Goal: Task Accomplishment & Management: Complete application form

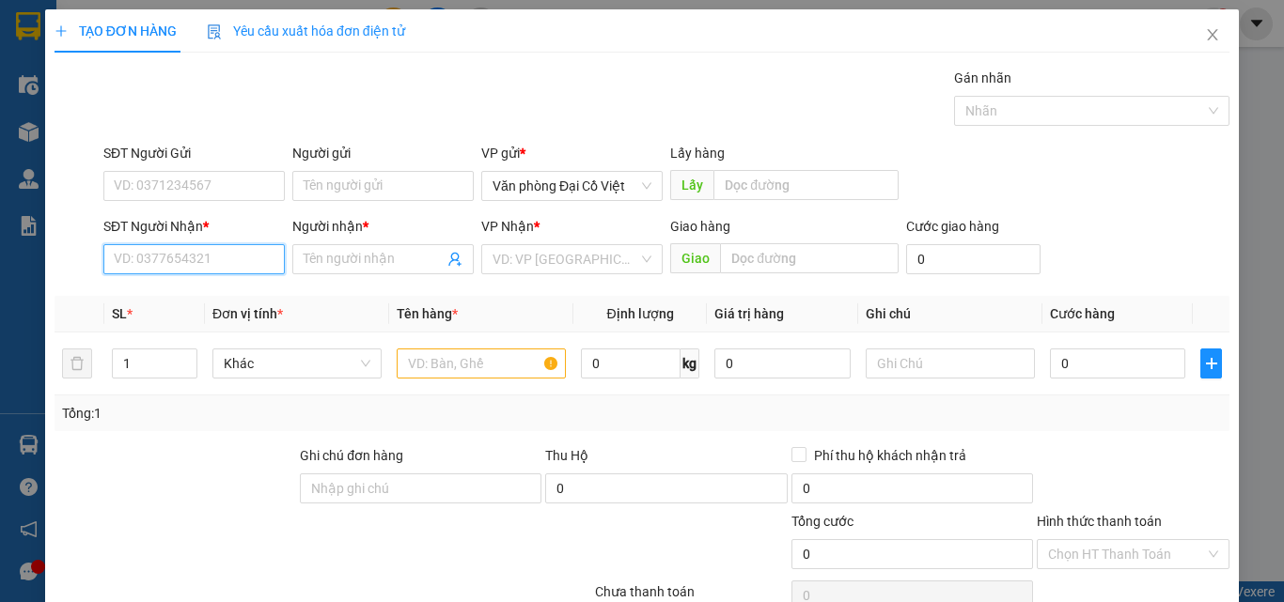
click at [201, 250] on input "SĐT Người Nhận *" at bounding box center [193, 259] width 181 height 30
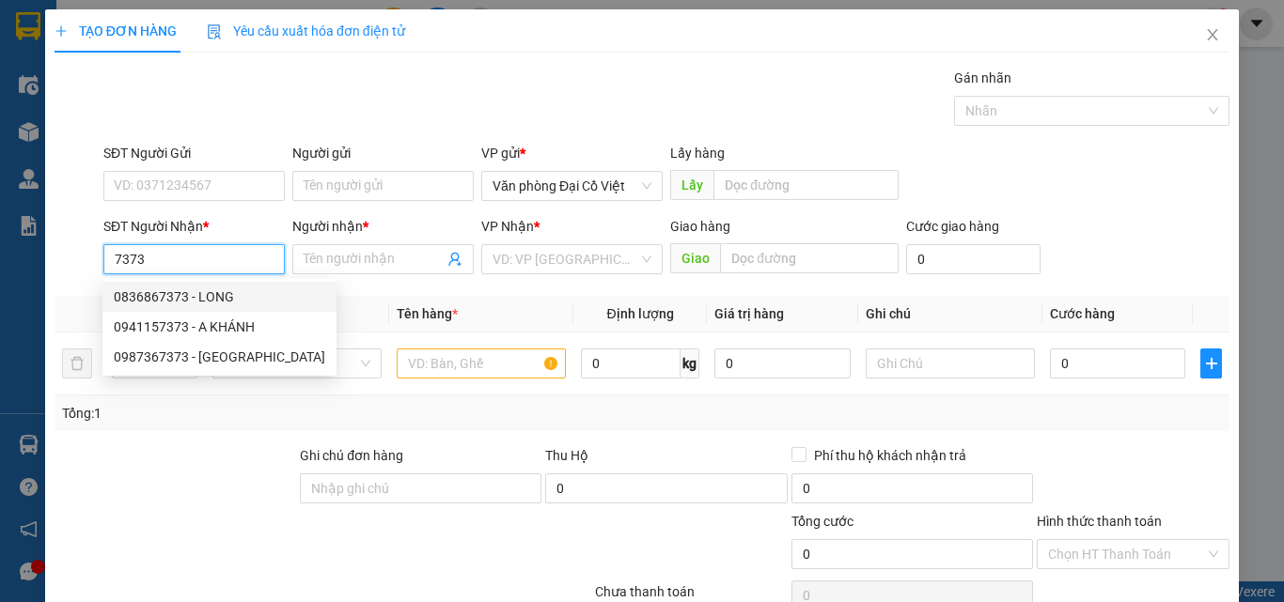
click at [160, 300] on div "0836867373 - LONG" at bounding box center [219, 297] width 211 height 21
type input "0836867373"
type input "LONG"
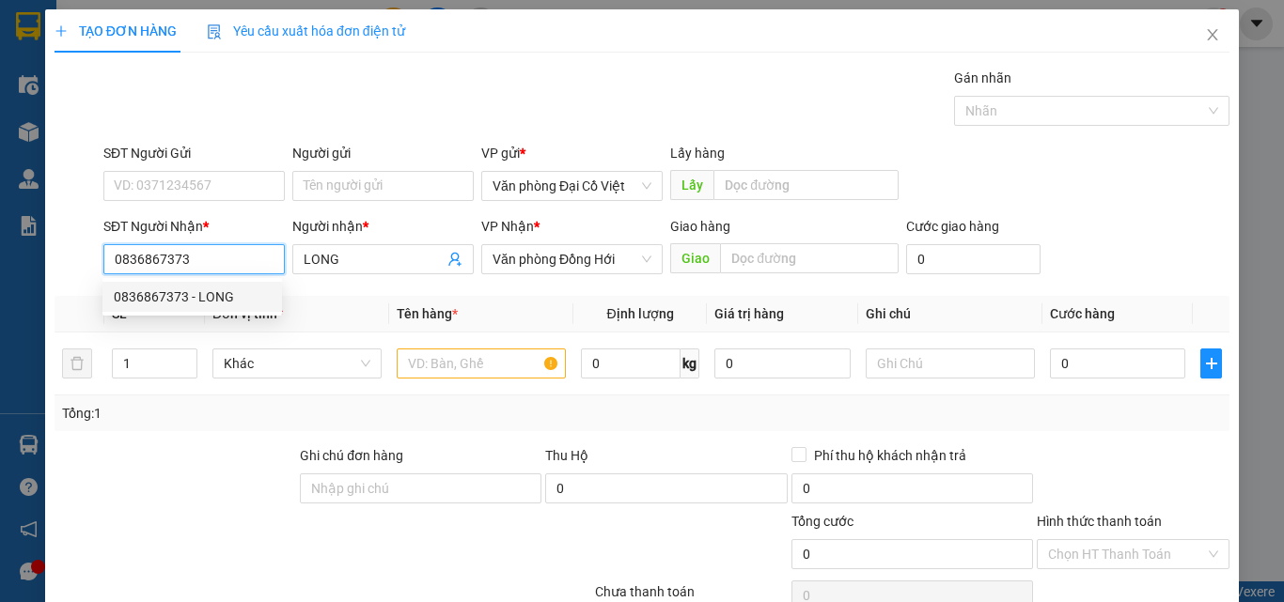
type input "50.000"
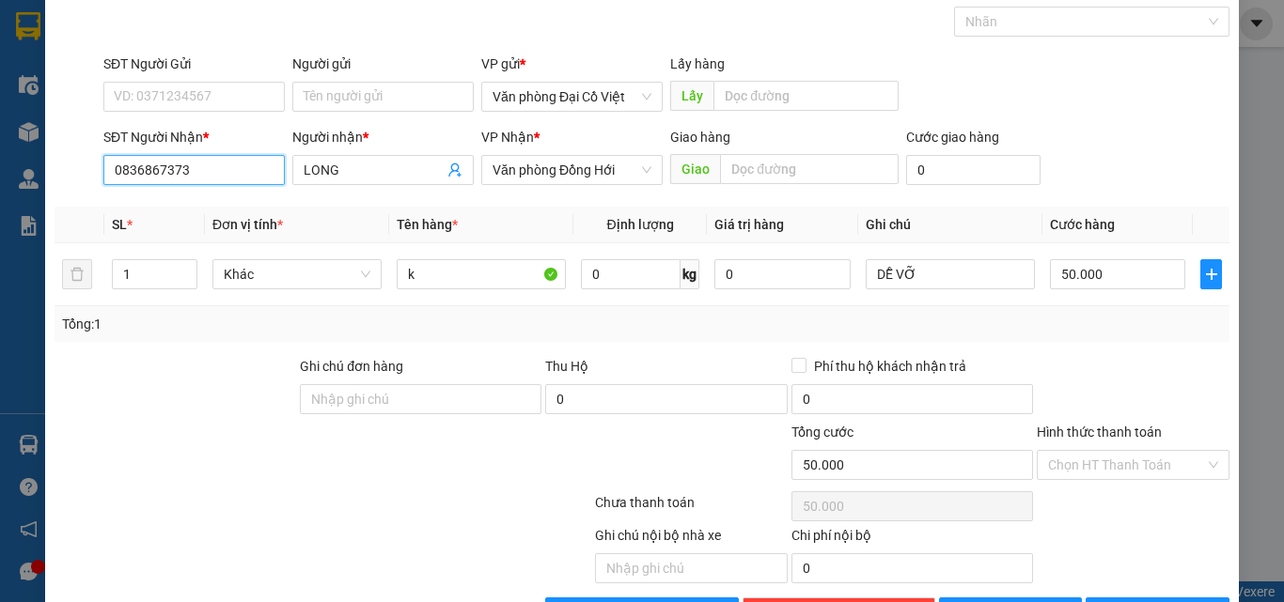
scroll to position [151, 0]
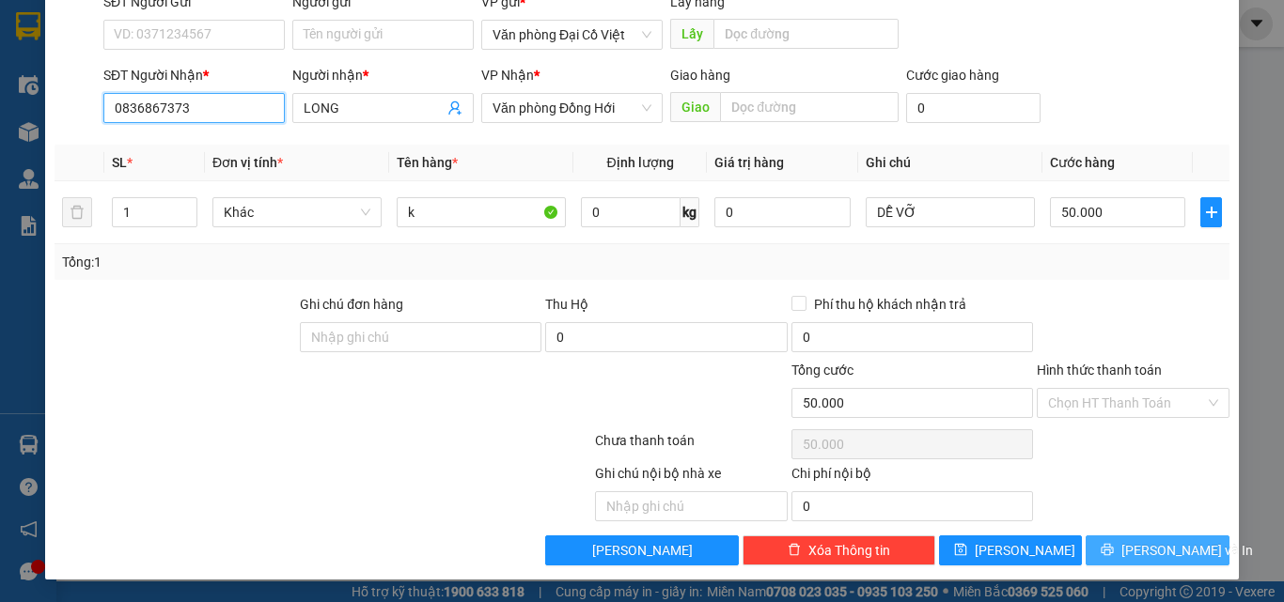
type input "0836867373"
click at [1132, 552] on span "Lưu và In" at bounding box center [1187, 550] width 132 height 21
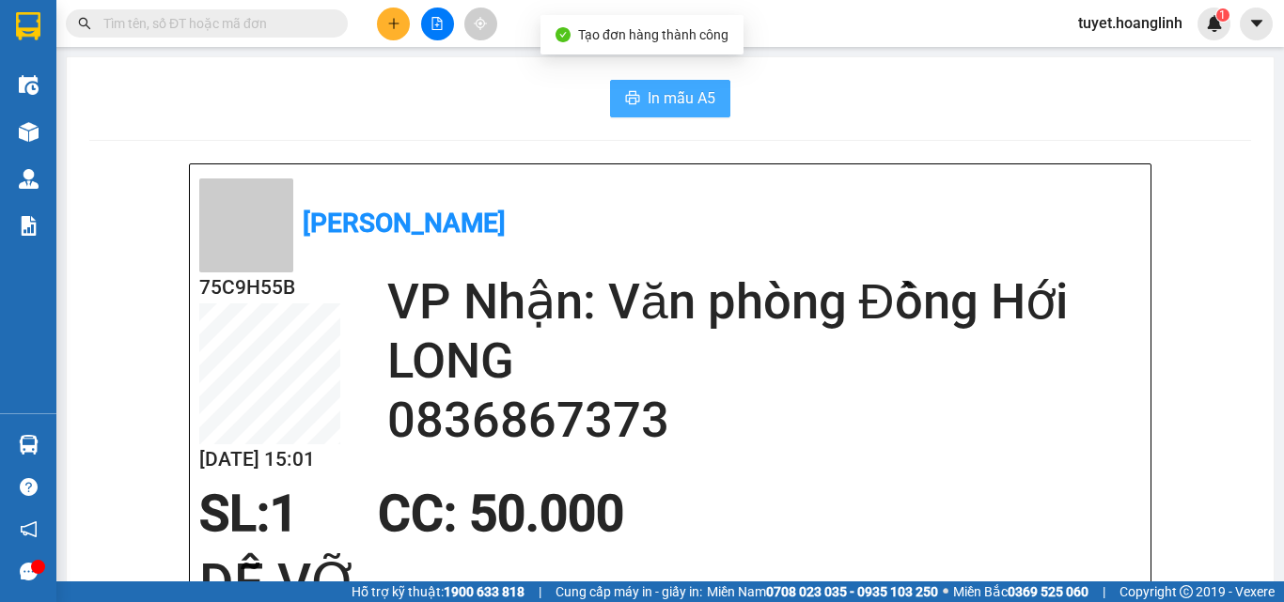
click at [682, 92] on span "In mẫu A5" at bounding box center [682, 97] width 68 height 23
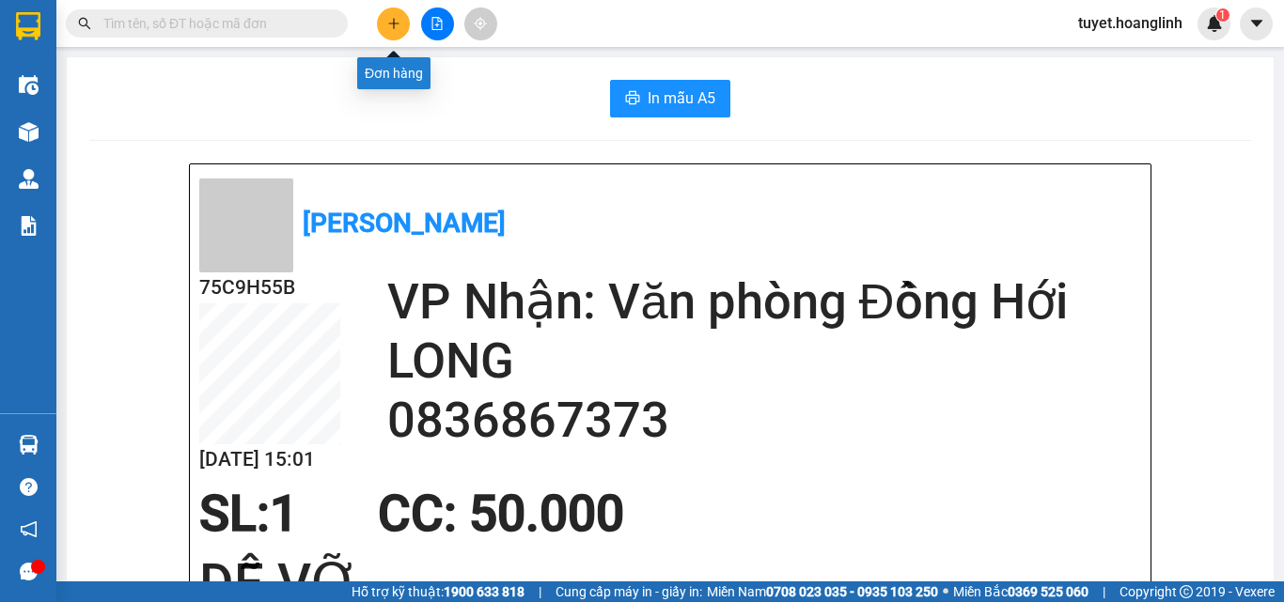
click at [380, 17] on button at bounding box center [393, 24] width 33 height 33
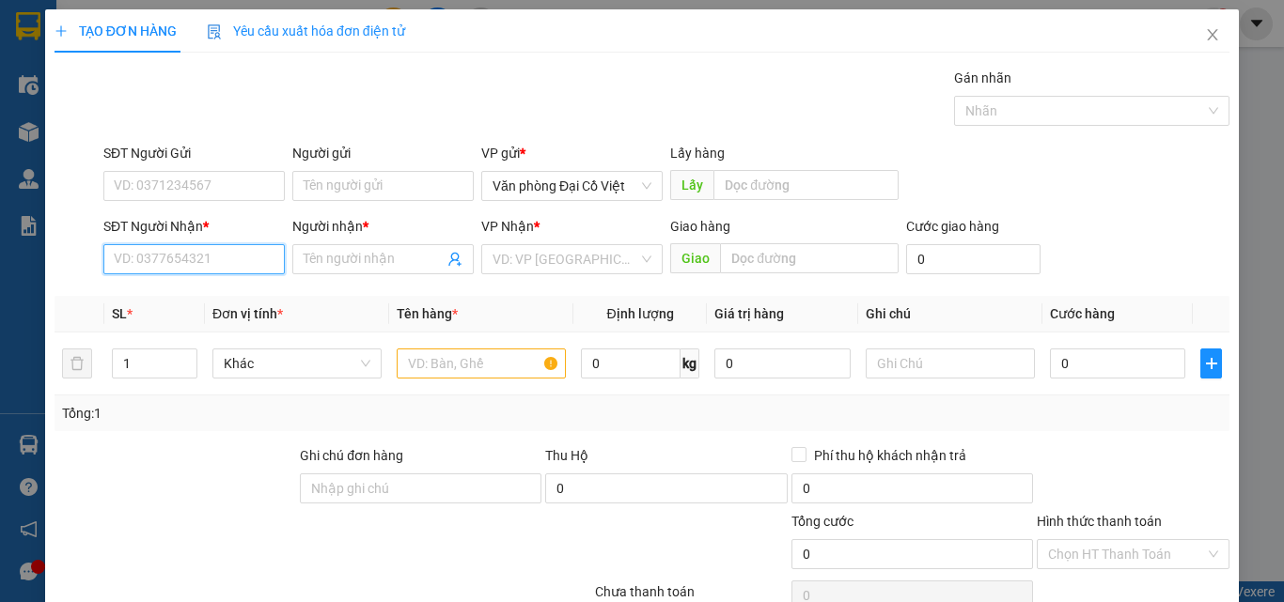
click at [192, 253] on input "SĐT Người Nhận *" at bounding box center [193, 259] width 181 height 30
click at [157, 302] on div "0866004907 - A HƯNG" at bounding box center [192, 297] width 157 height 21
type input "0866004907"
type input "A HƯNG"
type input "50.000"
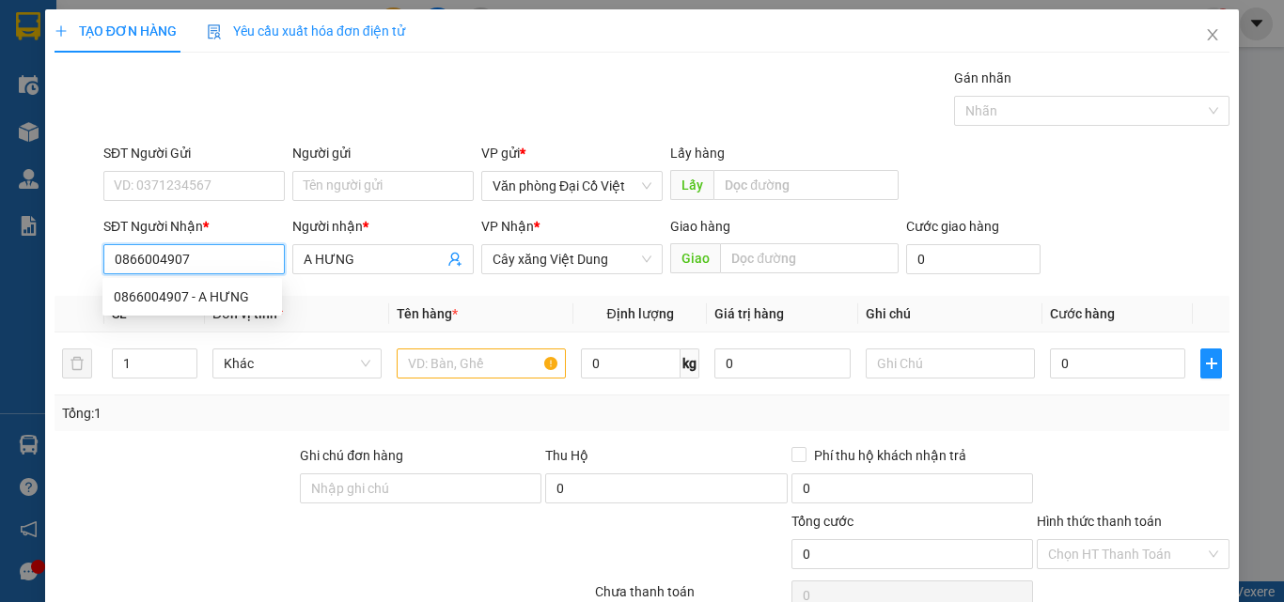
type input "50.000"
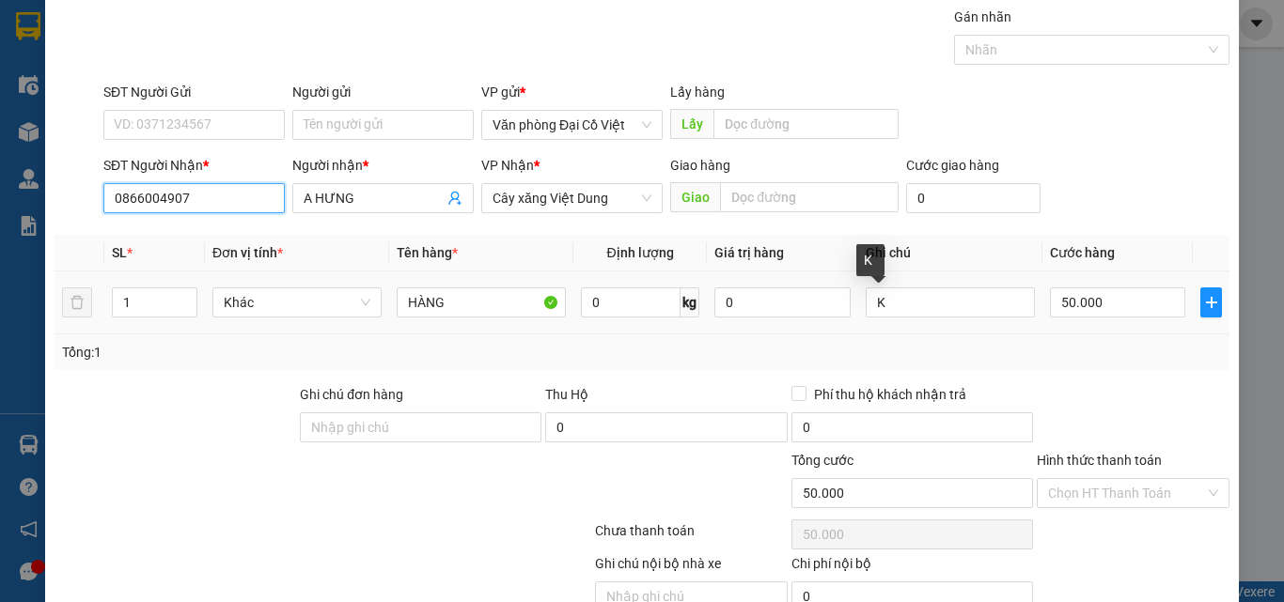
scroll to position [94, 0]
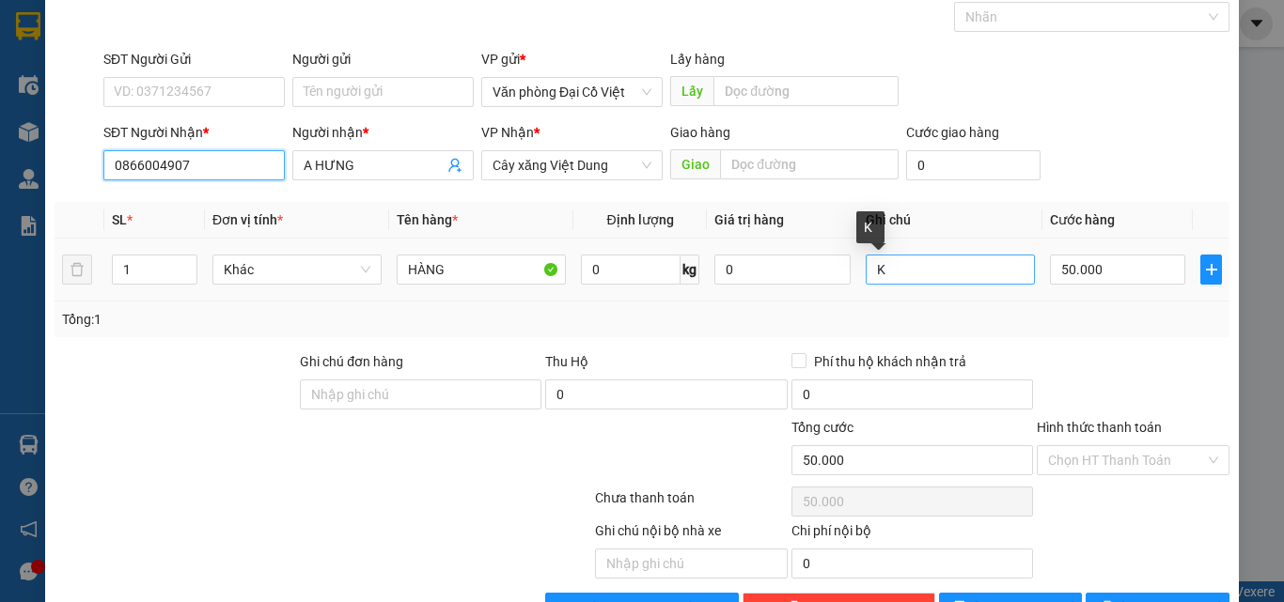
type input "0866004907"
drag, startPoint x: 868, startPoint y: 262, endPoint x: 846, endPoint y: 261, distance: 22.6
click at [846, 261] on tr "1 Khác HÀNG 0 kg 0 K 50.000" at bounding box center [642, 270] width 1175 height 63
type input "BAO"
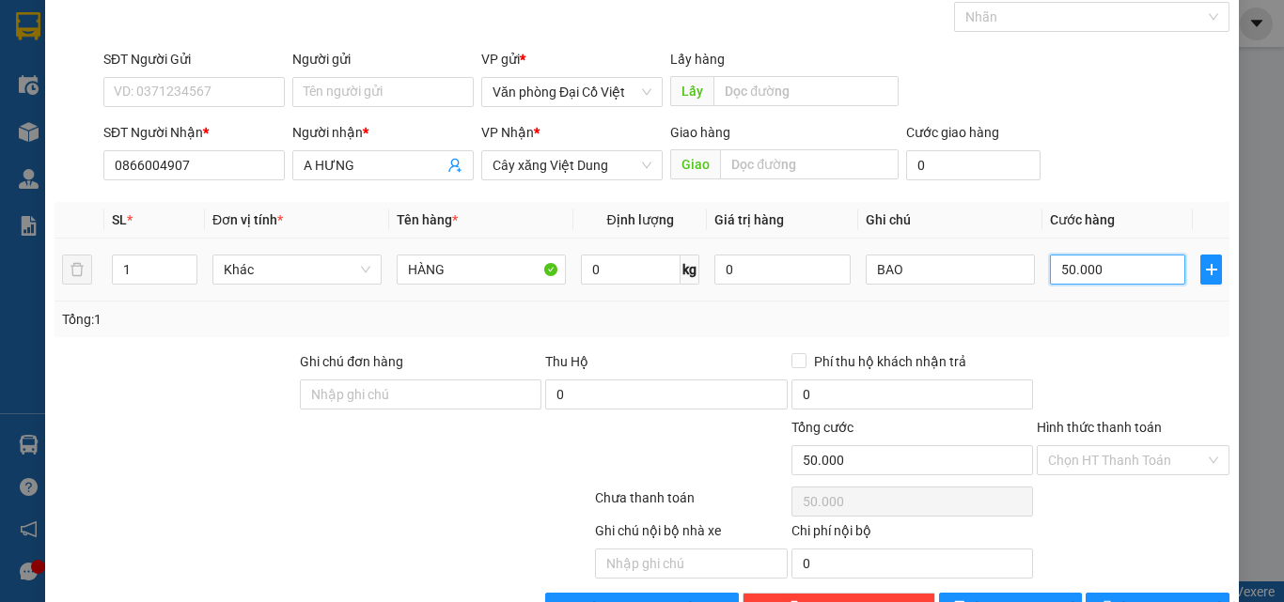
click at [1112, 273] on input "50.000" at bounding box center [1117, 270] width 135 height 30
type input "7"
type input "70"
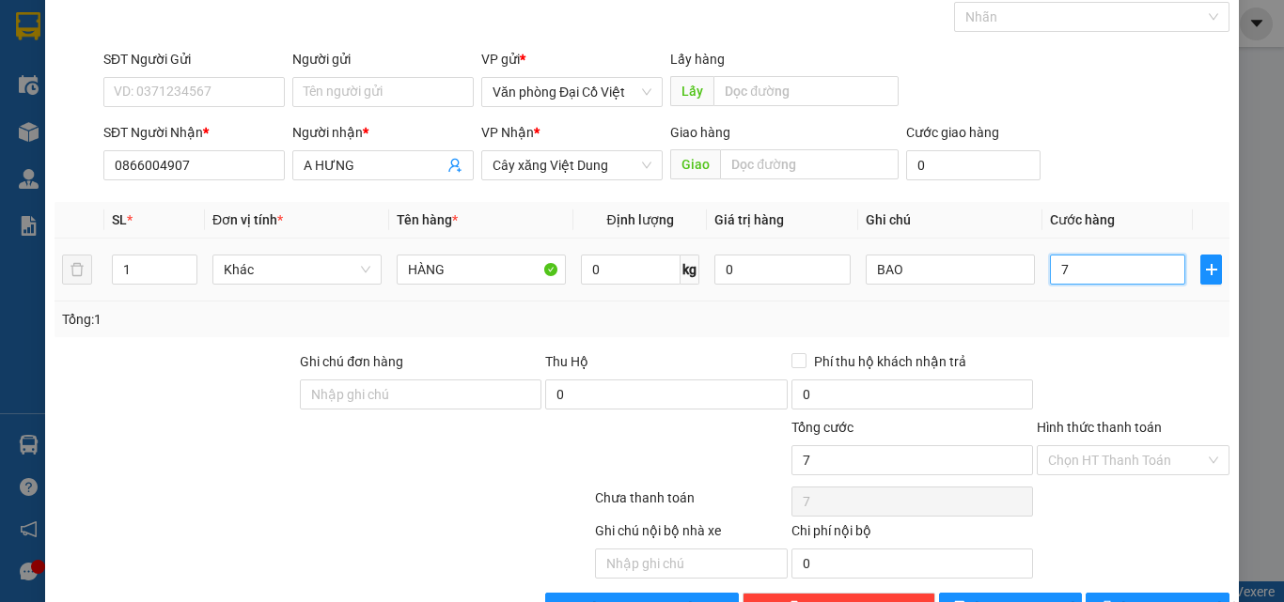
type input "70"
type input "70.000"
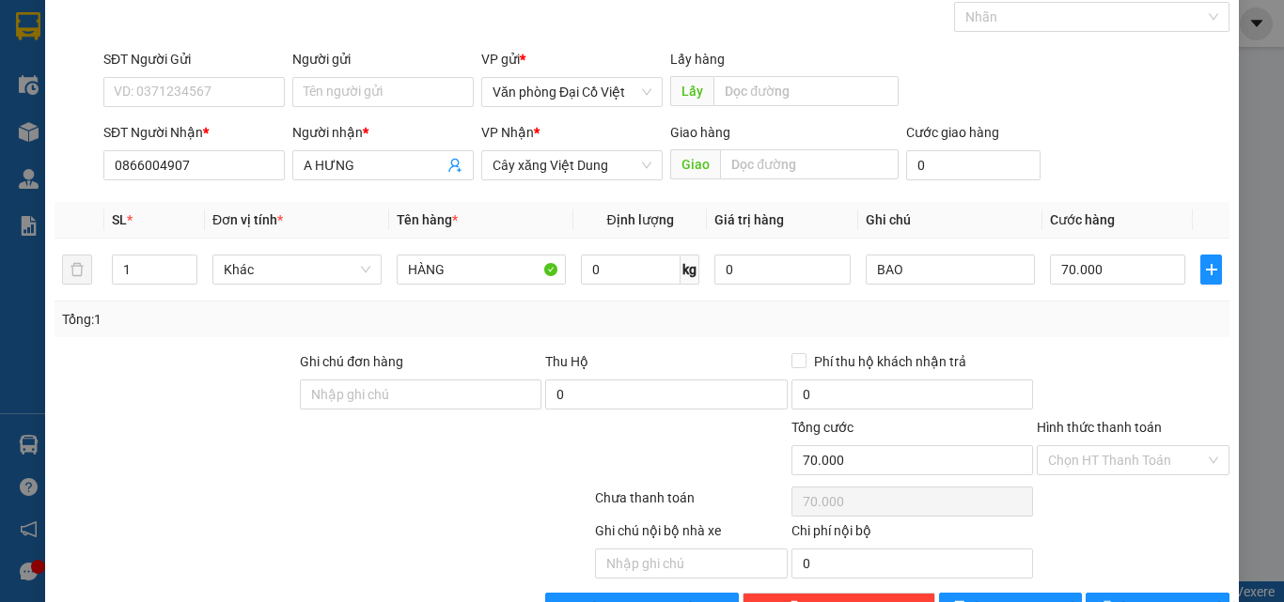
click at [1087, 347] on div "Transit Pickup Surcharge Ids Transit Deliver Surcharge Ids Transit Deliver Surc…" at bounding box center [642, 298] width 1175 height 649
drag, startPoint x: 445, startPoint y: 277, endPoint x: 411, endPoint y: 268, distance: 35.1
click at [411, 268] on input "HÀNG" at bounding box center [481, 270] width 169 height 30
type input "H"
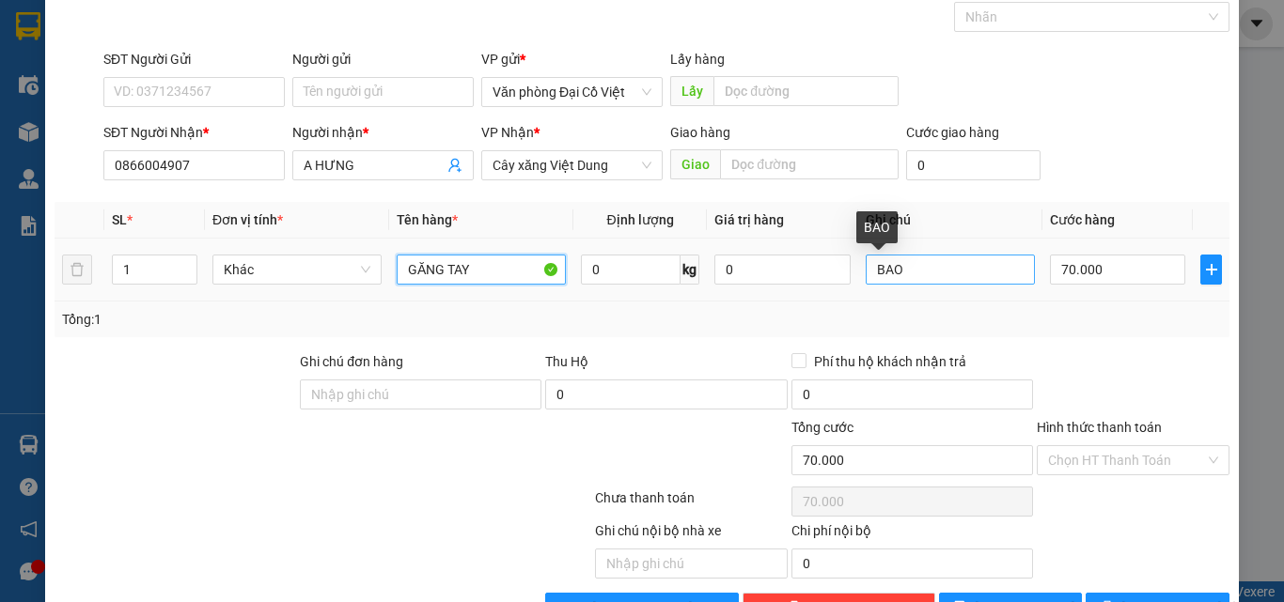
type input "GĂNG TAY"
click at [931, 263] on input "BAO" at bounding box center [950, 270] width 169 height 30
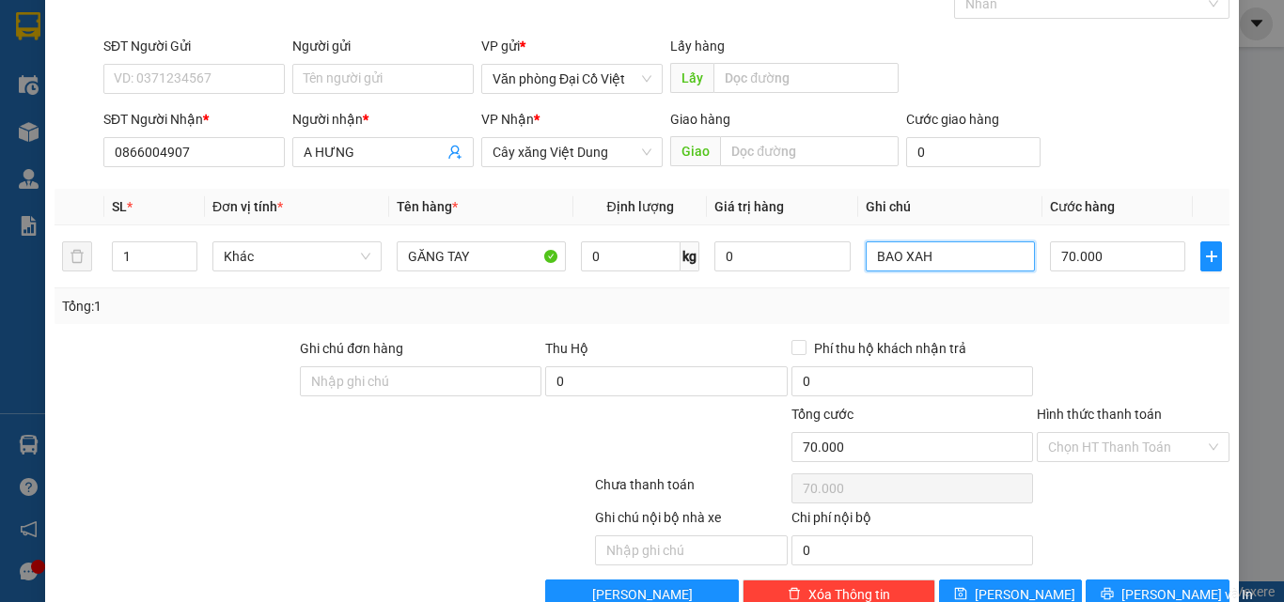
scroll to position [151, 0]
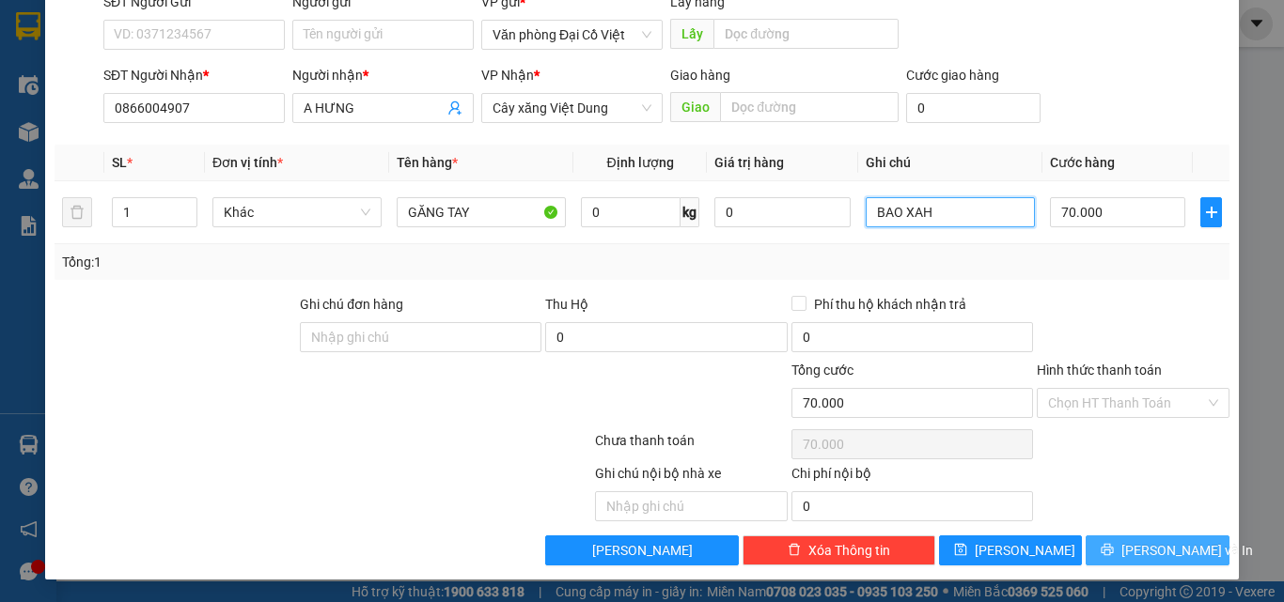
type input "BAO XAH"
click at [1121, 542] on button "Lưu và In" at bounding box center [1157, 551] width 144 height 30
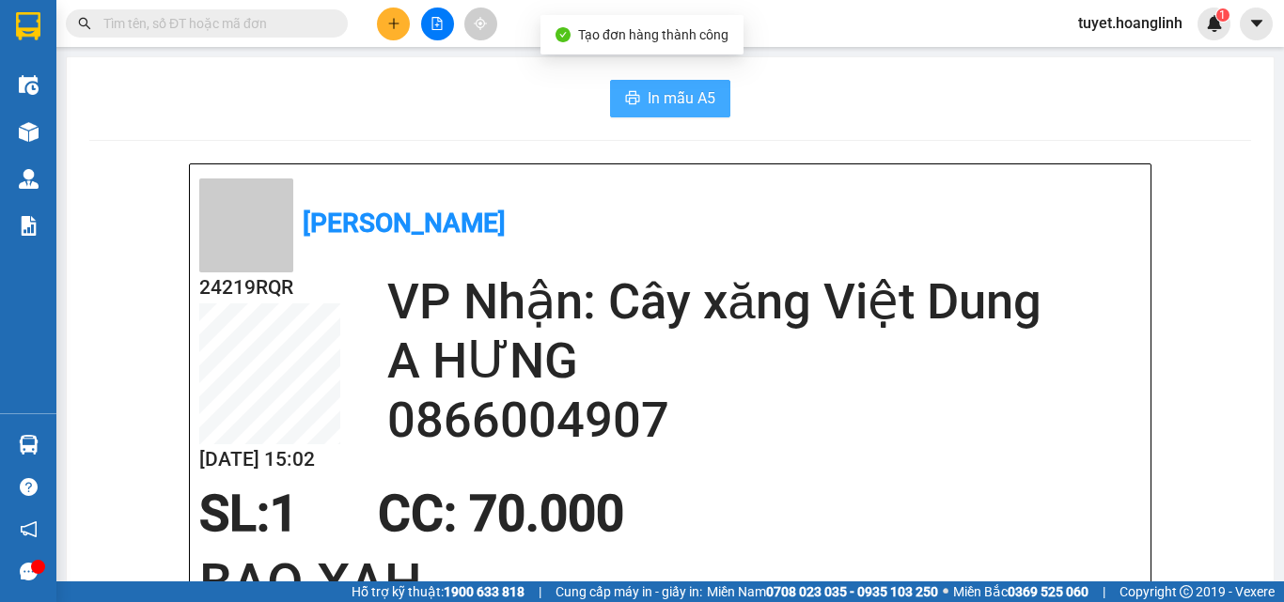
click at [648, 107] on span "In mẫu A5" at bounding box center [682, 97] width 68 height 23
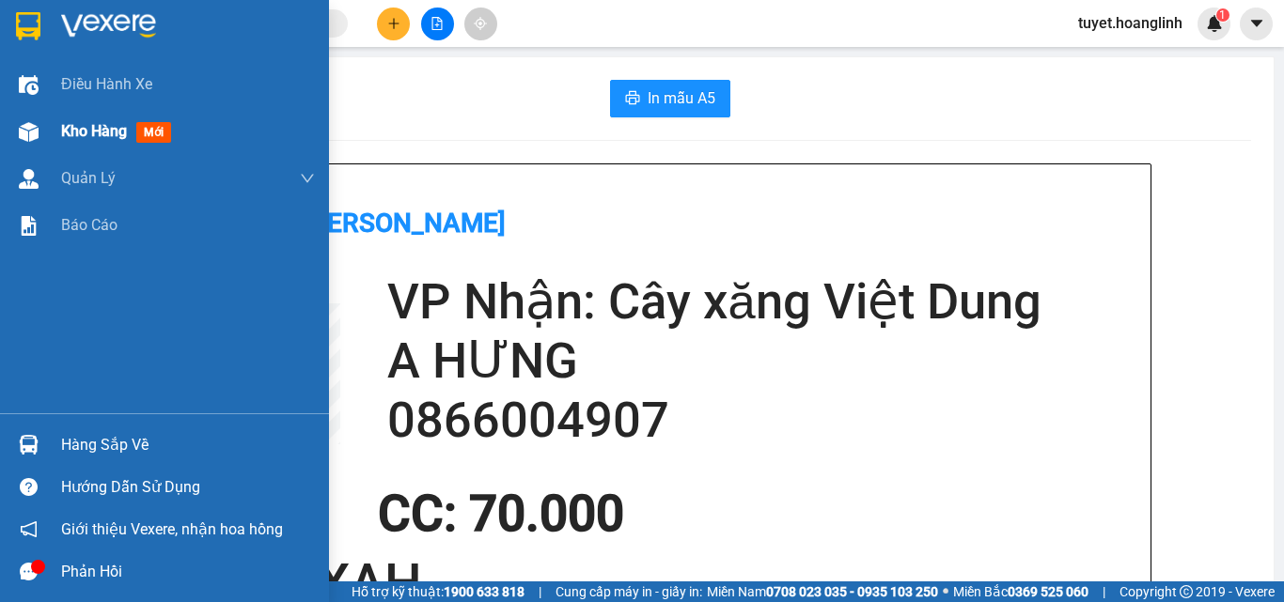
click at [30, 134] on img at bounding box center [29, 132] width 20 height 20
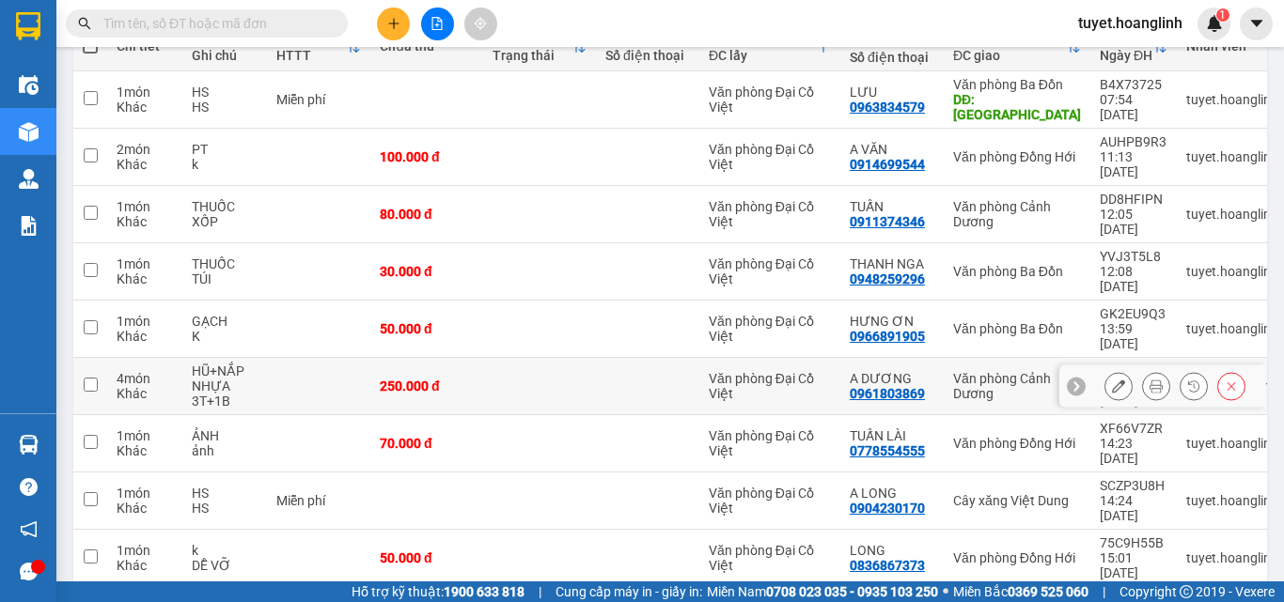
scroll to position [271, 0]
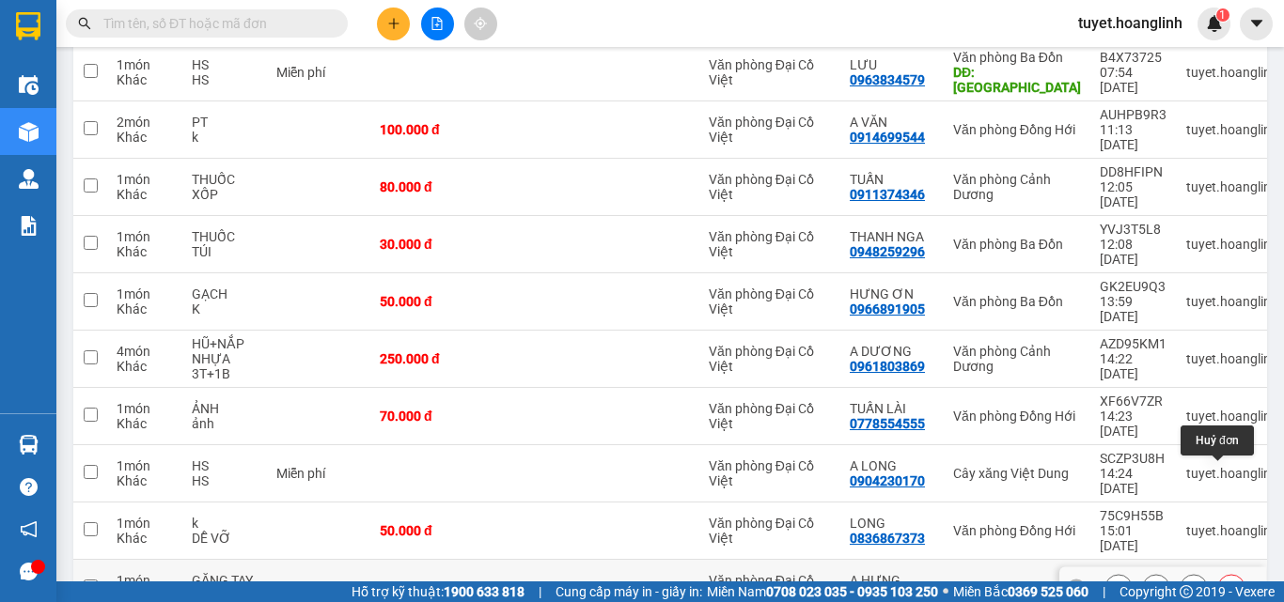
click at [1225, 582] on icon at bounding box center [1231, 588] width 13 height 13
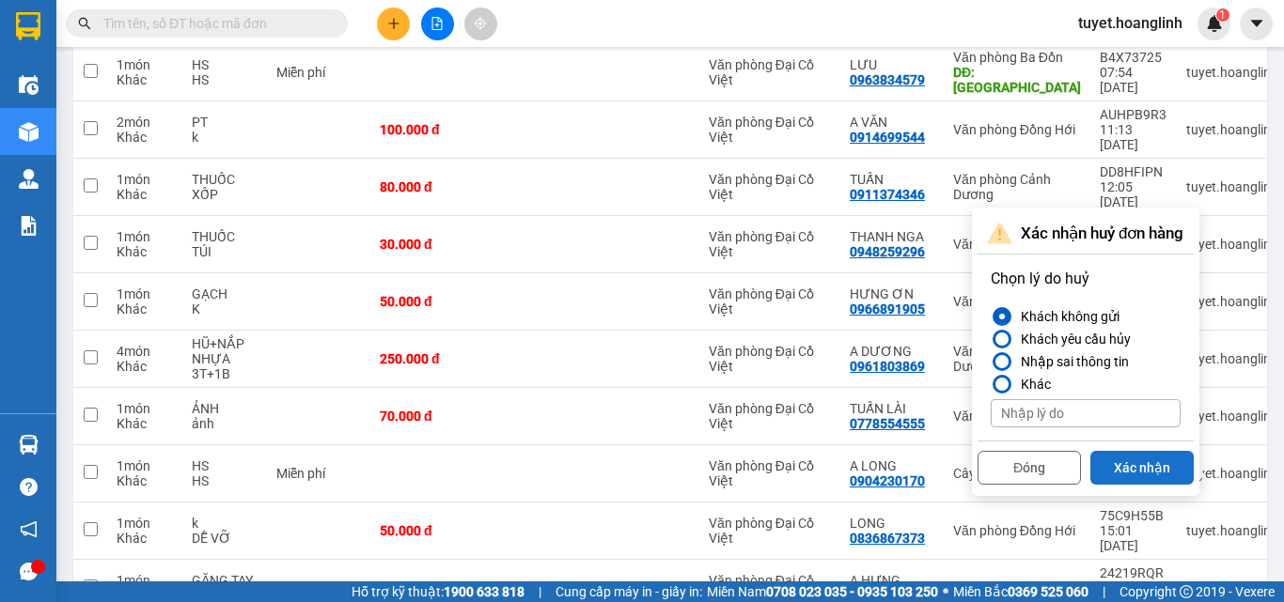
click at [1117, 454] on button "Xác nhận" at bounding box center [1141, 468] width 103 height 34
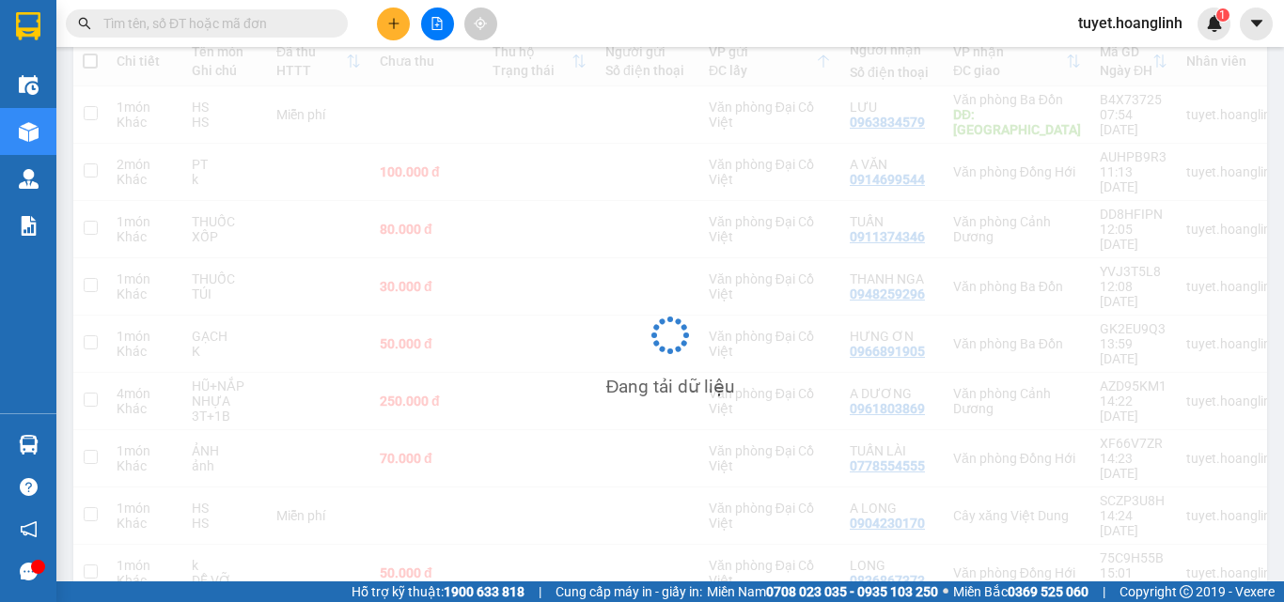
scroll to position [228, 0]
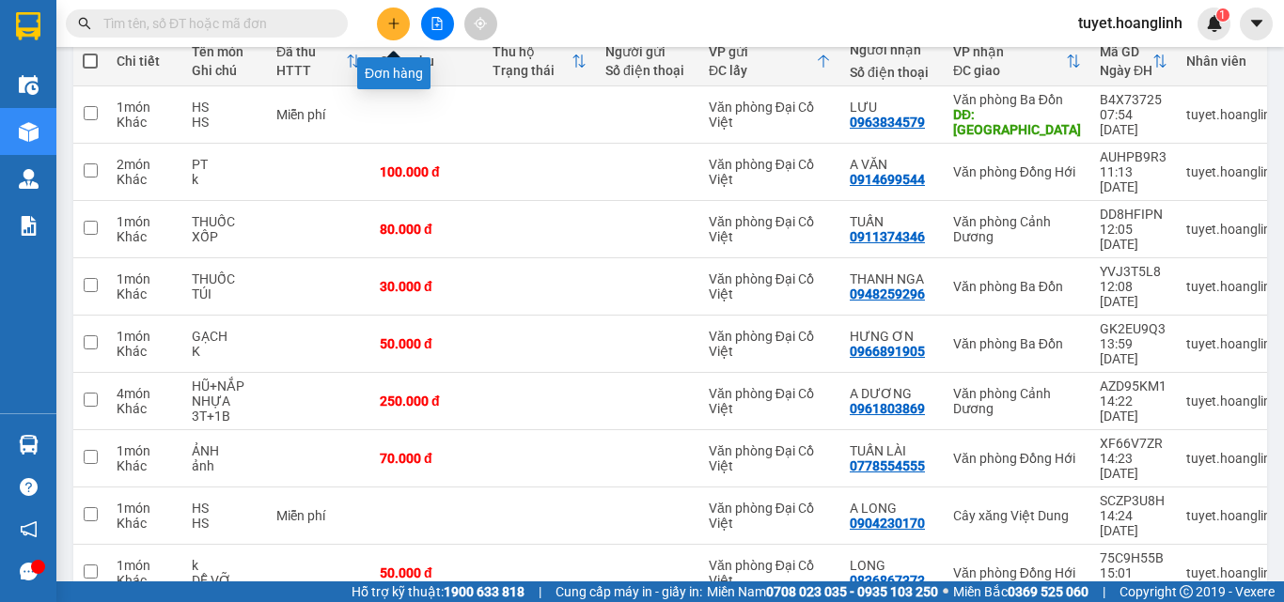
click at [392, 28] on icon "plus" at bounding box center [393, 23] width 13 height 13
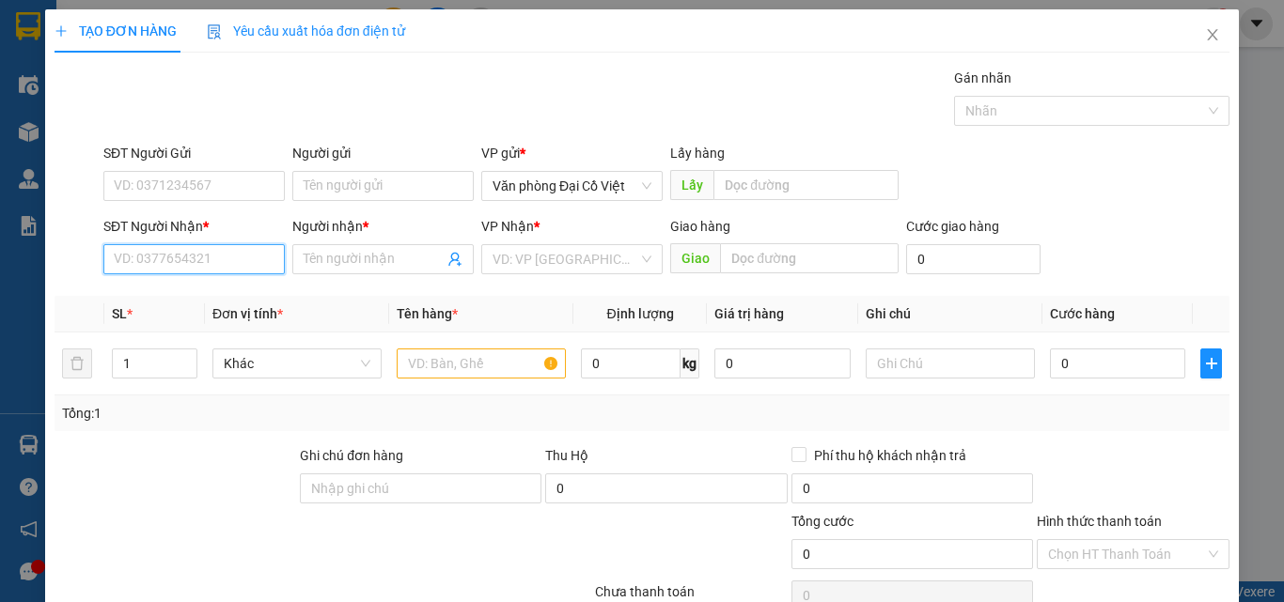
click at [134, 256] on input "SĐT Người Nhận *" at bounding box center [193, 259] width 181 height 30
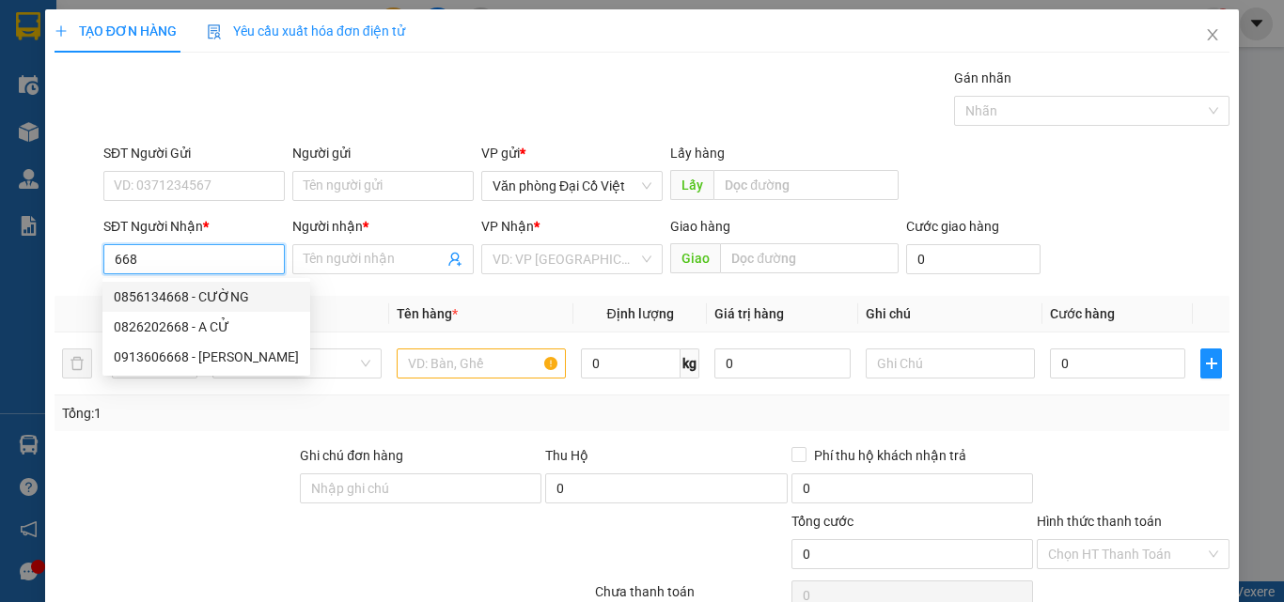
click at [169, 296] on div "0856134668 - CƯỜNG" at bounding box center [206, 297] width 185 height 21
type input "0856134668"
type input "CƯỜNG"
type input "ĐỒNG LÊ"
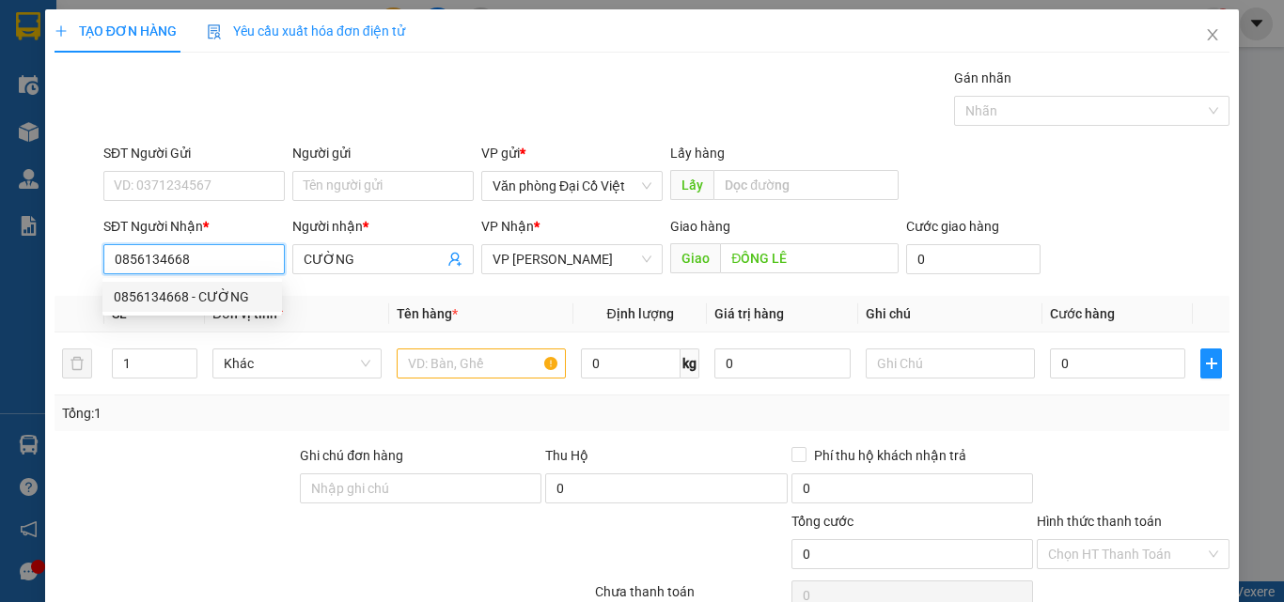
type input "60.000"
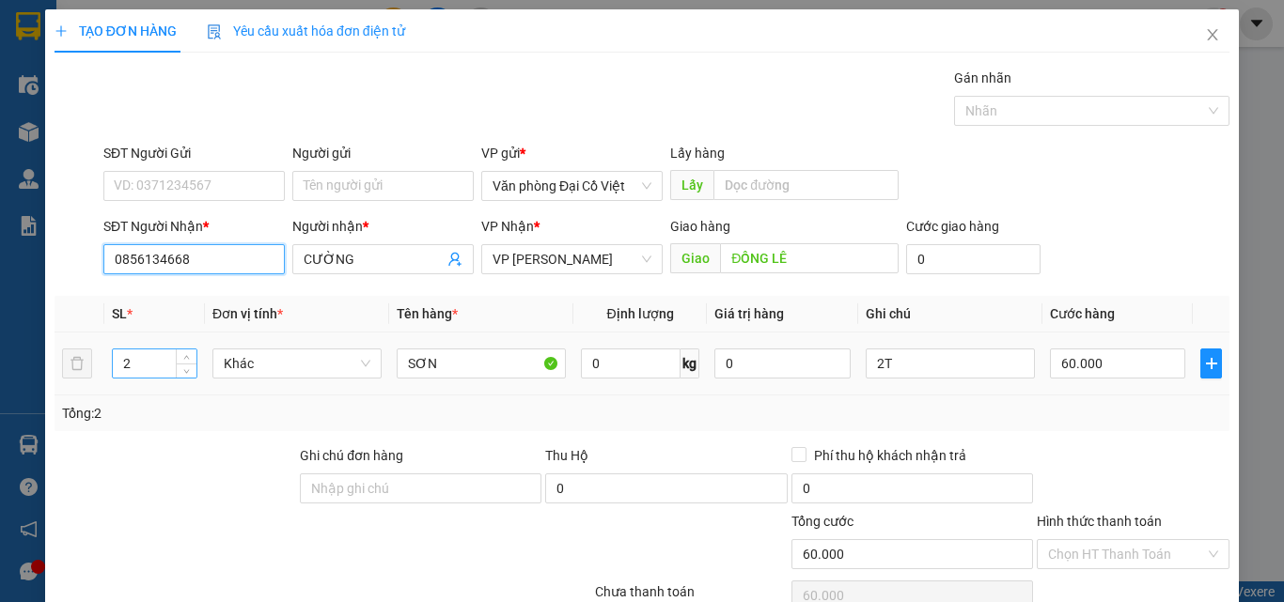
type input "0856134668"
drag, startPoint x: 142, startPoint y: 361, endPoint x: 106, endPoint y: 361, distance: 35.7
click at [106, 361] on td "2" at bounding box center [154, 364] width 101 height 63
type input "1"
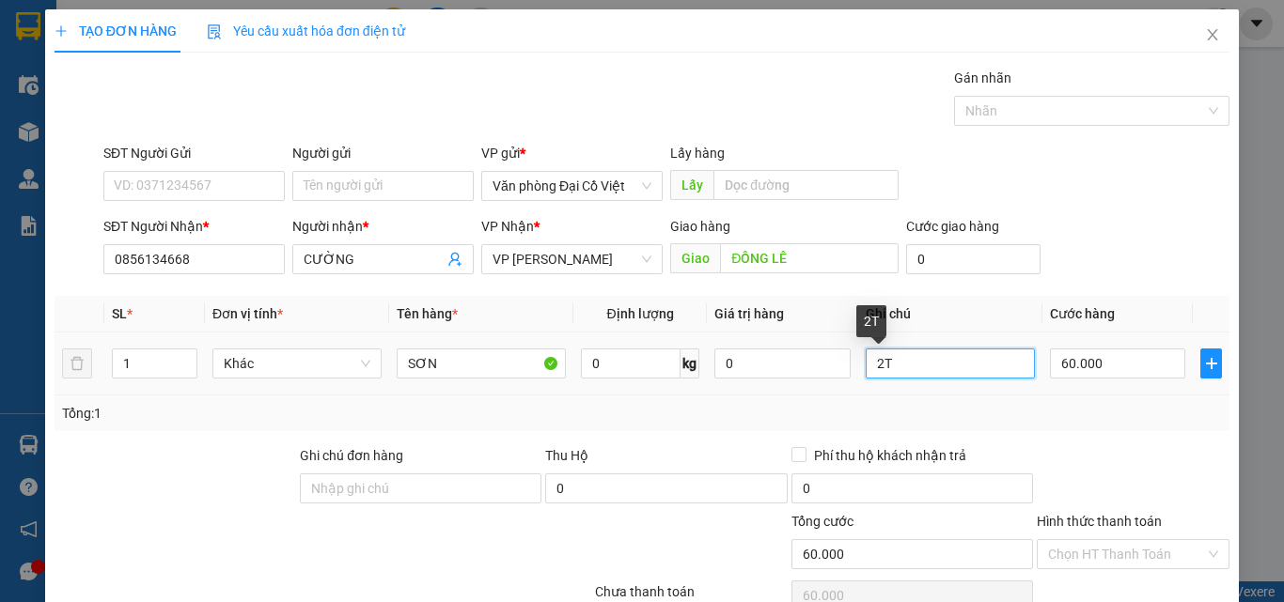
drag, startPoint x: 885, startPoint y: 363, endPoint x: 841, endPoint y: 365, distance: 44.2
click at [841, 365] on tr "1 Khác SƠN 0 kg 0 2T 60.000" at bounding box center [642, 364] width 1175 height 63
type input "1l"
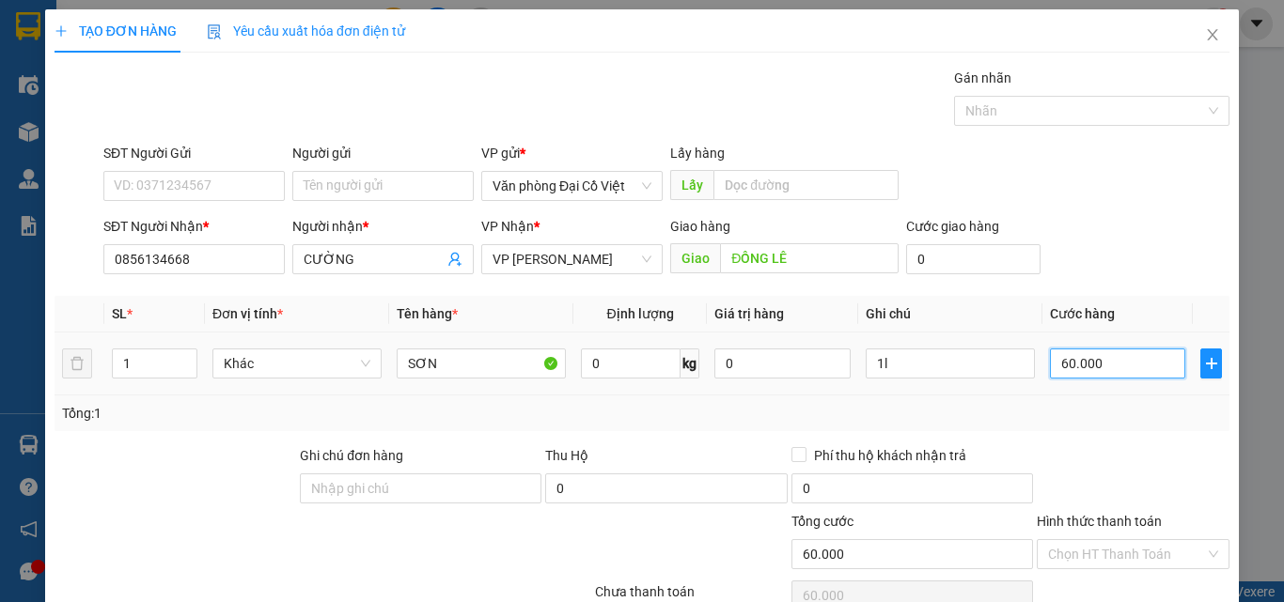
click at [1101, 367] on input "60.000" at bounding box center [1117, 364] width 135 height 30
type input "0"
type input "02"
type input "2"
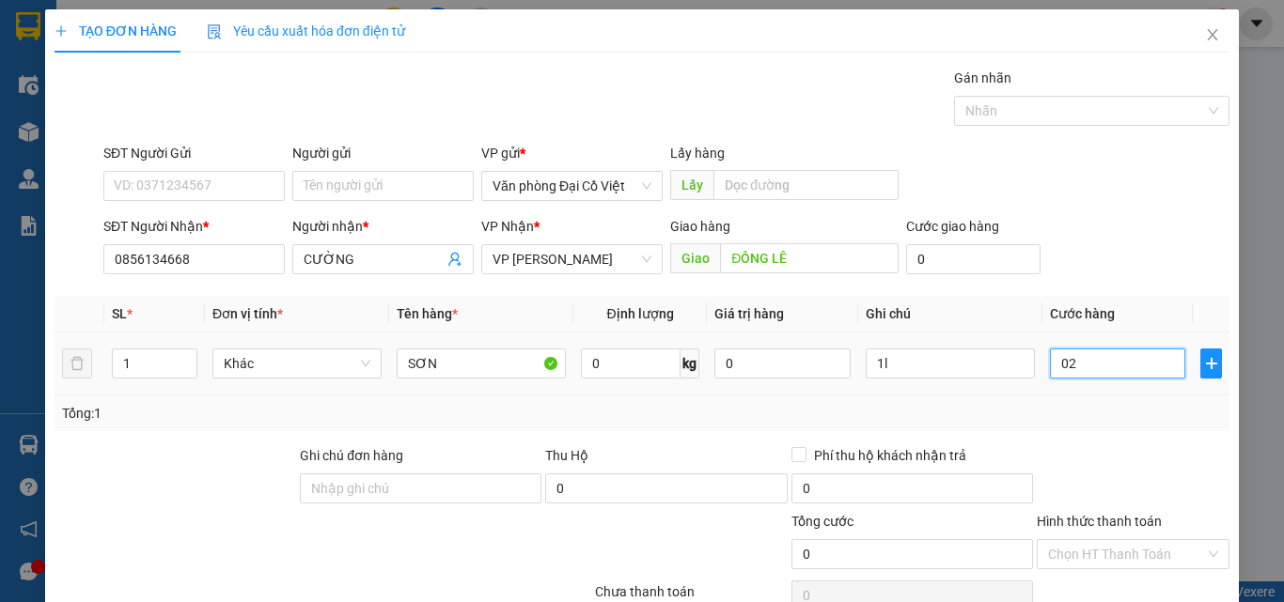
type input "2"
type input "20"
type input "020"
type input "20.000"
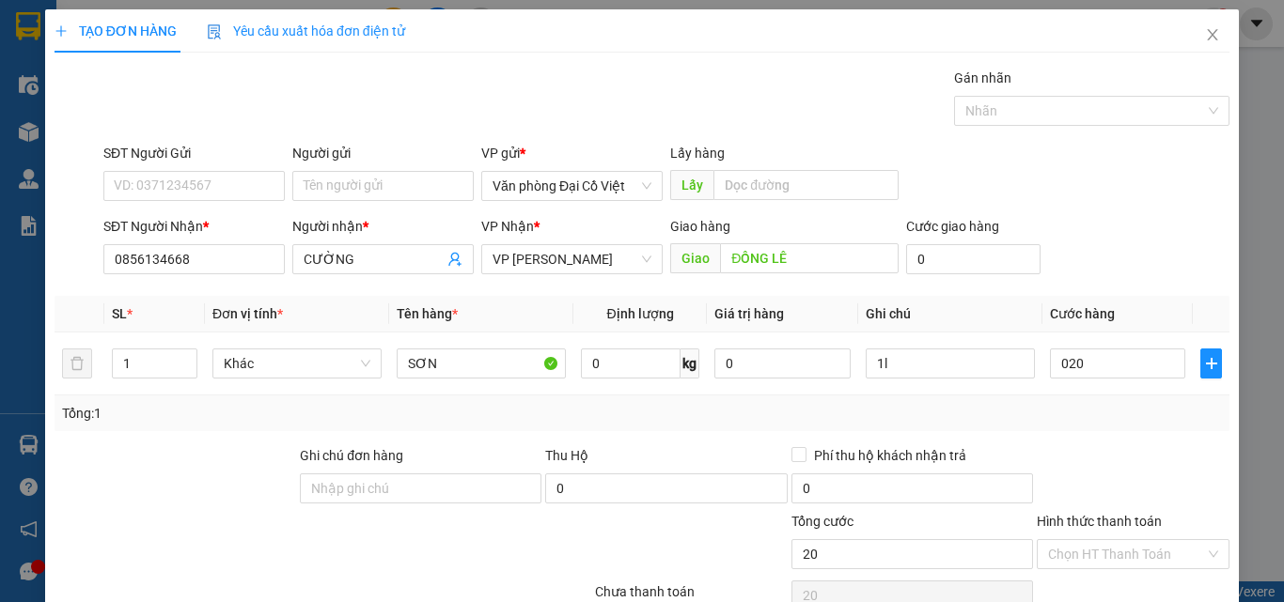
type input "20.000"
click at [1075, 400] on div "Tổng: 1" at bounding box center [642, 414] width 1175 height 36
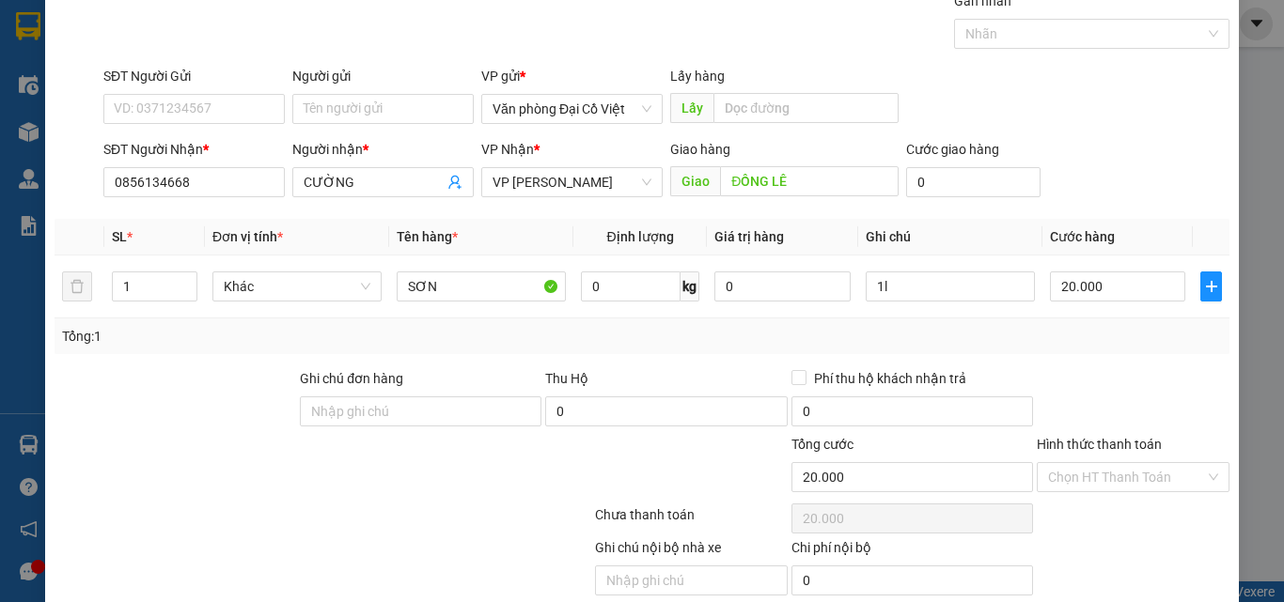
scroll to position [151, 0]
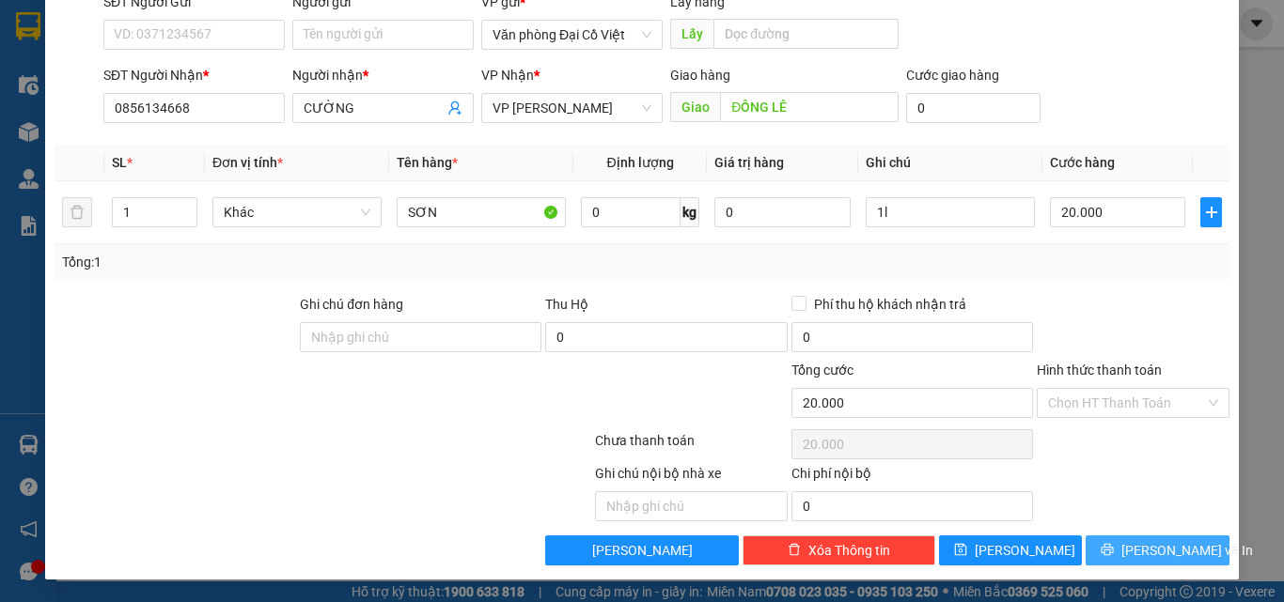
click at [1122, 554] on button "Lưu và In" at bounding box center [1157, 551] width 144 height 30
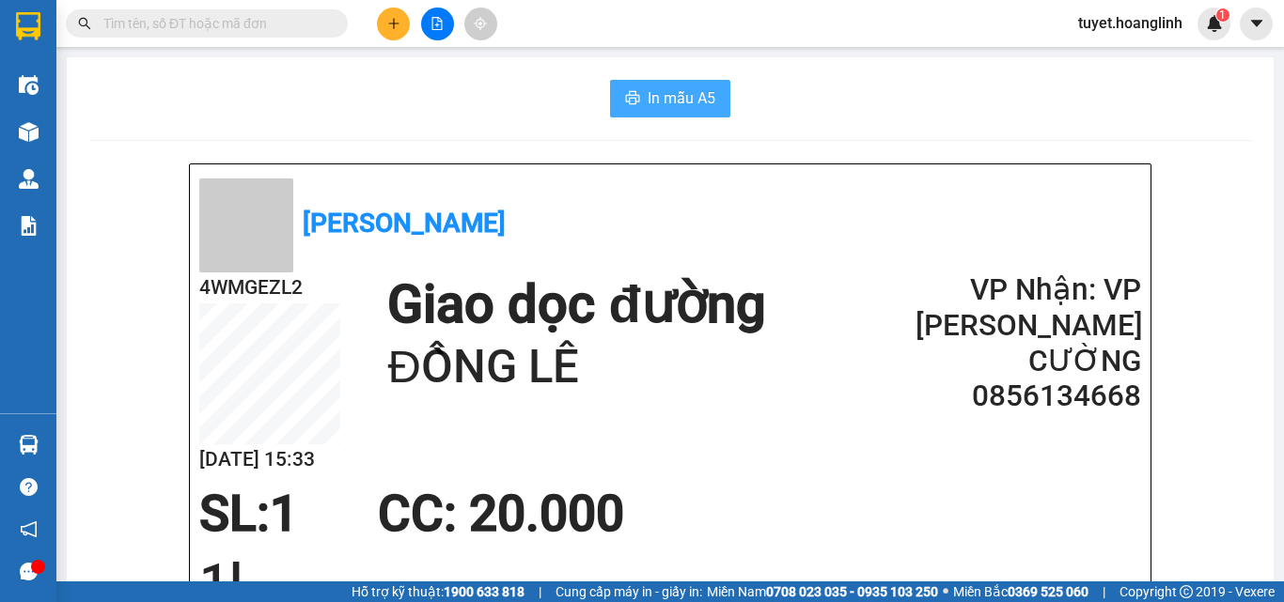
click at [671, 104] on span "In mẫu A5" at bounding box center [682, 97] width 68 height 23
click at [384, 22] on button at bounding box center [393, 24] width 33 height 33
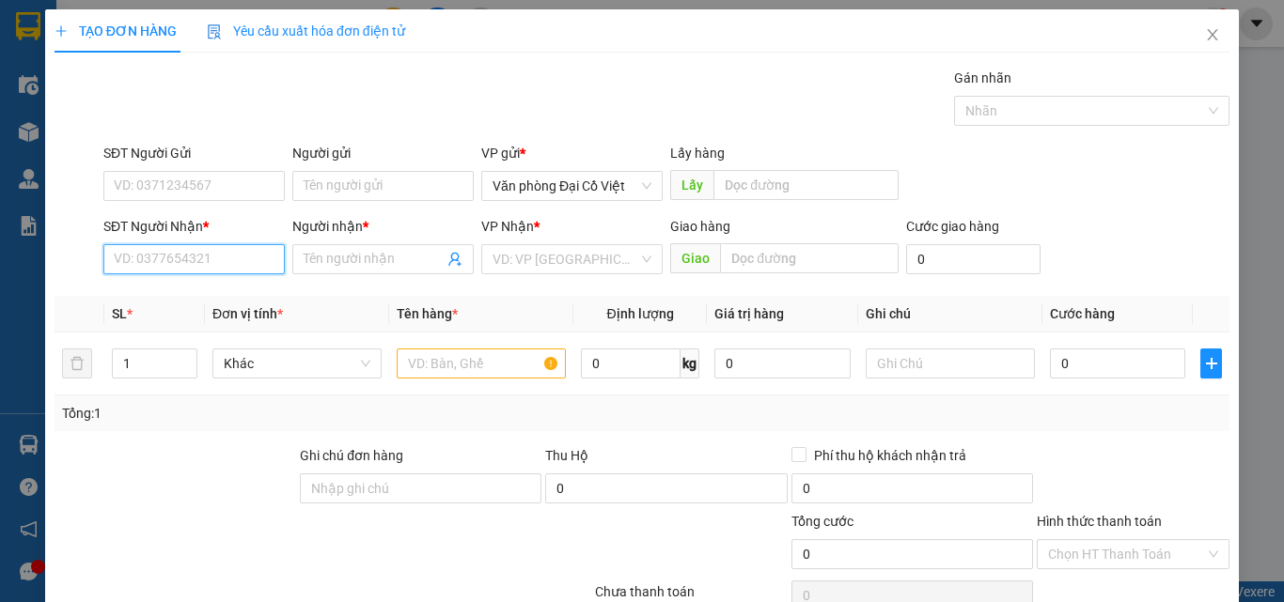
click at [176, 255] on input "SĐT Người Nhận *" at bounding box center [193, 259] width 181 height 30
click at [188, 300] on div "0983430464 - LONG" at bounding box center [192, 297] width 157 height 21
type input "0983430464"
type input "LONG"
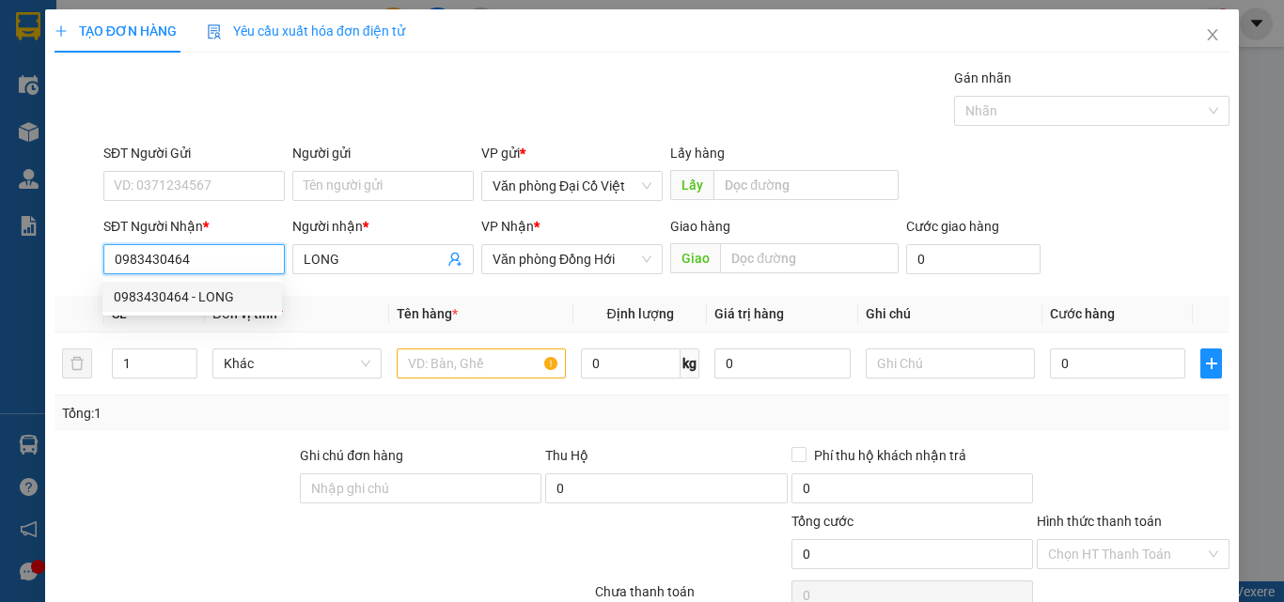
type input "50.000"
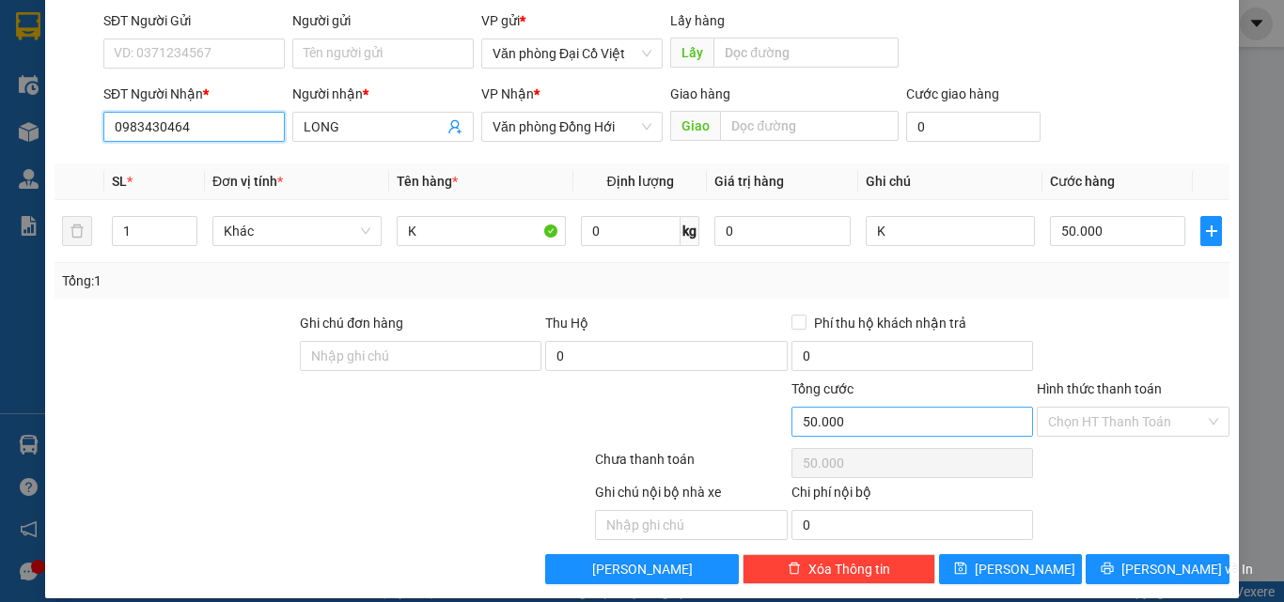
scroll to position [151, 0]
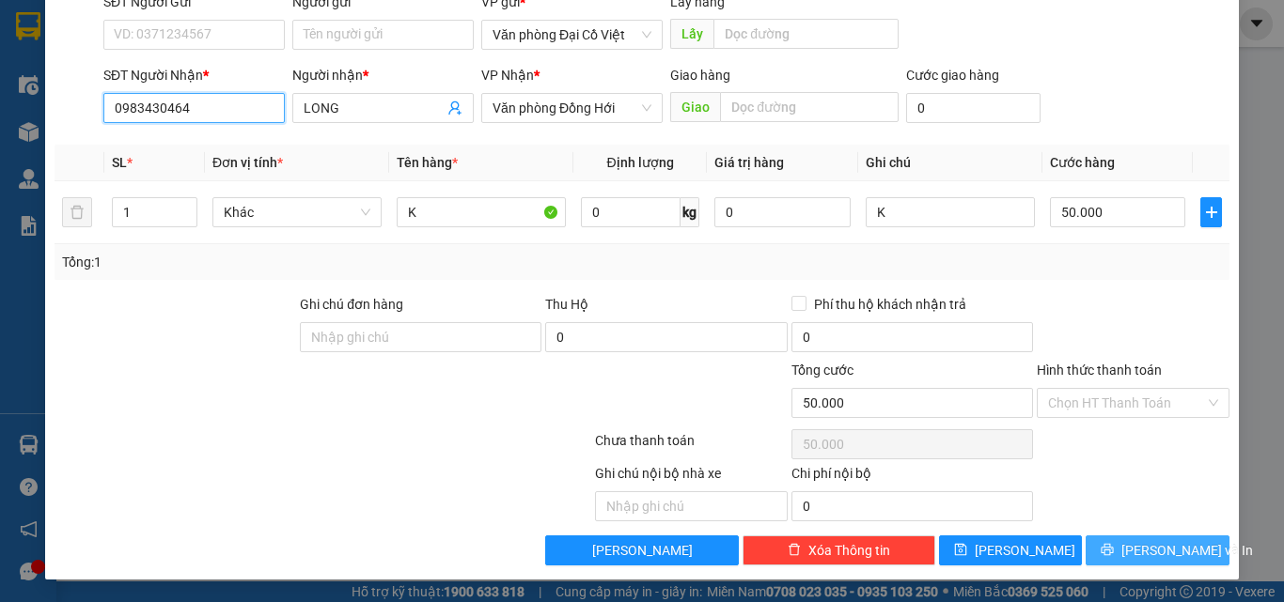
type input "0983430464"
click at [1110, 557] on span "printer" at bounding box center [1107, 550] width 13 height 15
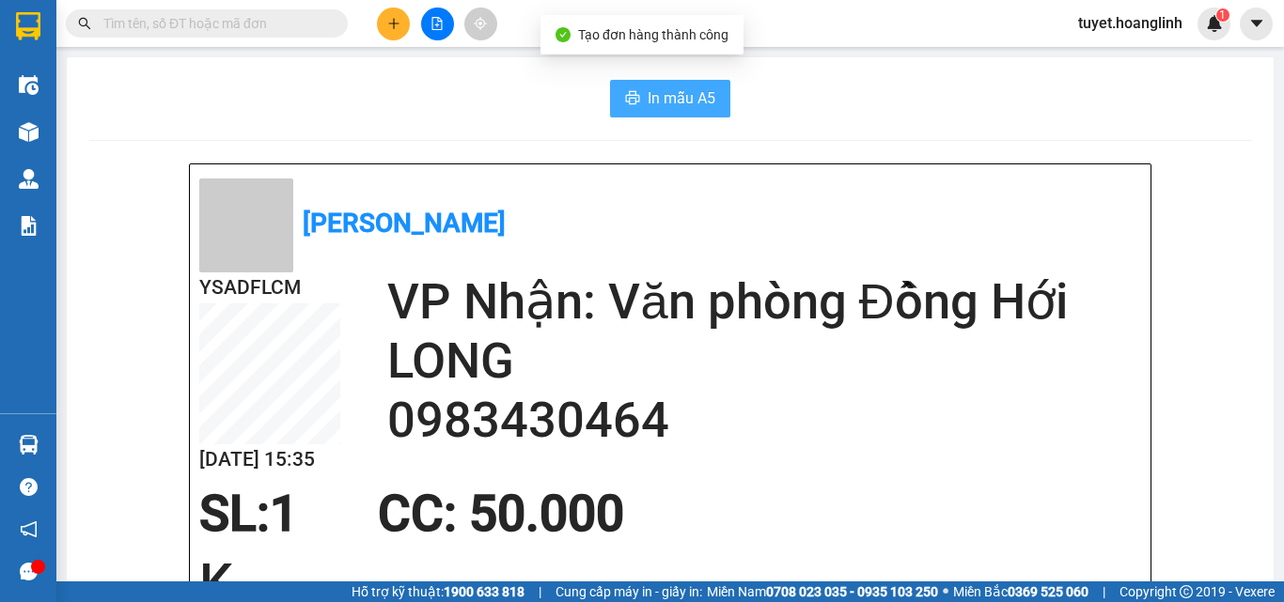
click at [678, 95] on span "In mẫu A5" at bounding box center [682, 97] width 68 height 23
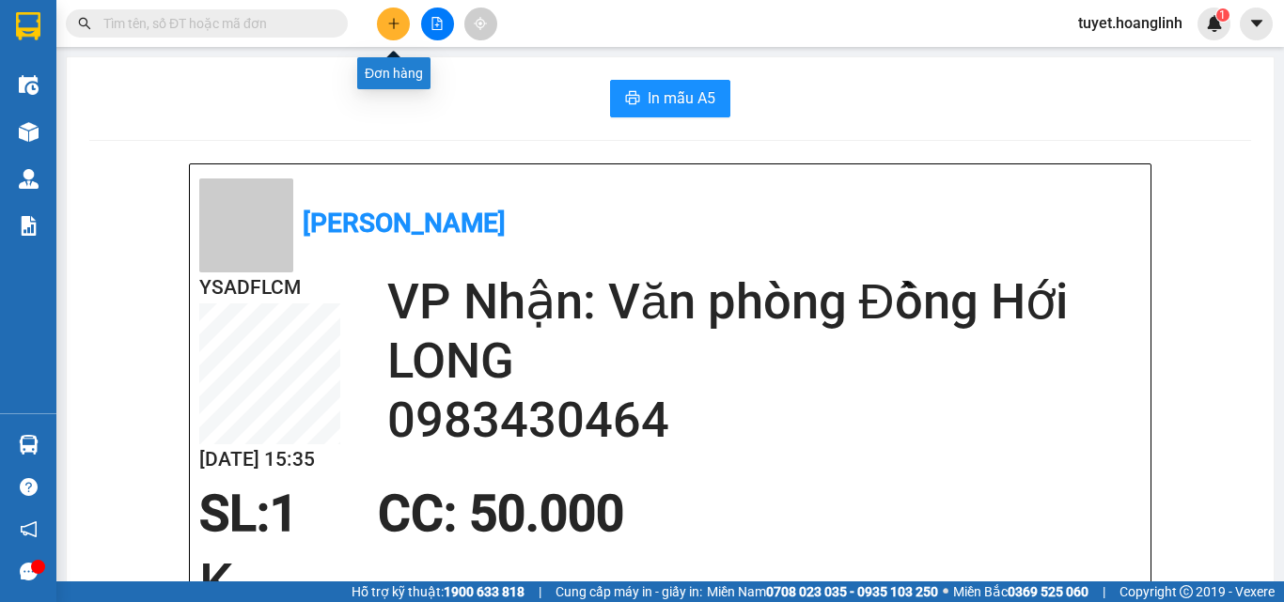
click at [398, 22] on icon "plus" at bounding box center [393, 23] width 13 height 13
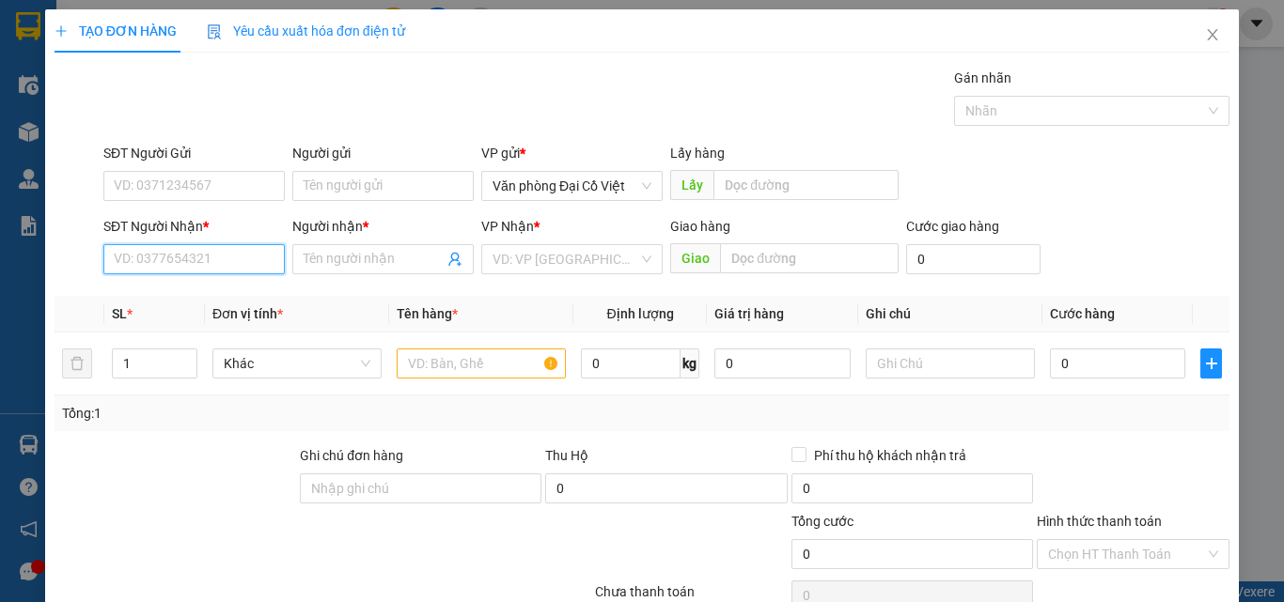
click at [154, 256] on input "SĐT Người Nhận *" at bounding box center [193, 259] width 181 height 30
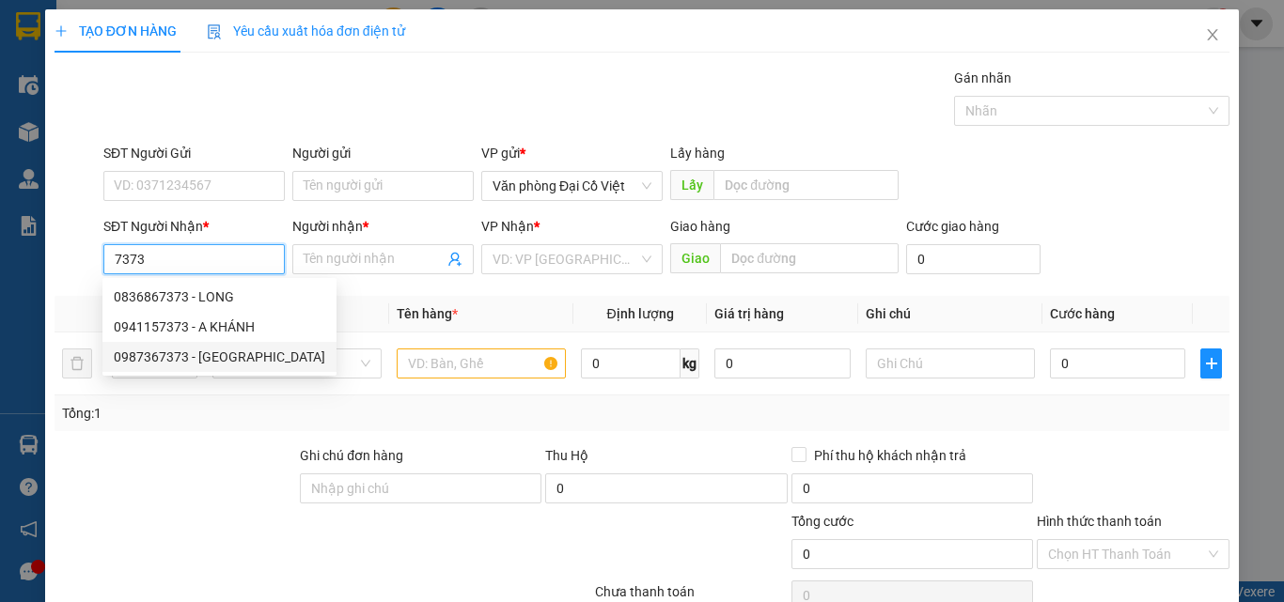
click at [164, 352] on div "0987367373 - việt anh" at bounding box center [219, 357] width 211 height 21
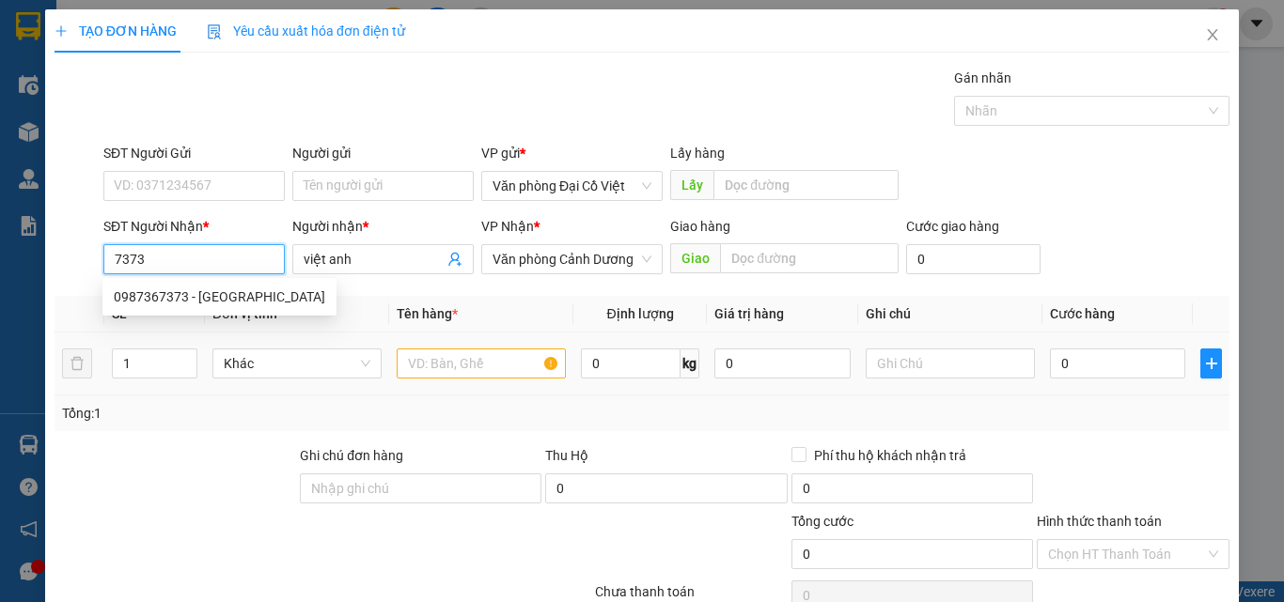
type input "0987367373"
type input "việt anh"
type input "50.000"
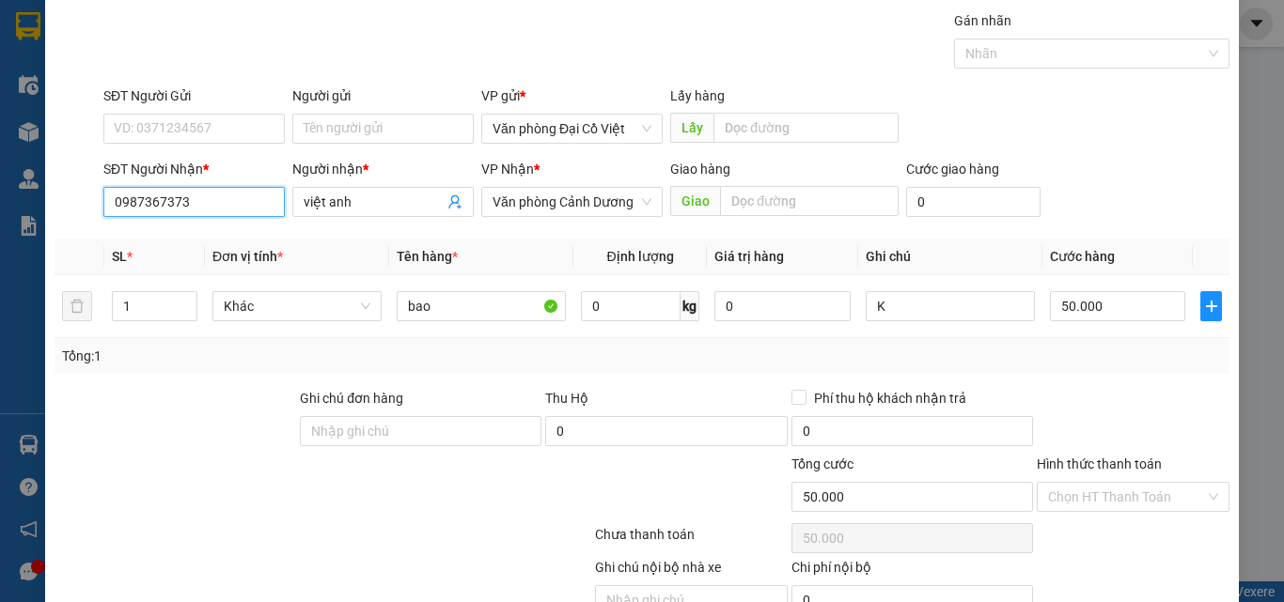
scroll to position [151, 0]
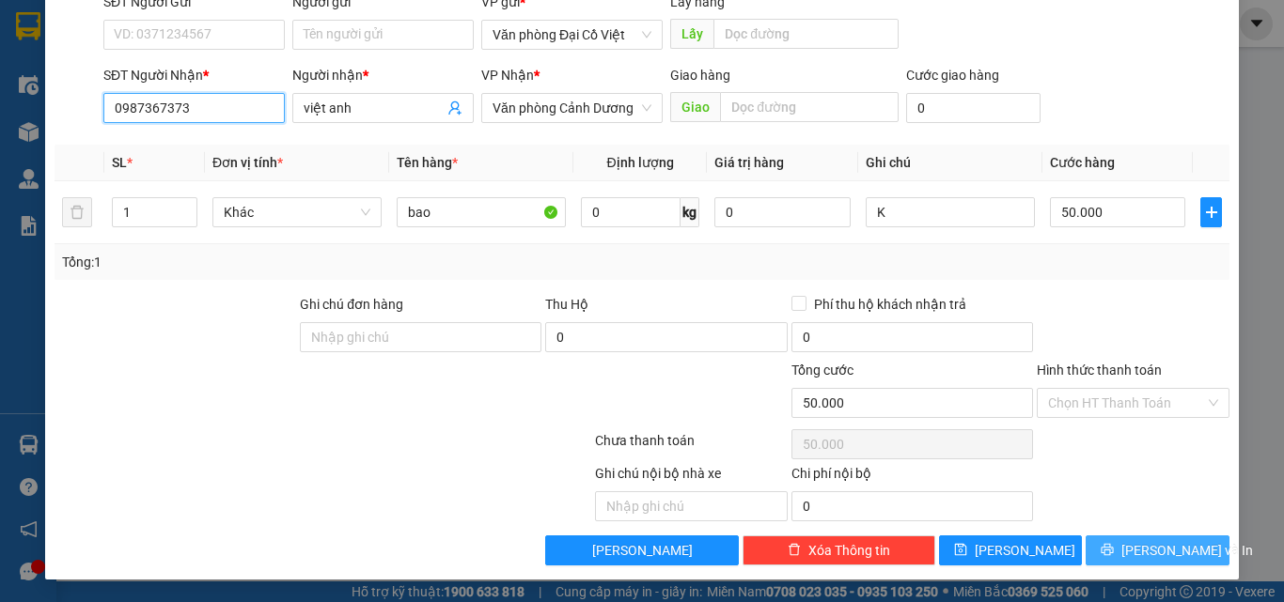
type input "0987367373"
click at [1110, 548] on icon "printer" at bounding box center [1107, 550] width 12 height 12
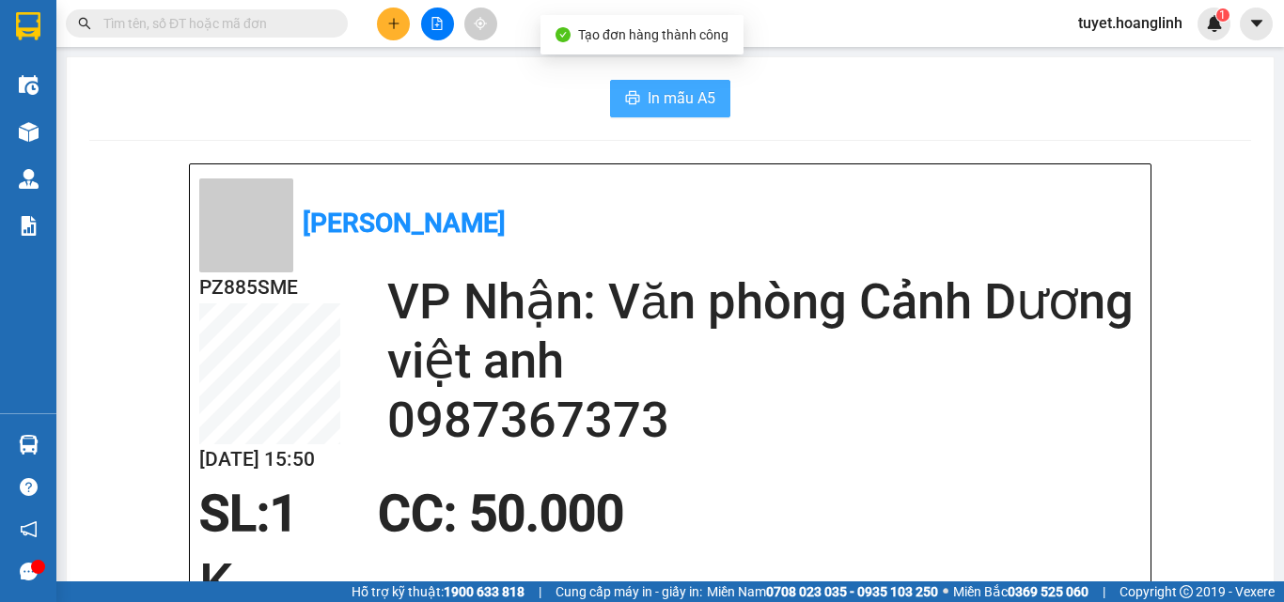
click at [630, 96] on icon "printer" at bounding box center [632, 97] width 15 height 15
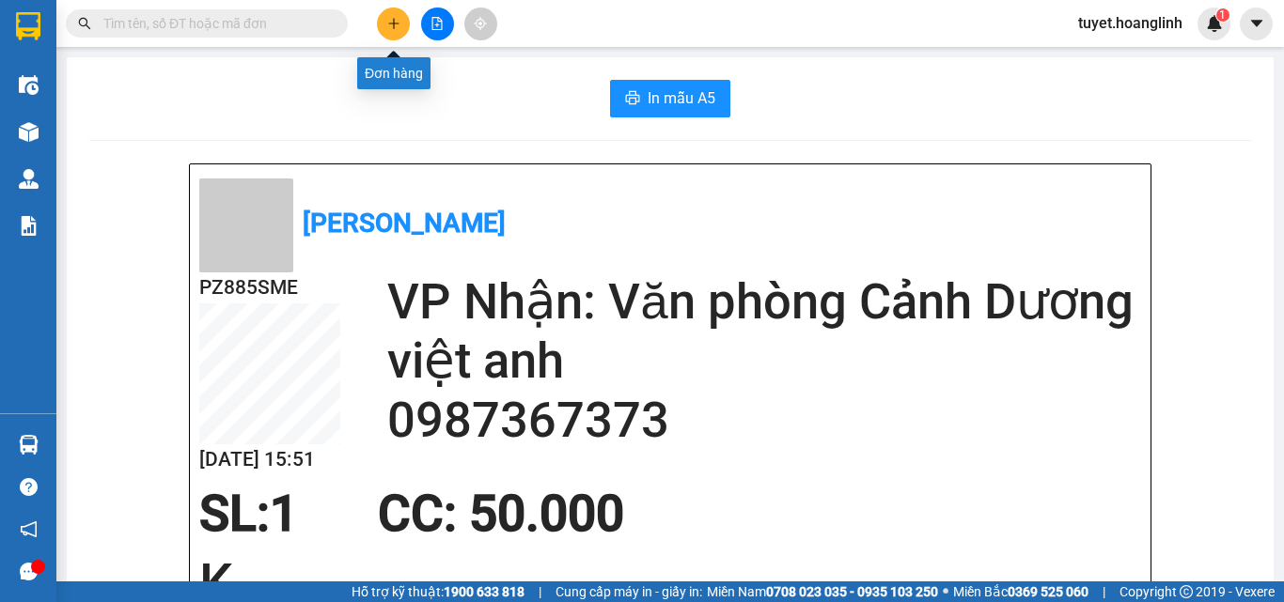
click at [391, 21] on icon "plus" at bounding box center [393, 23] width 13 height 13
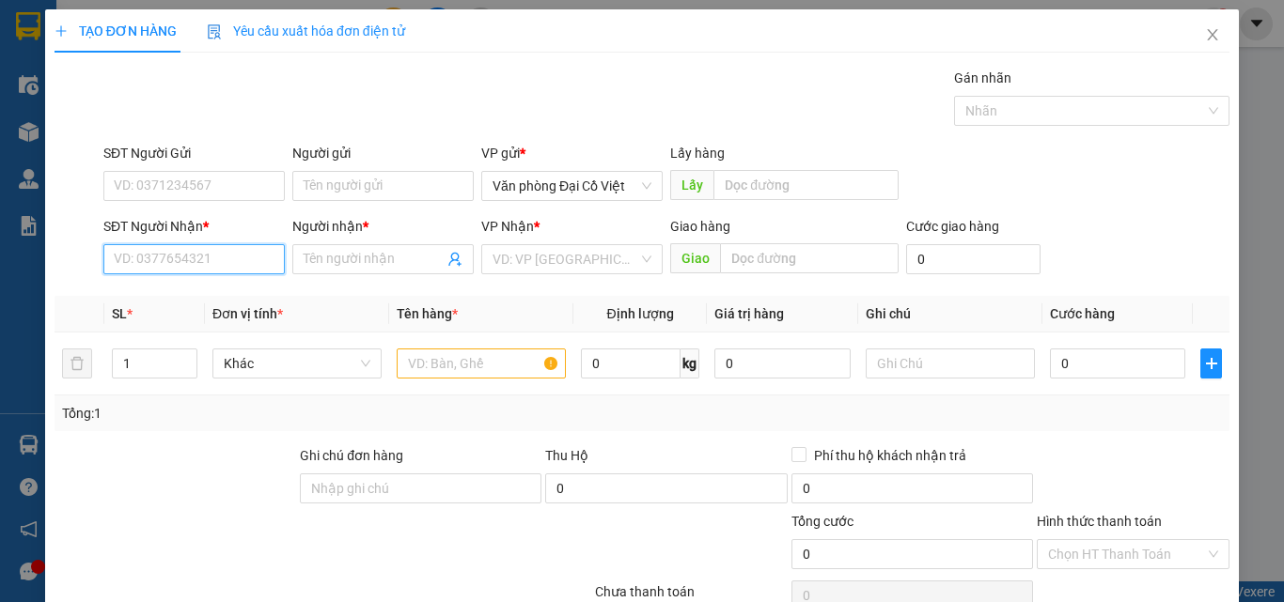
click at [186, 261] on input "SĐT Người Nhận *" at bounding box center [193, 259] width 181 height 30
click at [170, 298] on div "0386003589 - A QUẢ" at bounding box center [192, 297] width 157 height 21
type input "0386003589"
type input "A QUẢ"
type input "50.000"
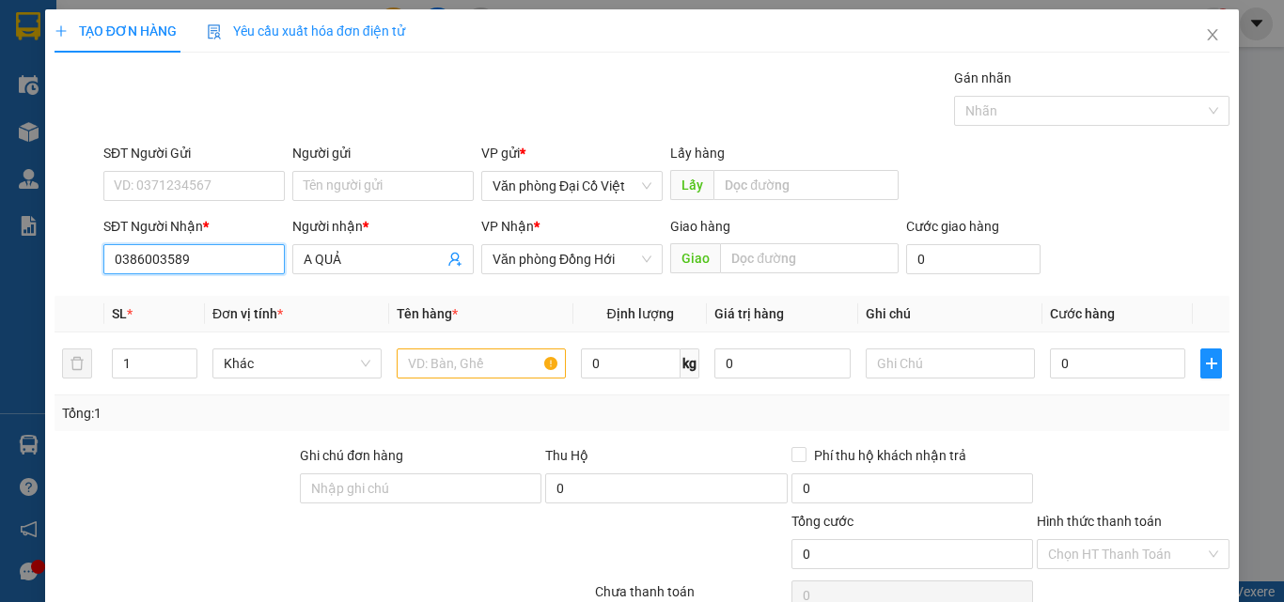
type input "50.000"
type input "0386003589"
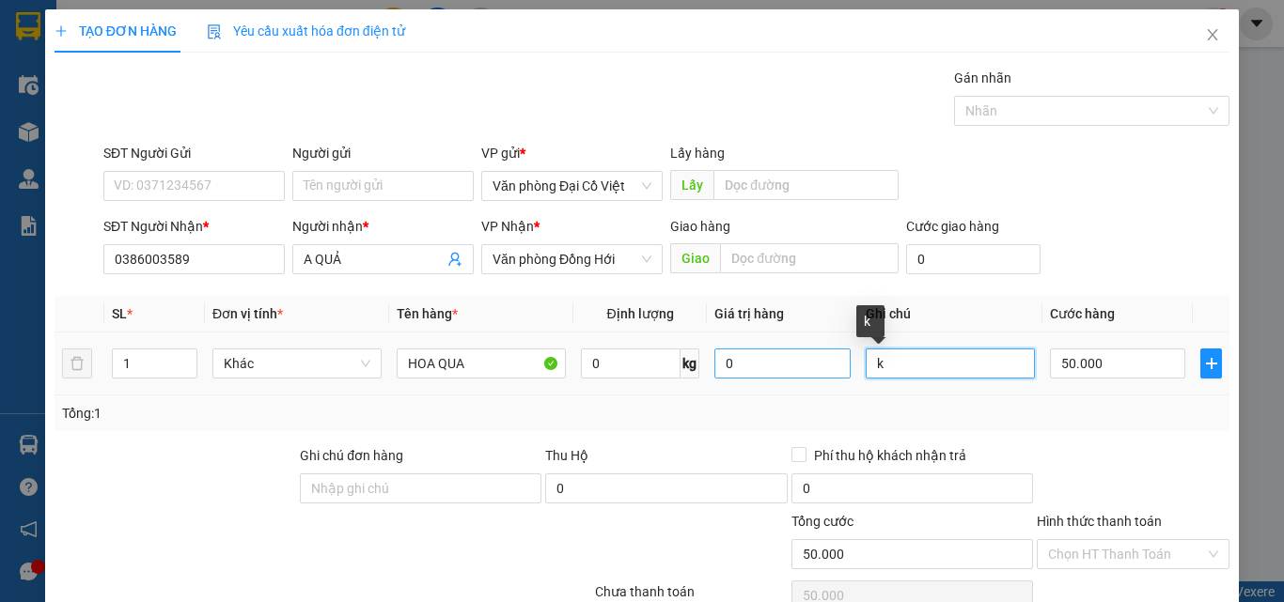
drag, startPoint x: 878, startPoint y: 365, endPoint x: 820, endPoint y: 359, distance: 57.6
click at [817, 373] on tr "1 Khác HOA QUA 0 kg 0 k 50.000" at bounding box center [642, 364] width 1175 height 63
type input "XỐP"
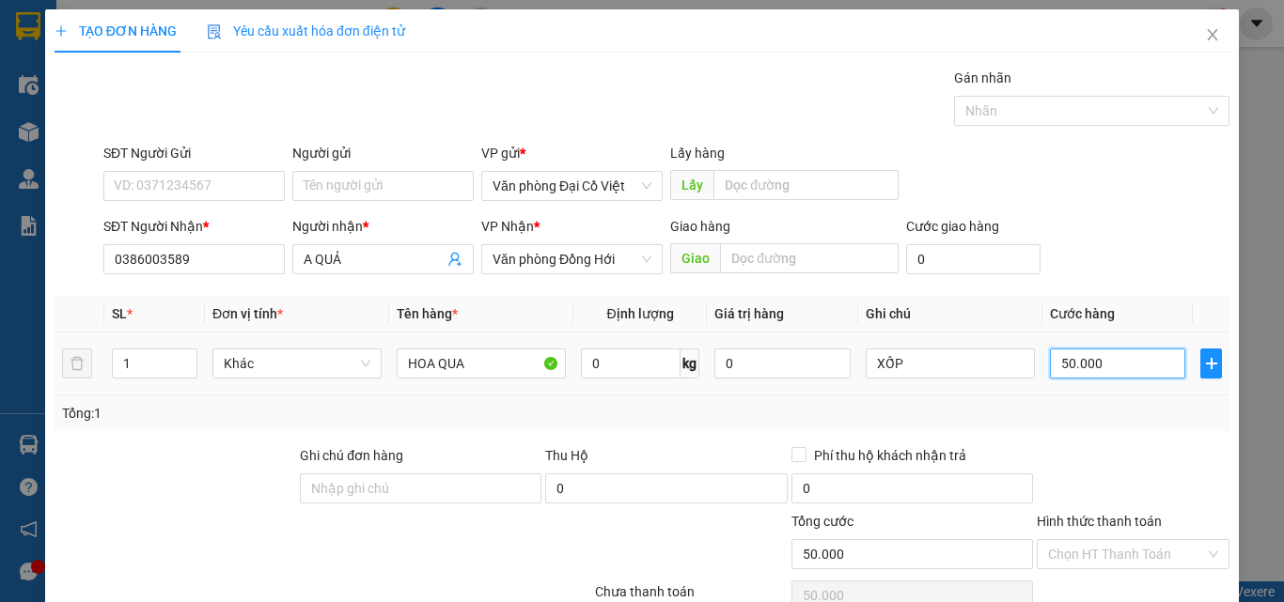
click at [1118, 358] on input "50.000" at bounding box center [1117, 364] width 135 height 30
type input "8"
type input "80"
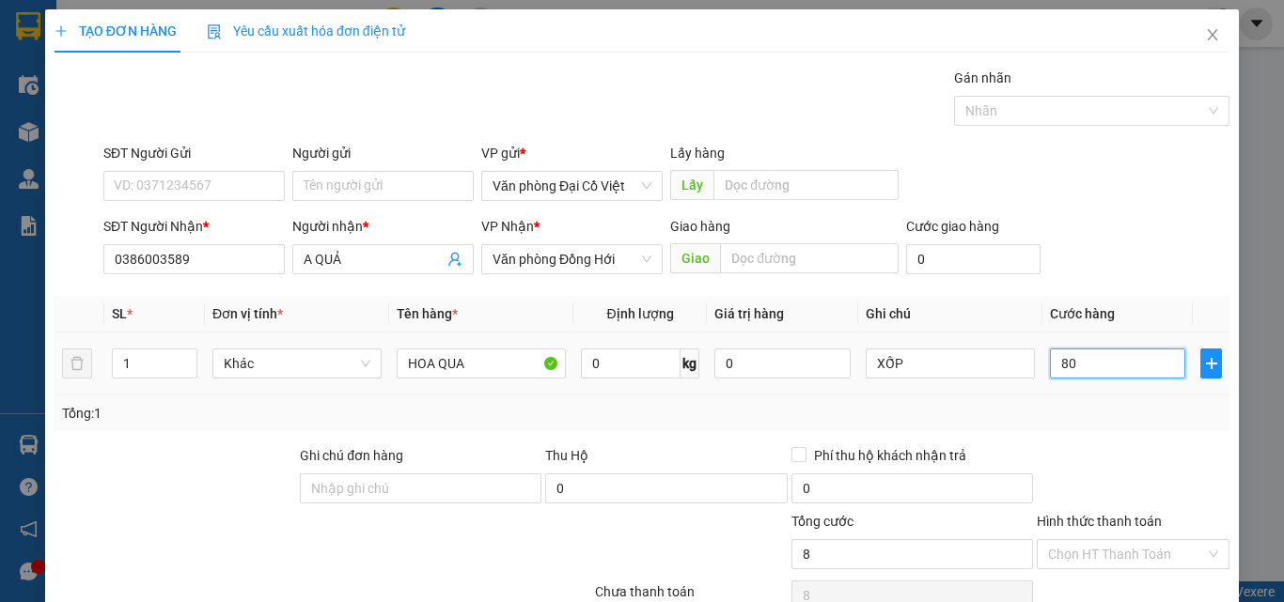
type input "80"
type input "80.000"
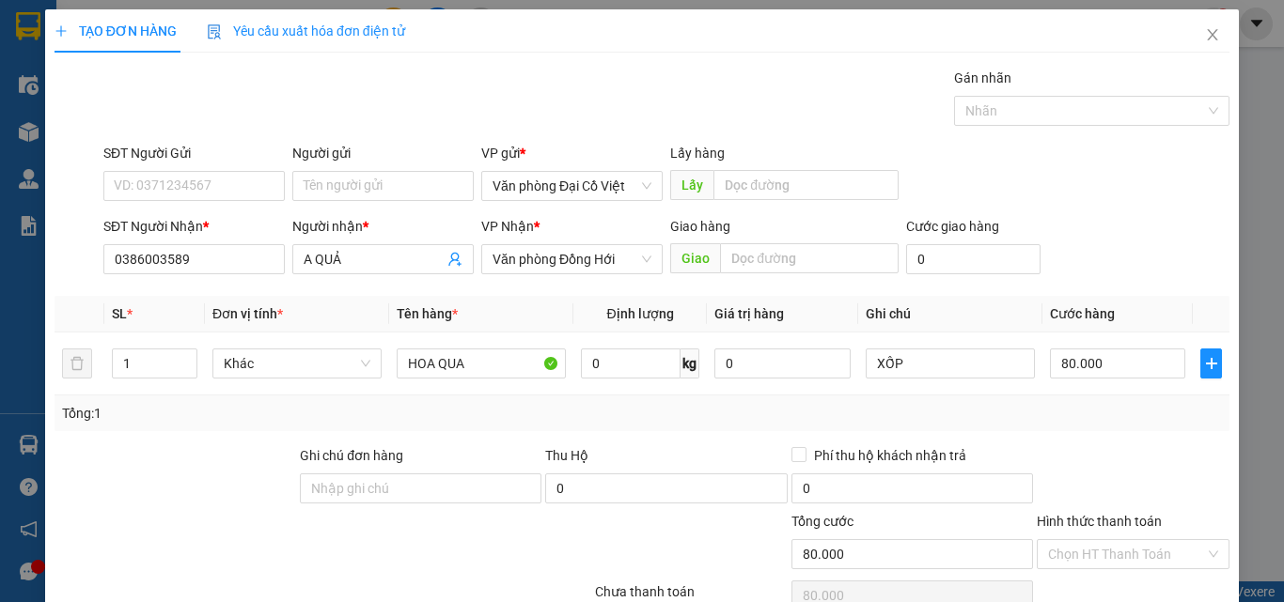
click at [1101, 416] on div "Tổng: 1" at bounding box center [642, 413] width 1160 height 21
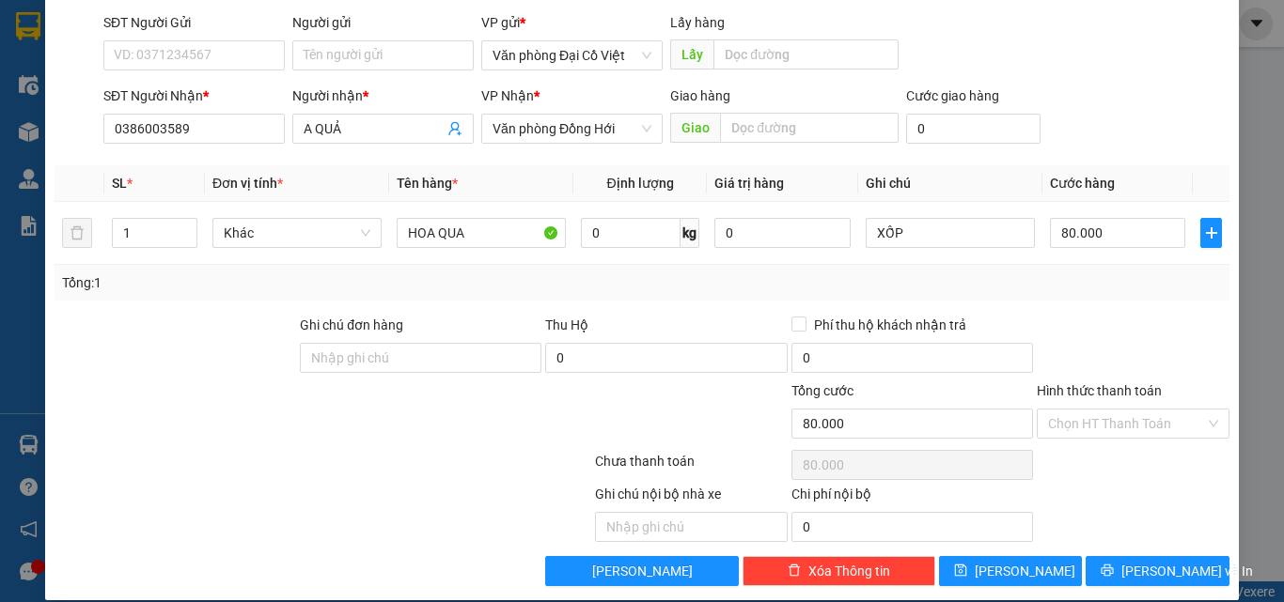
scroll to position [151, 0]
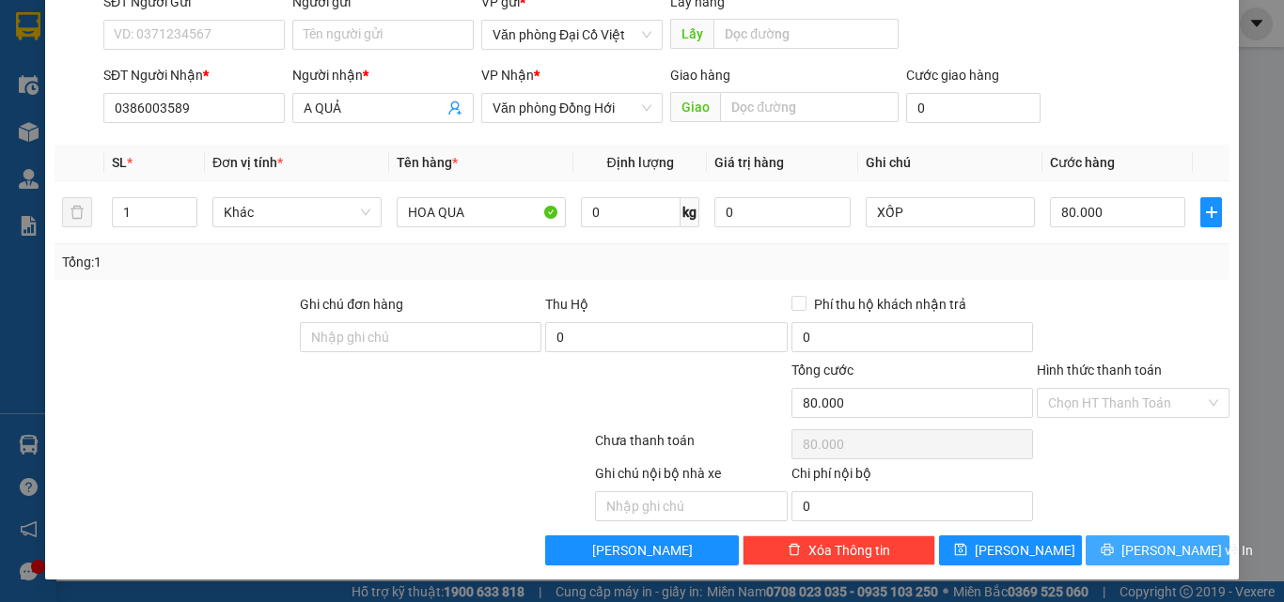
click at [1151, 544] on span "Lưu và In" at bounding box center [1187, 550] width 132 height 21
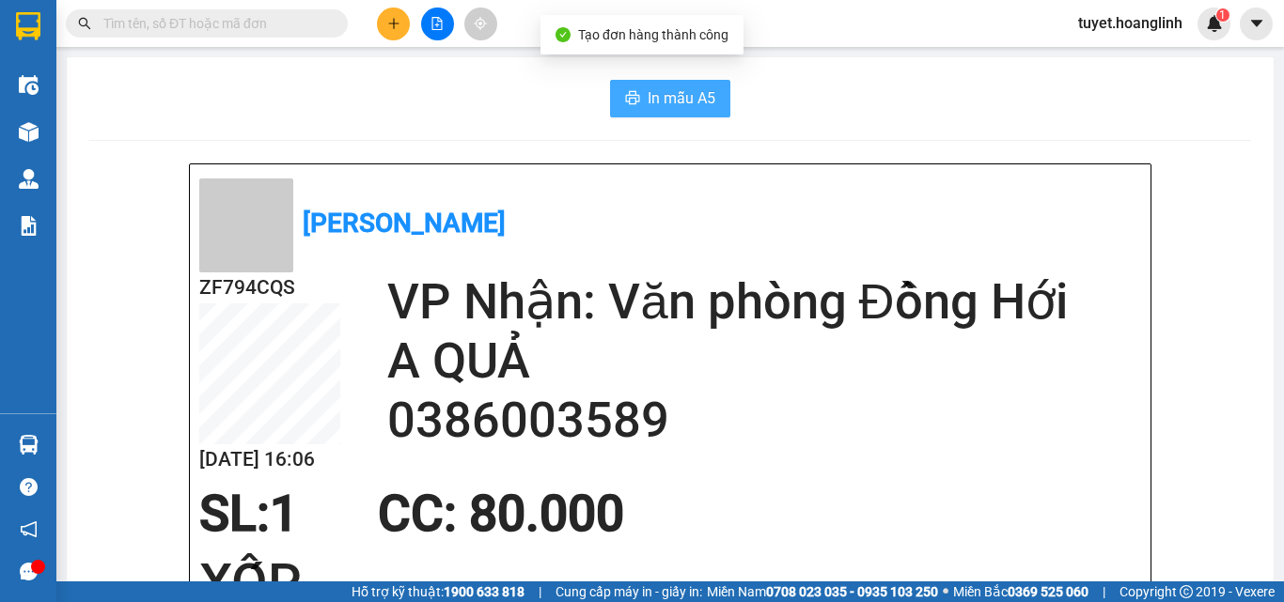
click at [651, 98] on span "In mẫu A5" at bounding box center [682, 97] width 68 height 23
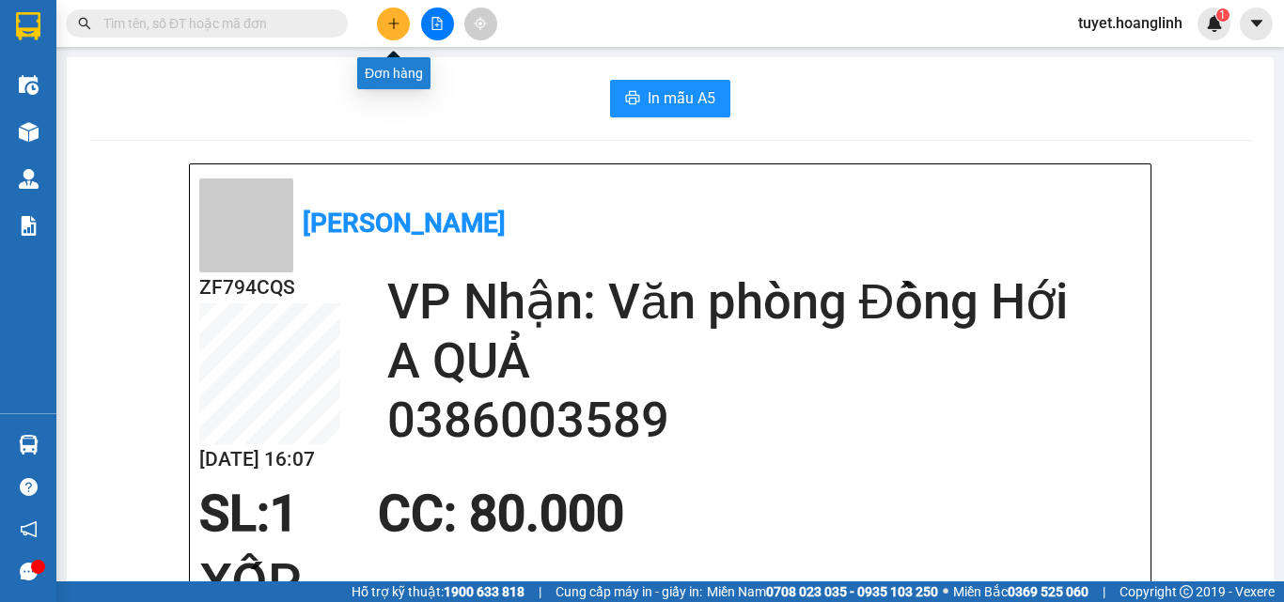
click at [393, 17] on icon "plus" at bounding box center [393, 23] width 13 height 13
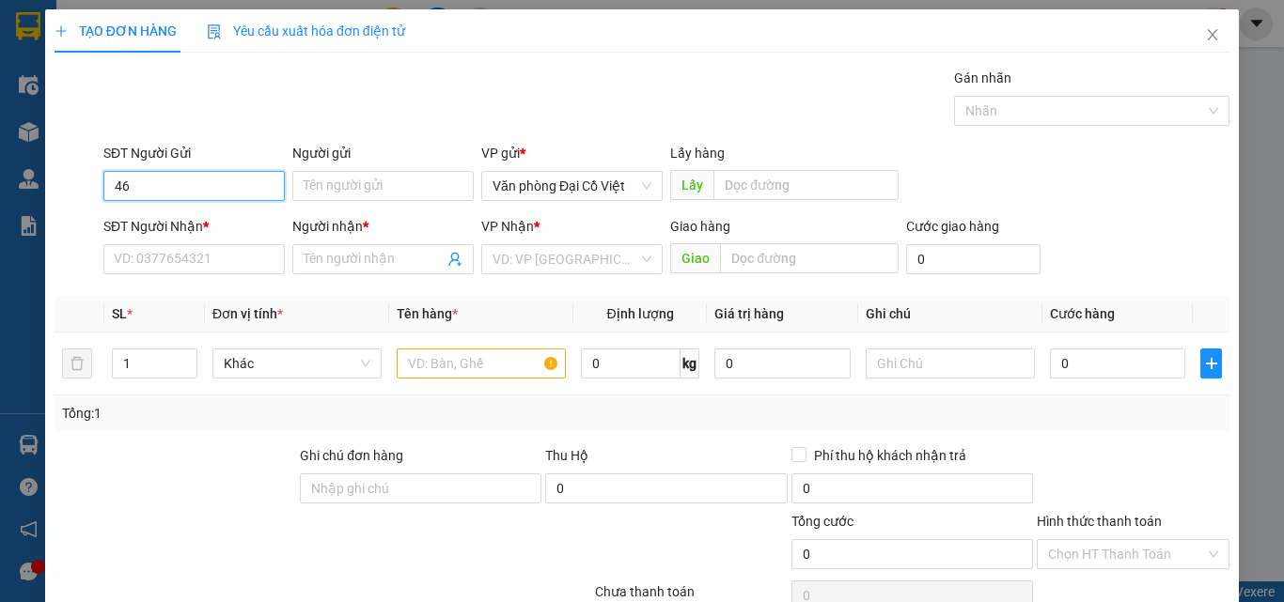
type input "4"
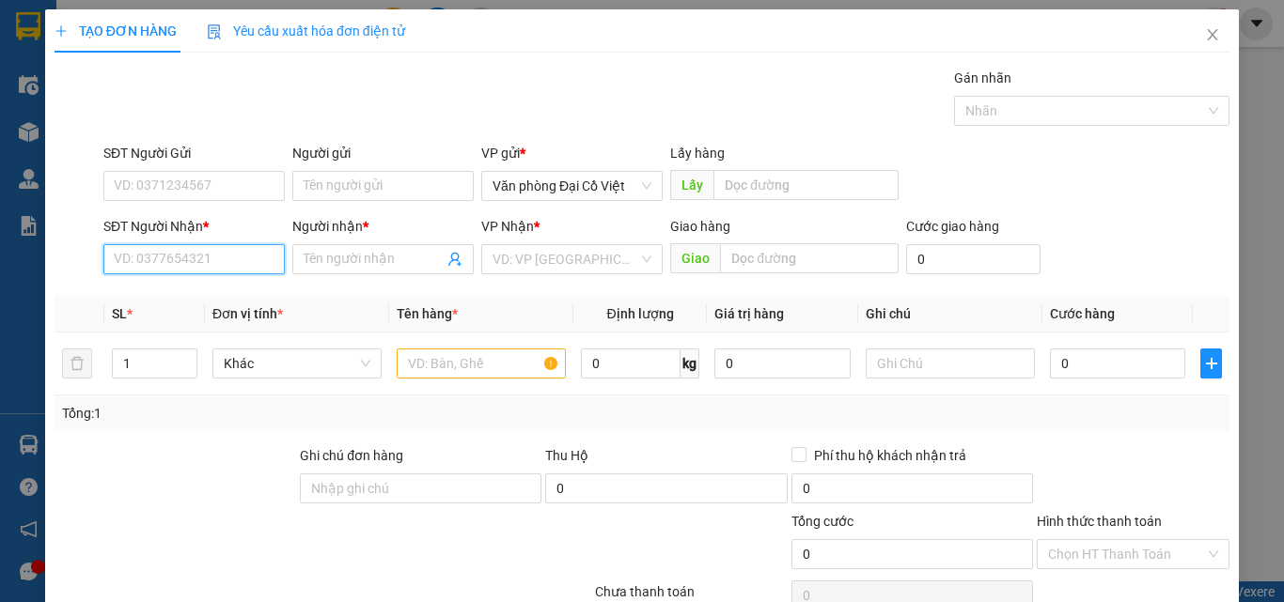
click at [162, 250] on input "SĐT Người Nhận *" at bounding box center [193, 259] width 181 height 30
click at [143, 297] on div "0989172174 - TUẤN" at bounding box center [192, 297] width 157 height 21
type input "0989172174"
type input "TUẤN"
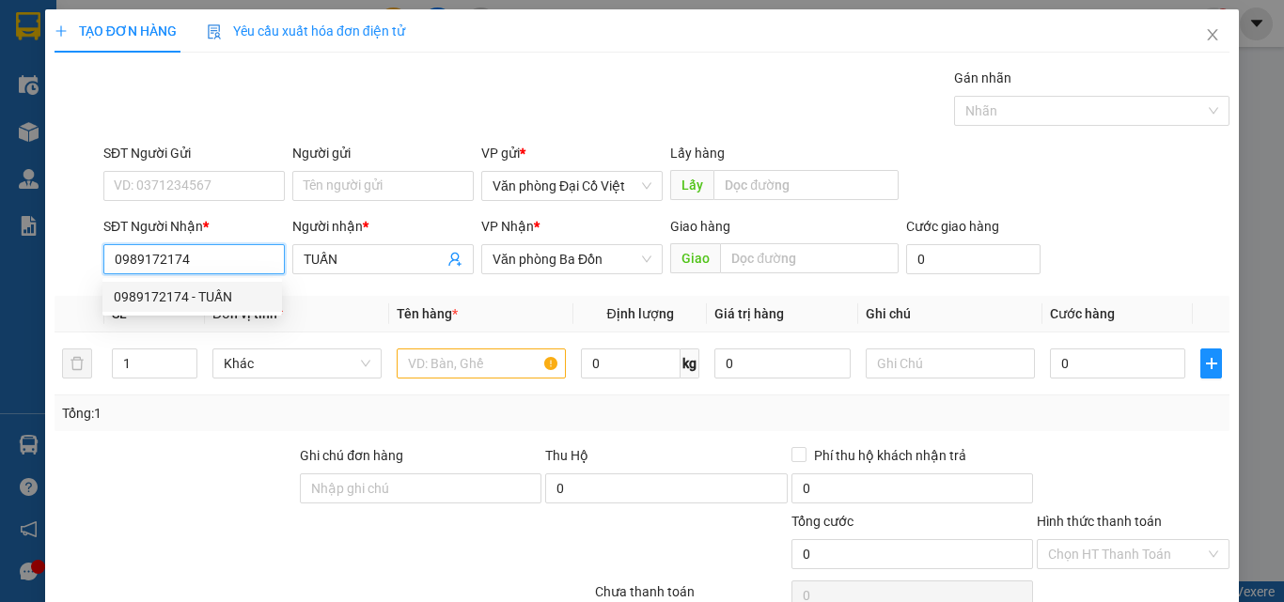
type input "50.000"
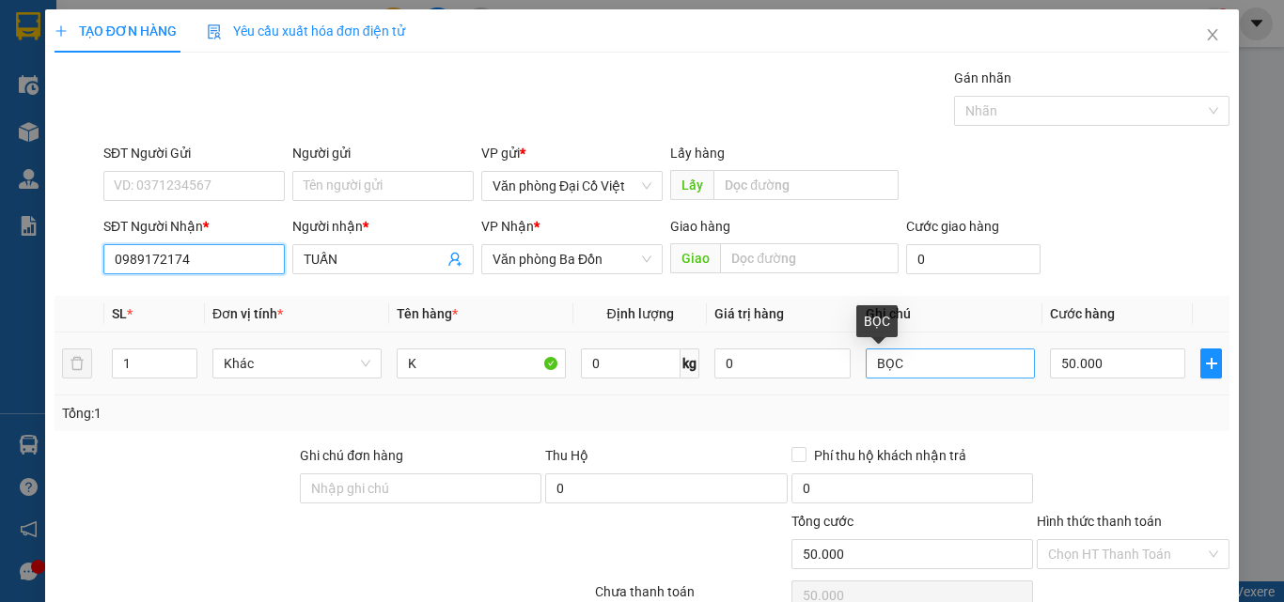
type input "0989172174"
drag, startPoint x: 922, startPoint y: 367, endPoint x: 766, endPoint y: 366, distance: 156.0
click at [766, 366] on tr "1 Khác K 0 kg 0 BỌC 50.000" at bounding box center [642, 364] width 1175 height 63
type input "k"
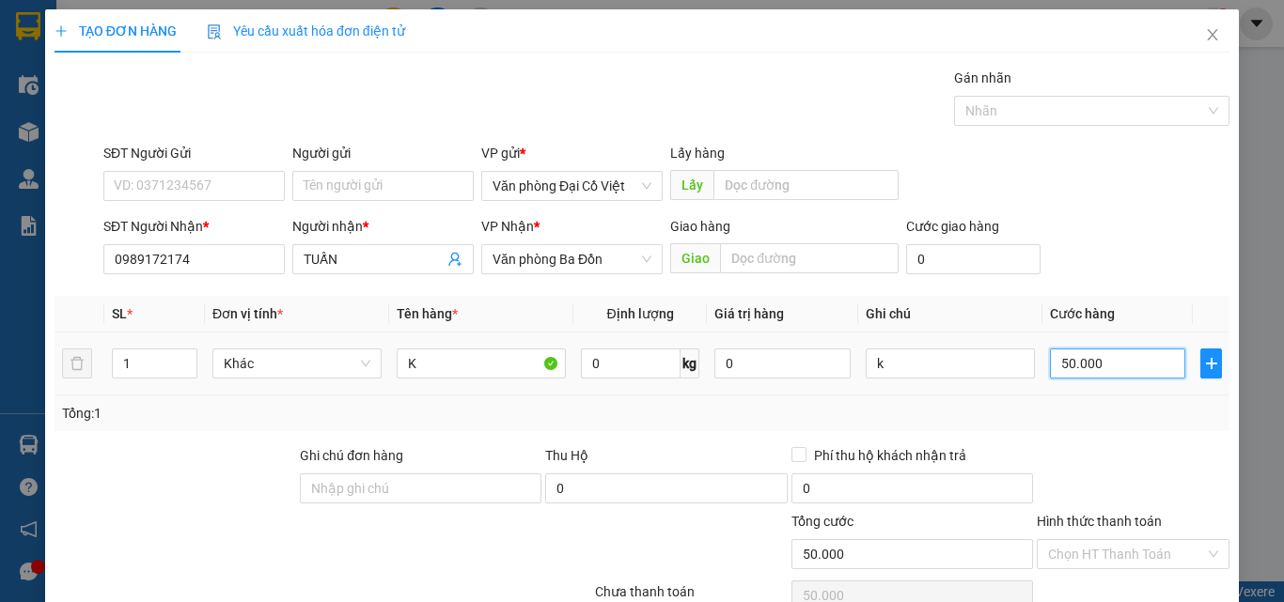
click at [1098, 361] on input "50.000" at bounding box center [1117, 364] width 135 height 30
type input "7"
type input "70"
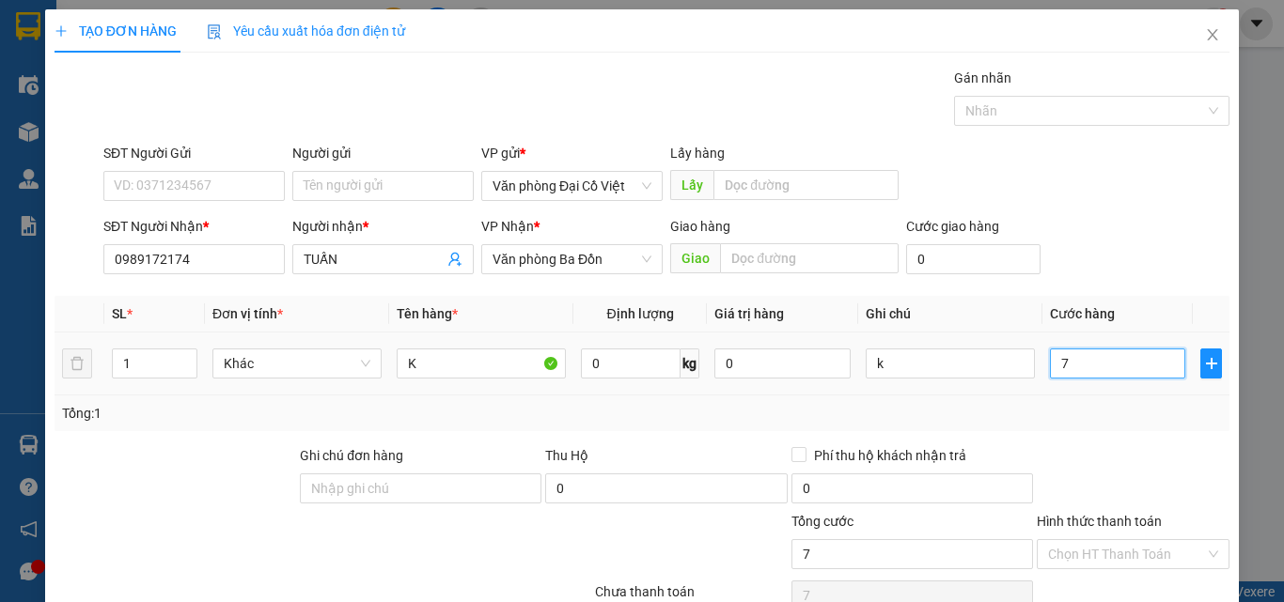
type input "70"
type input "70.000"
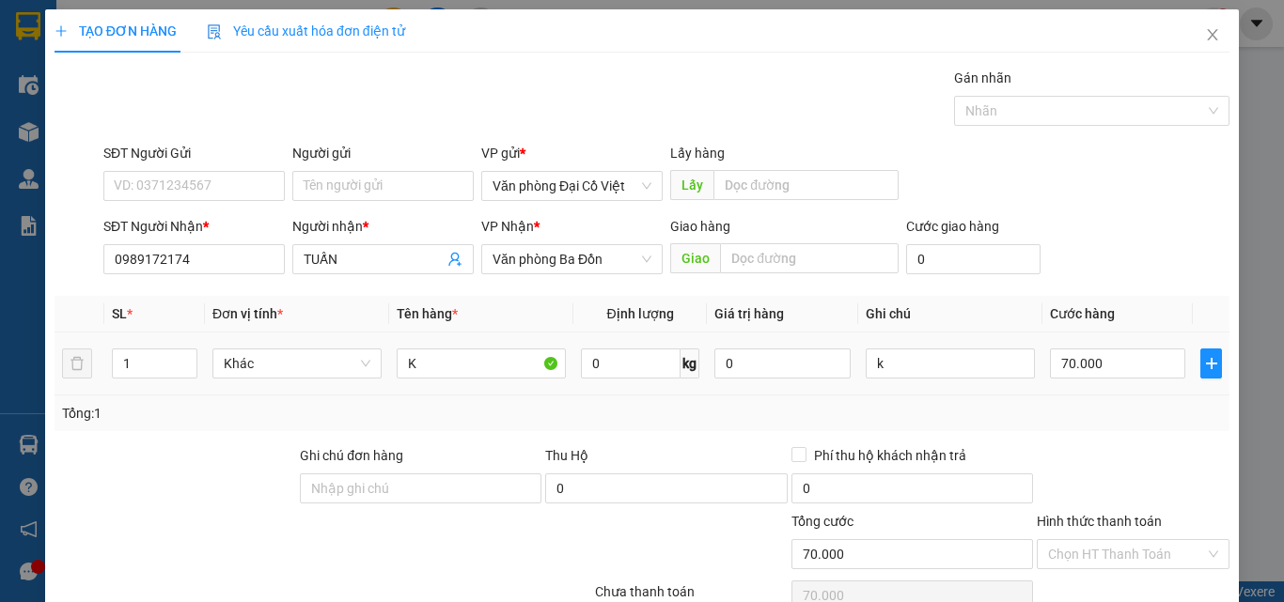
click at [1102, 393] on td "70.000" at bounding box center [1117, 364] width 150 height 63
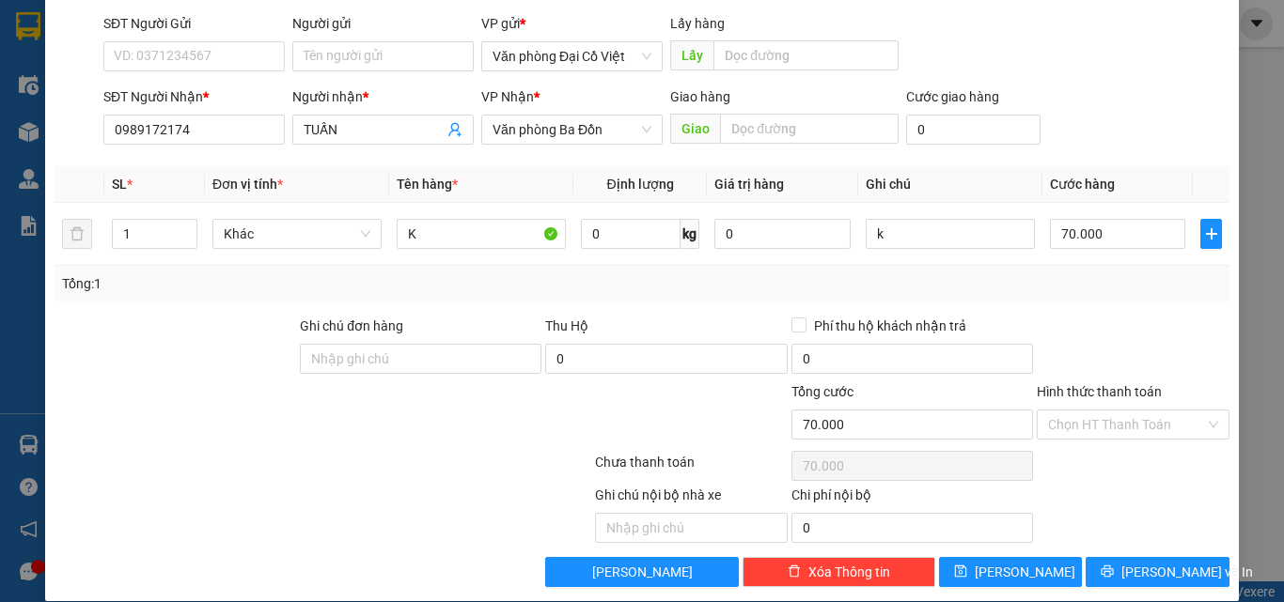
scroll to position [151, 0]
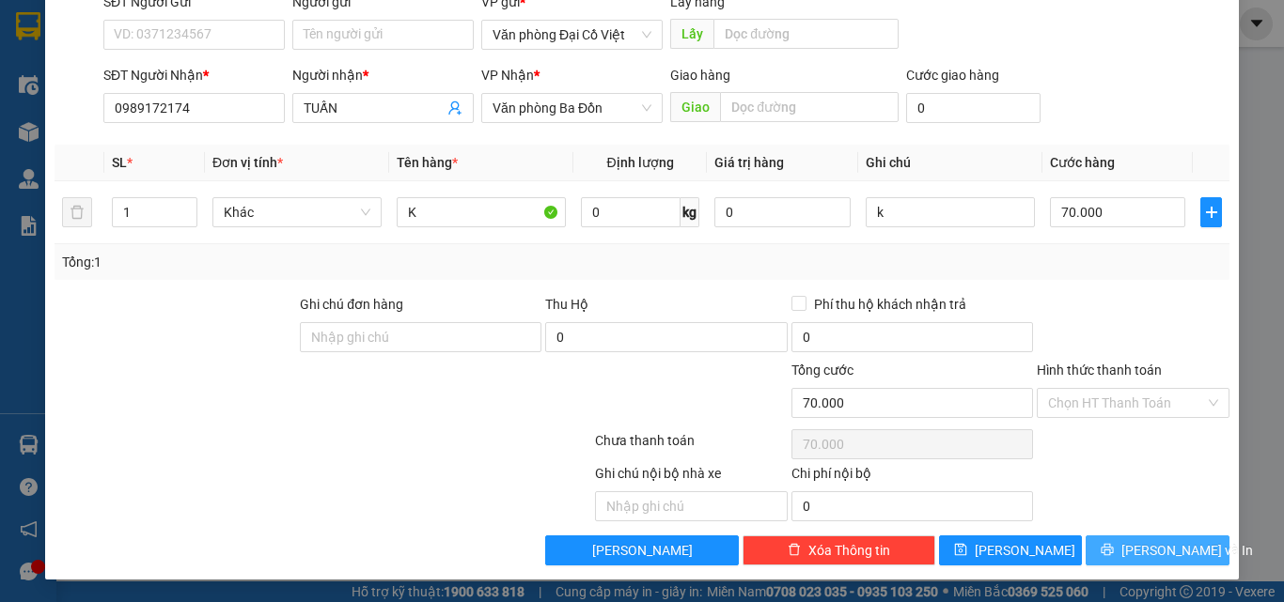
click at [1114, 547] on icon "printer" at bounding box center [1107, 549] width 13 height 13
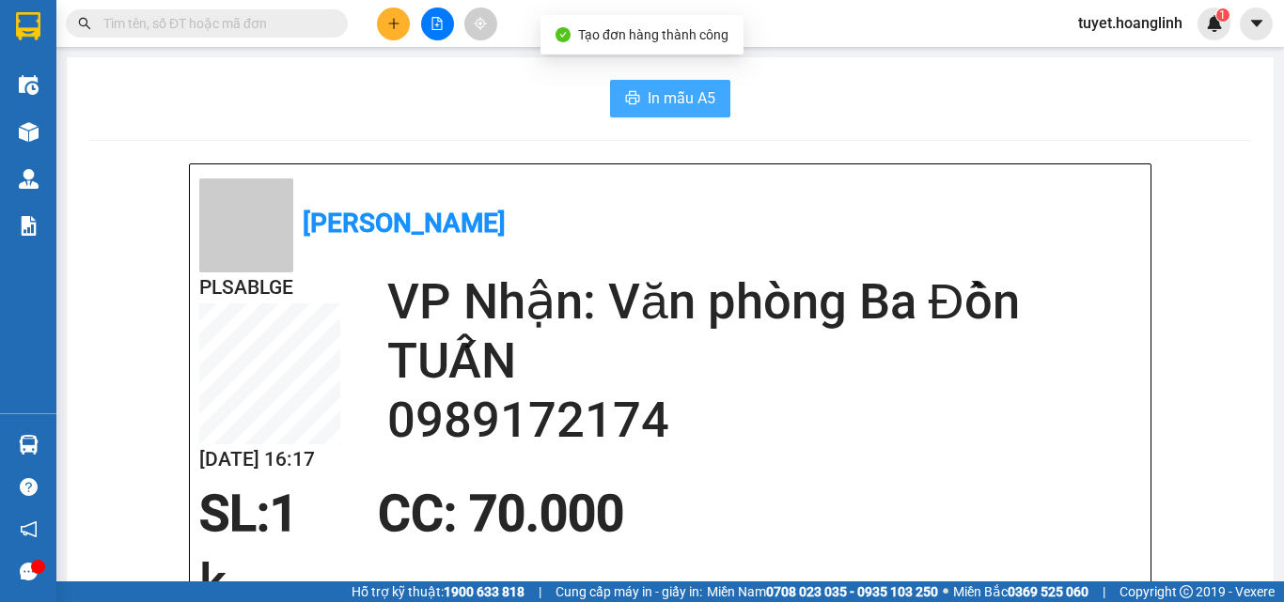
click at [648, 101] on span "In mẫu A5" at bounding box center [682, 97] width 68 height 23
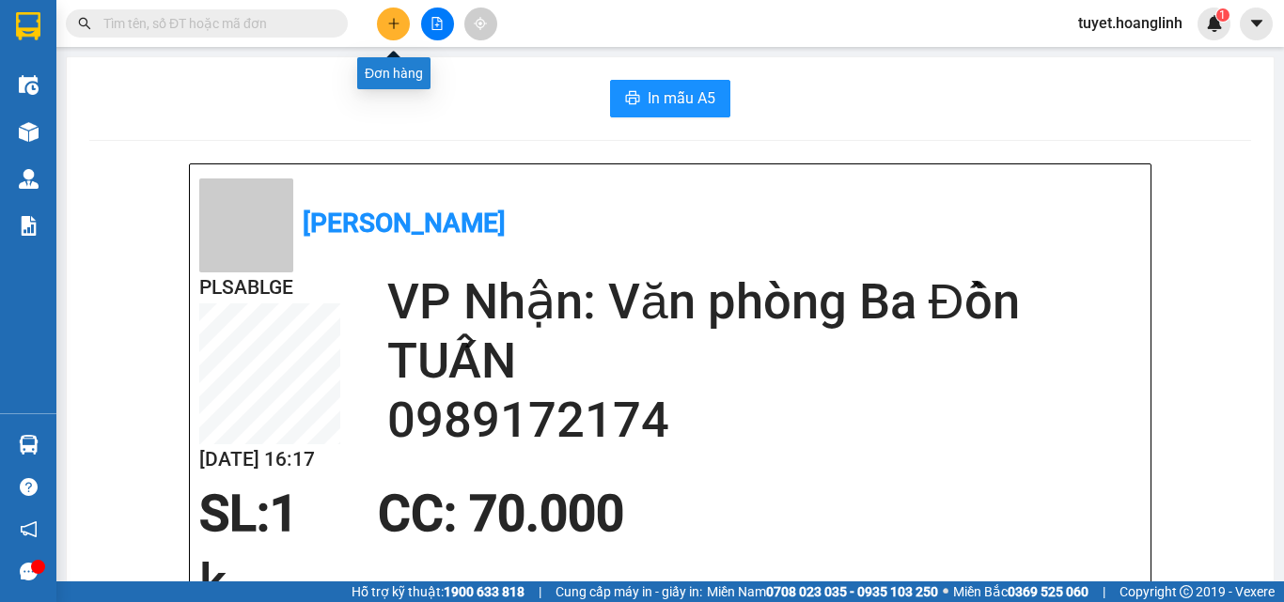
click at [391, 15] on button at bounding box center [393, 24] width 33 height 33
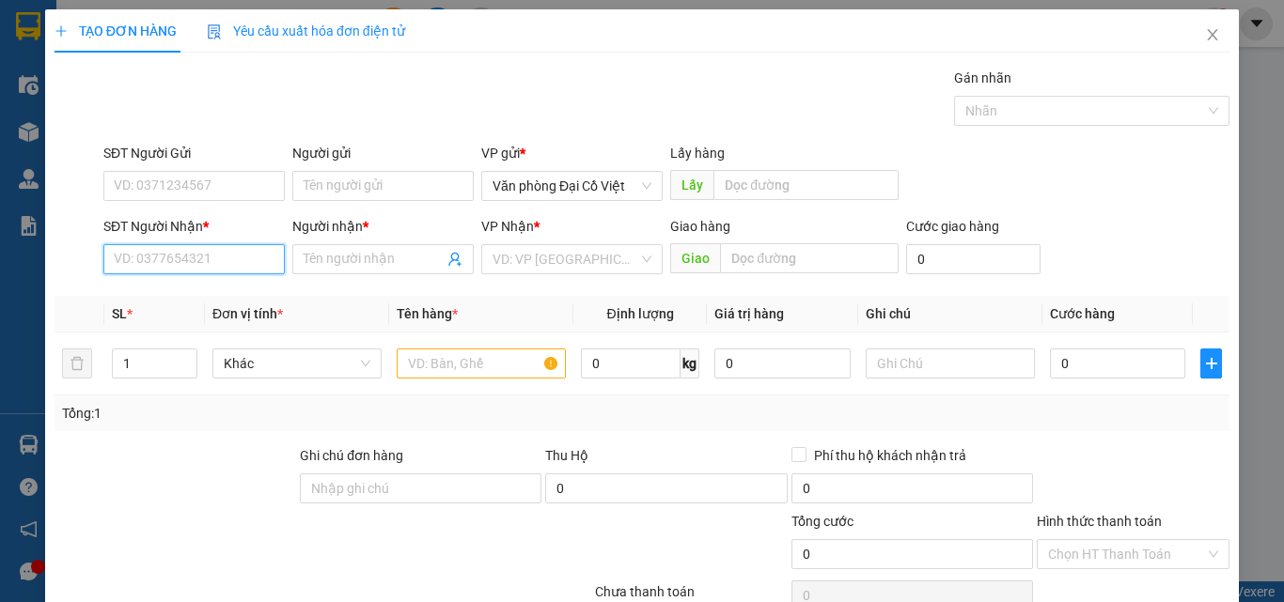
click at [136, 258] on input "SĐT Người Nhận *" at bounding box center [193, 259] width 181 height 30
type input "0"
click at [164, 296] on div "0826062684 - QUỲNH" at bounding box center [192, 297] width 157 height 21
type input "0826062684"
type input "QUỲNH"
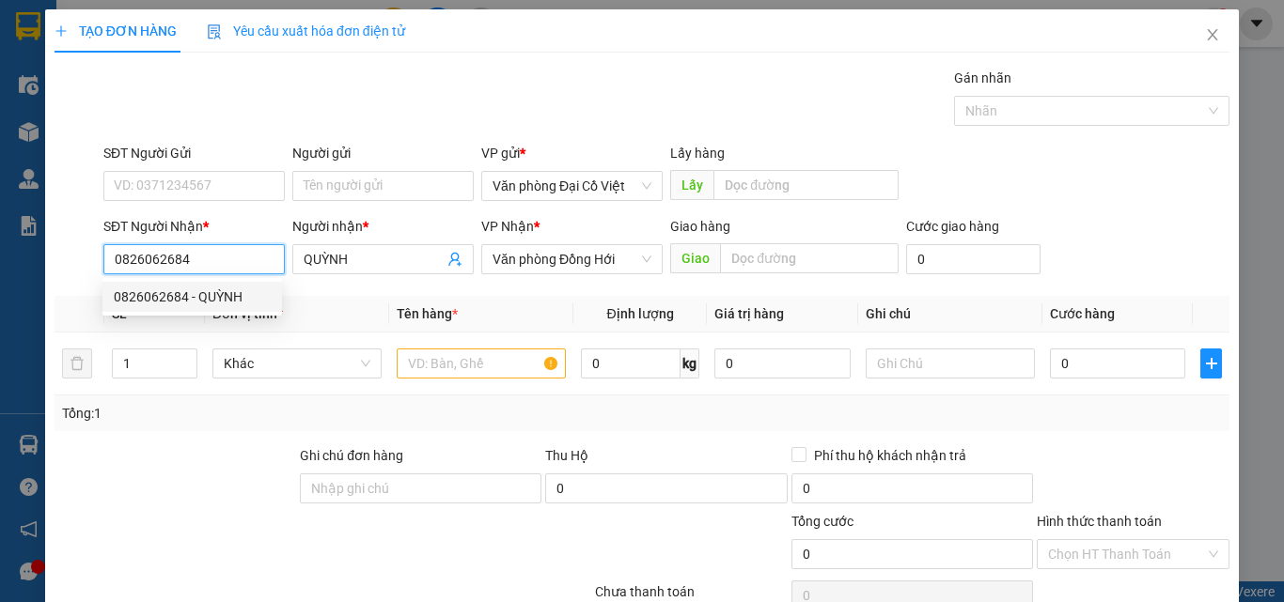
type input "50.000"
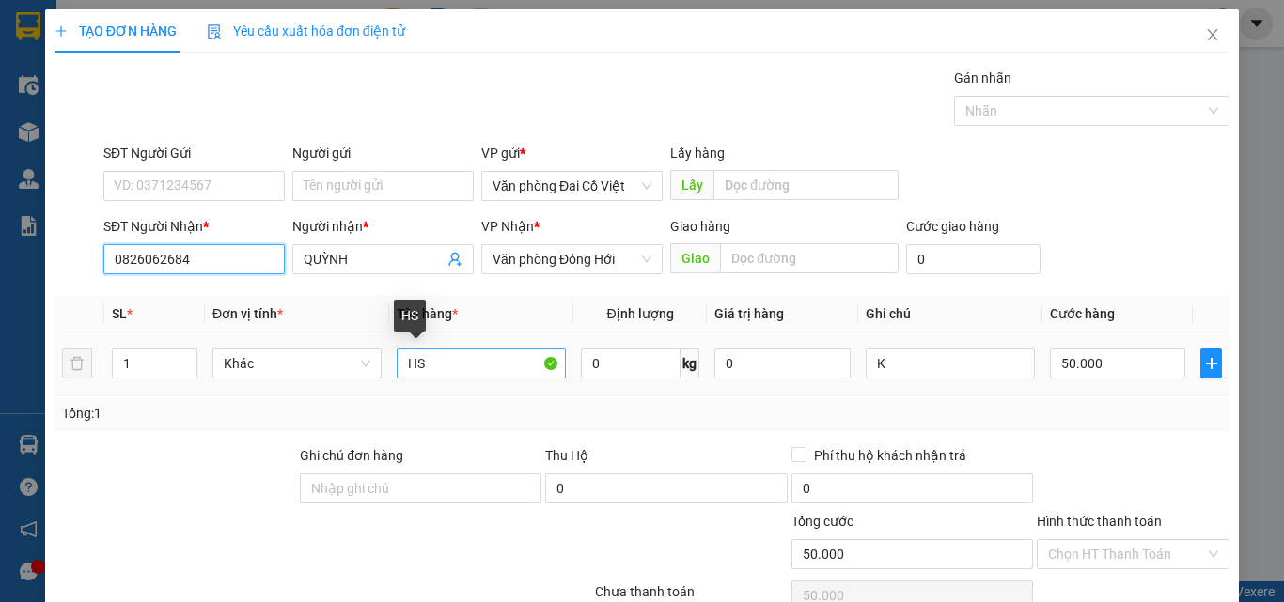
type input "0826062684"
drag, startPoint x: 426, startPoint y: 367, endPoint x: 400, endPoint y: 367, distance: 25.4
click at [400, 367] on input "HS" at bounding box center [481, 364] width 169 height 30
type input "k"
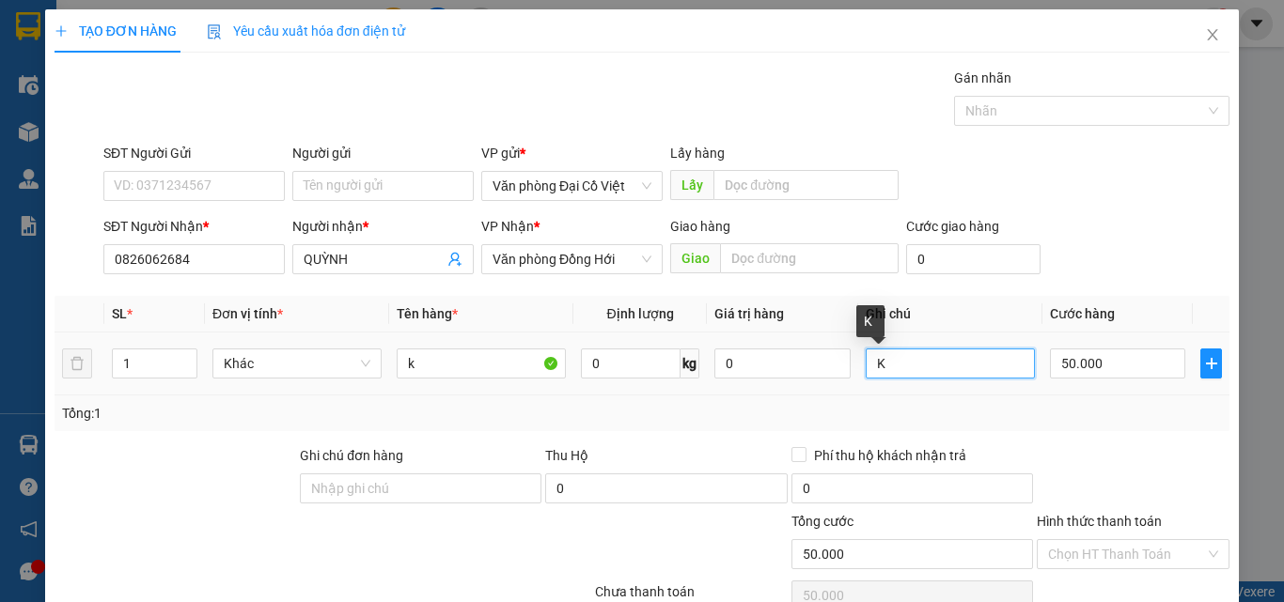
drag, startPoint x: 899, startPoint y: 363, endPoint x: 842, endPoint y: 363, distance: 57.3
click at [842, 363] on tr "1 Khác k 0 kg 0 K 50.000" at bounding box center [642, 364] width 1175 height 63
type input "bọc"
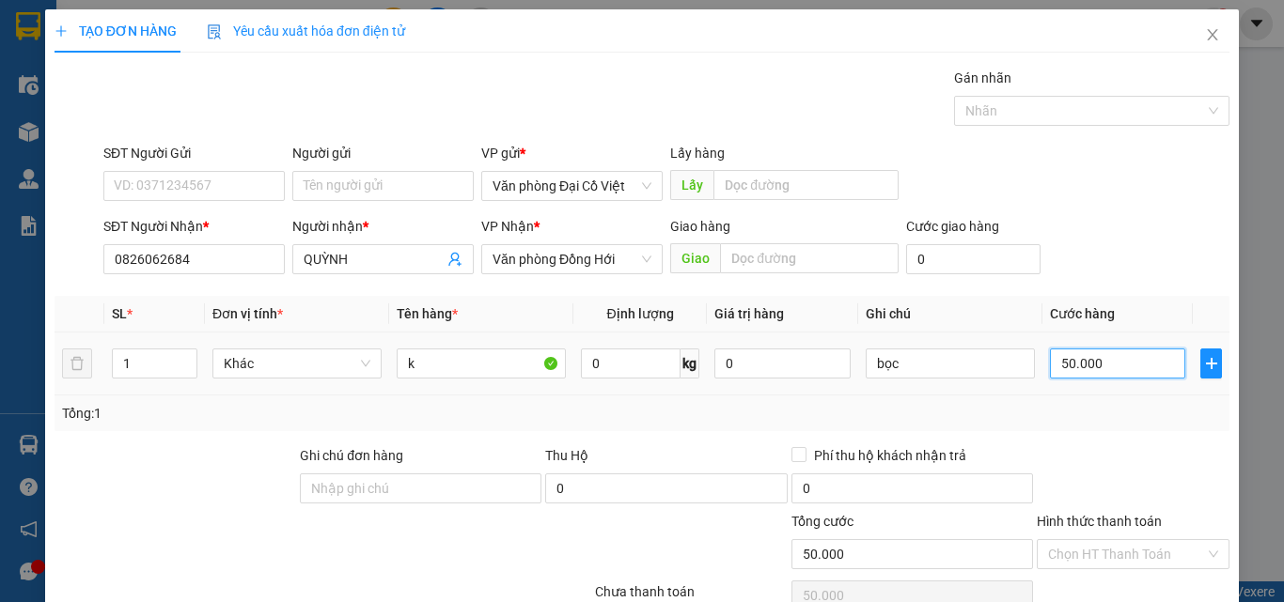
click at [1100, 362] on input "50.000" at bounding box center [1117, 364] width 135 height 30
type input "5"
type input "50"
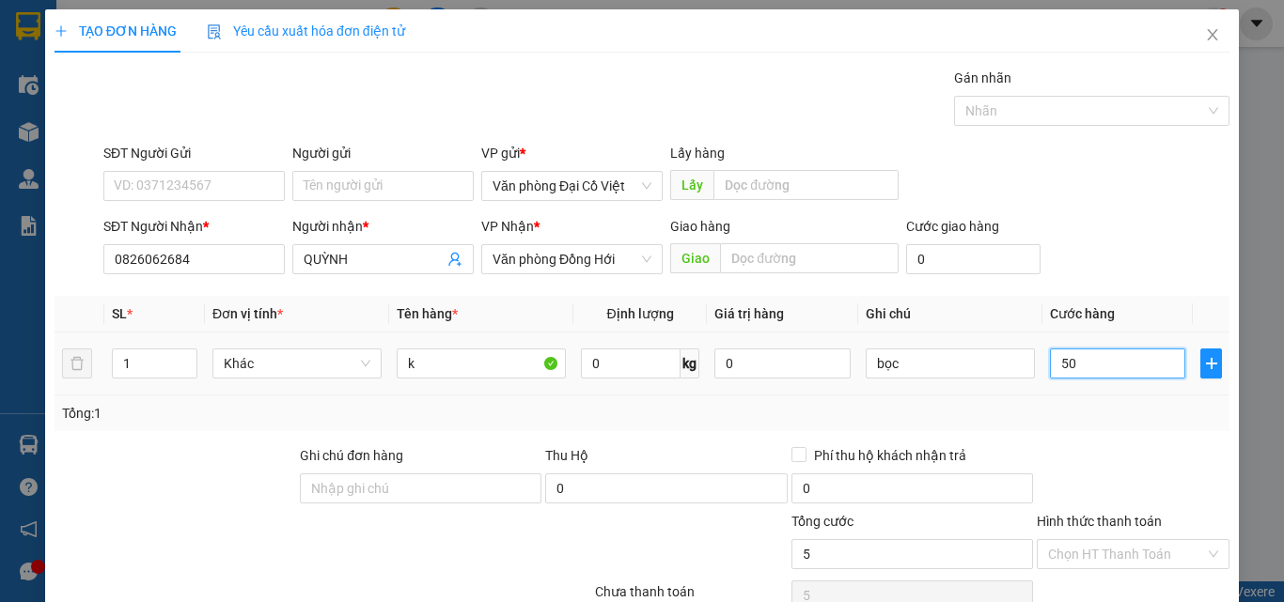
type input "50"
type input "50.000"
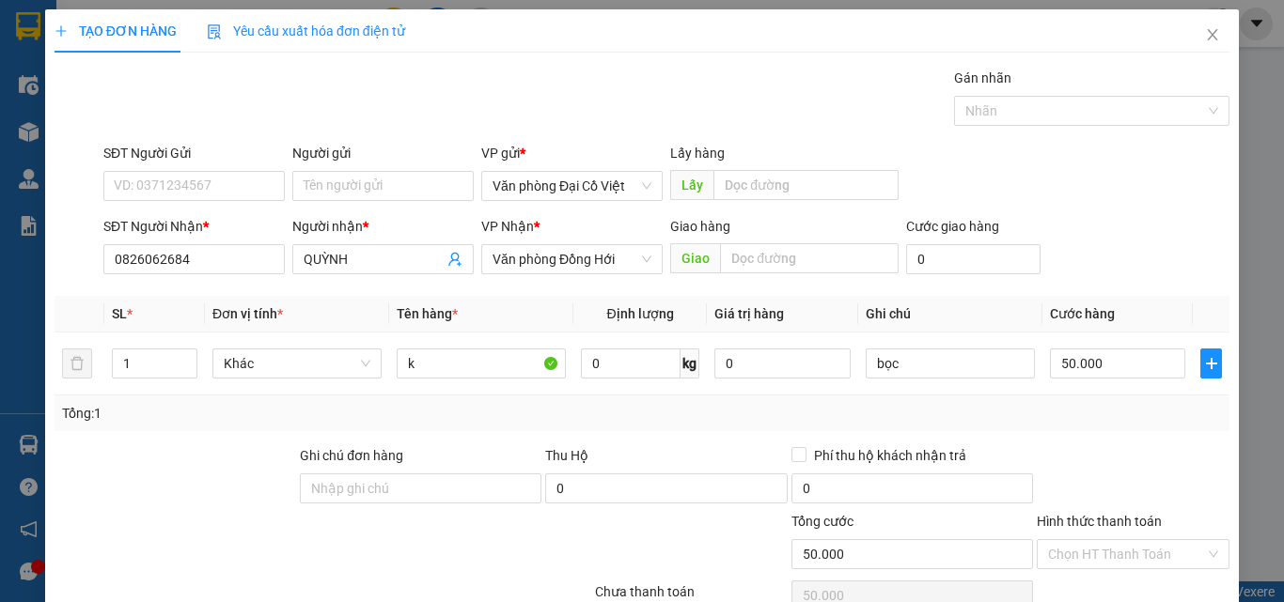
click at [1076, 418] on div "Tổng: 1" at bounding box center [642, 413] width 1160 height 21
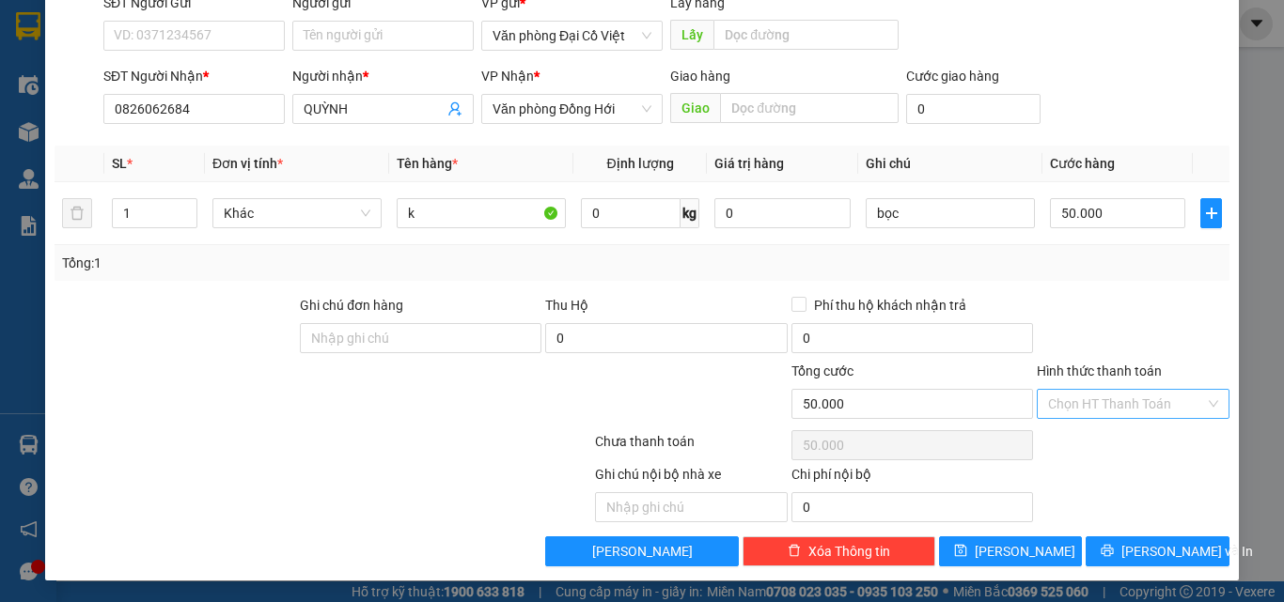
scroll to position [151, 0]
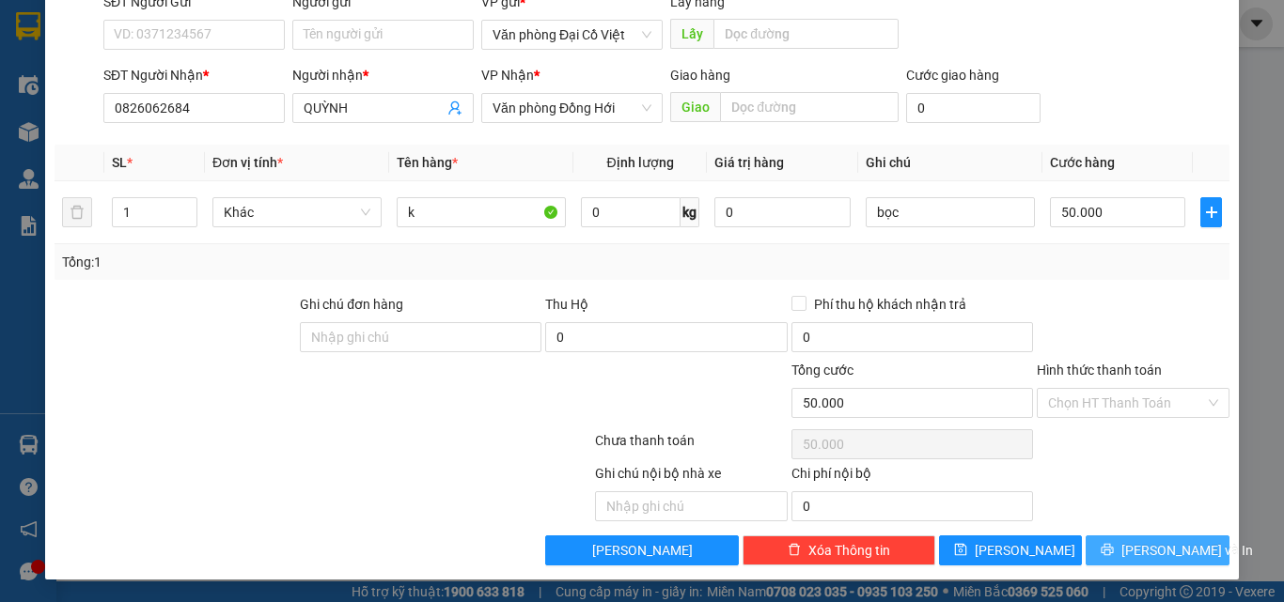
click at [1113, 543] on icon "printer" at bounding box center [1107, 549] width 13 height 13
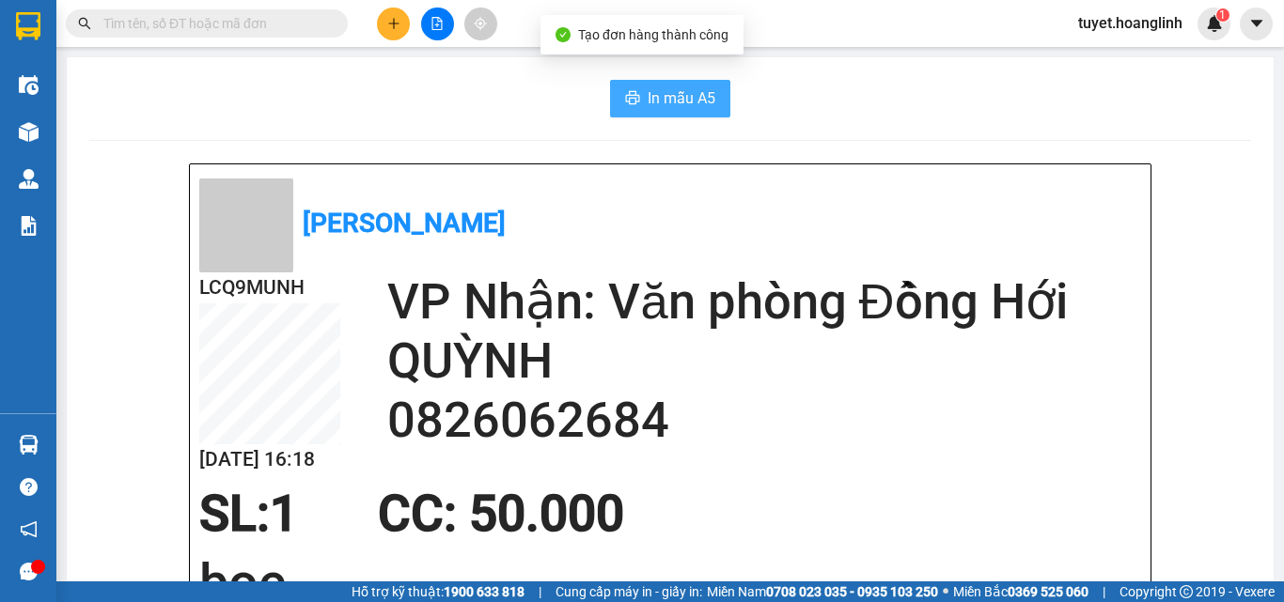
click at [664, 98] on span "In mẫu A5" at bounding box center [682, 97] width 68 height 23
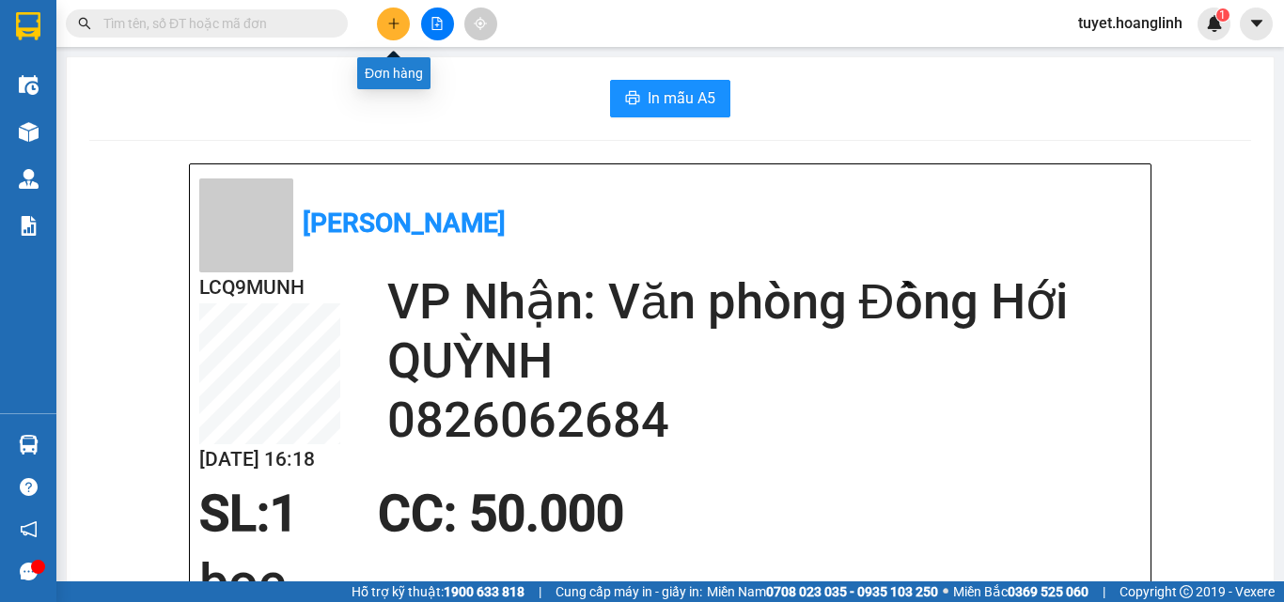
click at [388, 26] on icon "plus" at bounding box center [393, 23] width 13 height 13
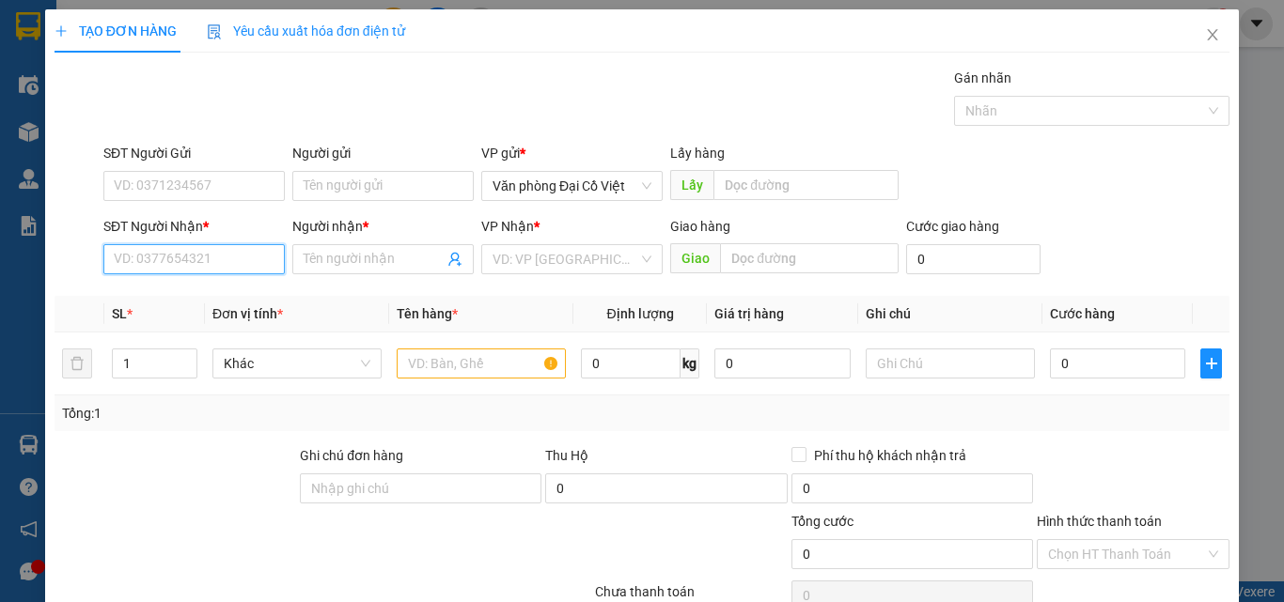
click at [180, 249] on input "SĐT Người Nhận *" at bounding box center [193, 259] width 181 height 30
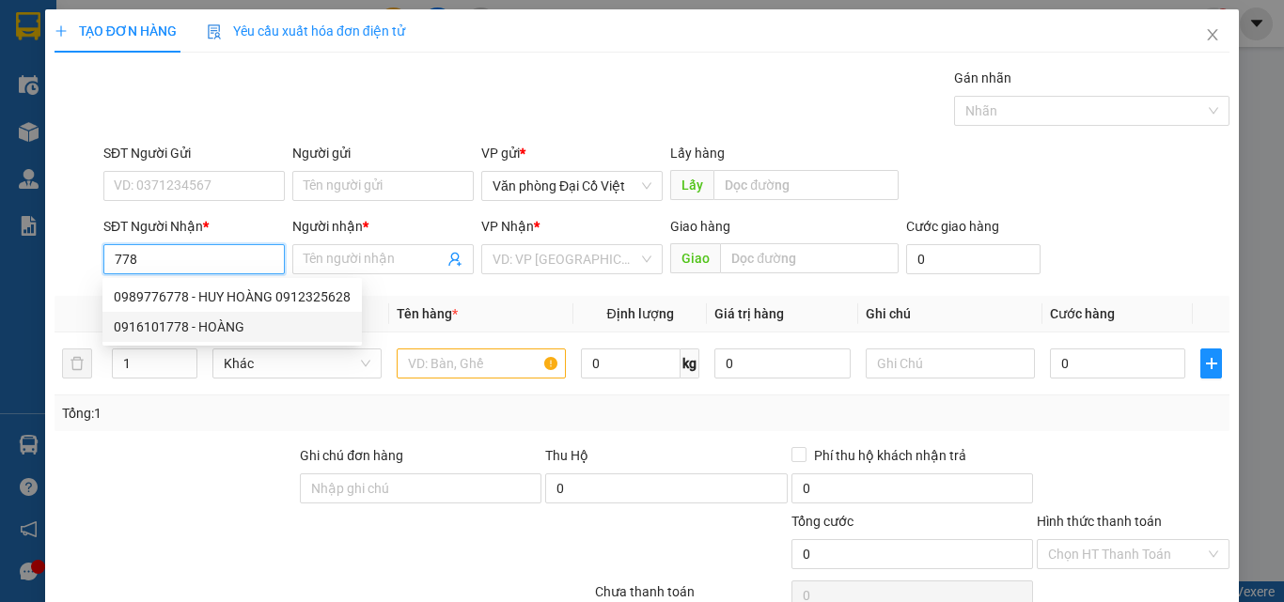
click at [223, 323] on div "0916101778 - HOÀNG" at bounding box center [232, 327] width 237 height 21
type input "0916101778"
type input "HOÀNG"
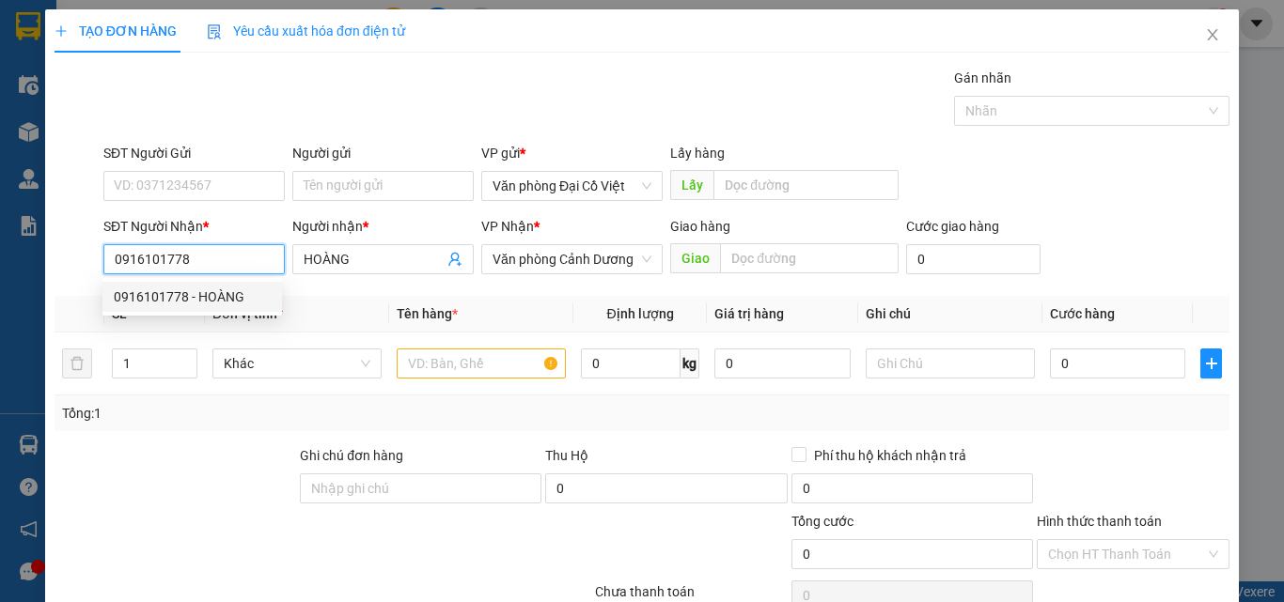
type input "50.000"
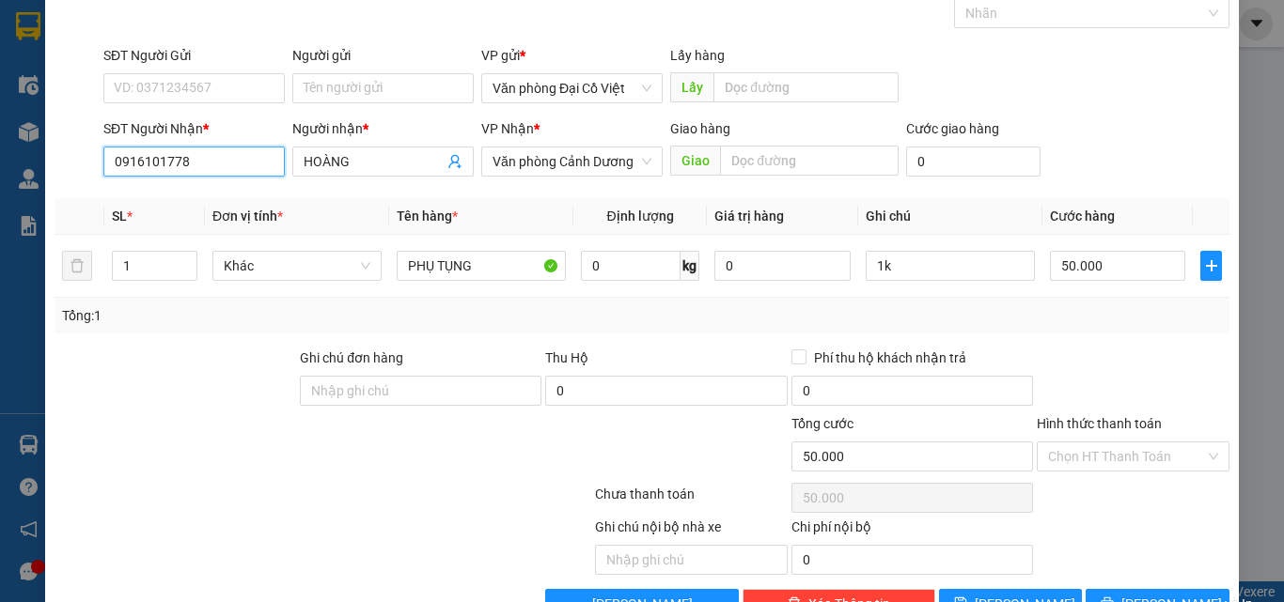
scroll to position [151, 0]
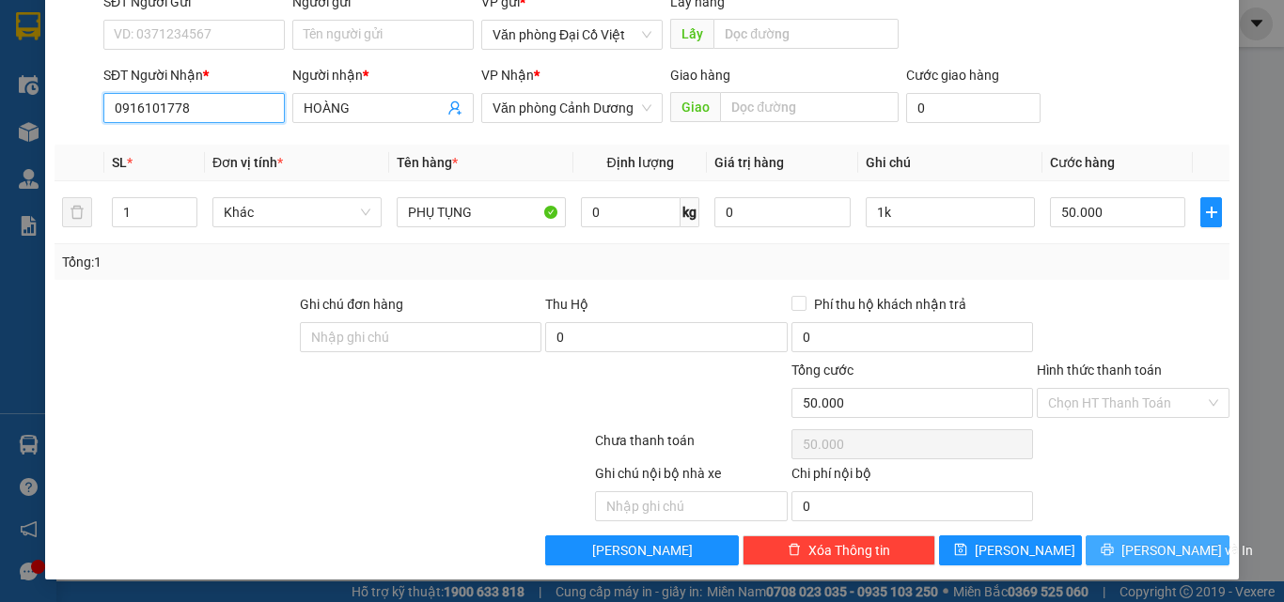
type input "0916101778"
click at [1135, 557] on span "Lưu và In" at bounding box center [1187, 550] width 132 height 21
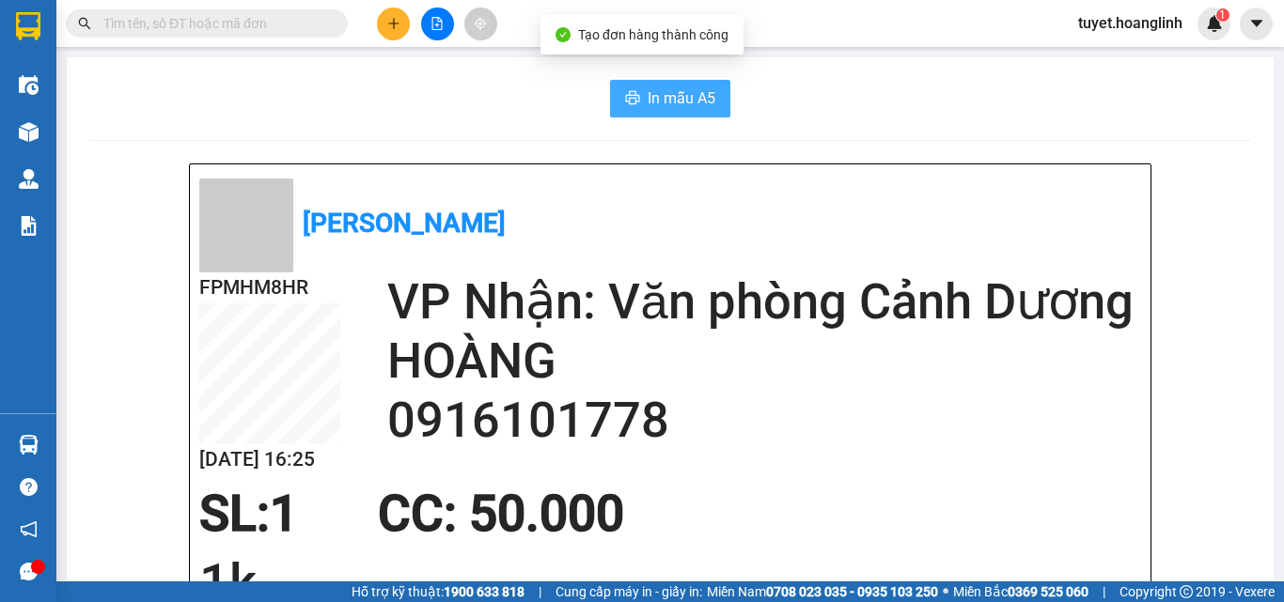
click at [657, 97] on span "In mẫu A5" at bounding box center [682, 97] width 68 height 23
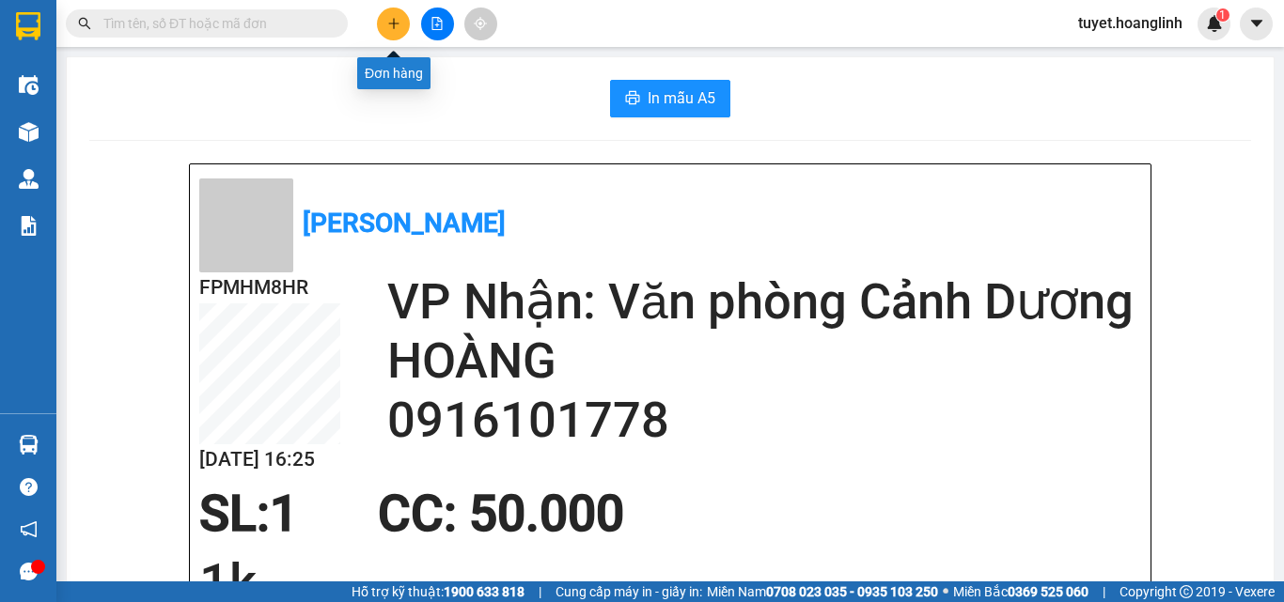
click at [398, 29] on icon "plus" at bounding box center [393, 23] width 13 height 13
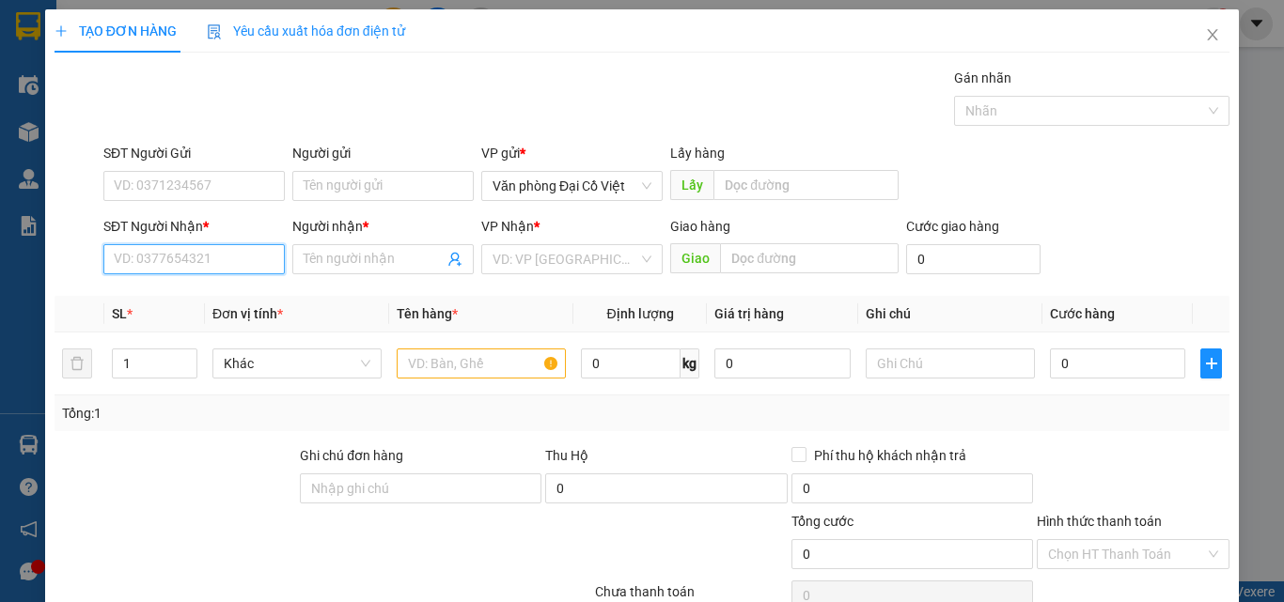
click at [117, 252] on input "SĐT Người Nhận *" at bounding box center [193, 259] width 181 height 30
click at [136, 298] on div "0932242343 - HỢI" at bounding box center [192, 297] width 157 height 21
type input "0932242343"
type input "HỢI"
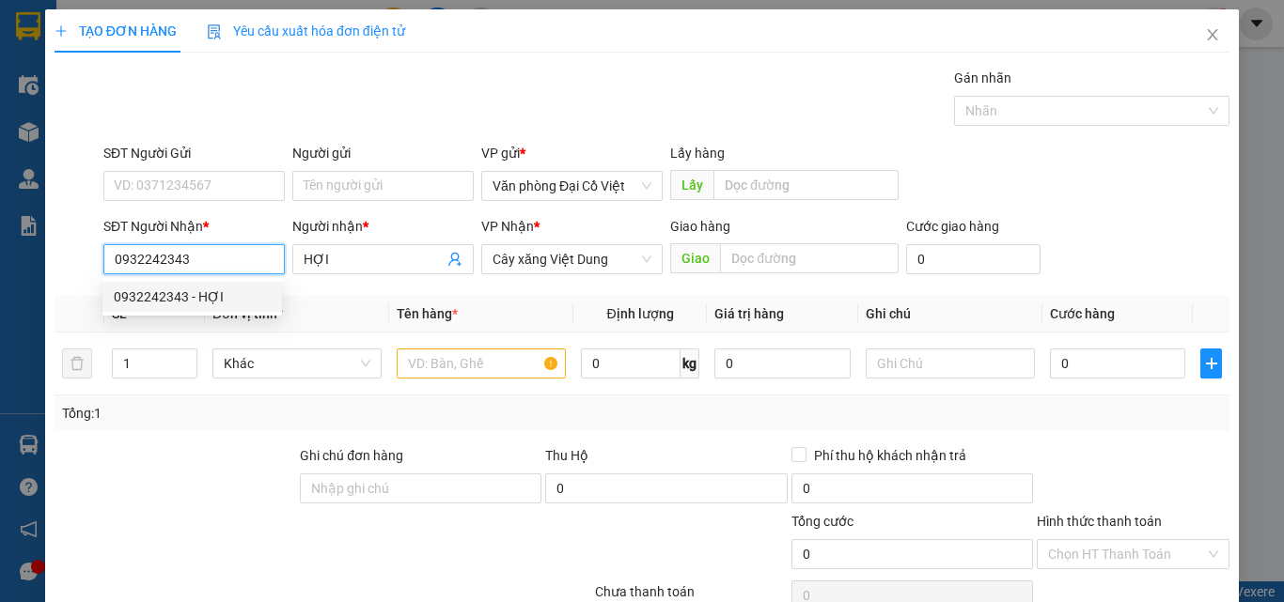
type input "50.000"
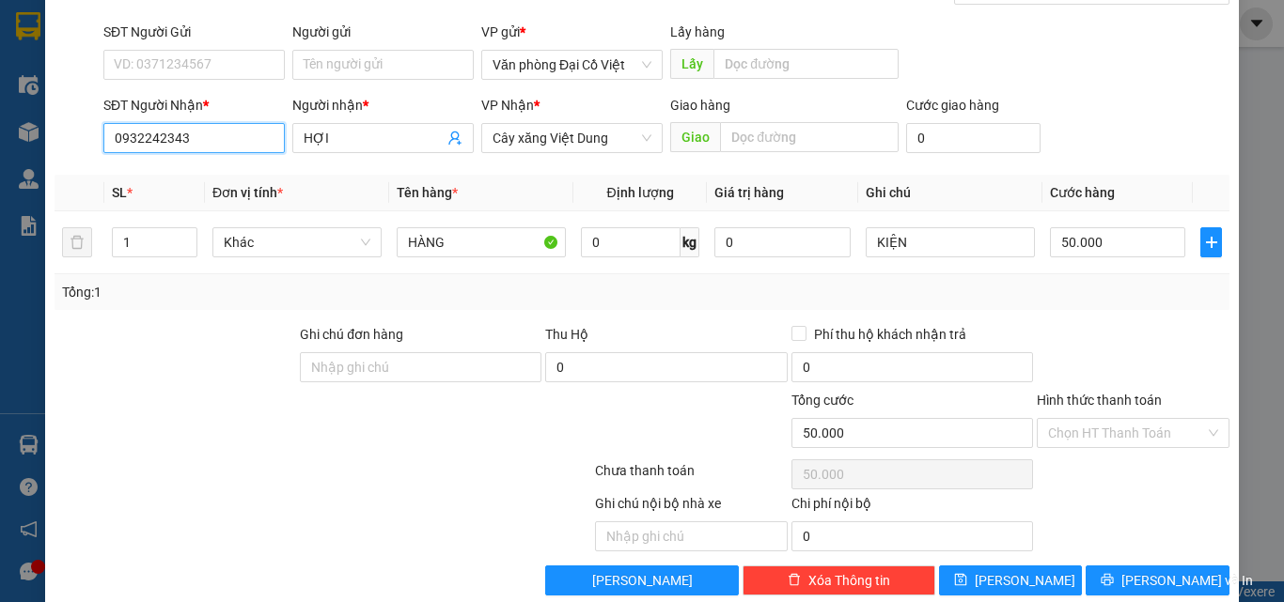
scroll to position [151, 0]
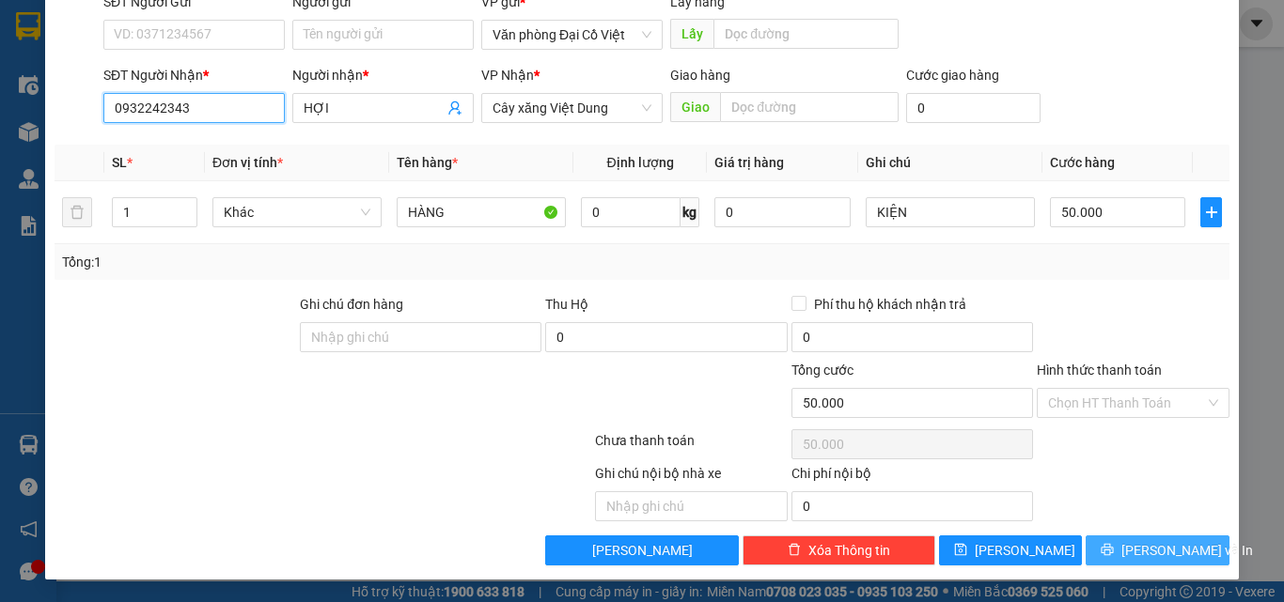
type input "0932242343"
click at [1099, 548] on button "Lưu và In" at bounding box center [1157, 551] width 144 height 30
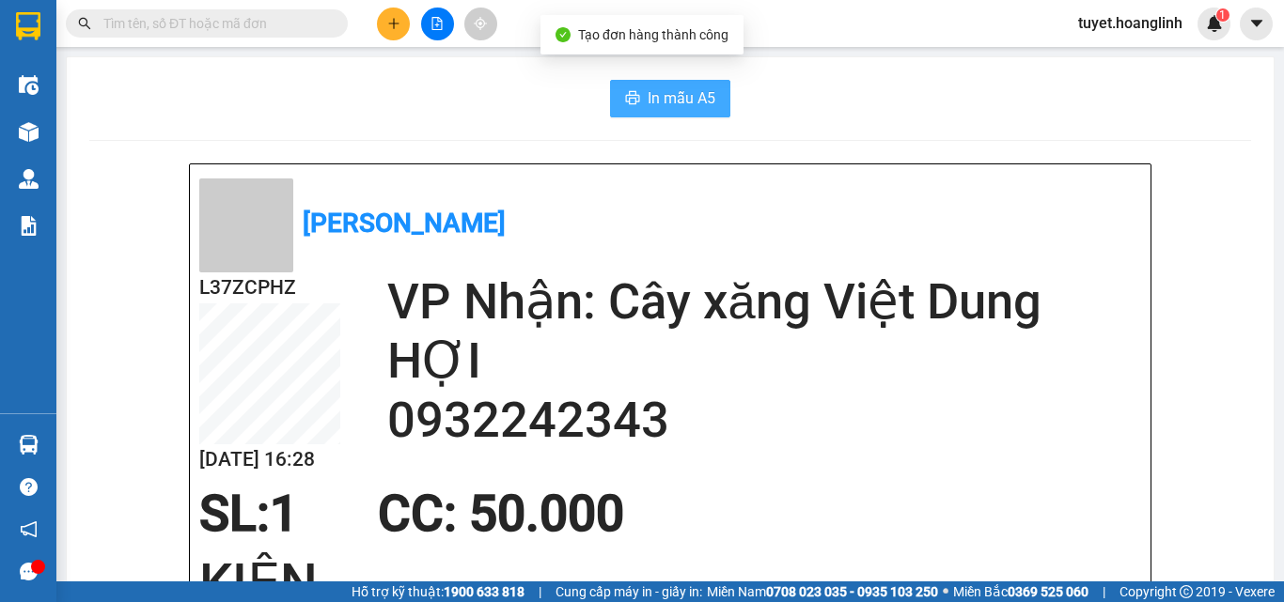
click at [656, 105] on span "In mẫu A5" at bounding box center [682, 97] width 68 height 23
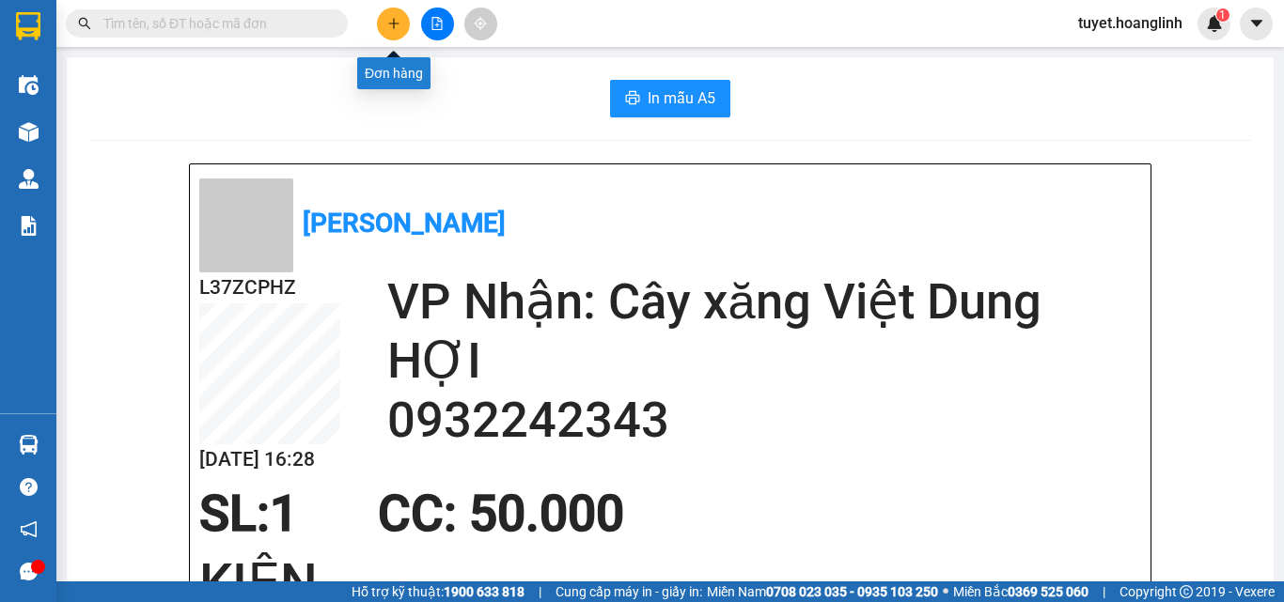
click at [395, 24] on icon "plus" at bounding box center [393, 23] width 13 height 13
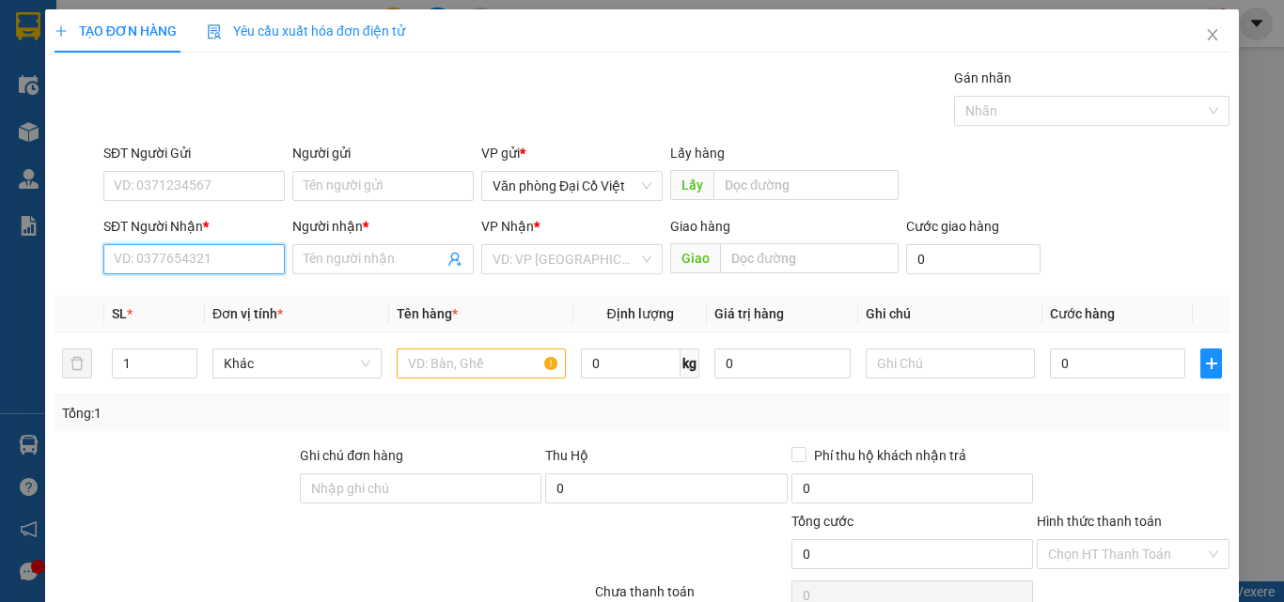
click at [183, 264] on input "SĐT Người Nhận *" at bounding box center [193, 259] width 181 height 30
click at [168, 303] on div "0988815707 - HẢI" at bounding box center [192, 297] width 157 height 21
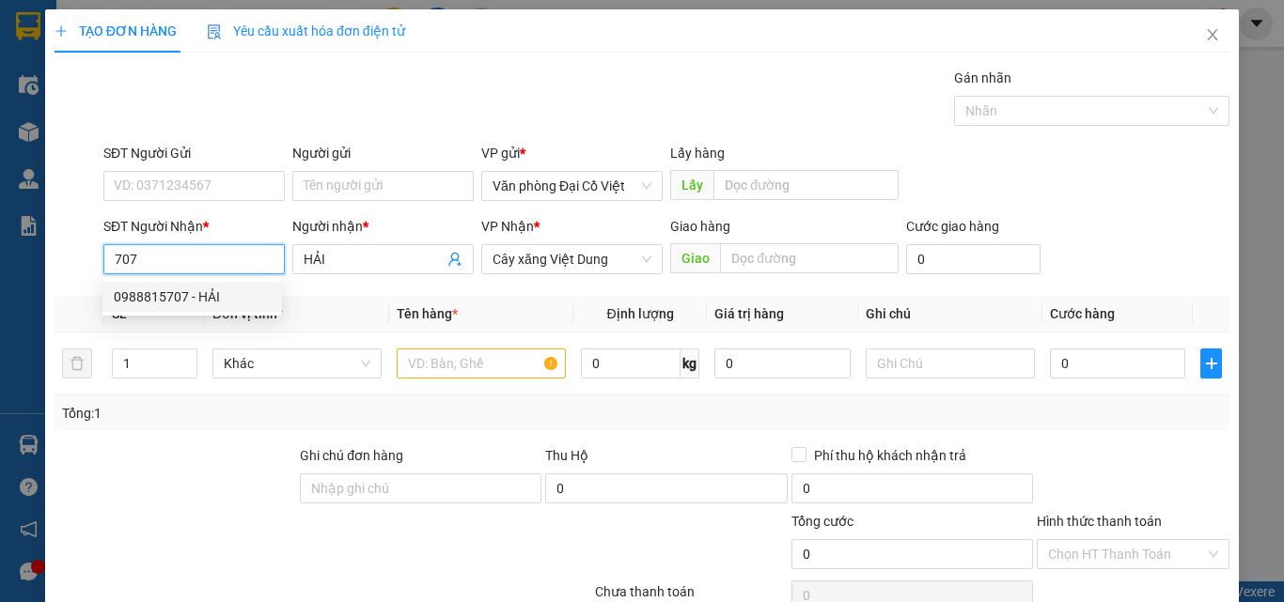
type input "0988815707"
type input "HẢI"
type input "50.000"
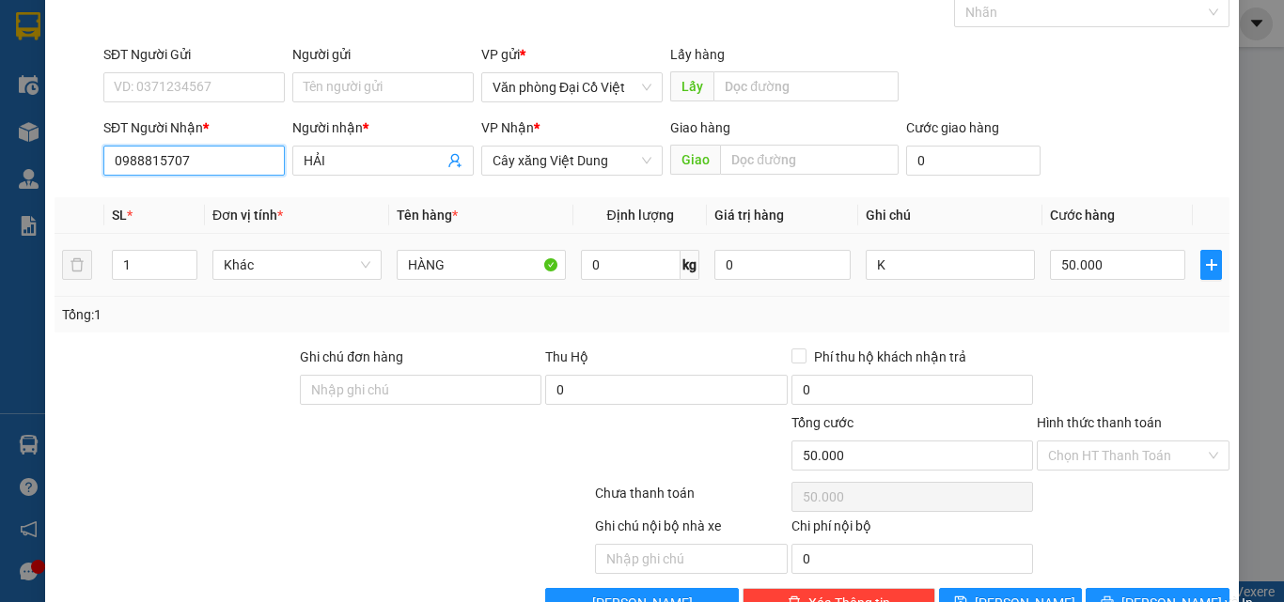
scroll to position [94, 0]
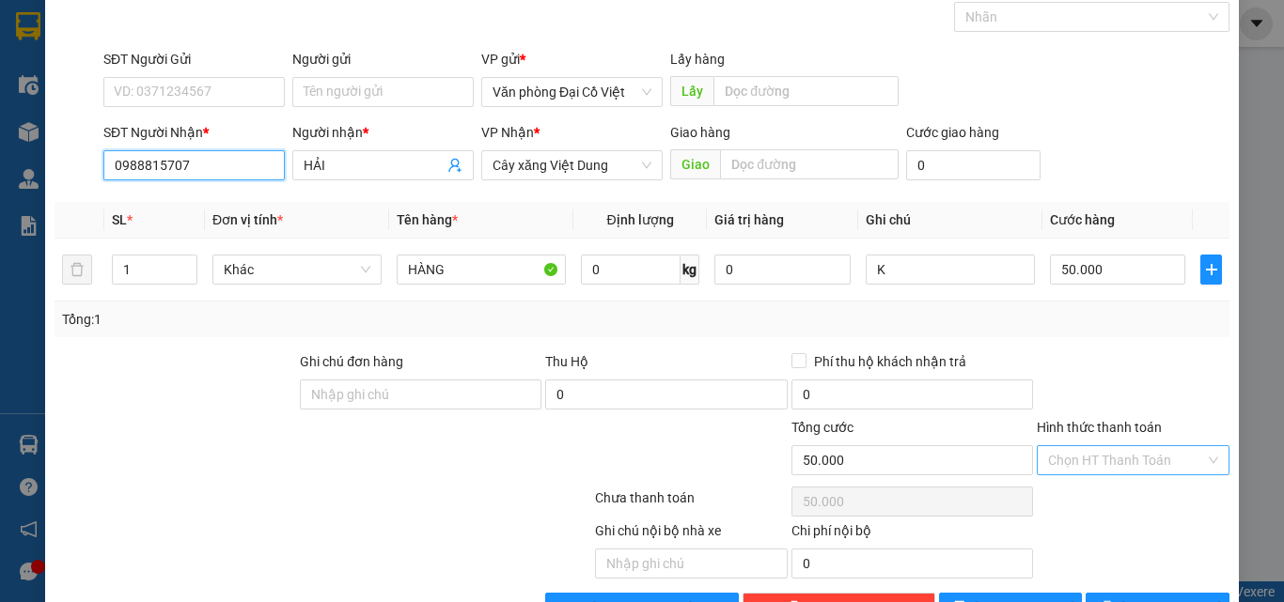
type input "0988815707"
click at [1057, 452] on input "Hình thức thanh toán" at bounding box center [1126, 460] width 157 height 28
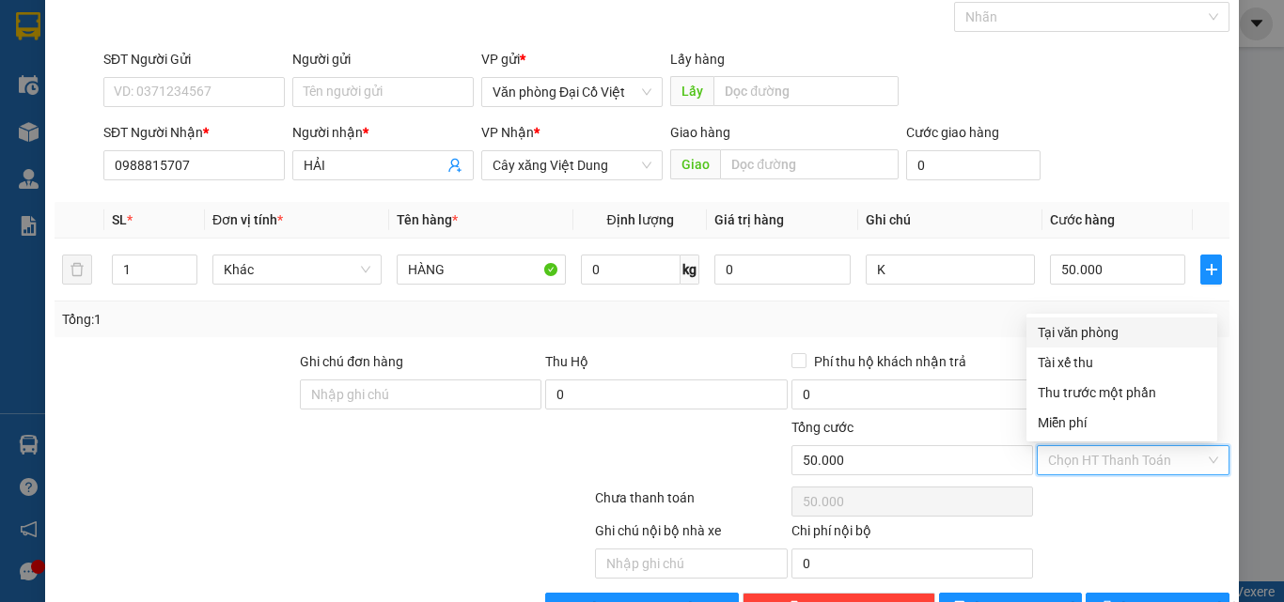
click at [1087, 333] on div "Tại văn phòng" at bounding box center [1122, 332] width 168 height 21
type input "0"
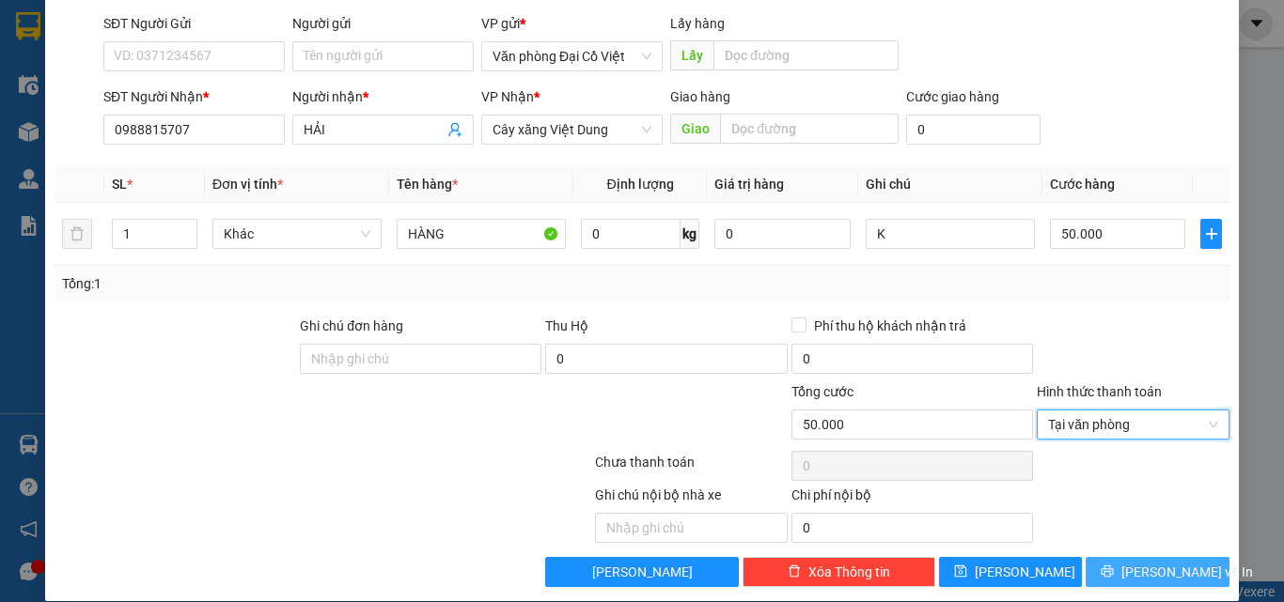
scroll to position [151, 0]
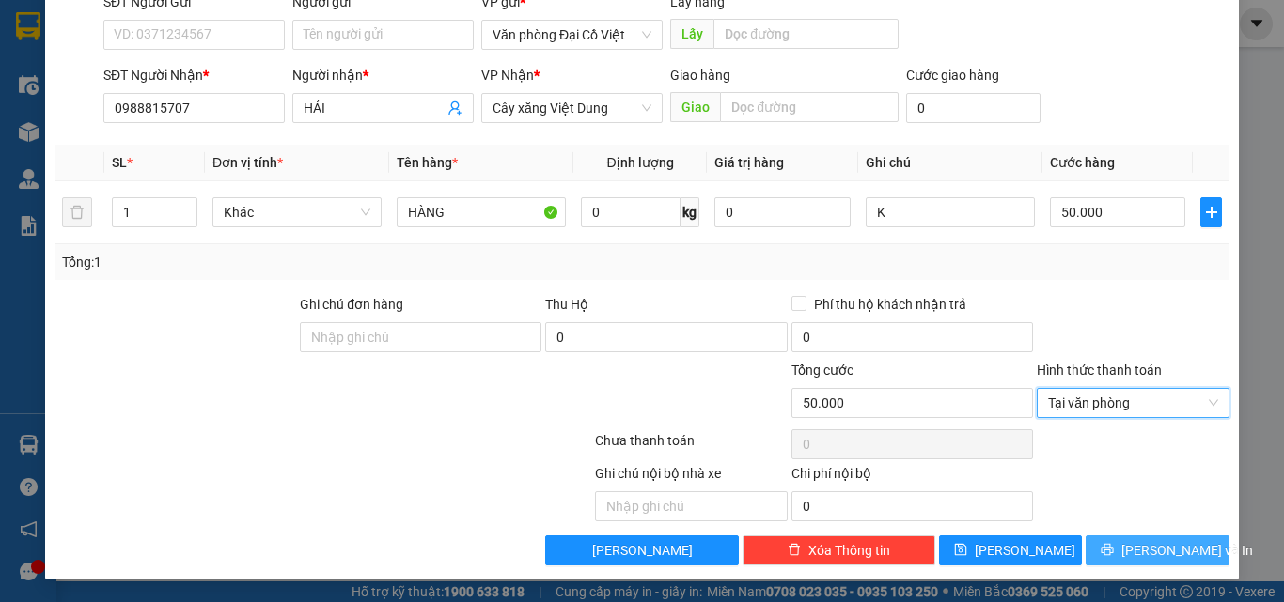
click at [1114, 557] on span "printer" at bounding box center [1107, 550] width 13 height 15
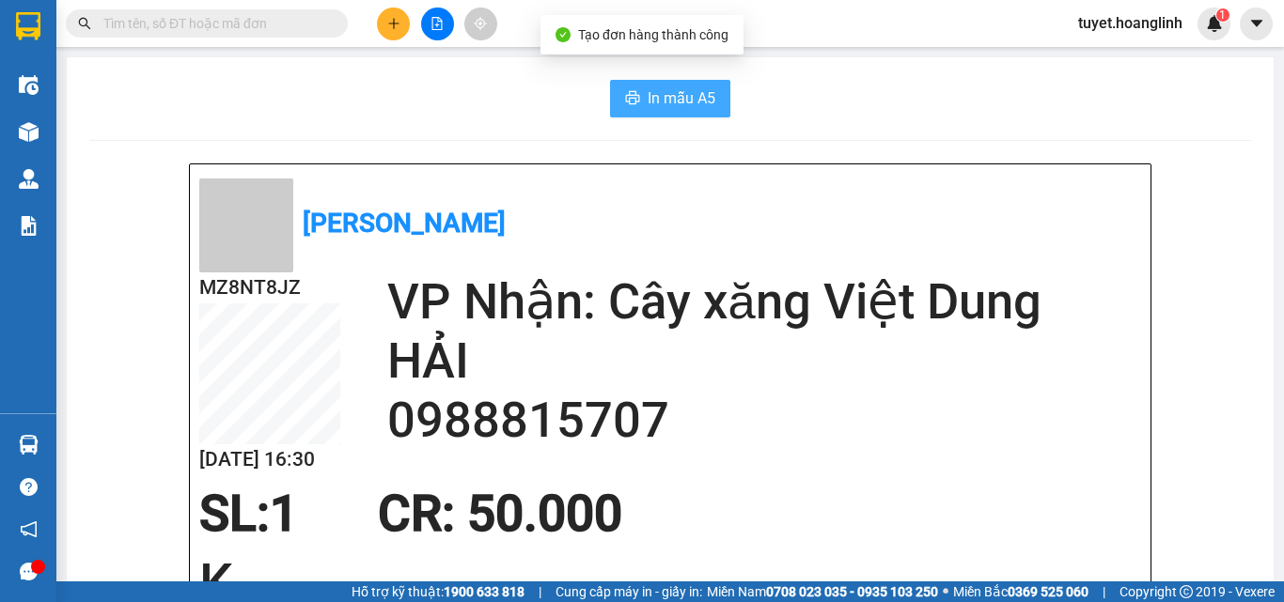
click at [654, 93] on span "In mẫu A5" at bounding box center [682, 97] width 68 height 23
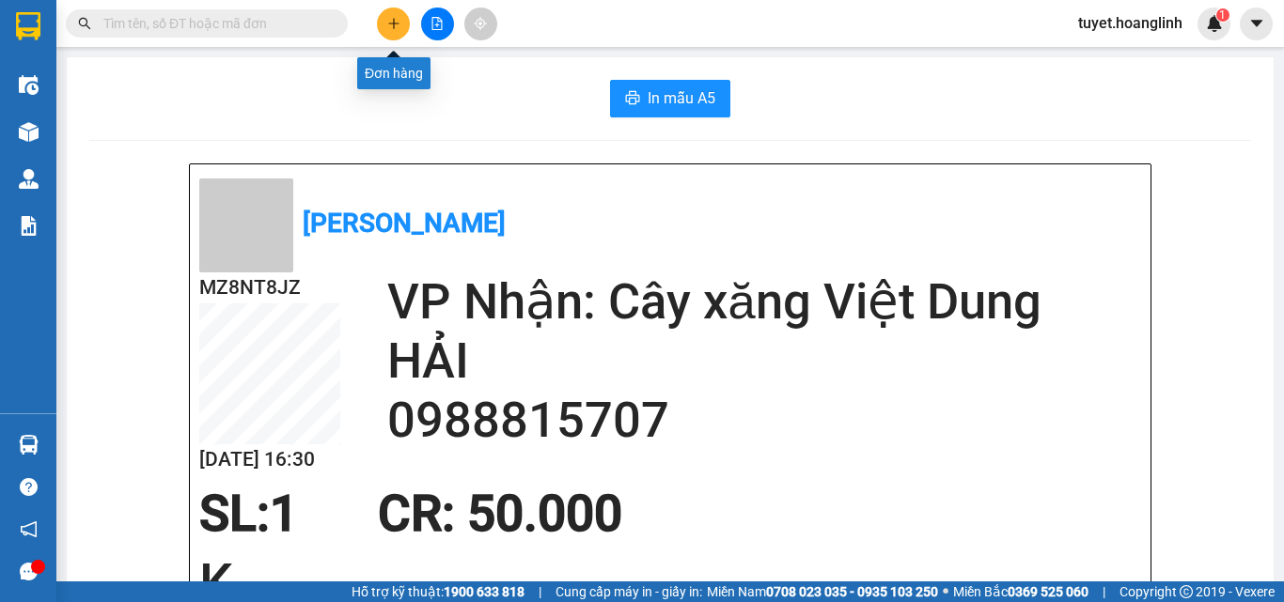
click at [392, 23] on icon "plus" at bounding box center [393, 23] width 10 height 1
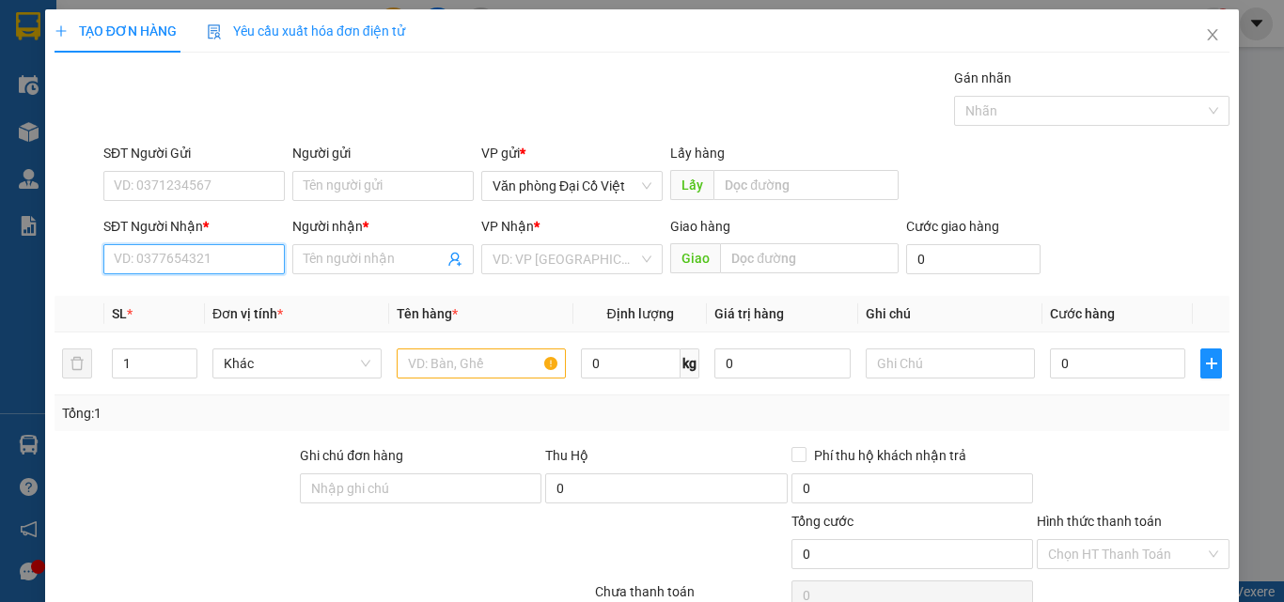
click at [179, 253] on input "SĐT Người Nhận *" at bounding box center [193, 259] width 181 height 30
drag, startPoint x: 160, startPoint y: 261, endPoint x: 76, endPoint y: 258, distance: 83.7
click at [76, 258] on div "SĐT Người Nhận * 7499 7499 Người nhận * Tên người nhận VP Nhận * VD: VP Sài Gòn…" at bounding box center [642, 249] width 1179 height 66
click at [154, 297] on div "0913259762 - CÔ HUÊ" at bounding box center [192, 297] width 157 height 21
type input "0913259762"
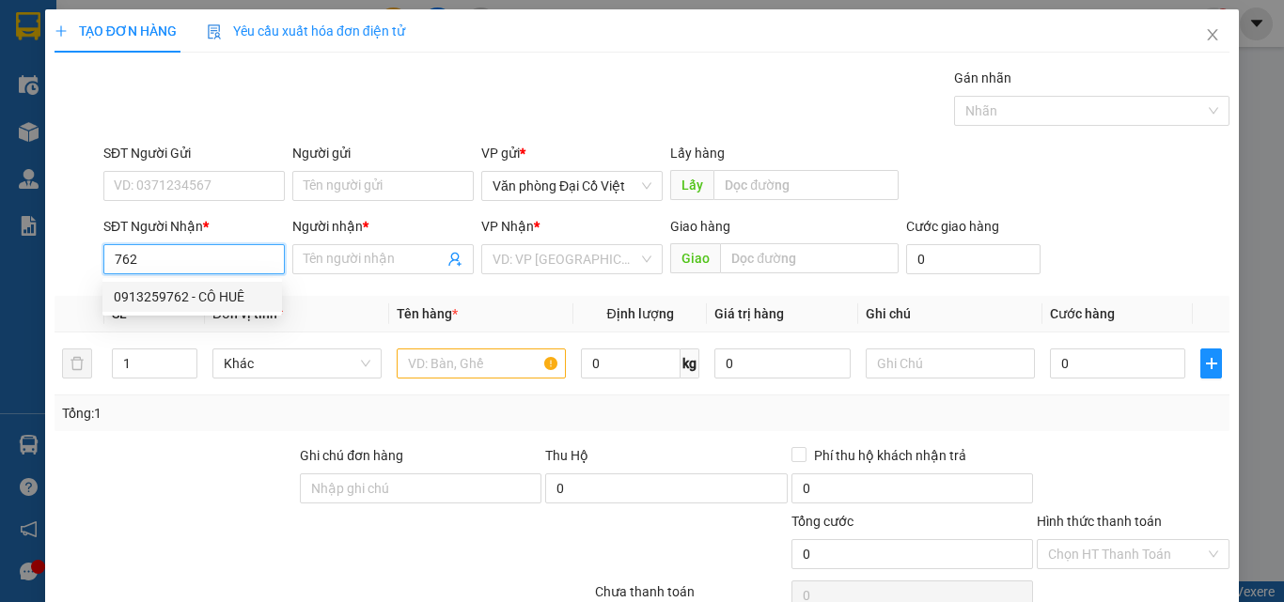
type input "CÔ HUÊ"
type input "70.000"
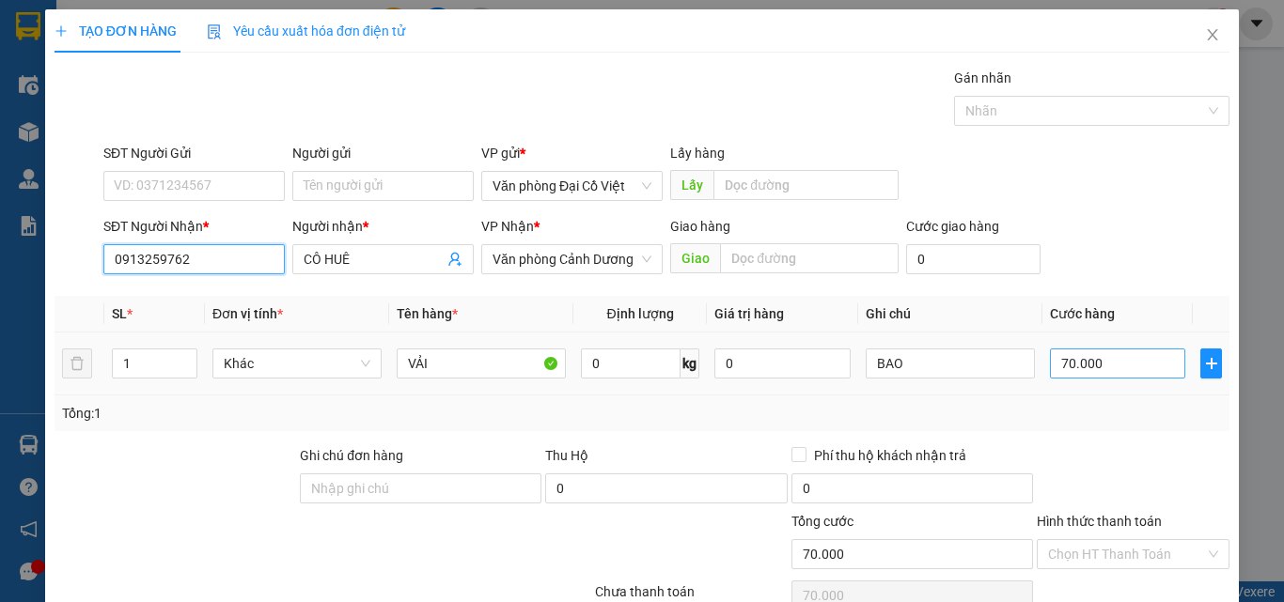
type input "0913259762"
click at [1098, 359] on input "70.000" at bounding box center [1117, 364] width 135 height 30
type input "1"
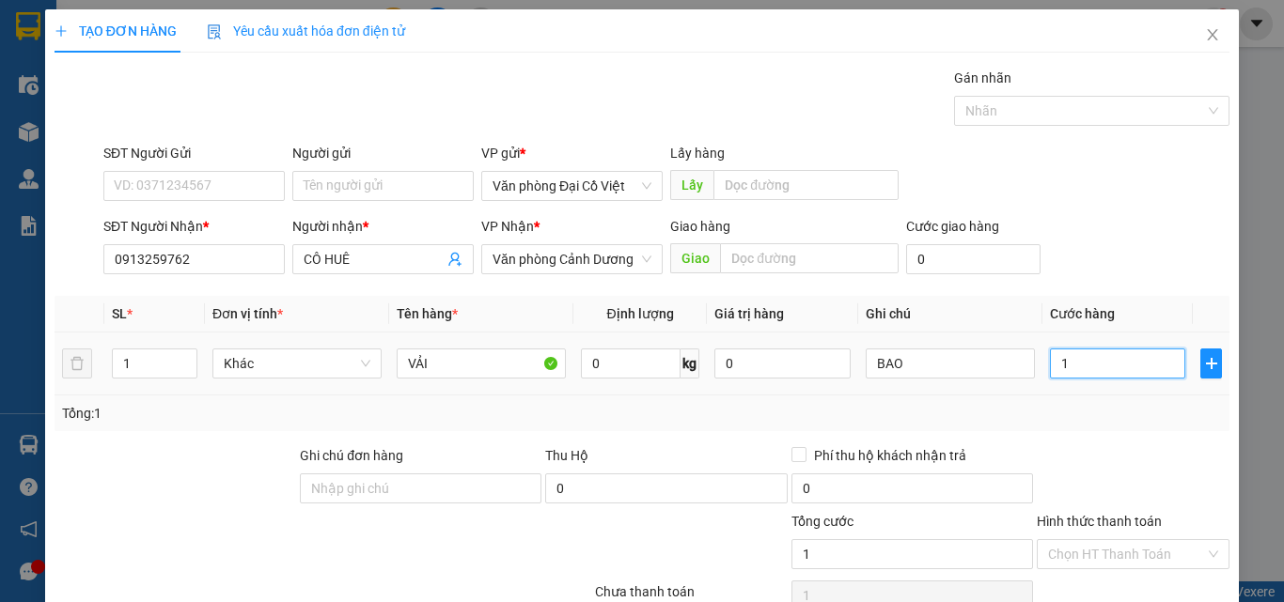
type input "12"
type input "120"
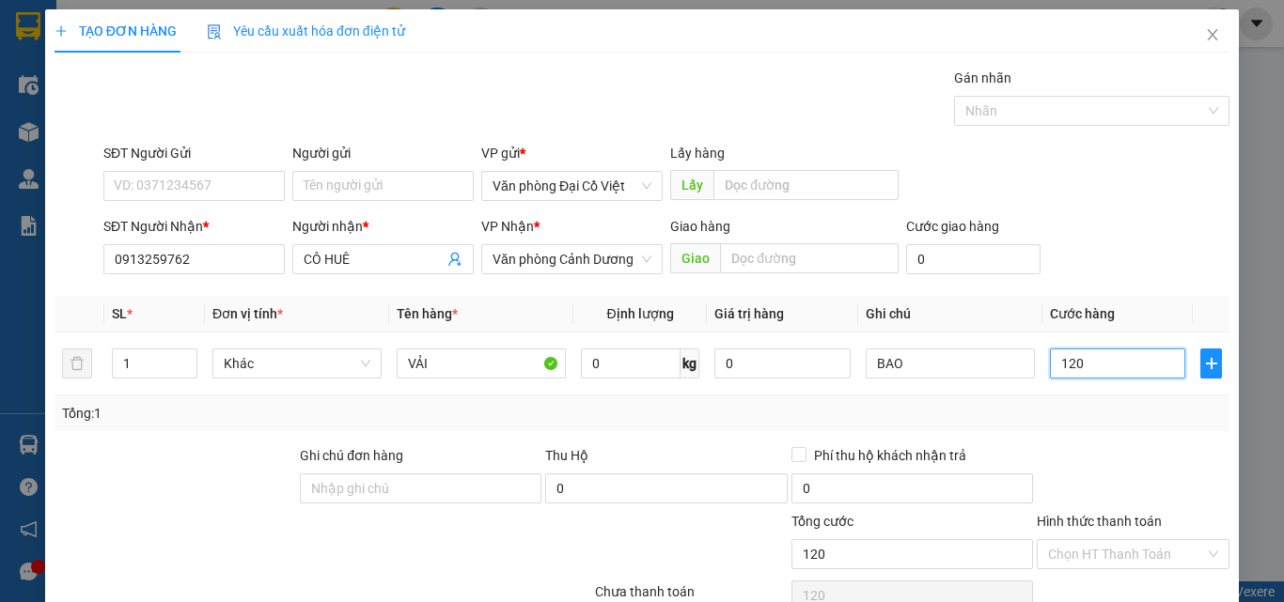
type input "120"
type input "120.000"
click at [1068, 414] on div "Tổng: 1" at bounding box center [642, 413] width 1160 height 21
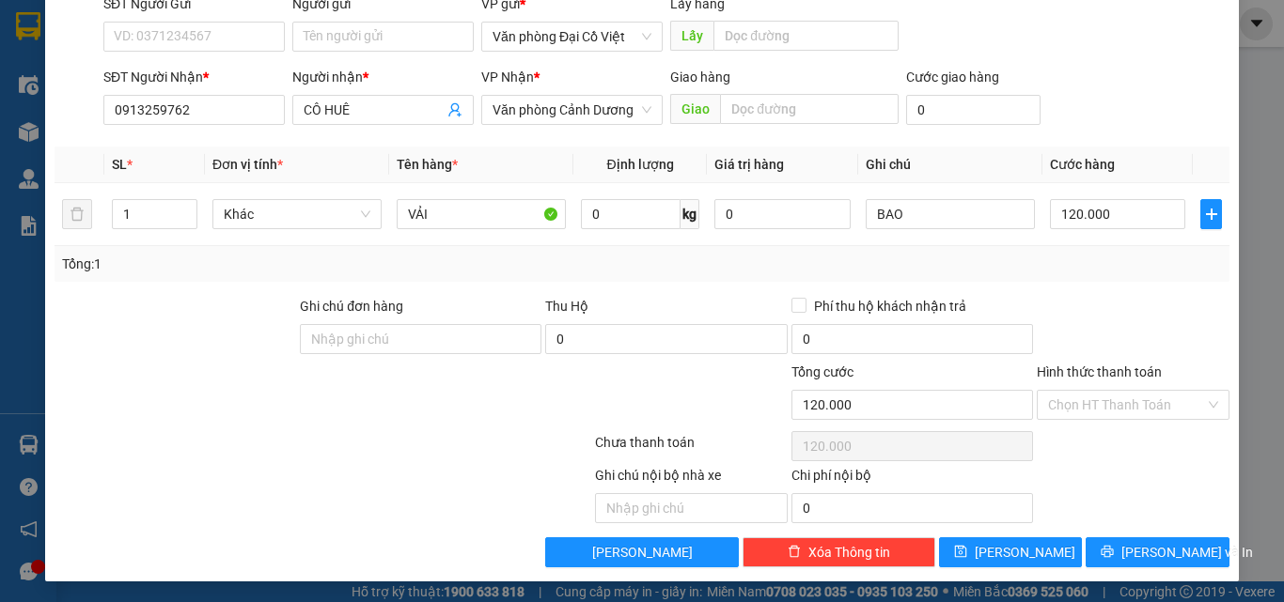
scroll to position [151, 0]
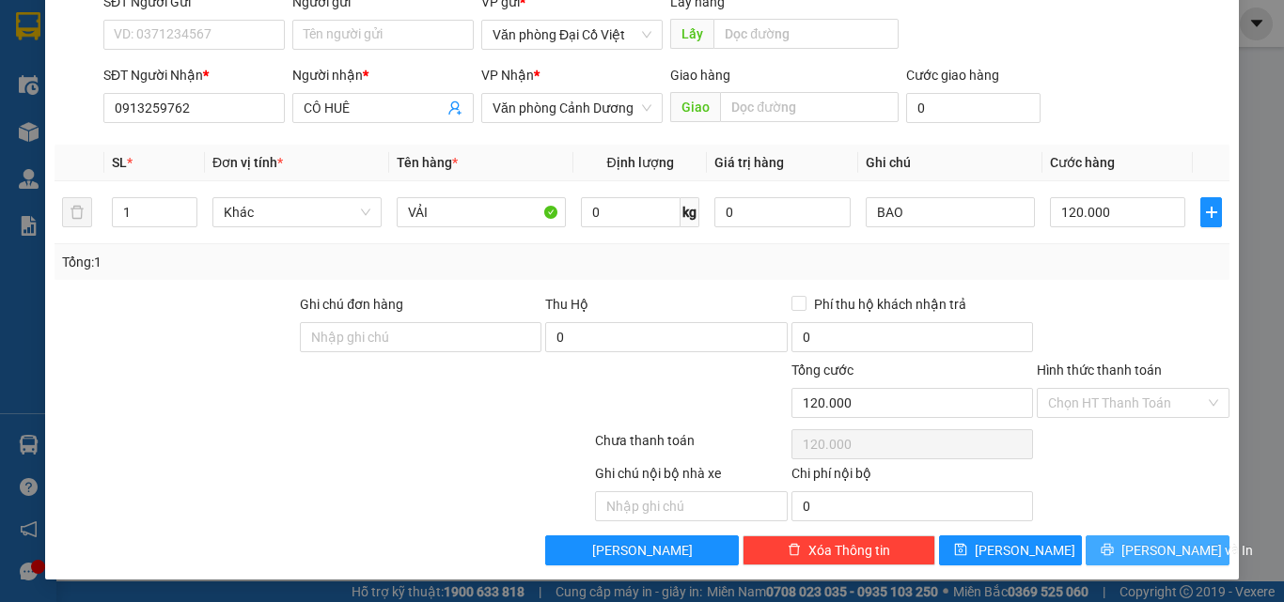
click at [1114, 545] on icon "printer" at bounding box center [1107, 549] width 13 height 13
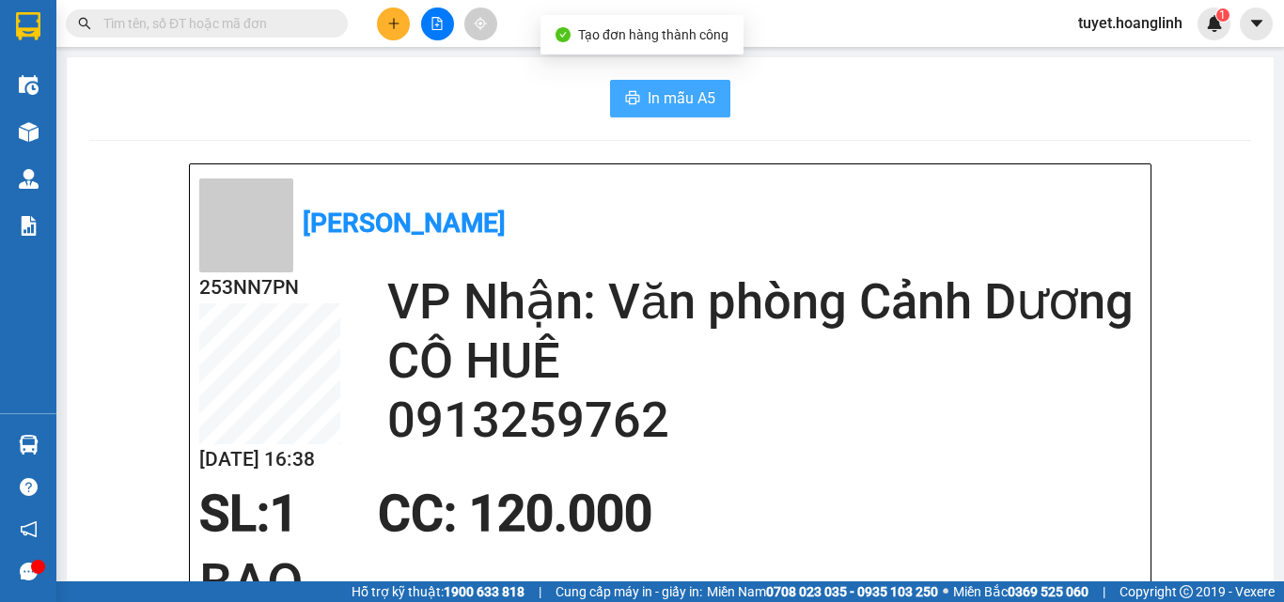
click at [648, 102] on span "In mẫu A5" at bounding box center [682, 97] width 68 height 23
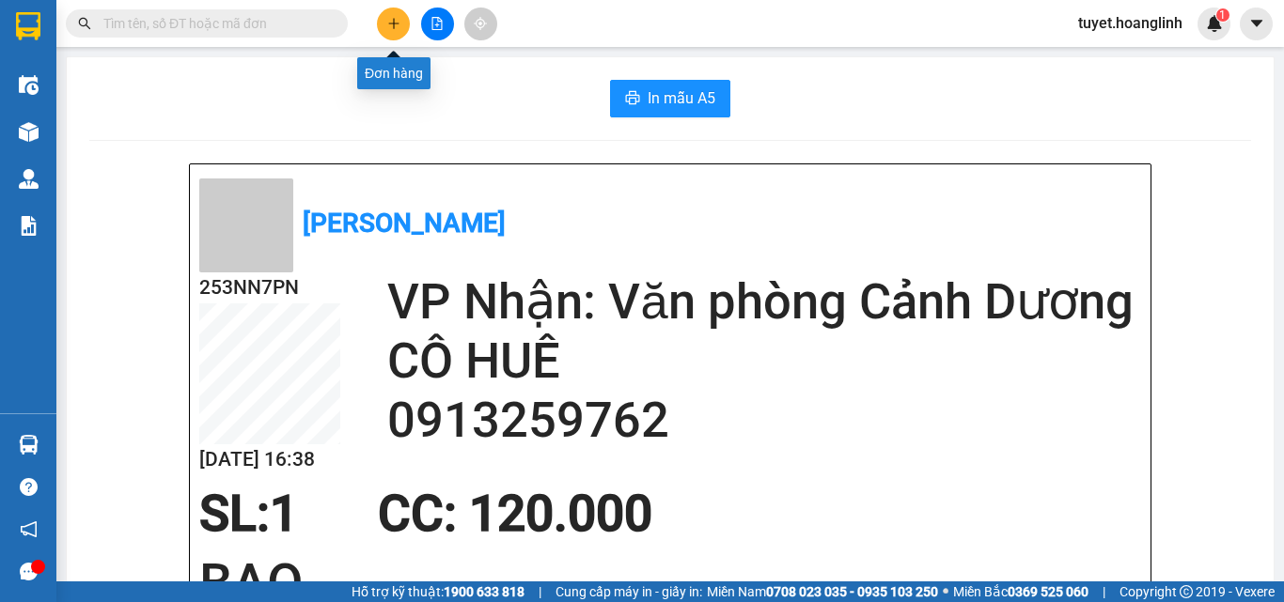
click at [384, 13] on button at bounding box center [393, 24] width 33 height 33
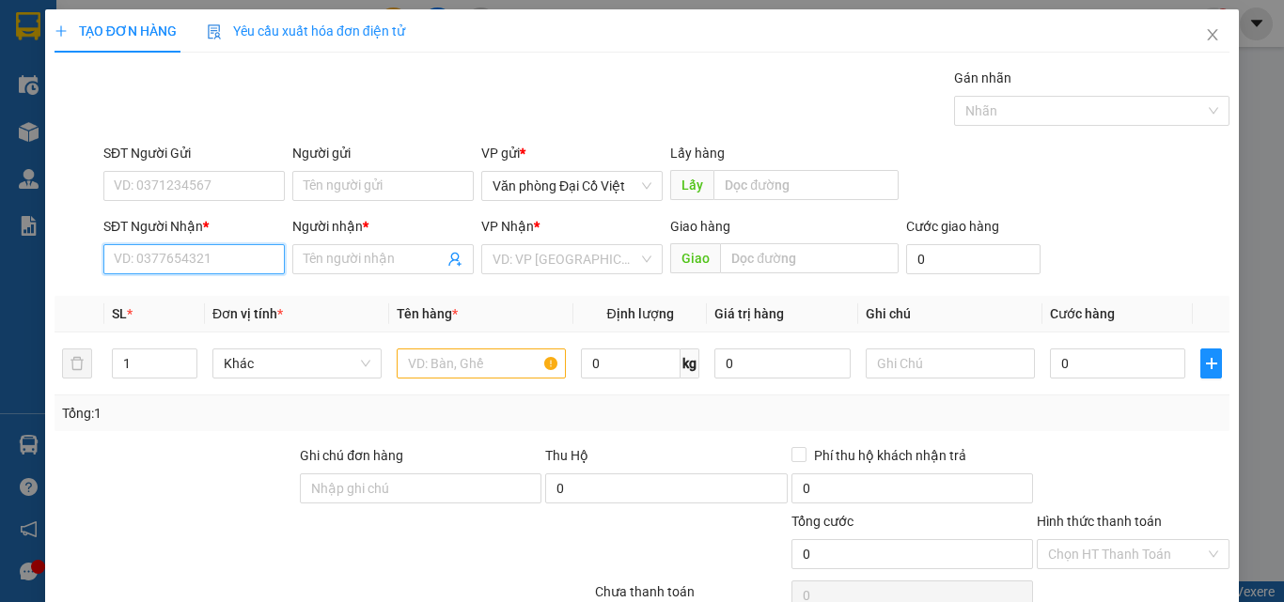
click at [129, 256] on input "SĐT Người Nhận *" at bounding box center [193, 259] width 181 height 30
click at [162, 294] on div "0931381844 - THÀNH" at bounding box center [192, 297] width 157 height 21
type input "0931381844"
type input "THÀNH"
type input "200.000"
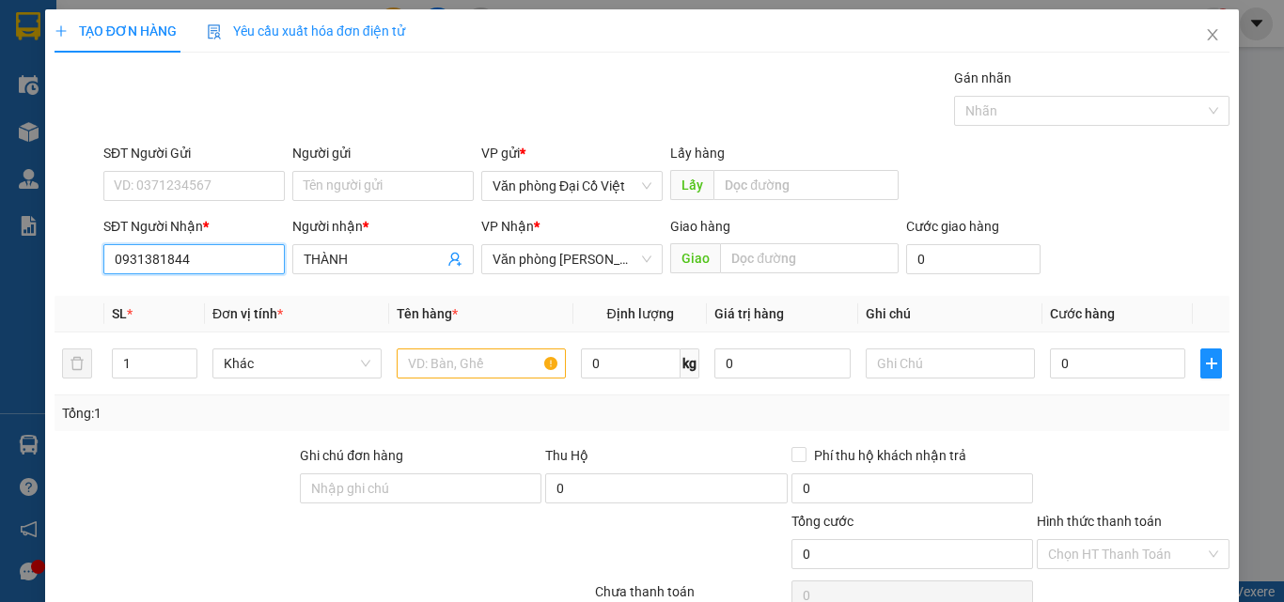
type input "200.000"
type input "0931381844"
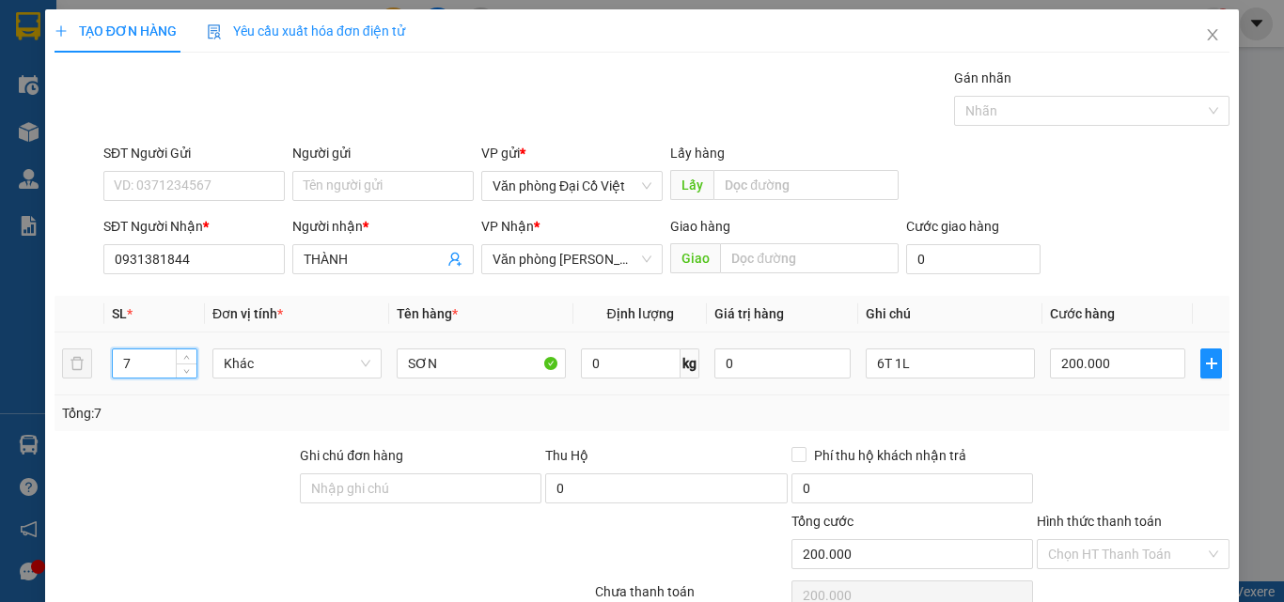
click at [85, 367] on tr "7 Khác SƠN 0 kg 0 6T 1L 200.000" at bounding box center [642, 364] width 1175 height 63
type input "3"
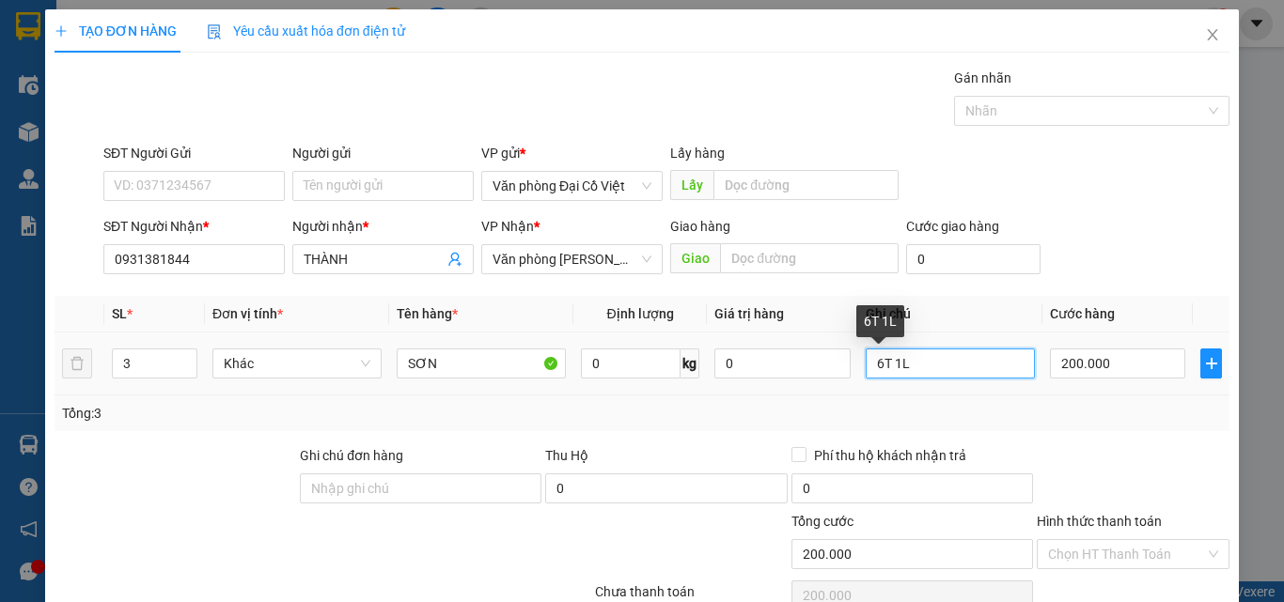
drag, startPoint x: 872, startPoint y: 367, endPoint x: 854, endPoint y: 367, distance: 17.9
click at [858, 367] on td "6T 1L" at bounding box center [950, 364] width 184 height 63
type input "2T 1L"
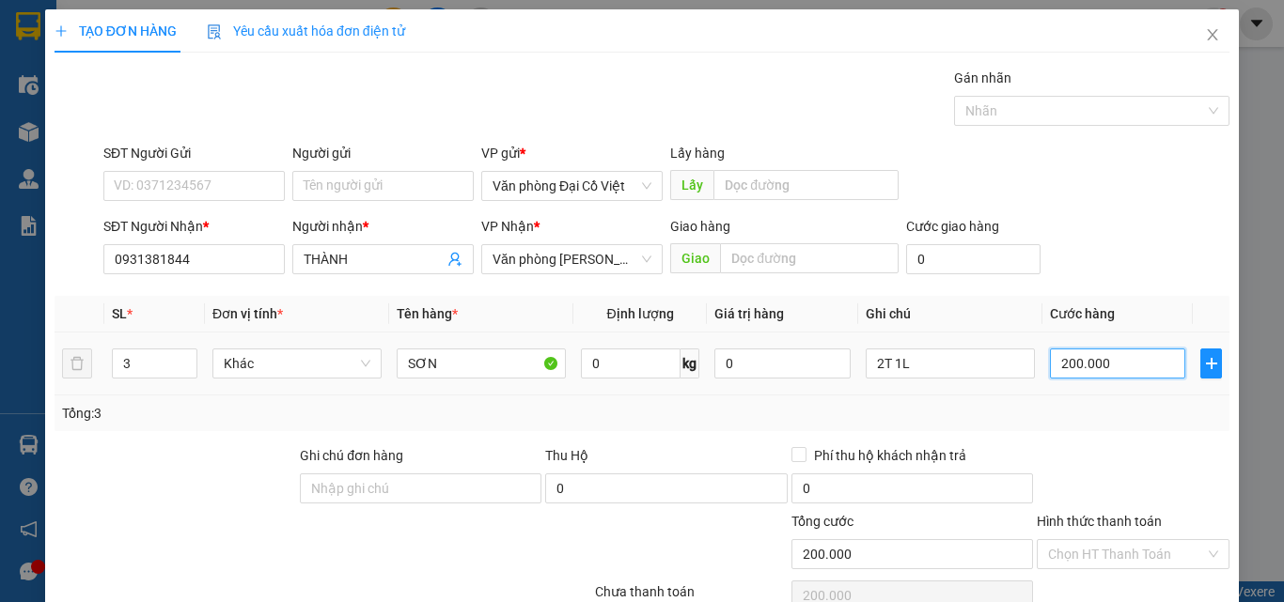
click at [1114, 365] on input "200.000" at bounding box center [1117, 364] width 135 height 30
type input "8"
type input "80"
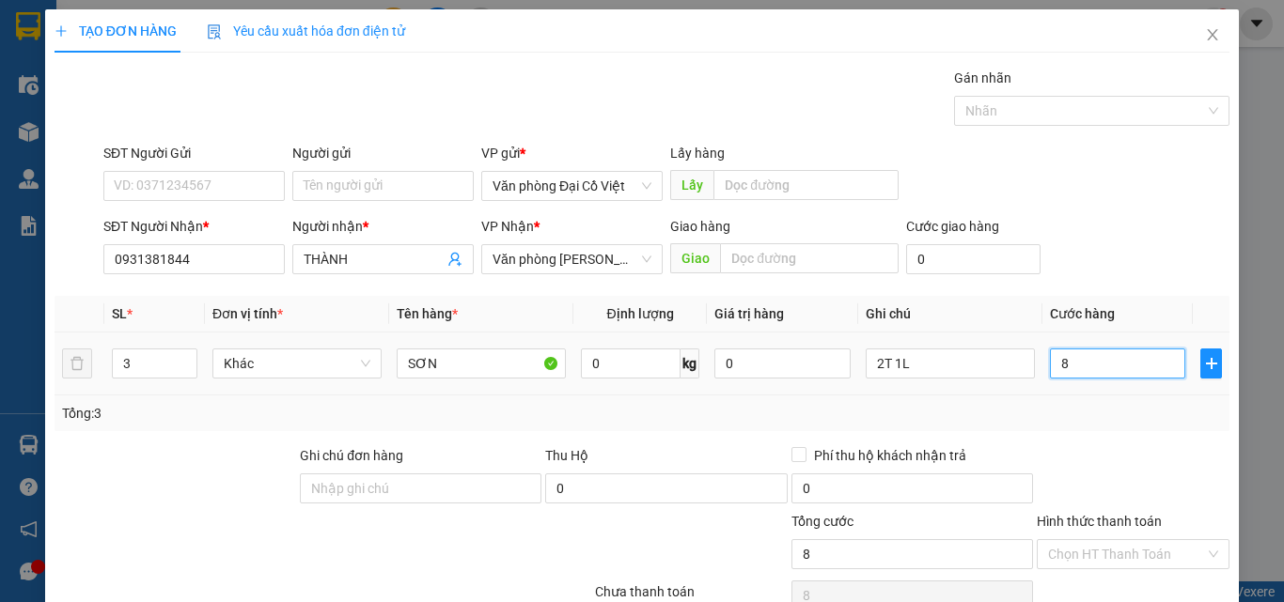
type input "80"
type input "80.000"
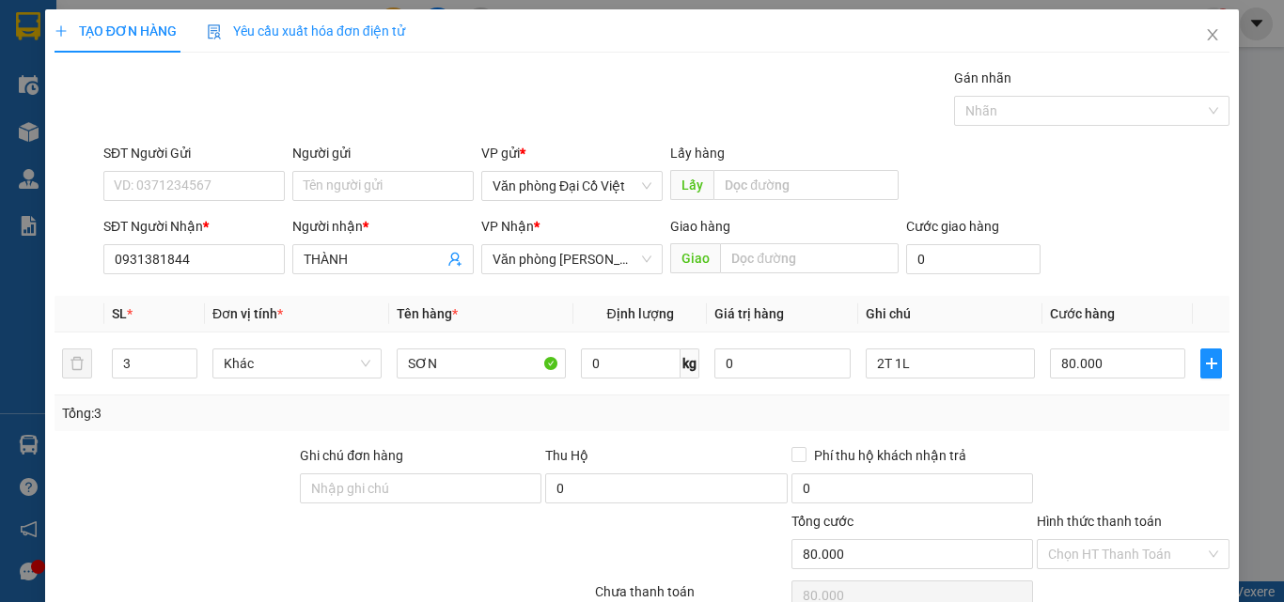
click at [1089, 406] on div "Tổng: 3" at bounding box center [642, 413] width 1160 height 21
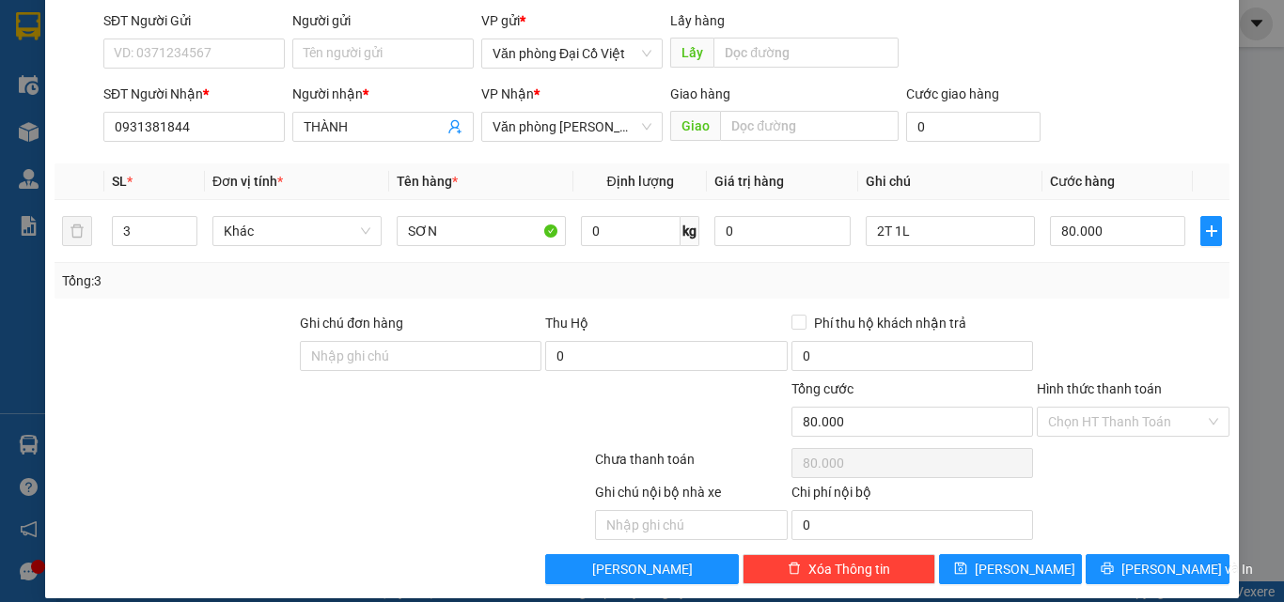
scroll to position [151, 0]
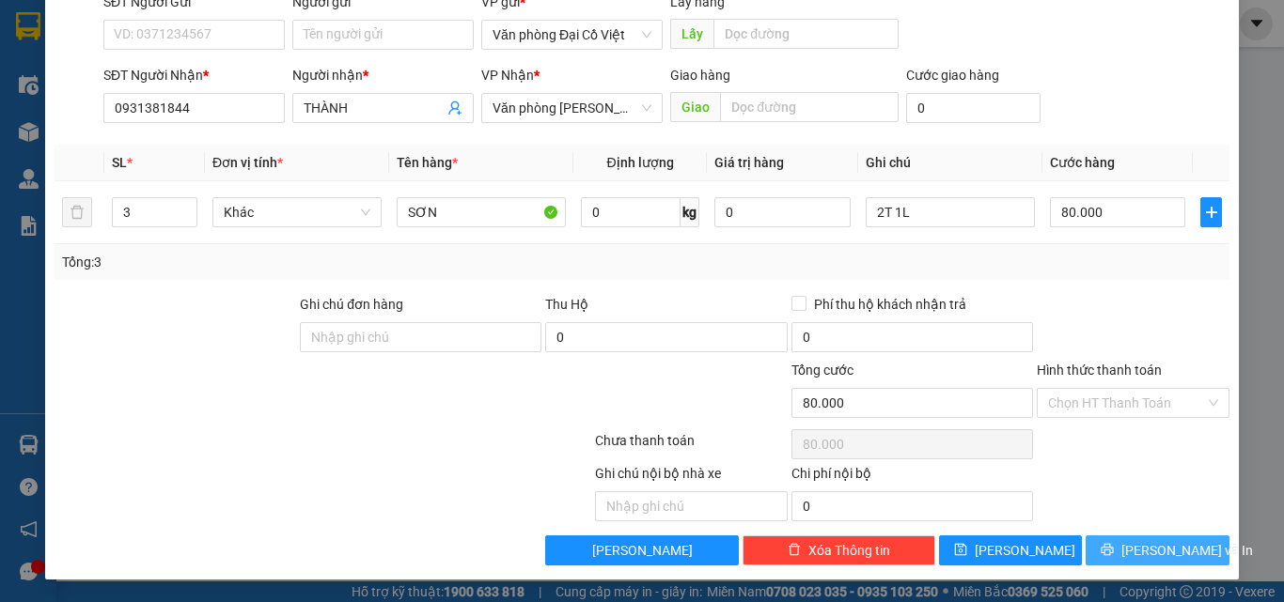
click at [1091, 548] on button "Lưu và In" at bounding box center [1157, 551] width 144 height 30
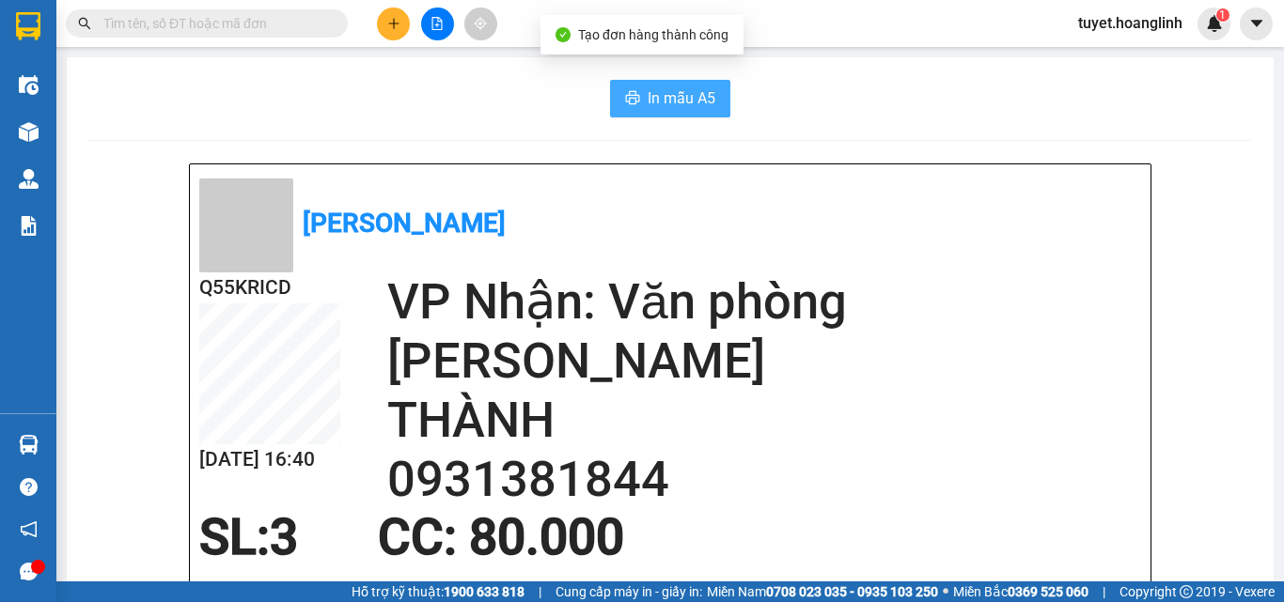
click at [654, 97] on span "In mẫu A5" at bounding box center [682, 97] width 68 height 23
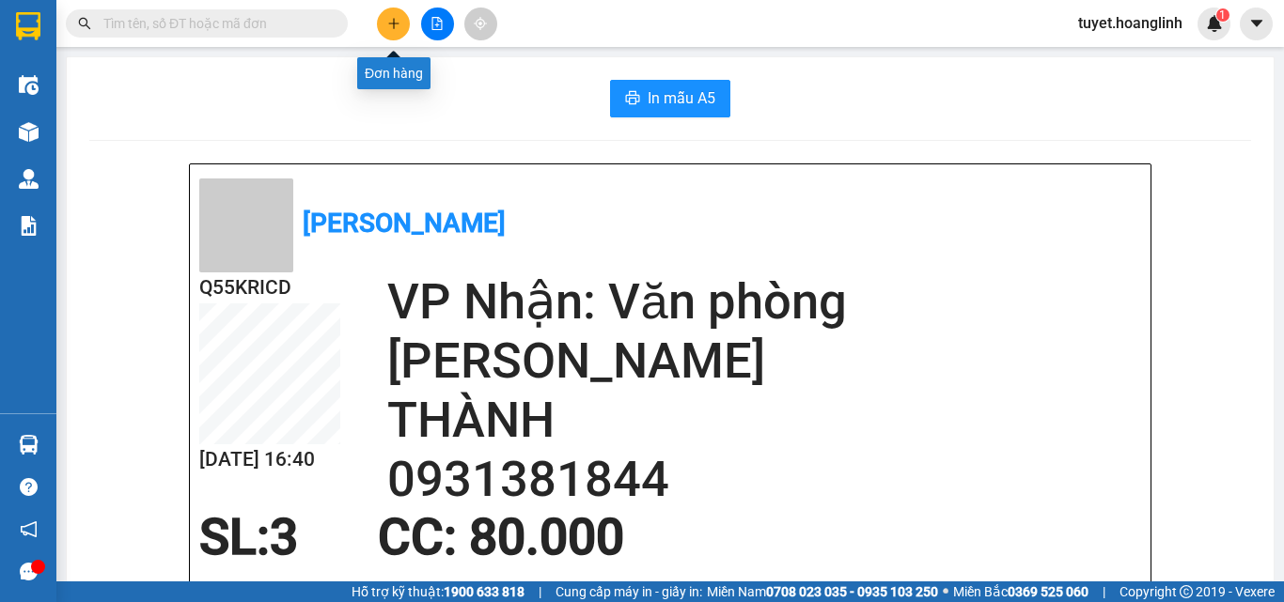
click at [391, 32] on button at bounding box center [393, 24] width 33 height 33
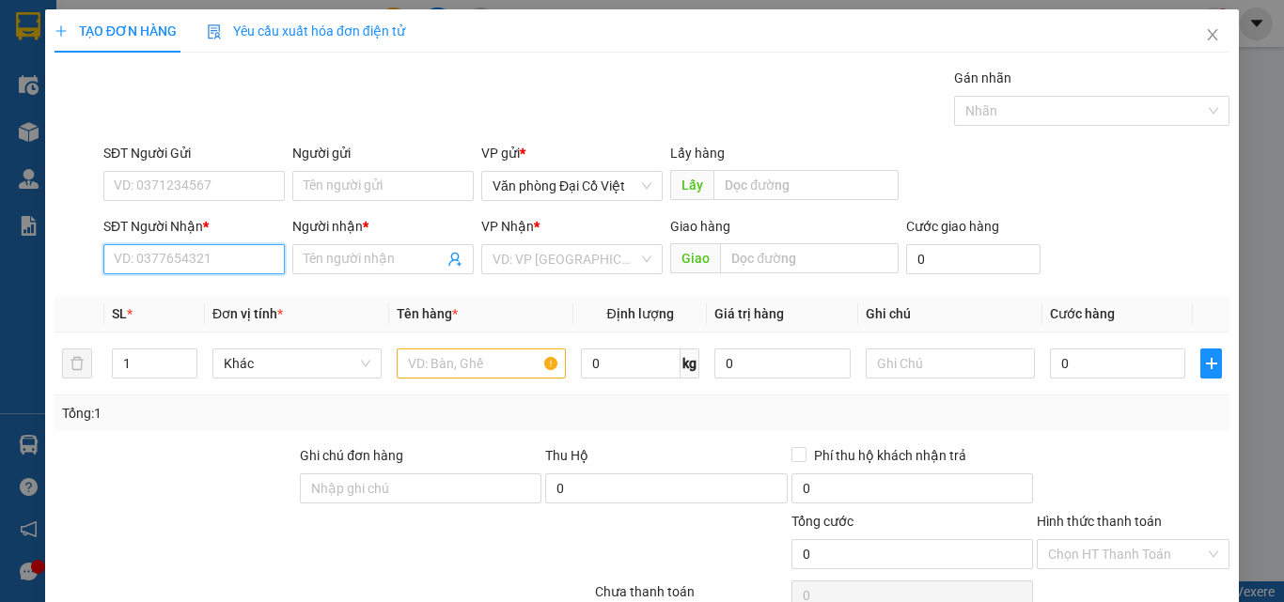
click at [206, 262] on input "SĐT Người Nhận *" at bounding box center [193, 259] width 181 height 30
type input "0946332377"
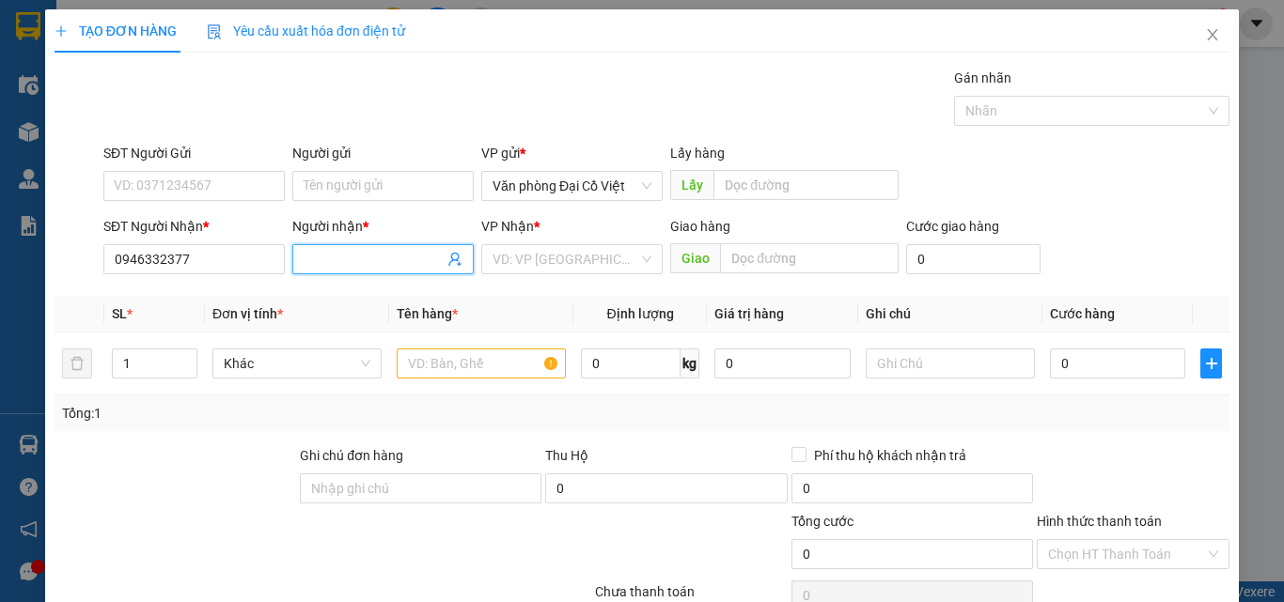
click at [359, 265] on input "Người nhận *" at bounding box center [374, 259] width 140 height 21
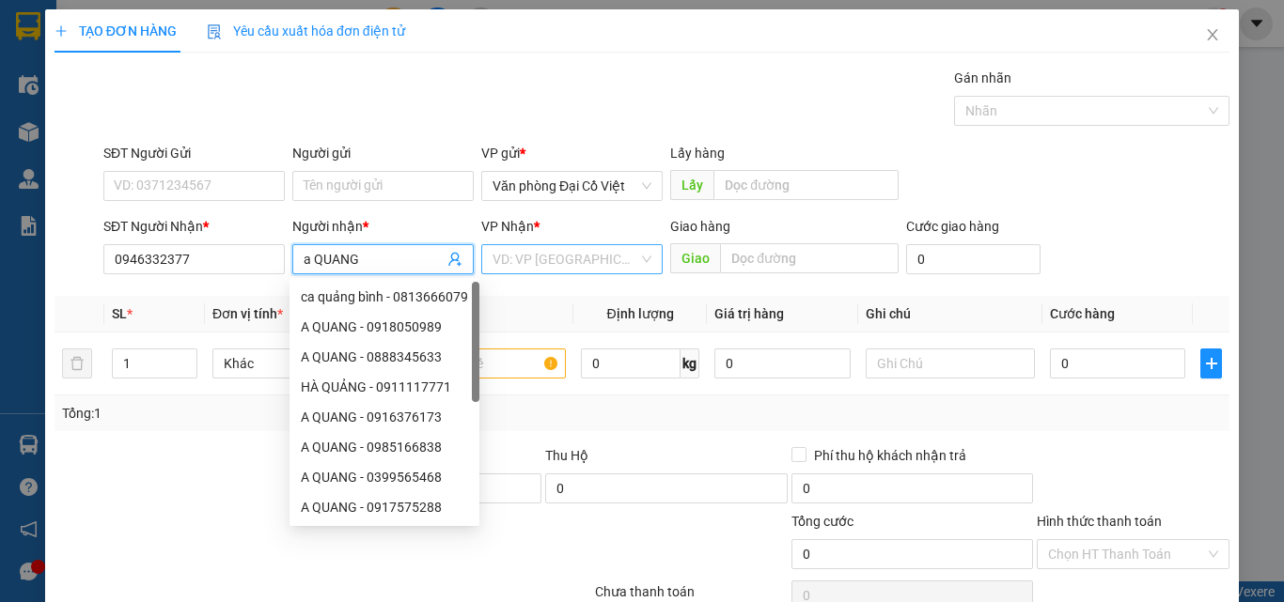
type input "a QUANG"
click at [539, 266] on input "search" at bounding box center [565, 259] width 146 height 28
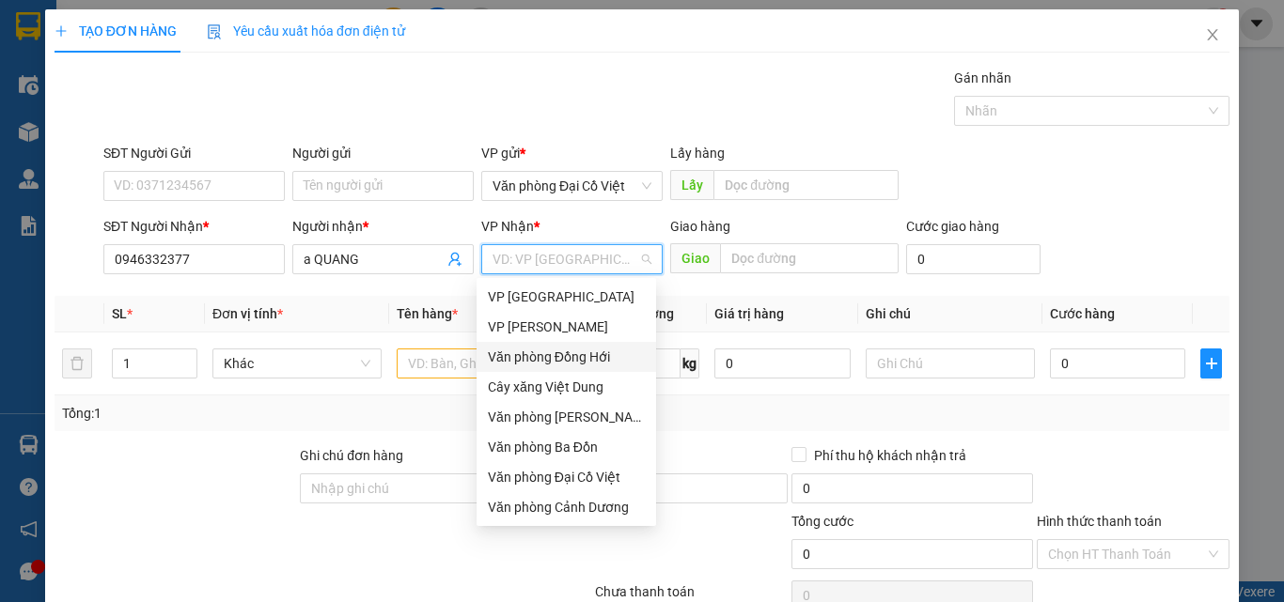
click at [555, 354] on div "Văn phòng Đồng Hới" at bounding box center [566, 357] width 157 height 21
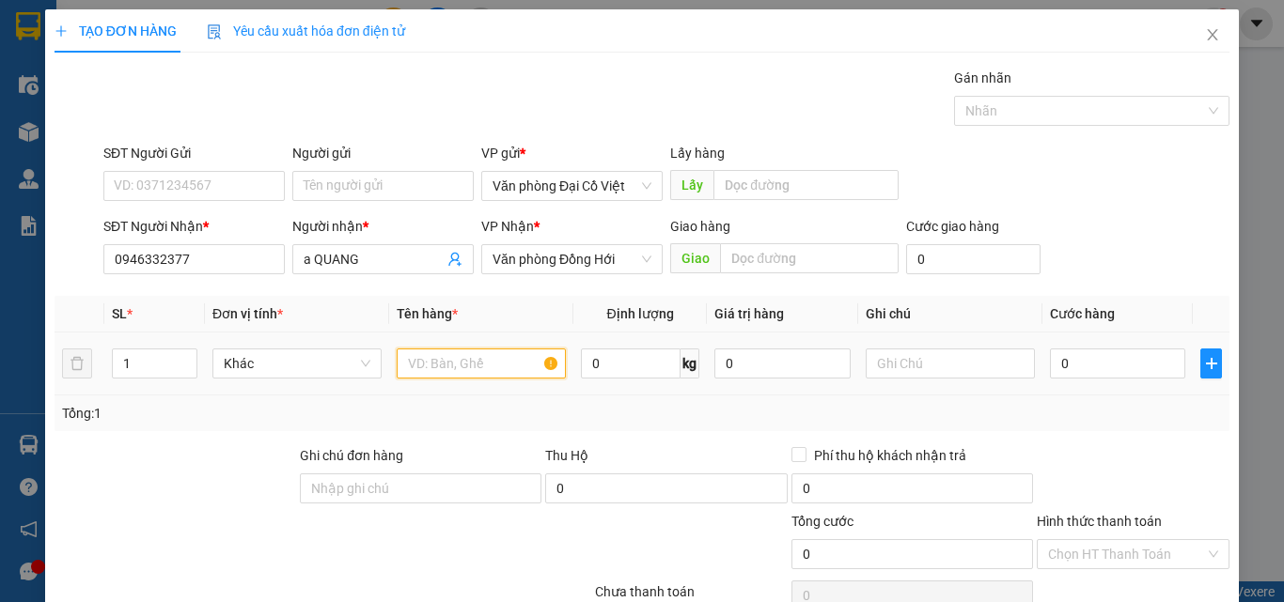
click at [445, 363] on input "text" at bounding box center [481, 364] width 169 height 30
type input "NẸP"
drag, startPoint x: 132, startPoint y: 358, endPoint x: 108, endPoint y: 358, distance: 23.5
click at [108, 358] on td "1" at bounding box center [154, 364] width 101 height 63
type input "2"
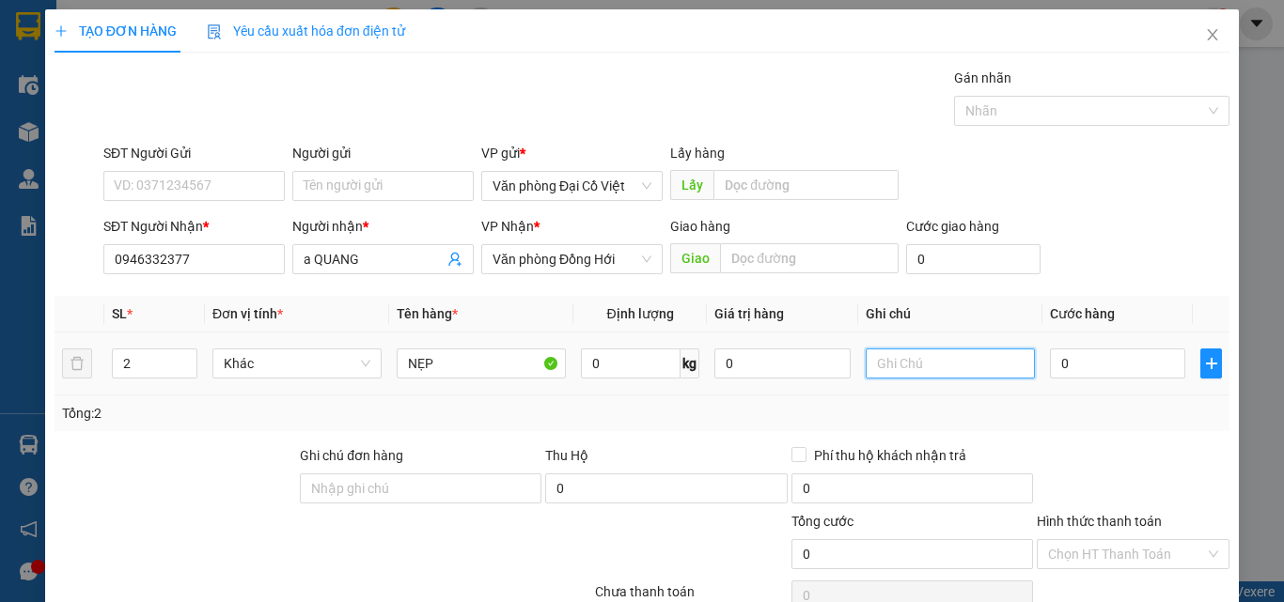
click at [897, 369] on input "text" at bounding box center [950, 364] width 169 height 30
type input "BÓ"
click at [1074, 365] on input "0" at bounding box center [1117, 364] width 135 height 30
type input "2"
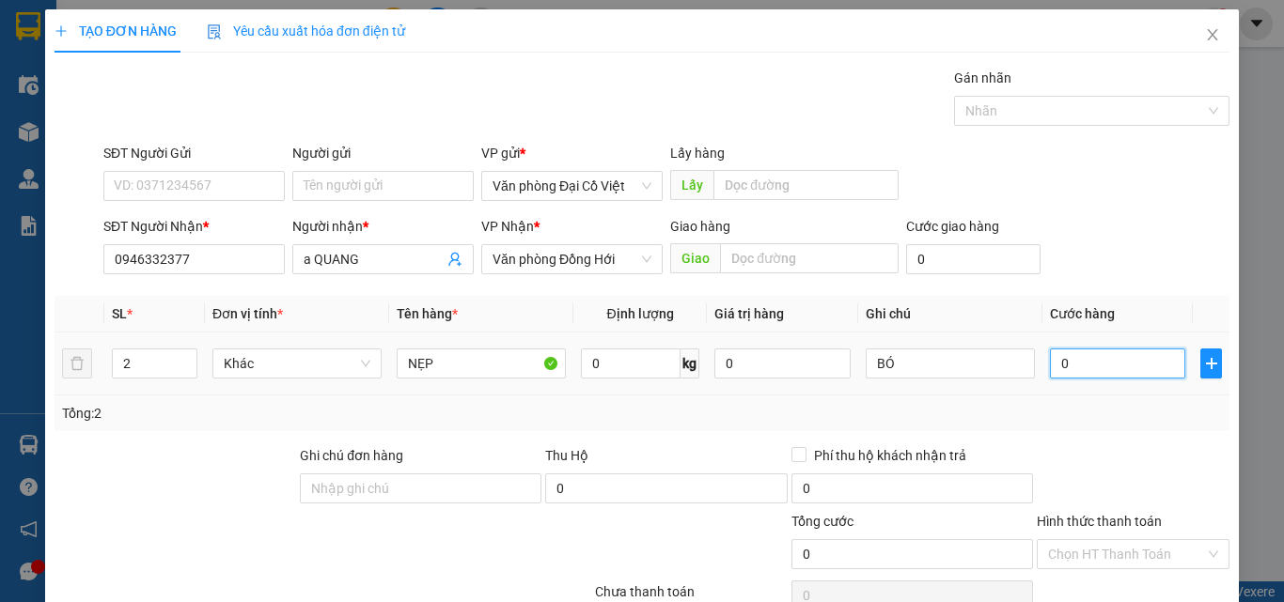
type input "2"
type input "20"
type input "200"
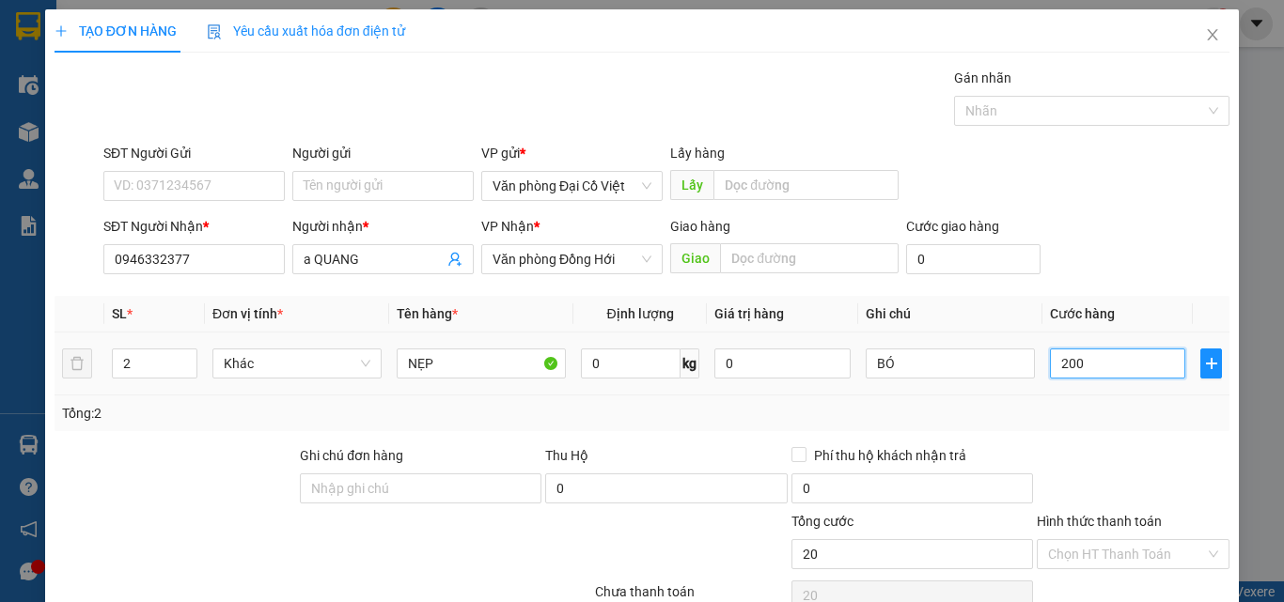
type input "200"
click at [1057, 436] on div "Transit Pickup Surcharge Ids Transit Deliver Surcharge Ids Transit Deliver Surc…" at bounding box center [642, 392] width 1175 height 649
type input "200.000"
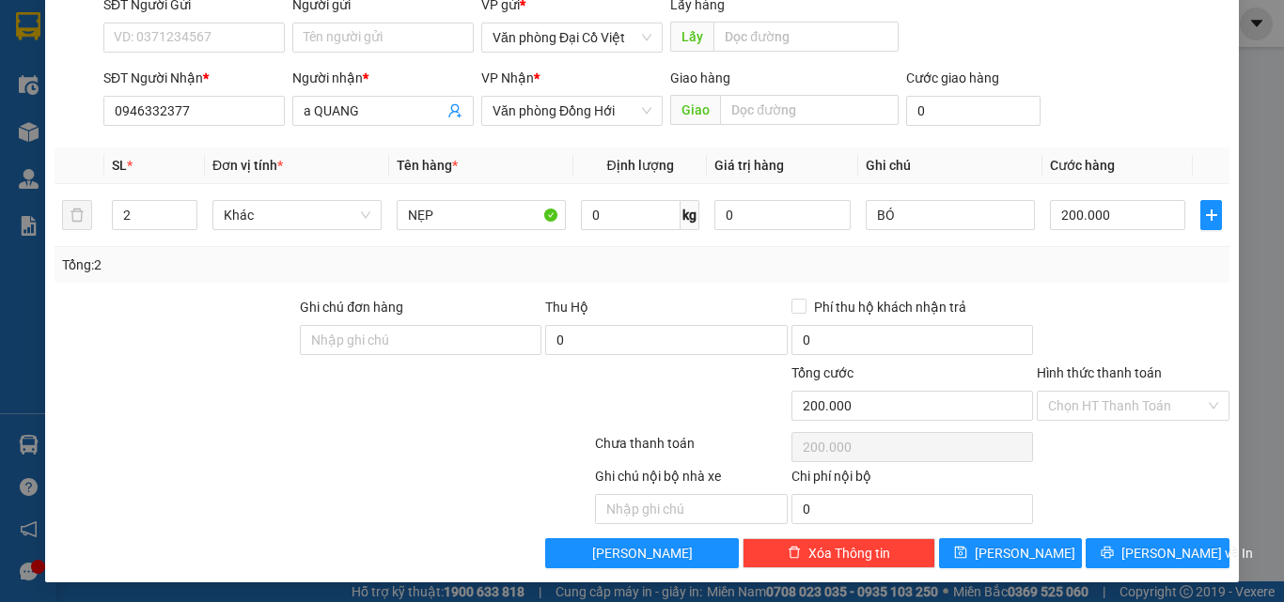
scroll to position [151, 0]
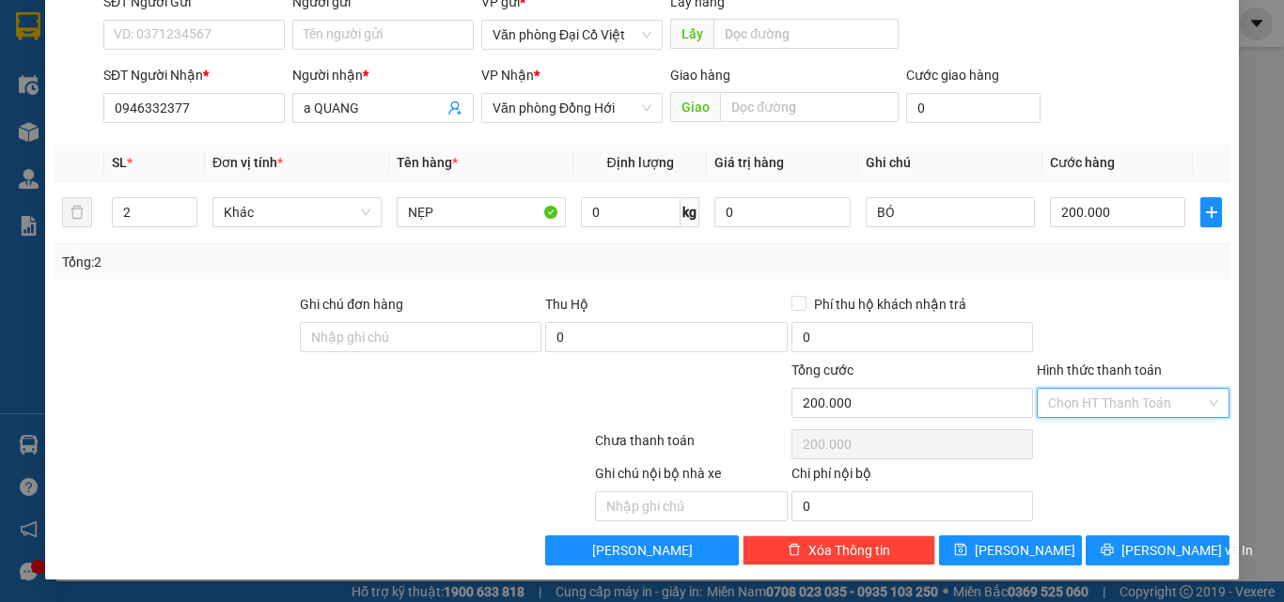
click at [1111, 408] on input "Hình thức thanh toán" at bounding box center [1126, 403] width 157 height 28
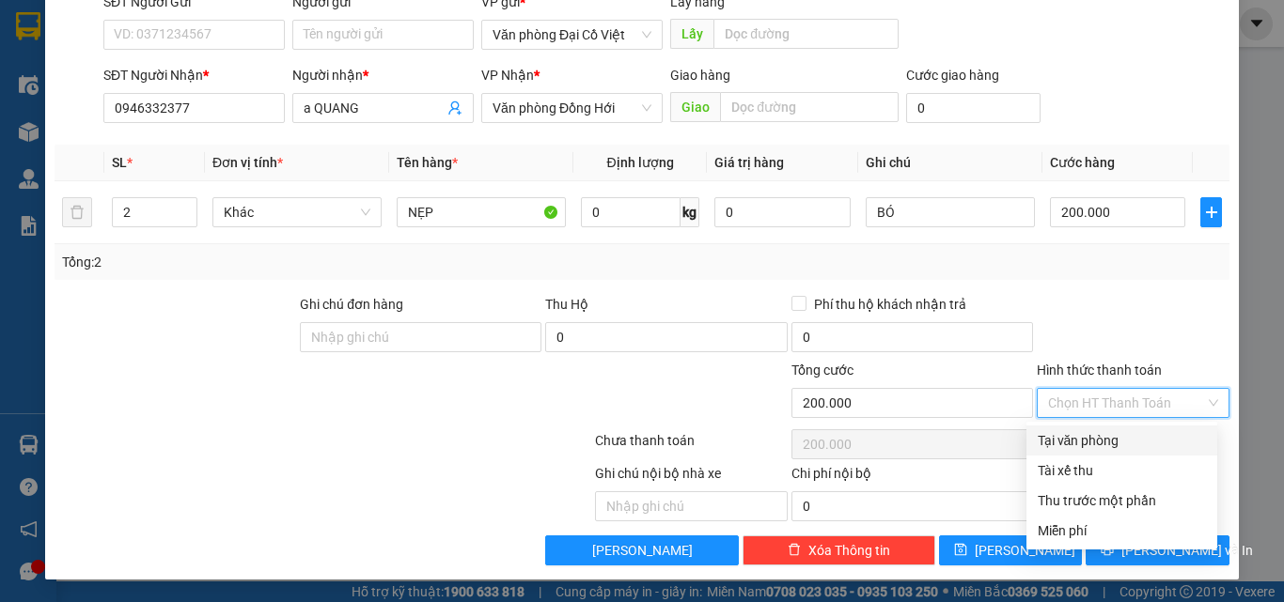
click at [1085, 445] on div "Tại văn phòng" at bounding box center [1122, 440] width 168 height 21
type input "0"
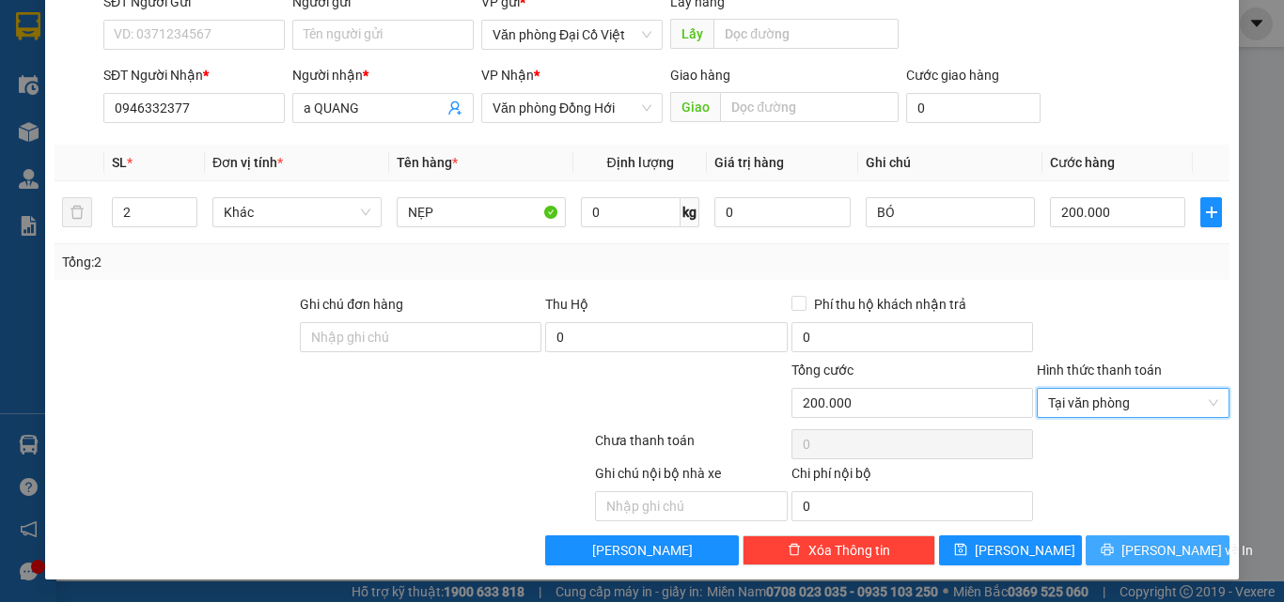
click at [1112, 547] on icon "printer" at bounding box center [1107, 550] width 12 height 12
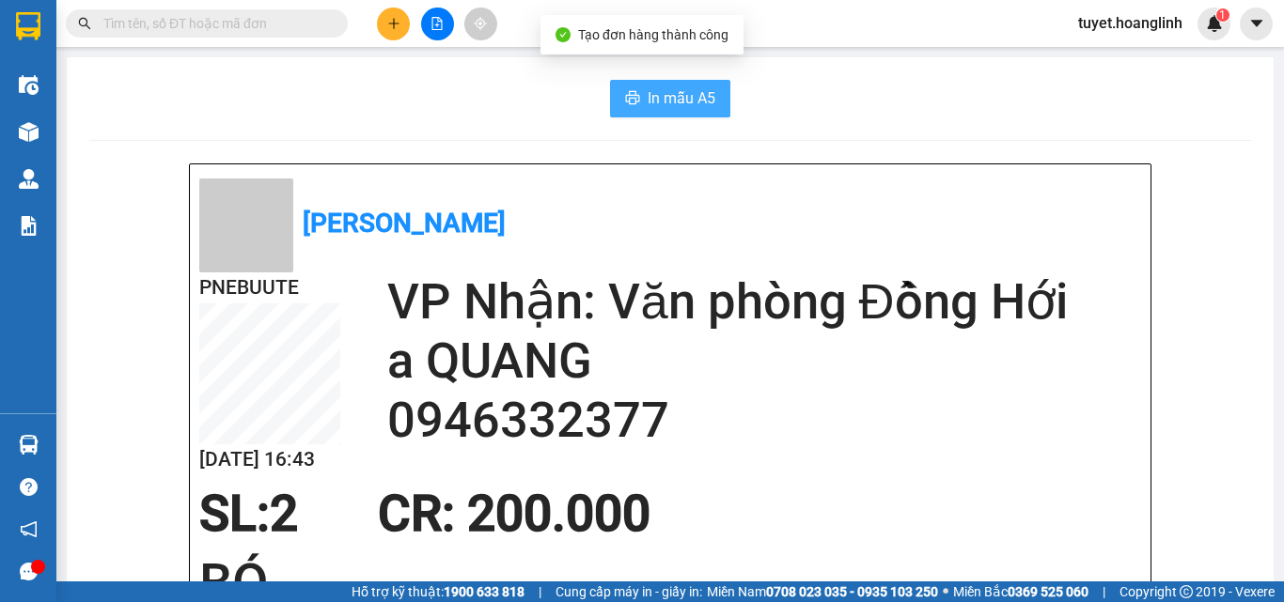
click at [660, 102] on span "In mẫu A5" at bounding box center [682, 97] width 68 height 23
click at [655, 92] on span "In mẫu A5" at bounding box center [682, 97] width 68 height 23
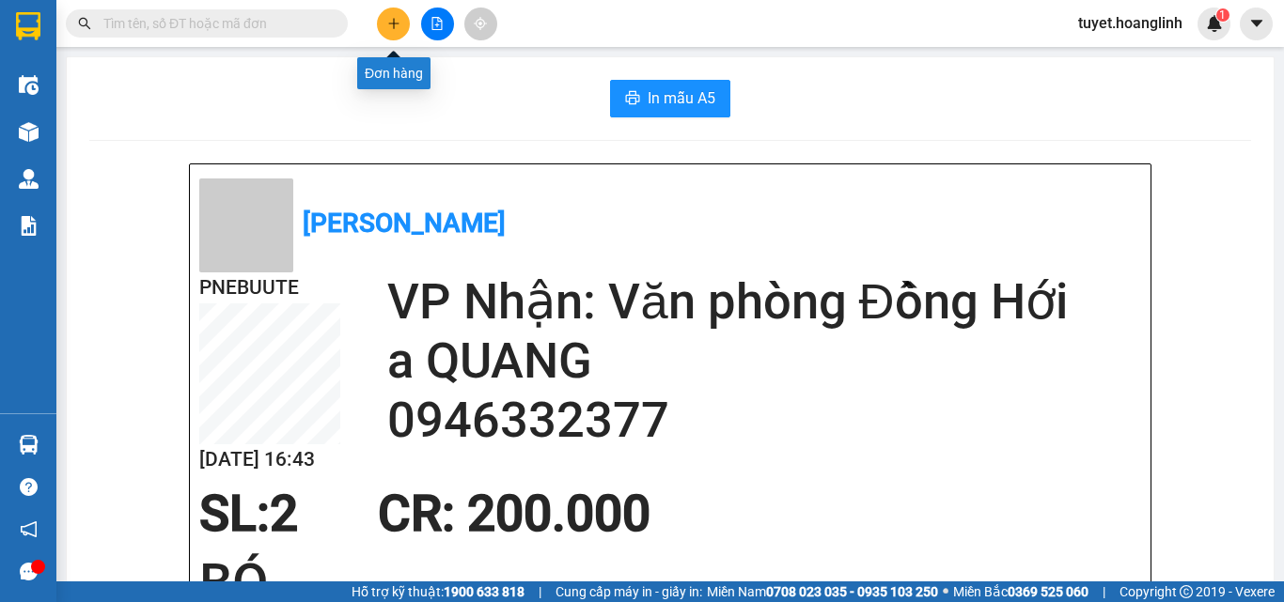
click at [393, 13] on button at bounding box center [393, 24] width 33 height 33
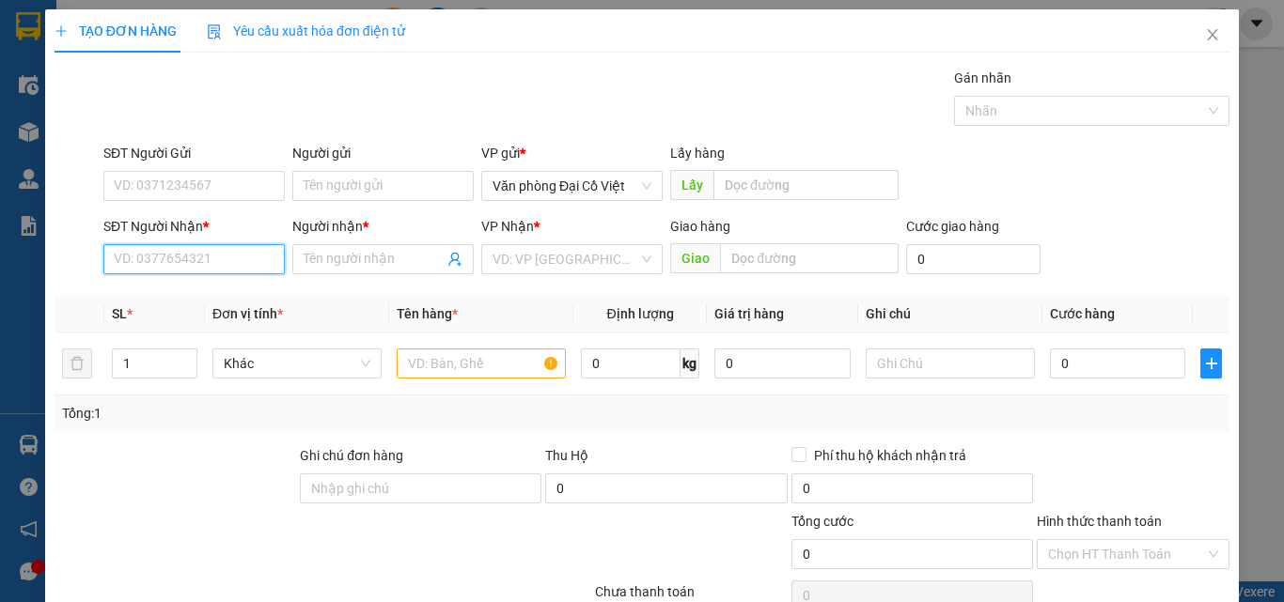
click at [257, 258] on input "SĐT Người Nhận *" at bounding box center [193, 259] width 181 height 30
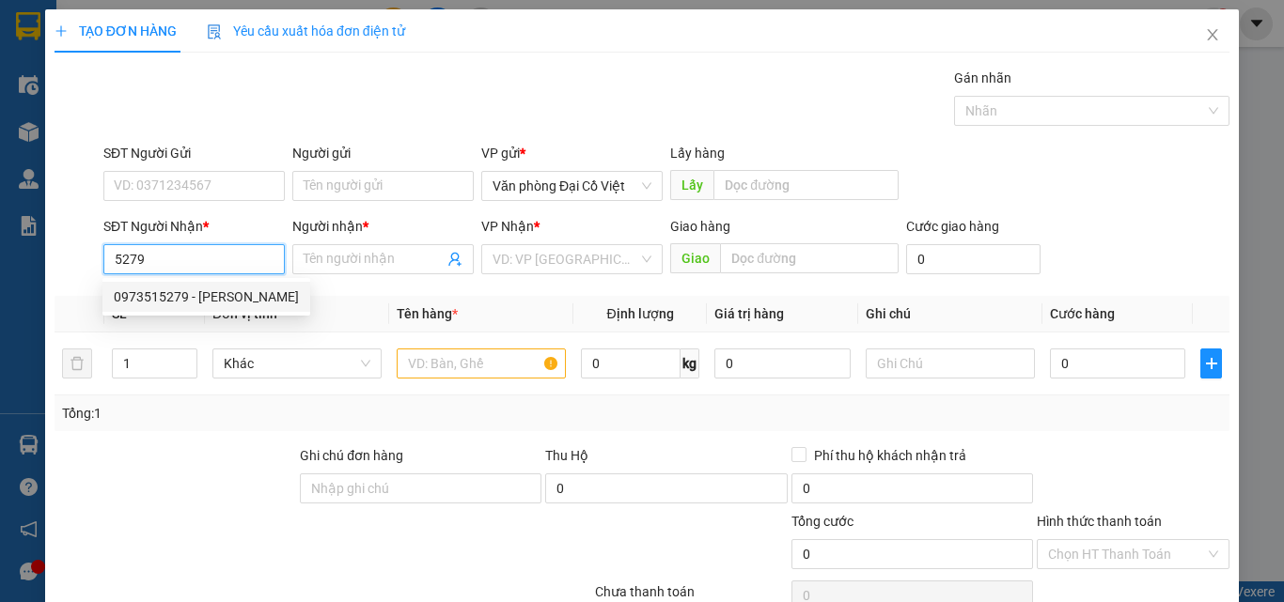
click at [232, 296] on div "0973515279 - ANH HOÀN" at bounding box center [206, 297] width 185 height 21
type input "0973515279"
type input "ANH HOÀN"
type input "30.000"
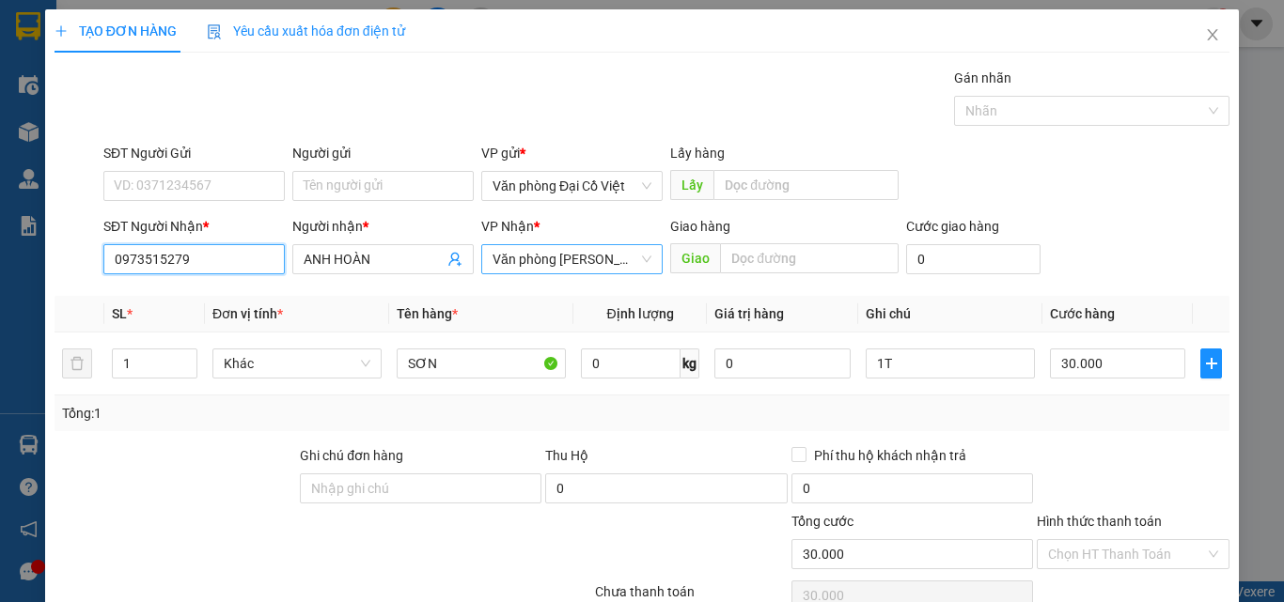
click at [575, 259] on span "Văn phòng [PERSON_NAME]" at bounding box center [571, 259] width 159 height 28
type input "0973515279"
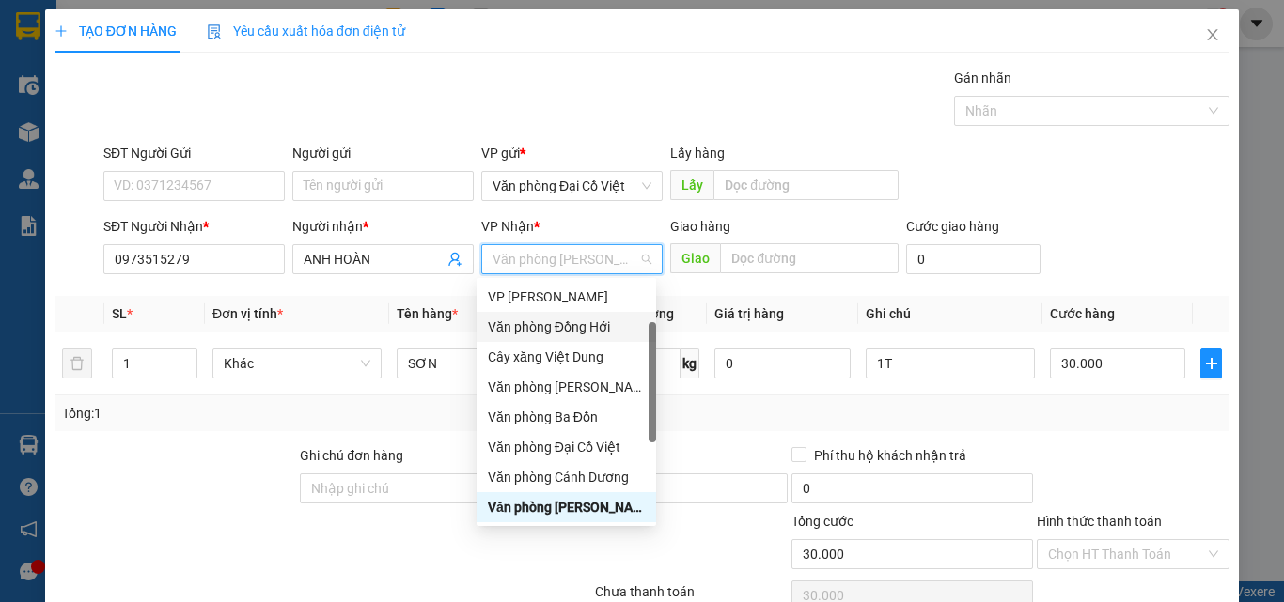
click at [586, 325] on div "Văn phòng Đồng Hới" at bounding box center [566, 327] width 157 height 21
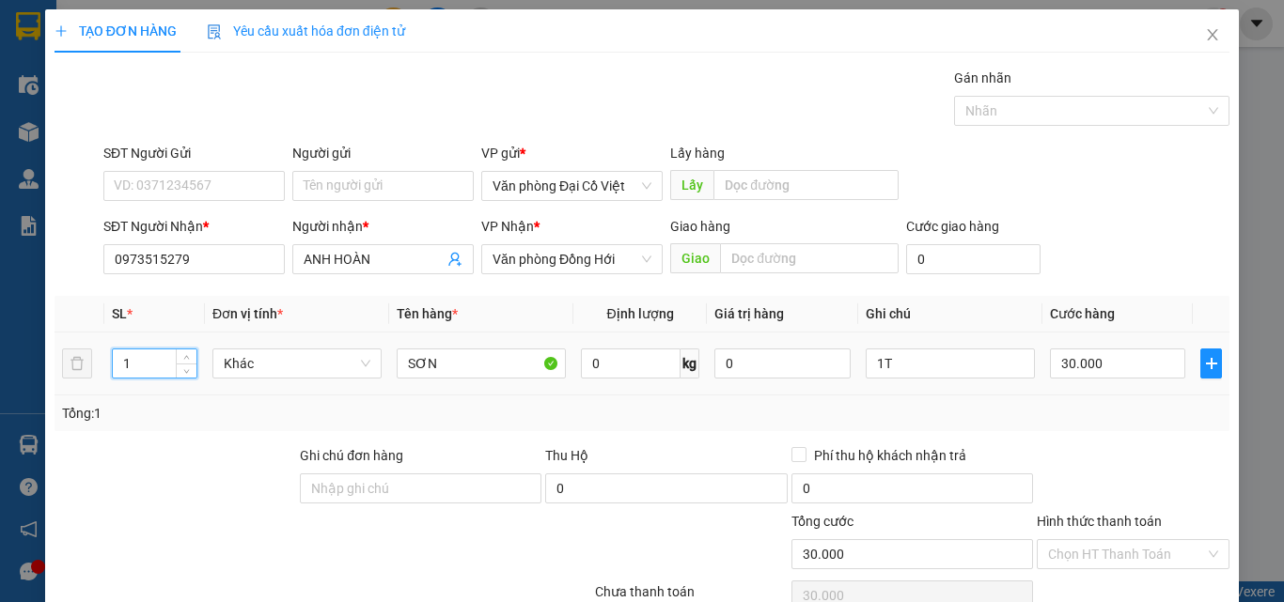
drag, startPoint x: 148, startPoint y: 364, endPoint x: 113, endPoint y: 364, distance: 35.7
click at [113, 364] on input "1" at bounding box center [155, 364] width 84 height 28
type input "2"
click at [929, 358] on input "1T" at bounding box center [950, 364] width 169 height 30
type input "1T+1L"
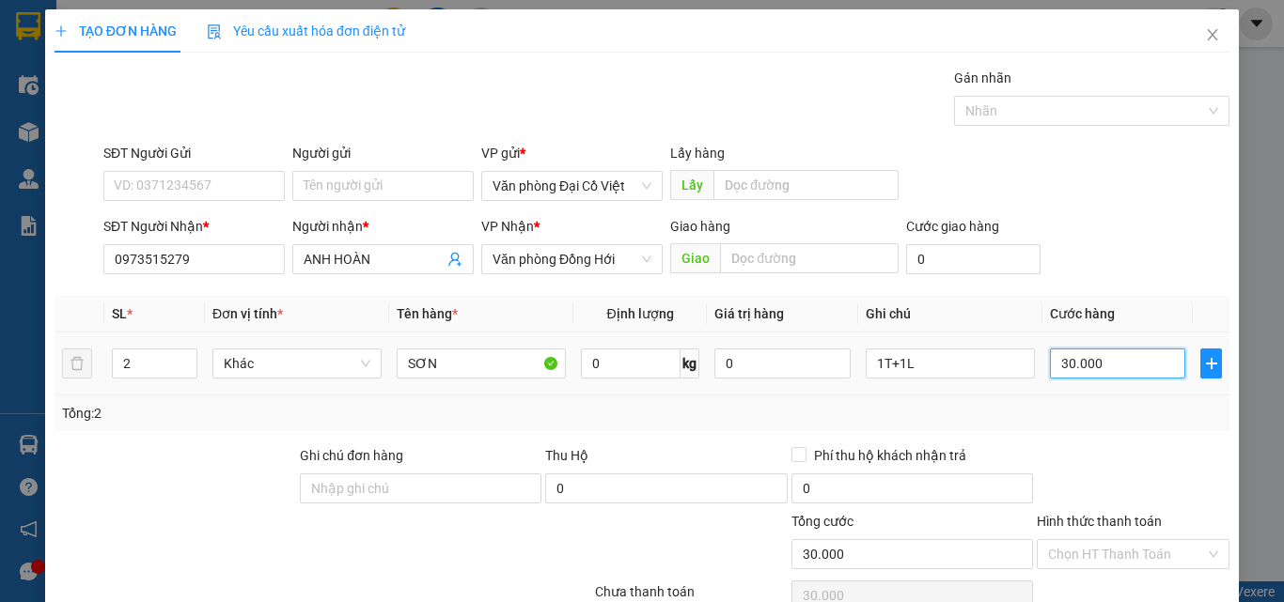
click at [1115, 361] on input "30.000" at bounding box center [1117, 364] width 135 height 30
type input "5"
type input "50"
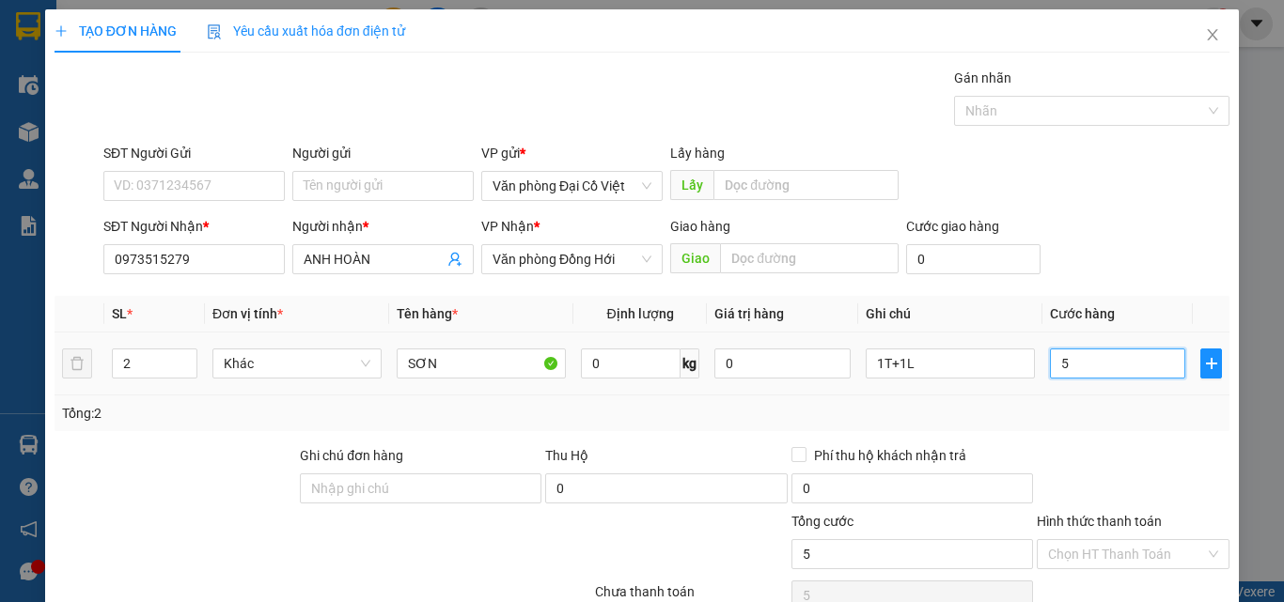
type input "50"
type input "50.000"
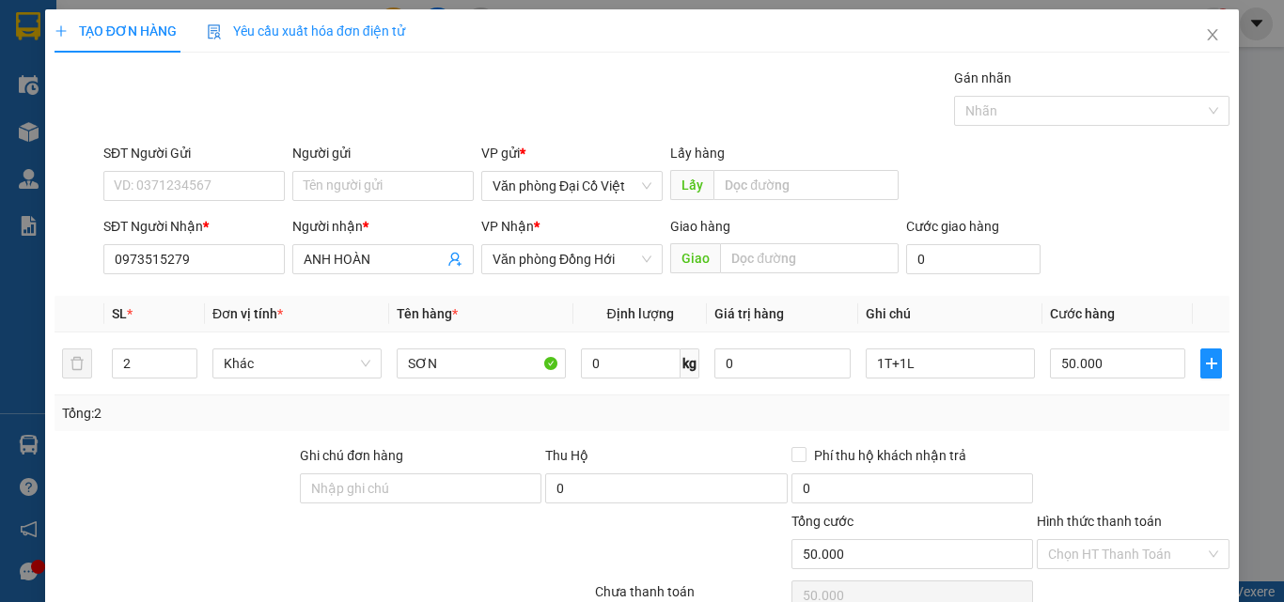
click at [1067, 421] on div "Tổng: 2" at bounding box center [642, 413] width 1160 height 21
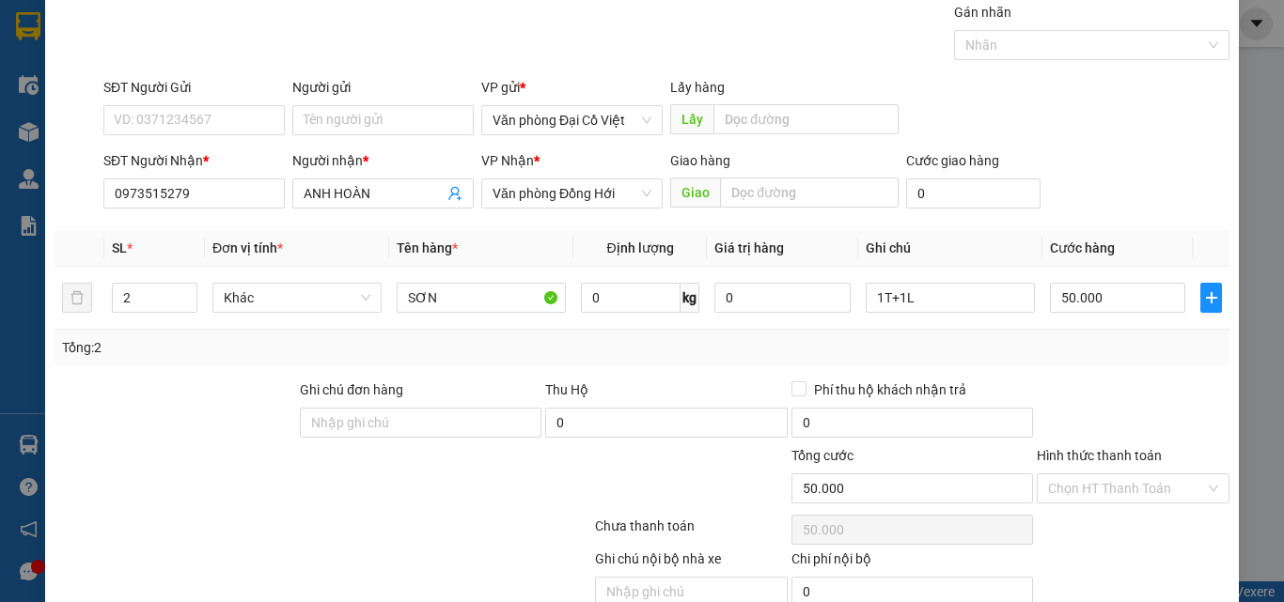
scroll to position [151, 0]
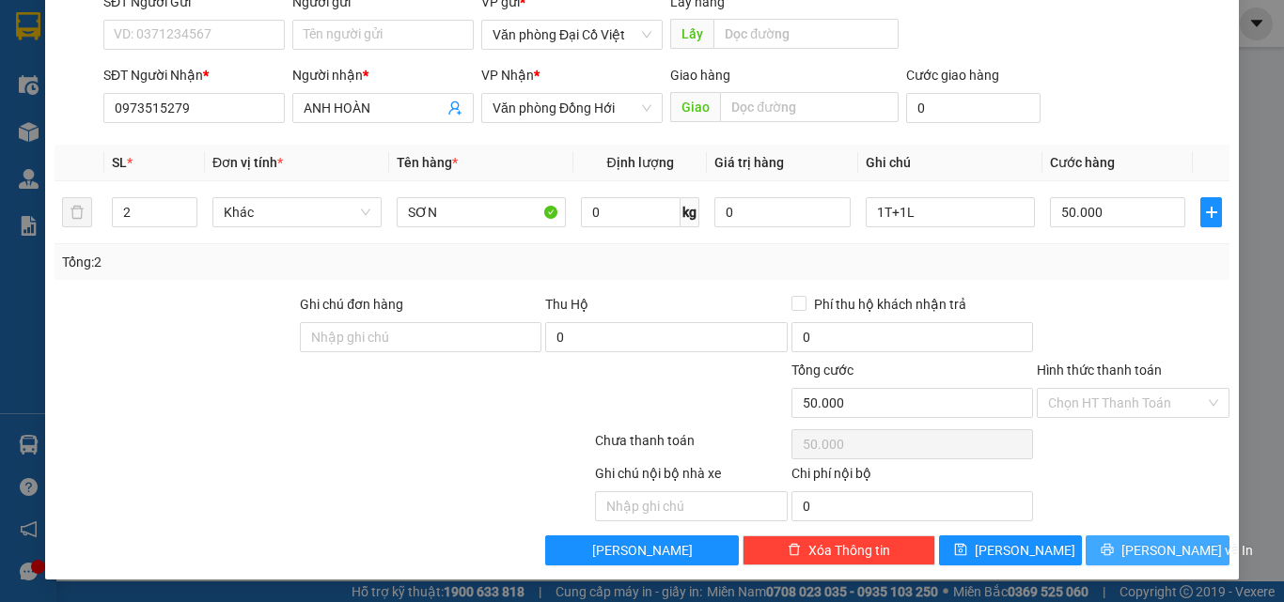
click at [1101, 537] on button "Lưu và In" at bounding box center [1157, 551] width 144 height 30
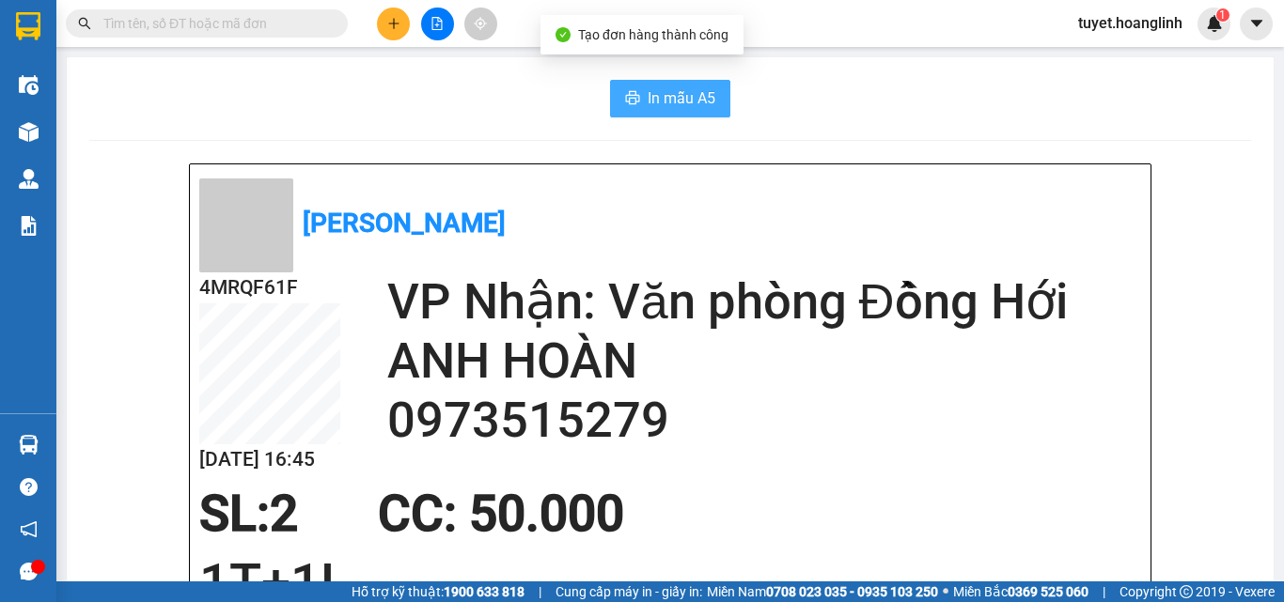
click at [693, 101] on span "In mẫu A5" at bounding box center [682, 97] width 68 height 23
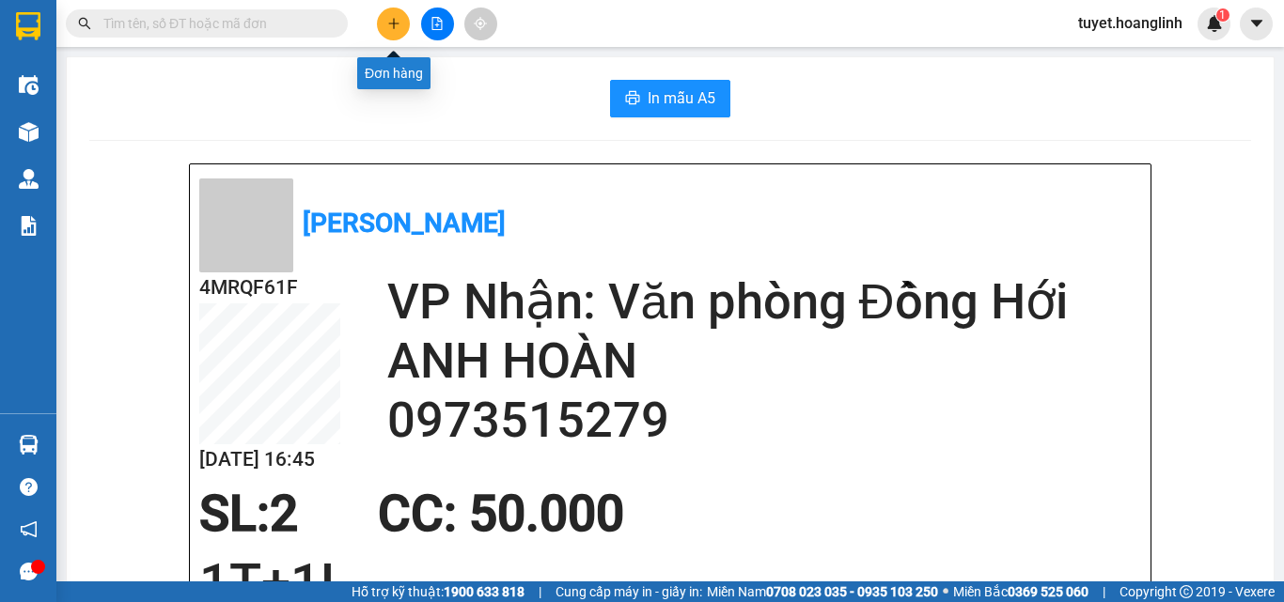
click at [397, 22] on icon "plus" at bounding box center [393, 23] width 13 height 13
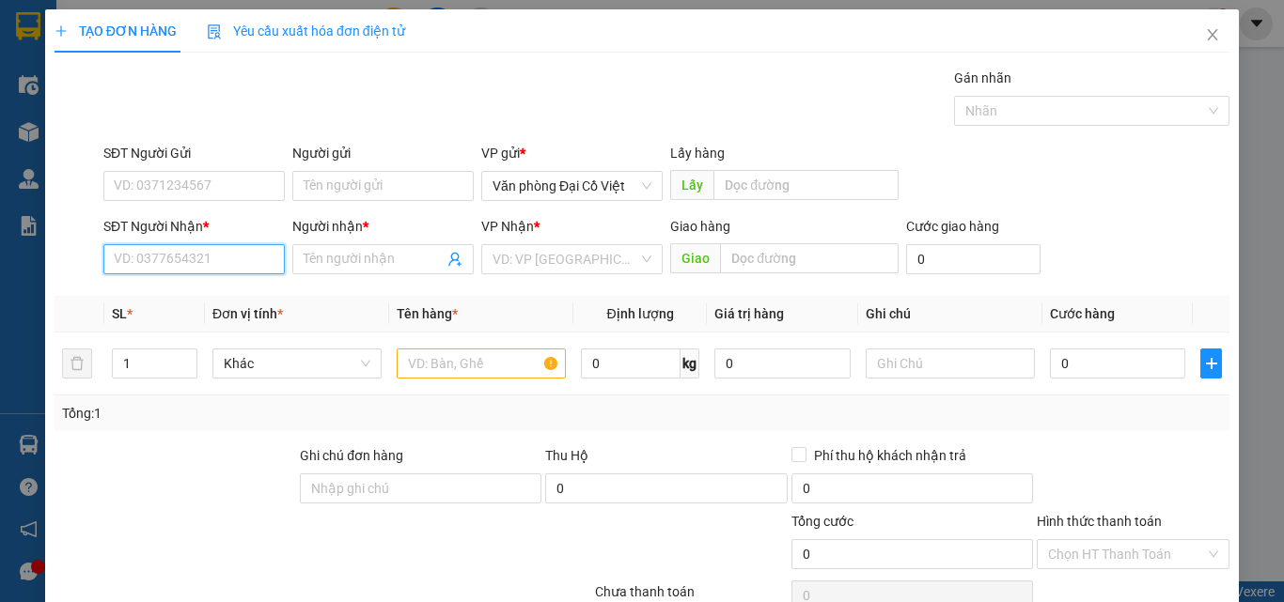
click at [200, 260] on input "SĐT Người Nhận *" at bounding box center [193, 259] width 181 height 30
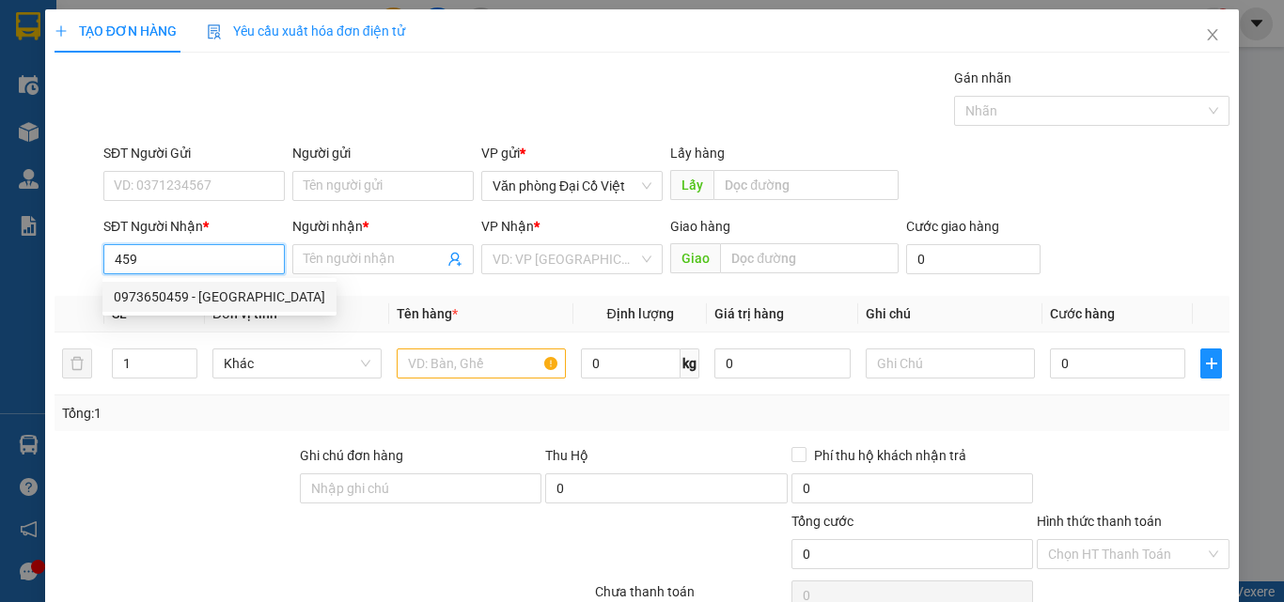
click at [178, 298] on div "0973650459 - ĐỨC" at bounding box center [219, 297] width 211 height 21
type input "0973650459"
type input "ĐỨC"
type input "100.000"
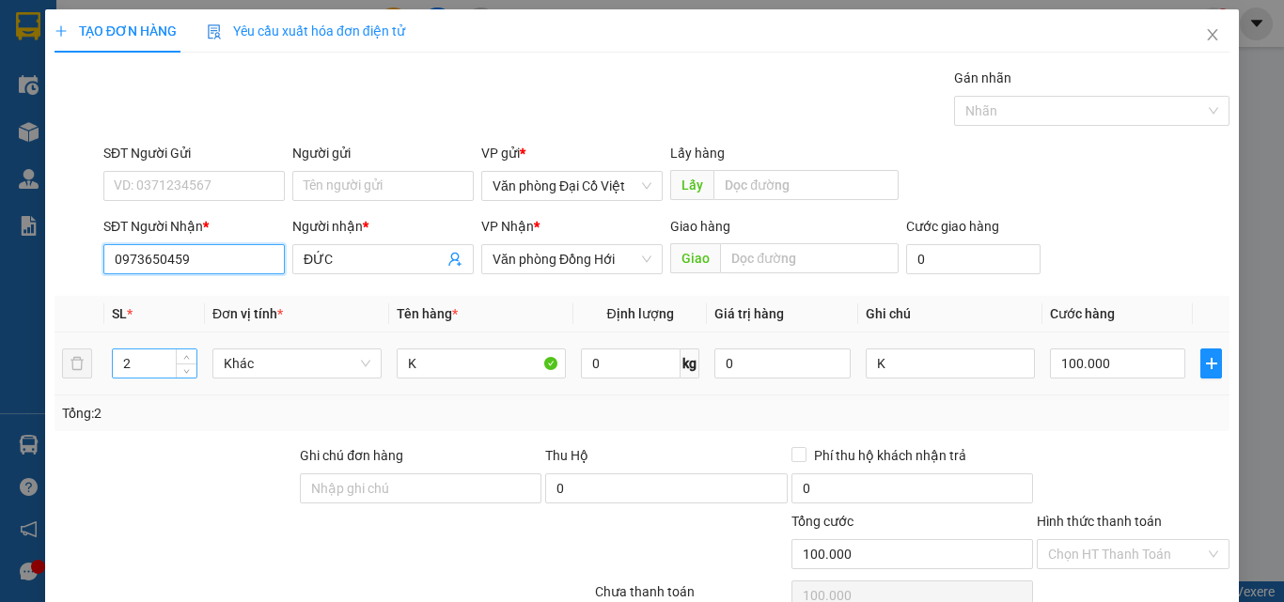
type input "0973650459"
drag, startPoint x: 126, startPoint y: 361, endPoint x: 107, endPoint y: 361, distance: 18.8
click at [108, 361] on td "2" at bounding box center [154, 364] width 101 height 63
type input "3"
click at [1111, 364] on input "100.000" at bounding box center [1117, 364] width 135 height 30
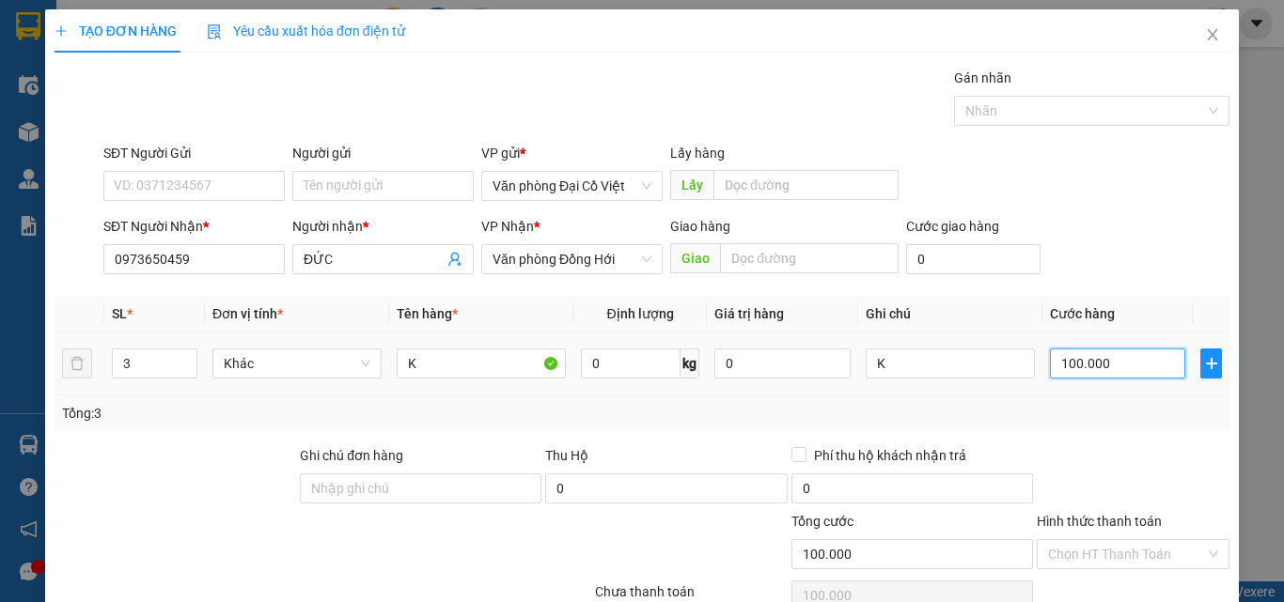
type input "2"
type input "25"
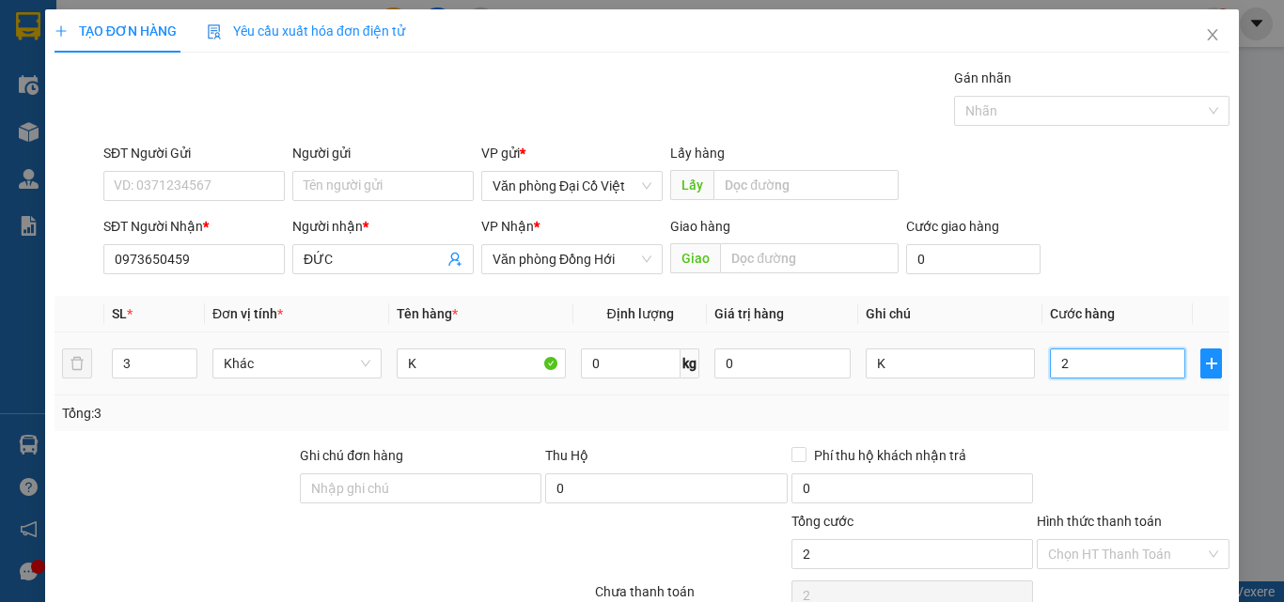
type input "25"
type input "250"
type input "250.000"
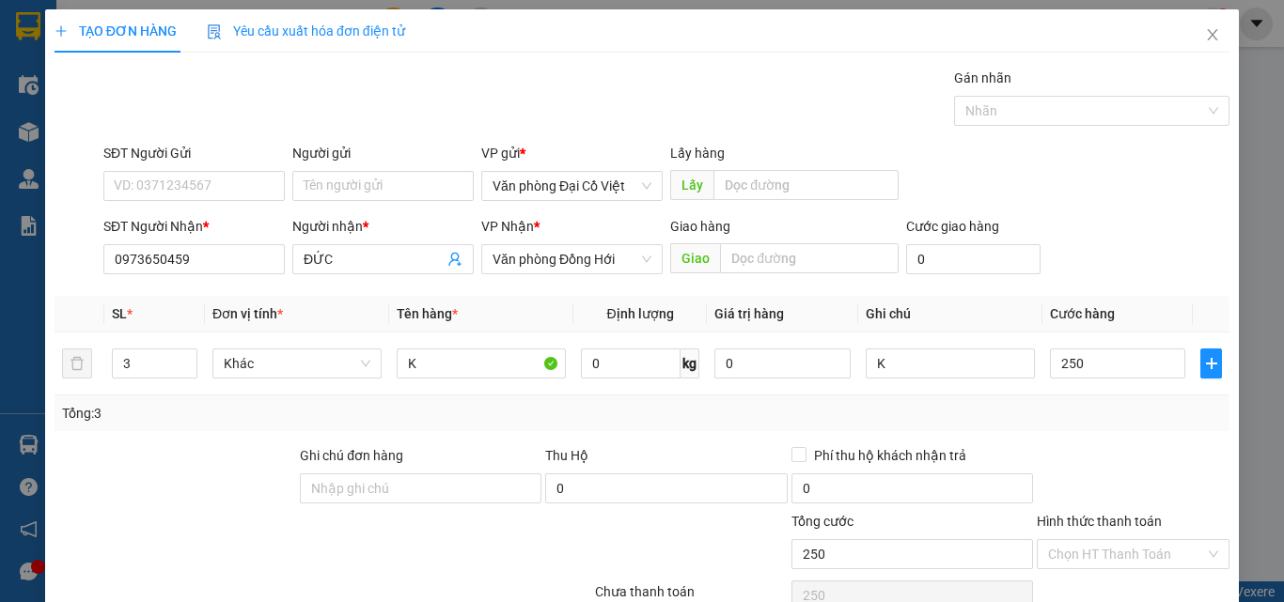
type input "250.000"
click at [1057, 426] on div "Tổng: 3" at bounding box center [642, 414] width 1175 height 36
click at [1149, 434] on div "Transit Pickup Surcharge Ids Transit Deliver Surcharge Ids Transit Deliver Surc…" at bounding box center [642, 392] width 1175 height 649
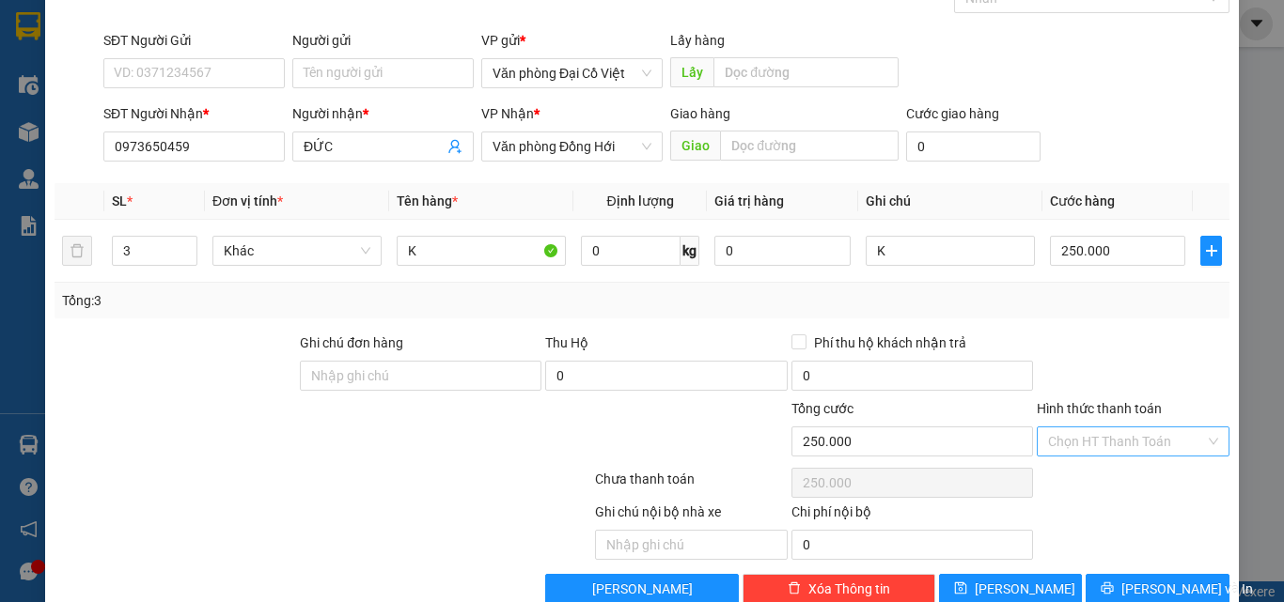
scroll to position [151, 0]
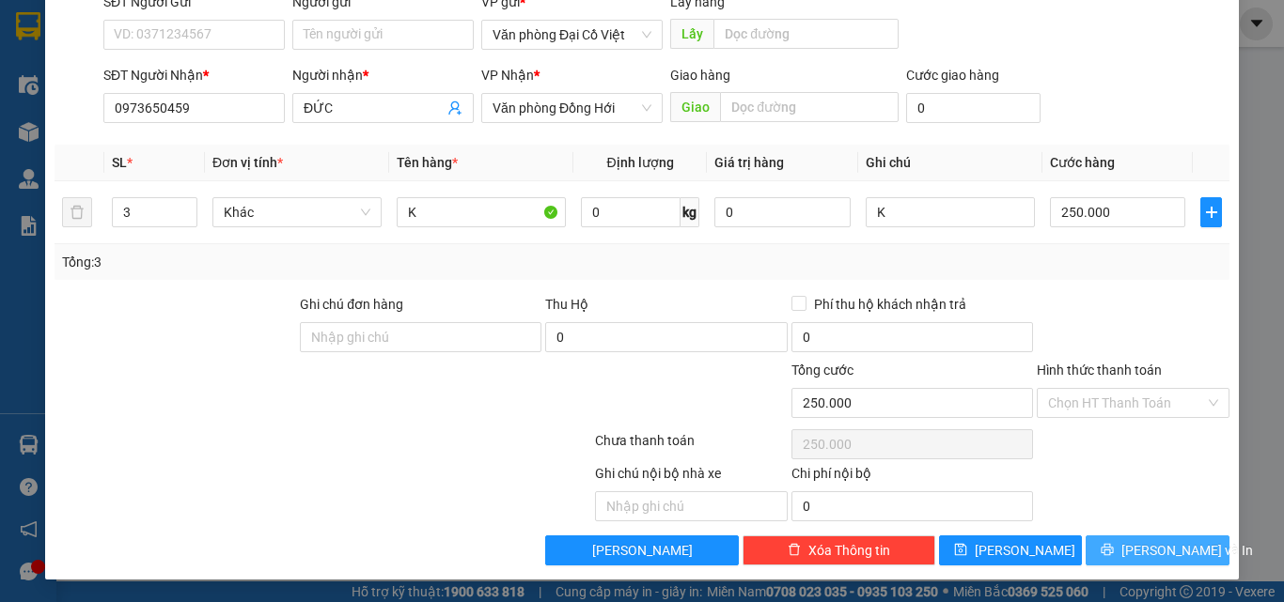
click at [1112, 548] on icon "printer" at bounding box center [1107, 550] width 12 height 12
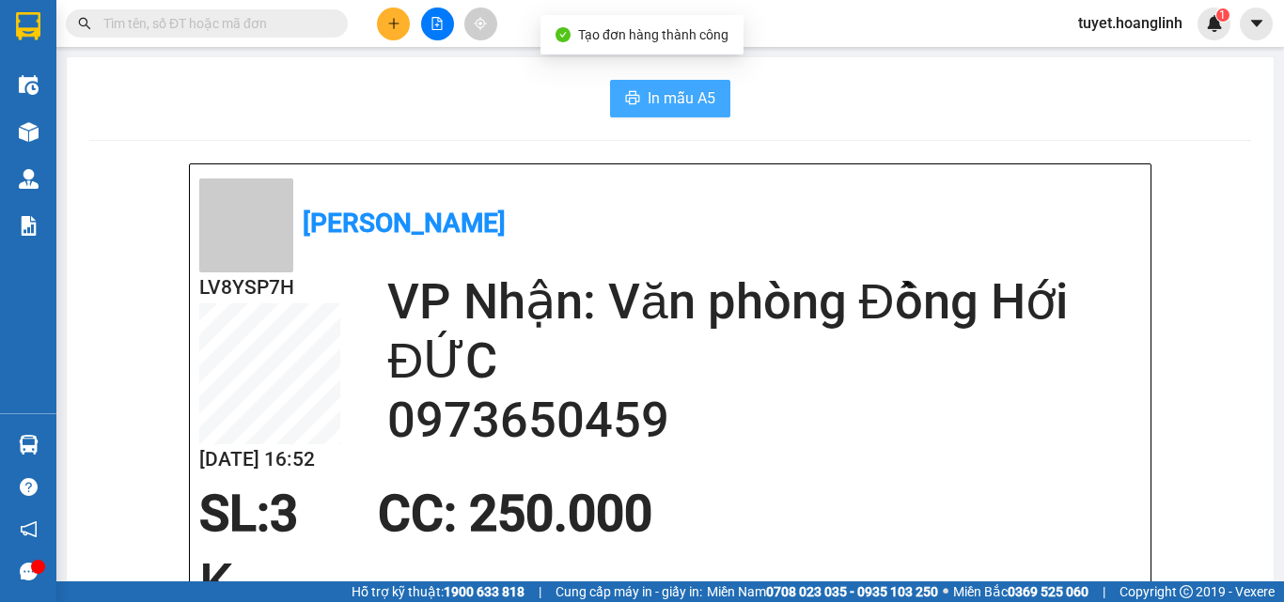
click at [659, 94] on span "In mẫu A5" at bounding box center [682, 97] width 68 height 23
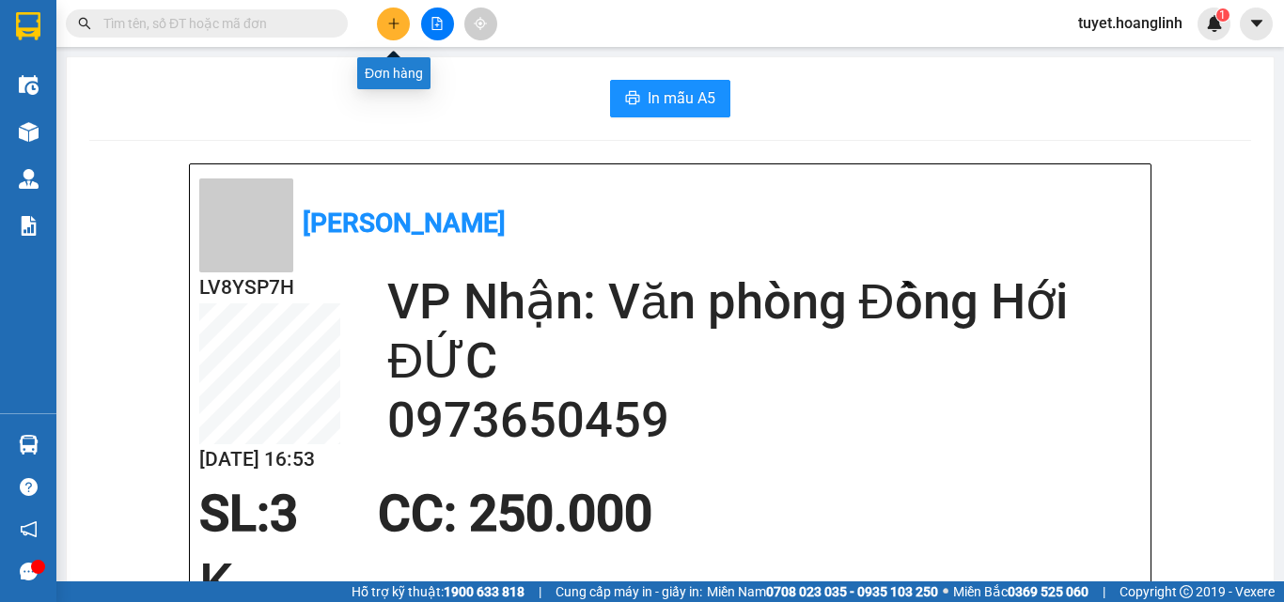
click at [386, 15] on button at bounding box center [393, 24] width 33 height 33
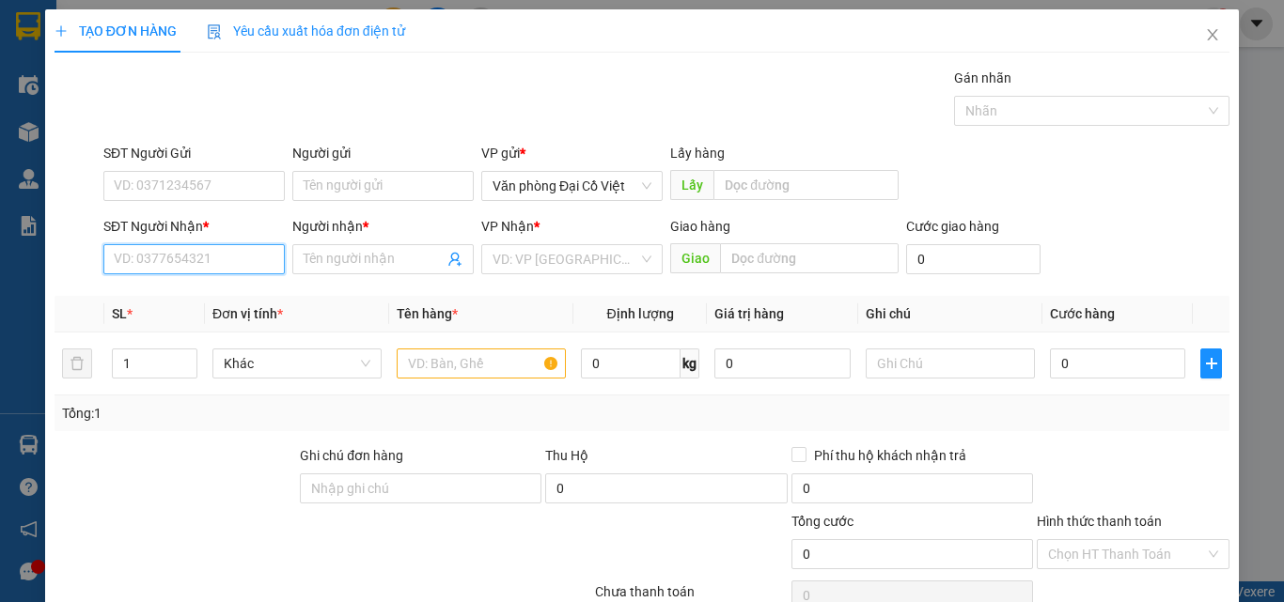
click at [164, 253] on input "SĐT Người Nhận *" at bounding box center [193, 259] width 181 height 30
drag, startPoint x: 157, startPoint y: 262, endPoint x: 72, endPoint y: 273, distance: 85.2
click at [72, 273] on div "SĐT Người Nhận * 923 Người nhận * Tên người nhận VP Nhận * VD: VP Sài Gòn Giao …" at bounding box center [642, 249] width 1179 height 66
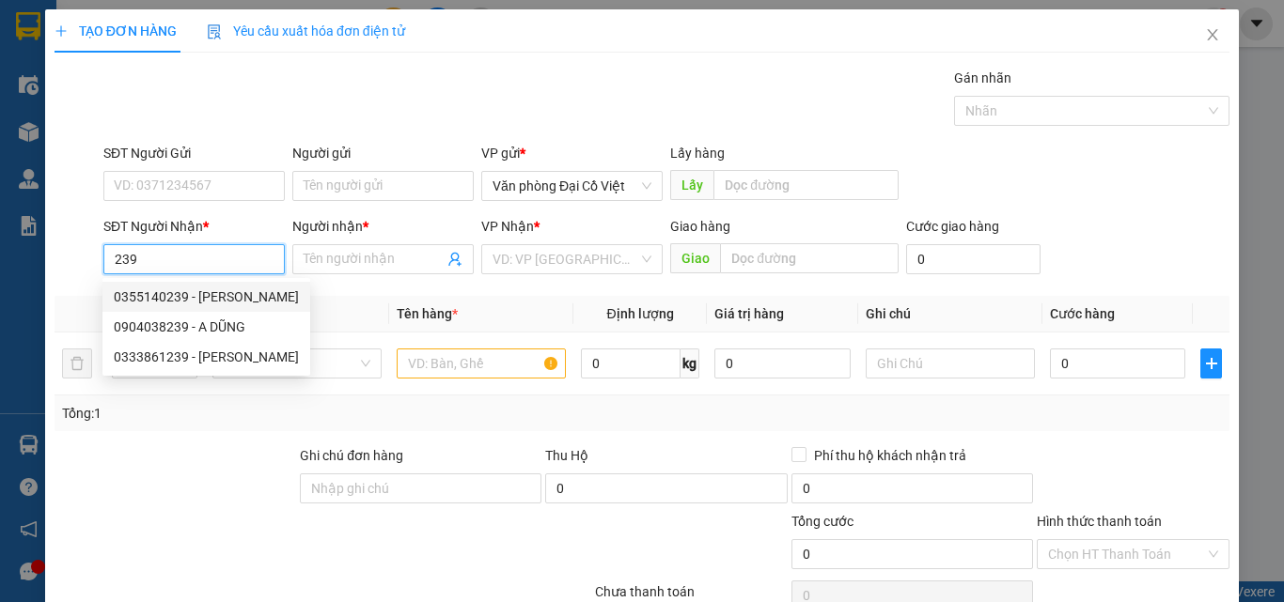
drag, startPoint x: 172, startPoint y: 263, endPoint x: 86, endPoint y: 262, distance: 86.5
click at [86, 262] on div "SĐT Người Nhận * 239 Người nhận * Tên người nhận VP Nhận * VD: VP Sài Gòn Giao …" at bounding box center [642, 249] width 1179 height 66
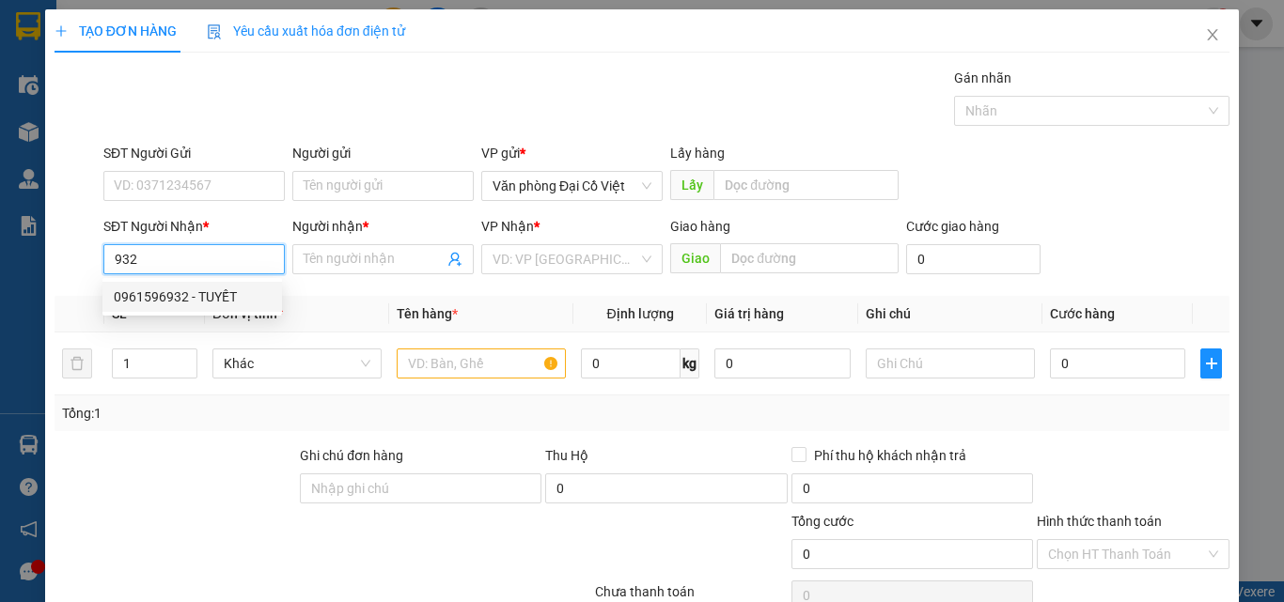
drag, startPoint x: 162, startPoint y: 262, endPoint x: 88, endPoint y: 266, distance: 73.4
click at [88, 266] on div "SĐT Người Nhận * 932 Người nhận * Tên người nhận VP Nhận * VD: VP Sài Gòn Giao …" at bounding box center [642, 249] width 1179 height 66
click at [180, 295] on div "0942621923 - DUYỆT" at bounding box center [192, 297] width 157 height 21
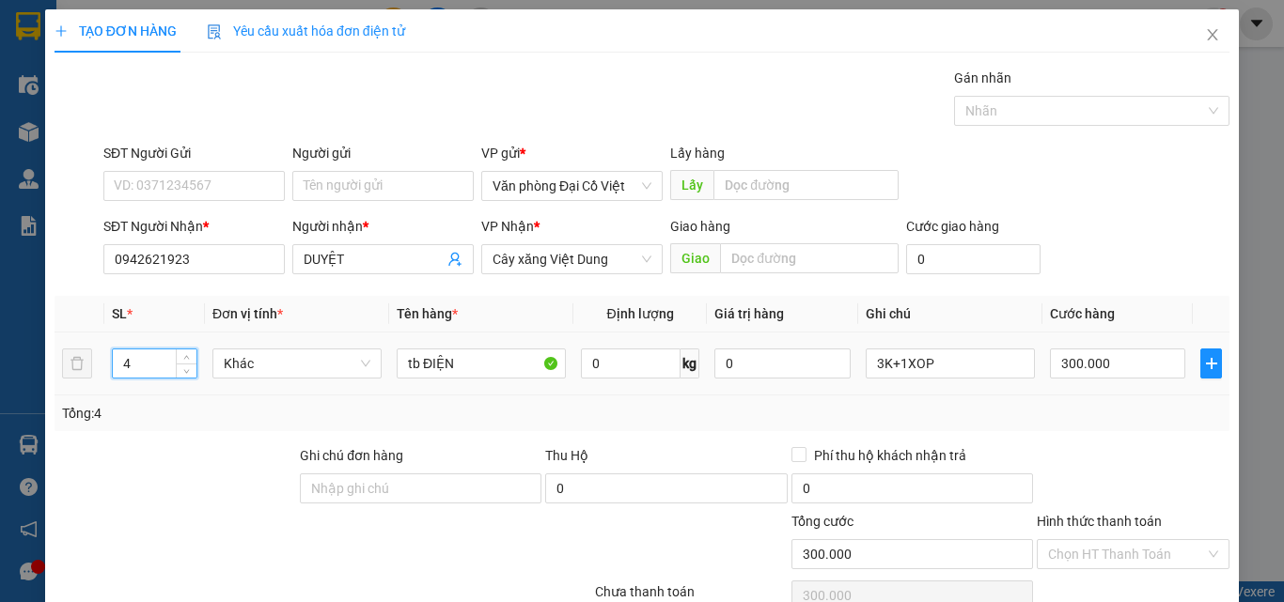
drag, startPoint x: 143, startPoint y: 366, endPoint x: 91, endPoint y: 379, distance: 53.3
click at [91, 379] on tr "4 Khác tb ĐIỆN 0 kg 0 3K+1XOP 300.000" at bounding box center [642, 364] width 1175 height 63
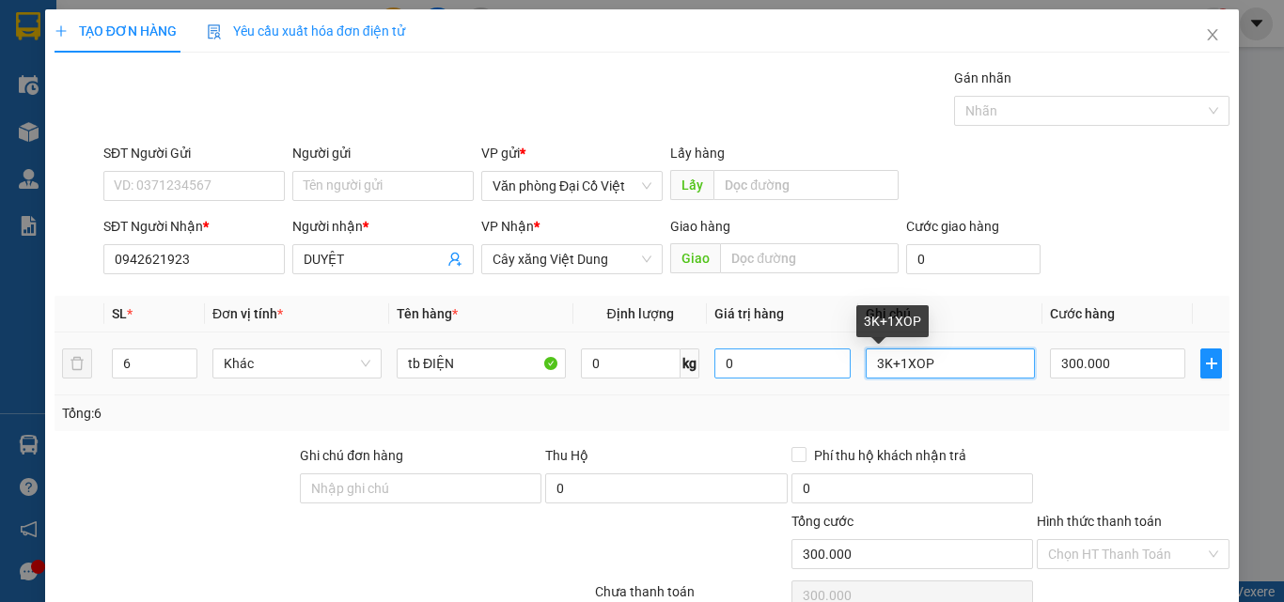
drag, startPoint x: 873, startPoint y: 361, endPoint x: 832, endPoint y: 361, distance: 41.4
click at [832, 361] on tr "6 Khác tb ĐIỆN 0 kg 0 3K+1XOP 300.000" at bounding box center [642, 364] width 1175 height 63
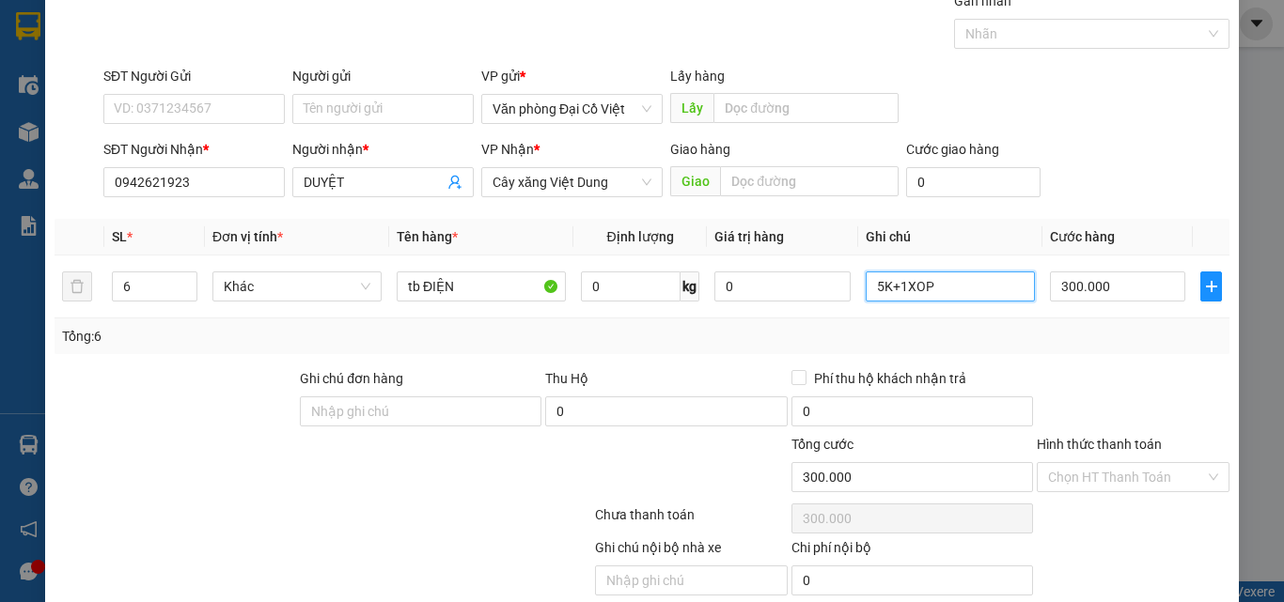
scroll to position [151, 0]
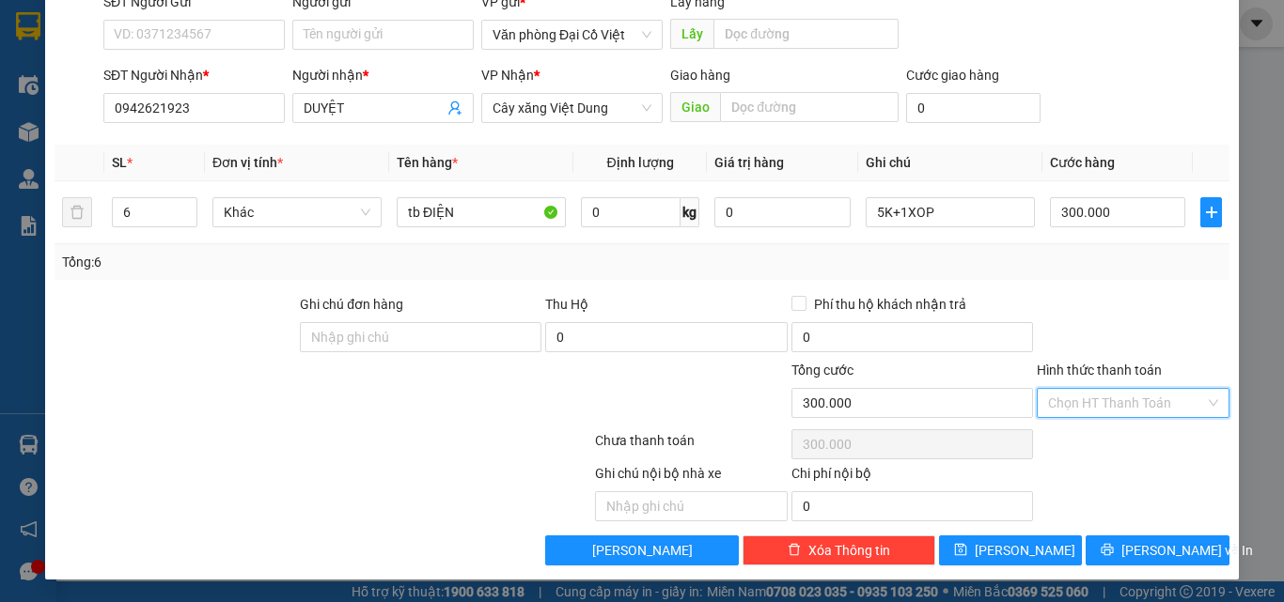
click at [1091, 409] on input "Hình thức thanh toán" at bounding box center [1126, 403] width 157 height 28
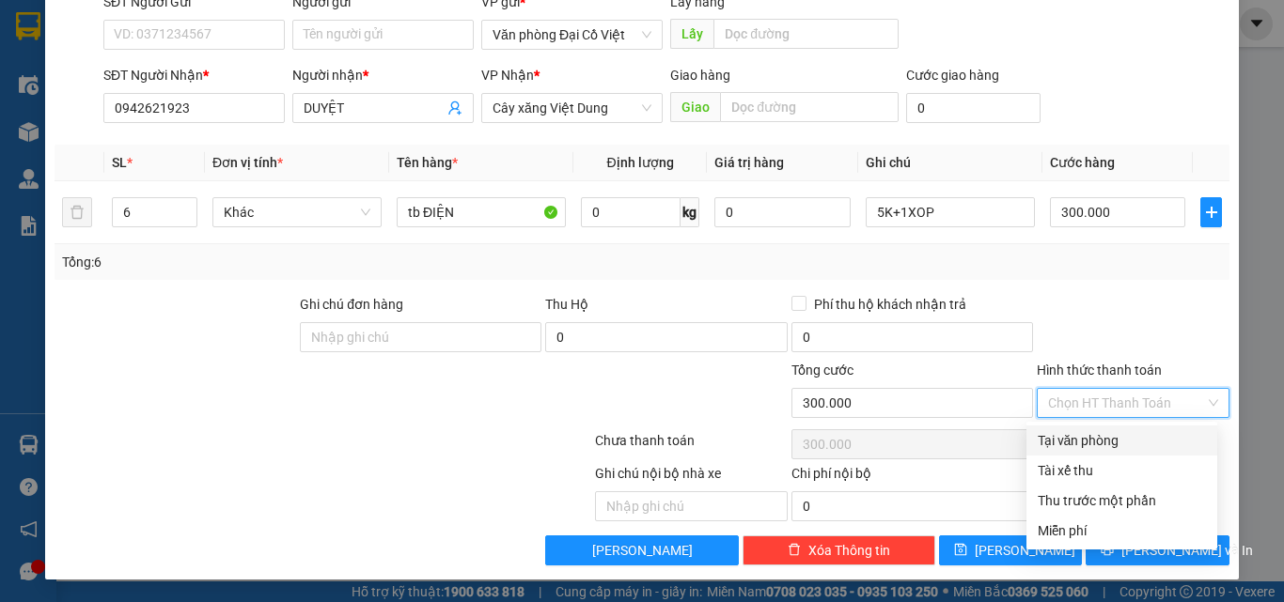
click at [1079, 436] on div "Tại văn phòng" at bounding box center [1122, 440] width 168 height 21
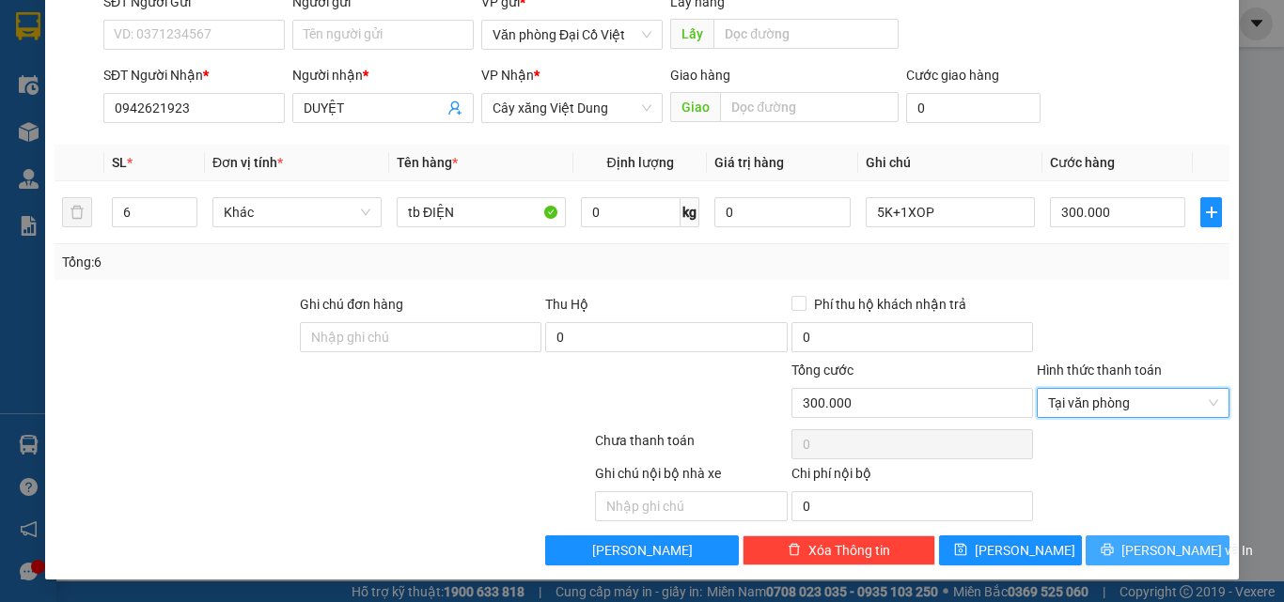
click at [1114, 554] on icon "printer" at bounding box center [1107, 549] width 13 height 13
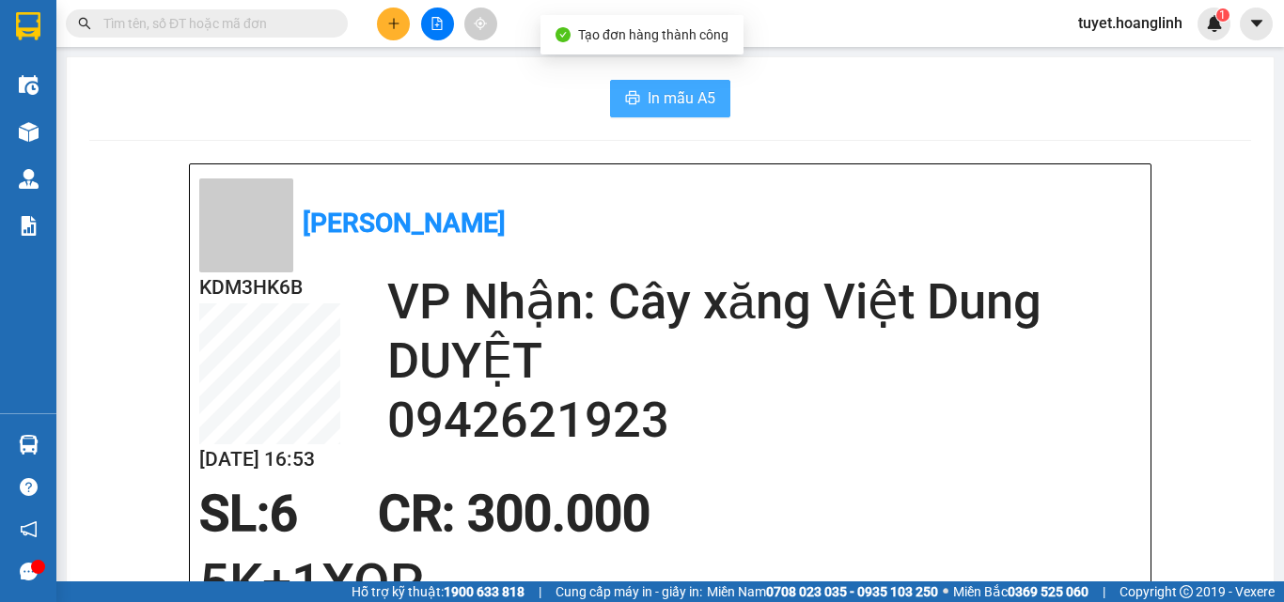
click at [689, 91] on span "In mẫu A5" at bounding box center [682, 97] width 68 height 23
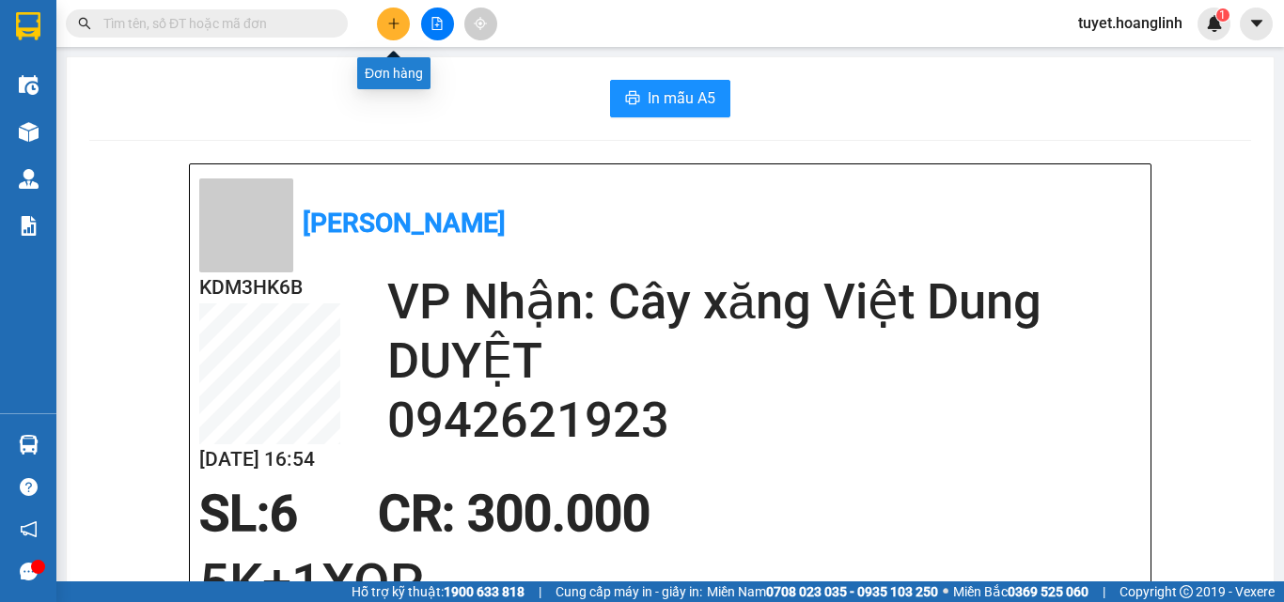
click at [387, 17] on icon "plus" at bounding box center [393, 23] width 13 height 13
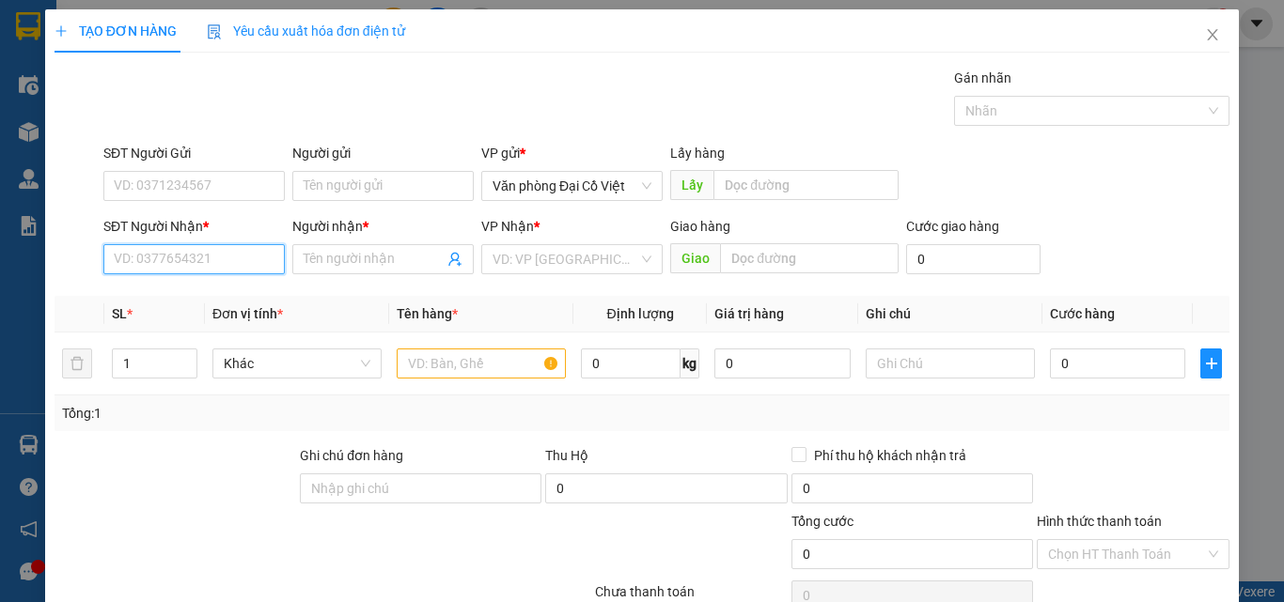
click at [195, 267] on input "SĐT Người Nhận *" at bounding box center [193, 259] width 181 height 30
click at [158, 299] on div "0969766958 - SEN CB" at bounding box center [192, 297] width 157 height 21
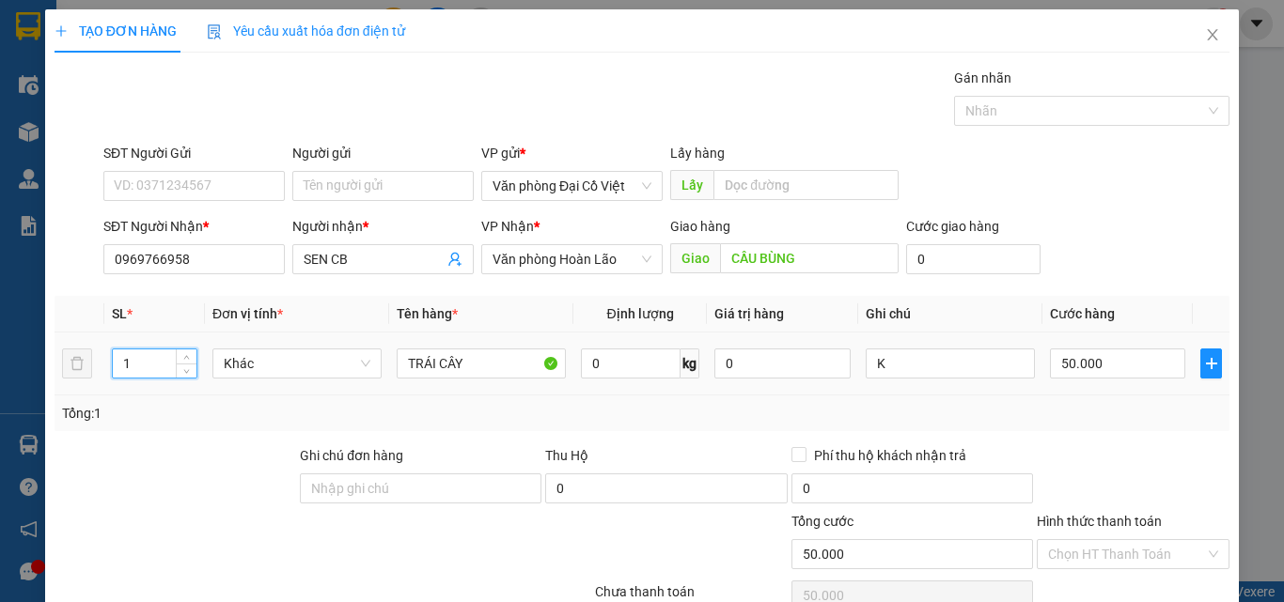
drag, startPoint x: 141, startPoint y: 363, endPoint x: 104, endPoint y: 370, distance: 37.4
click at [104, 370] on td "1" at bounding box center [154, 364] width 101 height 63
click at [1110, 370] on input "50.000" at bounding box center [1117, 364] width 135 height 30
click at [1076, 442] on div "Transit Pickup Surcharge Ids Transit Deliver Surcharge Ids Transit Deliver Surc…" at bounding box center [642, 392] width 1175 height 649
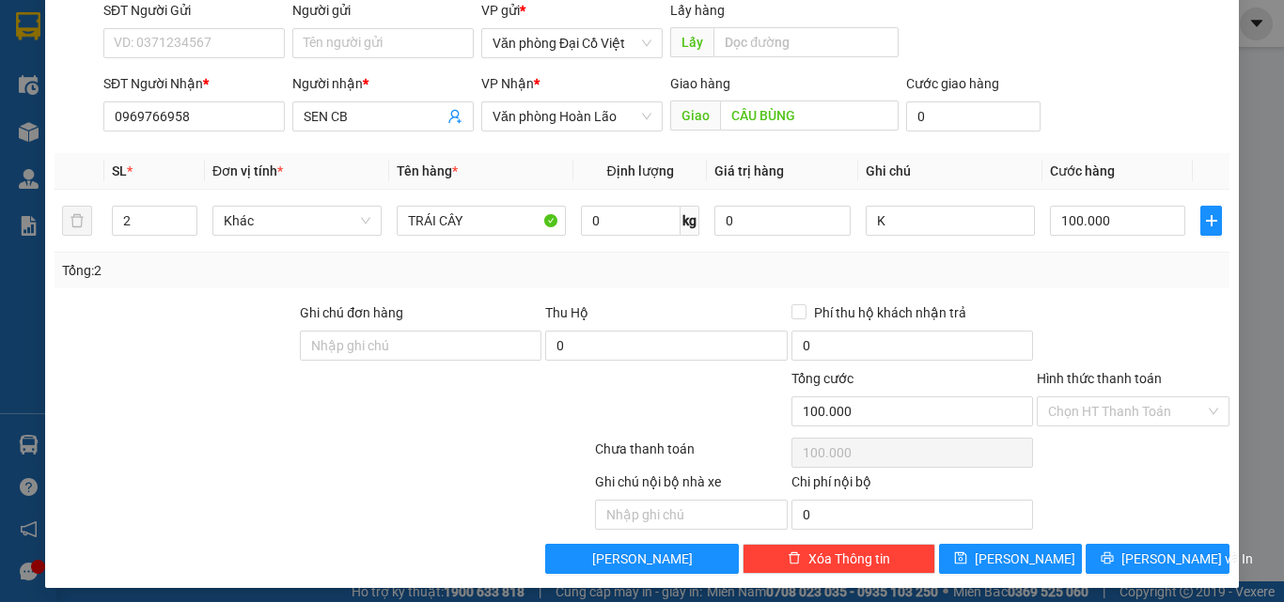
scroll to position [151, 0]
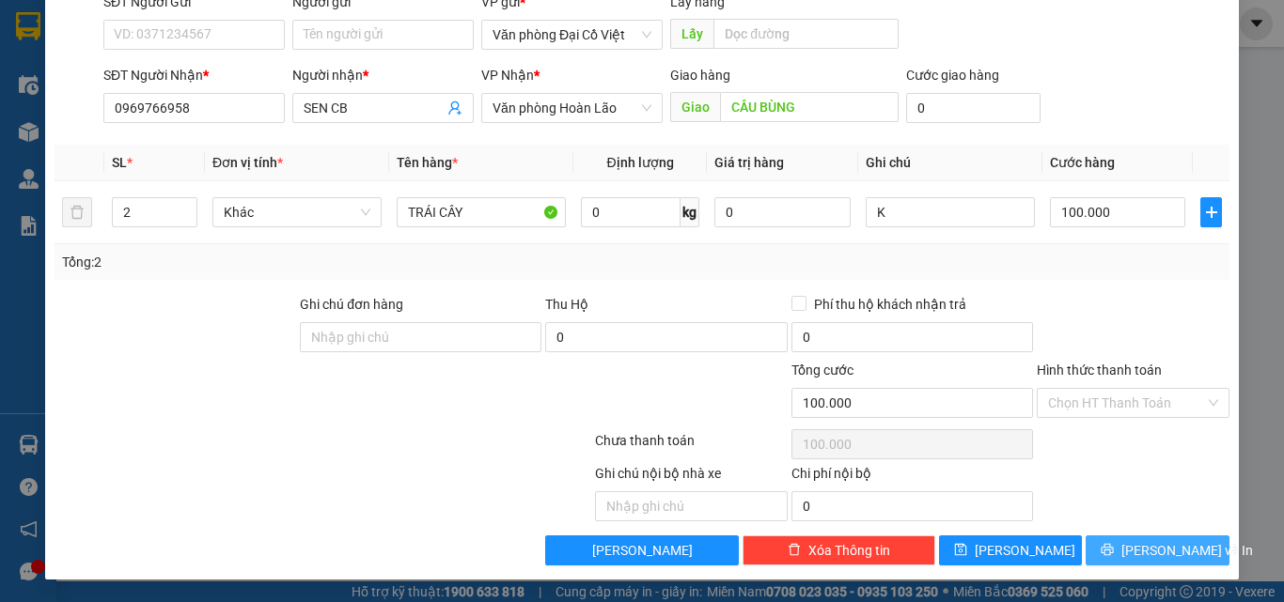
click at [1147, 545] on span "Lưu và In" at bounding box center [1187, 550] width 132 height 21
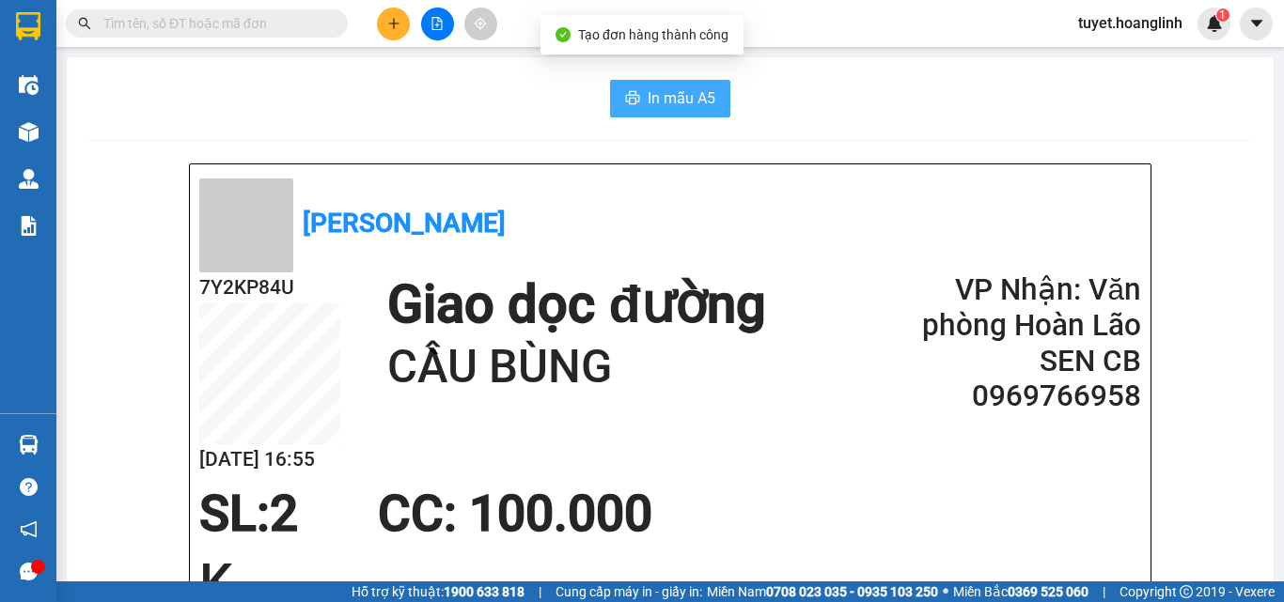
click at [639, 93] on button "In mẫu A5" at bounding box center [670, 99] width 120 height 38
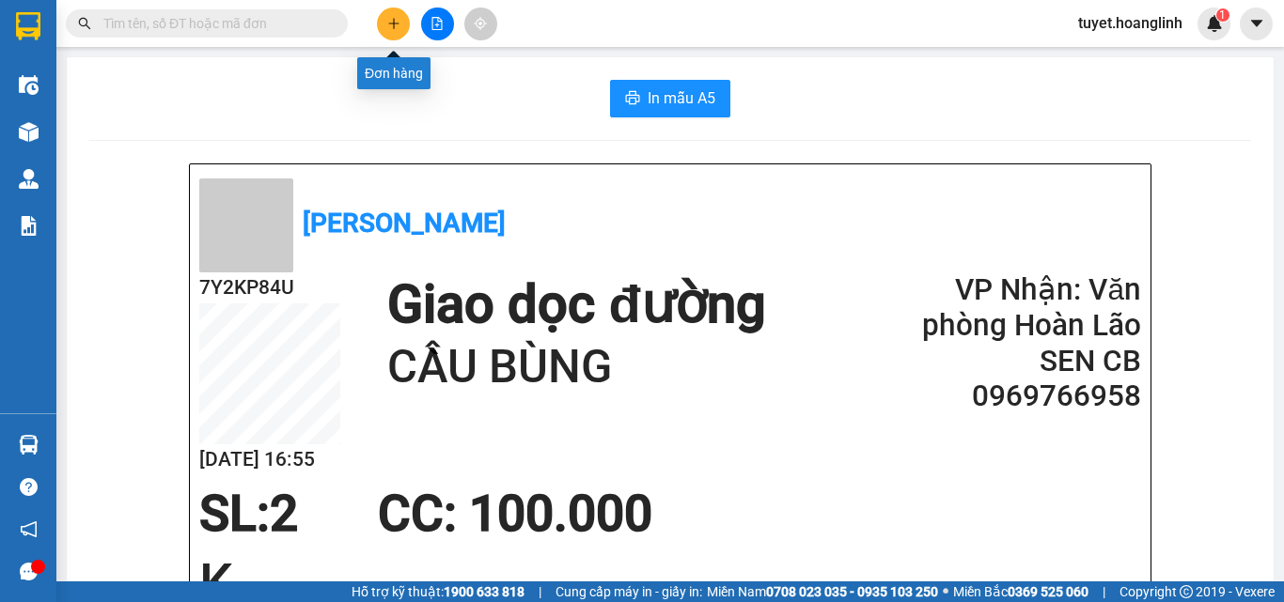
click at [388, 26] on icon "plus" at bounding box center [393, 23] width 13 height 13
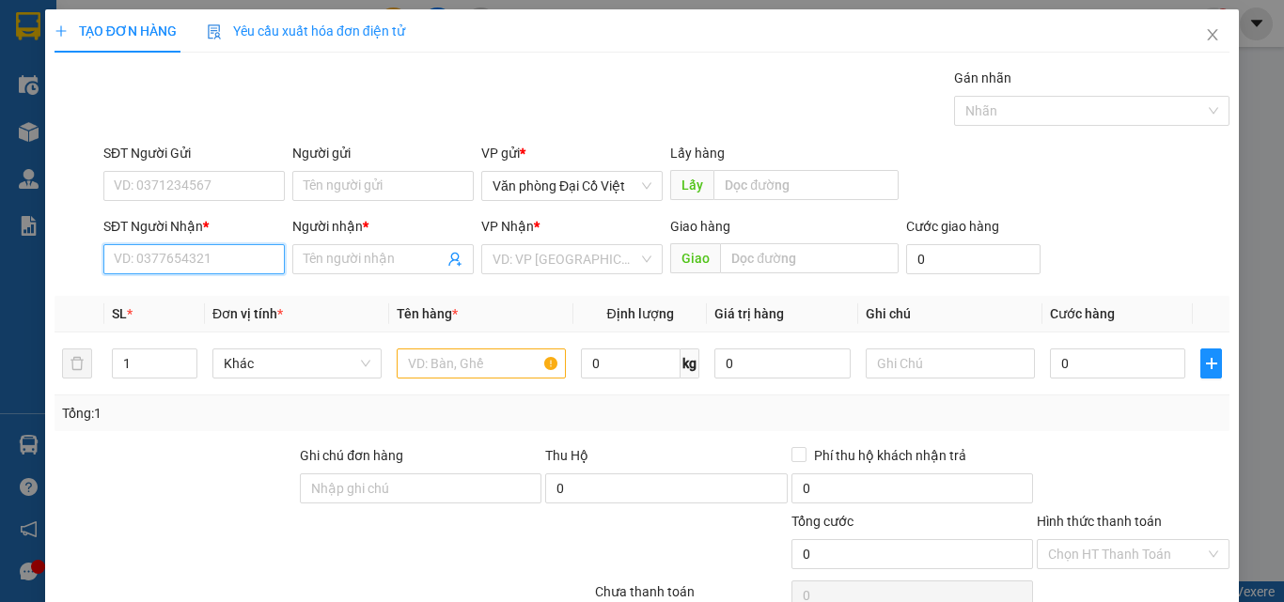
click at [182, 261] on input "SĐT Người Nhận *" at bounding box center [193, 259] width 181 height 30
click at [171, 299] on div "0386003589 - A QUẢ" at bounding box center [192, 297] width 157 height 21
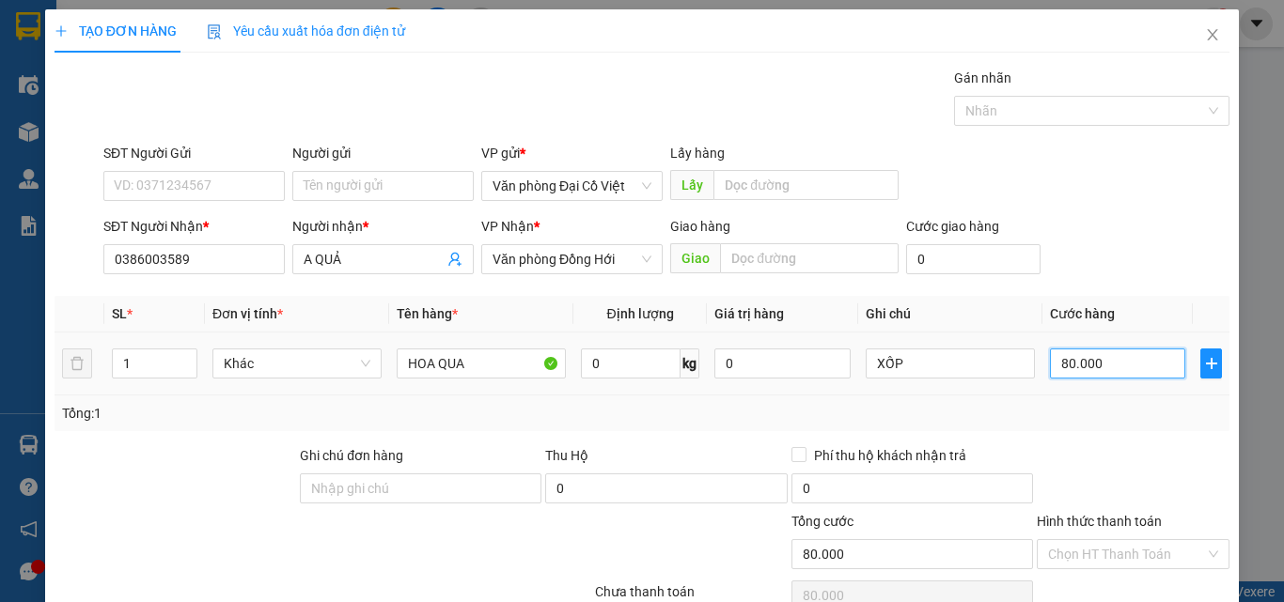
click at [1129, 365] on input "80.000" at bounding box center [1117, 364] width 135 height 30
click at [1098, 438] on div "Transit Pickup Surcharge Ids Transit Deliver Surcharge Ids Transit Deliver Surc…" at bounding box center [642, 392] width 1175 height 649
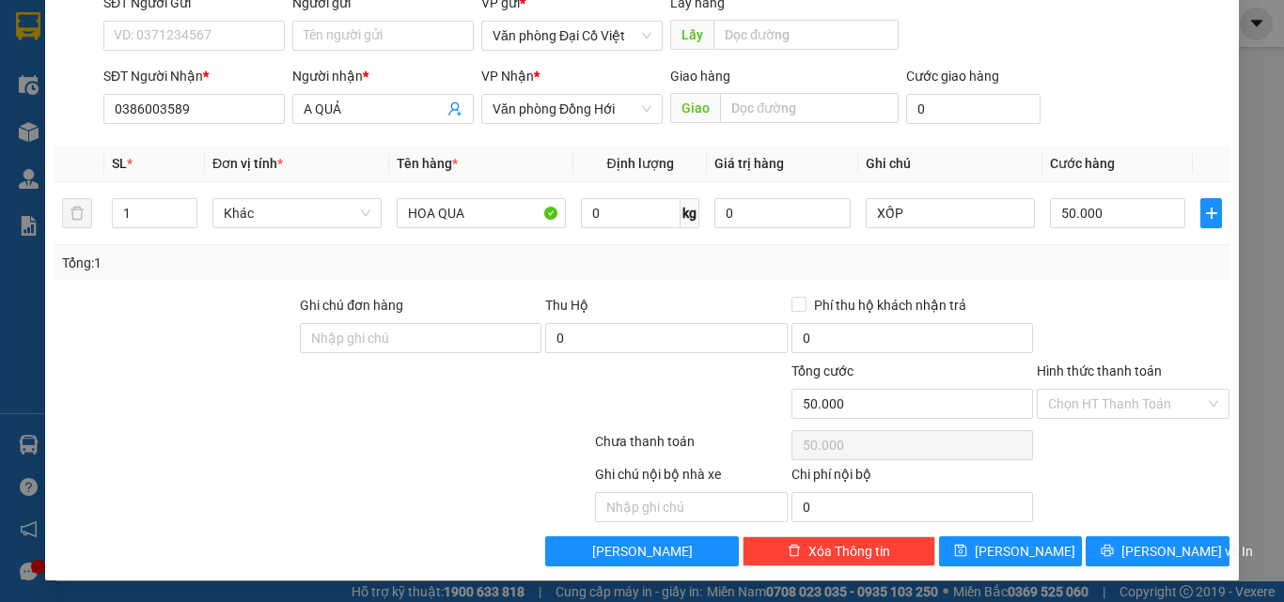
scroll to position [151, 0]
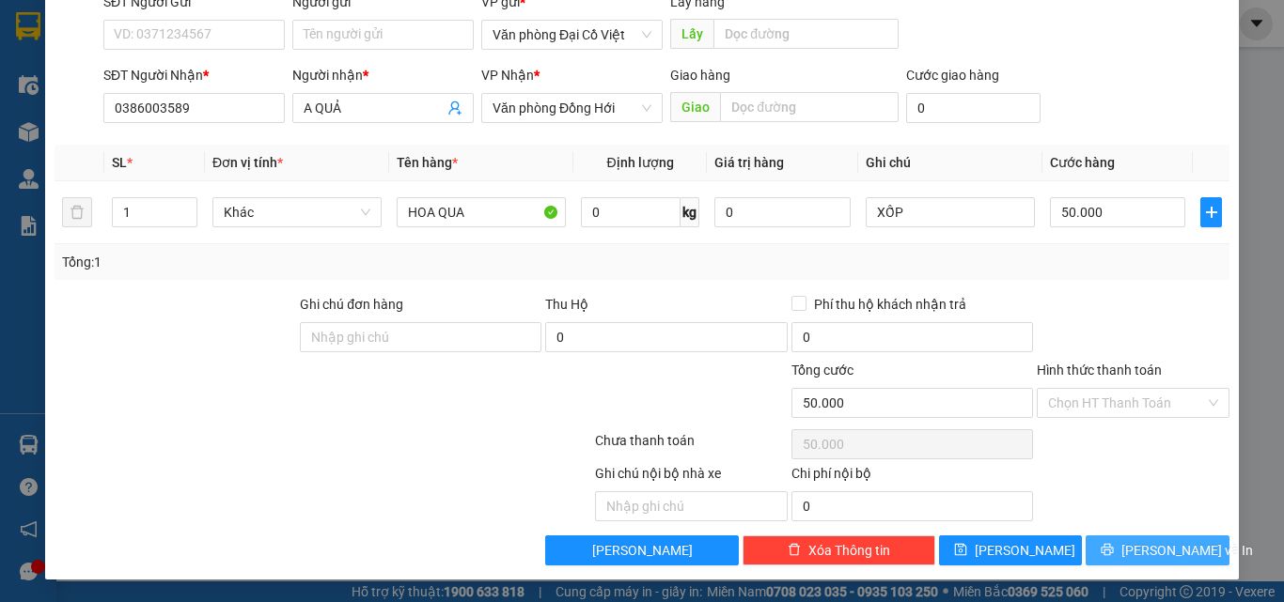
click at [1114, 546] on icon "printer" at bounding box center [1107, 549] width 13 height 13
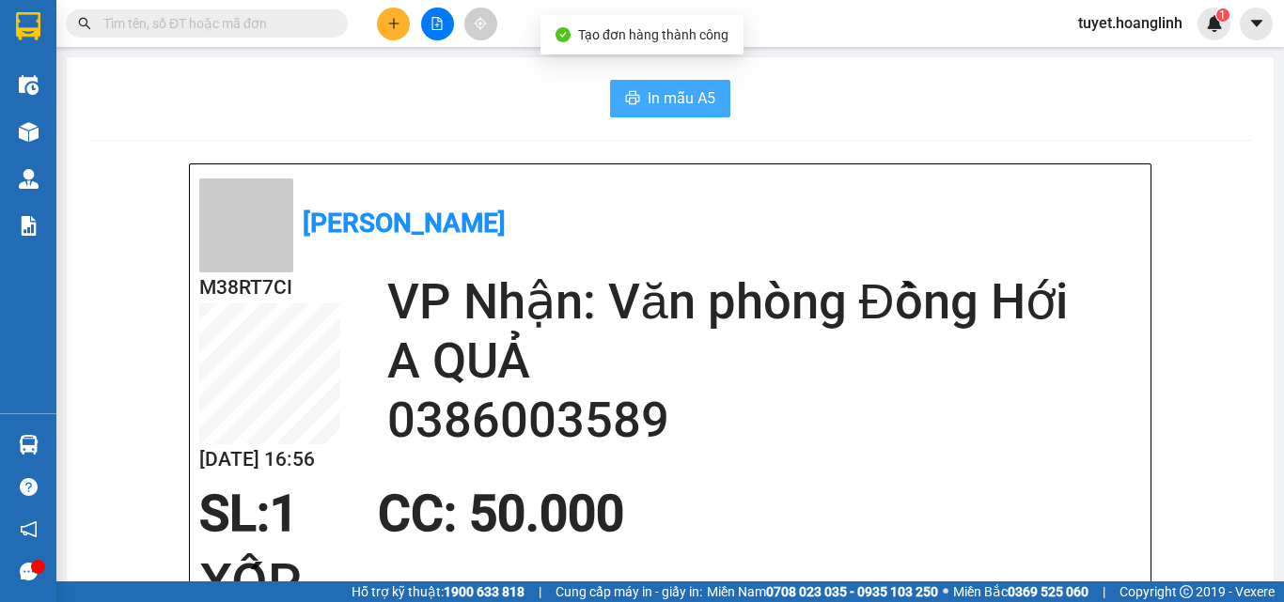
click at [635, 103] on button "In mẫu A5" at bounding box center [670, 99] width 120 height 38
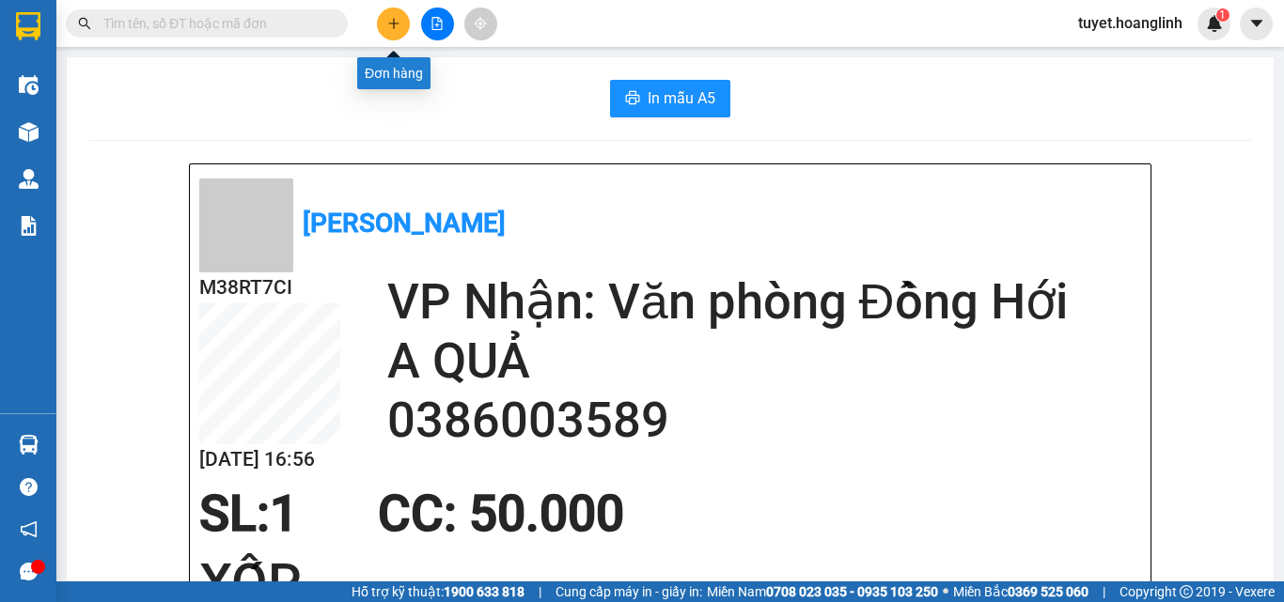
click at [388, 25] on icon "plus" at bounding box center [393, 23] width 13 height 13
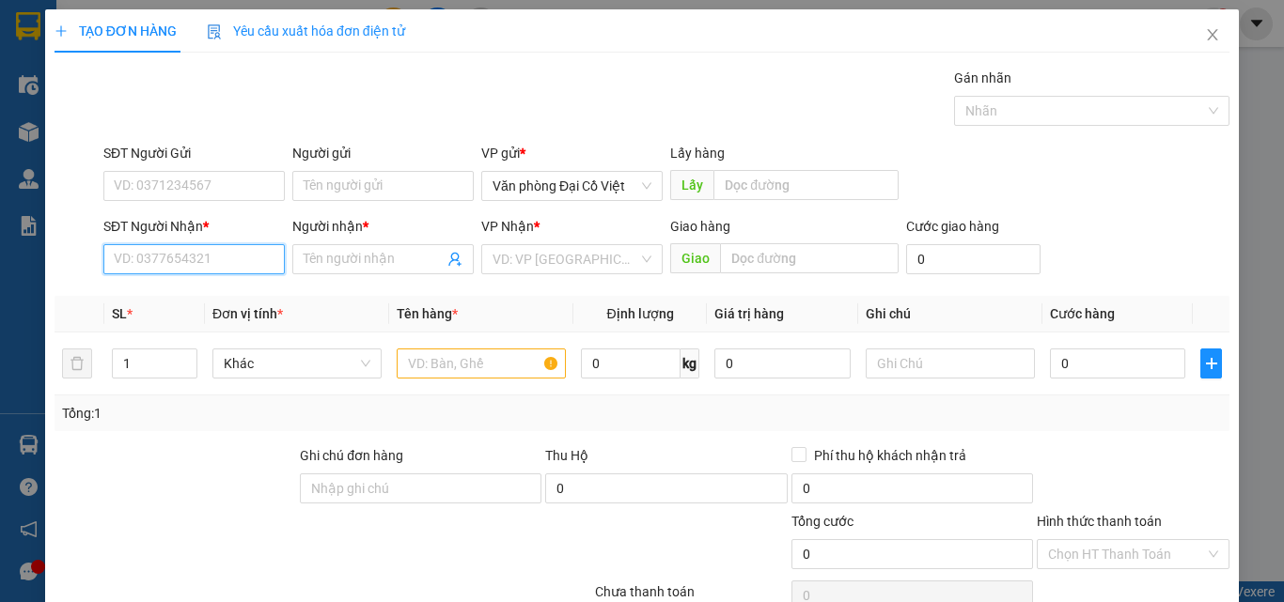
click at [184, 263] on input "SĐT Người Nhận *" at bounding box center [193, 259] width 181 height 30
click at [164, 298] on div "0915203223 - MÍT SU" at bounding box center [192, 297] width 157 height 21
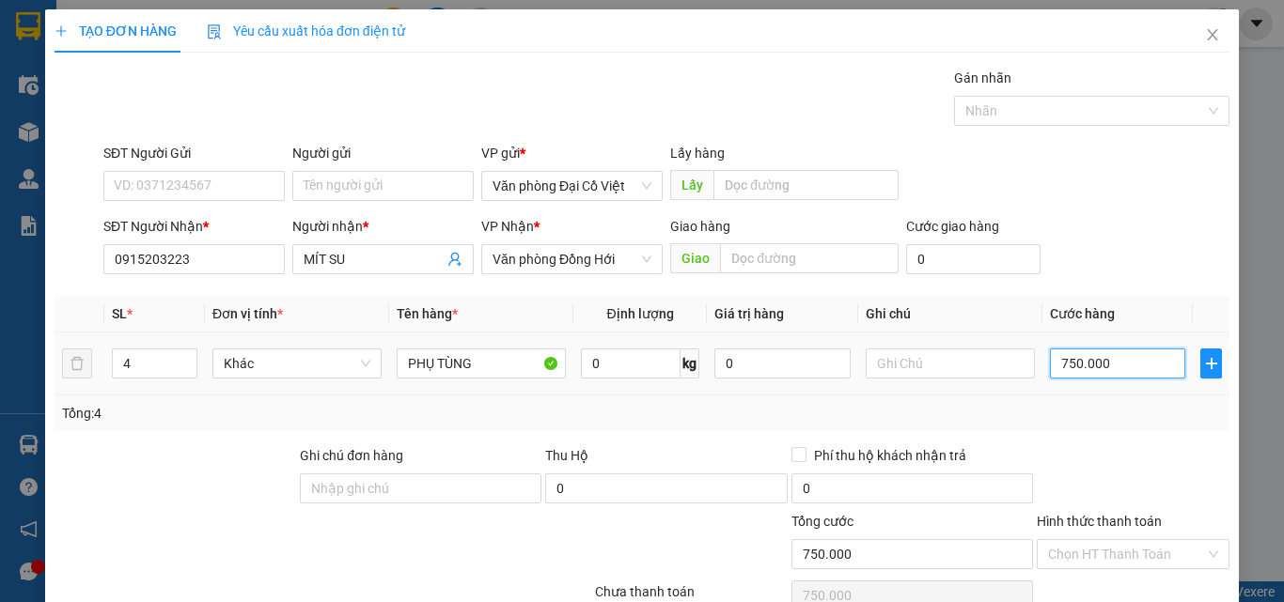
click at [1131, 367] on input "750.000" at bounding box center [1117, 364] width 135 height 30
click at [1100, 419] on div "Tổng: 4" at bounding box center [642, 413] width 1160 height 21
click at [912, 368] on input "text" at bounding box center [950, 364] width 169 height 30
drag, startPoint x: 137, startPoint y: 358, endPoint x: 102, endPoint y: 367, distance: 36.7
click at [102, 367] on tr "4 Khác PHỤ TÙNG 0 kg 0 K 50.000" at bounding box center [642, 364] width 1175 height 63
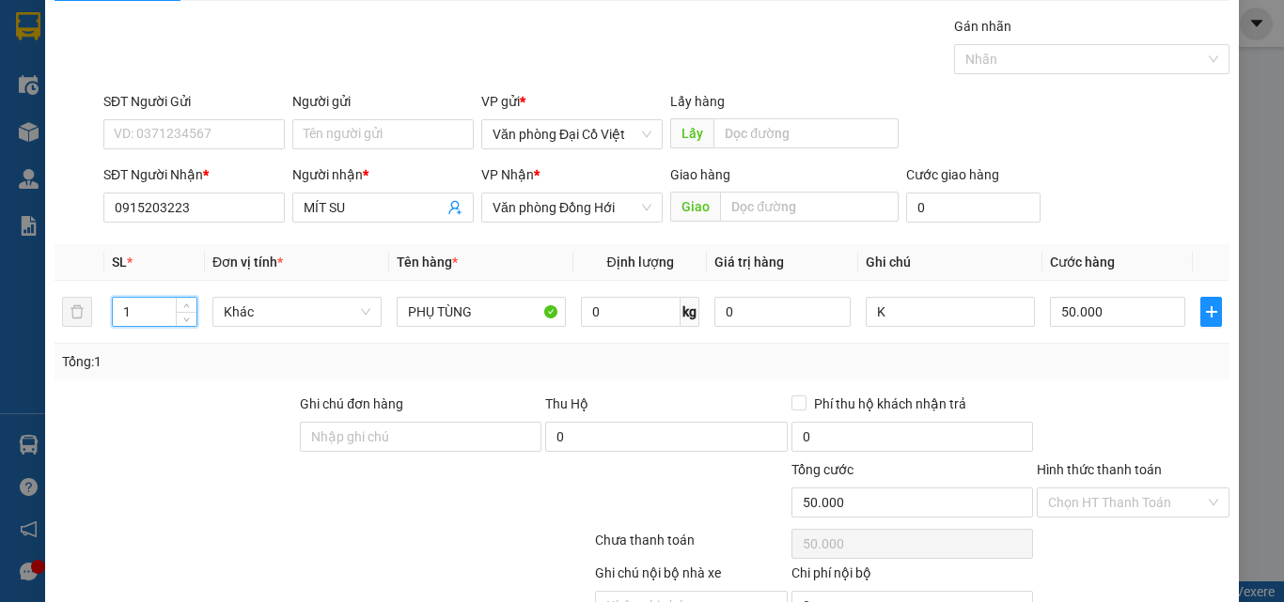
scroll to position [151, 0]
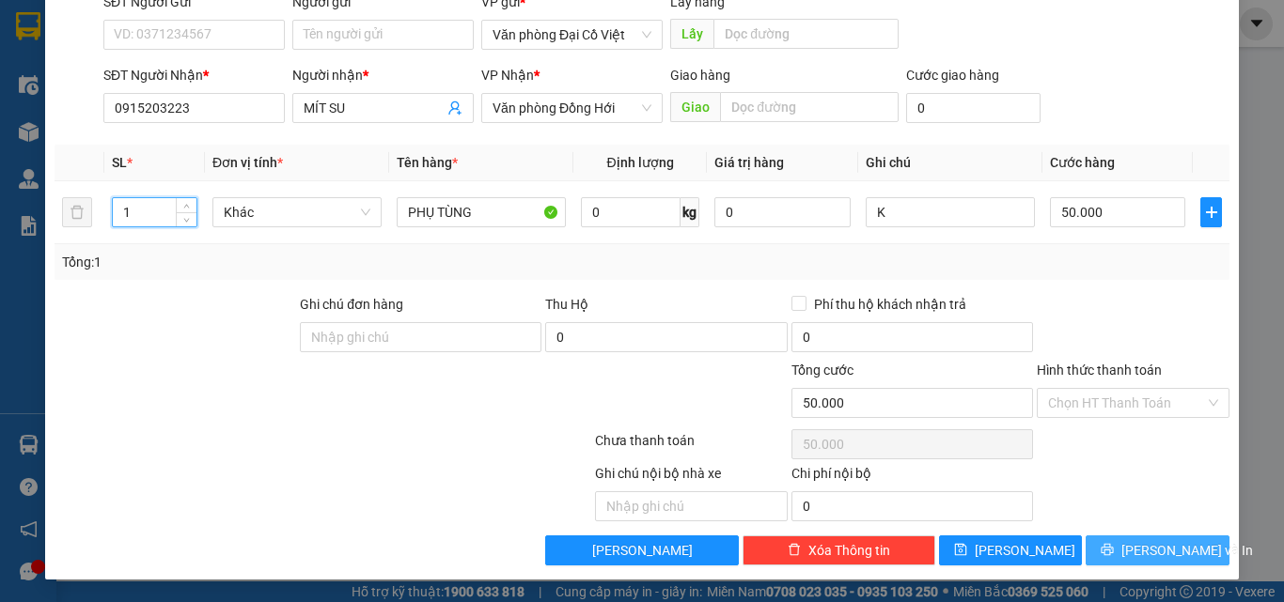
click at [1114, 545] on icon "printer" at bounding box center [1107, 550] width 12 height 12
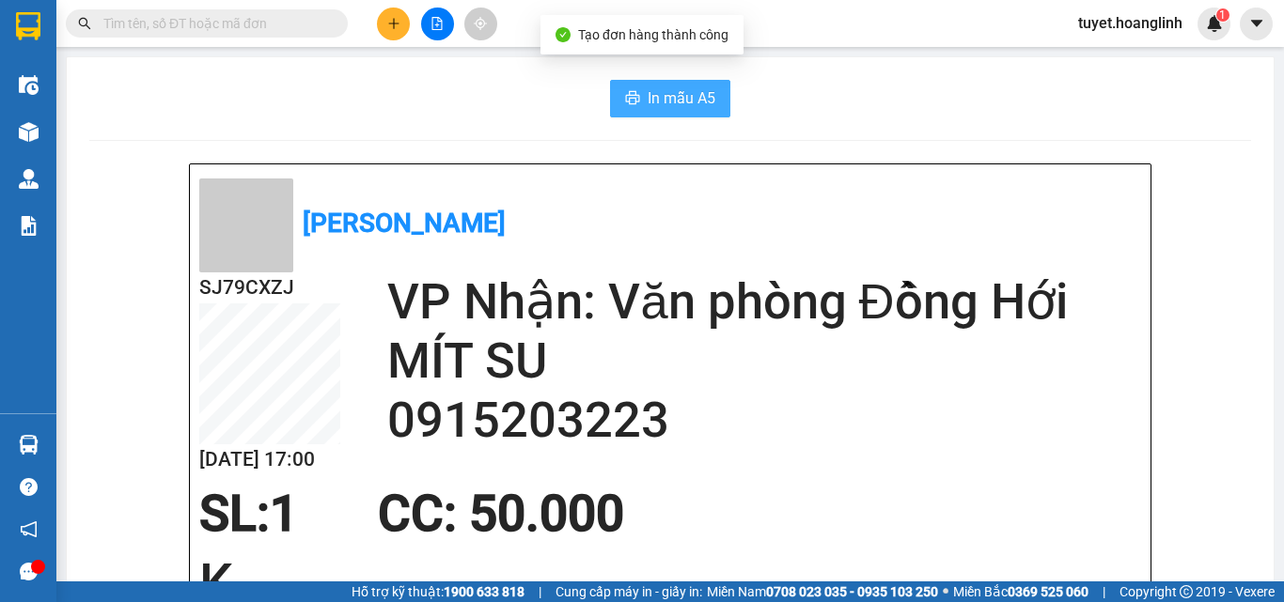
click at [652, 92] on span "In mẫu A5" at bounding box center [682, 97] width 68 height 23
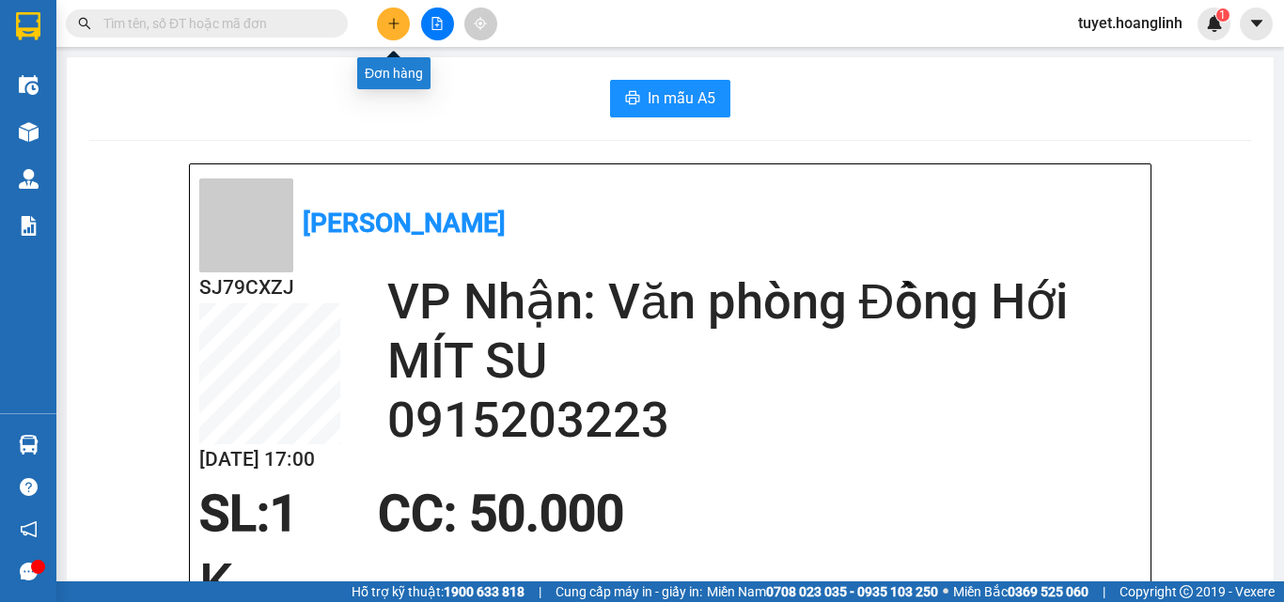
click at [389, 20] on icon "plus" at bounding box center [393, 23] width 13 height 13
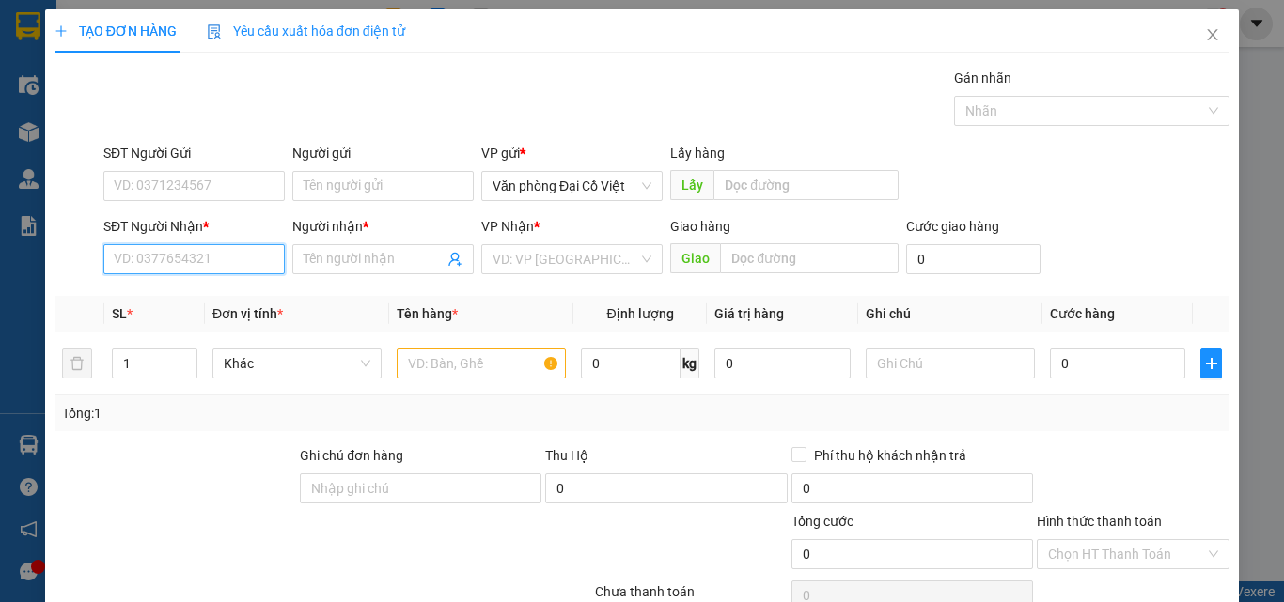
click at [156, 262] on input "SĐT Người Nhận *" at bounding box center [193, 259] width 181 height 30
click at [153, 296] on div "0964500008 - phương anh" at bounding box center [206, 297] width 185 height 21
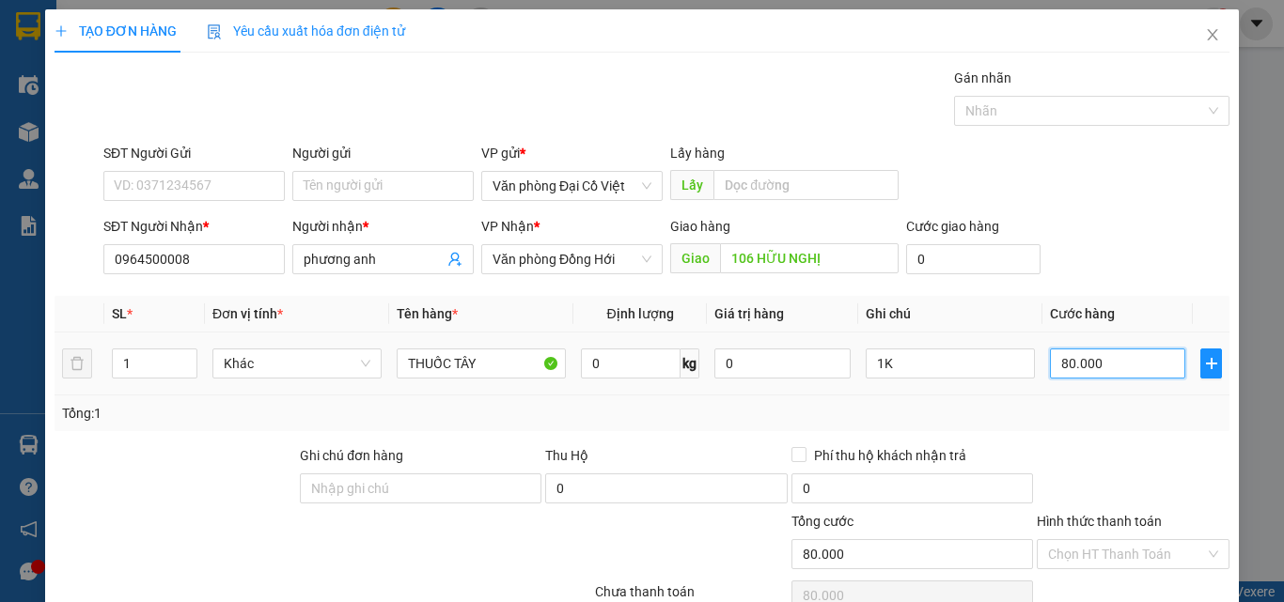
click at [1103, 361] on input "80.000" at bounding box center [1117, 364] width 135 height 30
click at [1088, 422] on div "Tổng: 1" at bounding box center [642, 413] width 1160 height 21
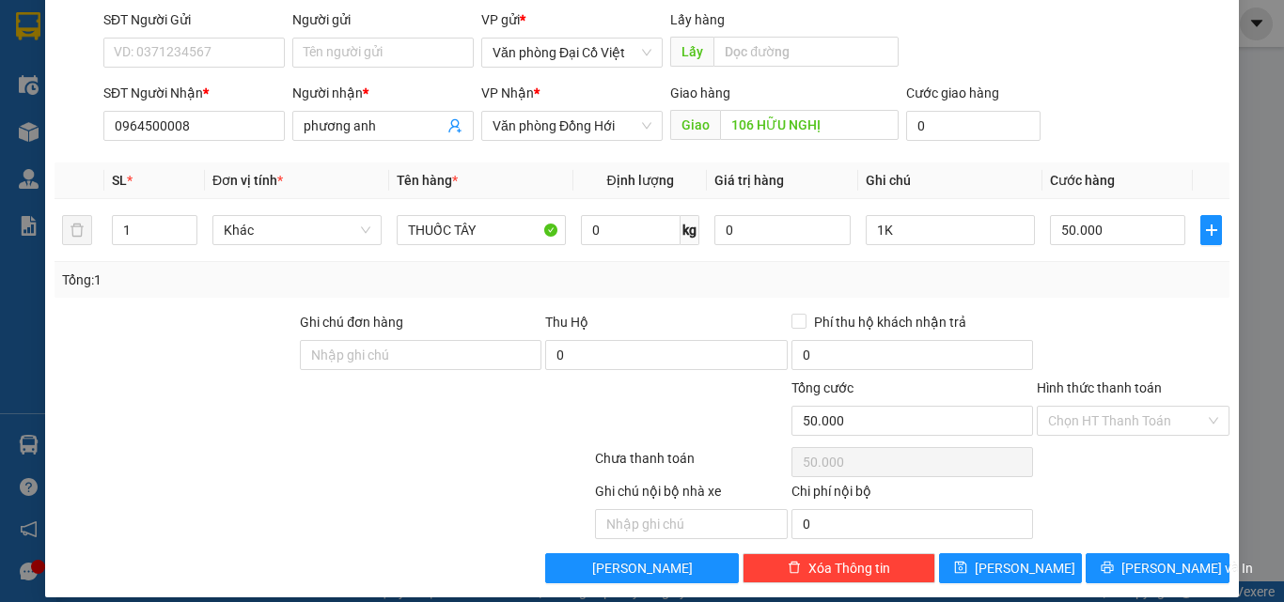
scroll to position [151, 0]
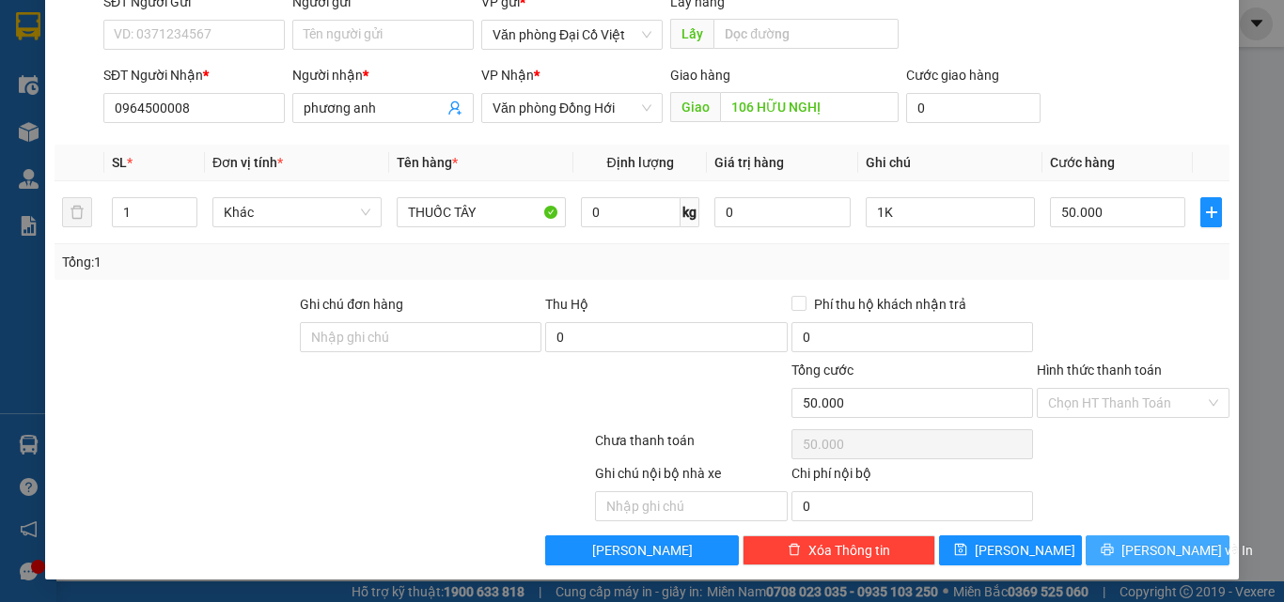
click at [1103, 546] on button "Lưu và In" at bounding box center [1157, 551] width 144 height 30
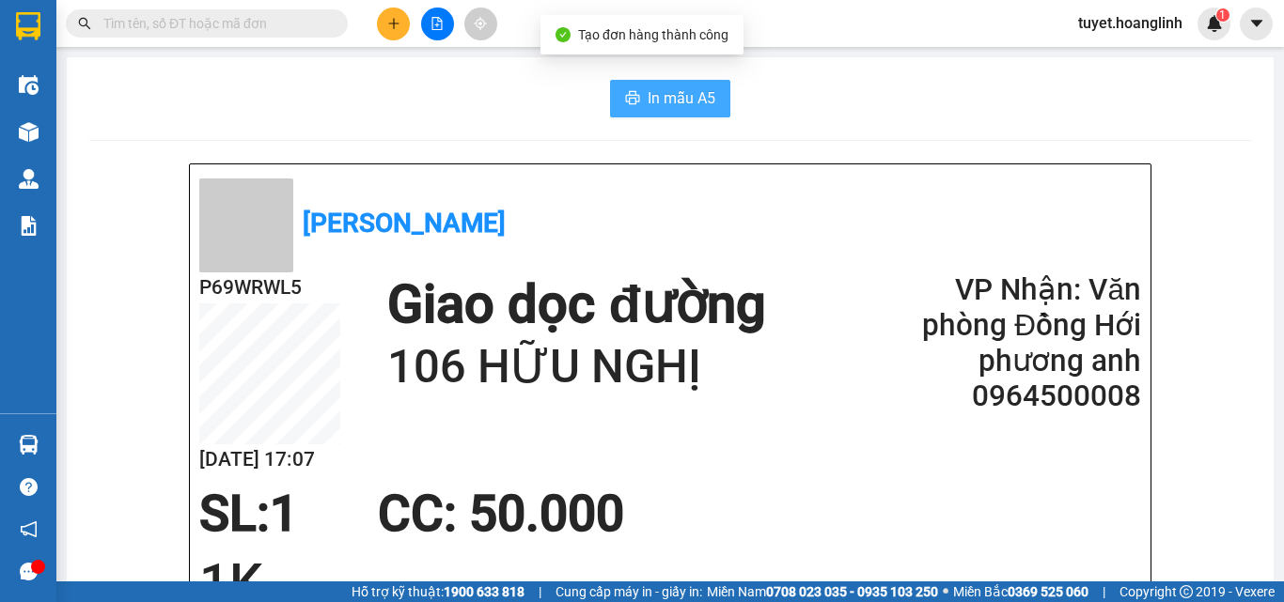
click at [674, 102] on span "In mẫu A5" at bounding box center [682, 97] width 68 height 23
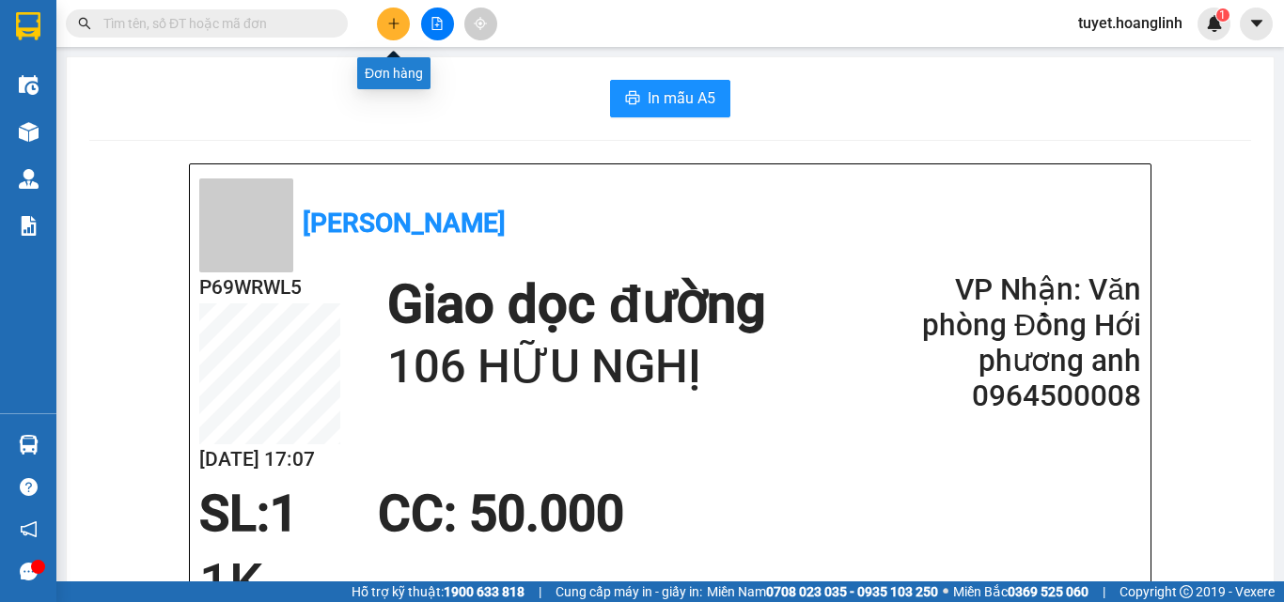
click at [390, 23] on icon "plus" at bounding box center [393, 23] width 13 height 13
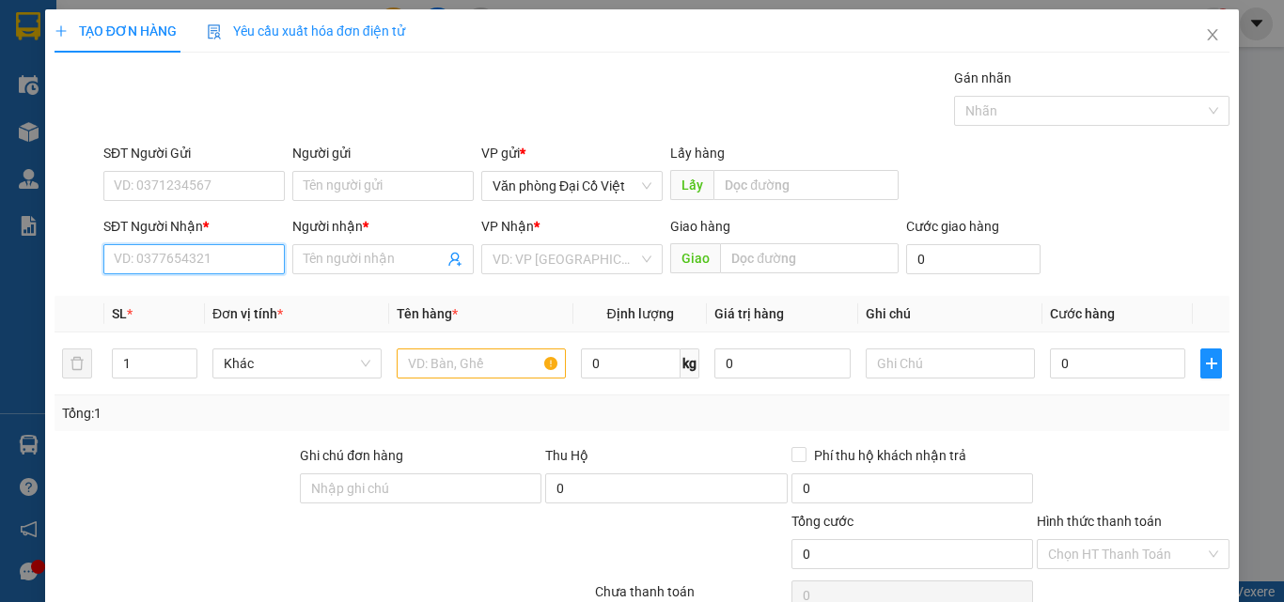
click at [206, 270] on input "SĐT Người Nhận *" at bounding box center [193, 259] width 181 height 30
click at [1205, 29] on icon "close" at bounding box center [1212, 34] width 15 height 15
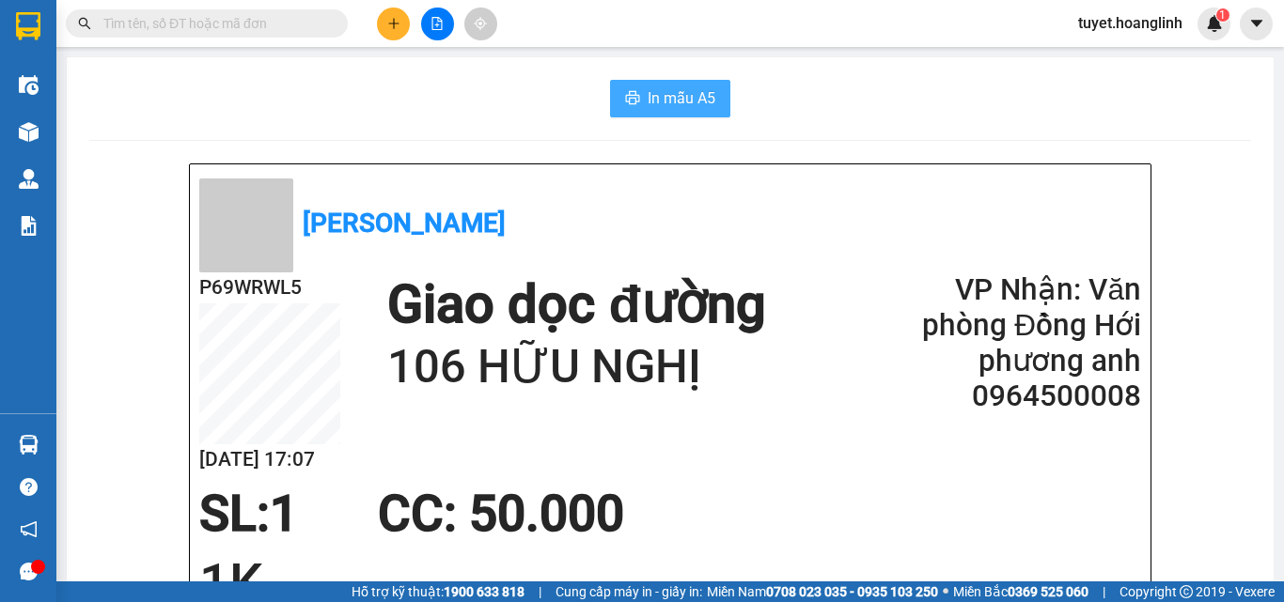
click at [669, 92] on span "In mẫu A5" at bounding box center [682, 97] width 68 height 23
click at [383, 21] on button at bounding box center [393, 24] width 33 height 33
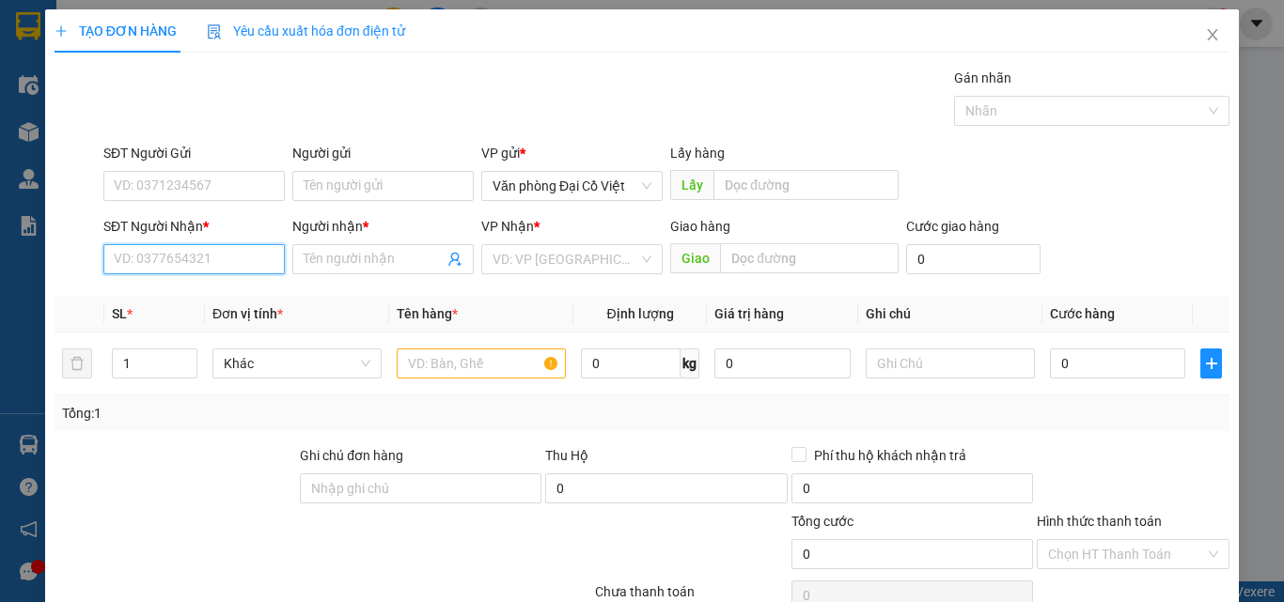
click at [120, 262] on input "SĐT Người Nhận *" at bounding box center [193, 259] width 181 height 30
click at [164, 258] on input "SĐT Người Nhận *" at bounding box center [193, 259] width 181 height 30
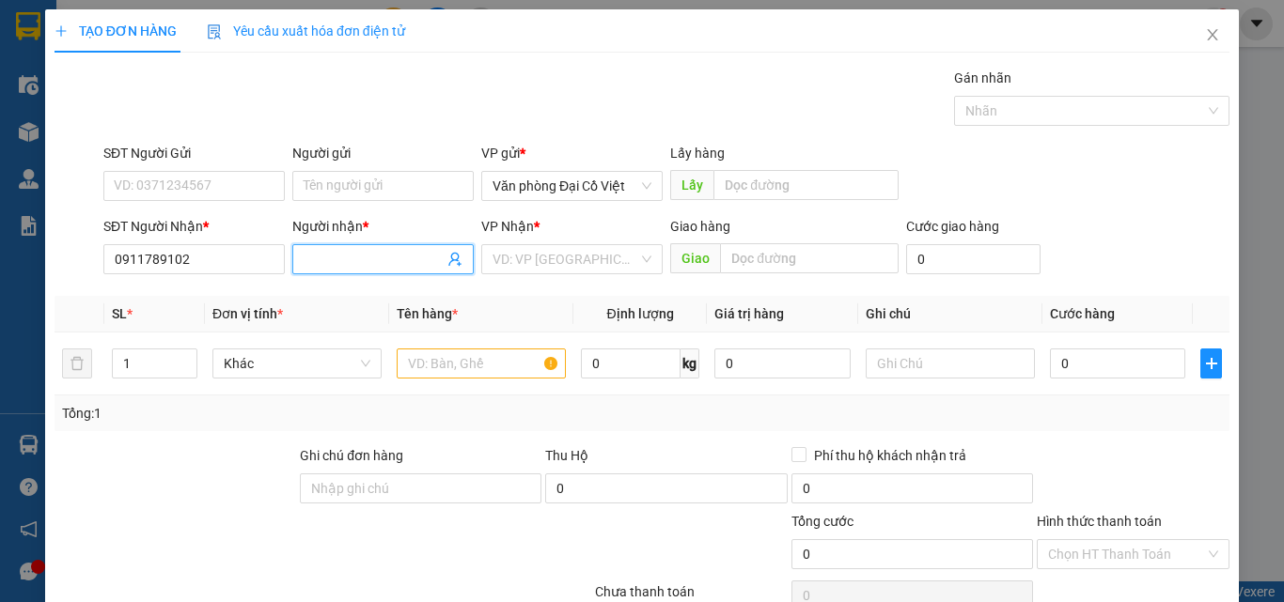
click at [339, 258] on input "Người nhận *" at bounding box center [374, 259] width 140 height 21
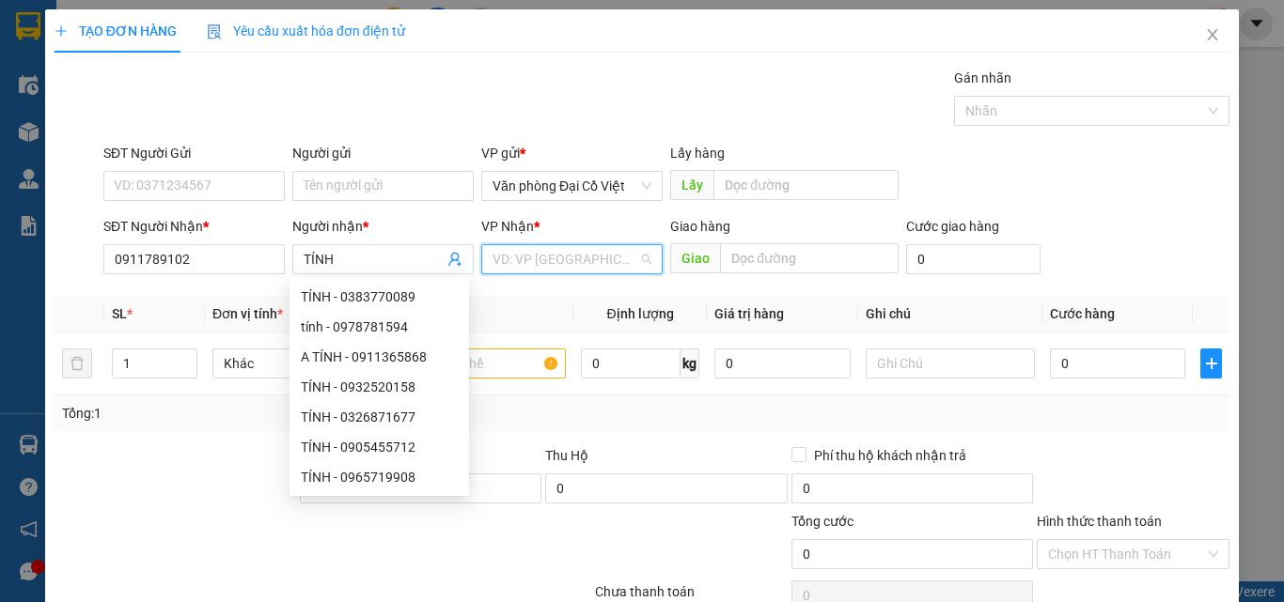
click at [530, 263] on input "search" at bounding box center [565, 259] width 146 height 28
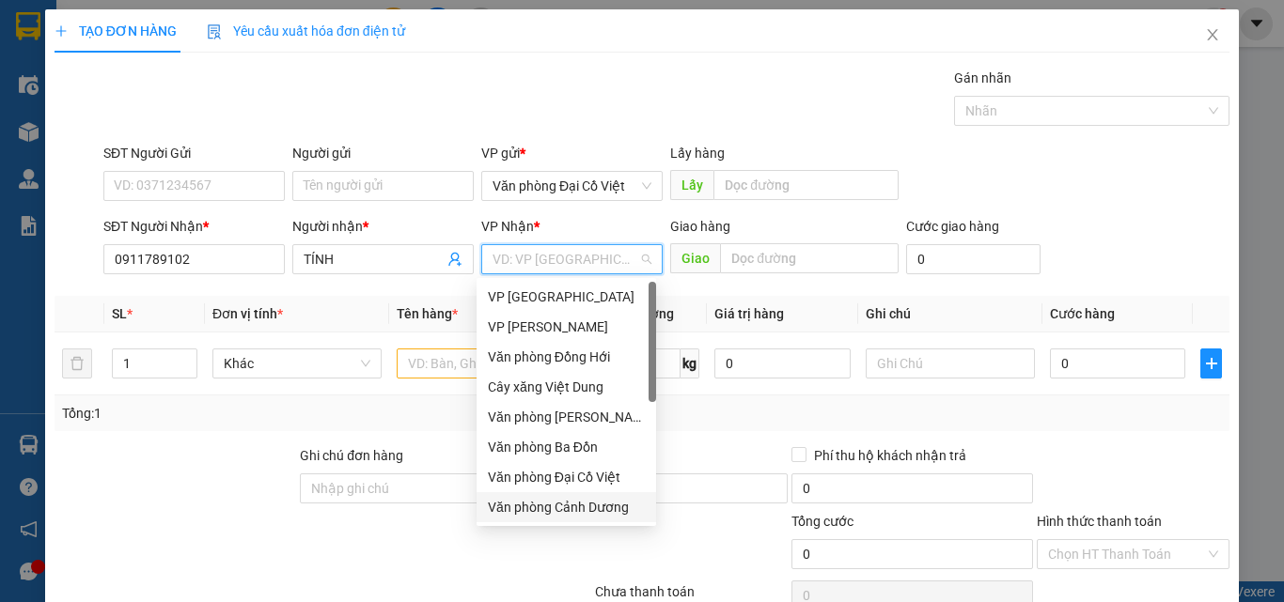
click at [548, 505] on div "Văn phòng Cảnh Dương" at bounding box center [566, 507] width 157 height 21
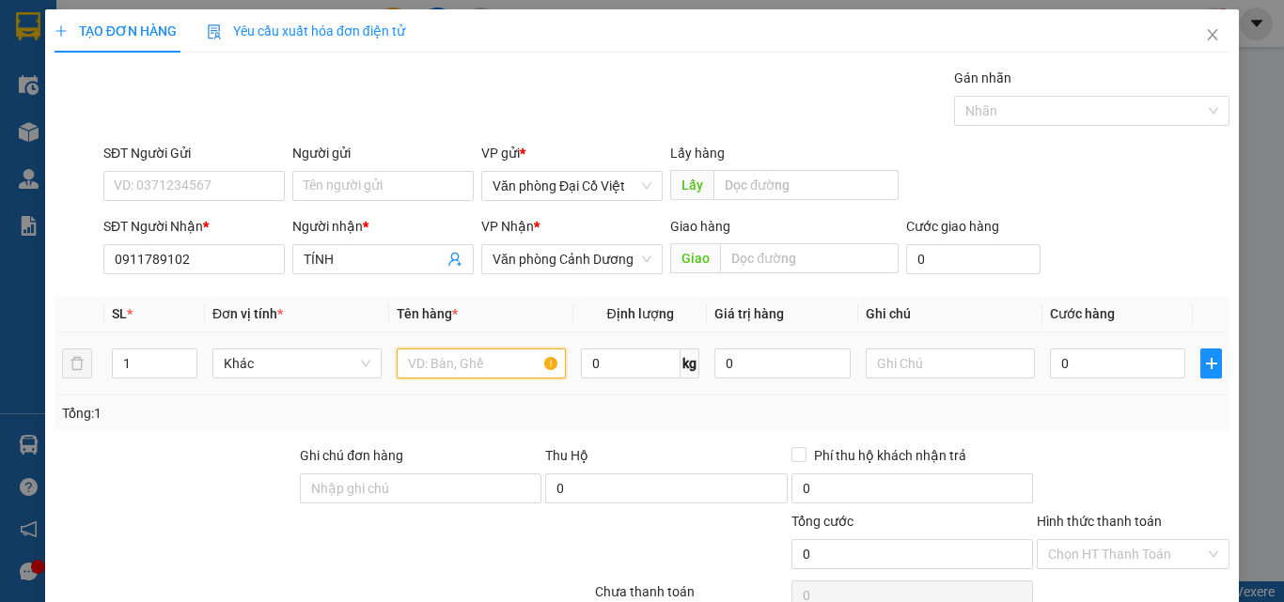
click at [409, 357] on input "text" at bounding box center [481, 364] width 169 height 30
click at [934, 367] on input "text" at bounding box center [950, 364] width 169 height 30
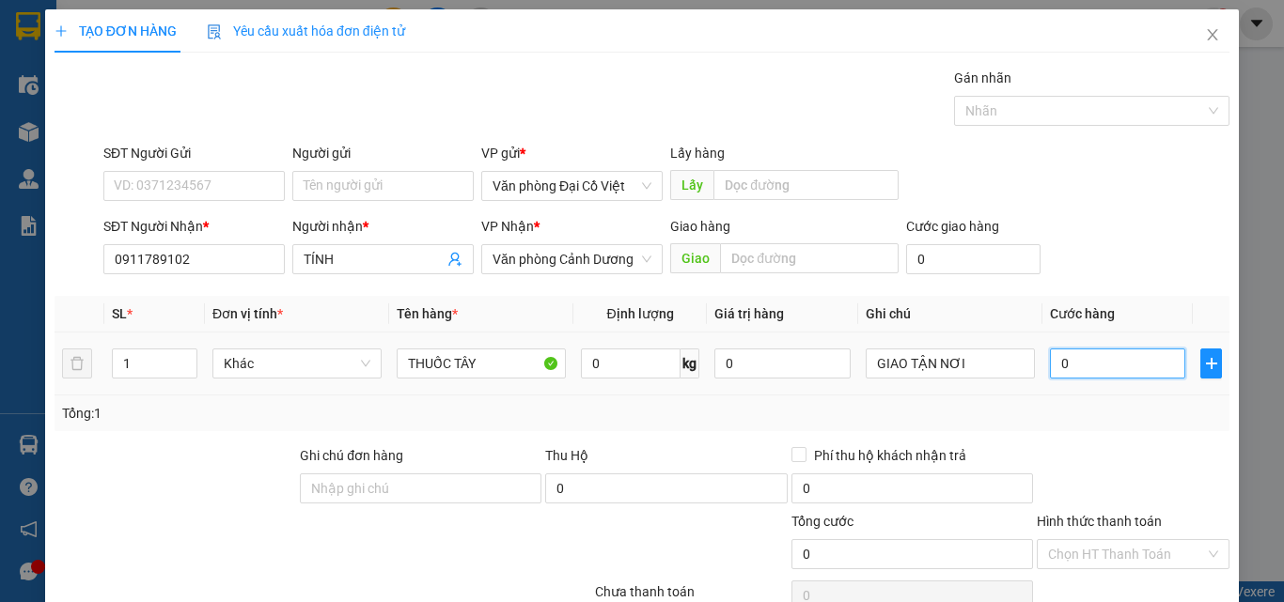
click at [1079, 359] on input "0" at bounding box center [1117, 364] width 135 height 30
click at [1052, 414] on div "Tổng: 1" at bounding box center [642, 413] width 1160 height 21
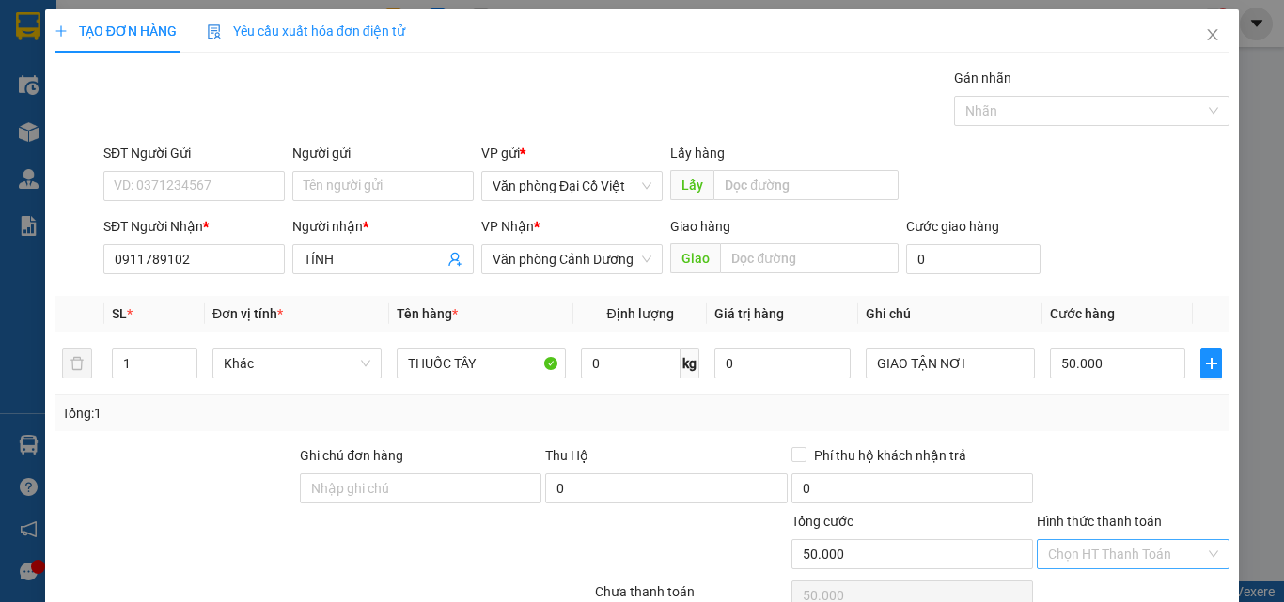
click at [1101, 540] on input "Hình thức thanh toán" at bounding box center [1126, 554] width 157 height 28
click at [1090, 582] on div "Tại văn phòng" at bounding box center [1122, 592] width 168 height 21
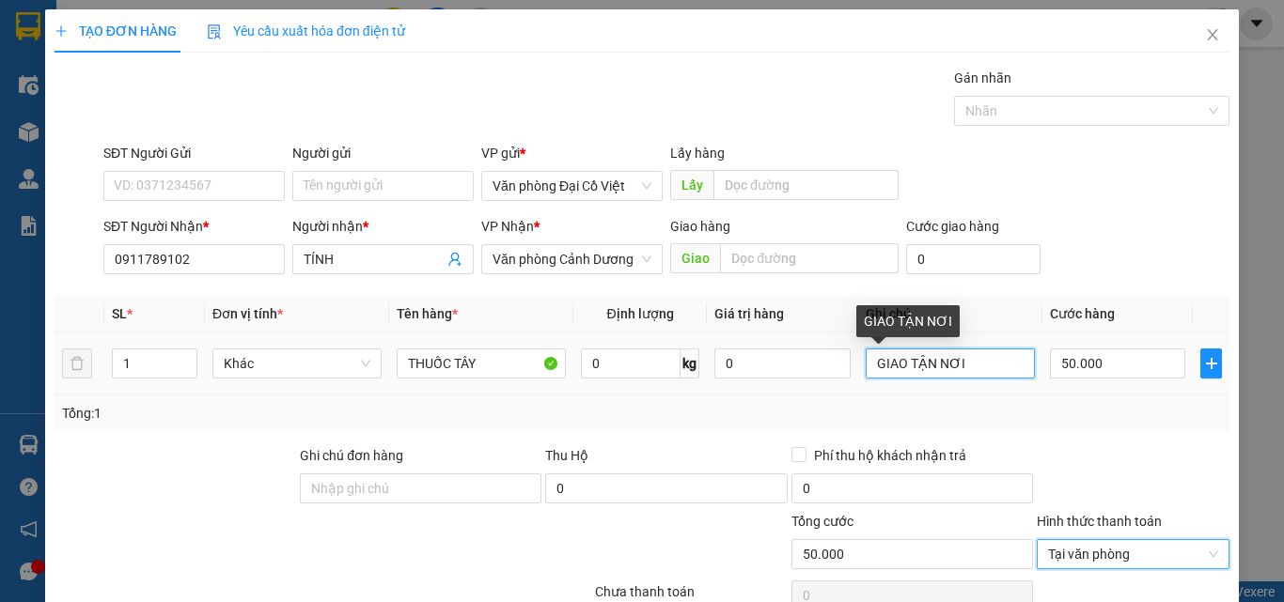
click at [965, 349] on input "GIAO TẬN NƠI" at bounding box center [950, 364] width 169 height 30
click at [956, 349] on input "GIAO TẬN NƠI50K" at bounding box center [950, 364] width 169 height 30
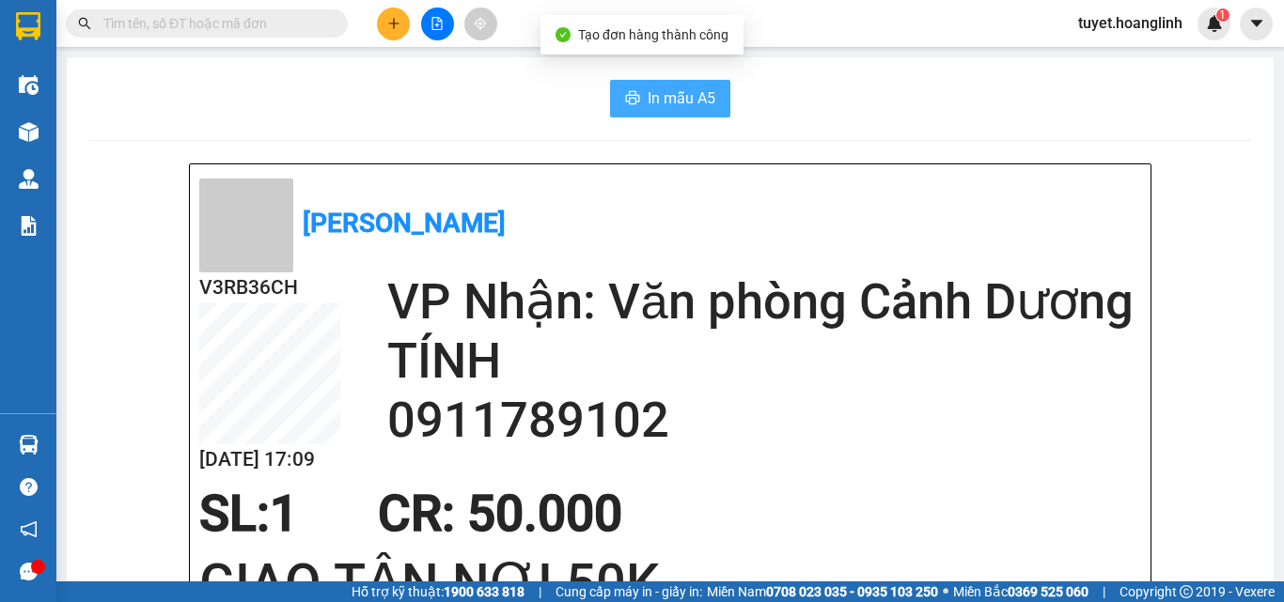
click at [637, 103] on button "In mẫu A5" at bounding box center [670, 99] width 120 height 38
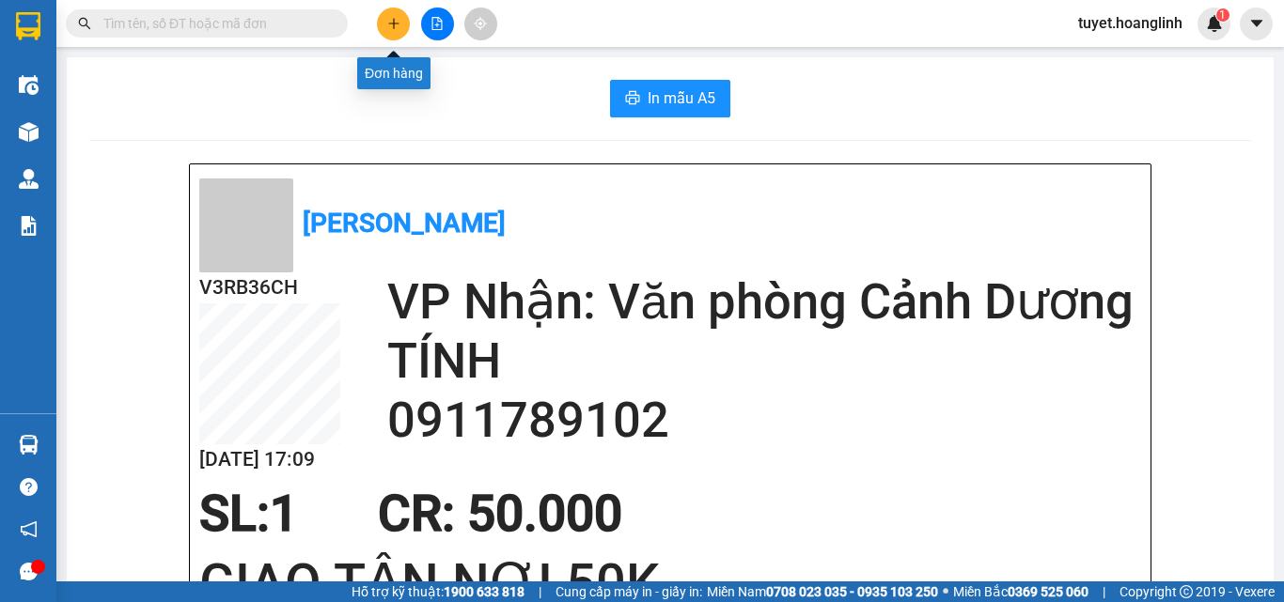
click at [393, 21] on icon "plus" at bounding box center [393, 23] width 13 height 13
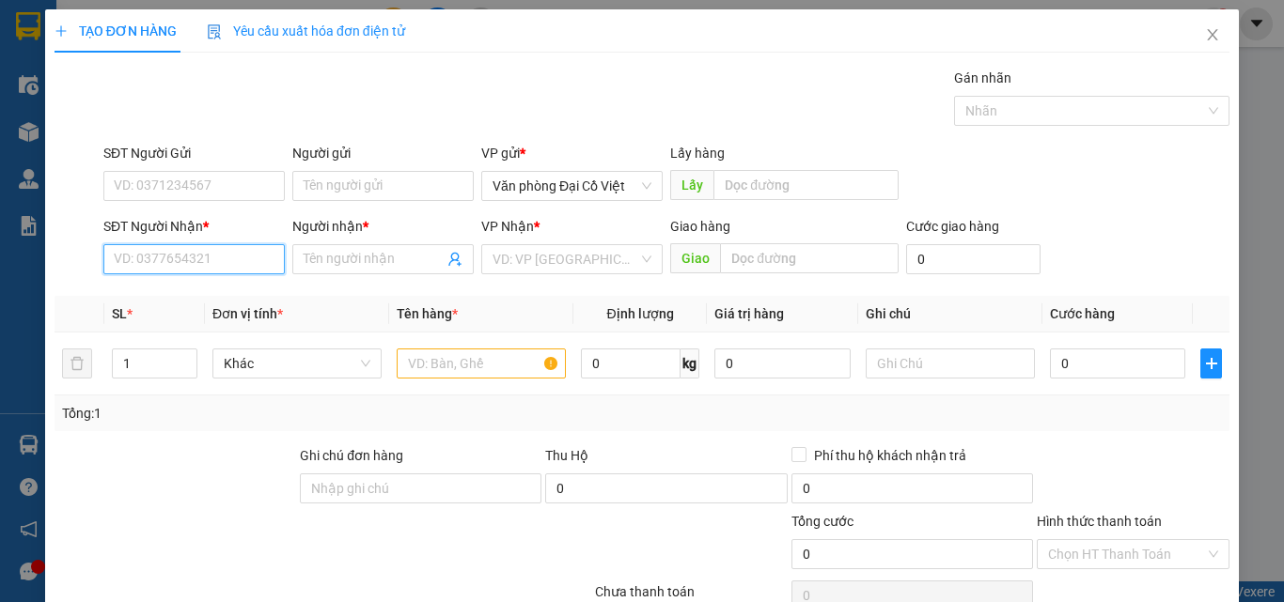
click at [192, 262] on input "SĐT Người Nhận *" at bounding box center [193, 259] width 181 height 30
click at [223, 294] on div "0965121534 - HOÀNG KIỀU" at bounding box center [206, 297] width 185 height 21
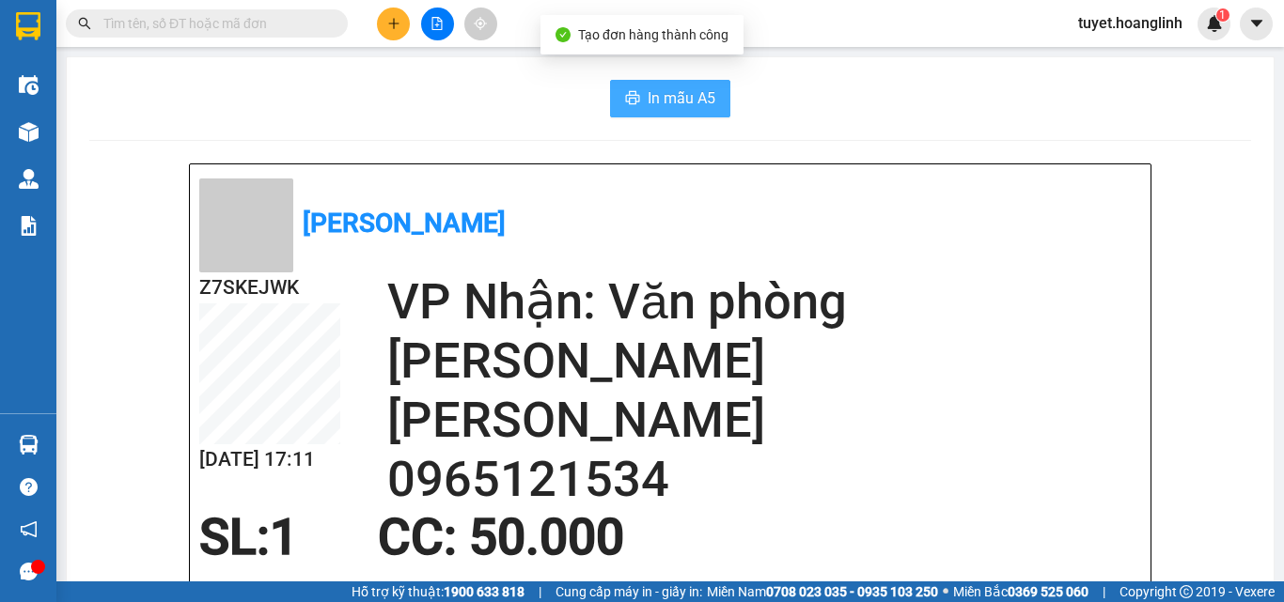
click at [635, 101] on button "In mẫu A5" at bounding box center [670, 99] width 120 height 38
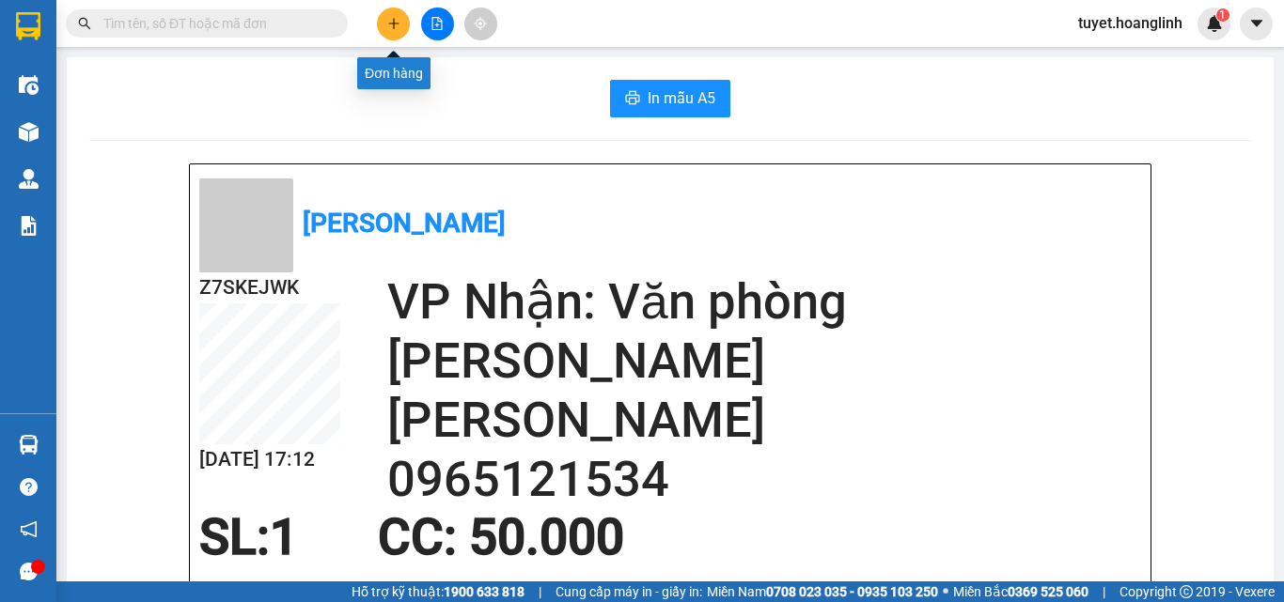
click at [397, 24] on icon "plus" at bounding box center [393, 23] width 13 height 13
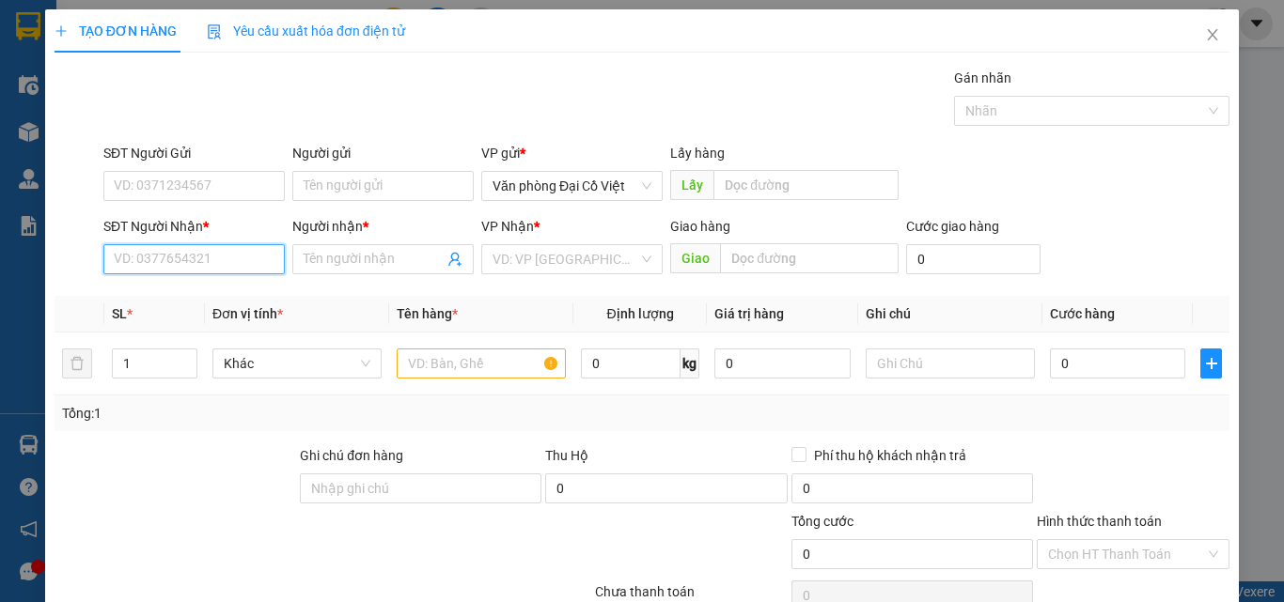
click at [201, 263] on input "SĐT Người Nhận *" at bounding box center [193, 259] width 181 height 30
click at [168, 295] on div "0912530114 - CHÚ BANG" at bounding box center [192, 297] width 157 height 21
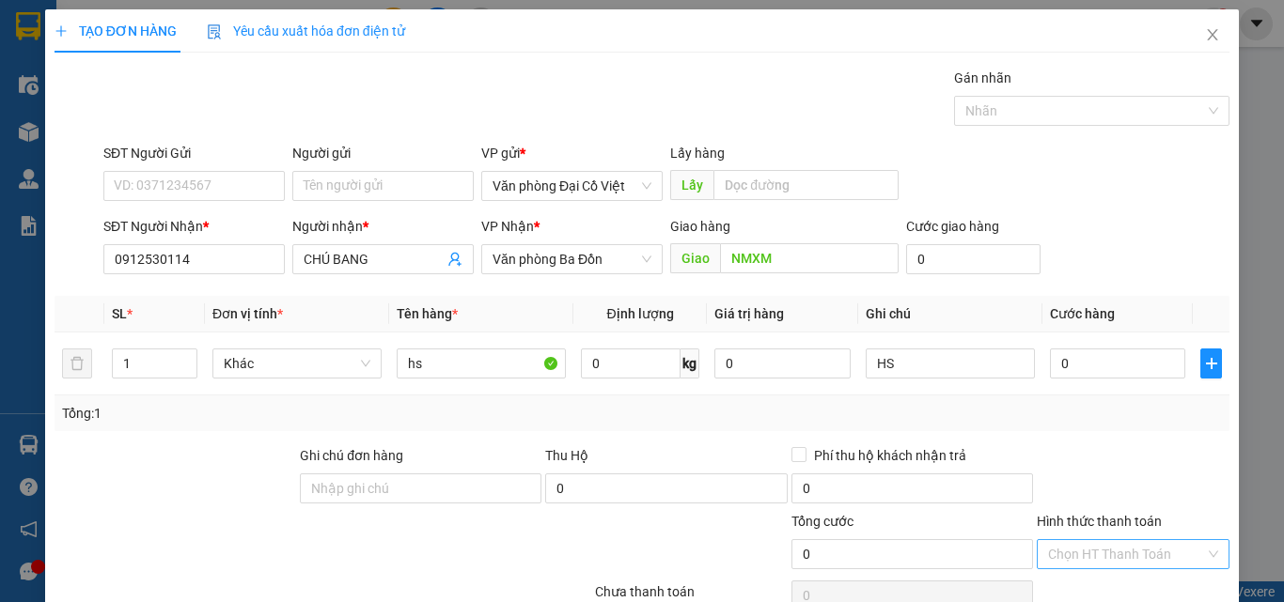
click at [1067, 540] on input "Hình thức thanh toán" at bounding box center [1126, 554] width 157 height 28
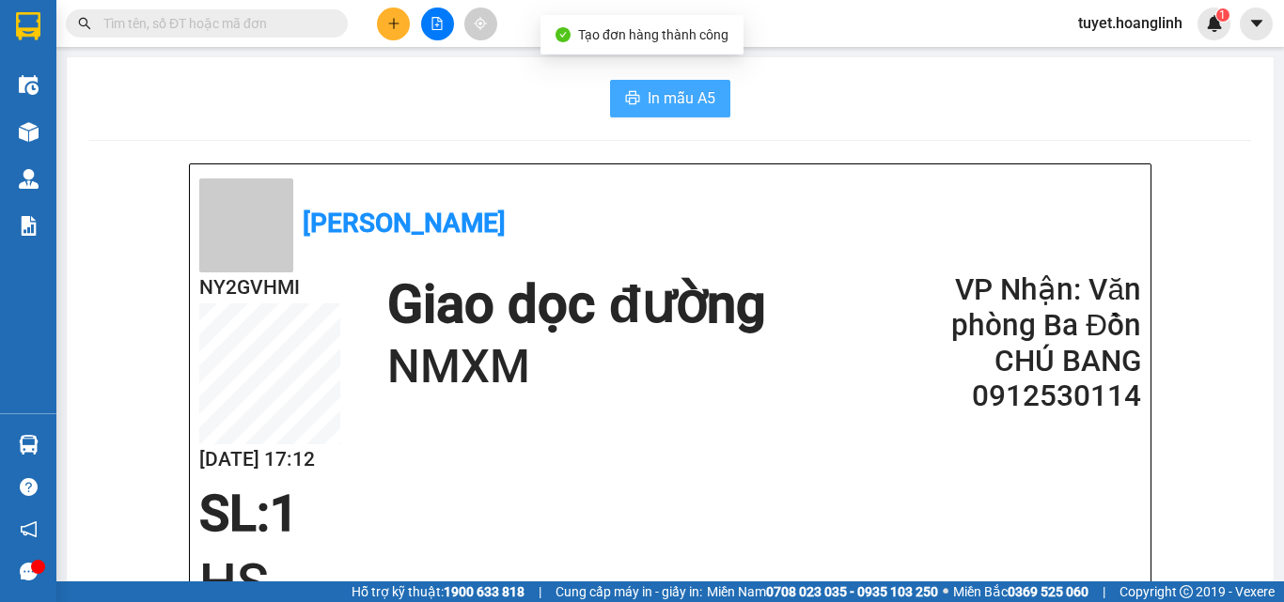
click at [676, 109] on span "In mẫu A5" at bounding box center [682, 97] width 68 height 23
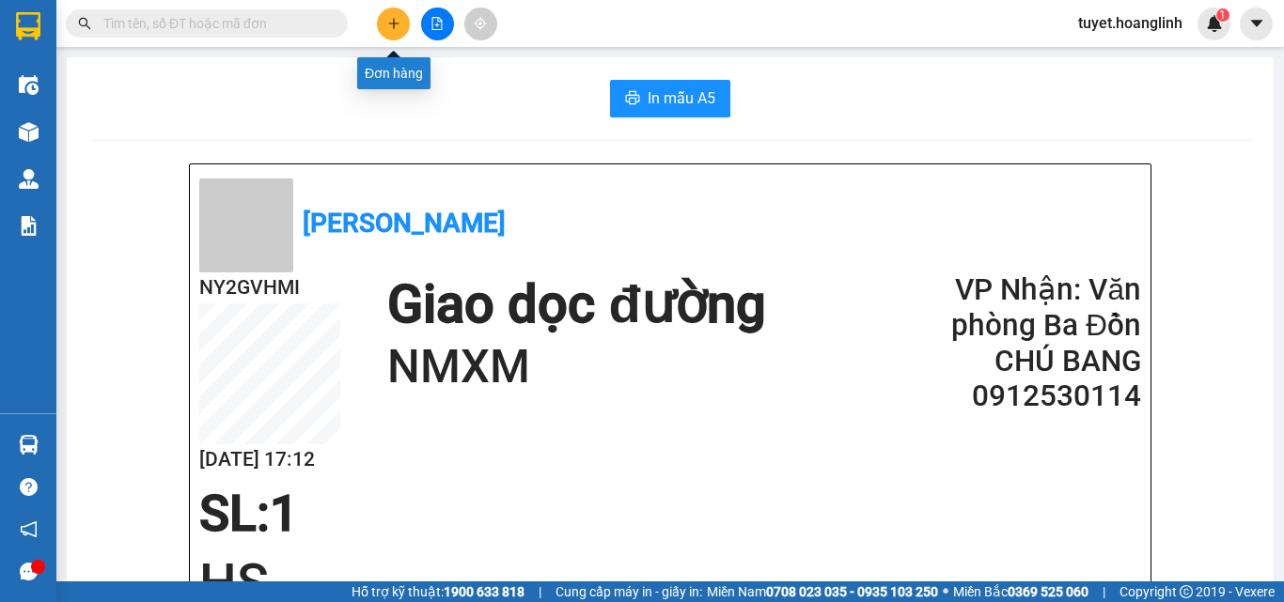
click at [392, 18] on icon "plus" at bounding box center [393, 23] width 13 height 13
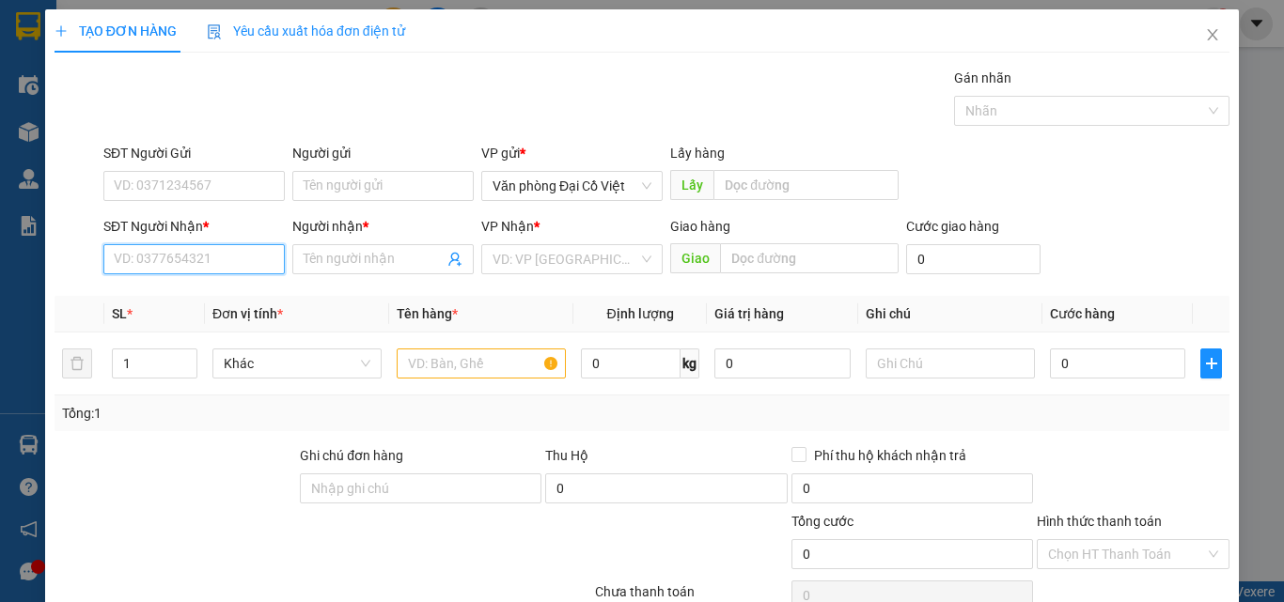
click at [182, 265] on input "SĐT Người Nhận *" at bounding box center [193, 259] width 181 height 30
click at [164, 297] on div "0379763442 - A ·SỸ ·" at bounding box center [192, 297] width 157 height 21
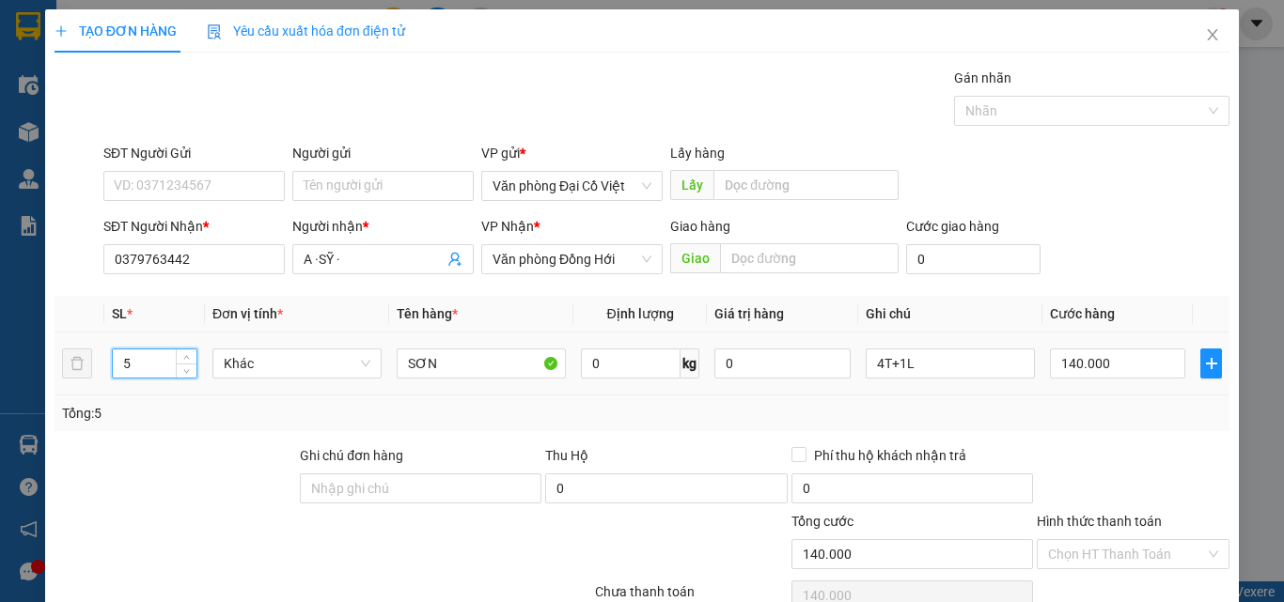
drag, startPoint x: 139, startPoint y: 367, endPoint x: 118, endPoint y: 367, distance: 20.7
click at [118, 367] on input "5" at bounding box center [155, 364] width 84 height 28
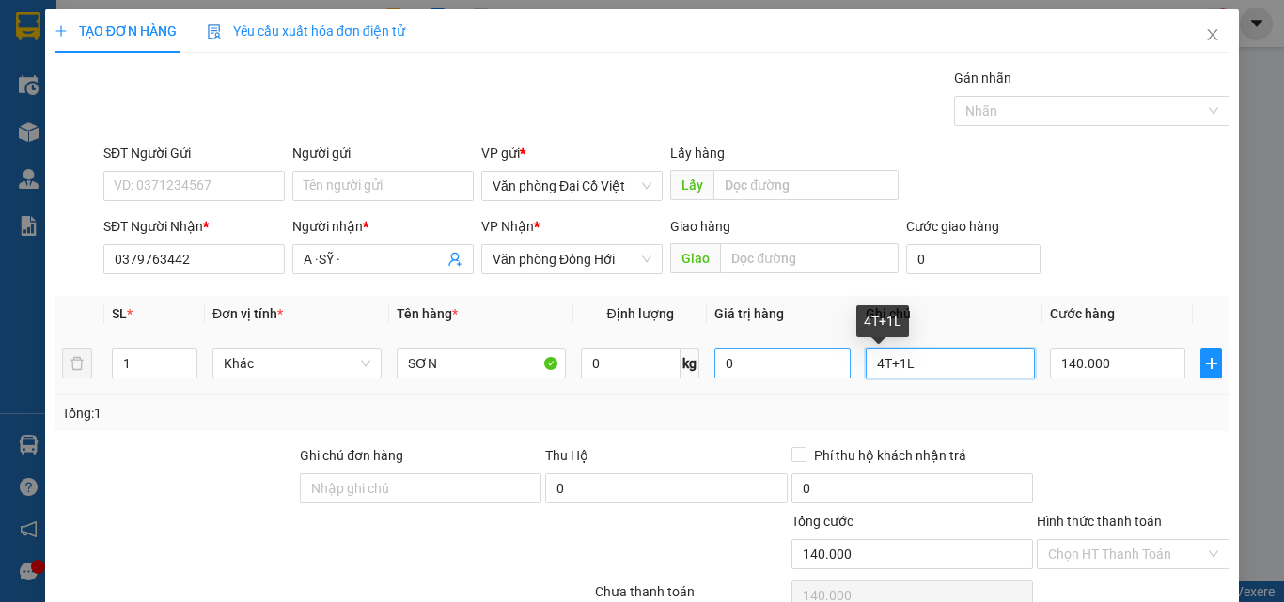
drag, startPoint x: 888, startPoint y: 357, endPoint x: 833, endPoint y: 360, distance: 55.5
click at [833, 360] on tr "1 Khác SƠN 0 kg 0 4T+1L 140.000" at bounding box center [642, 364] width 1175 height 63
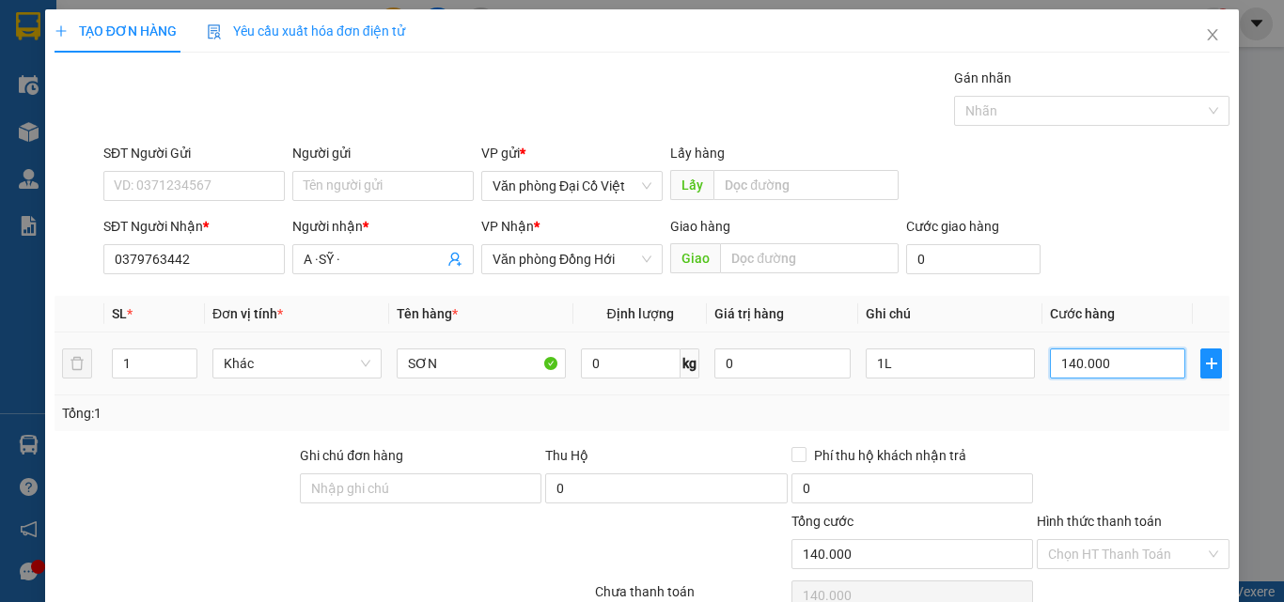
click at [1132, 367] on input "140.000" at bounding box center [1117, 364] width 135 height 30
click at [1103, 409] on div "Tổng: 1" at bounding box center [642, 413] width 1160 height 21
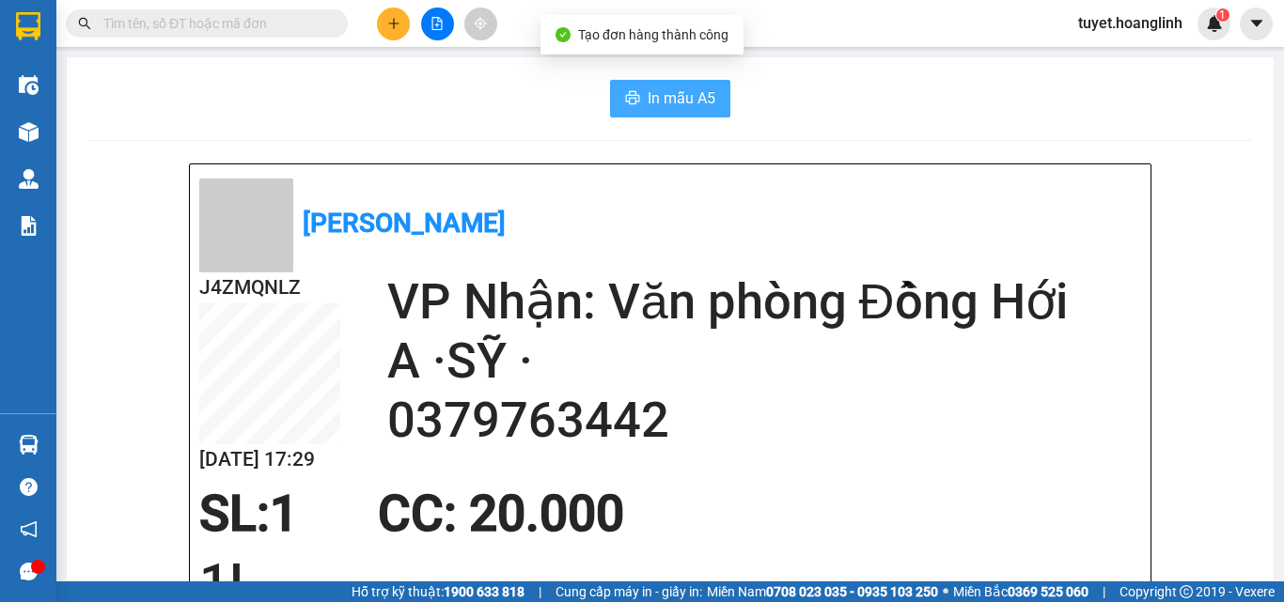
click at [690, 102] on span "In mẫu A5" at bounding box center [682, 97] width 68 height 23
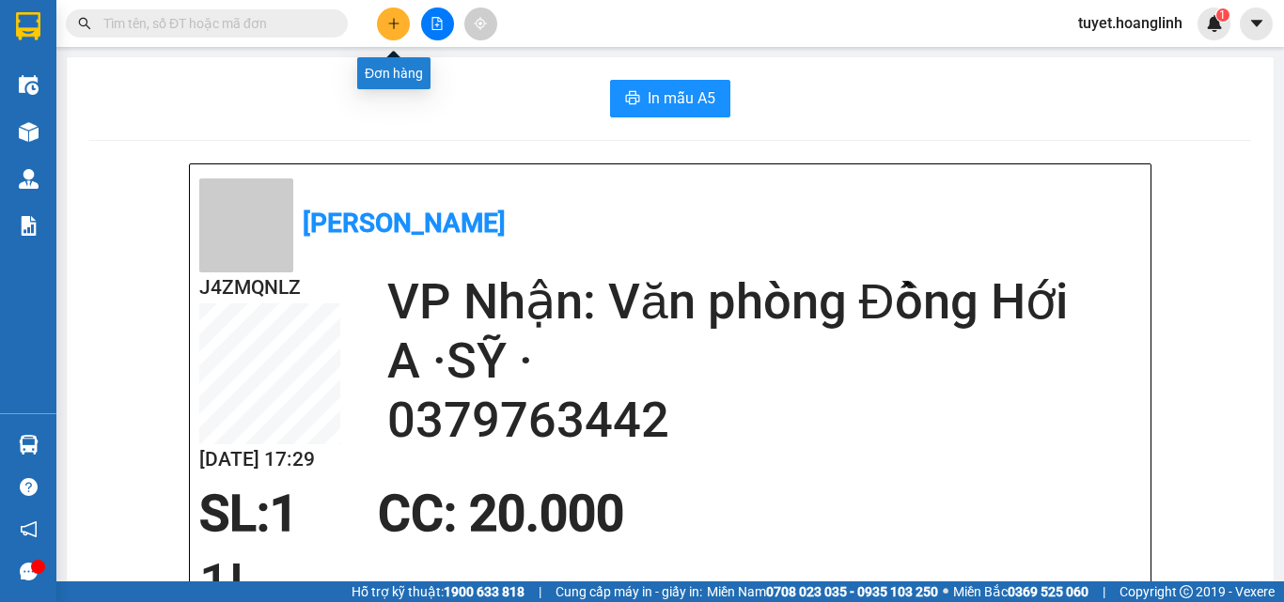
click at [394, 19] on icon "plus" at bounding box center [393, 23] width 1 height 10
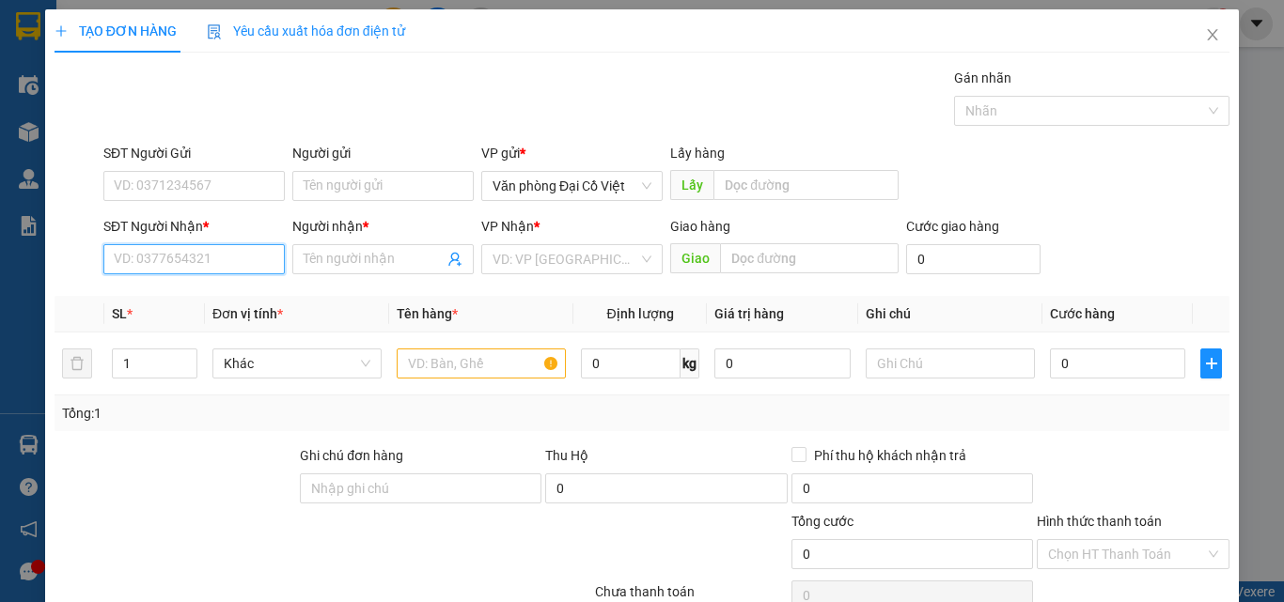
click at [191, 265] on input "SĐT Người Nhận *" at bounding box center [193, 259] width 181 height 30
click at [195, 259] on input "SĐT Người Nhận *" at bounding box center [193, 259] width 181 height 30
click at [368, 262] on input "Người nhận *" at bounding box center [374, 259] width 140 height 21
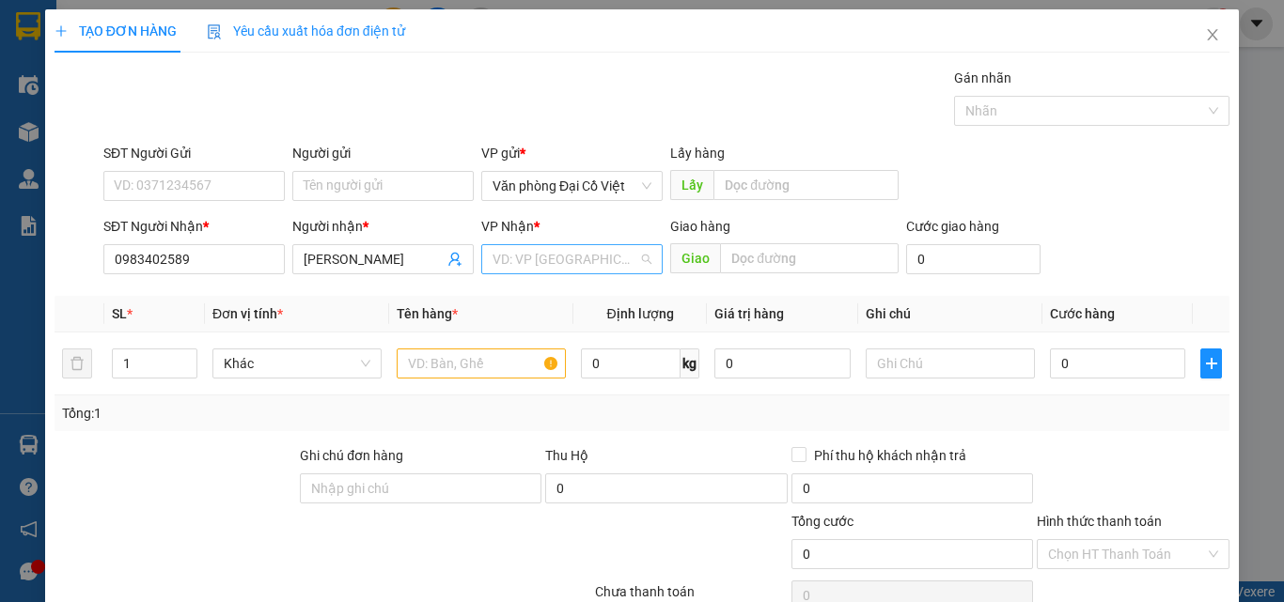
click at [530, 257] on input "search" at bounding box center [565, 259] width 146 height 28
drag, startPoint x: 201, startPoint y: 263, endPoint x: 169, endPoint y: 264, distance: 32.0
click at [169, 264] on input "0983402589" at bounding box center [193, 259] width 181 height 30
click at [539, 258] on input "search" at bounding box center [565, 259] width 146 height 28
click at [441, 371] on input "text" at bounding box center [481, 364] width 169 height 30
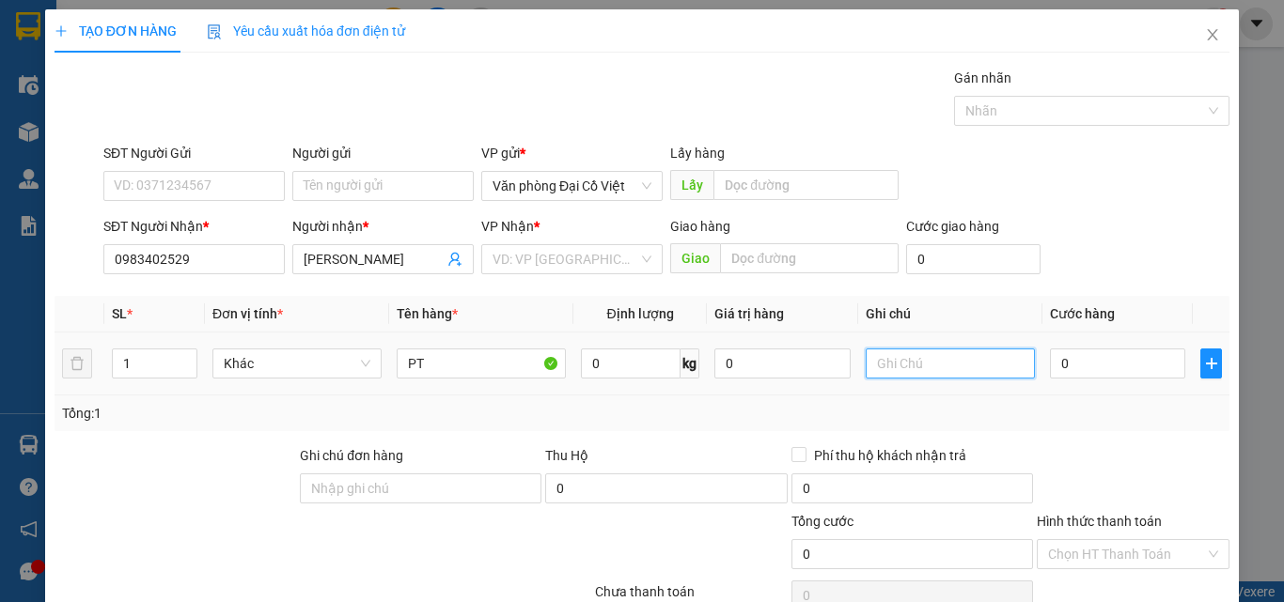
click at [893, 353] on input "text" at bounding box center [950, 364] width 169 height 30
click at [1094, 365] on input "0" at bounding box center [1117, 364] width 135 height 30
click at [1073, 400] on div "Tổng: 1" at bounding box center [642, 414] width 1175 height 36
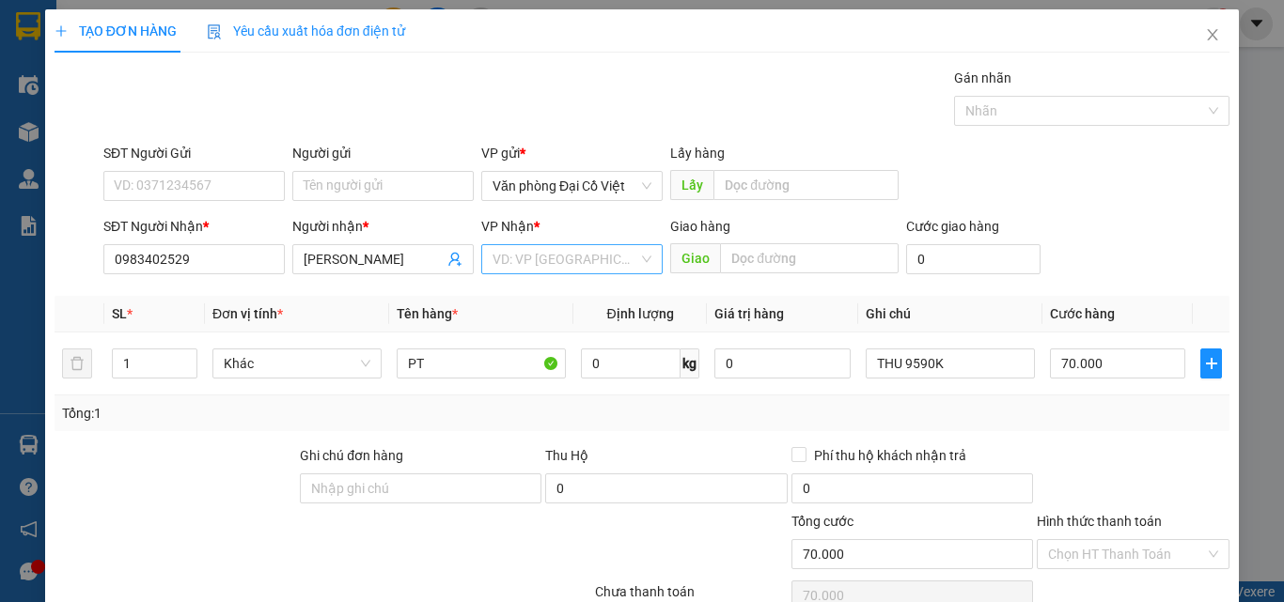
click at [540, 245] on input "search" at bounding box center [565, 259] width 146 height 28
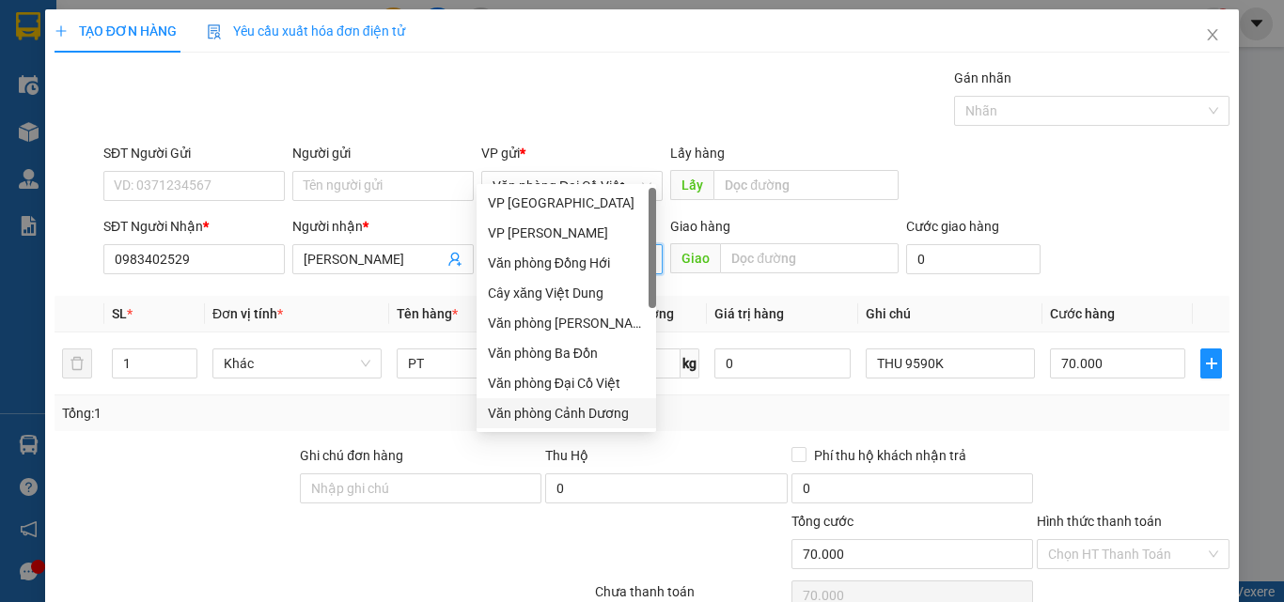
click at [583, 409] on div "Văn phòng Cảnh Dương" at bounding box center [566, 413] width 157 height 21
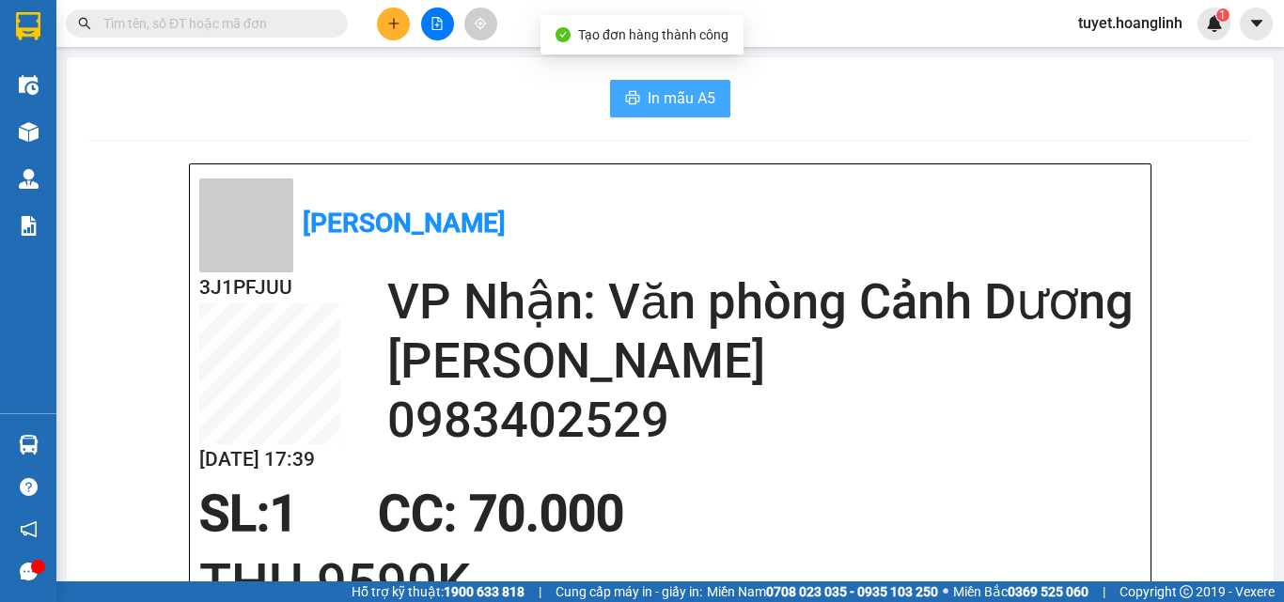
click at [690, 92] on span "In mẫu A5" at bounding box center [682, 97] width 68 height 23
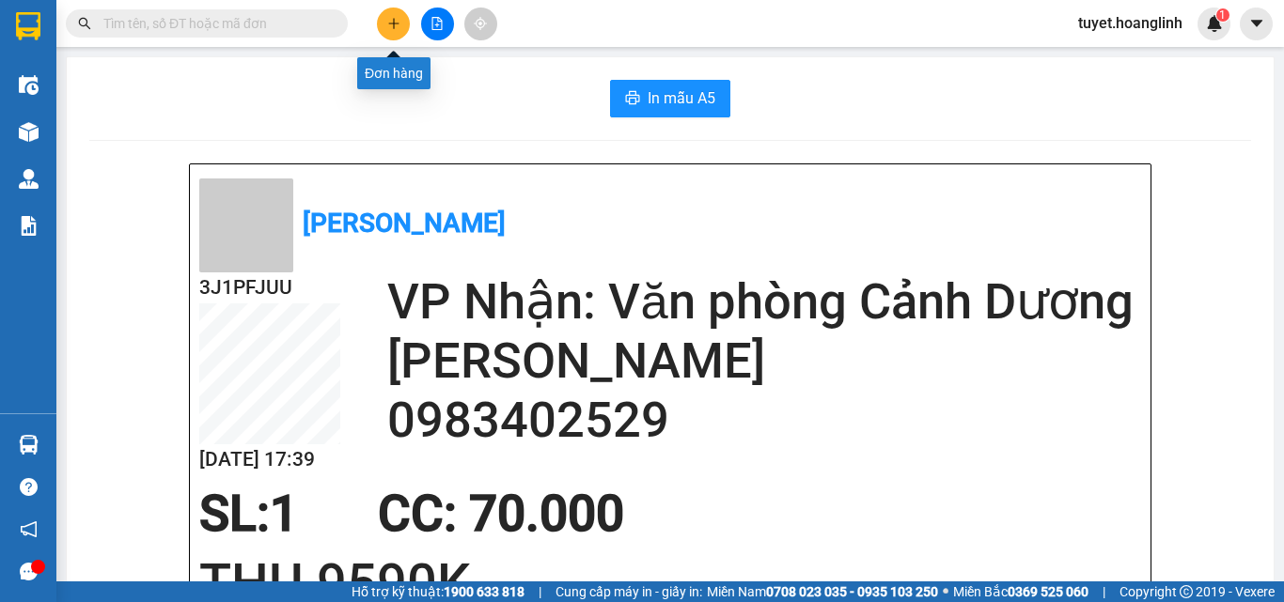
click at [388, 23] on icon "plus" at bounding box center [393, 23] width 13 height 13
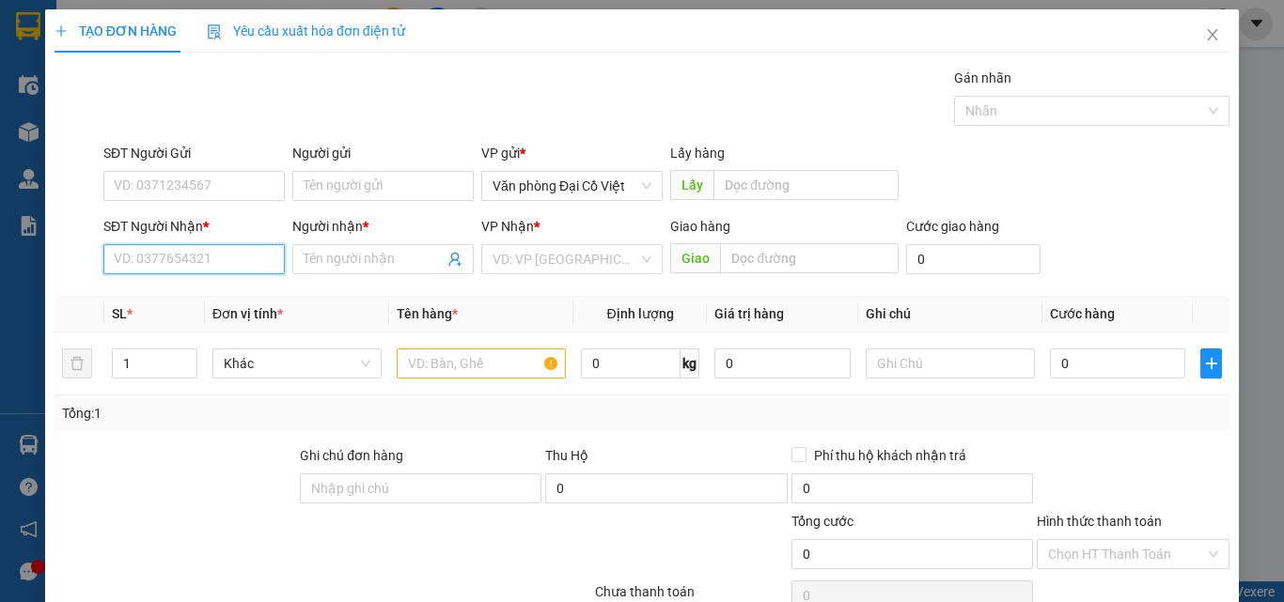
click at [171, 251] on input "SĐT Người Nhận *" at bounding box center [193, 259] width 181 height 30
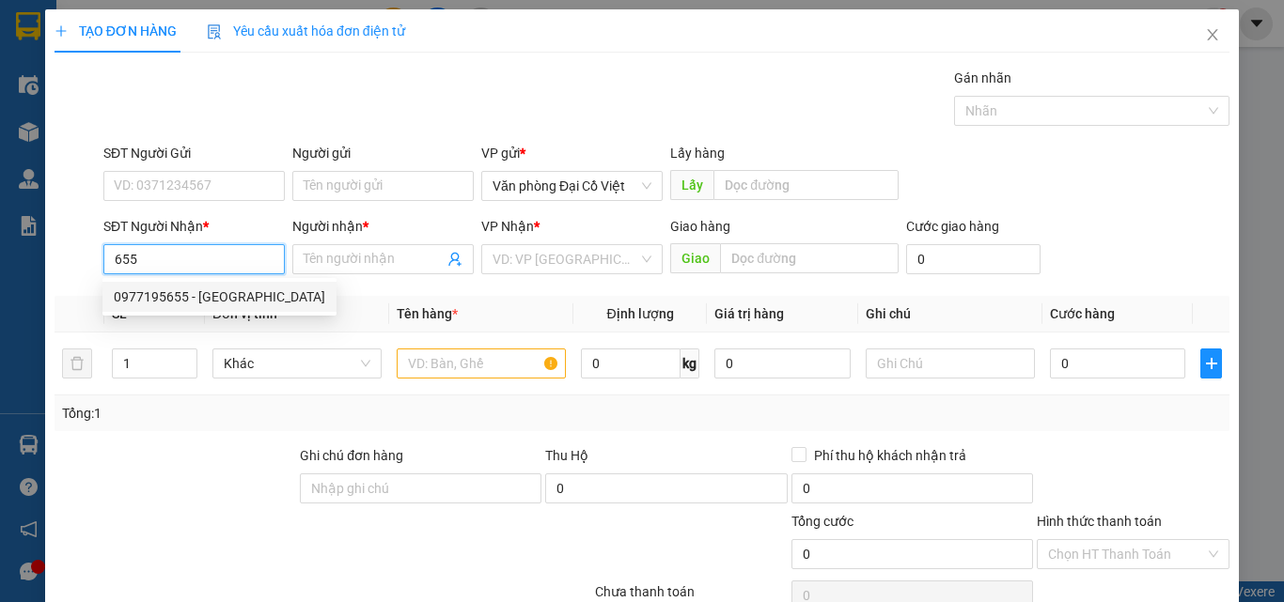
click at [165, 298] on div "0977195655 - NHẬT ANH" at bounding box center [219, 297] width 211 height 21
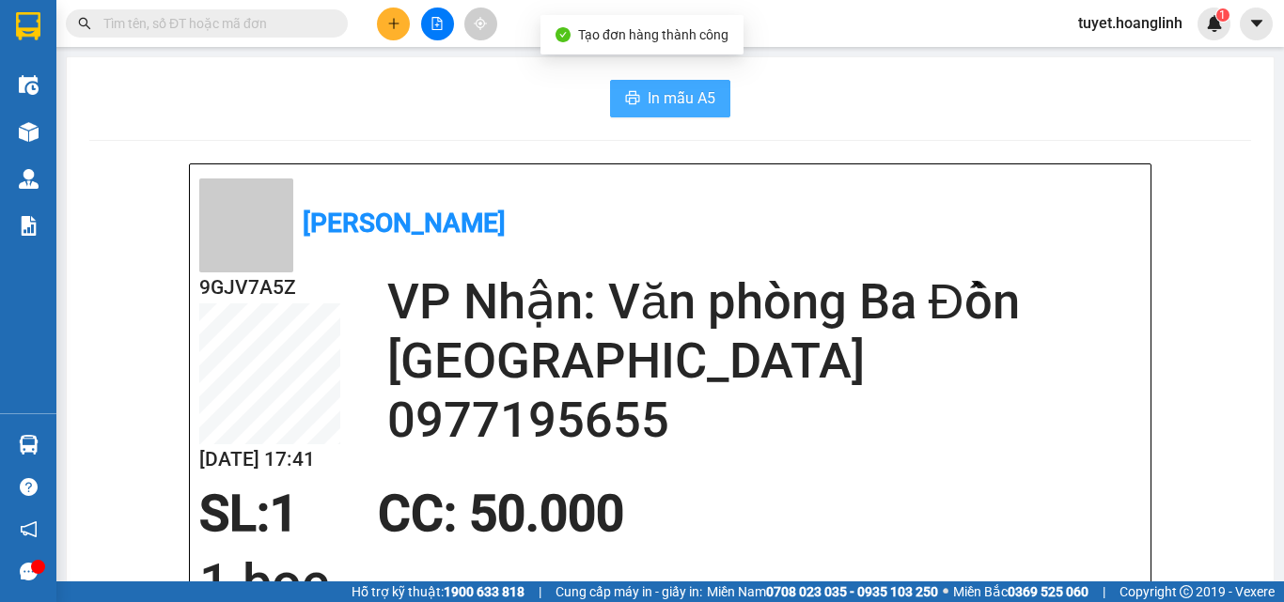
click at [650, 98] on span "In mẫu A5" at bounding box center [682, 97] width 68 height 23
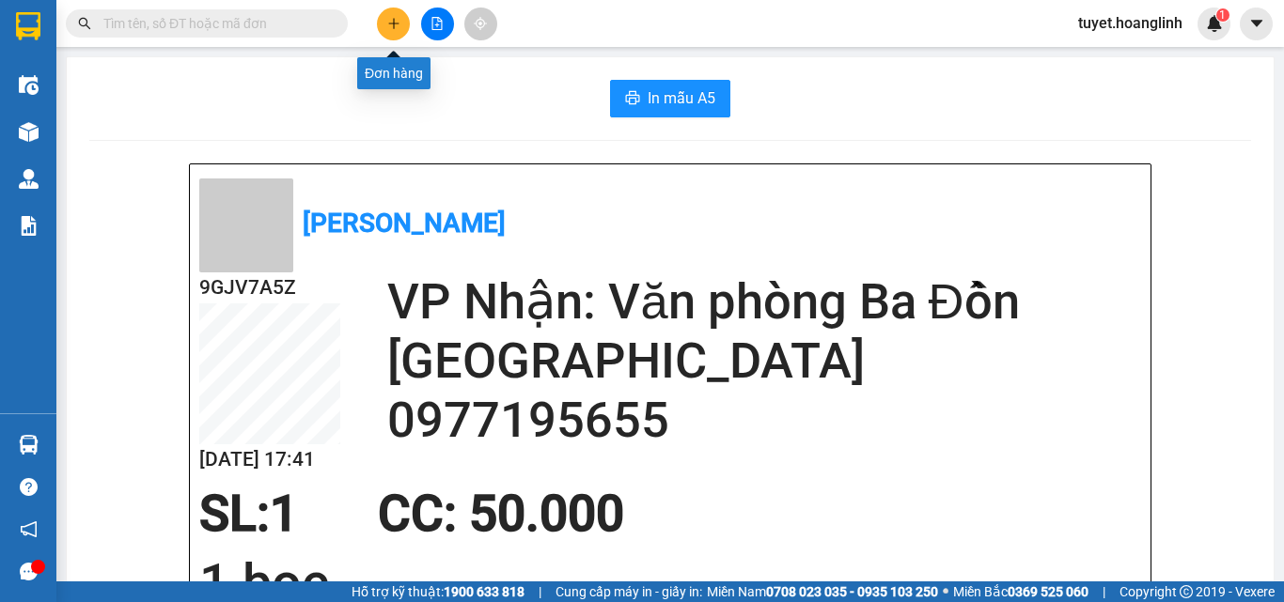
click at [390, 28] on icon "plus" at bounding box center [393, 23] width 13 height 13
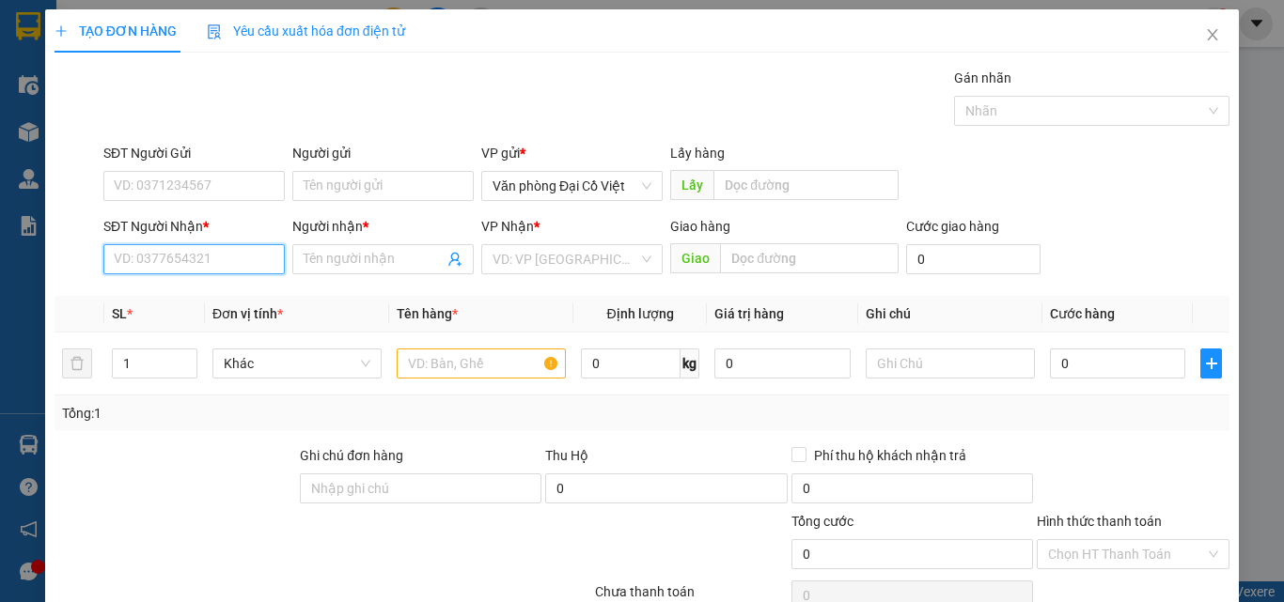
click at [207, 258] on input "SĐT Người Nhận *" at bounding box center [193, 259] width 181 height 30
click at [151, 300] on div "0846297828 - LONG" at bounding box center [192, 297] width 157 height 21
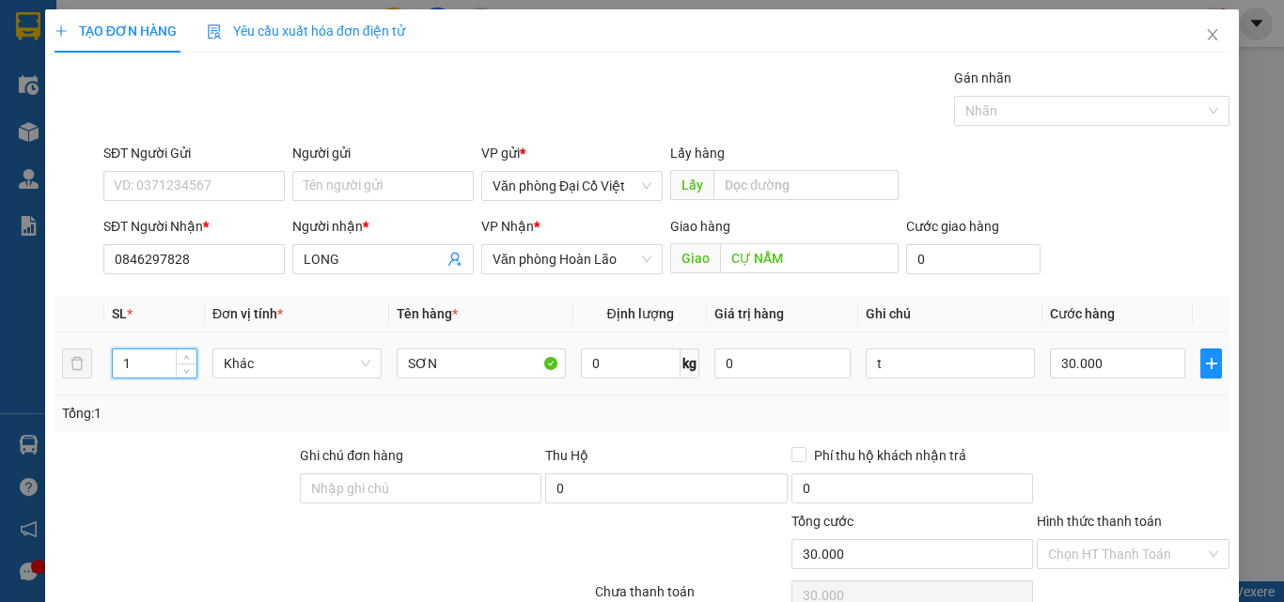
drag, startPoint x: 138, startPoint y: 364, endPoint x: 122, endPoint y: 378, distance: 21.3
click at [122, 378] on div "1" at bounding box center [155, 364] width 86 height 30
click at [866, 365] on input "t" at bounding box center [950, 364] width 169 height 30
click at [909, 374] on input "4t" at bounding box center [950, 364] width 169 height 30
click at [1134, 363] on input "30.000" at bounding box center [1117, 364] width 135 height 30
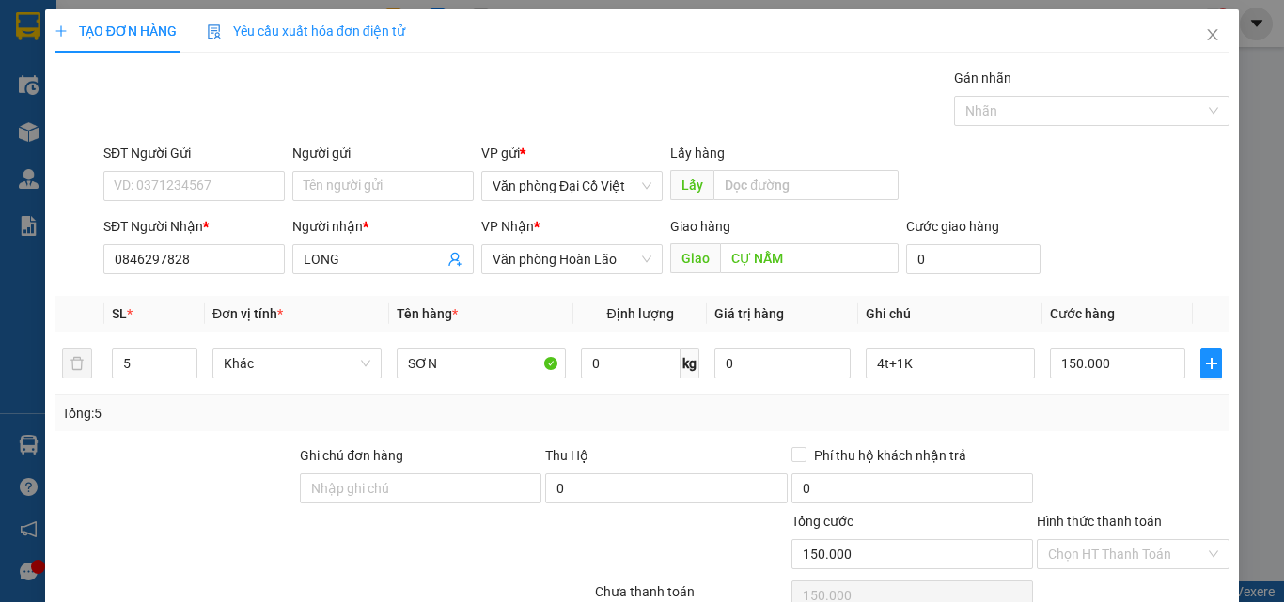
click at [1086, 445] on div at bounding box center [1133, 478] width 196 height 66
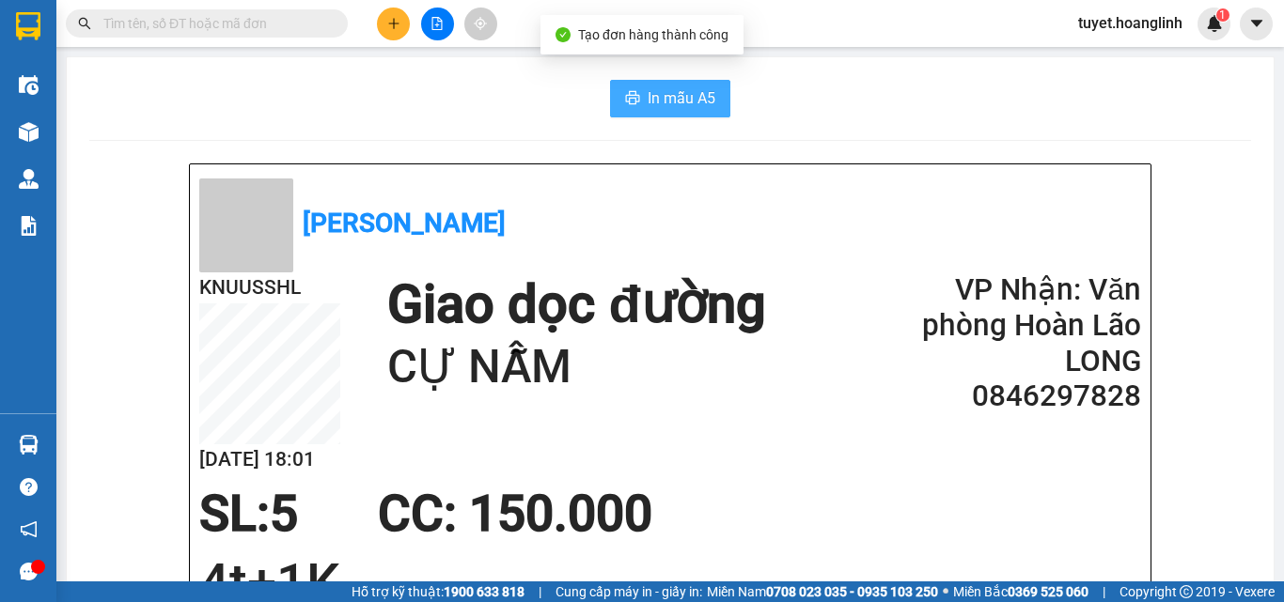
click at [659, 102] on span "In mẫu A5" at bounding box center [682, 97] width 68 height 23
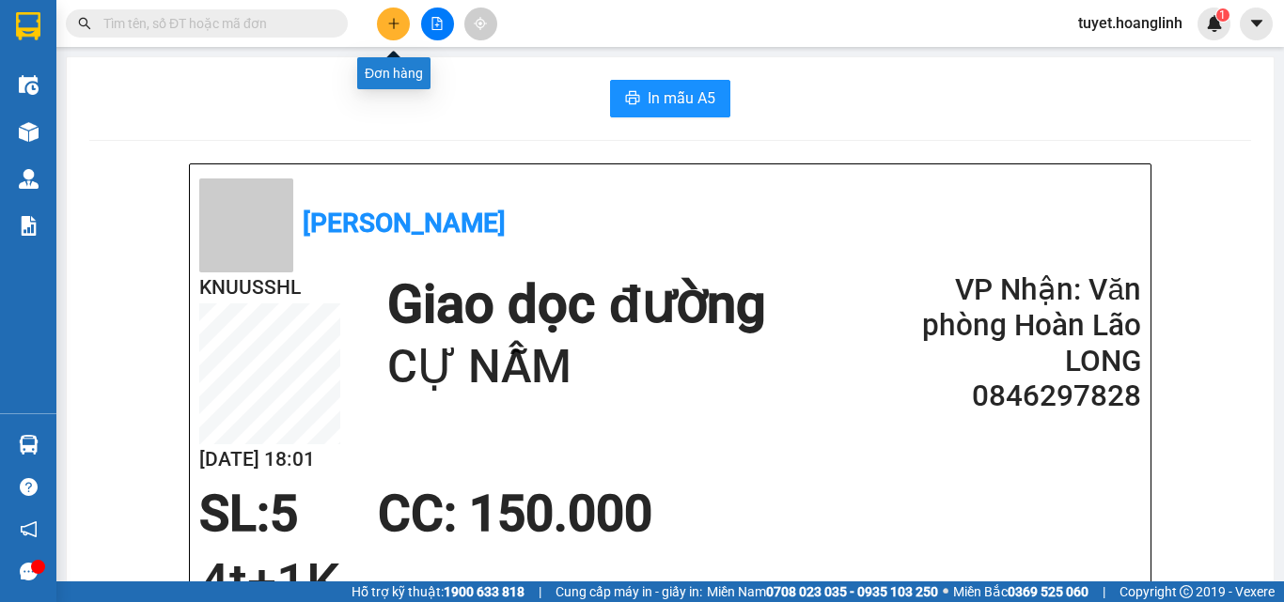
click at [393, 15] on button at bounding box center [393, 24] width 33 height 33
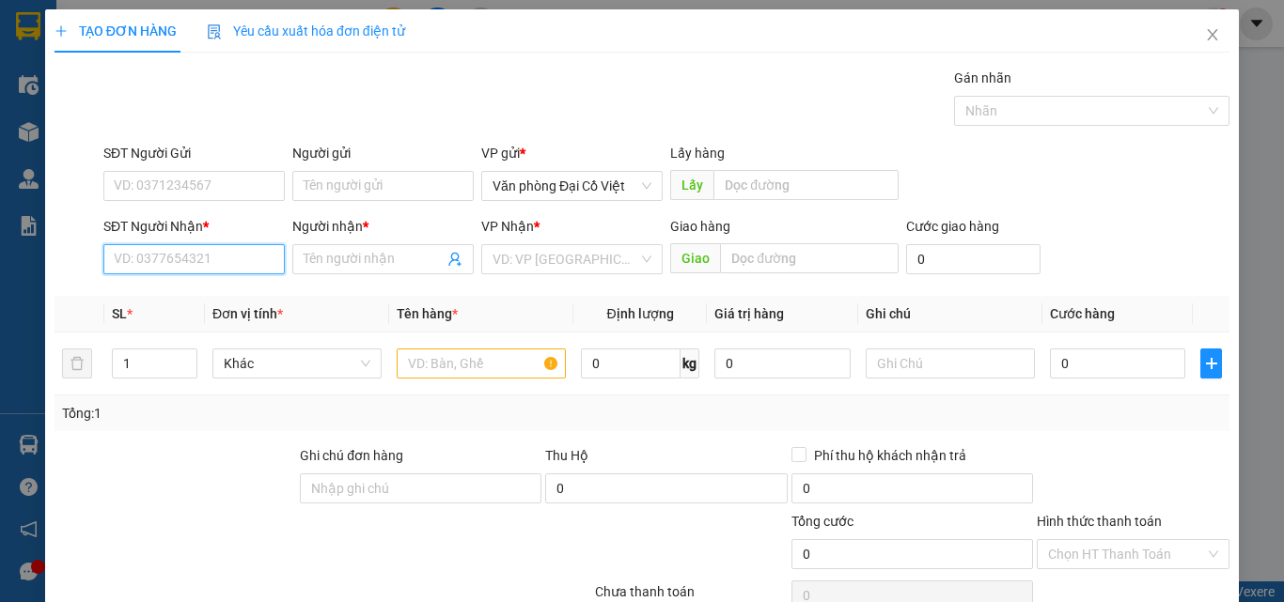
click at [179, 261] on input "SĐT Người Nhận *" at bounding box center [193, 259] width 181 height 30
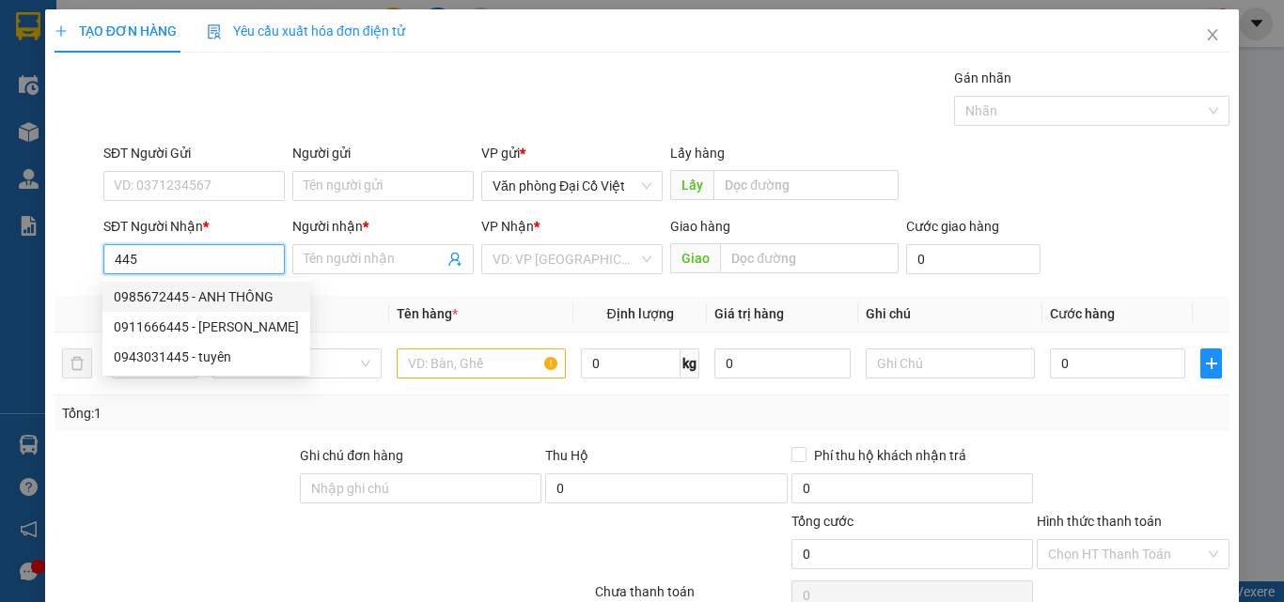
click at [163, 297] on div "0985672445 - ANH THÔNG" at bounding box center [206, 297] width 185 height 21
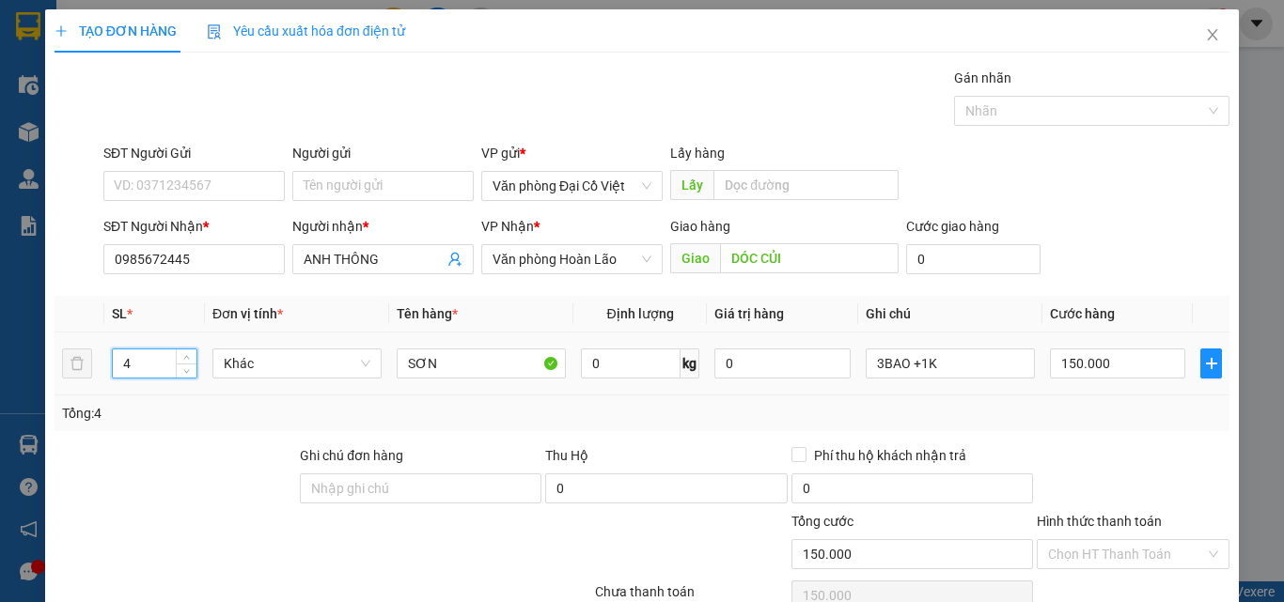
drag, startPoint x: 146, startPoint y: 367, endPoint x: 102, endPoint y: 363, distance: 44.3
click at [102, 363] on tr "4 Khác SƠN 0 kg 0 3BAO +1K 150.000" at bounding box center [642, 364] width 1175 height 63
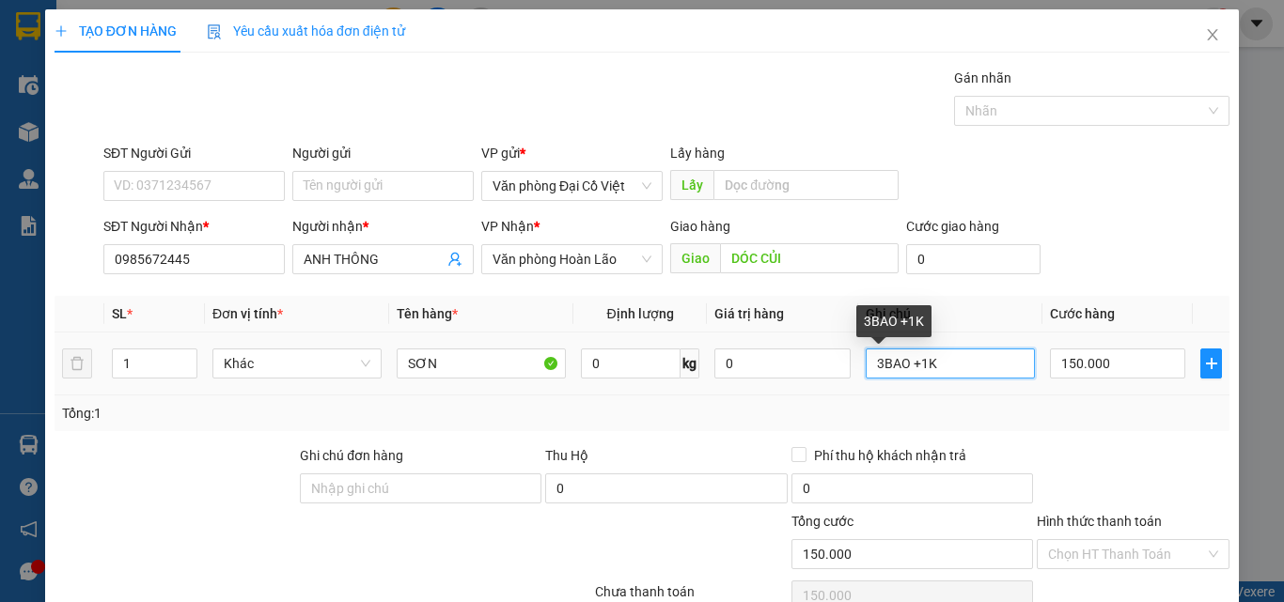
click at [927, 365] on input "3BAO +1K" at bounding box center [950, 364] width 169 height 30
drag, startPoint x: 910, startPoint y: 369, endPoint x: 845, endPoint y: 369, distance: 64.8
click at [845, 369] on tr "1 Khác SƠN 0 kg 0 3BAO +1T 150.000" at bounding box center [642, 364] width 1175 height 63
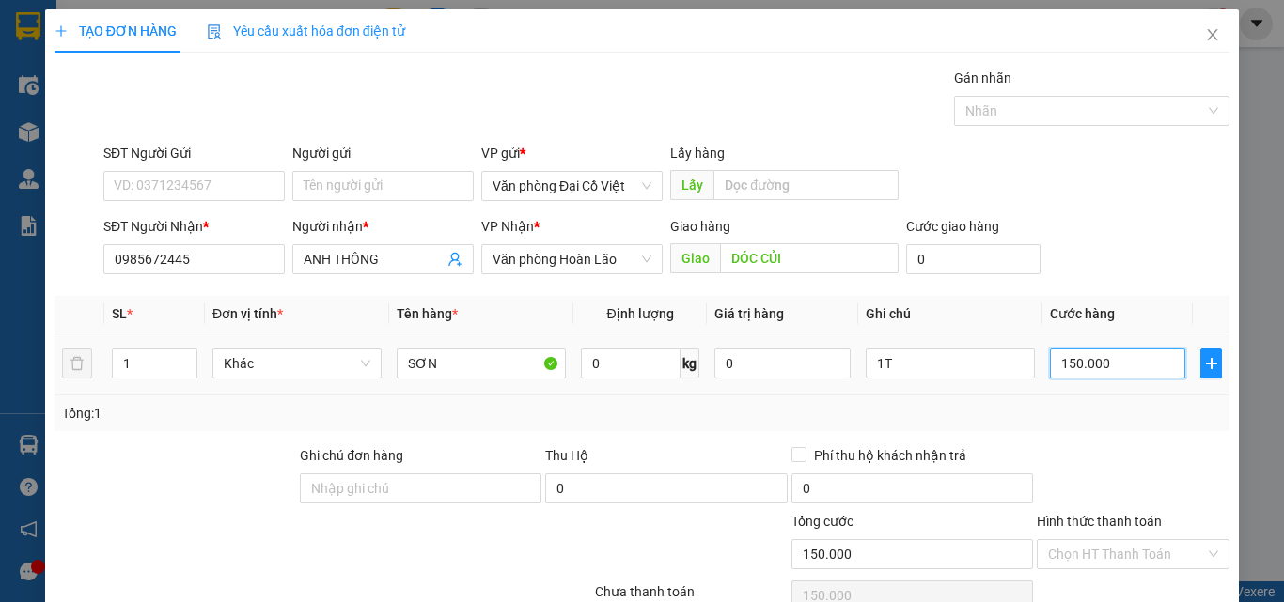
click at [1131, 370] on input "150.000" at bounding box center [1117, 364] width 135 height 30
click at [1080, 421] on div "Tổng: 1" at bounding box center [642, 413] width 1160 height 21
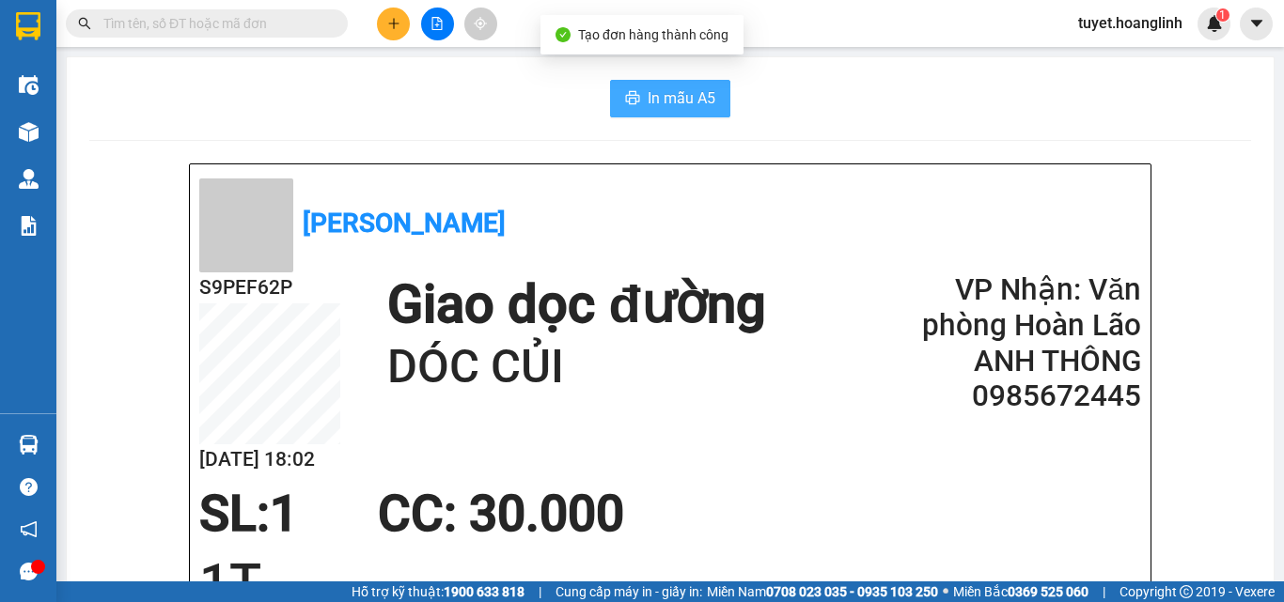
click at [634, 96] on button "In mẫu A5" at bounding box center [670, 99] width 120 height 38
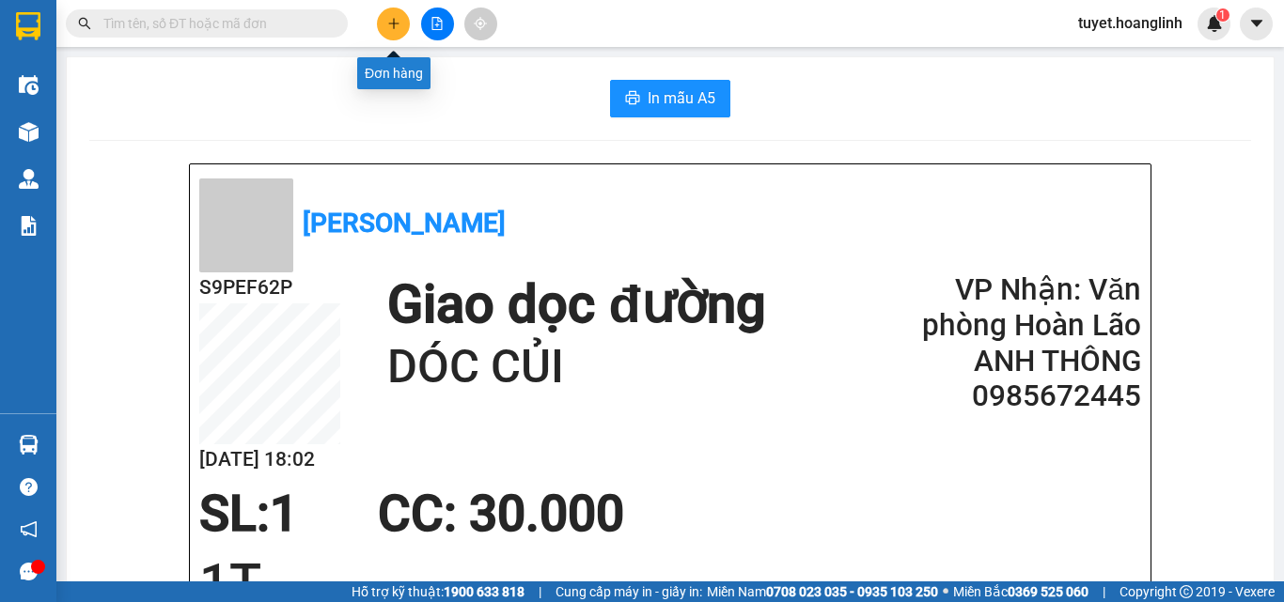
click at [388, 16] on button at bounding box center [393, 24] width 33 height 33
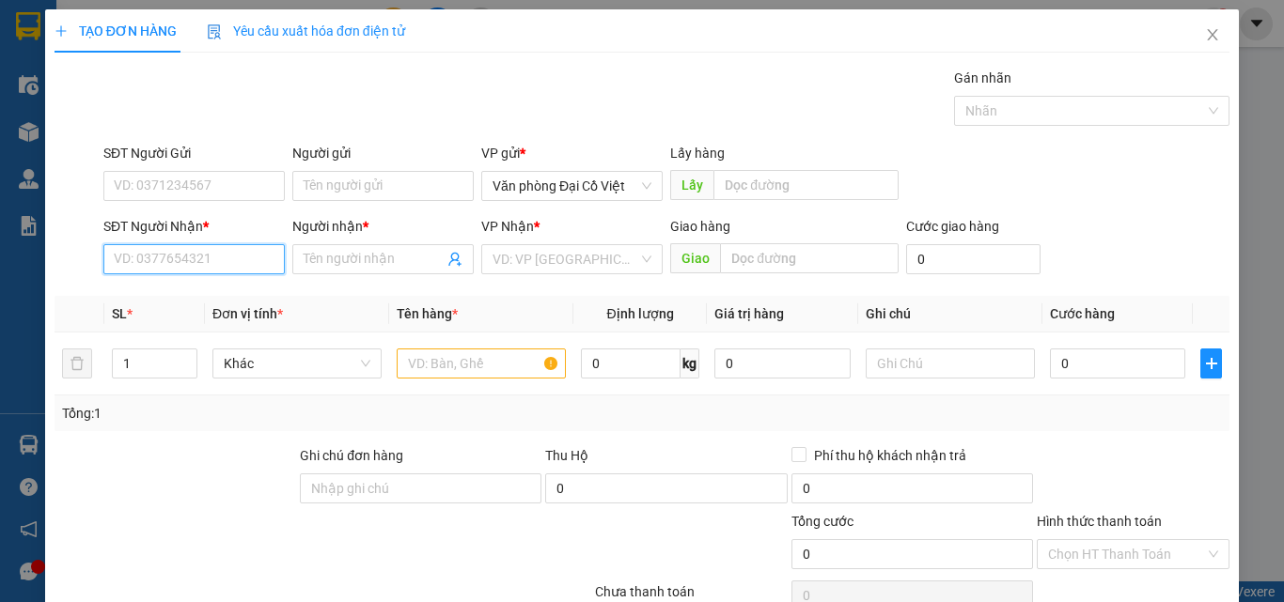
click at [211, 264] on input "SĐT Người Nhận *" at bounding box center [193, 259] width 181 height 30
click at [136, 295] on div "0833806937 - MINH" at bounding box center [192, 297] width 157 height 21
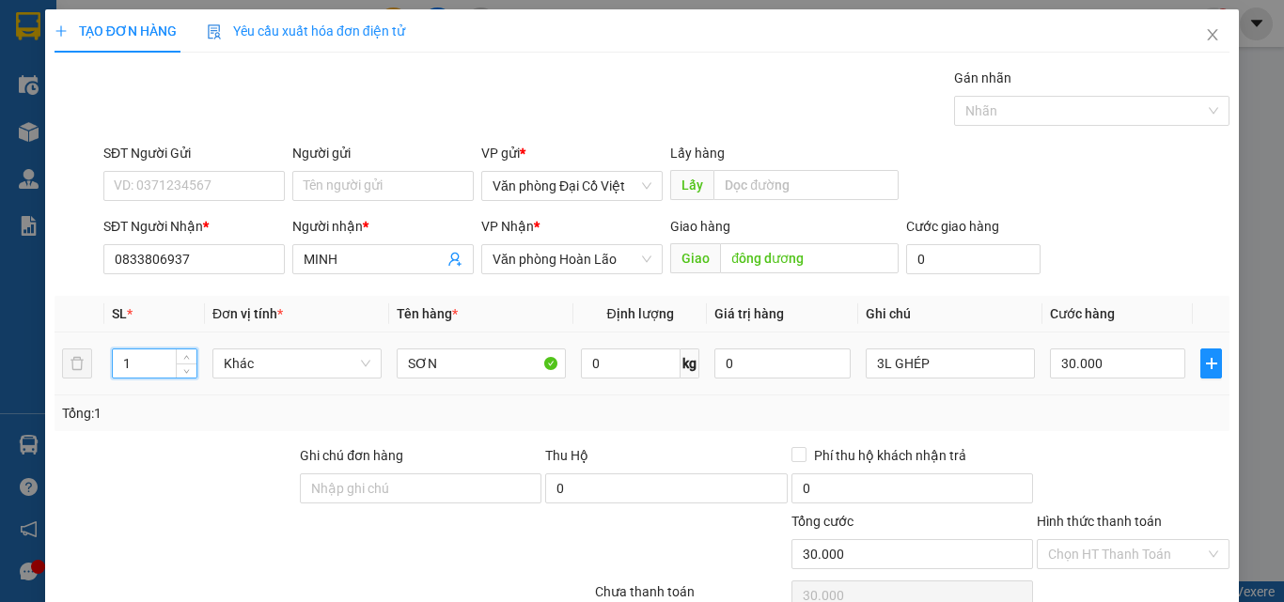
drag, startPoint x: 135, startPoint y: 362, endPoint x: 114, endPoint y: 365, distance: 21.8
click at [114, 365] on input "1" at bounding box center [155, 364] width 84 height 28
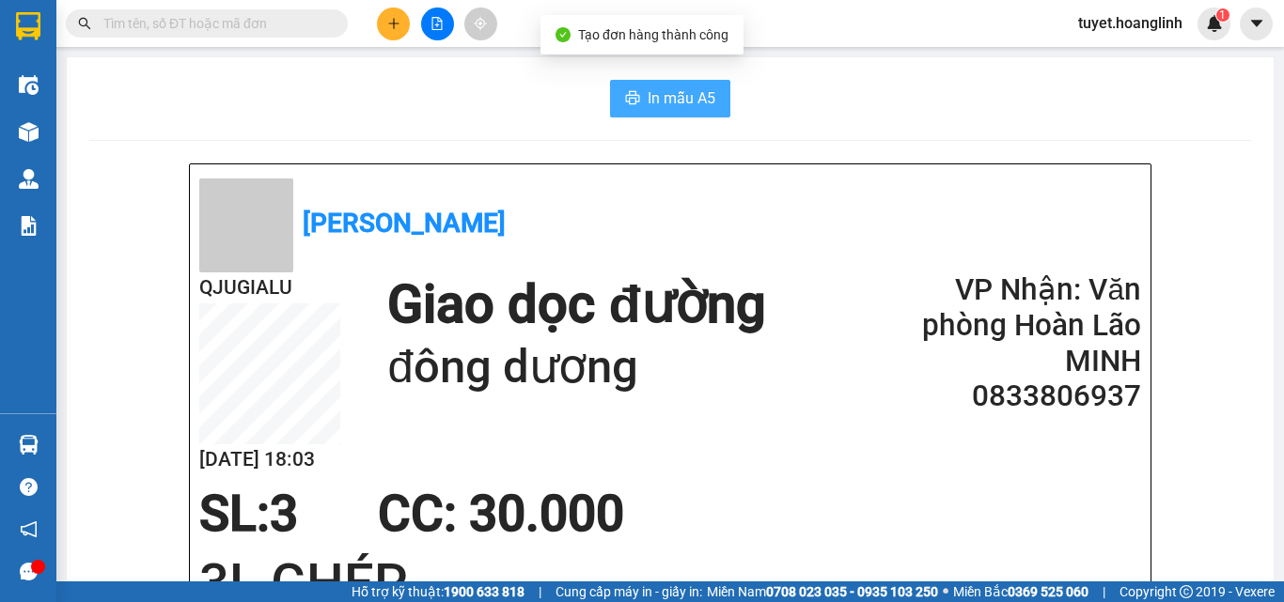
click at [688, 99] on span "In mẫu A5" at bounding box center [682, 97] width 68 height 23
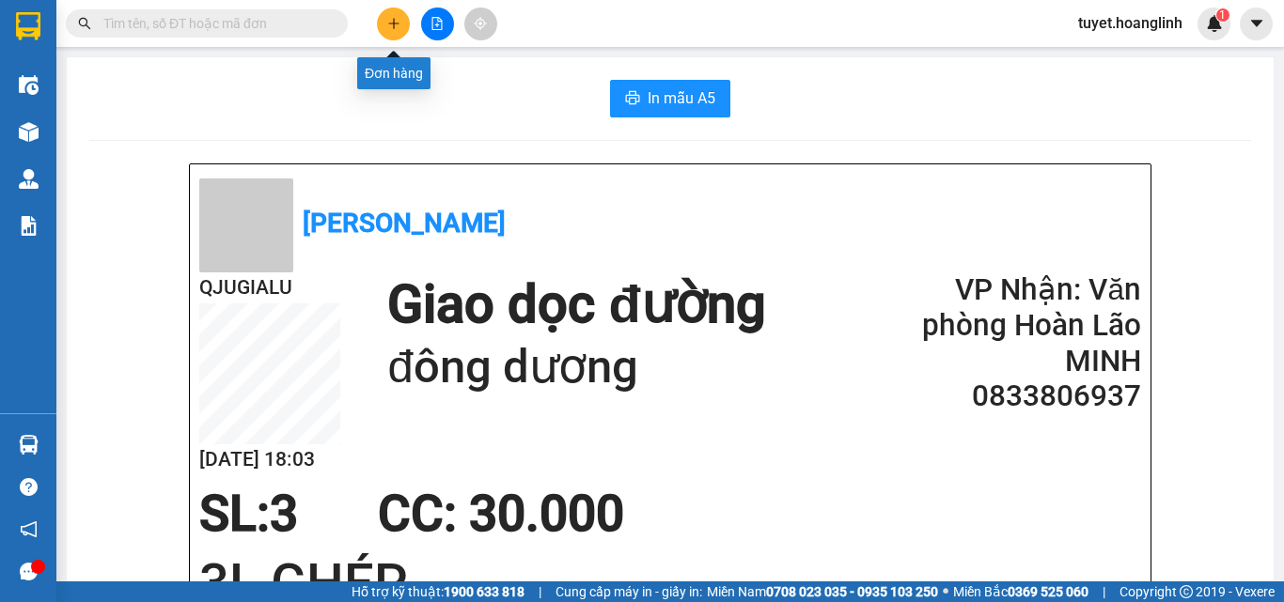
click at [394, 35] on button at bounding box center [393, 24] width 33 height 33
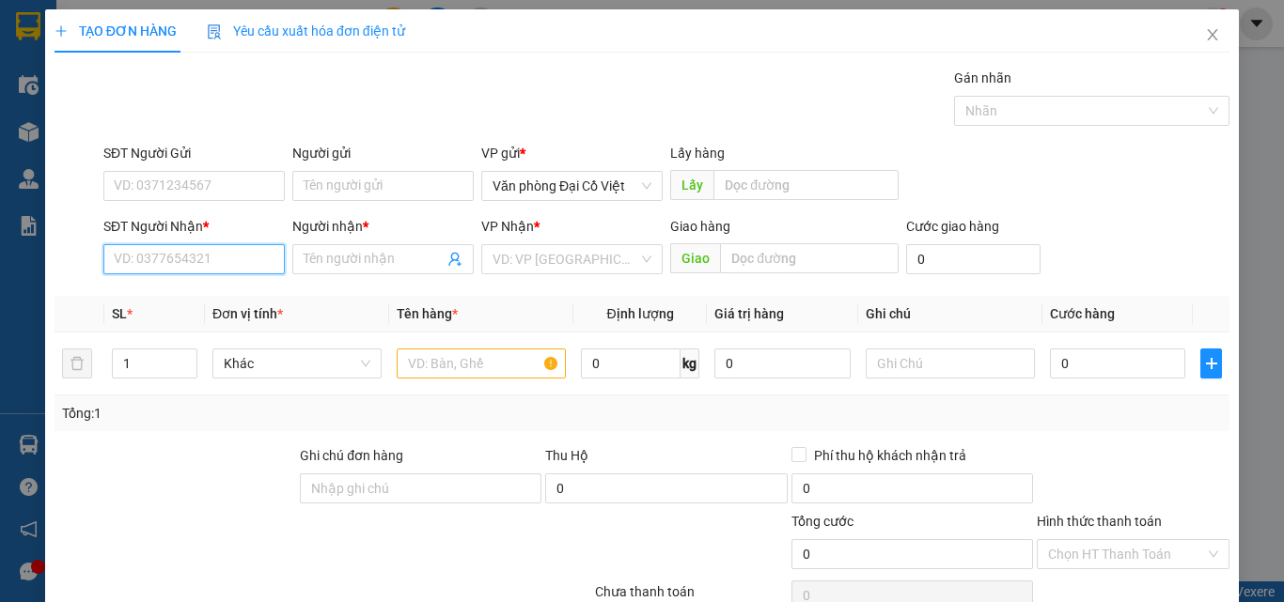
click at [159, 263] on input "SĐT Người Nhận *" at bounding box center [193, 259] width 181 height 30
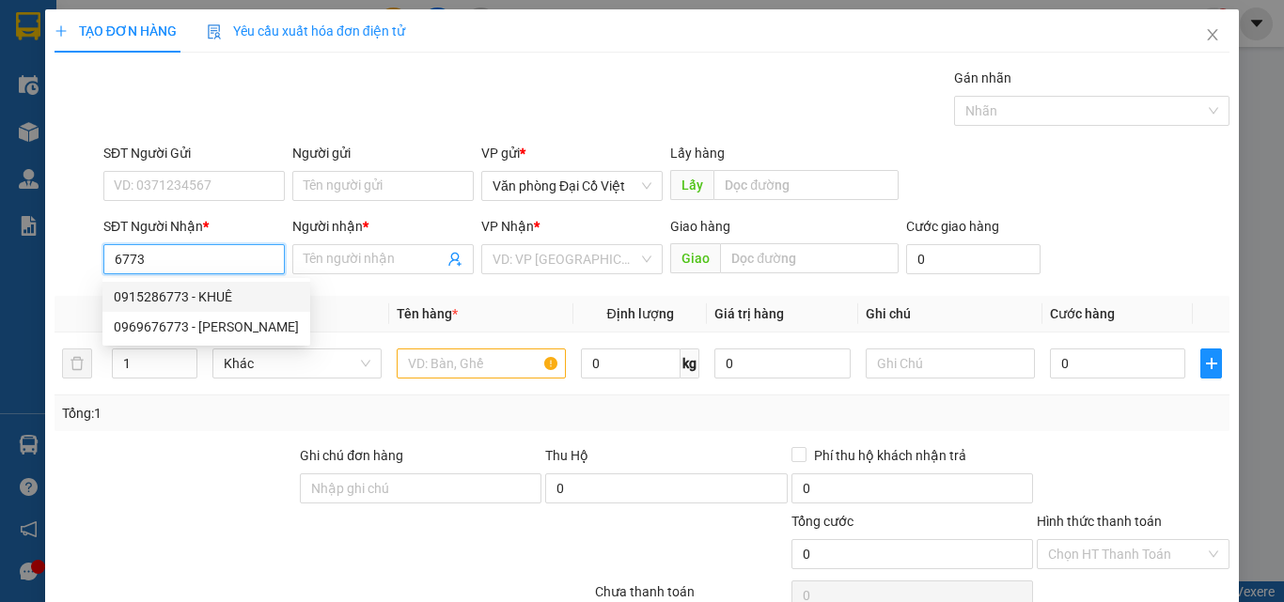
click at [156, 297] on div "0915286773 - KHUÊ" at bounding box center [206, 297] width 185 height 21
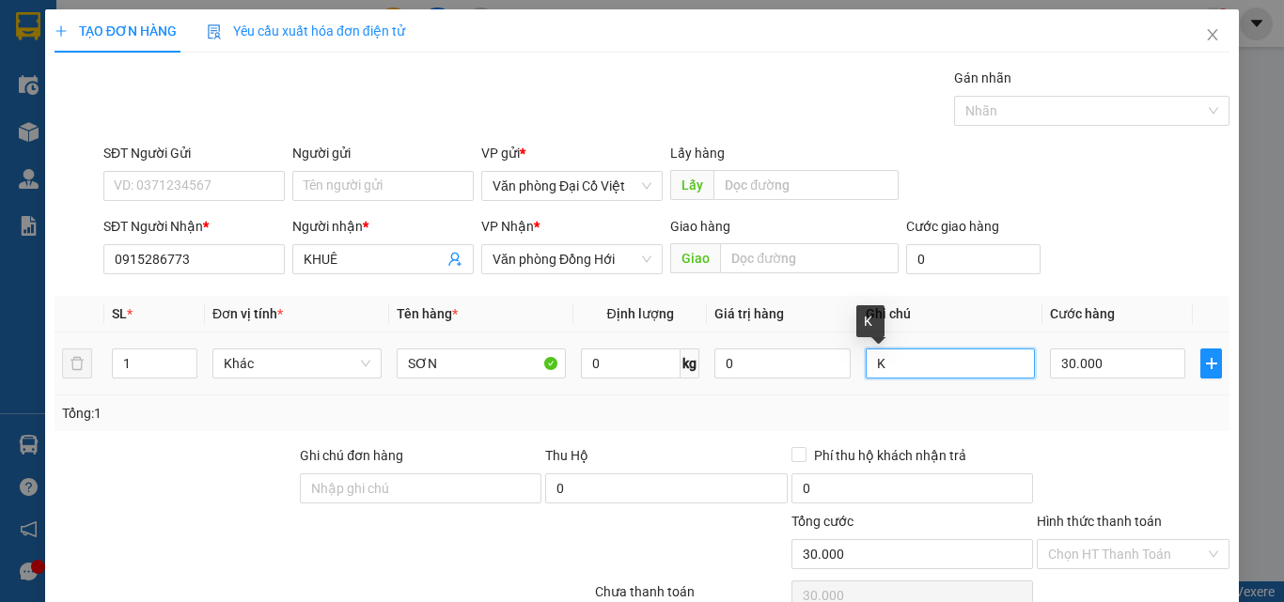
drag, startPoint x: 885, startPoint y: 367, endPoint x: 865, endPoint y: 374, distance: 21.7
click at [866, 374] on input "K" at bounding box center [950, 364] width 169 height 30
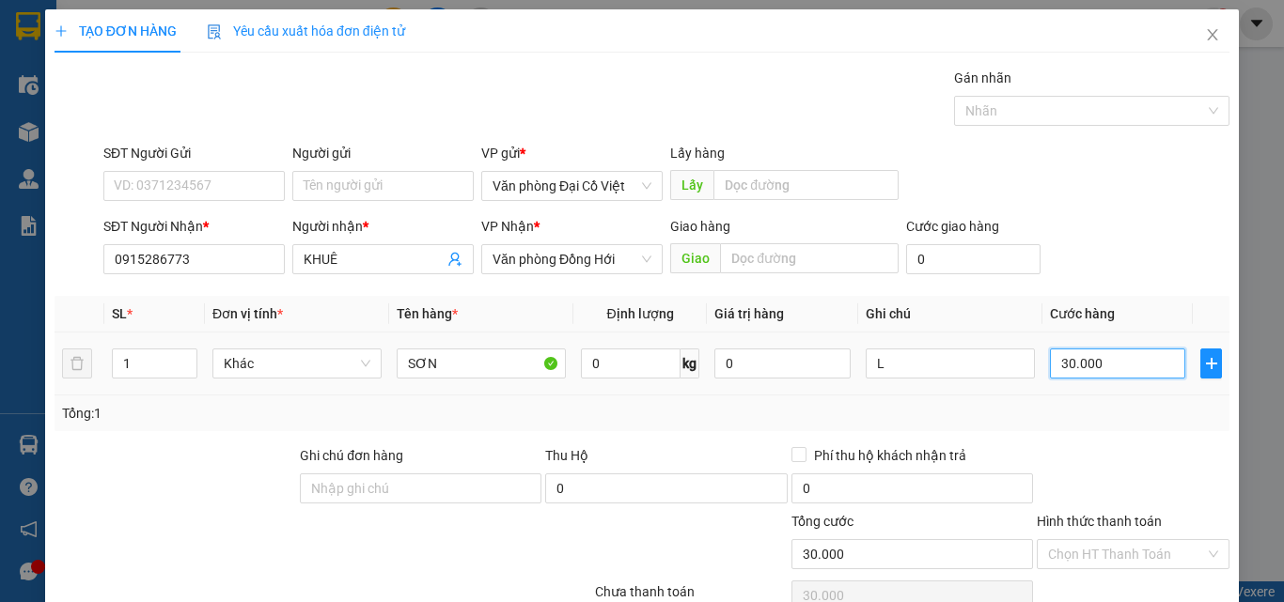
click at [1113, 373] on input "30.000" at bounding box center [1117, 364] width 135 height 30
click at [1085, 404] on div "Tổng: 1" at bounding box center [642, 413] width 1160 height 21
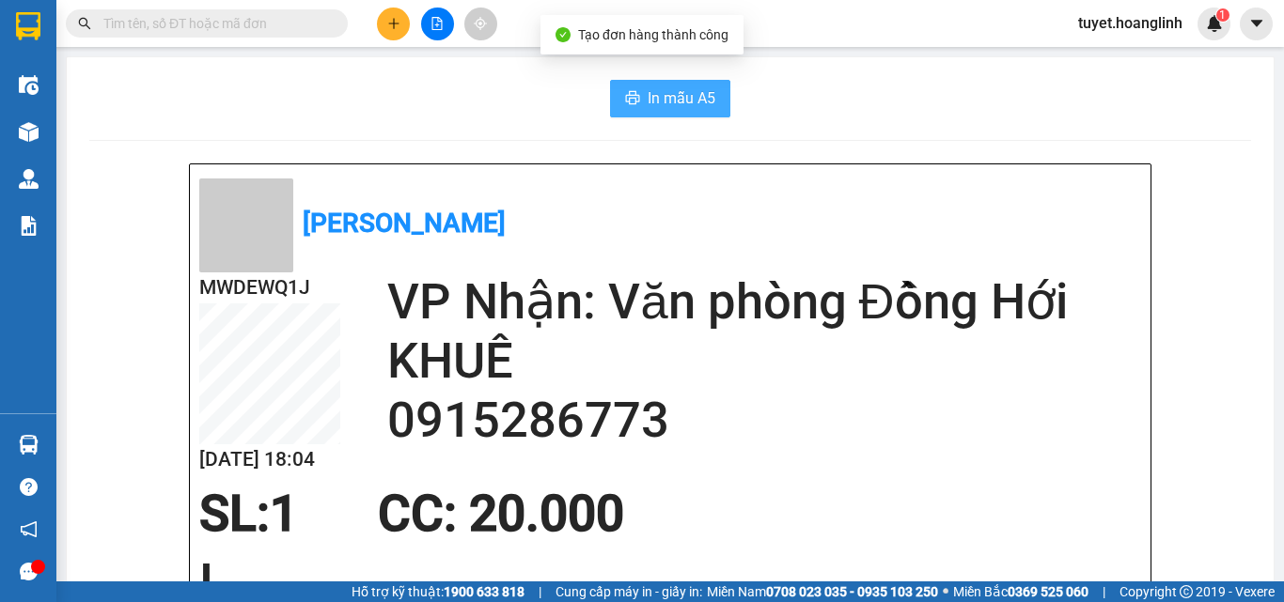
click at [662, 101] on span "In mẫu A5" at bounding box center [682, 97] width 68 height 23
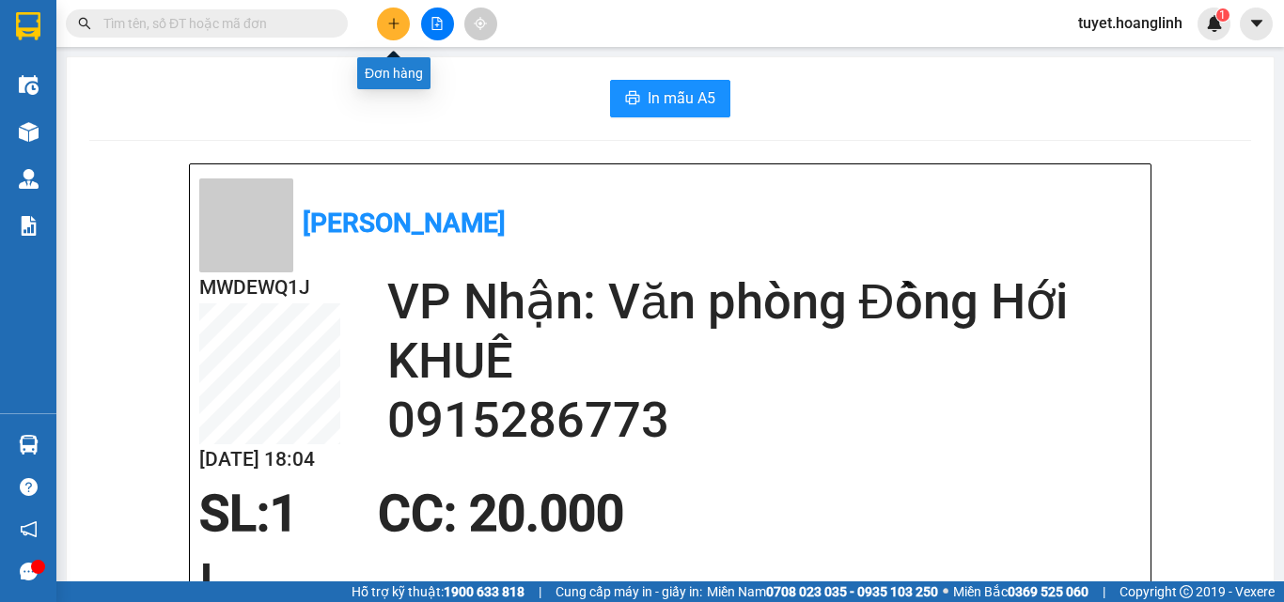
click at [392, 28] on icon "plus" at bounding box center [393, 23] width 13 height 13
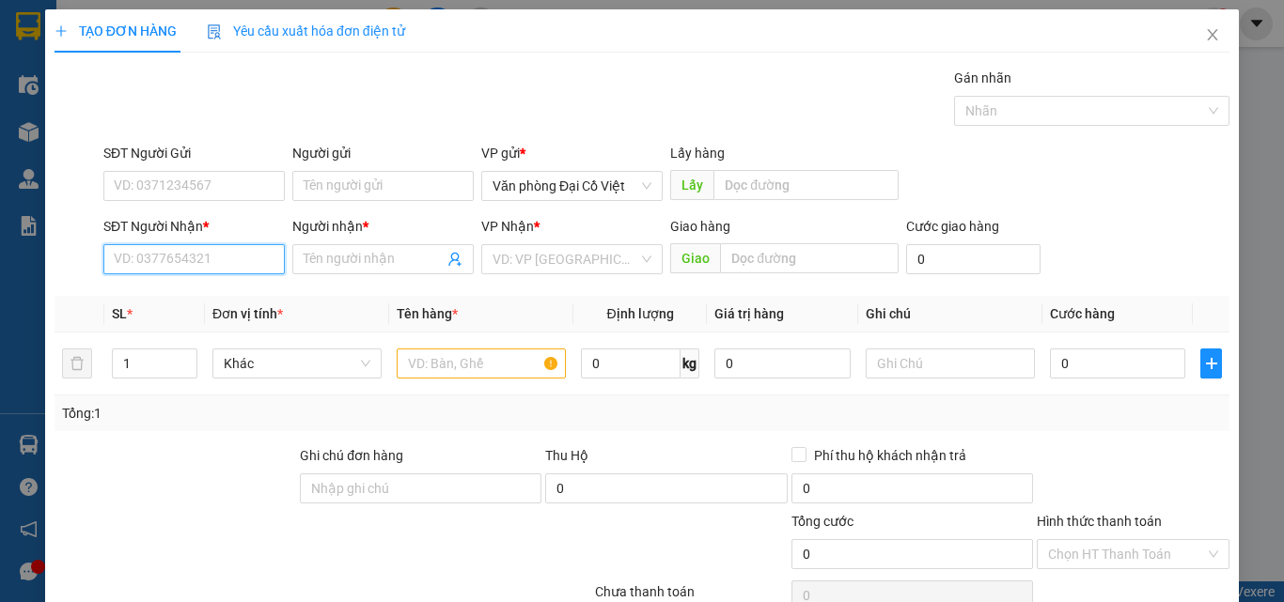
click at [216, 264] on input "SĐT Người Nhận *" at bounding box center [193, 259] width 181 height 30
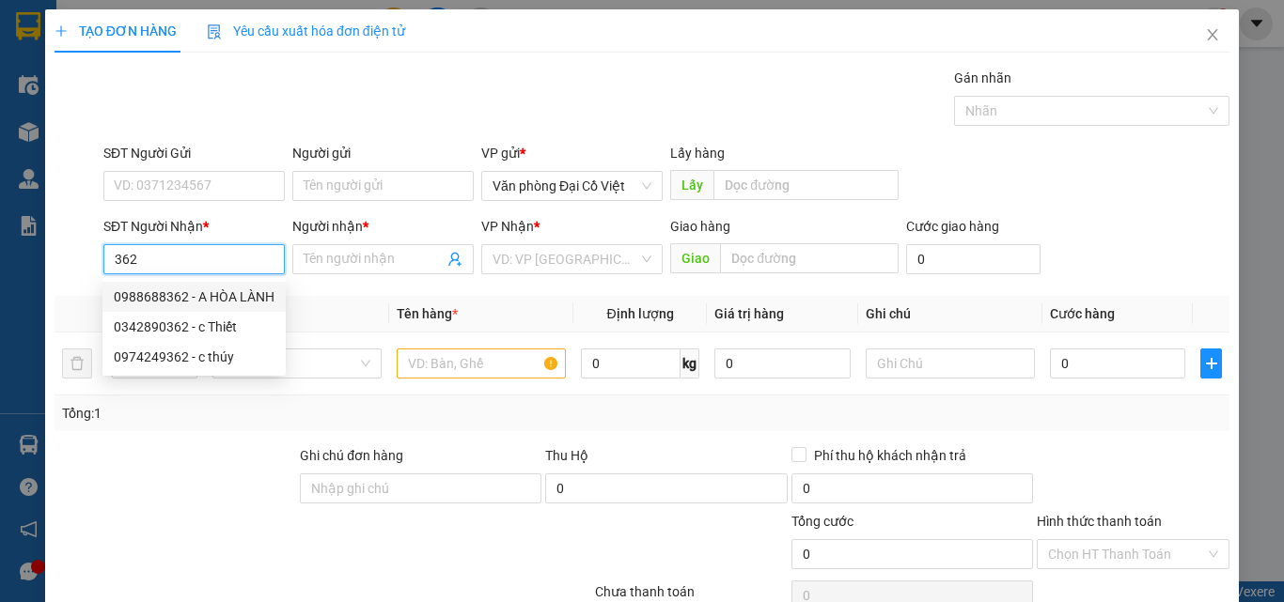
click at [174, 300] on div "0988688362 - A HÒA LÀNH" at bounding box center [194, 297] width 161 height 21
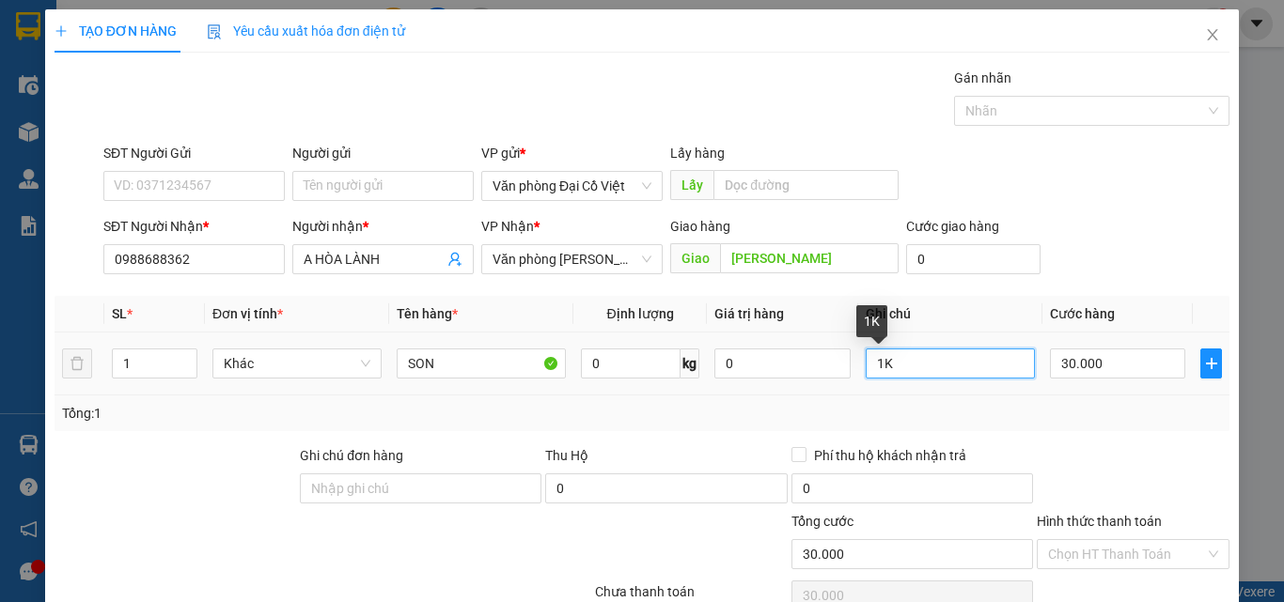
drag, startPoint x: 874, startPoint y: 363, endPoint x: 894, endPoint y: 360, distance: 19.9
click at [894, 360] on input "1K" at bounding box center [950, 364] width 169 height 30
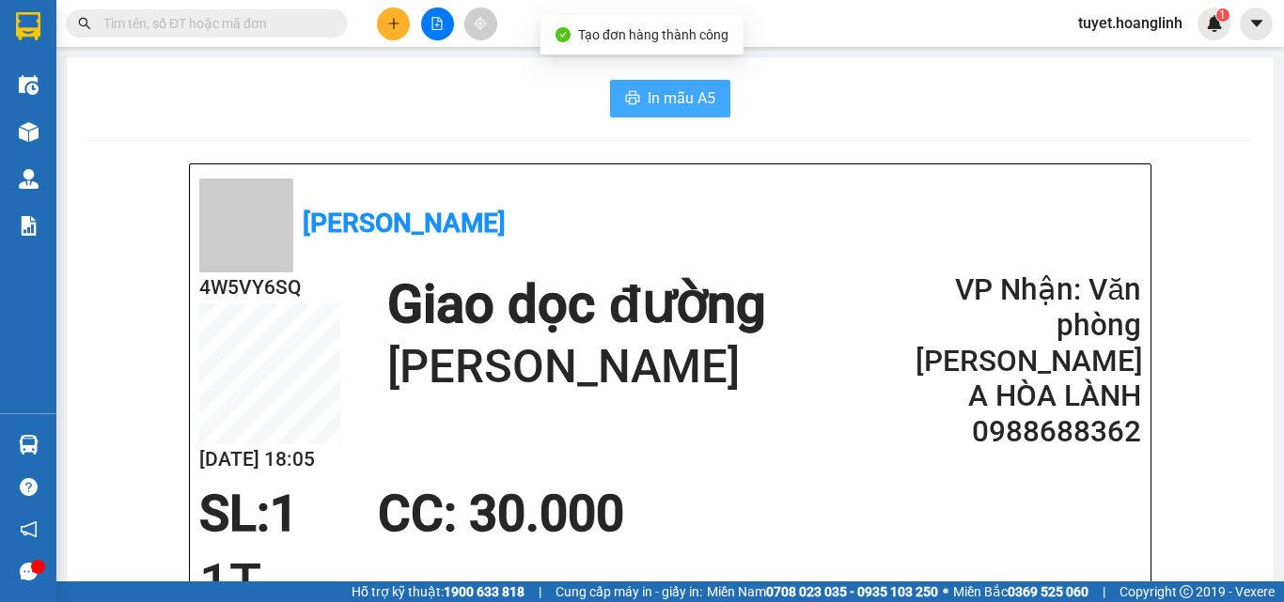
click at [614, 95] on button "In mẫu A5" at bounding box center [670, 99] width 120 height 38
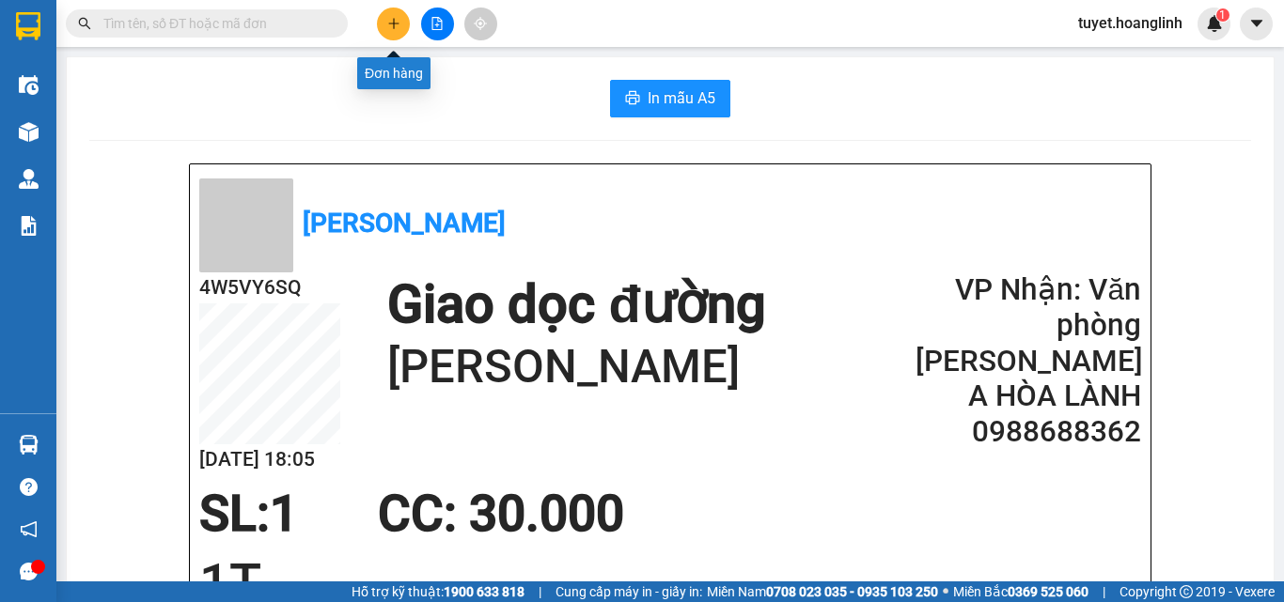
click at [397, 30] on button at bounding box center [393, 24] width 33 height 33
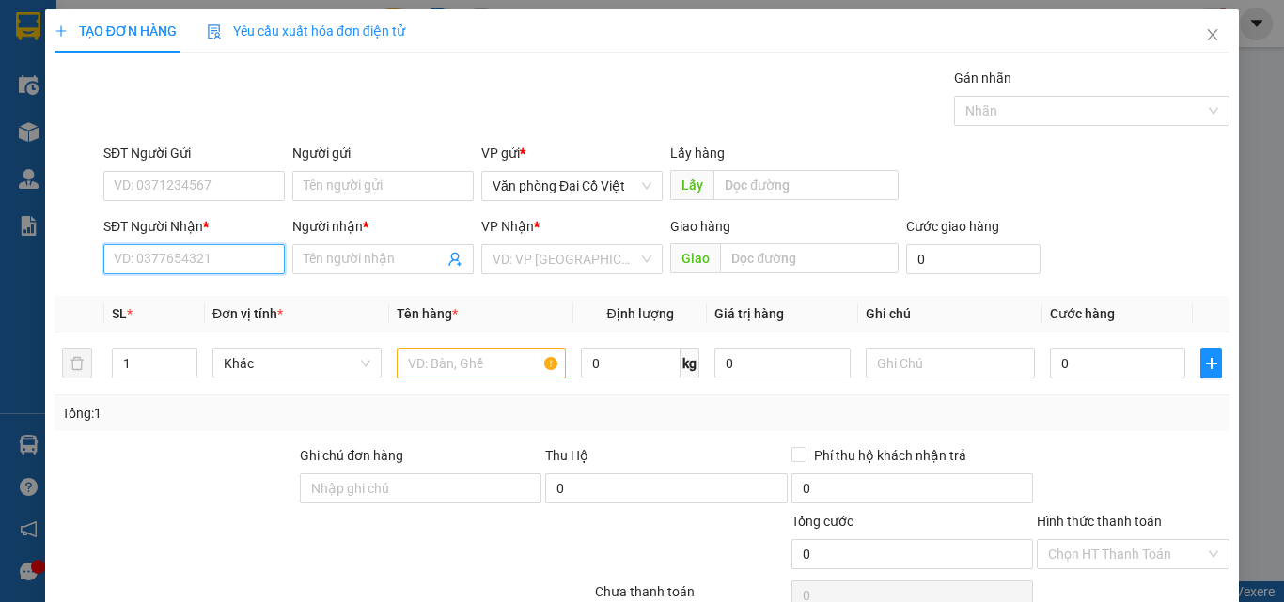
click at [182, 266] on input "SĐT Người Nhận *" at bounding box center [193, 259] width 181 height 30
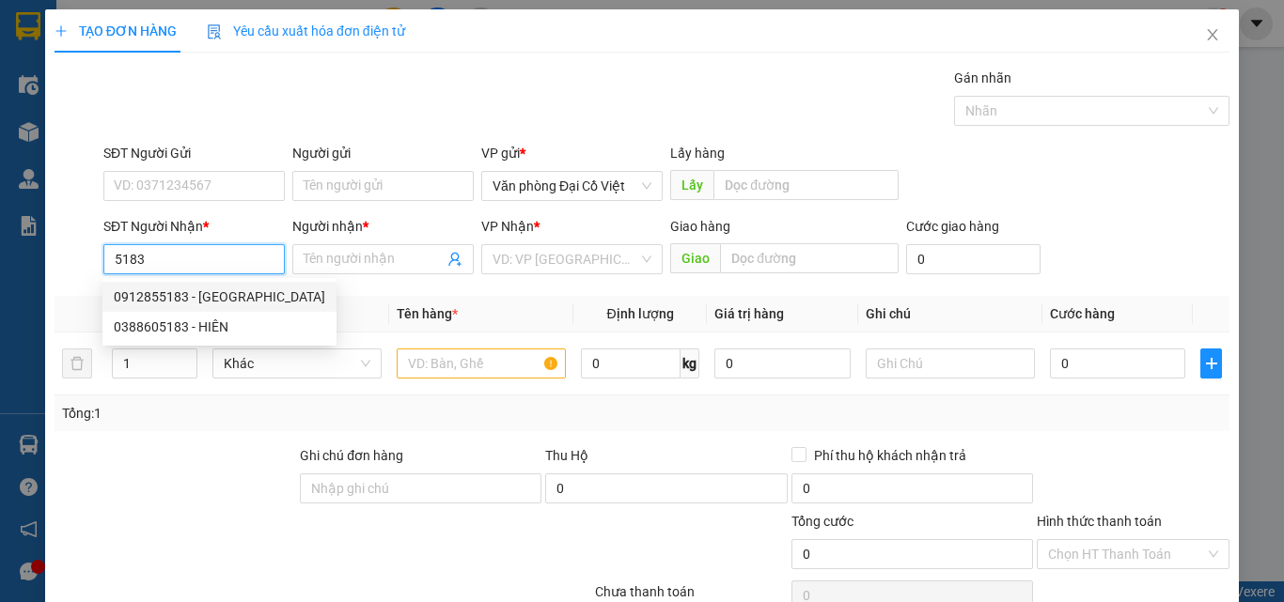
click at [173, 298] on div "0912855183 - long phong nha" at bounding box center [219, 297] width 211 height 21
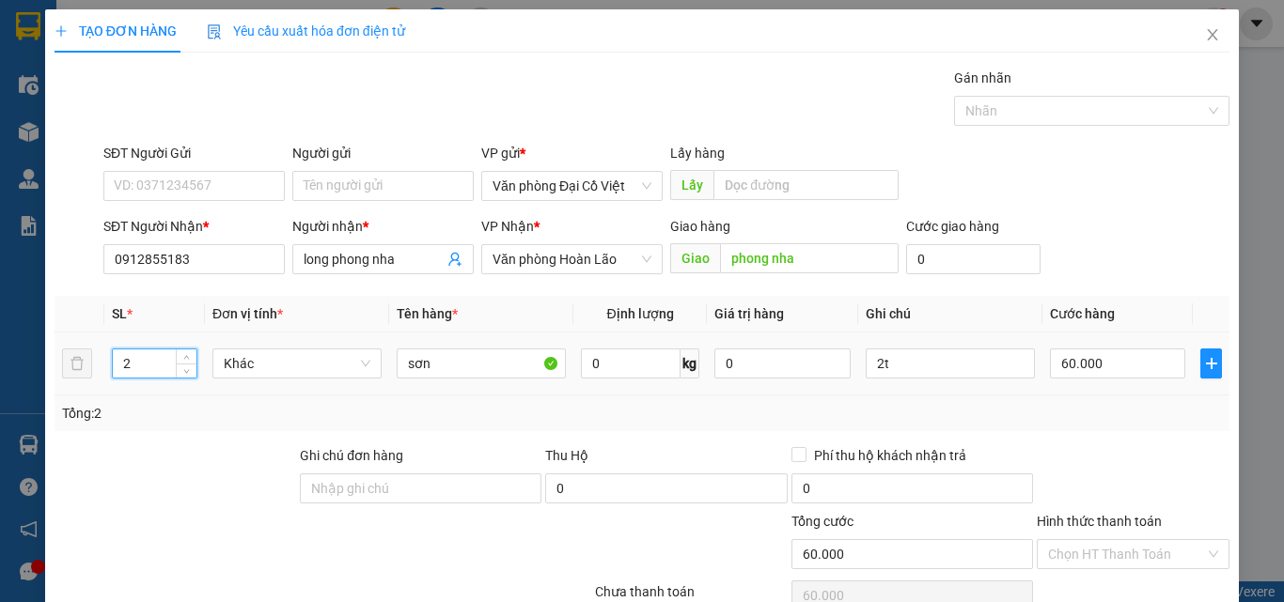
click at [148, 362] on input "2" at bounding box center [155, 364] width 84 height 28
click at [879, 358] on input "2t" at bounding box center [950, 364] width 169 height 30
click at [1113, 368] on input "60.000" at bounding box center [1117, 364] width 135 height 30
click at [1085, 397] on div "Tổng: 2" at bounding box center [642, 414] width 1175 height 36
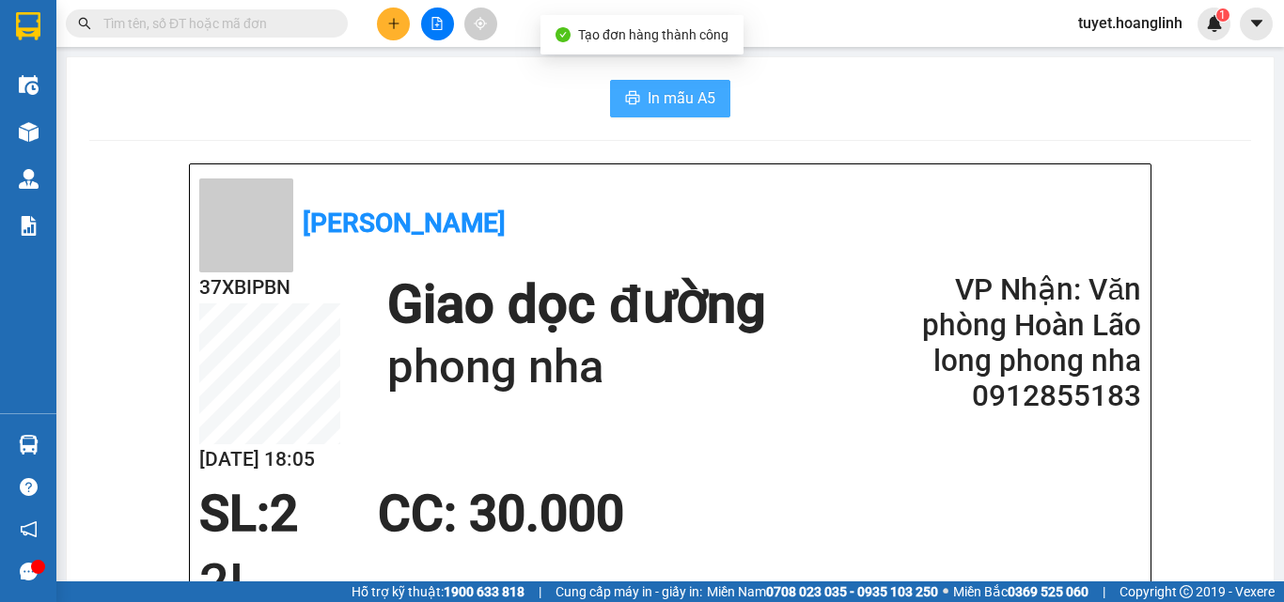
click at [667, 102] on span "In mẫu A5" at bounding box center [682, 97] width 68 height 23
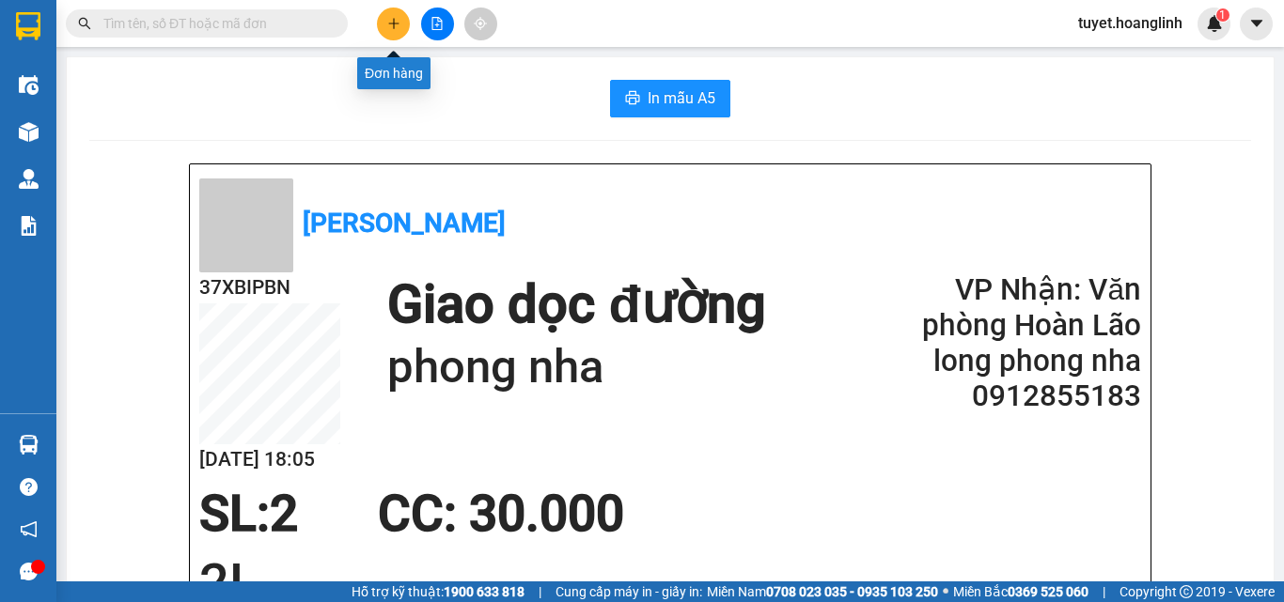
click at [395, 29] on icon "plus" at bounding box center [393, 23] width 13 height 13
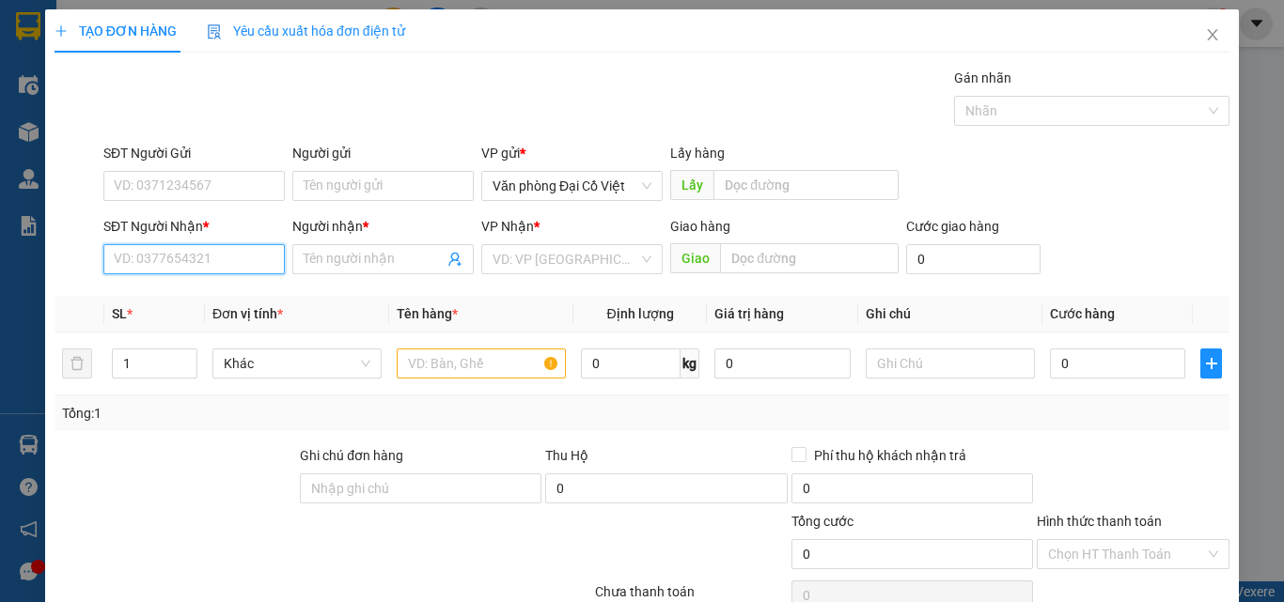
click at [163, 268] on input "SĐT Người Nhận *" at bounding box center [193, 259] width 181 height 30
click at [108, 264] on input "092" at bounding box center [193, 259] width 181 height 30
click at [164, 299] on div "0904983092 - TƯ XÍU" at bounding box center [192, 297] width 157 height 21
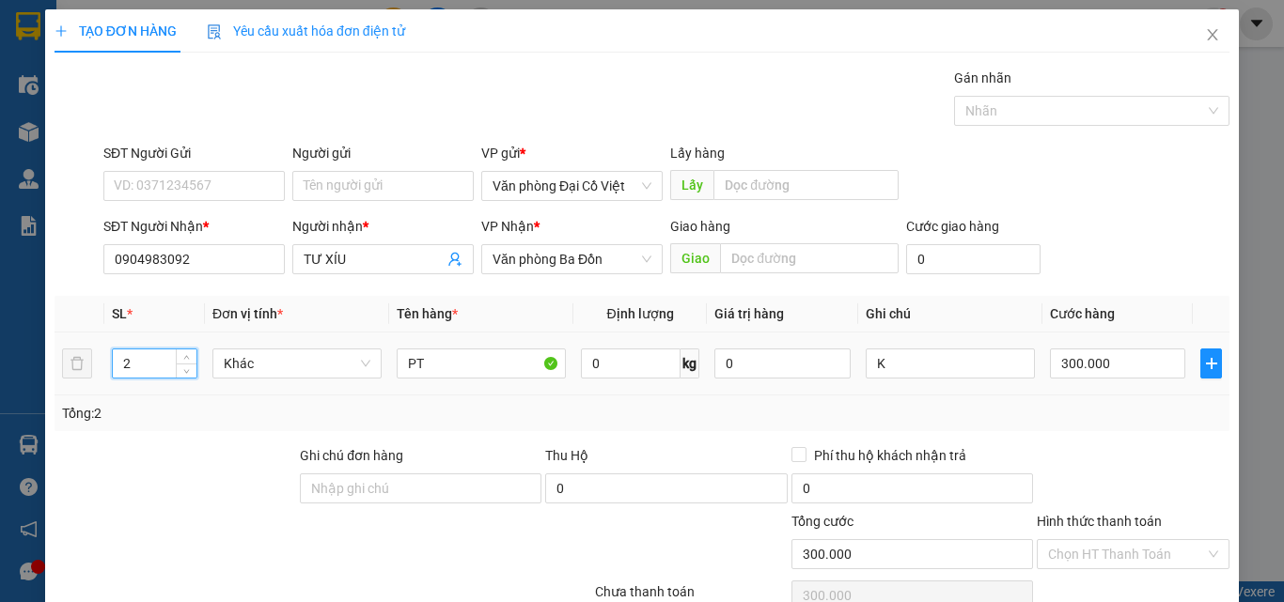
drag, startPoint x: 136, startPoint y: 365, endPoint x: 100, endPoint y: 360, distance: 37.0
click at [100, 360] on tr "2 Khác PT 0 kg 0 K 300.000" at bounding box center [642, 364] width 1175 height 63
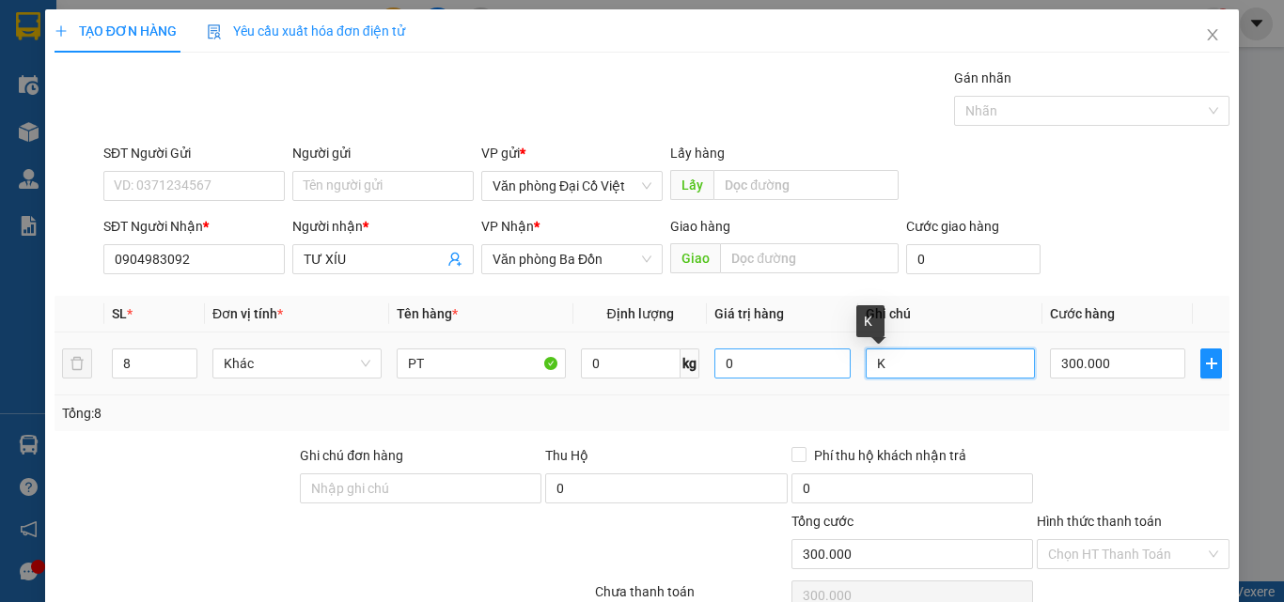
drag, startPoint x: 882, startPoint y: 364, endPoint x: 827, endPoint y: 367, distance: 54.6
click at [827, 367] on tr "8 Khác PT 0 kg 0 K 300.000" at bounding box center [642, 364] width 1175 height 63
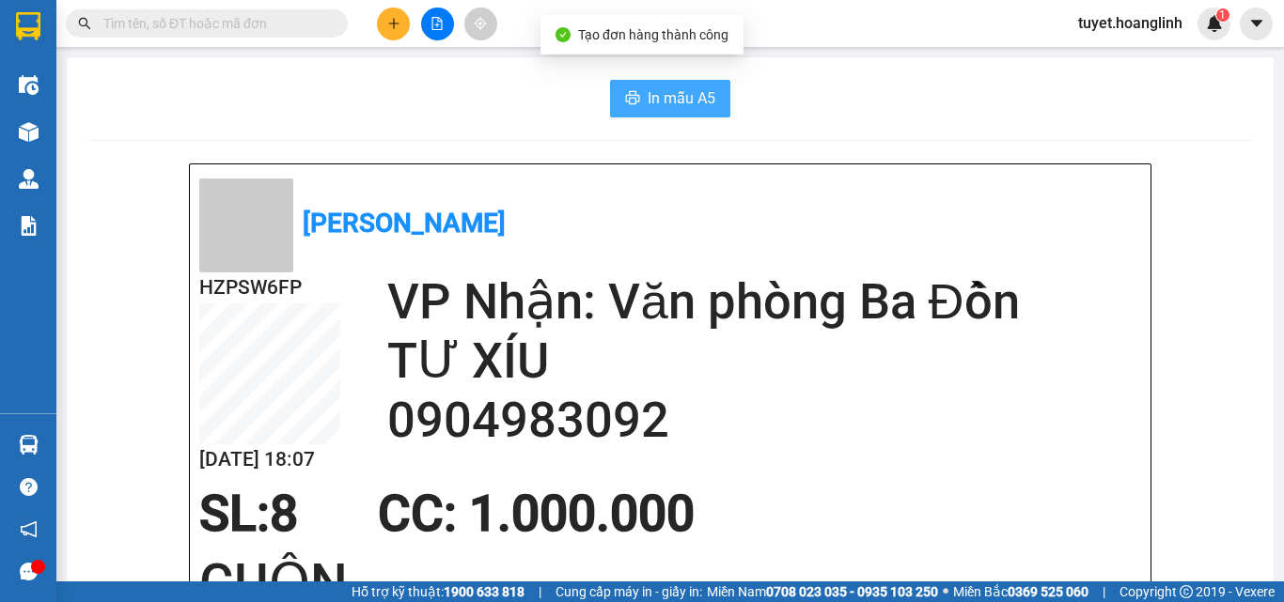
click at [654, 99] on span "In mẫu A5" at bounding box center [682, 97] width 68 height 23
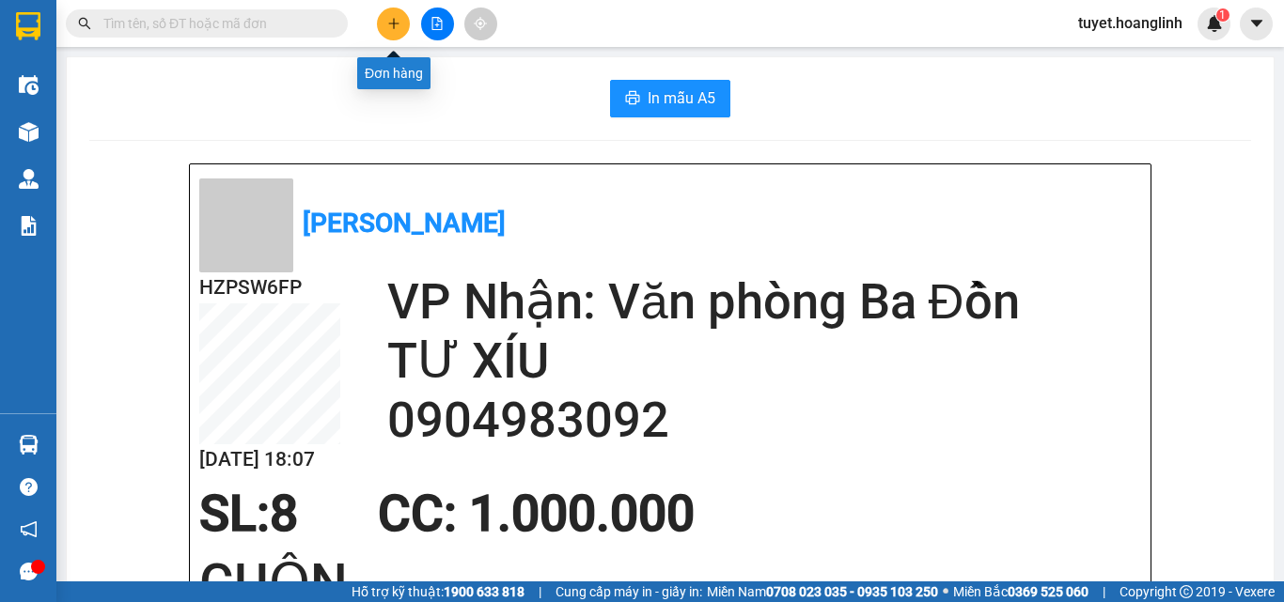
click at [387, 19] on icon "plus" at bounding box center [393, 23] width 13 height 13
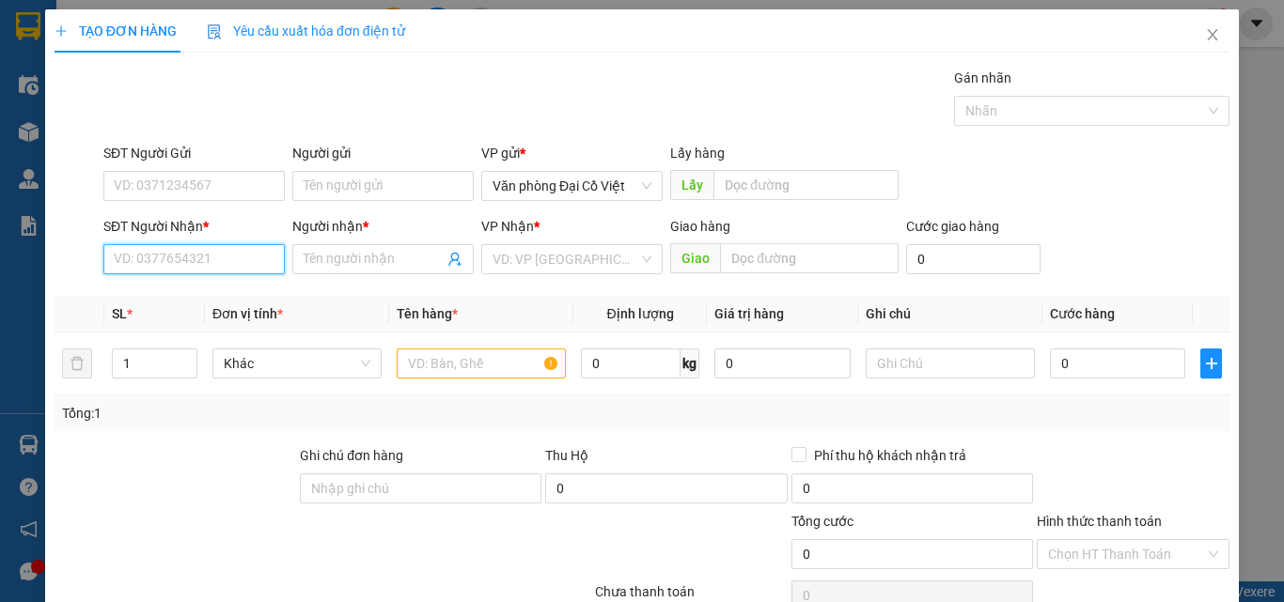
click at [136, 266] on input "SĐT Người Nhận *" at bounding box center [193, 259] width 181 height 30
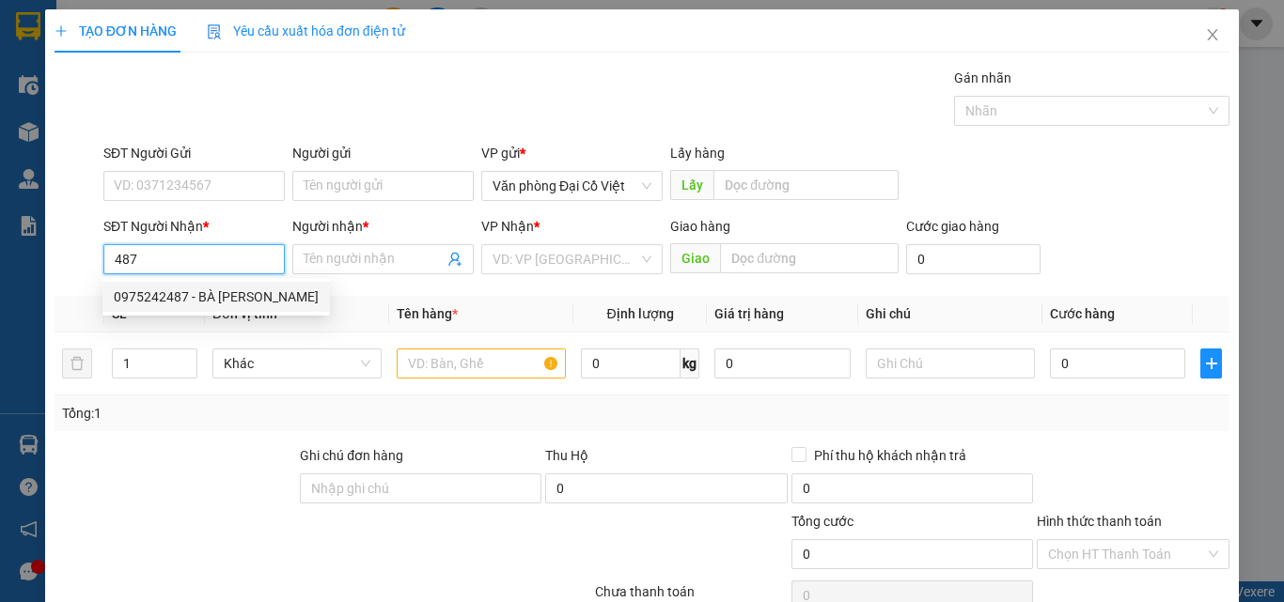
click at [139, 293] on div "0975242487 - BÀ DUYÊN" at bounding box center [216, 297] width 205 height 21
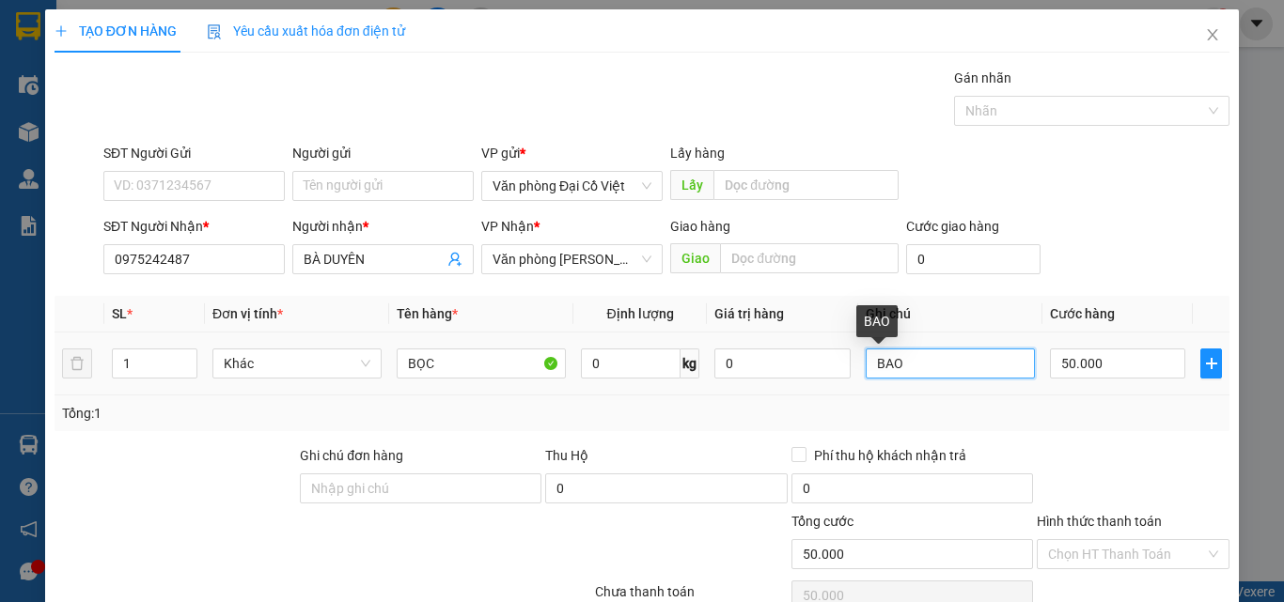
drag, startPoint x: 898, startPoint y: 370, endPoint x: 875, endPoint y: 368, distance: 23.6
click at [875, 368] on input "BAO" at bounding box center [950, 364] width 169 height 30
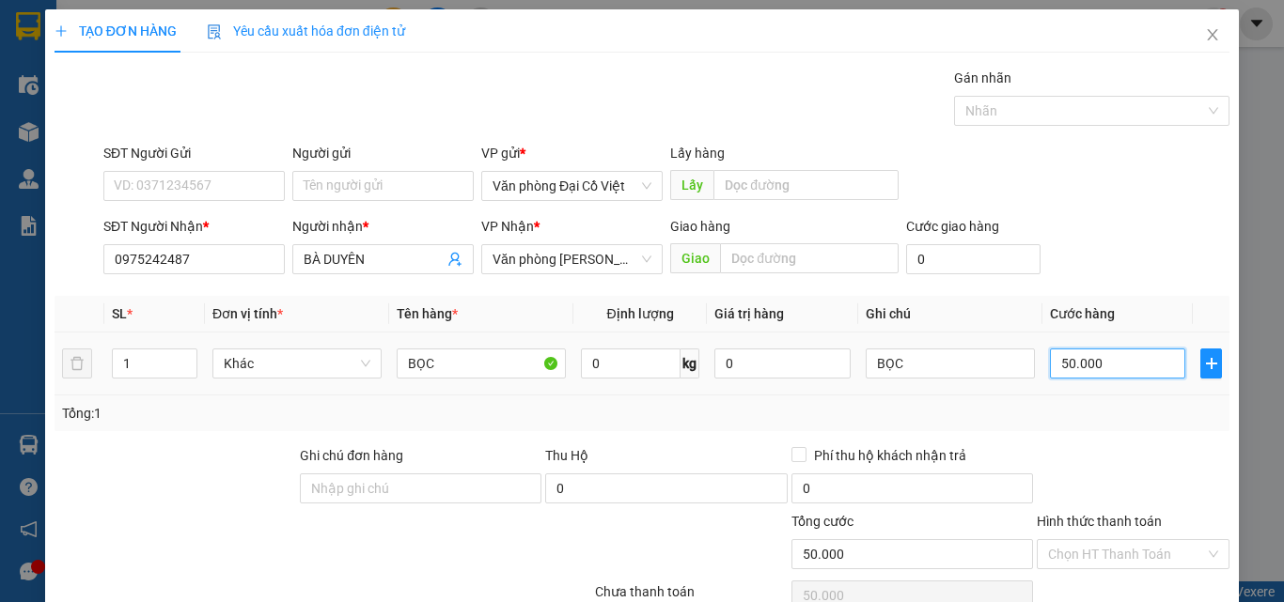
click at [1104, 367] on input "50.000" at bounding box center [1117, 364] width 135 height 30
click at [1075, 418] on div "Tổng: 1" at bounding box center [642, 413] width 1160 height 21
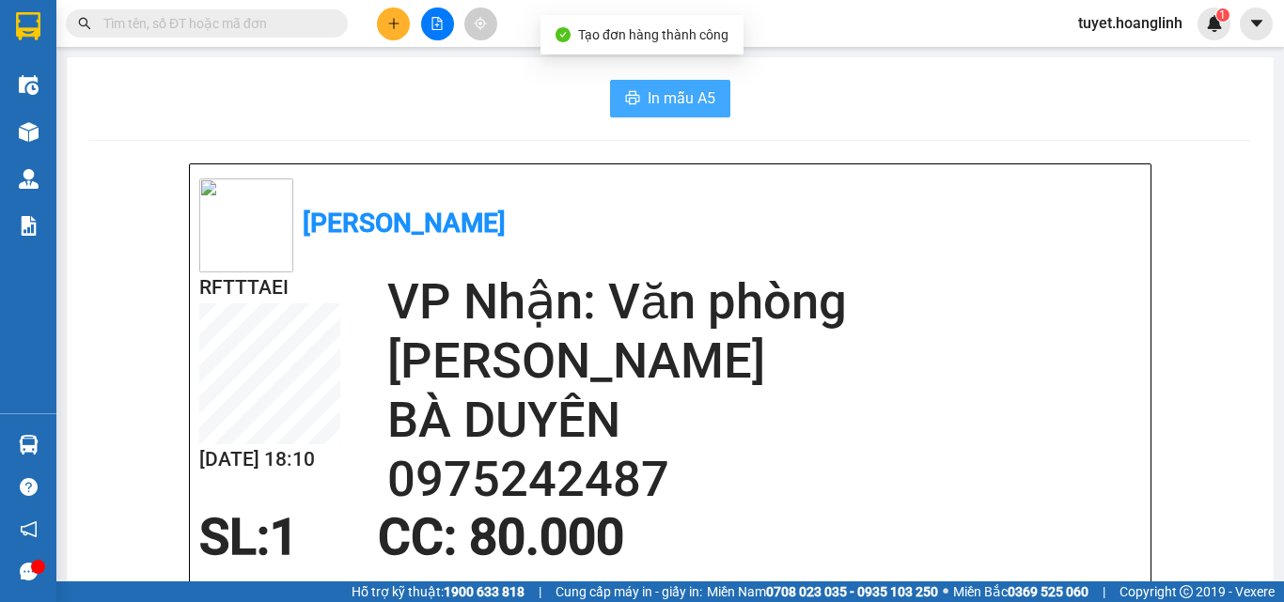
click at [648, 98] on span "In mẫu A5" at bounding box center [682, 97] width 68 height 23
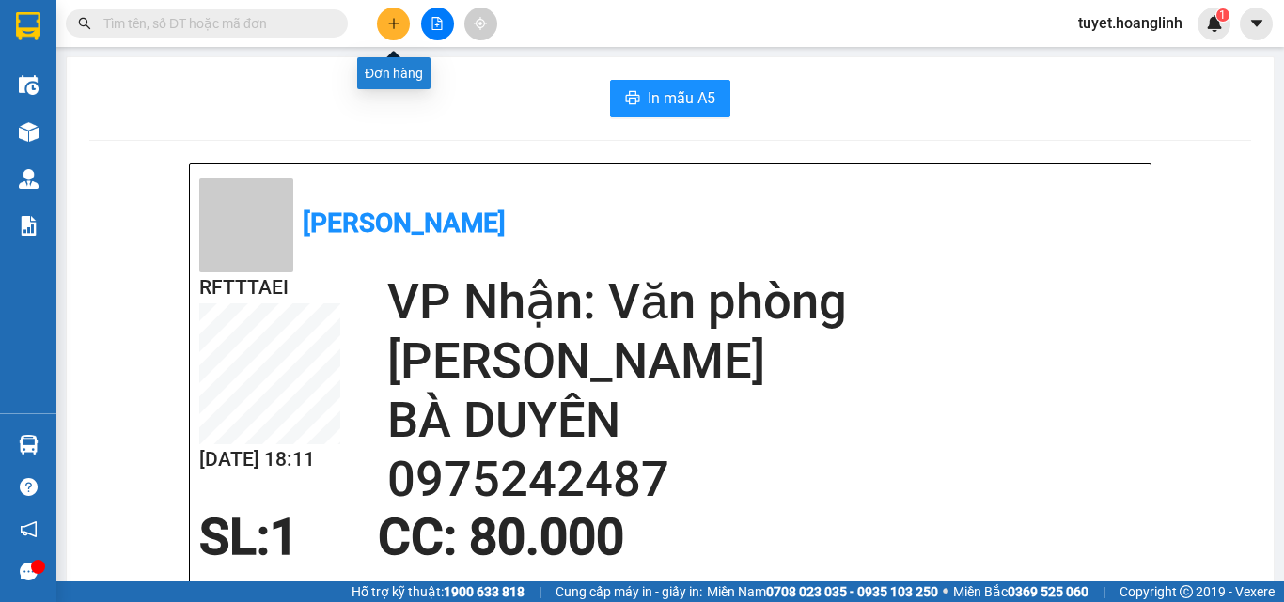
click at [391, 18] on icon "plus" at bounding box center [393, 23] width 13 height 13
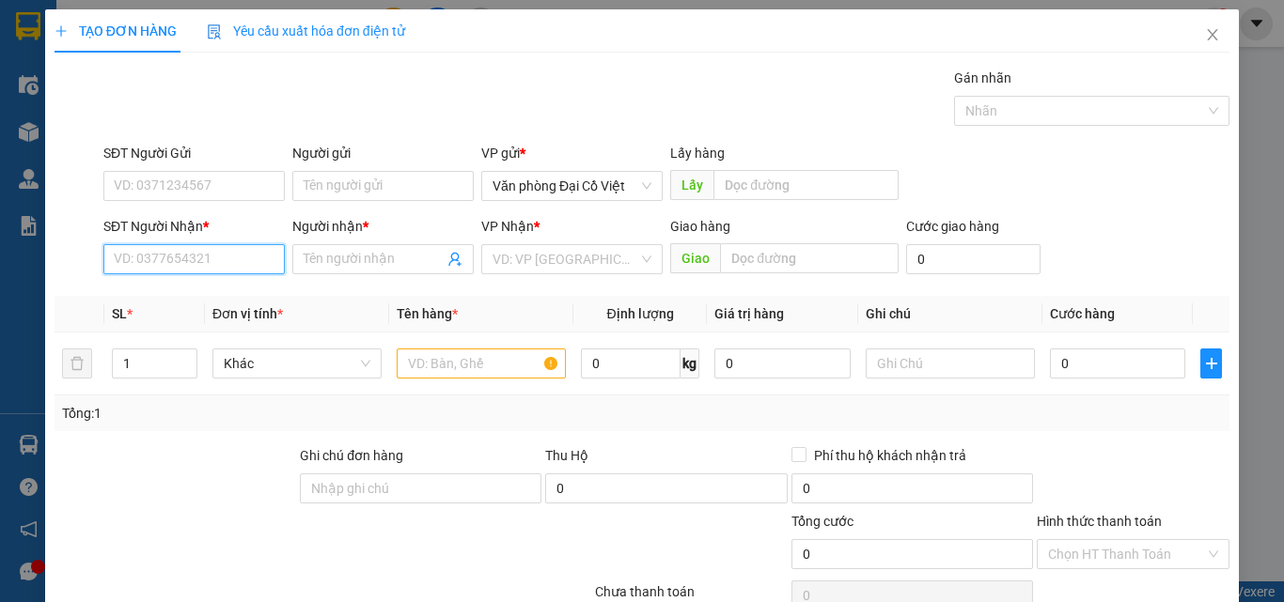
click at [140, 271] on input "SĐT Người Nhận *" at bounding box center [193, 259] width 181 height 30
click at [160, 301] on div "0988083592 - Hiếu" at bounding box center [192, 297] width 157 height 21
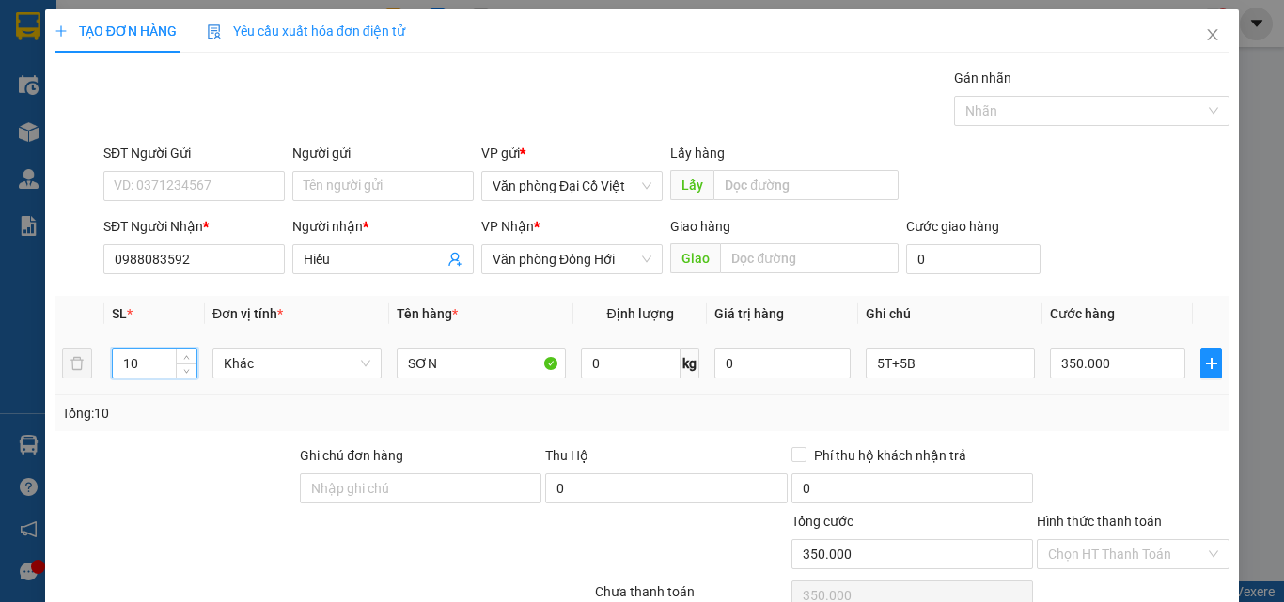
click at [89, 371] on tr "10 Khác SƠN 0 kg 0 5T+5B 350.000" at bounding box center [642, 364] width 1175 height 63
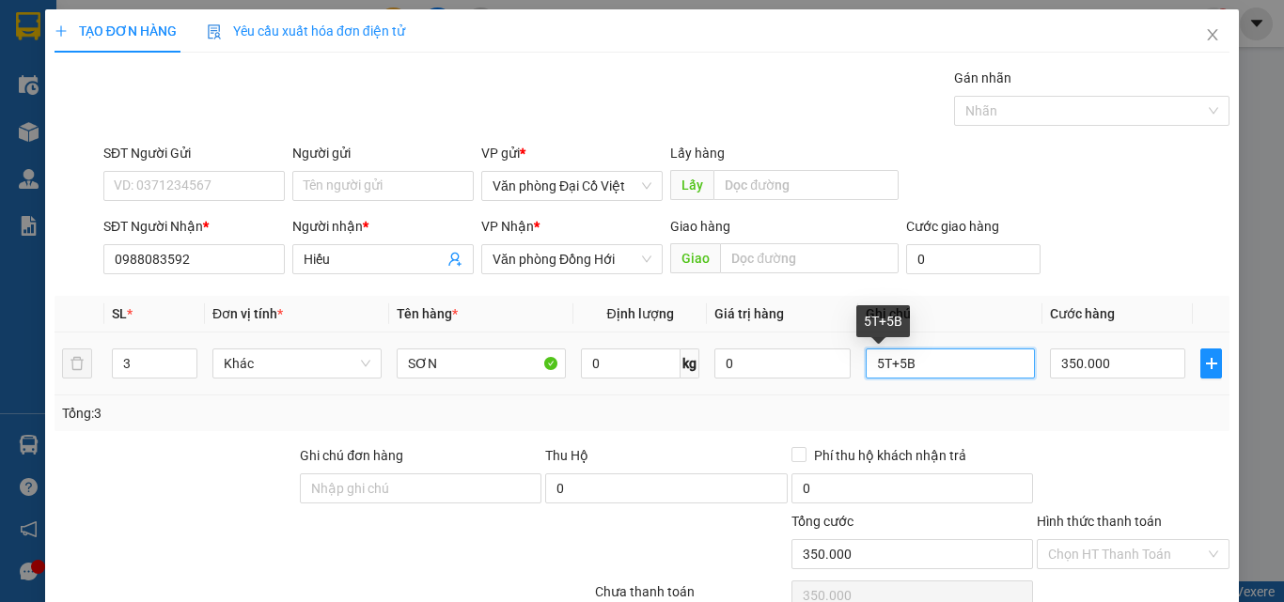
drag, startPoint x: 875, startPoint y: 360, endPoint x: 847, endPoint y: 368, distance: 29.4
click at [847, 368] on tr "3 Khác SƠN 0 kg 0 5T+5B 350.000" at bounding box center [642, 364] width 1175 height 63
drag, startPoint x: 886, startPoint y: 367, endPoint x: 943, endPoint y: 364, distance: 56.5
click at [943, 364] on input "2T+5B" at bounding box center [950, 364] width 169 height 30
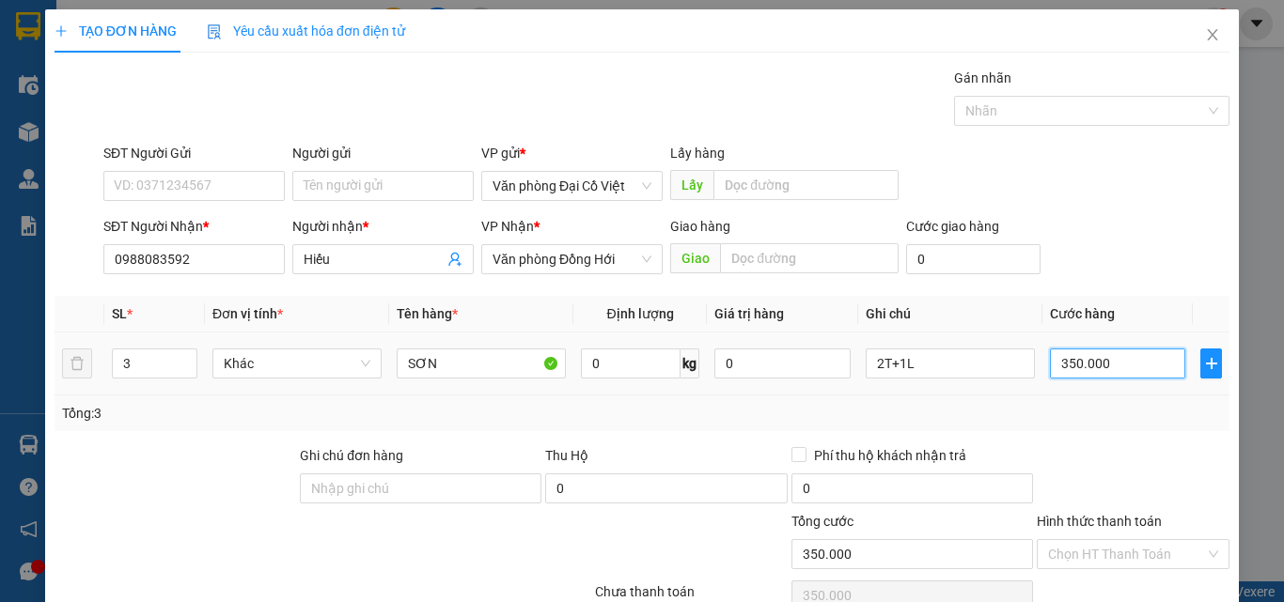
click at [1105, 360] on input "350.000" at bounding box center [1117, 364] width 135 height 30
click at [1070, 435] on div "Transit Pickup Surcharge Ids Transit Deliver Surcharge Ids Transit Deliver Surc…" at bounding box center [642, 392] width 1175 height 649
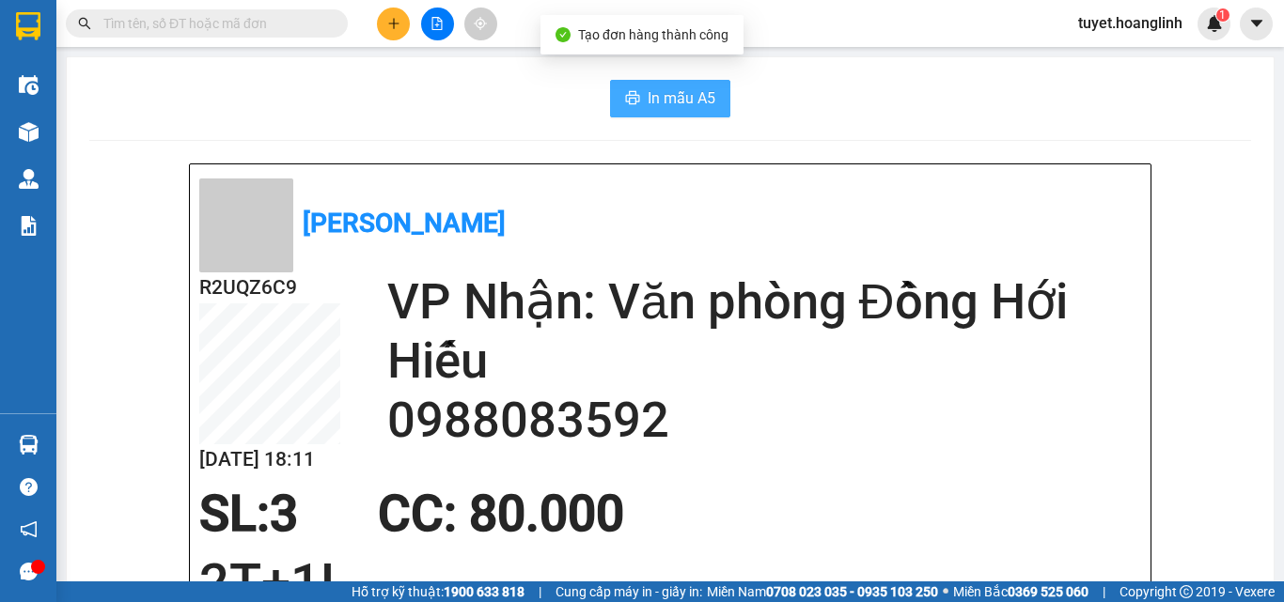
click at [633, 96] on button "In mẫu A5" at bounding box center [670, 99] width 120 height 38
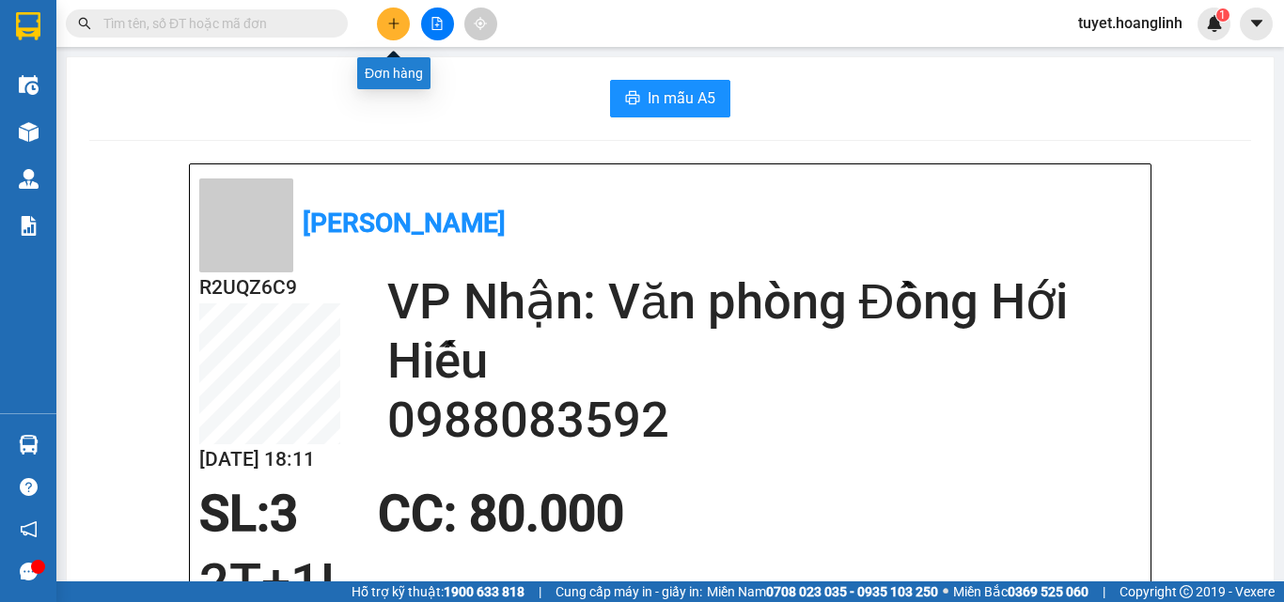
click at [389, 26] on icon "plus" at bounding box center [393, 23] width 13 height 13
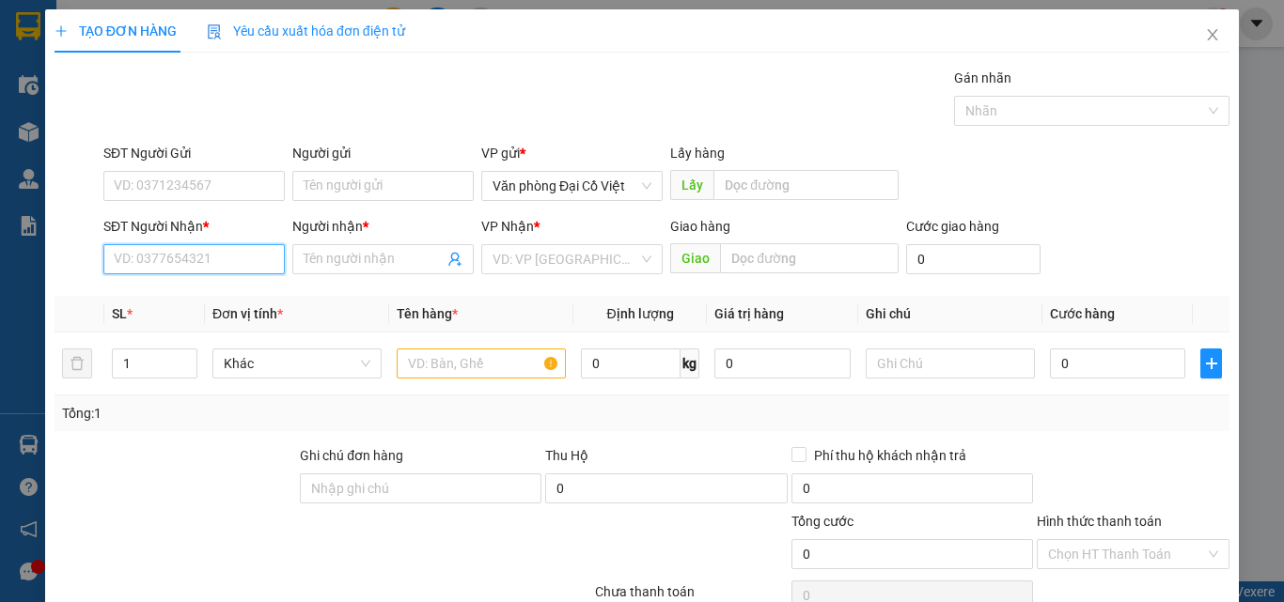
click at [163, 256] on input "SĐT Người Nhận *" at bounding box center [193, 259] width 181 height 30
click at [160, 296] on div "0931773556 - TIỆP" at bounding box center [192, 297] width 157 height 21
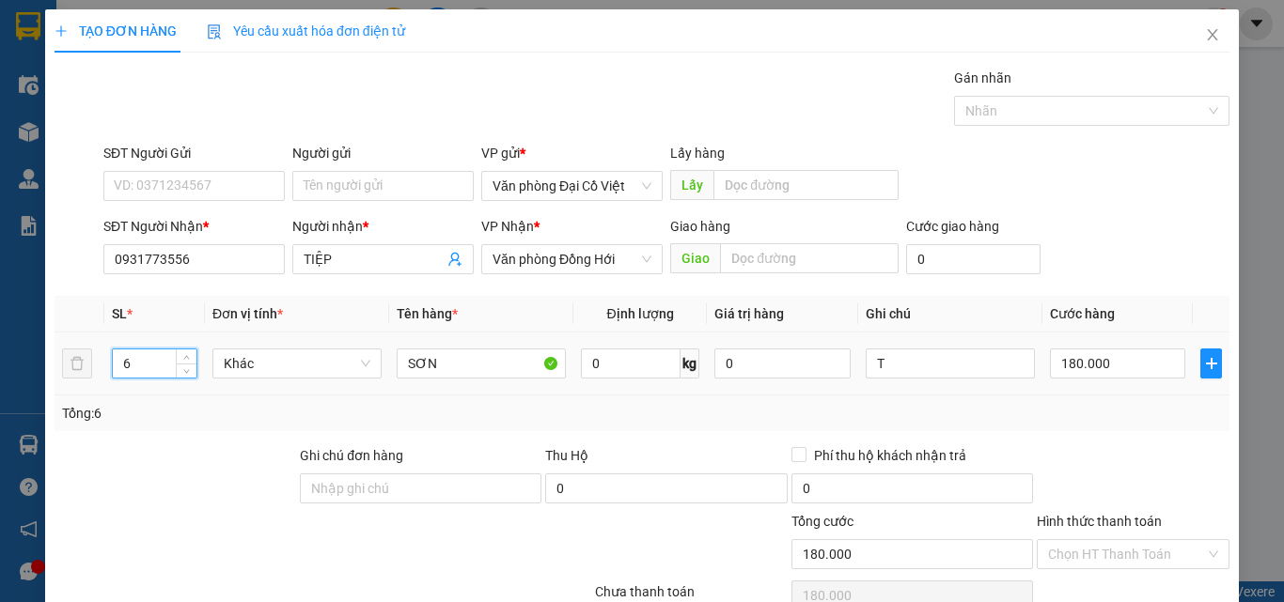
click at [66, 353] on tr "6 Khác SƠN 0 kg 0 T 180.000" at bounding box center [642, 364] width 1175 height 63
click at [1109, 367] on input "180.000" at bounding box center [1117, 364] width 135 height 30
click at [1087, 403] on div "Tổng: 10" at bounding box center [642, 413] width 1160 height 21
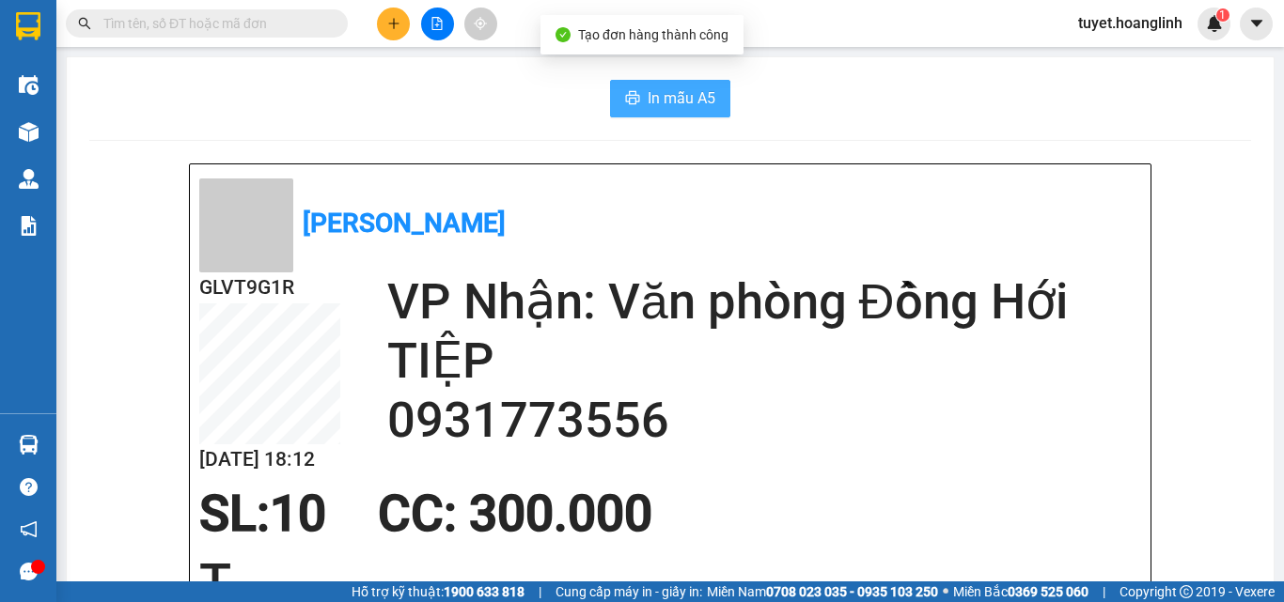
click at [648, 88] on span "In mẫu A5" at bounding box center [682, 97] width 68 height 23
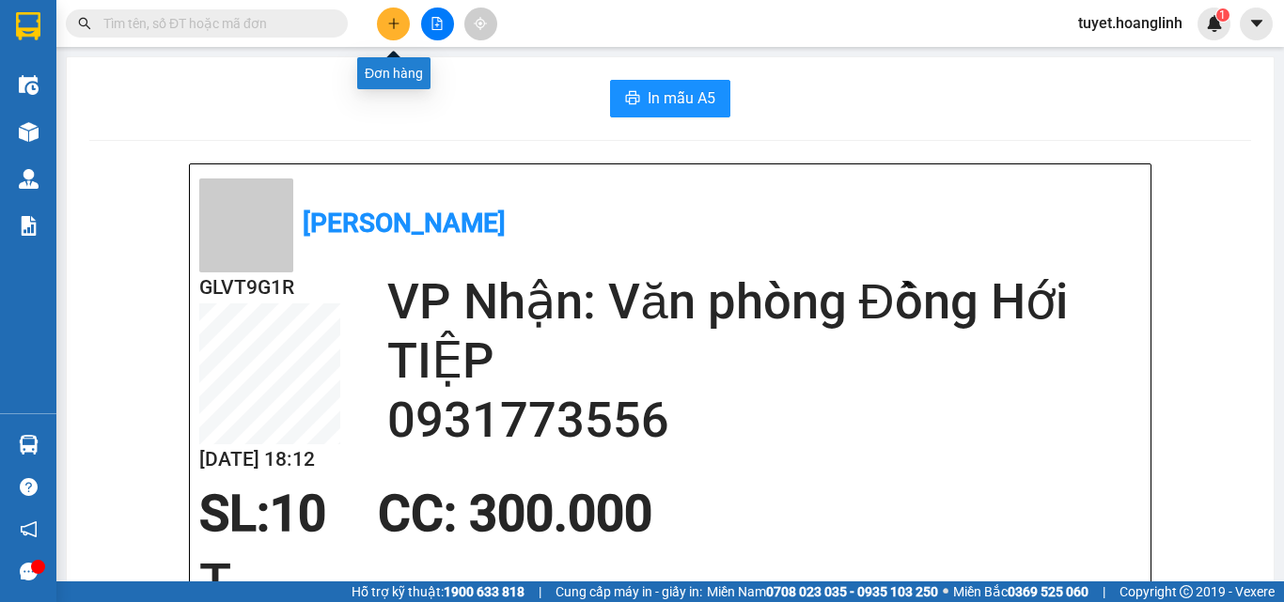
click at [392, 22] on icon "plus" at bounding box center [393, 23] width 13 height 13
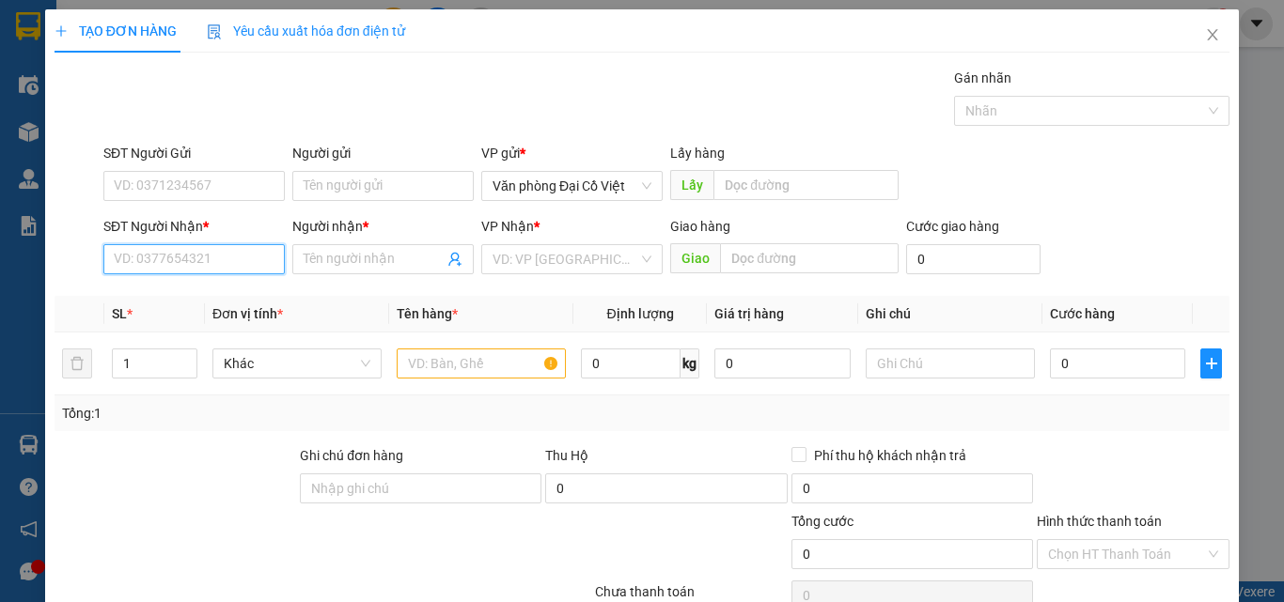
click at [182, 258] on input "SĐT Người Nhận *" at bounding box center [193, 259] width 181 height 30
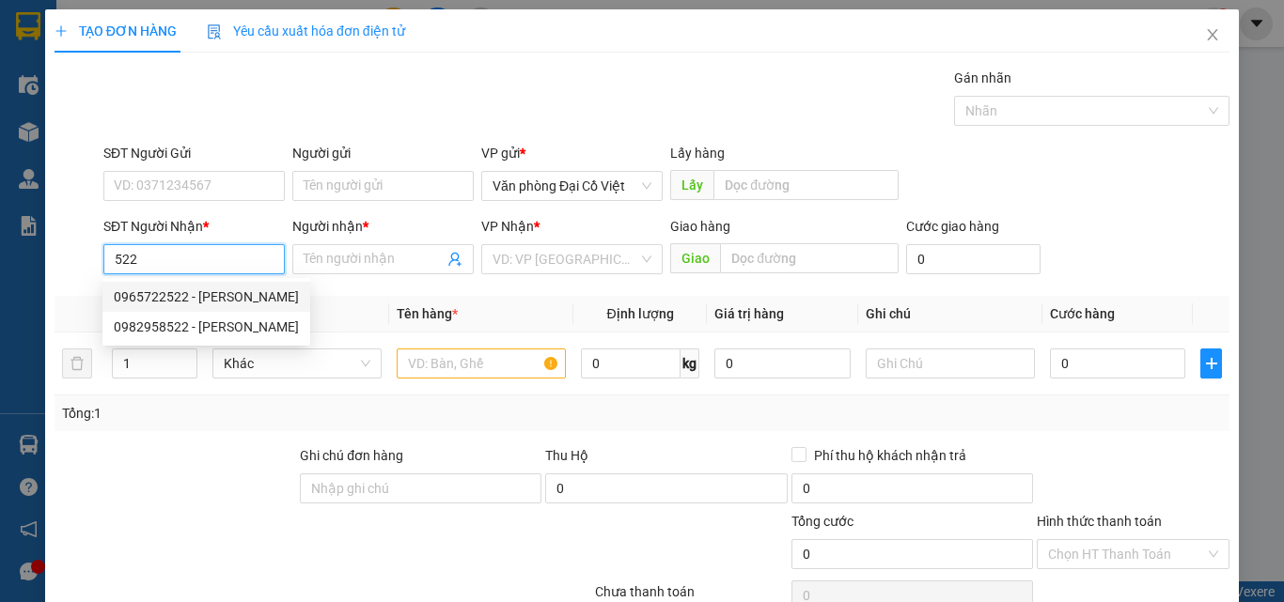
click at [148, 292] on div "0965722522 - HUY HOÀNG" at bounding box center [206, 297] width 185 height 21
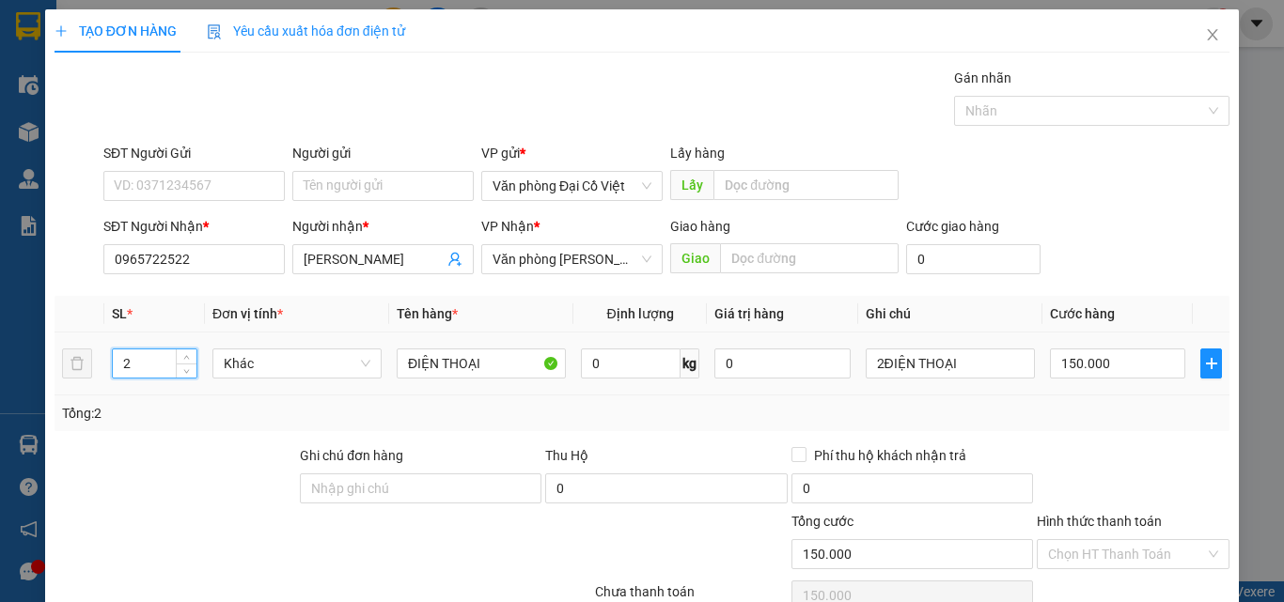
drag, startPoint x: 144, startPoint y: 367, endPoint x: 123, endPoint y: 370, distance: 20.9
click at [123, 370] on input "2" at bounding box center [155, 364] width 84 height 28
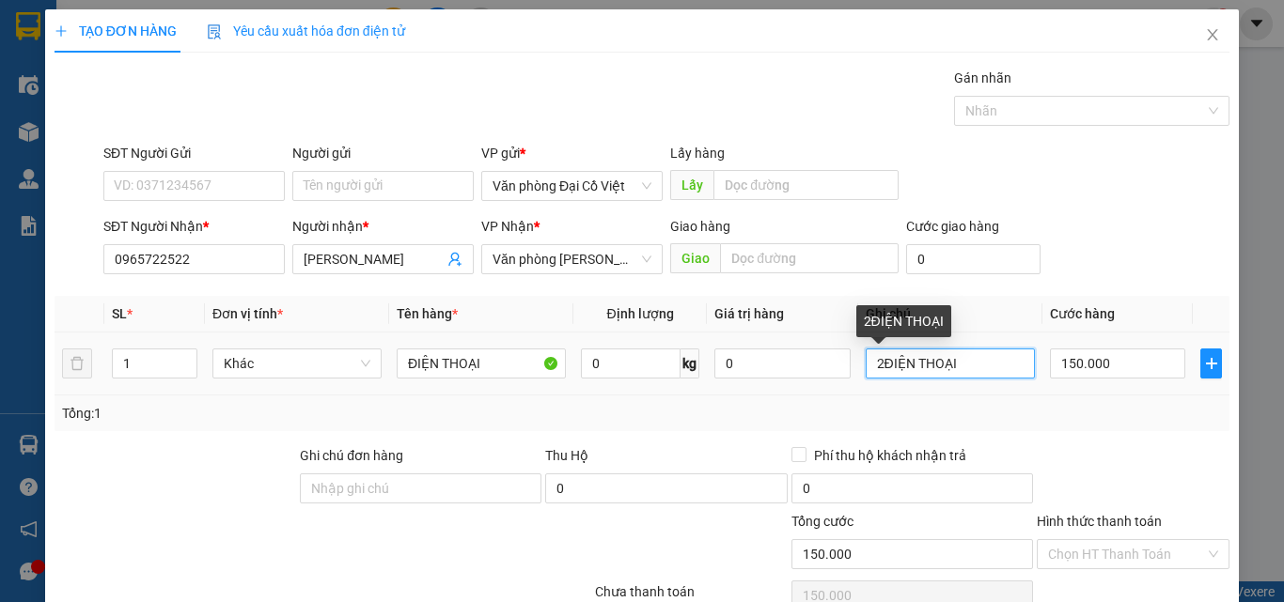
drag, startPoint x: 872, startPoint y: 357, endPoint x: 851, endPoint y: 374, distance: 27.4
click at [858, 374] on td "2ĐIỆN THOẠI" at bounding box center [950, 364] width 184 height 63
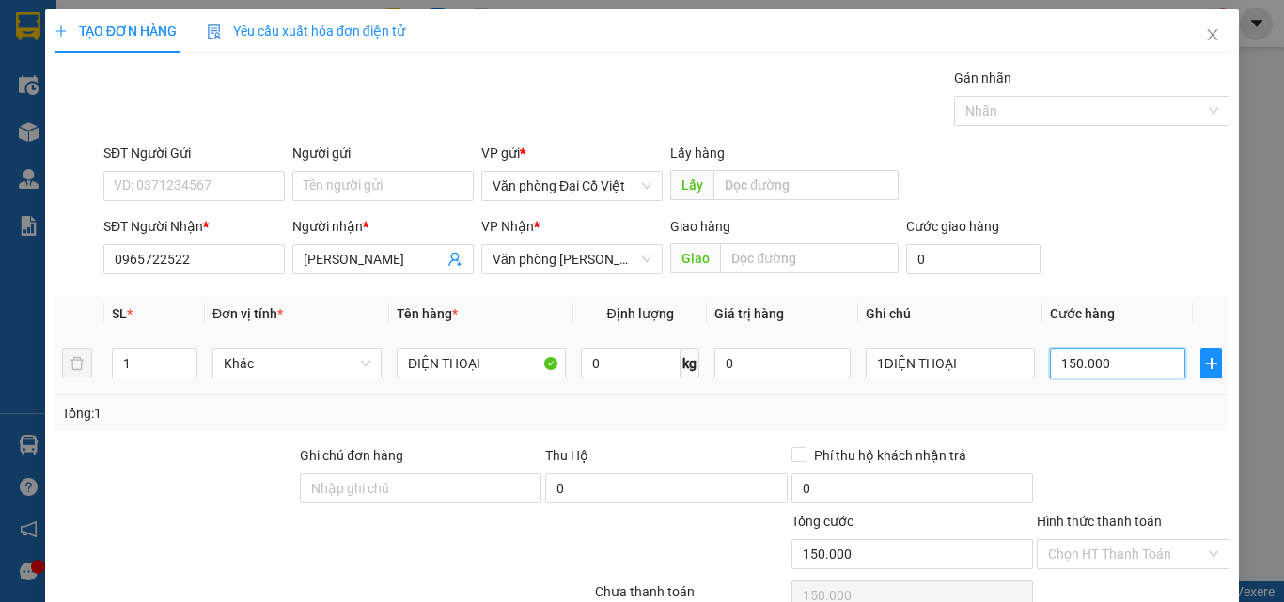
click at [1123, 369] on input "150.000" at bounding box center [1117, 364] width 135 height 30
click at [1096, 403] on div "Tổng: 1" at bounding box center [642, 413] width 1160 height 21
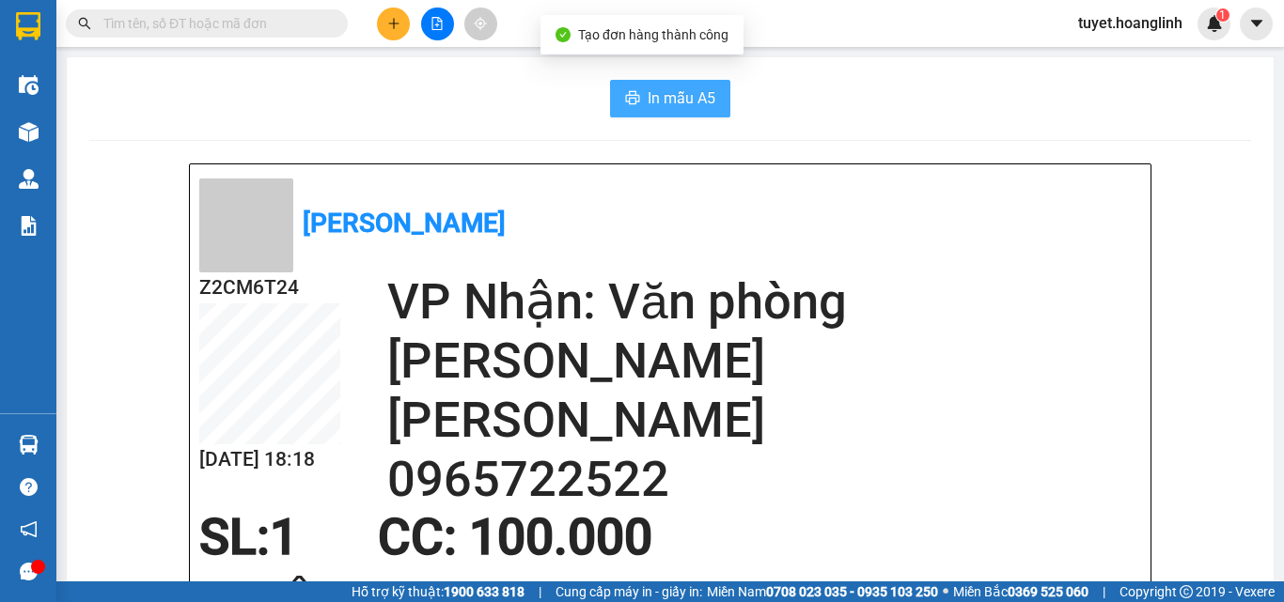
click at [668, 90] on span "In mẫu A5" at bounding box center [682, 97] width 68 height 23
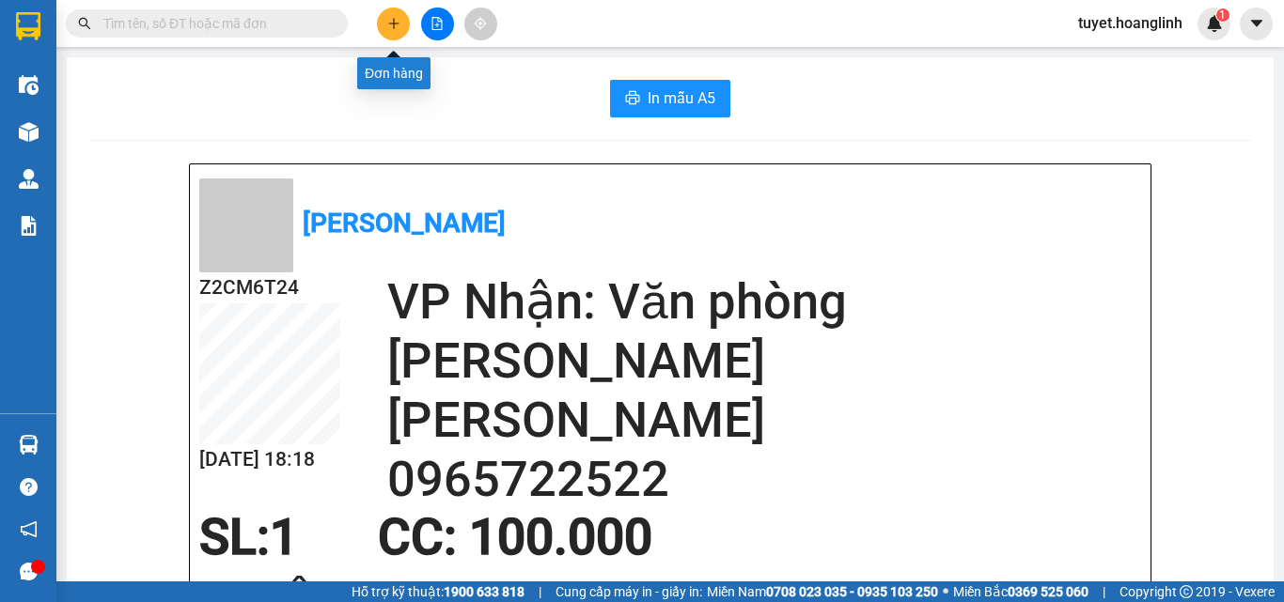
click at [393, 16] on button at bounding box center [393, 24] width 33 height 33
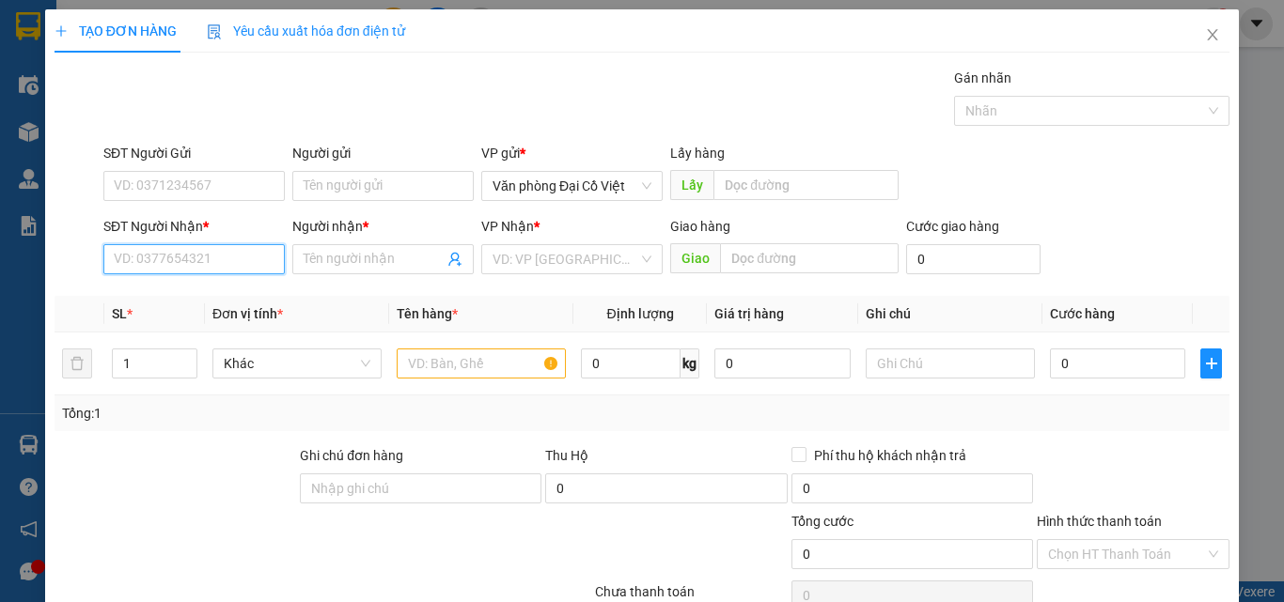
click at [192, 264] on input "SĐT Người Nhận *" at bounding box center [193, 259] width 181 height 30
click at [149, 297] on div "0912484416 - TIẾN ĐẠT" at bounding box center [192, 297] width 157 height 21
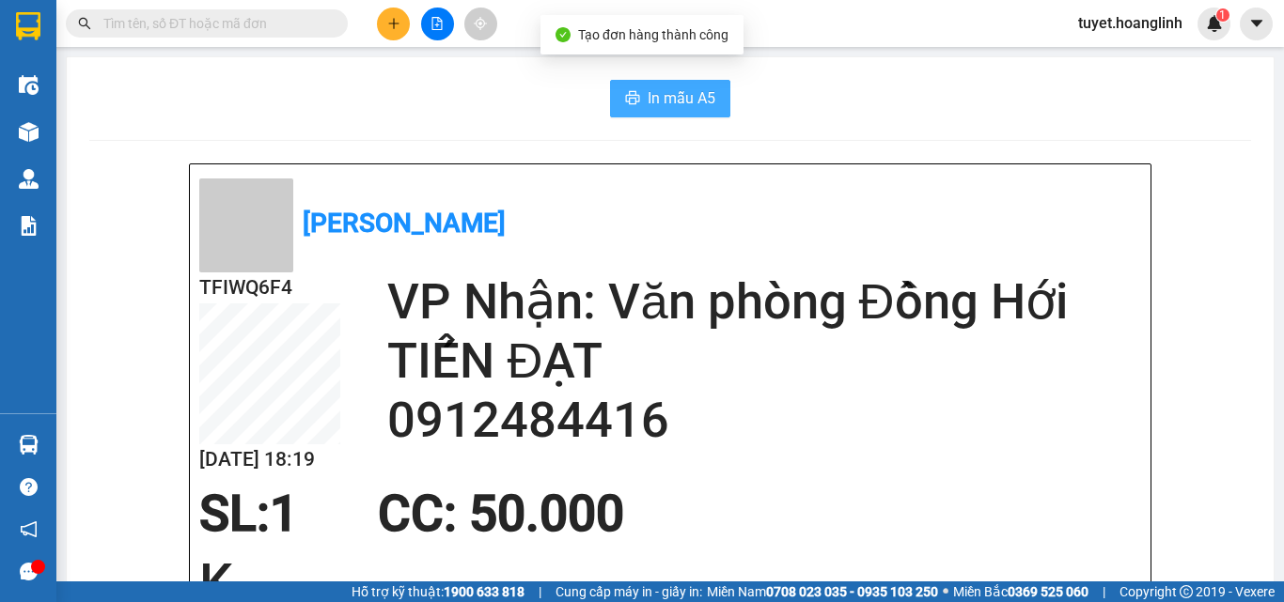
click at [682, 86] on button "In mẫu A5" at bounding box center [670, 99] width 120 height 38
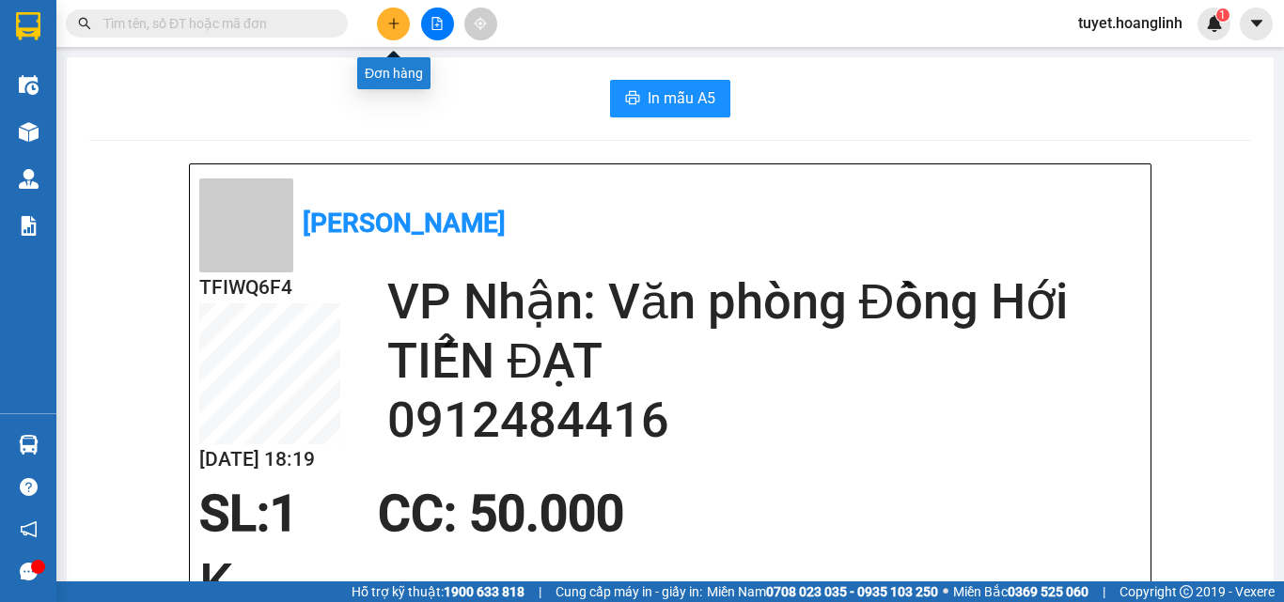
click at [385, 25] on button at bounding box center [393, 24] width 33 height 33
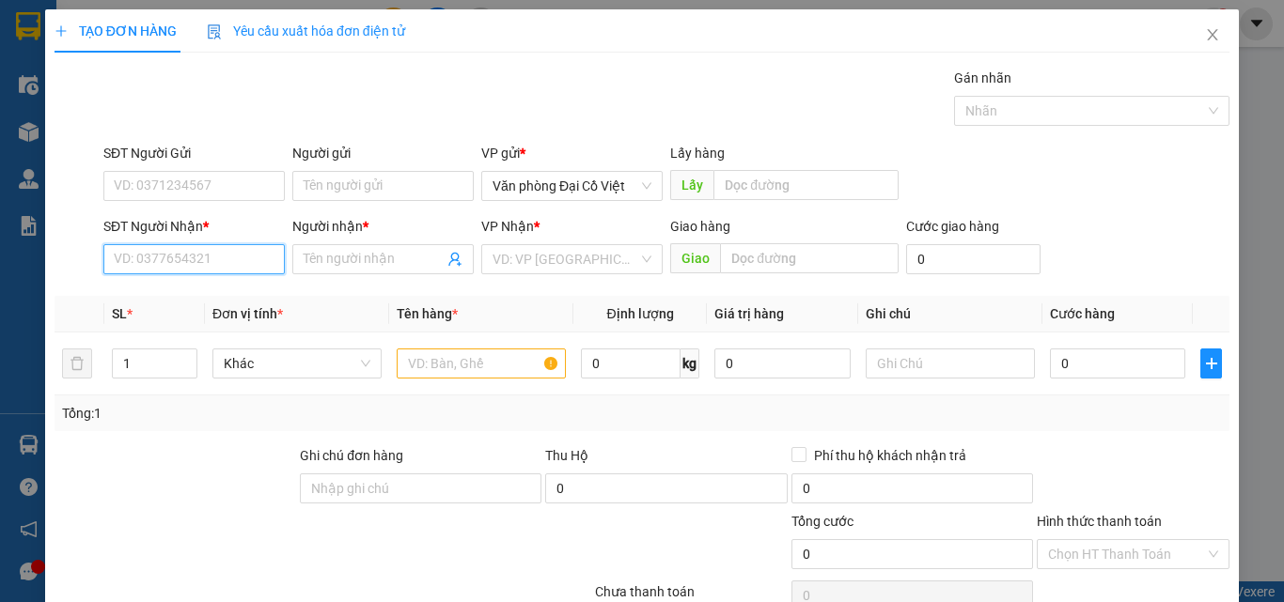
click at [230, 258] on input "SĐT Người Nhận *" at bounding box center [193, 259] width 181 height 30
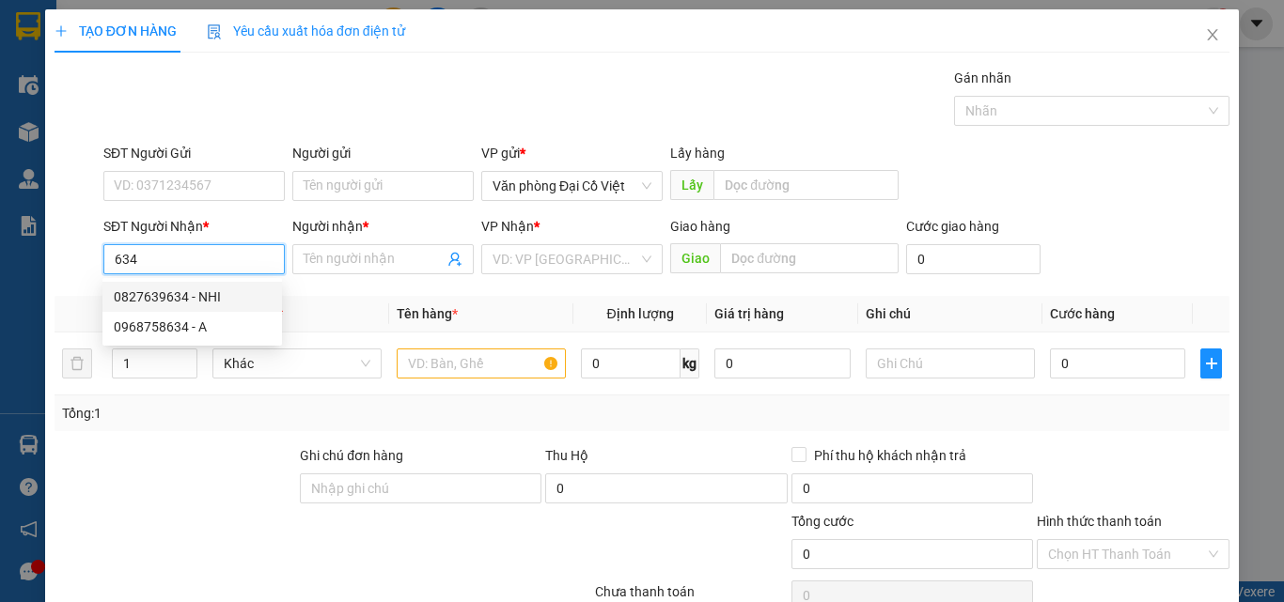
click at [153, 292] on div "0827639634 - NHI" at bounding box center [192, 297] width 157 height 21
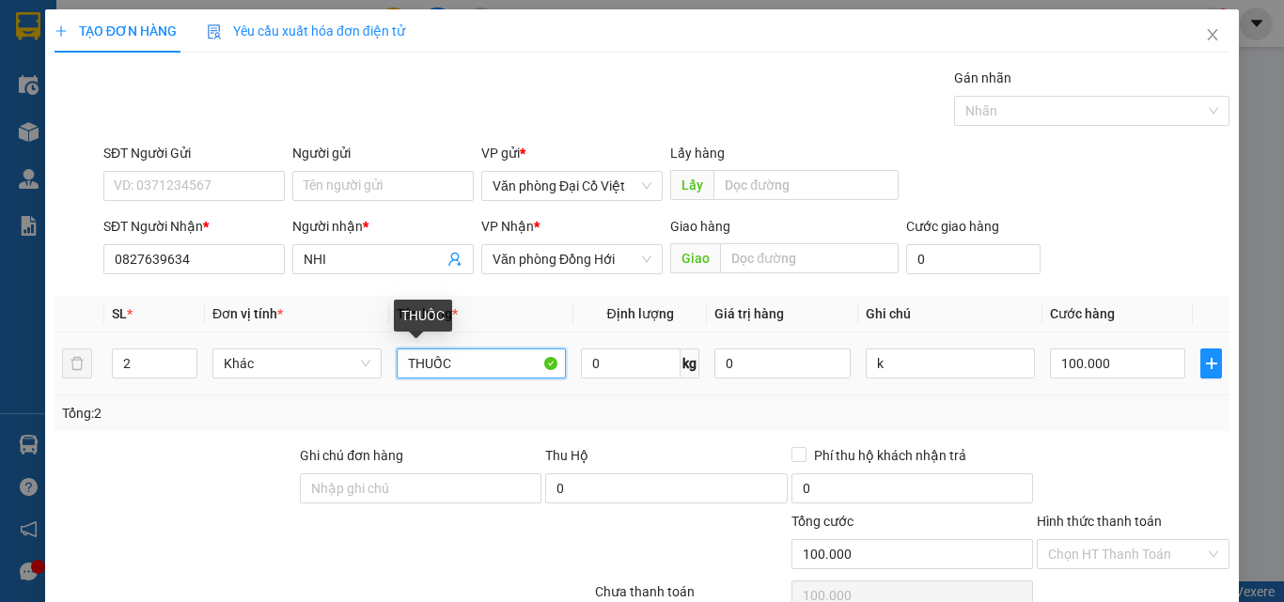
drag, startPoint x: 458, startPoint y: 366, endPoint x: 405, endPoint y: 367, distance: 52.7
click at [405, 367] on input "THUỐC" at bounding box center [481, 364] width 169 height 30
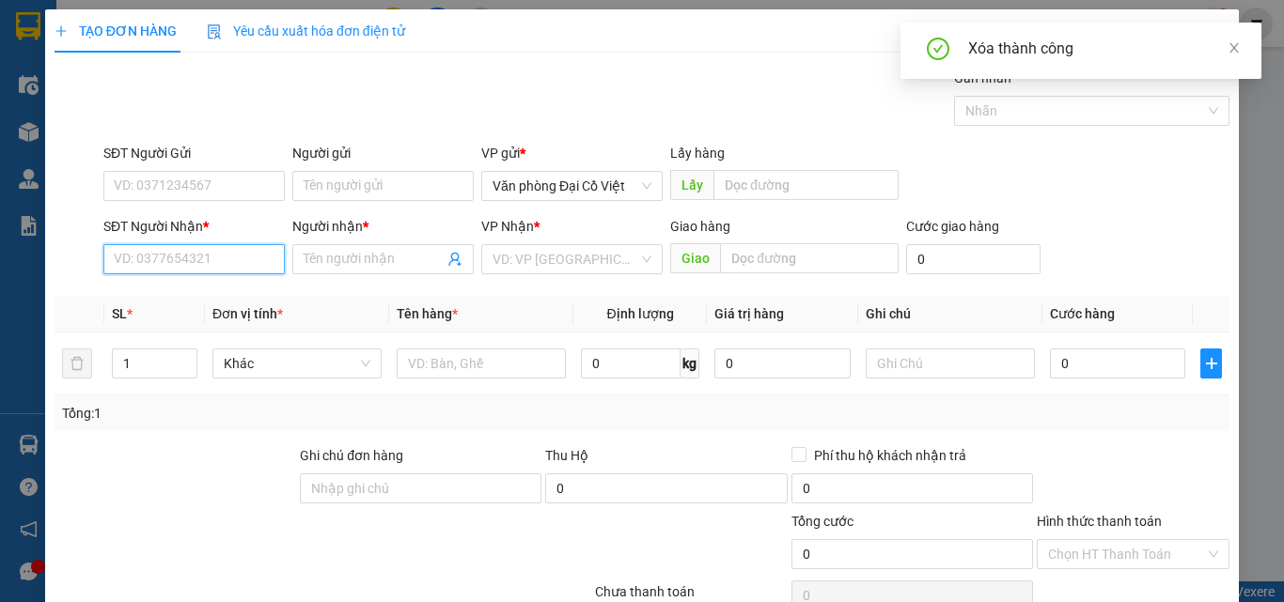
click at [170, 244] on input "SĐT Người Nhận *" at bounding box center [193, 259] width 181 height 30
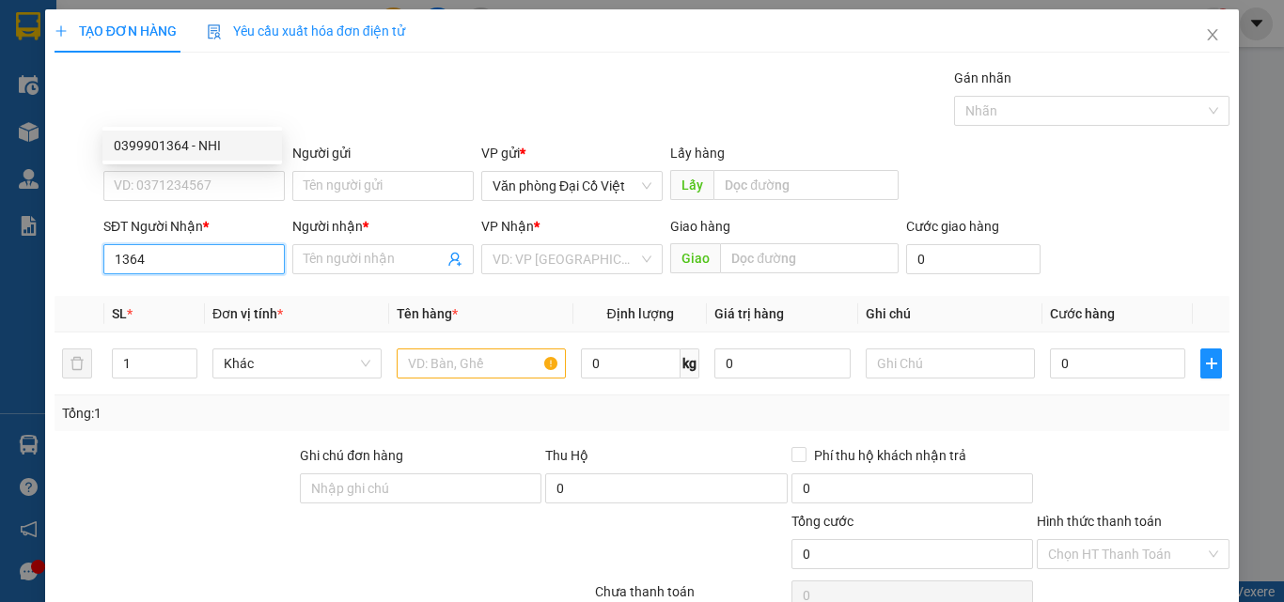
click at [187, 152] on div "0399901364 - NHI" at bounding box center [192, 145] width 157 height 21
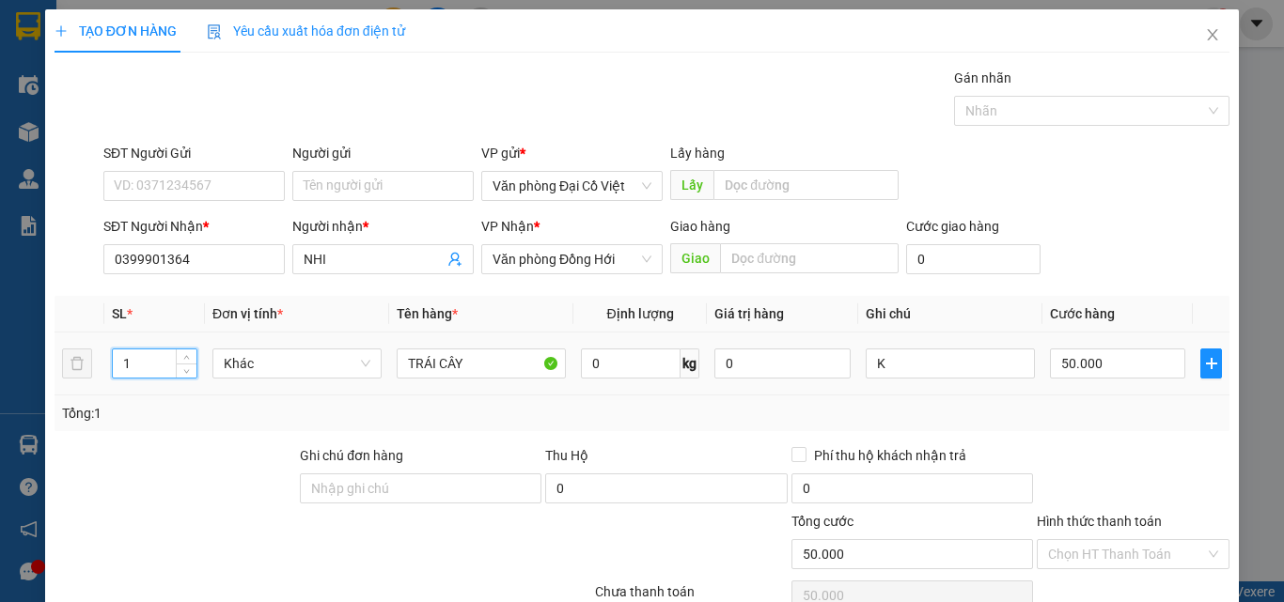
drag, startPoint x: 141, startPoint y: 216, endPoint x: 106, endPoint y: 218, distance: 34.8
click at [106, 333] on td "1" at bounding box center [154, 364] width 101 height 63
click at [86, 333] on tr "2 Khác TRÁI CÂY 0 kg 0 K 50.000" at bounding box center [642, 364] width 1175 height 63
click at [1113, 349] on input "50.000" at bounding box center [1117, 364] width 135 height 30
click at [1043, 281] on div "Transit Pickup Surcharge Ids Transit Deliver Surcharge Ids Transit Deliver Surc…" at bounding box center [642, 392] width 1175 height 649
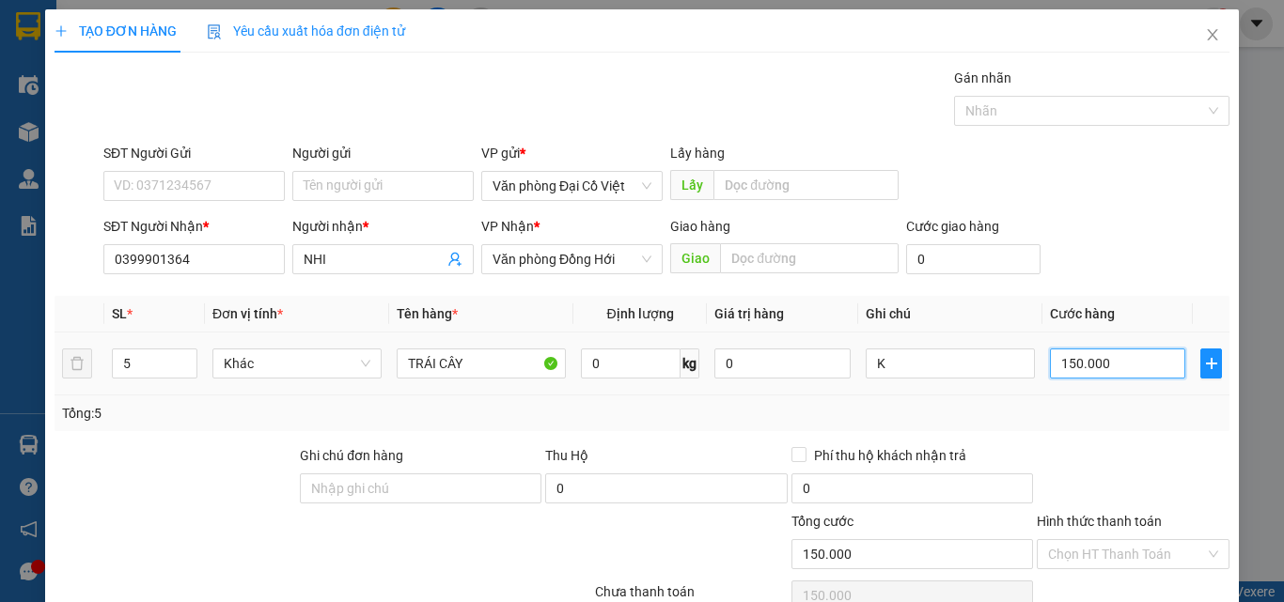
click at [1116, 349] on input "150.000" at bounding box center [1117, 364] width 135 height 30
click at [1080, 403] on div "Tổng: 5" at bounding box center [642, 413] width 1160 height 21
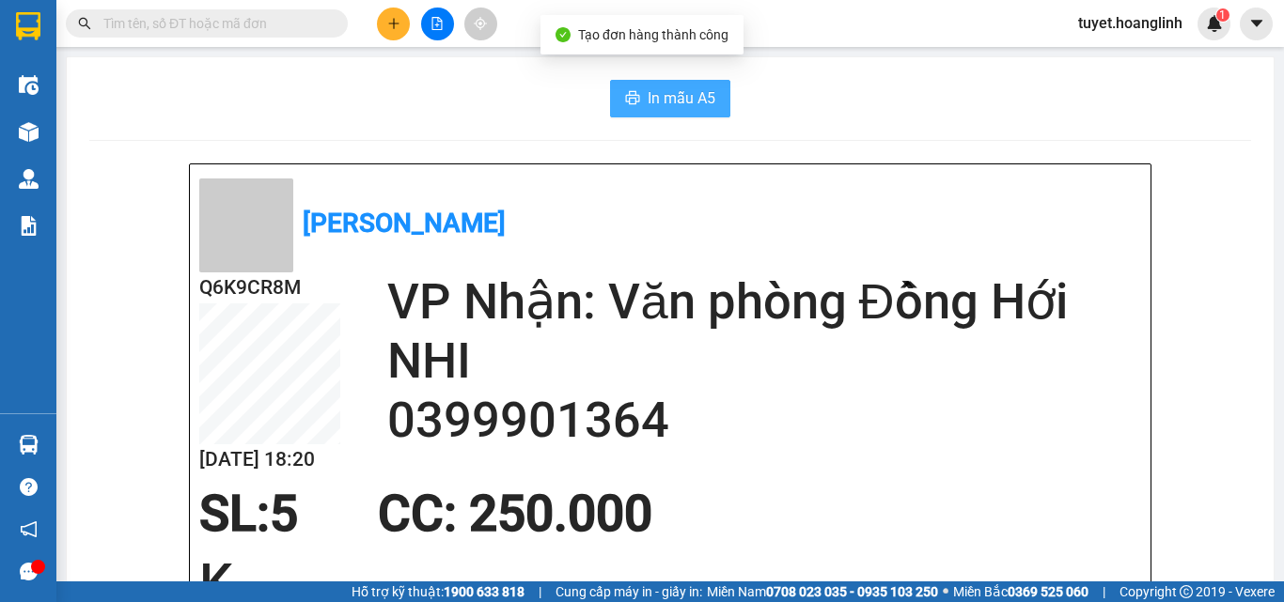
click at [687, 92] on span "In mẫu A5" at bounding box center [682, 97] width 68 height 23
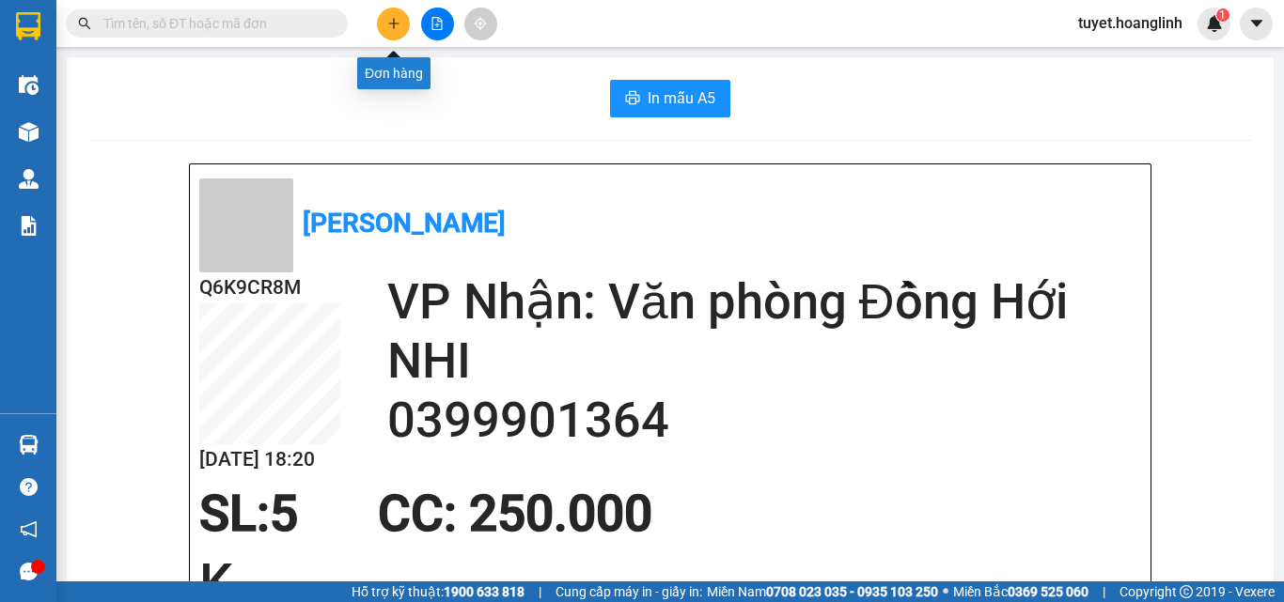
click at [396, 25] on icon "plus" at bounding box center [393, 23] width 13 height 13
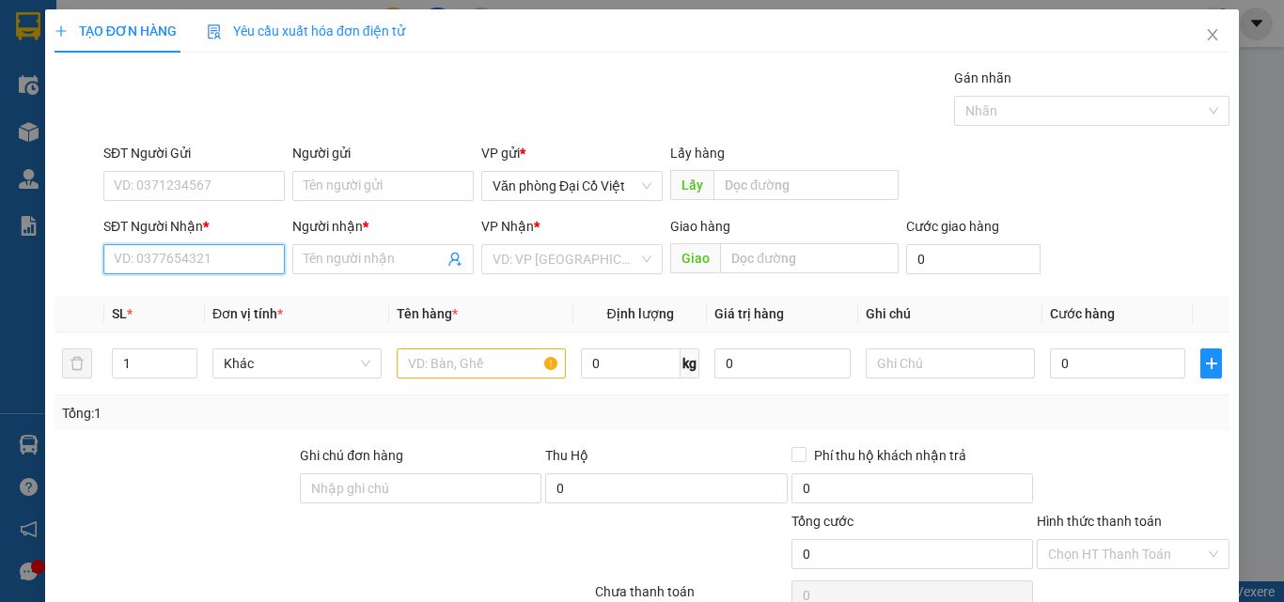
click at [223, 258] on input "SĐT Người Nhận *" at bounding box center [193, 259] width 181 height 30
click at [160, 299] on div "0386003589 - A QUẢ" at bounding box center [192, 297] width 157 height 21
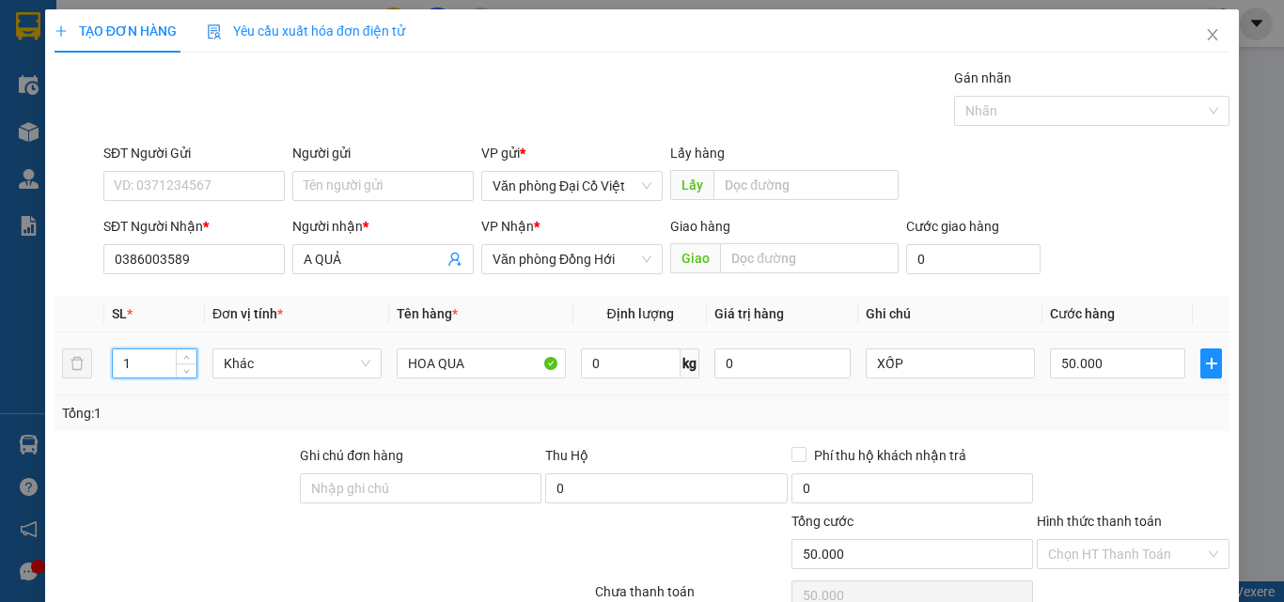
drag, startPoint x: 137, startPoint y: 369, endPoint x: 110, endPoint y: 378, distance: 28.5
click at [110, 378] on td "1" at bounding box center [154, 364] width 101 height 63
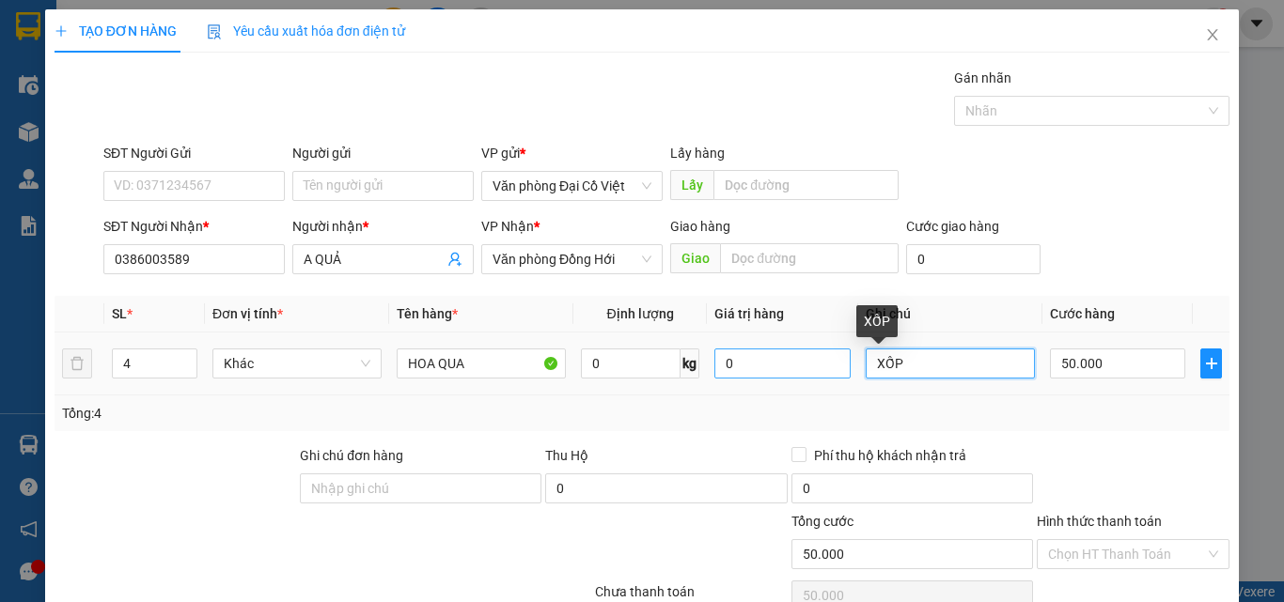
drag, startPoint x: 912, startPoint y: 363, endPoint x: 839, endPoint y: 368, distance: 72.6
click at [839, 368] on tr "4 Khác HOA QUA 0 kg 0 XỐP 50.000" at bounding box center [642, 364] width 1175 height 63
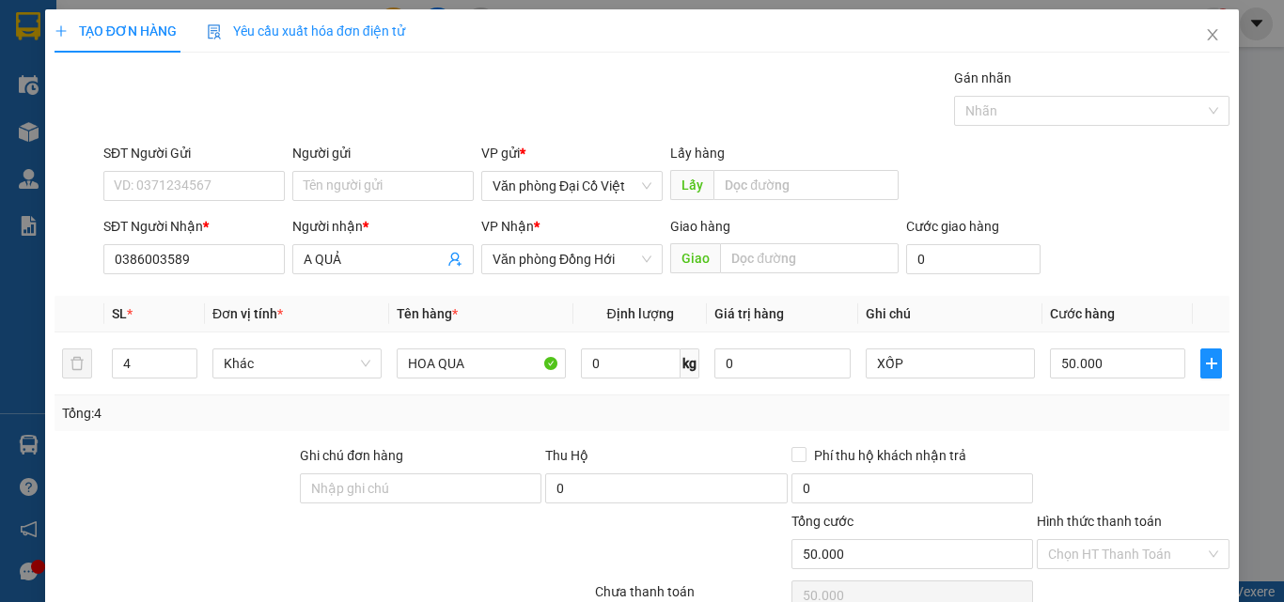
click at [783, 332] on th "Giá trị hàng" at bounding box center [782, 314] width 150 height 37
drag, startPoint x: 783, startPoint y: 332, endPoint x: 733, endPoint y: 412, distance: 94.1
click at [718, 416] on div "Tổng: 4" at bounding box center [642, 413] width 1160 height 21
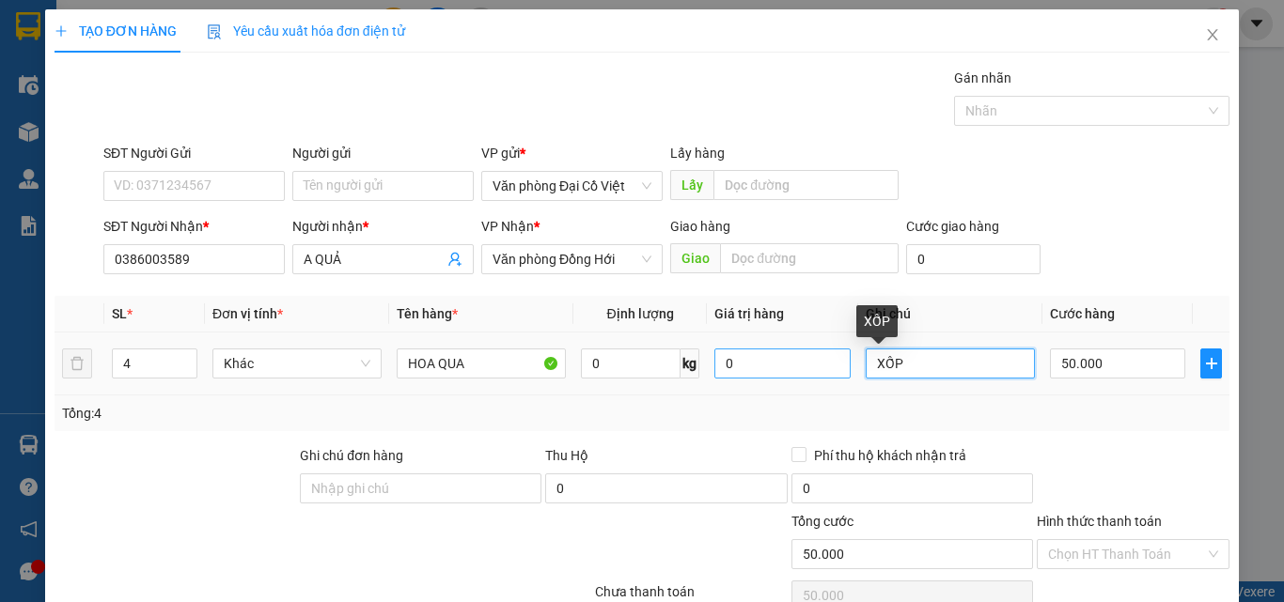
drag, startPoint x: 942, startPoint y: 365, endPoint x: 817, endPoint y: 367, distance: 125.0
click at [817, 367] on tr "4 Khác HOA QUA 0 kg 0 XỐP 50.000" at bounding box center [642, 364] width 1175 height 63
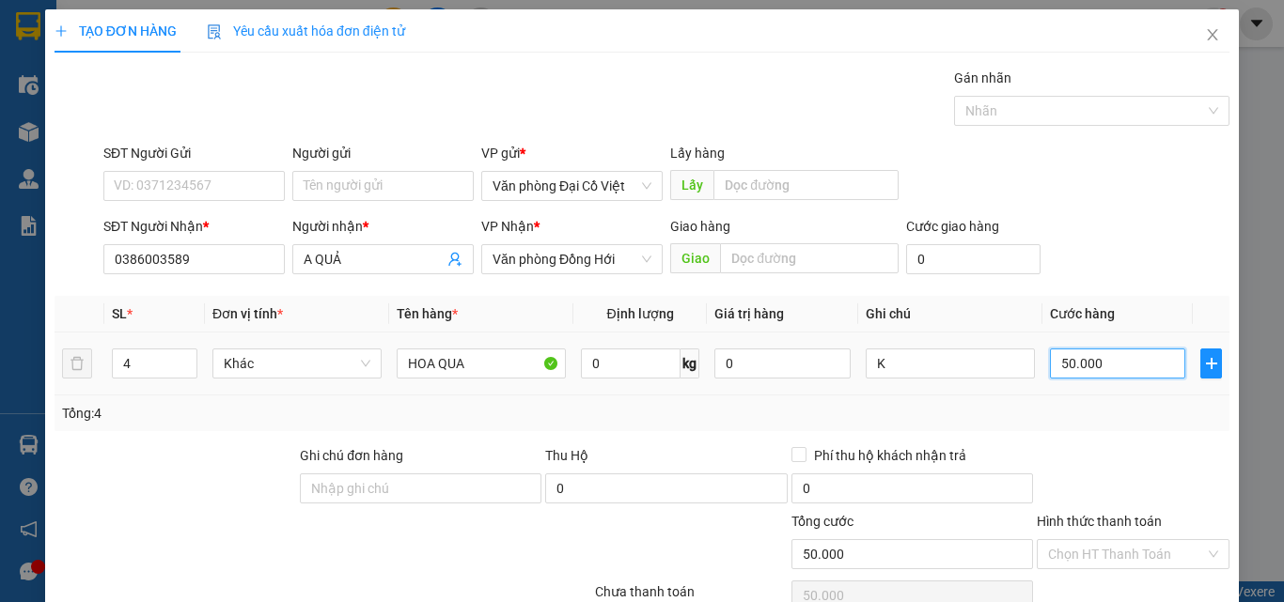
click at [1134, 364] on input "50.000" at bounding box center [1117, 364] width 135 height 30
click at [996, 417] on div "Tổng: 4" at bounding box center [642, 413] width 1160 height 21
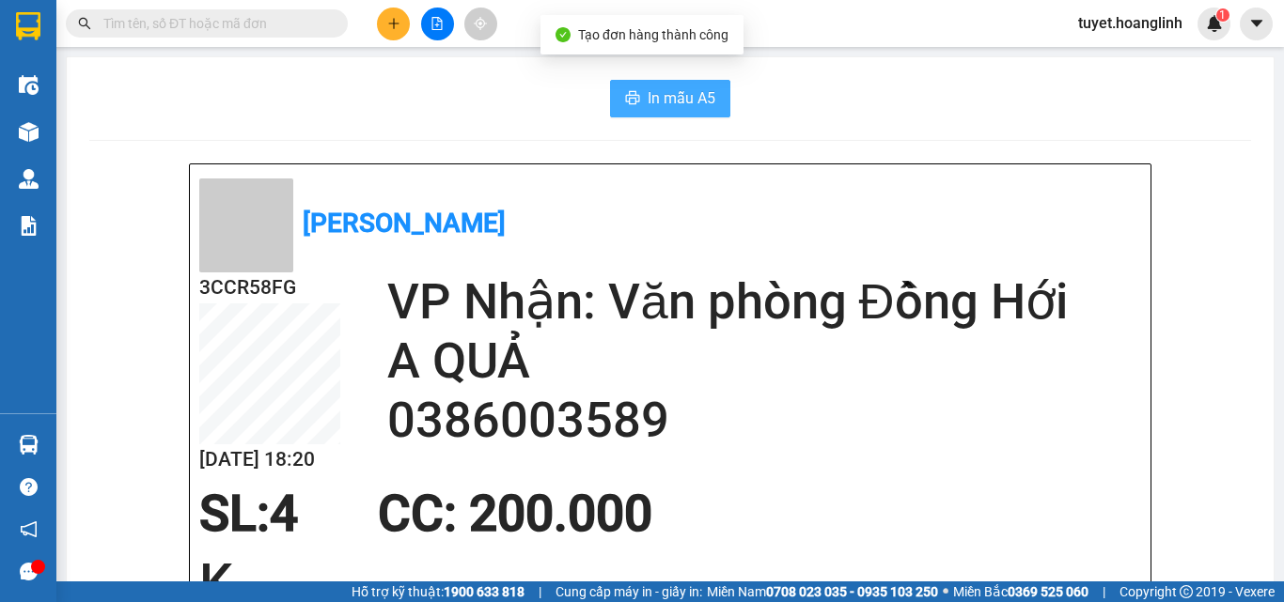
click at [679, 100] on span "In mẫu A5" at bounding box center [682, 97] width 68 height 23
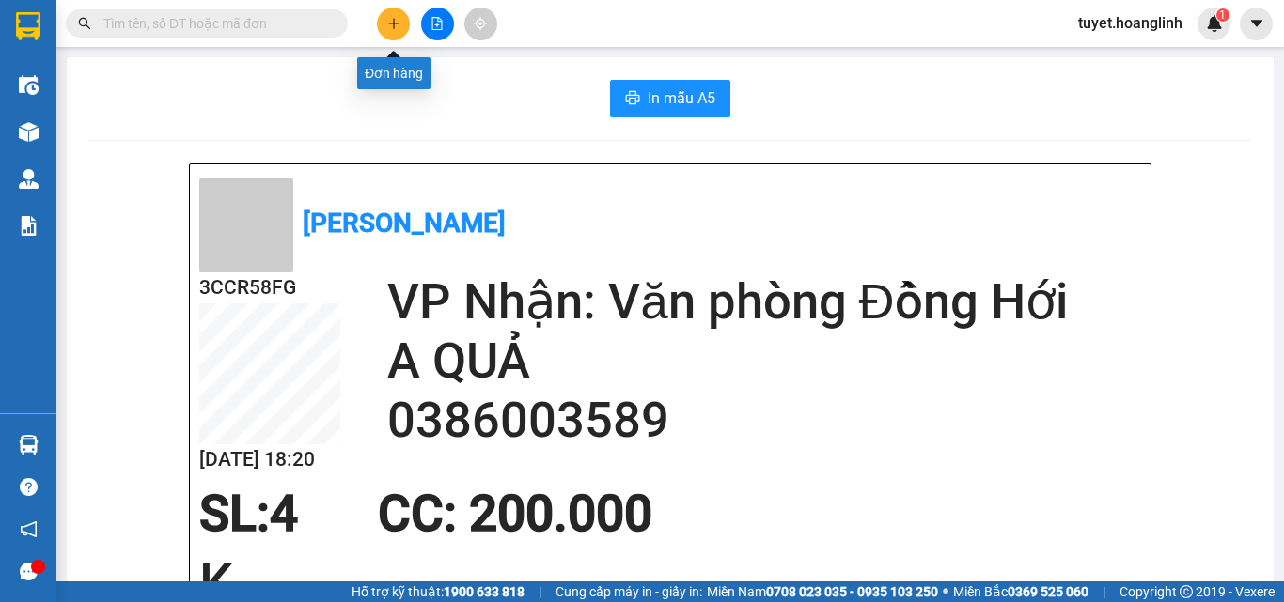
click at [404, 19] on button at bounding box center [393, 24] width 33 height 33
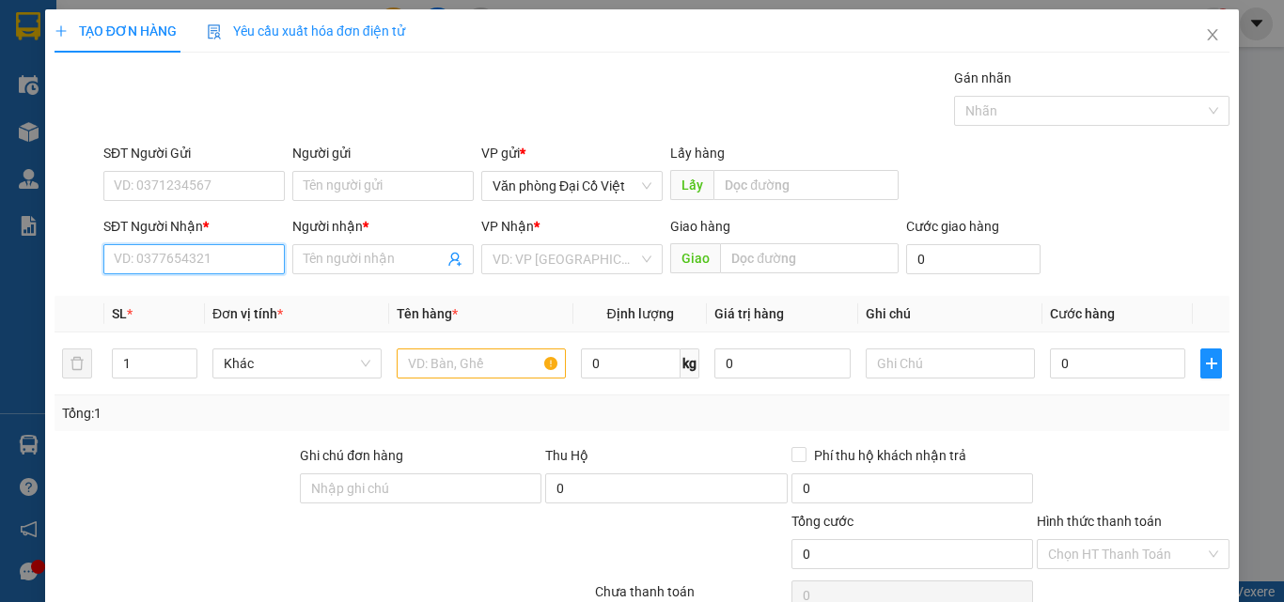
click at [190, 254] on input "SĐT Người Nhận *" at bounding box center [193, 259] width 181 height 30
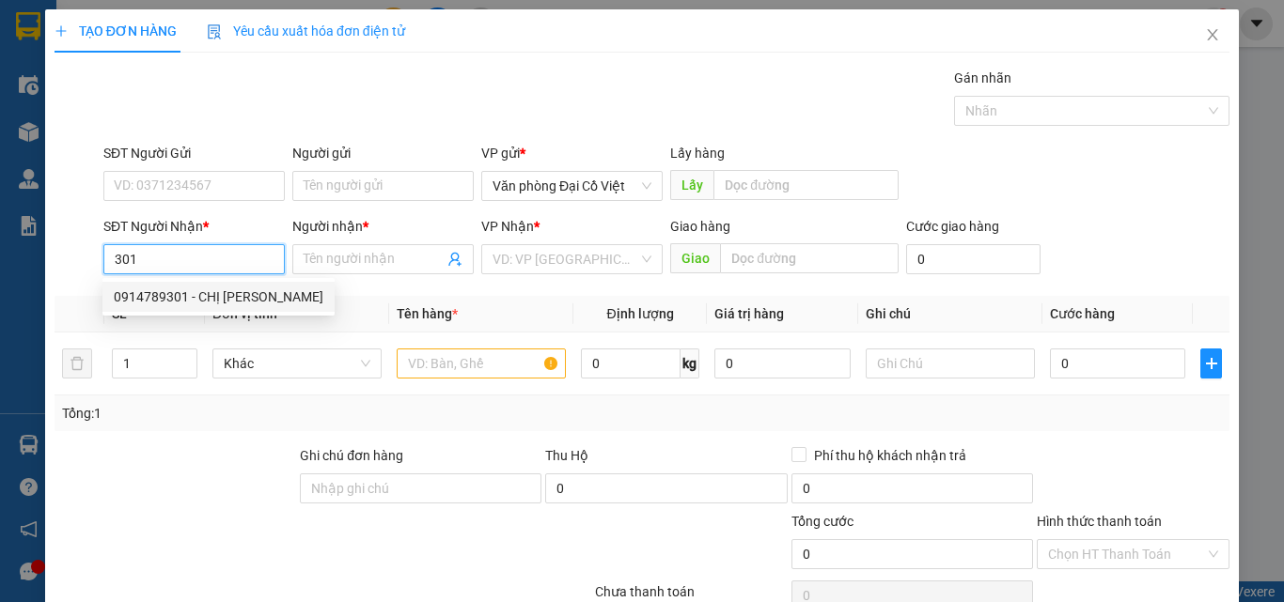
click at [173, 299] on div "0914789301 - CHỊ HỒNG" at bounding box center [219, 297] width 210 height 21
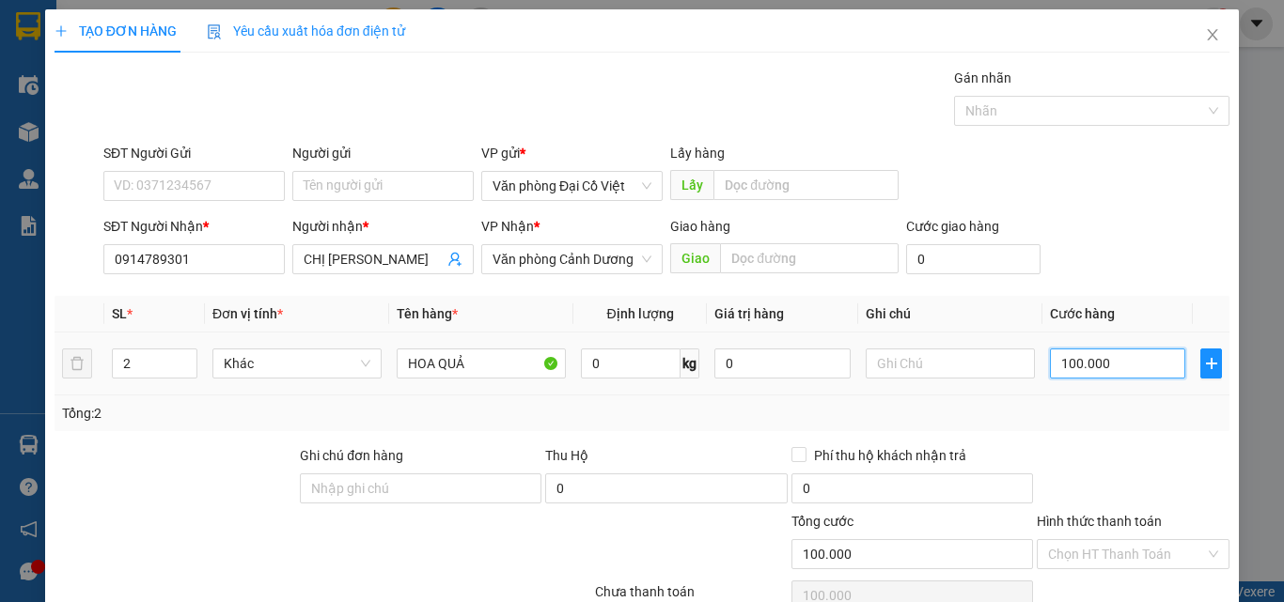
click at [1114, 351] on input "100.000" at bounding box center [1117, 364] width 135 height 30
click at [1074, 425] on div "Tổng: 2" at bounding box center [642, 414] width 1175 height 36
drag, startPoint x: 133, startPoint y: 375, endPoint x: 100, endPoint y: 376, distance: 32.9
click at [100, 376] on tr "2 Khác HOA QUẢ 0 kg 0 50.000" at bounding box center [642, 364] width 1175 height 63
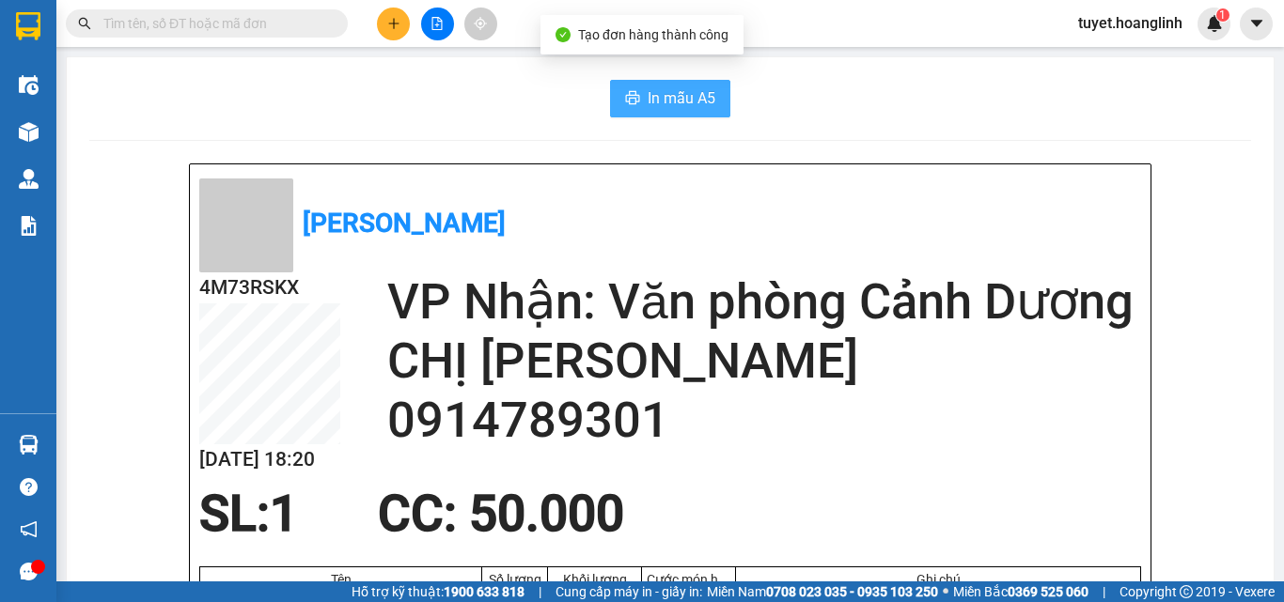
click at [622, 112] on button "In mẫu A5" at bounding box center [670, 99] width 120 height 38
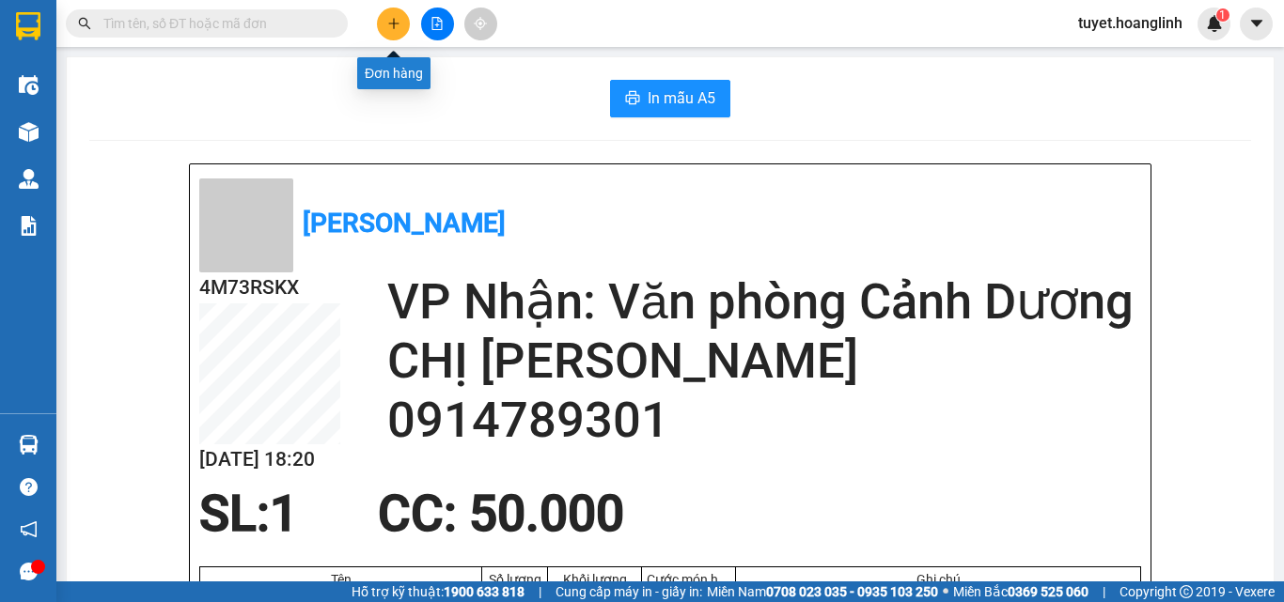
click at [393, 25] on icon "plus" at bounding box center [393, 23] width 13 height 13
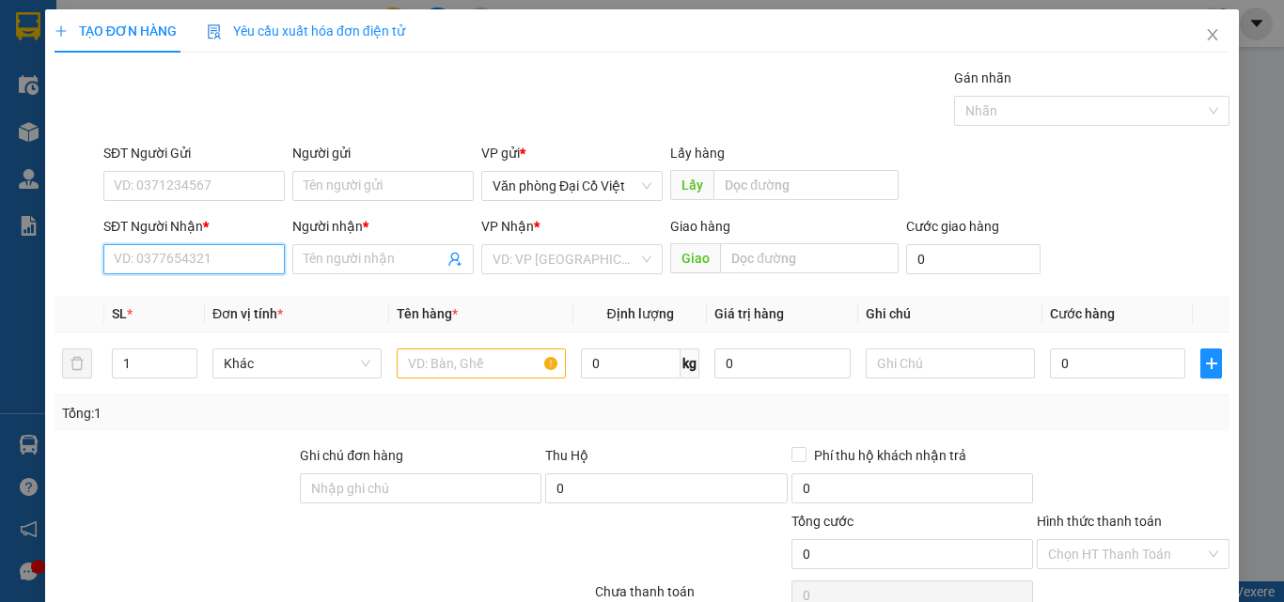
click at [165, 265] on input "SĐT Người Nhận *" at bounding box center [193, 259] width 181 height 30
drag, startPoint x: 151, startPoint y: 260, endPoint x: 112, endPoint y: 265, distance: 39.8
click at [112, 265] on input "722" at bounding box center [193, 259] width 181 height 30
click at [134, 298] on div "0986564536 - TUYEN" at bounding box center [192, 297] width 157 height 21
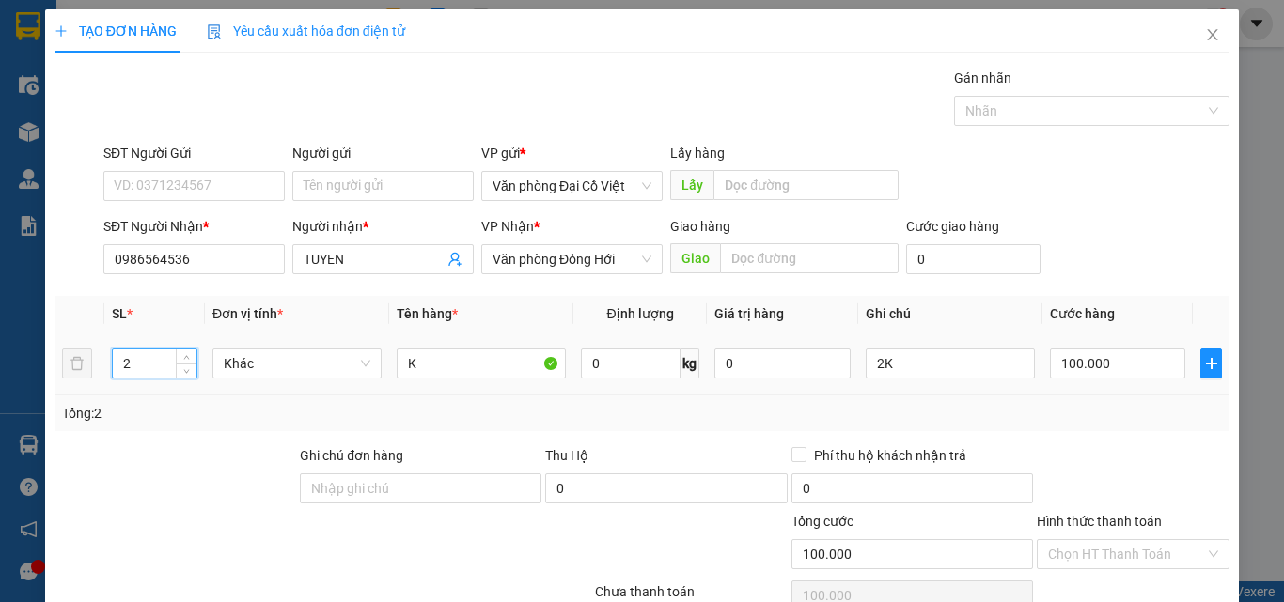
drag, startPoint x: 138, startPoint y: 368, endPoint x: 126, endPoint y: 380, distance: 16.6
click at [126, 380] on div "2" at bounding box center [155, 364] width 86 height 38
drag, startPoint x: 873, startPoint y: 367, endPoint x: 858, endPoint y: 376, distance: 17.3
click at [866, 376] on input "2K" at bounding box center [950, 364] width 169 height 30
click at [1097, 360] on input "100.000" at bounding box center [1117, 364] width 135 height 30
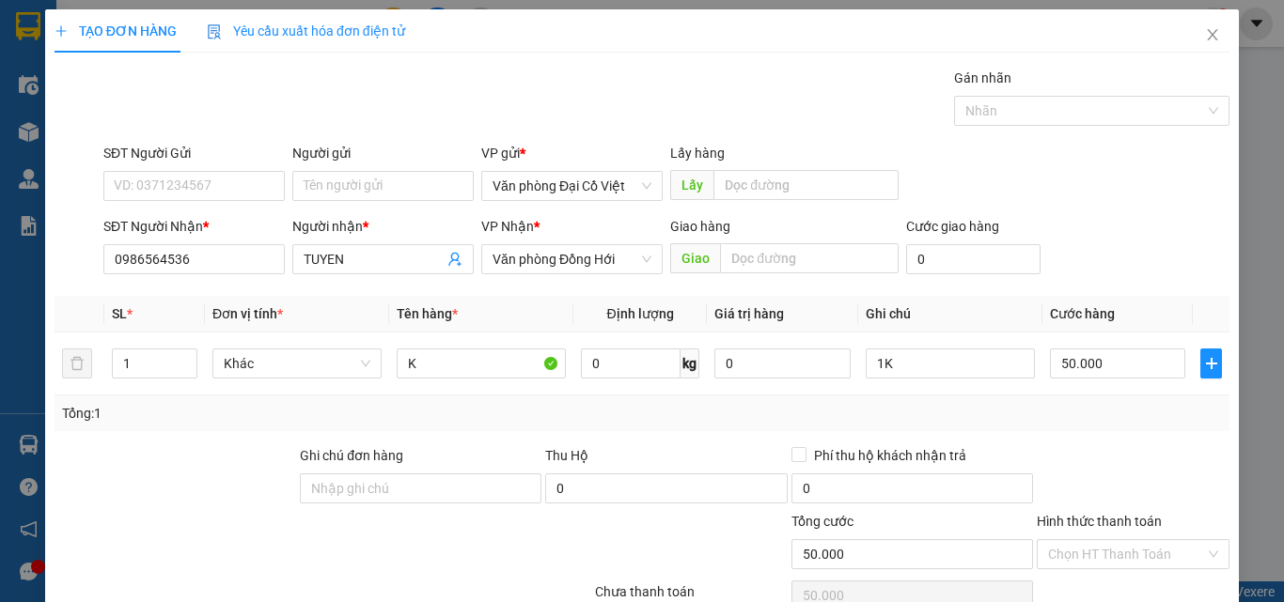
click at [1073, 396] on div "Tổng: 1" at bounding box center [642, 414] width 1175 height 36
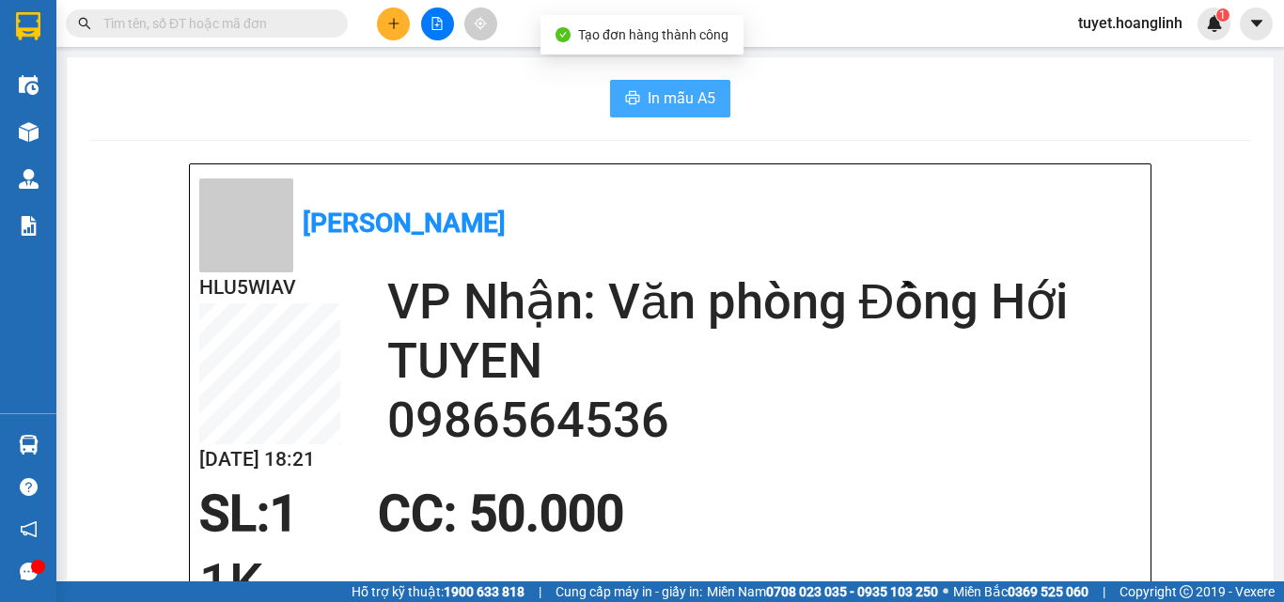
click at [668, 108] on span "In mẫu A5" at bounding box center [682, 97] width 68 height 23
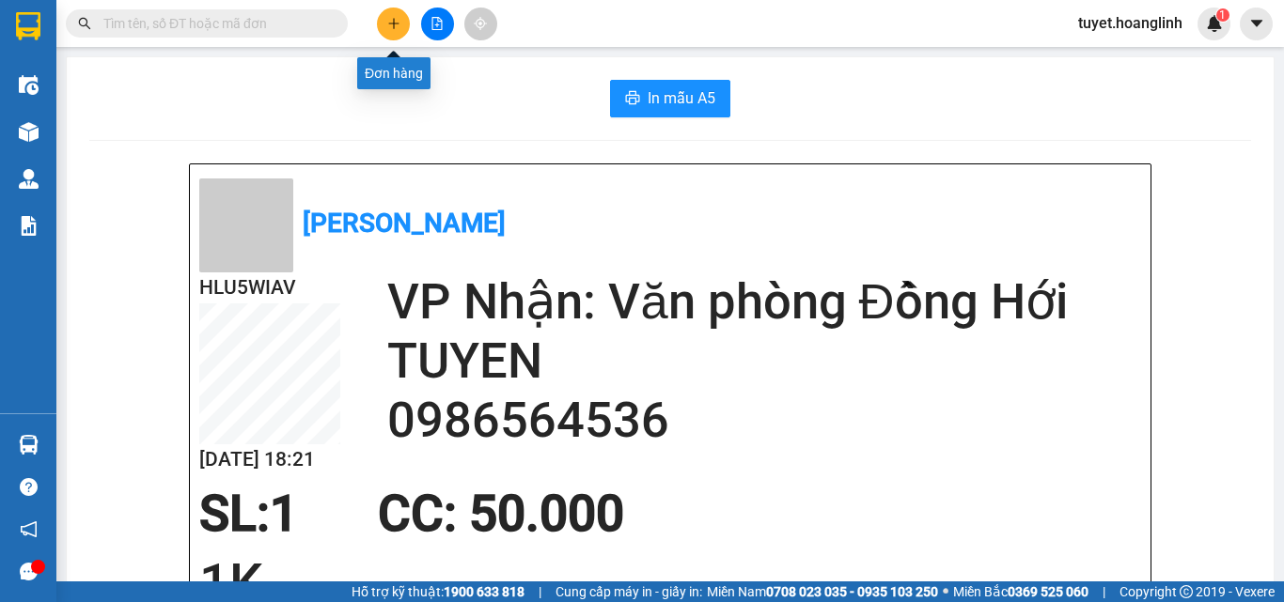
click at [390, 23] on icon "plus" at bounding box center [393, 23] width 13 height 13
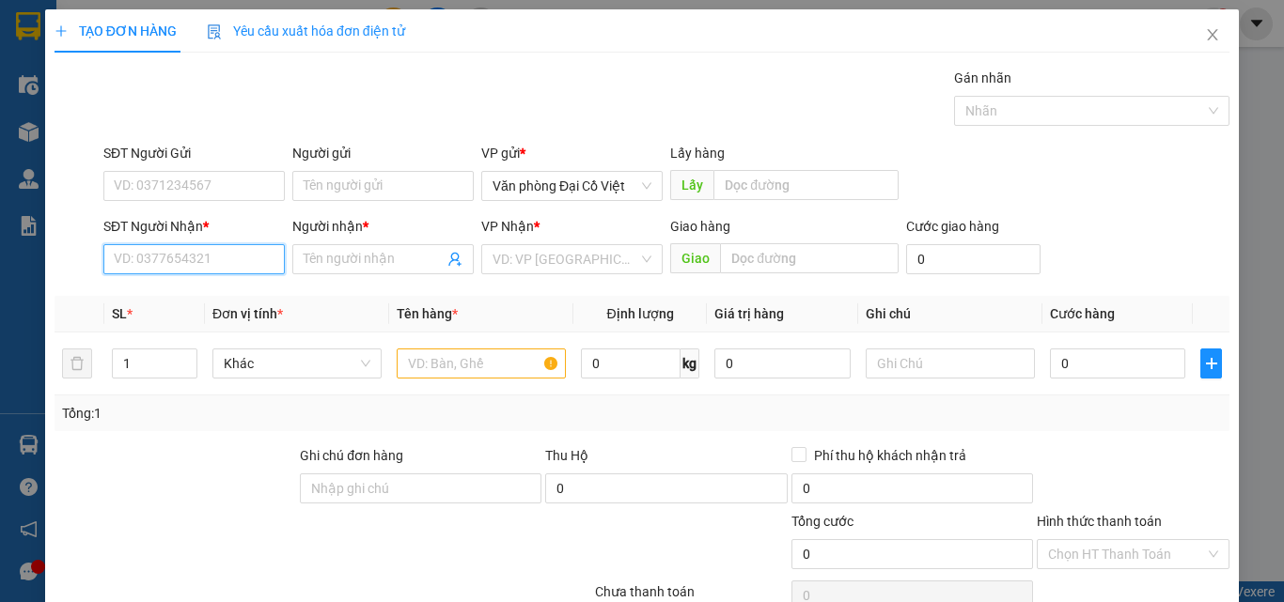
click at [185, 250] on input "SĐT Người Nhận *" at bounding box center [193, 259] width 181 height 30
drag, startPoint x: 140, startPoint y: 252, endPoint x: 104, endPoint y: 268, distance: 39.1
click at [104, 268] on input "227" at bounding box center [193, 259] width 181 height 30
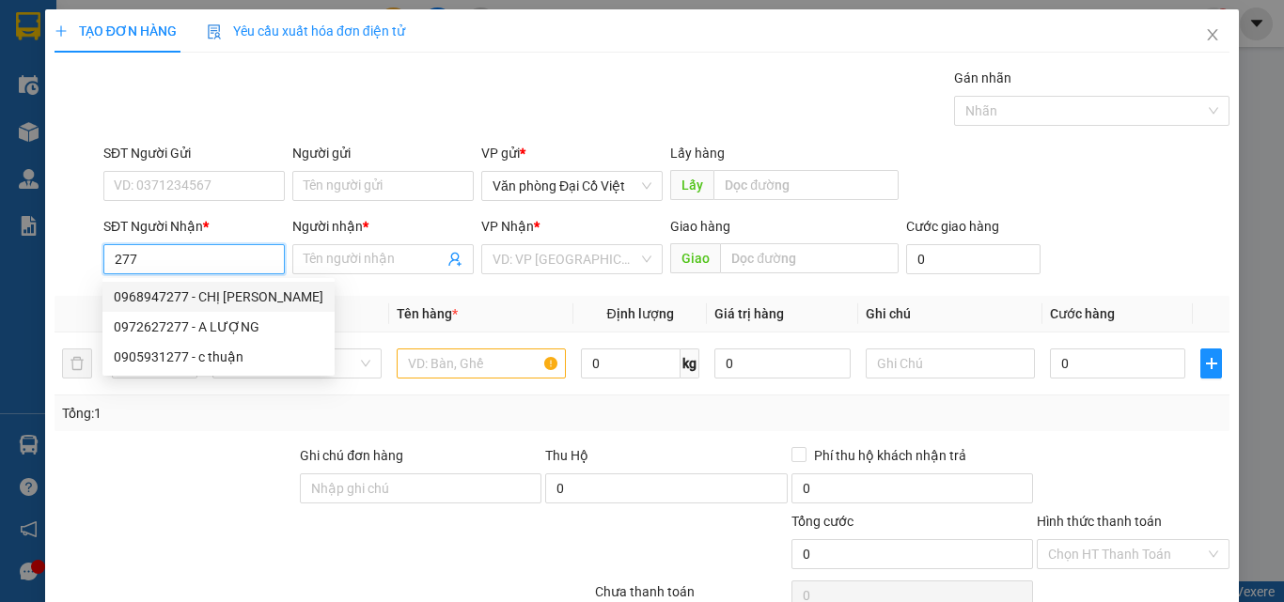
click at [153, 296] on div "0968947277 - CHỊ HÀ" at bounding box center [219, 297] width 210 height 21
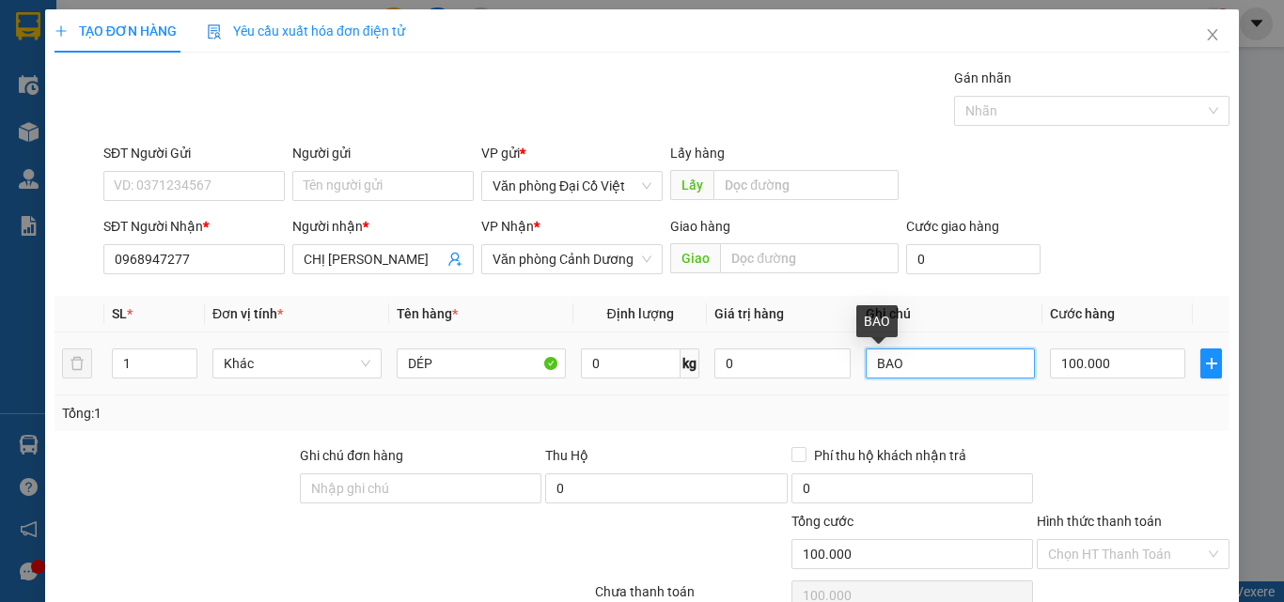
drag, startPoint x: 896, startPoint y: 360, endPoint x: 875, endPoint y: 360, distance: 20.7
click at [875, 360] on input "BAO" at bounding box center [950, 364] width 169 height 30
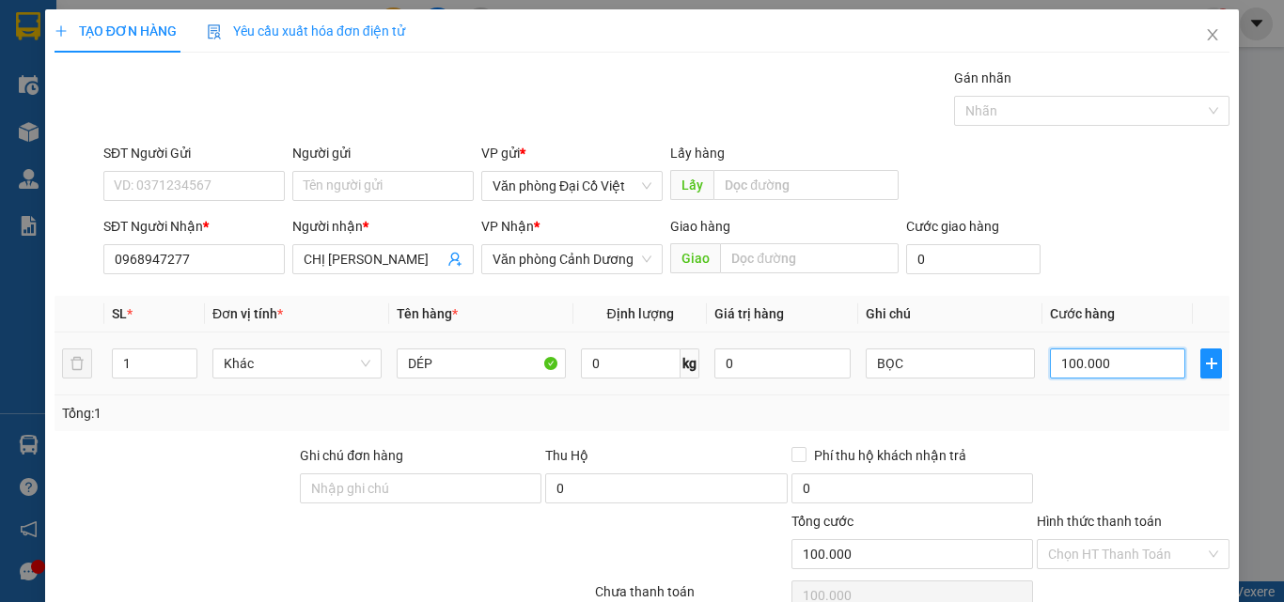
click at [1105, 362] on input "100.000" at bounding box center [1117, 364] width 135 height 30
click at [1073, 397] on div "Tổng: 1" at bounding box center [642, 414] width 1175 height 36
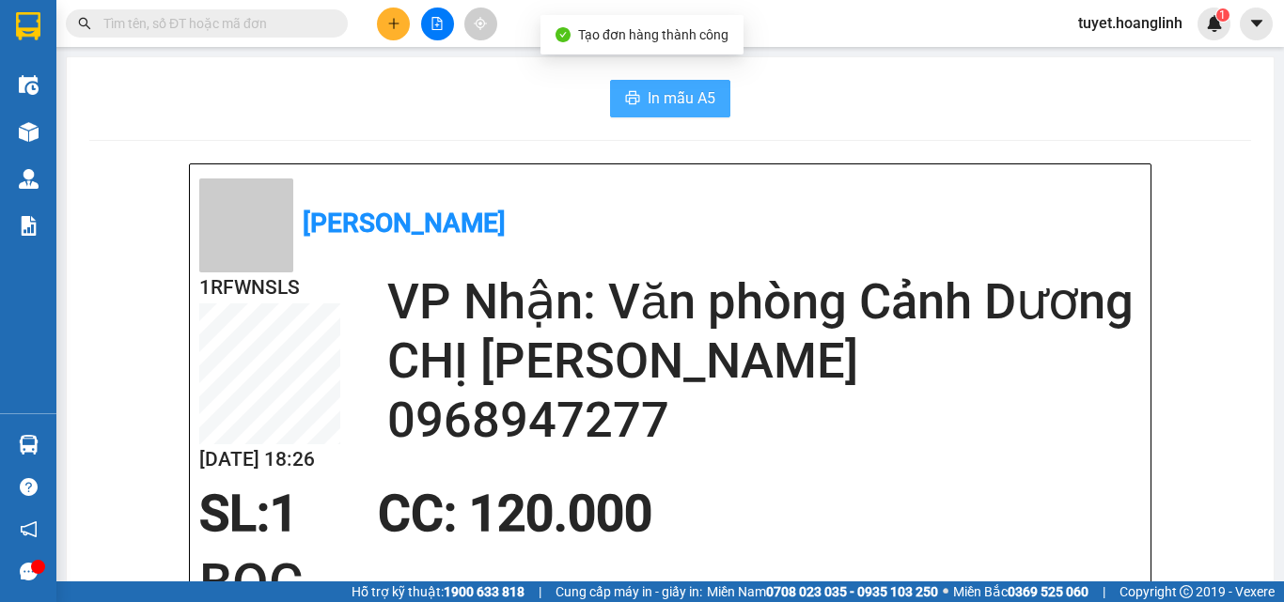
click at [654, 94] on span "In mẫu A5" at bounding box center [682, 97] width 68 height 23
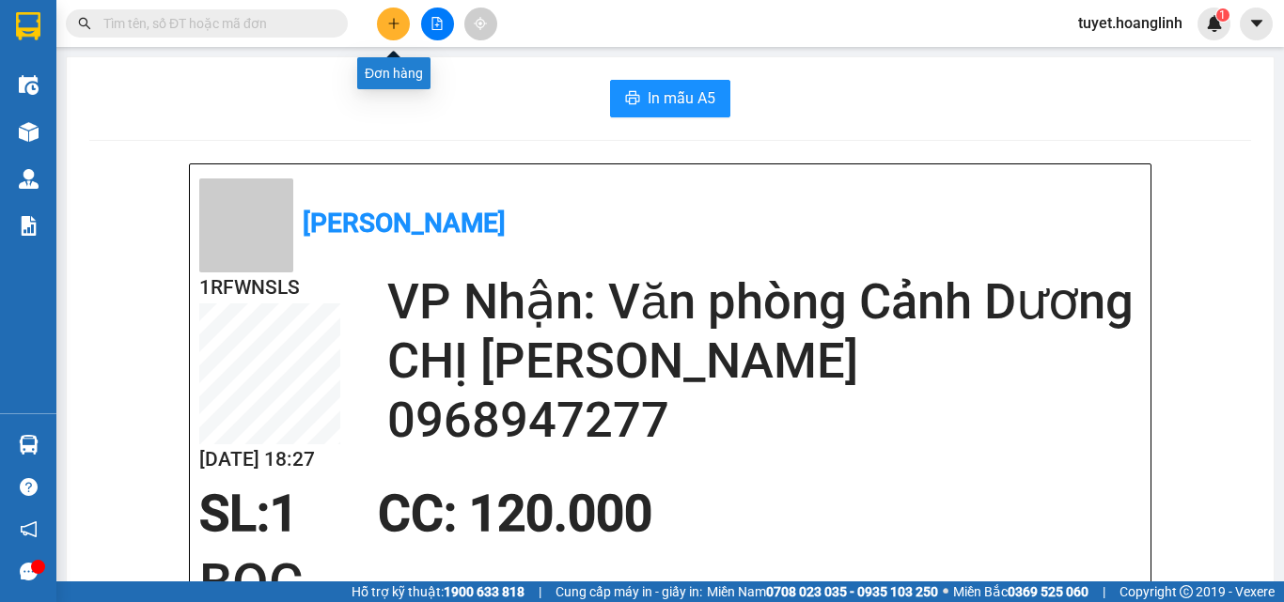
click at [395, 31] on button at bounding box center [393, 24] width 33 height 33
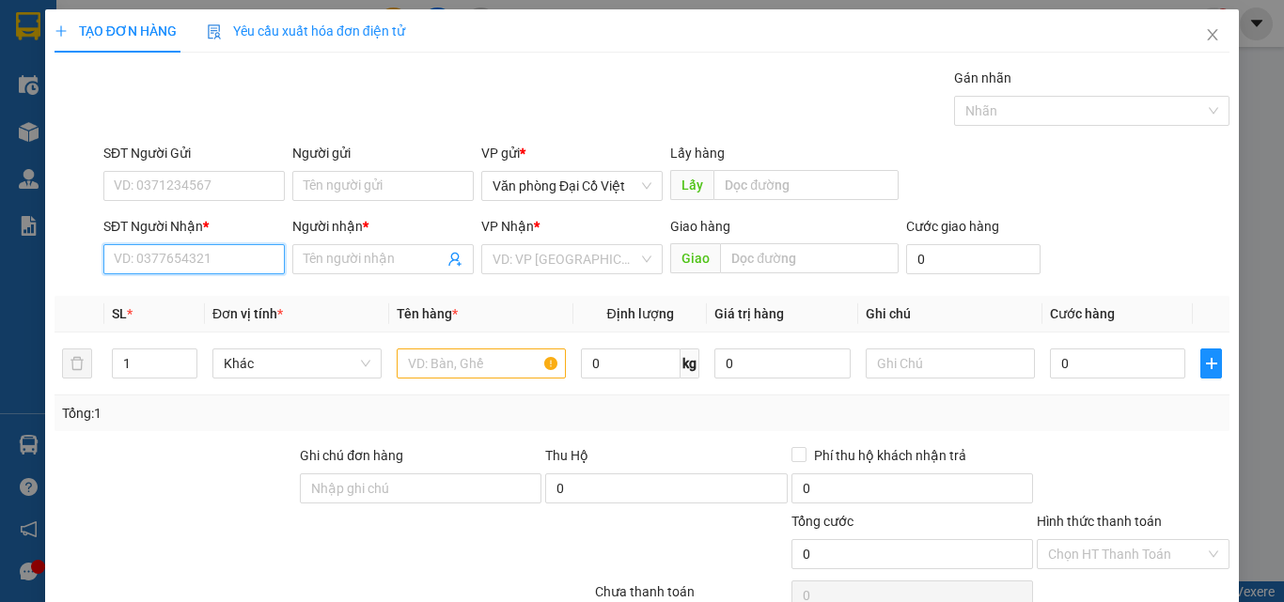
click at [173, 259] on input "SĐT Người Nhận *" at bounding box center [193, 259] width 181 height 30
click at [35, 129] on div "TẠO ĐƠN HÀNG Yêu cầu xuất hóa đơn điện tử Transit Pickup Surcharge Ids Transit …" at bounding box center [642, 301] width 1284 height 602
click at [1205, 38] on icon "close" at bounding box center [1212, 34] width 15 height 15
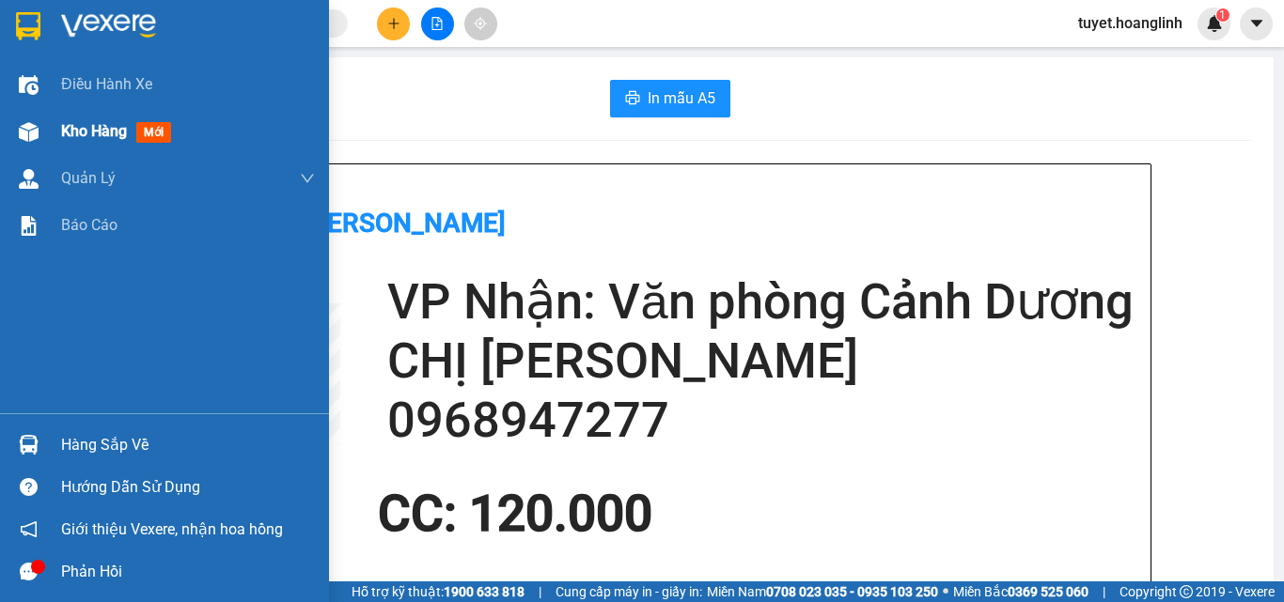
click at [125, 131] on span "Kho hàng" at bounding box center [94, 131] width 66 height 18
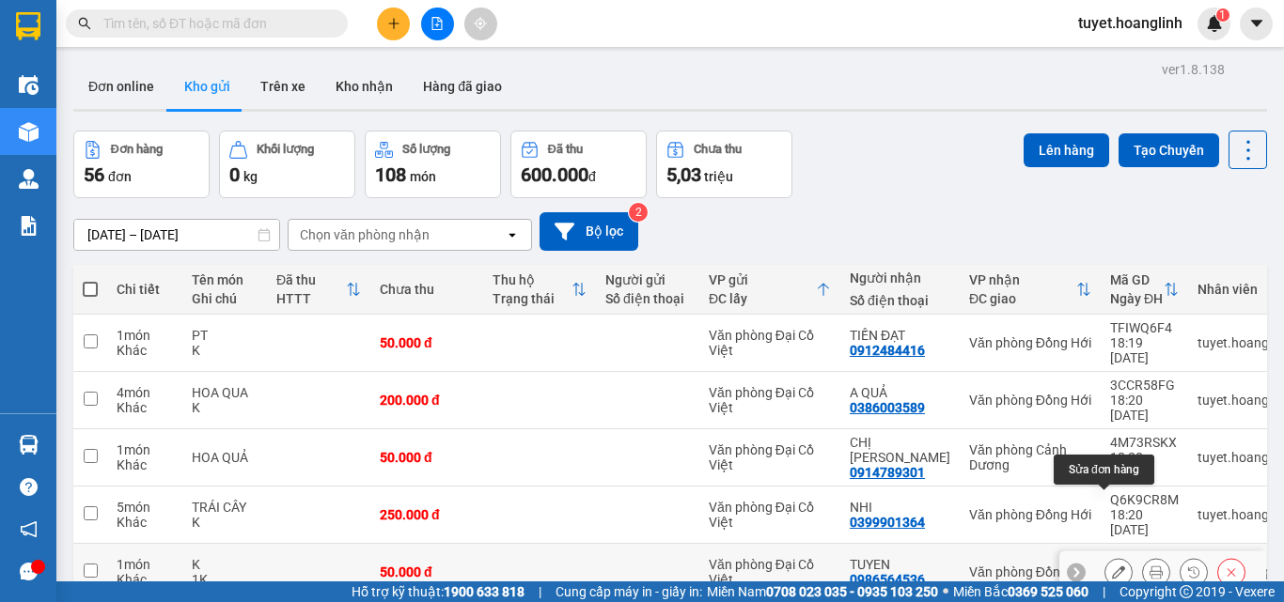
click at [1112, 556] on button at bounding box center [1118, 572] width 26 height 33
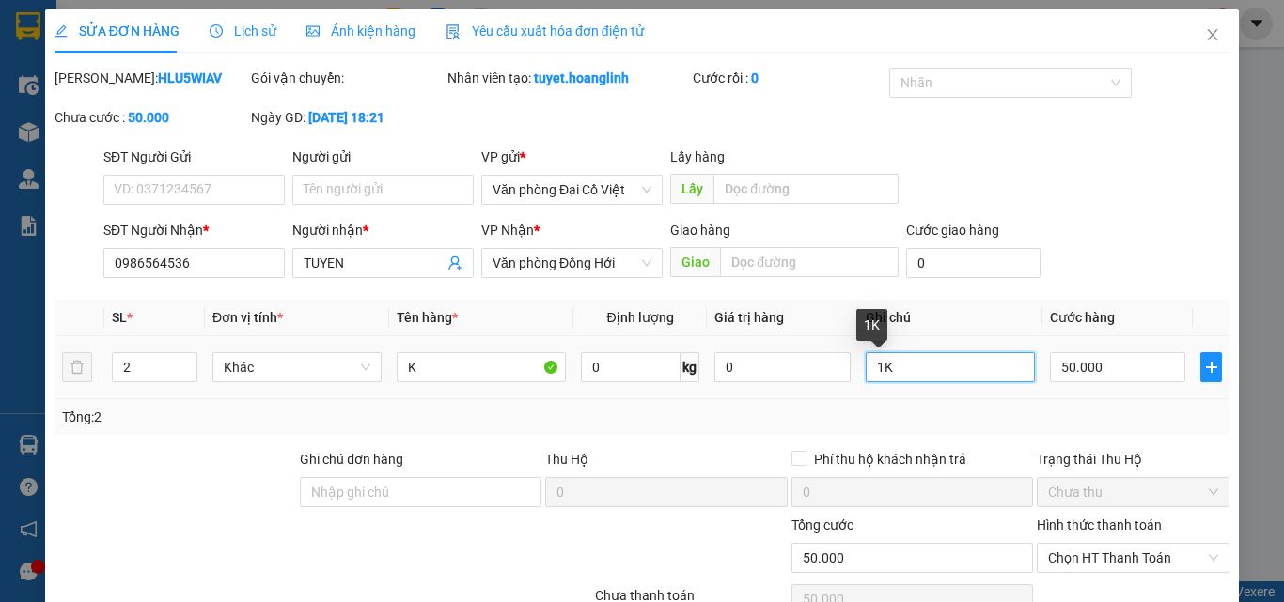
click at [868, 370] on input "1K" at bounding box center [950, 367] width 169 height 30
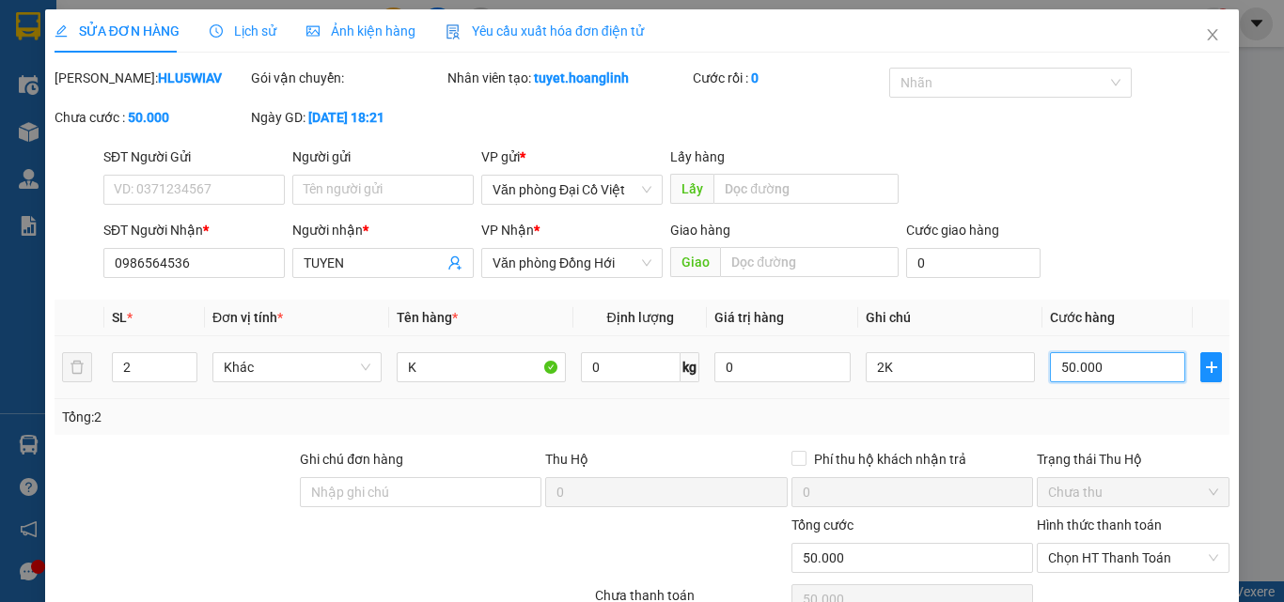
click at [1083, 363] on input "50.000" at bounding box center [1117, 367] width 135 height 30
click at [1055, 402] on div "Tổng: 2" at bounding box center [642, 417] width 1175 height 36
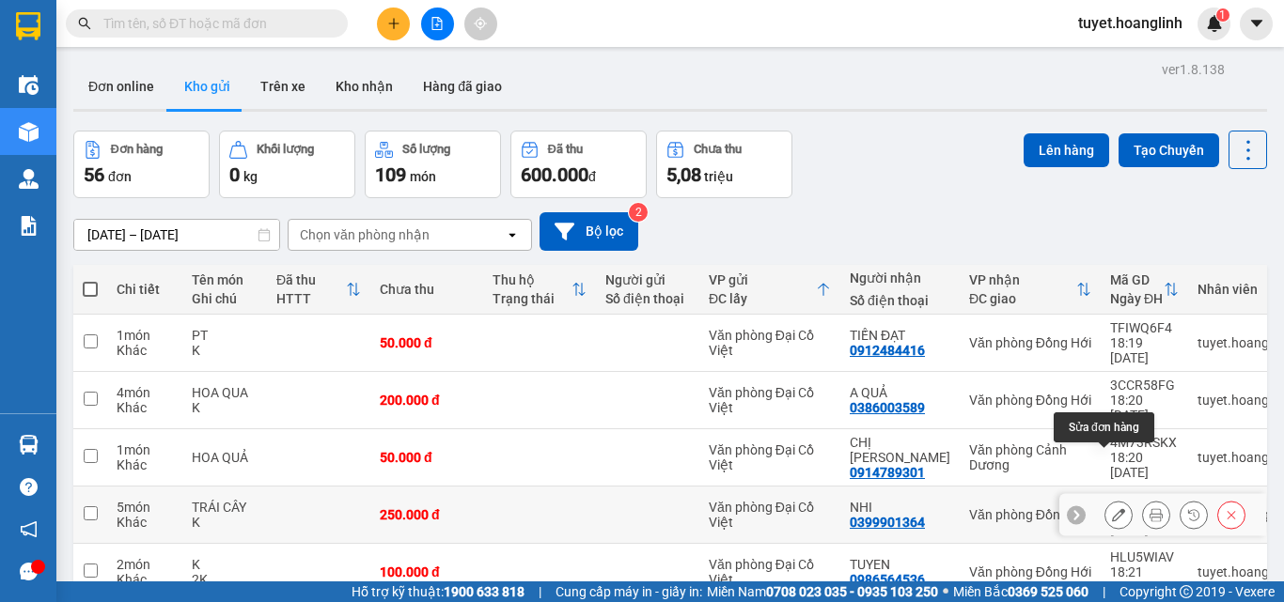
click at [1112, 508] on icon at bounding box center [1118, 514] width 13 height 13
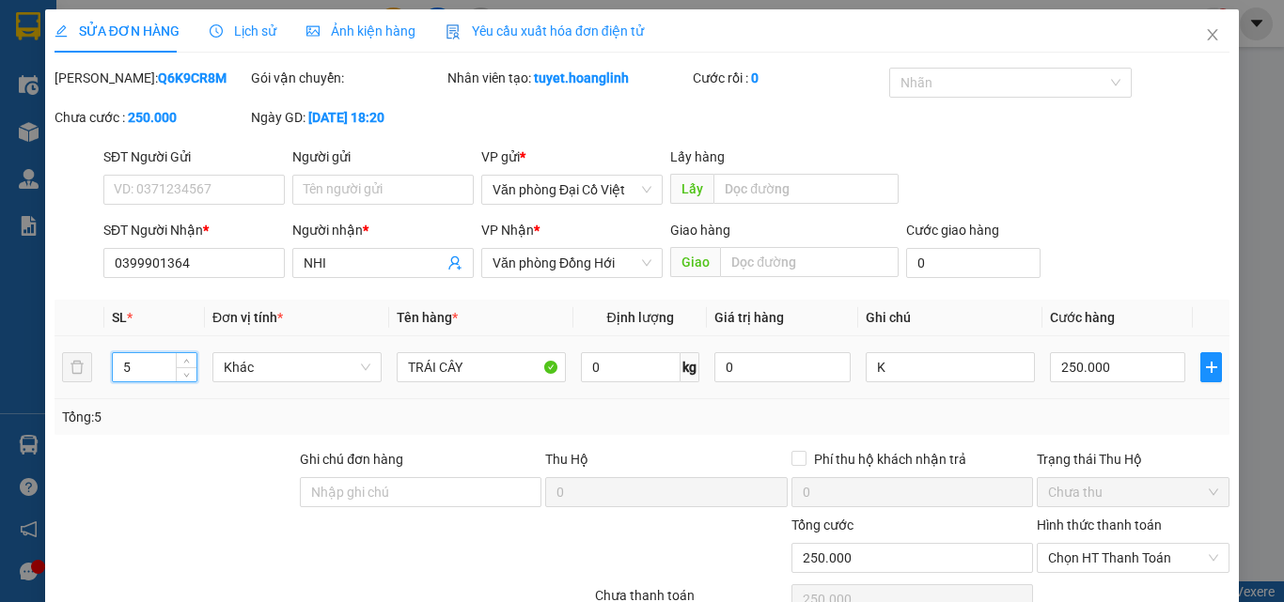
click at [136, 371] on input "5" at bounding box center [155, 367] width 84 height 28
drag, startPoint x: 136, startPoint y: 371, endPoint x: 104, endPoint y: 371, distance: 32.0
click at [104, 371] on td "5" at bounding box center [154, 367] width 101 height 63
click at [1097, 367] on input "250.000" at bounding box center [1117, 367] width 135 height 30
click at [1077, 404] on div "Tổng: 3" at bounding box center [642, 417] width 1175 height 36
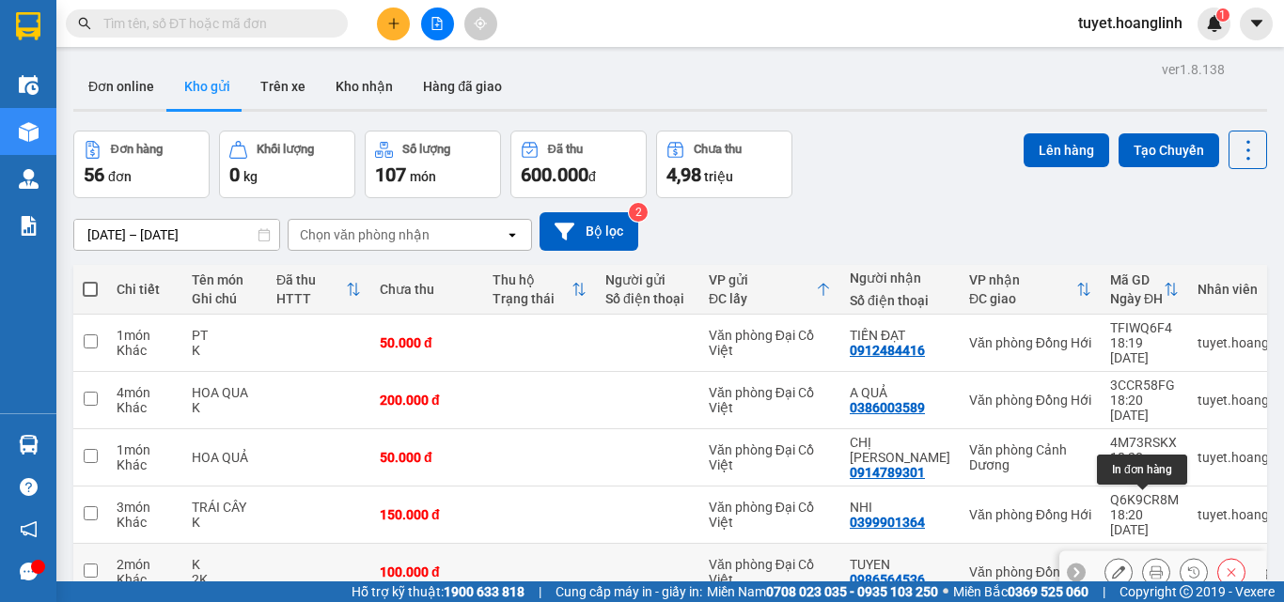
click at [1146, 556] on button at bounding box center [1156, 572] width 26 height 33
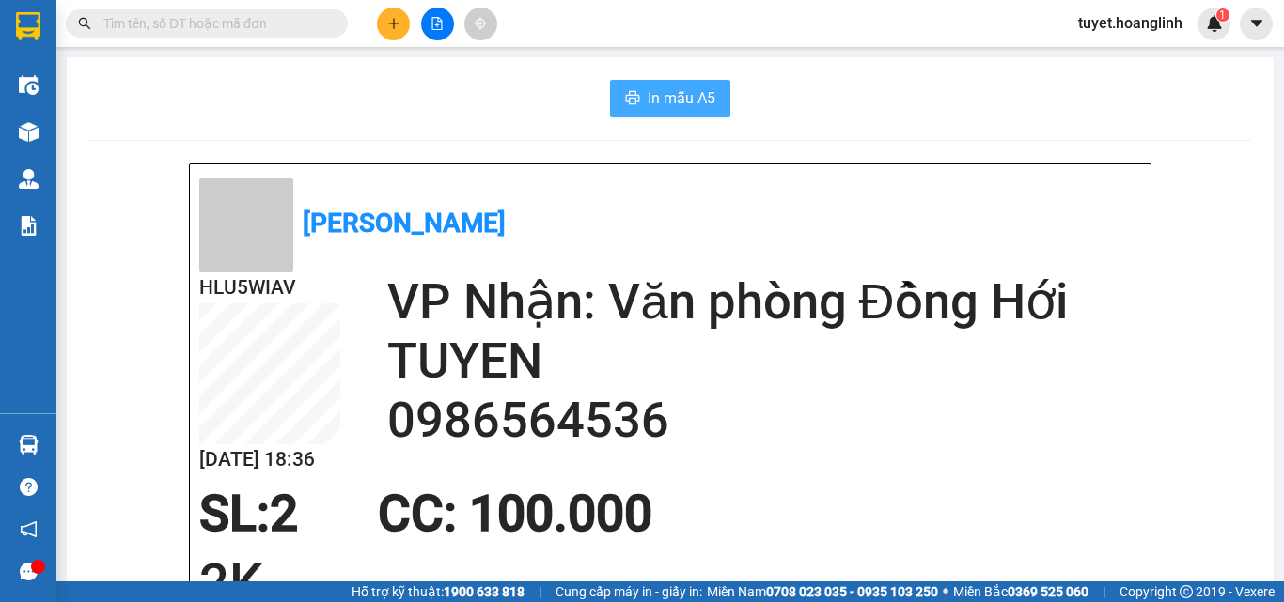
click at [649, 84] on button "In mẫu A5" at bounding box center [670, 99] width 120 height 38
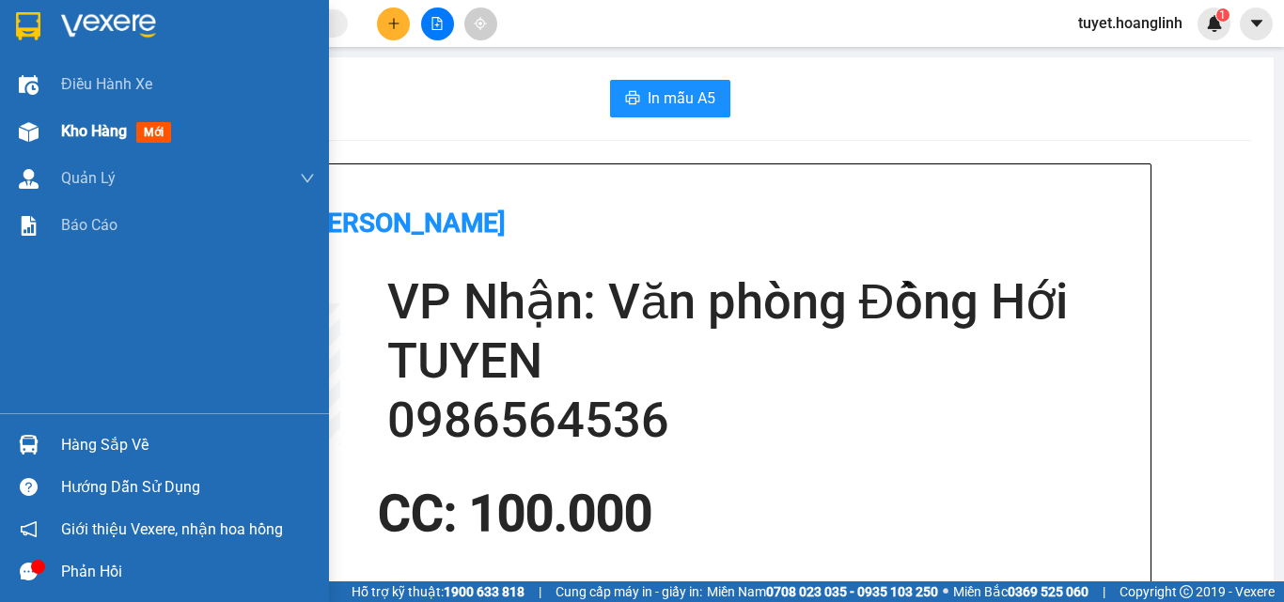
click at [39, 138] on div at bounding box center [28, 132] width 33 height 33
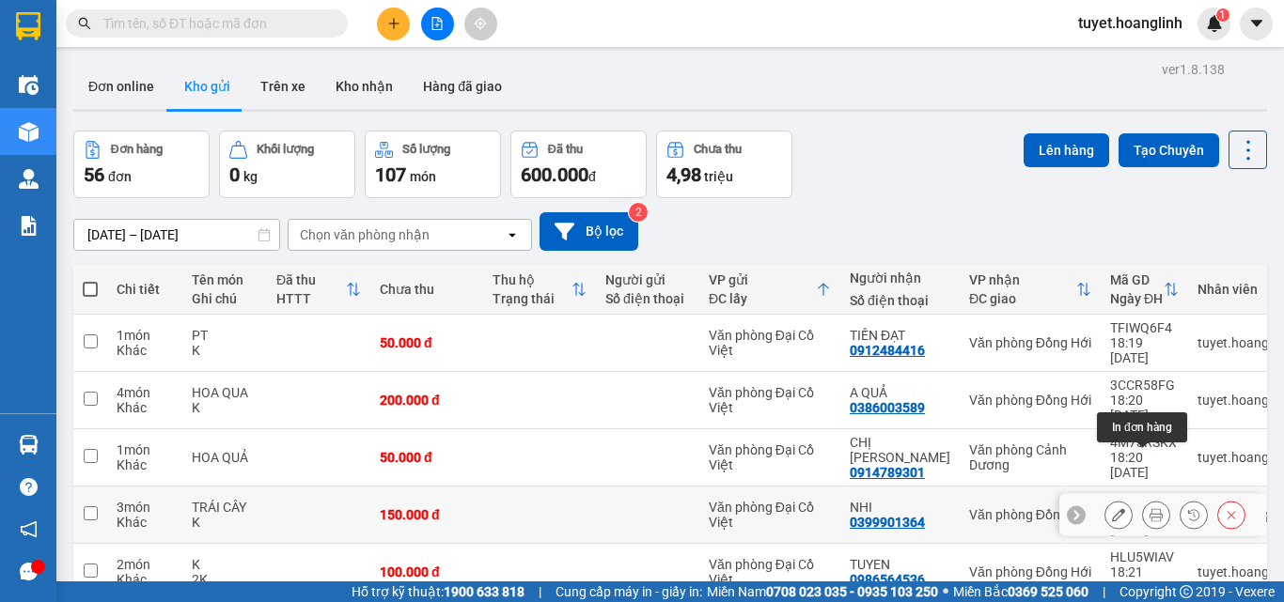
click at [1149, 508] on icon at bounding box center [1155, 514] width 13 height 13
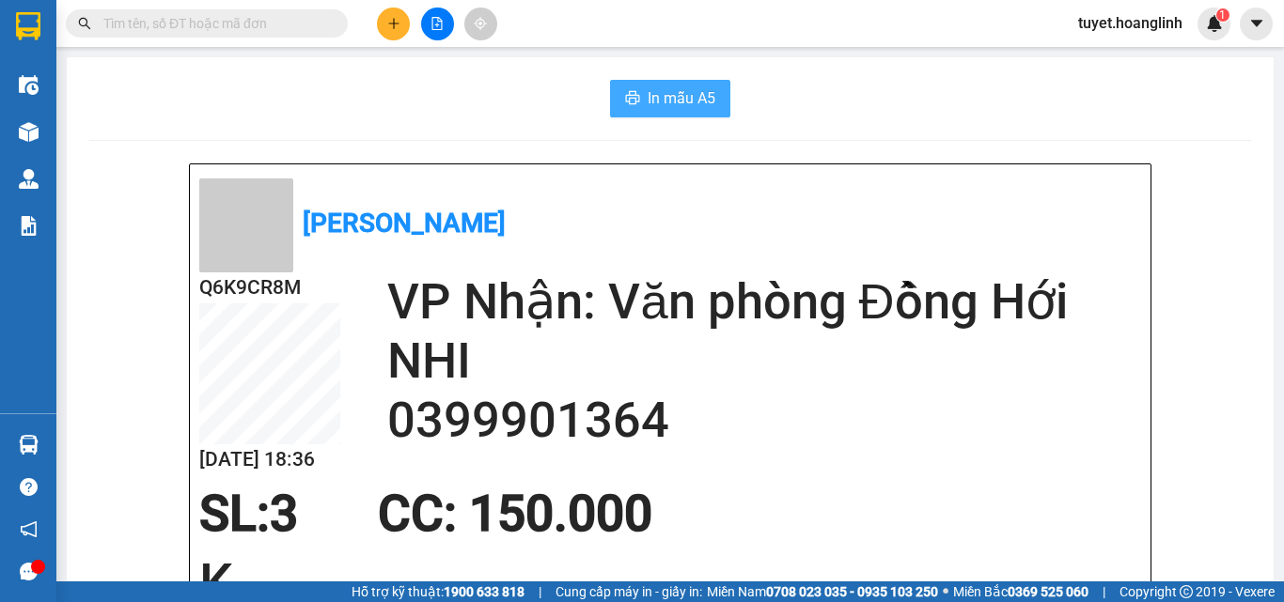
click at [672, 108] on span "In mẫu A5" at bounding box center [682, 97] width 68 height 23
click at [394, 22] on icon "plus" at bounding box center [393, 23] width 1 height 10
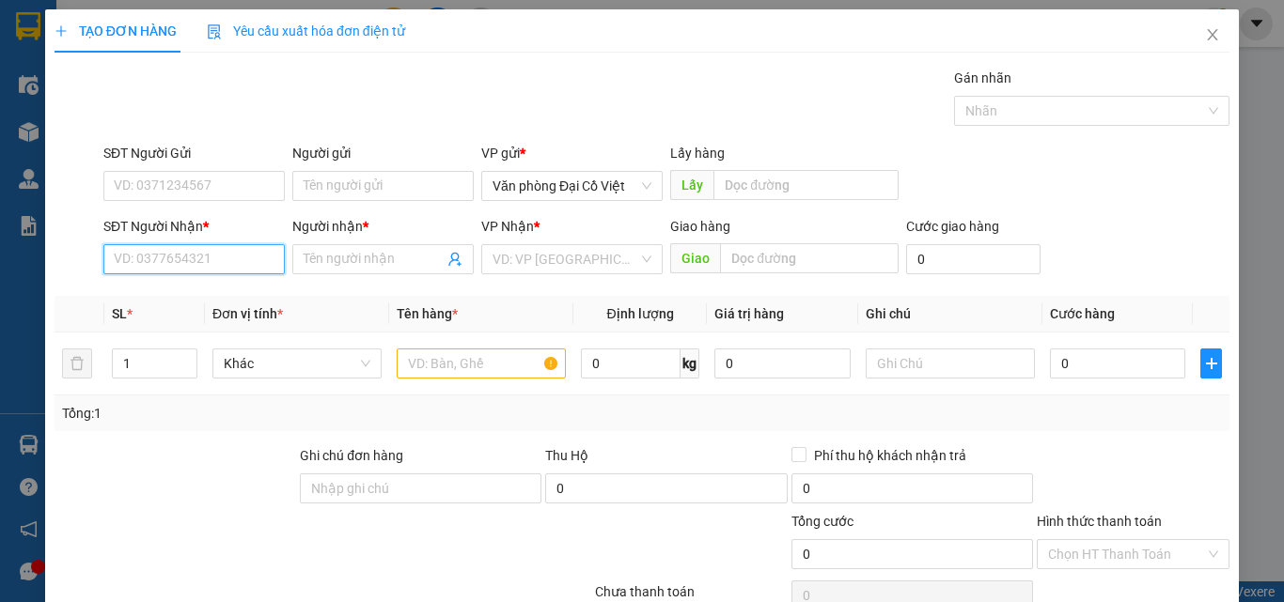
click at [164, 254] on input "SĐT Người Nhận *" at bounding box center [193, 259] width 181 height 30
click at [177, 258] on input "SĐT Người Nhận *" at bounding box center [193, 259] width 181 height 30
click at [177, 260] on input "SĐT Người Nhận *" at bounding box center [193, 259] width 181 height 30
click at [156, 294] on div "0915203223 - MÍT SU" at bounding box center [192, 297] width 157 height 21
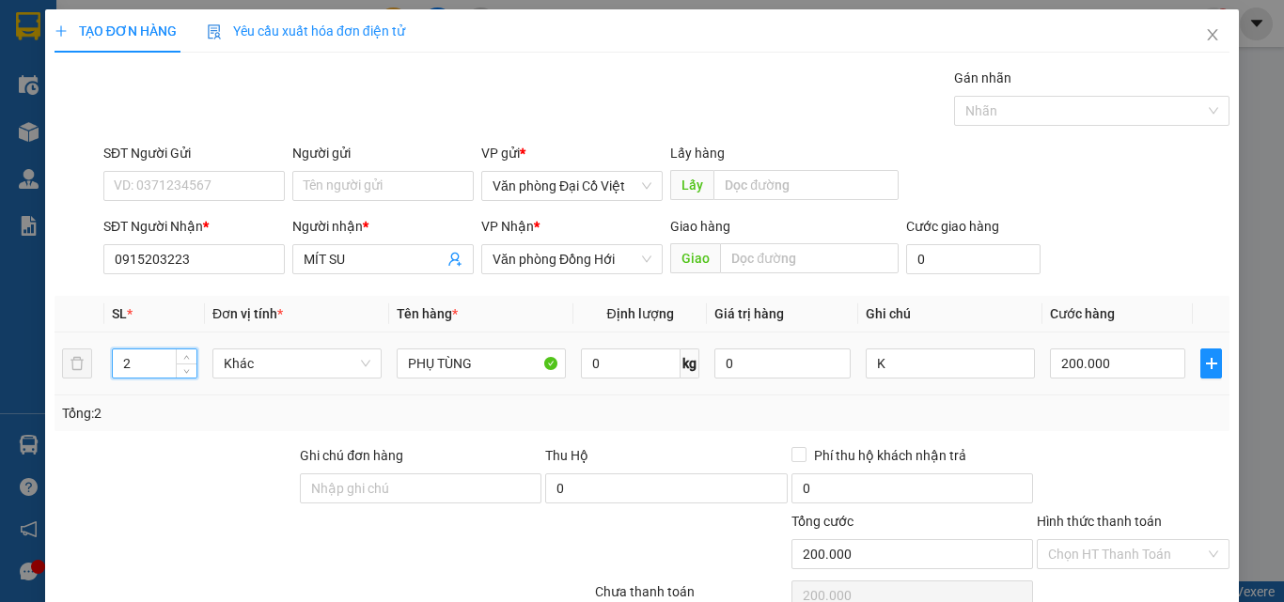
drag, startPoint x: 134, startPoint y: 365, endPoint x: 104, endPoint y: 377, distance: 32.5
click at [104, 377] on td "2" at bounding box center [154, 364] width 101 height 63
click at [877, 366] on input "K" at bounding box center [950, 364] width 169 height 30
drag, startPoint x: 879, startPoint y: 365, endPoint x: 851, endPoint y: 365, distance: 27.3
click at [858, 365] on td "K" at bounding box center [950, 364] width 184 height 63
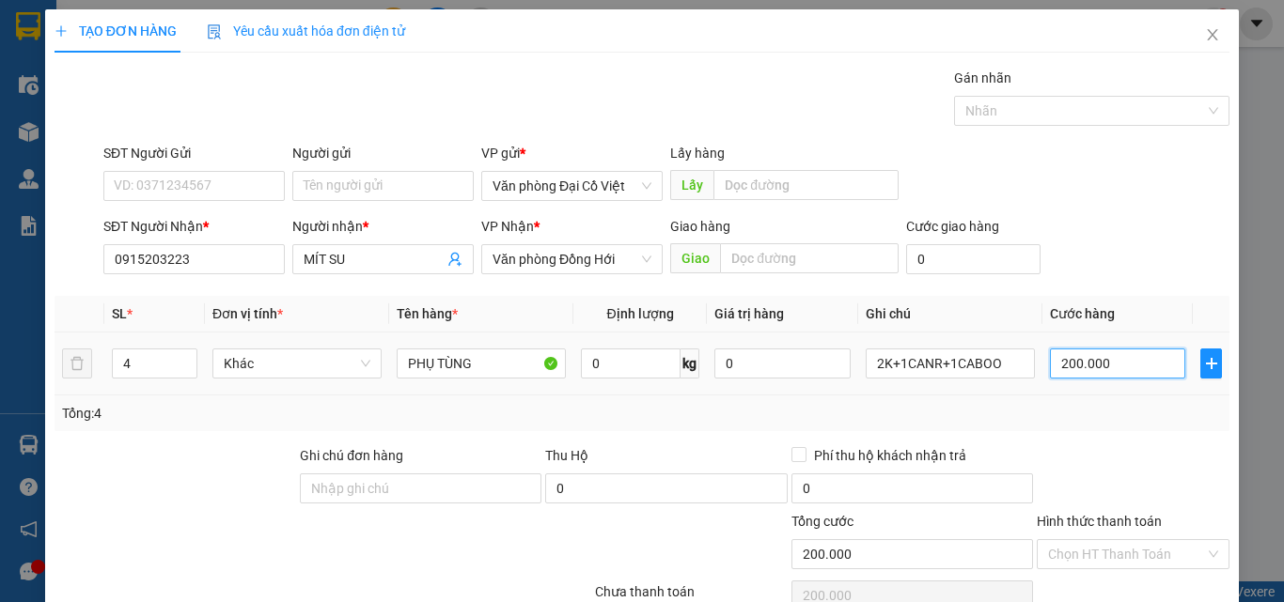
click at [1111, 367] on input "200.000" at bounding box center [1117, 364] width 135 height 30
click at [1071, 416] on div "Tổng: 4" at bounding box center [642, 413] width 1160 height 21
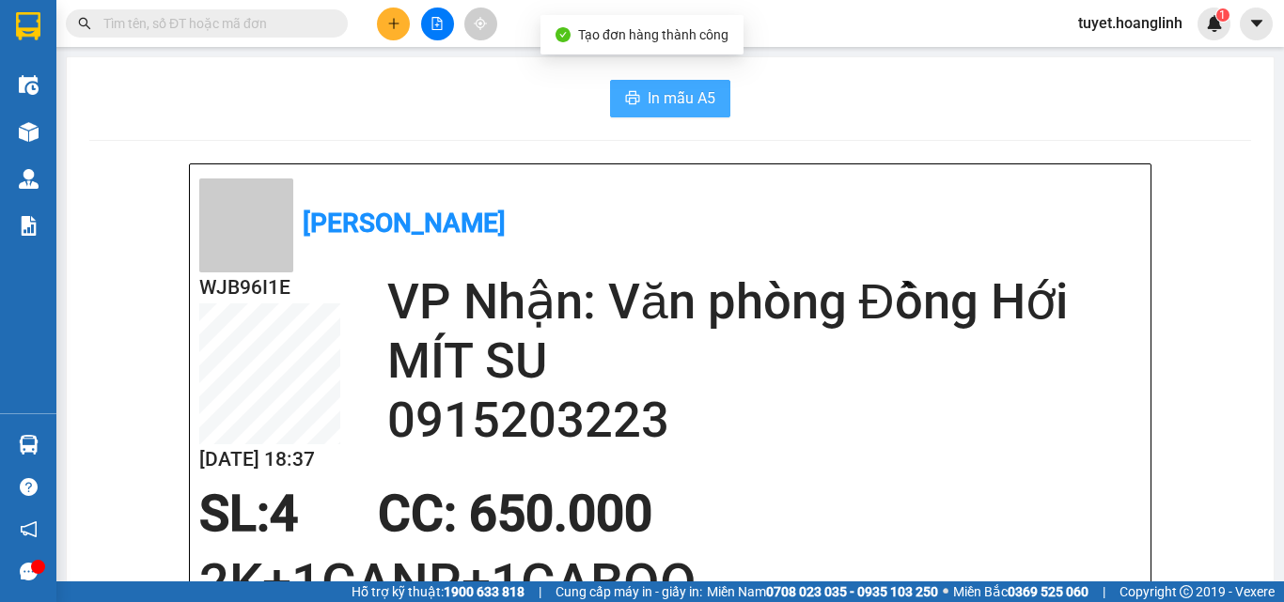
click at [659, 102] on span "In mẫu A5" at bounding box center [682, 97] width 68 height 23
click at [376, 25] on div at bounding box center [437, 24] width 141 height 33
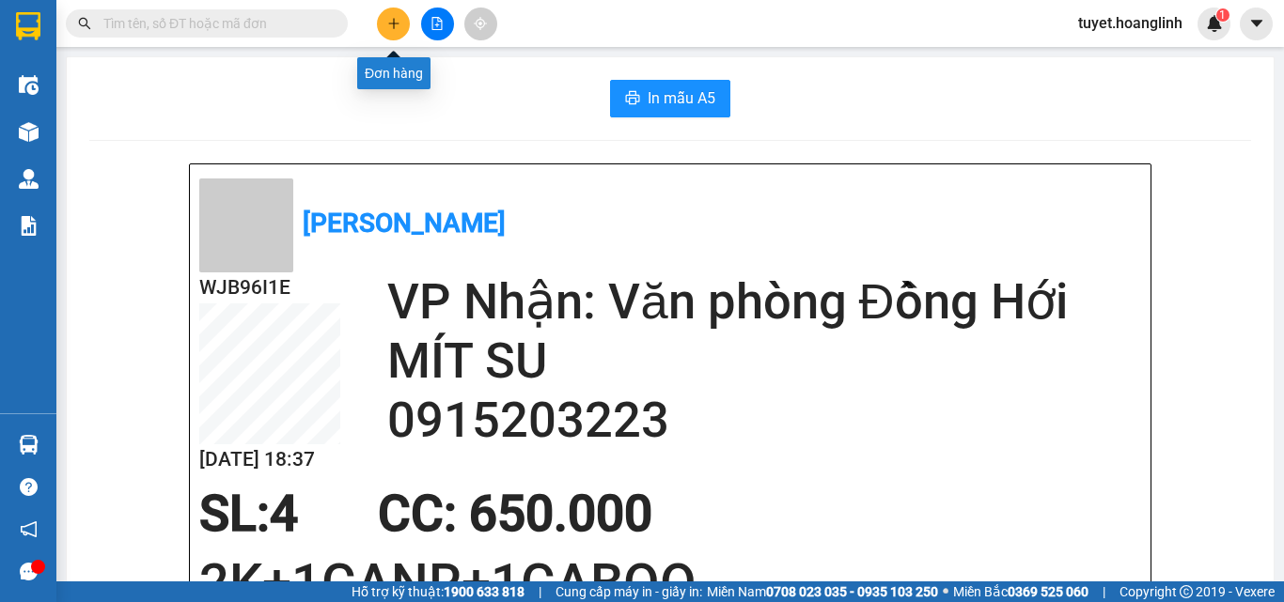
click at [391, 23] on icon "plus" at bounding box center [393, 23] width 10 height 1
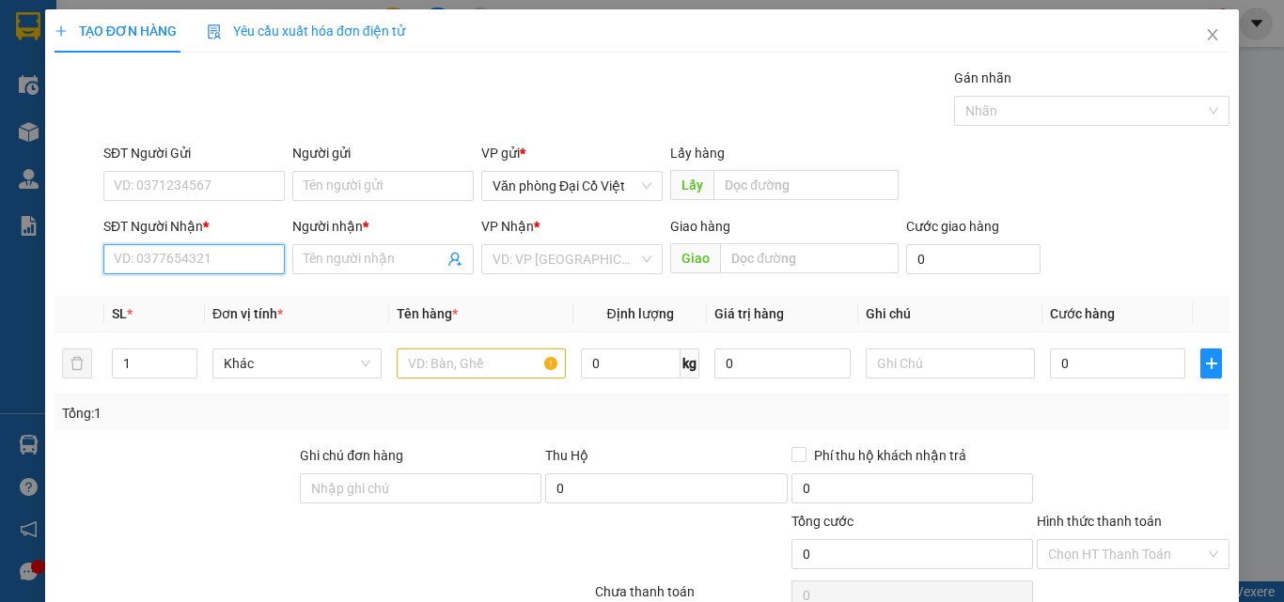
click at [166, 270] on input "SĐT Người Nhận *" at bounding box center [193, 259] width 181 height 30
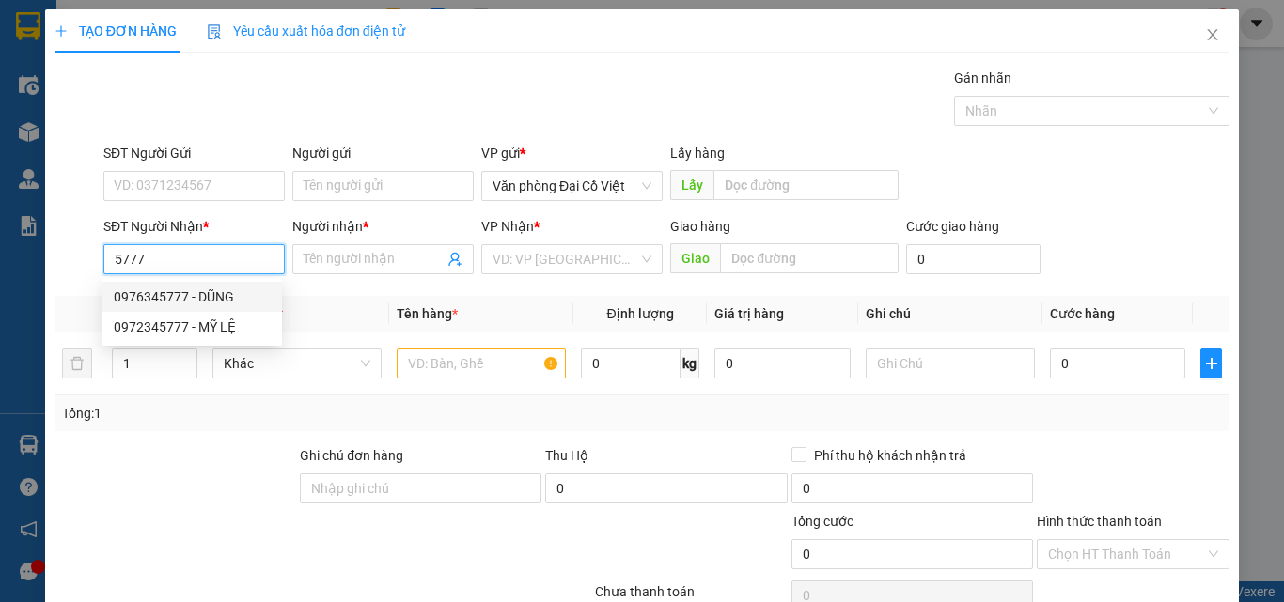
click at [171, 292] on div "0976345777 - DŨNG" at bounding box center [192, 297] width 157 height 21
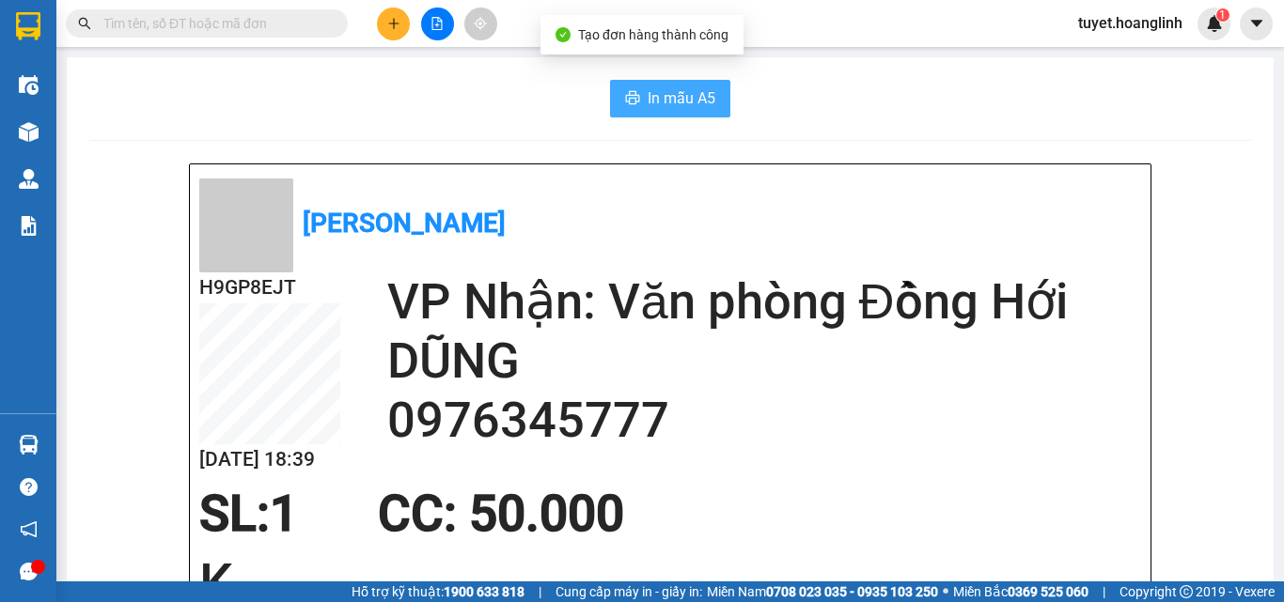
click at [656, 88] on span "In mẫu A5" at bounding box center [682, 97] width 68 height 23
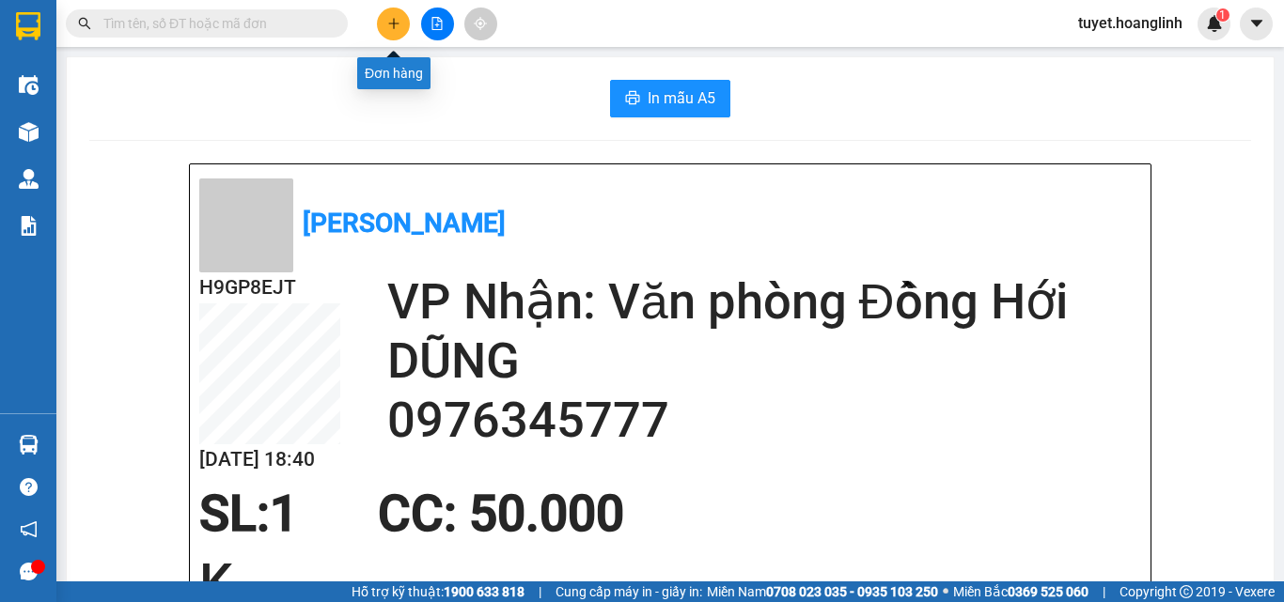
click at [394, 28] on icon "plus" at bounding box center [393, 23] width 1 height 10
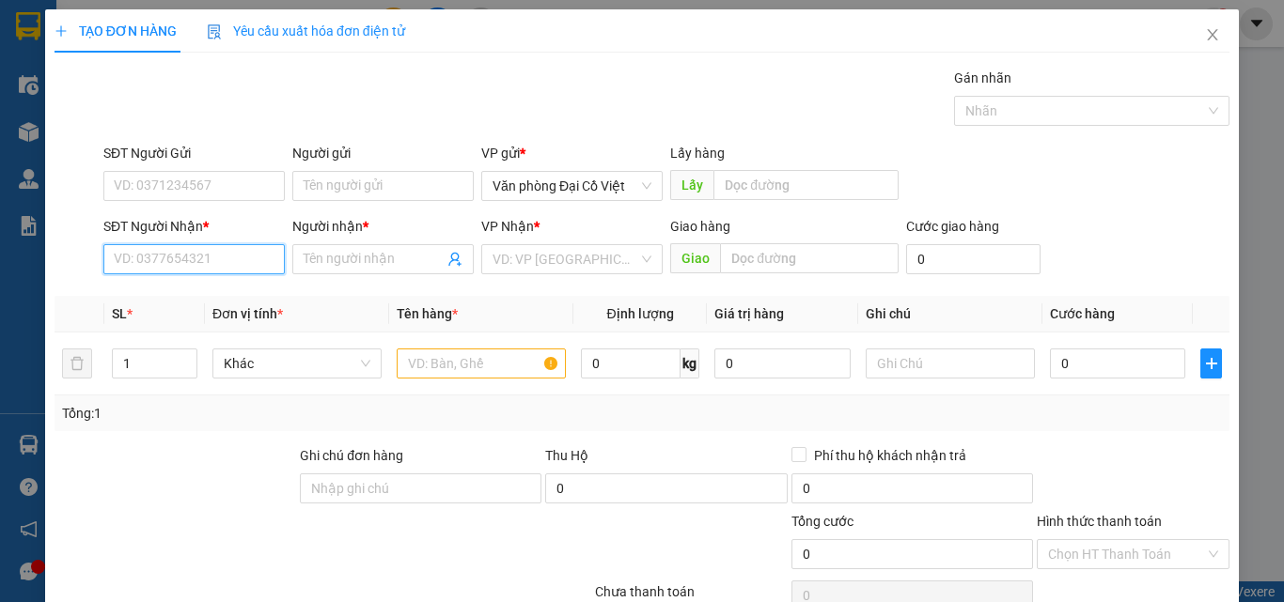
click at [138, 271] on input "SĐT Người Nhận *" at bounding box center [193, 259] width 181 height 30
click at [137, 292] on div "0905305091 - A TOÀN" at bounding box center [192, 297] width 157 height 21
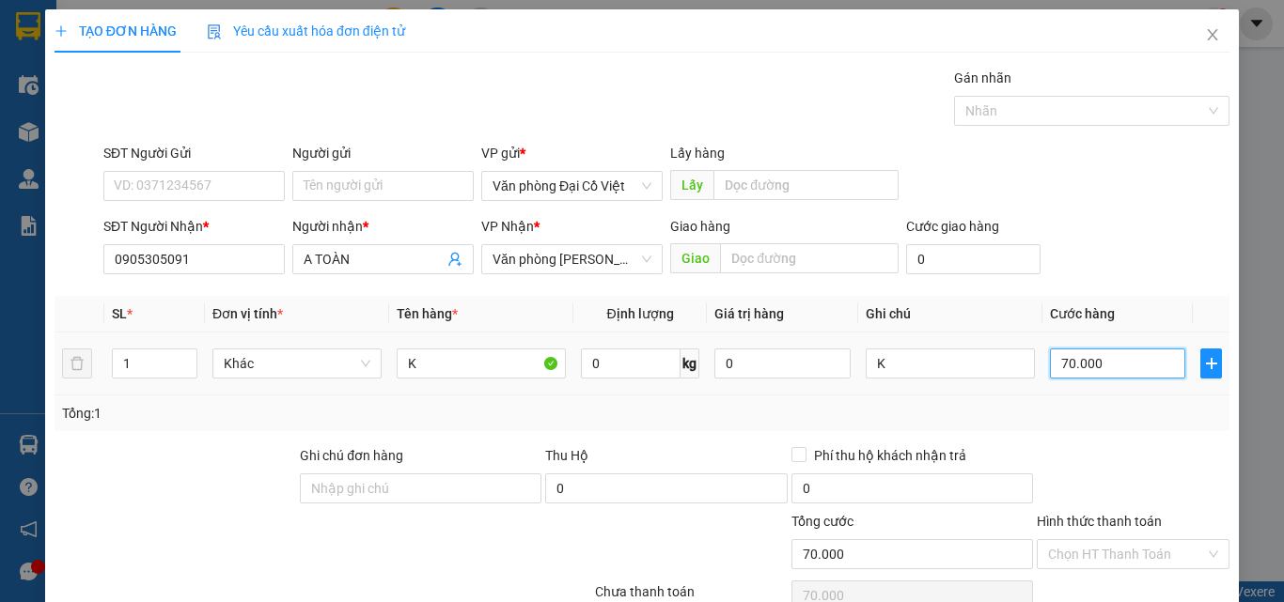
click at [1092, 365] on input "70.000" at bounding box center [1117, 364] width 135 height 30
click at [1077, 429] on div "Tổng: 1" at bounding box center [642, 414] width 1175 height 36
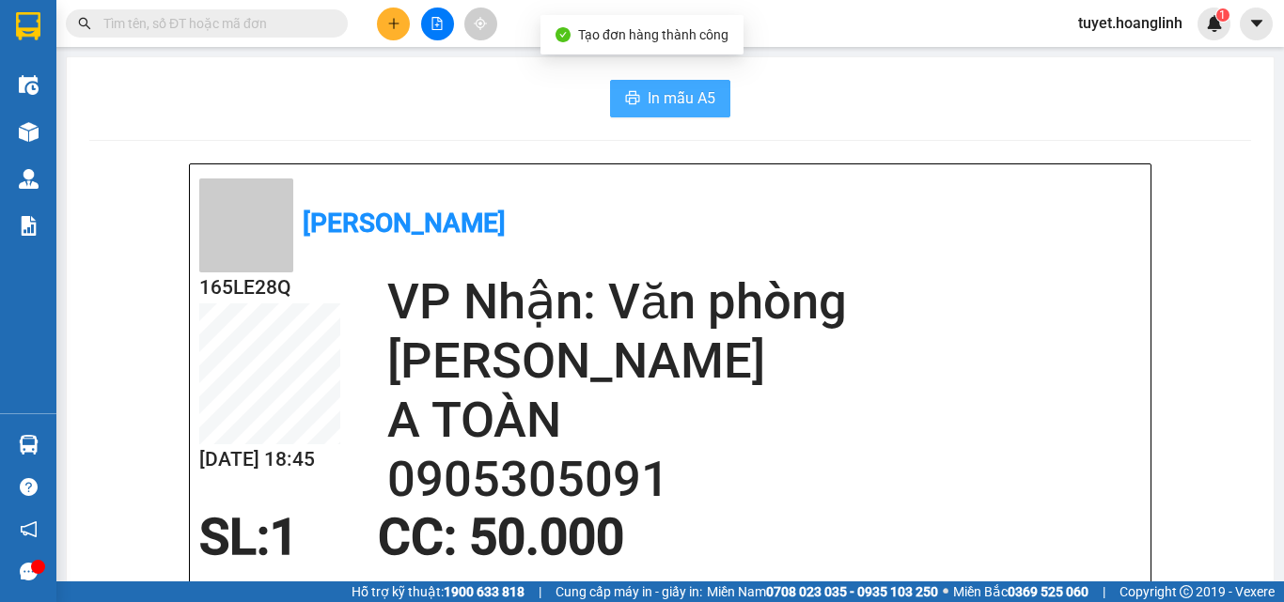
click at [657, 96] on span "In mẫu A5" at bounding box center [682, 97] width 68 height 23
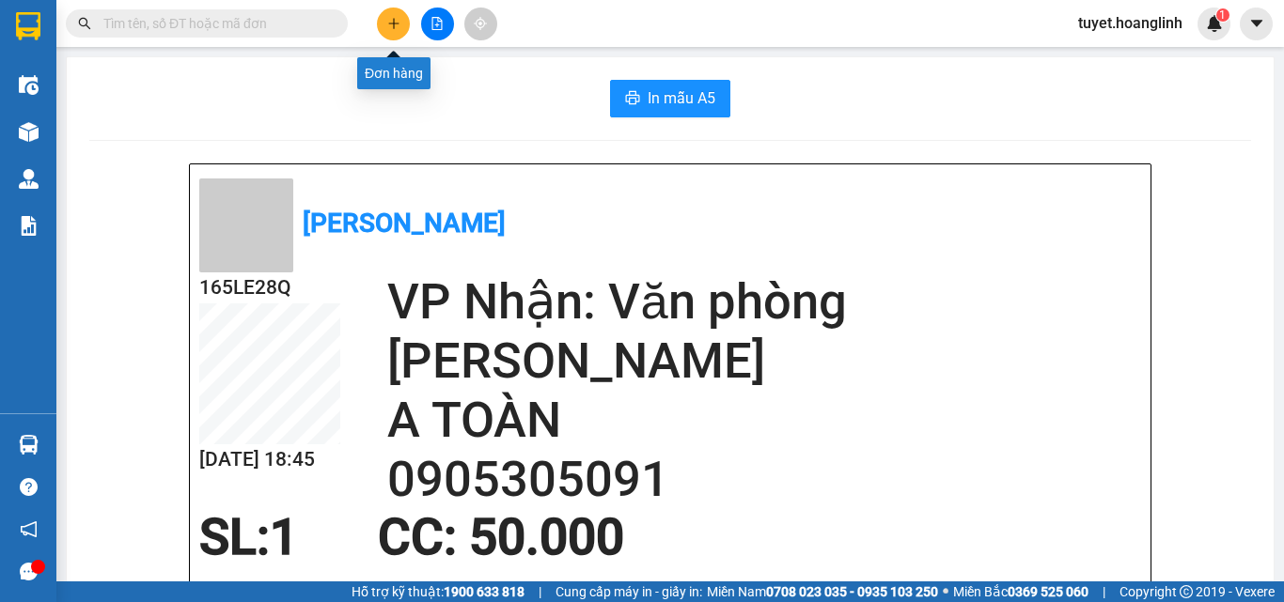
click at [390, 20] on icon "plus" at bounding box center [393, 23] width 13 height 13
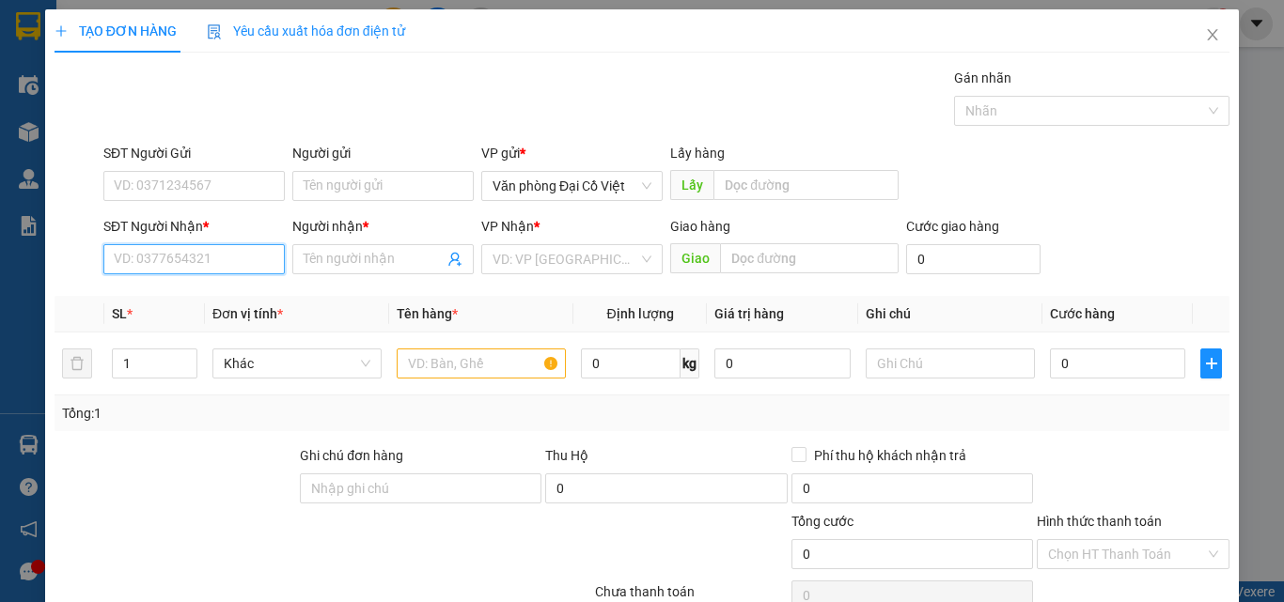
click at [198, 269] on input "SĐT Người Nhận *" at bounding box center [193, 259] width 181 height 30
click at [170, 299] on div "0357600698 - A THI" at bounding box center [192, 297] width 157 height 21
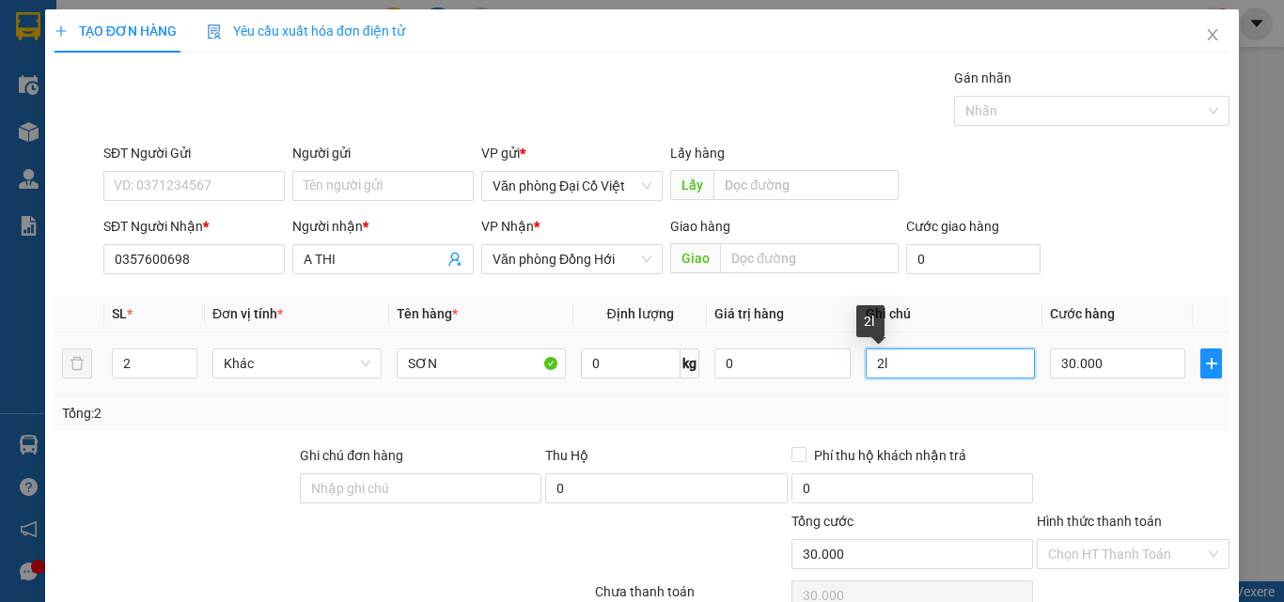
drag, startPoint x: 869, startPoint y: 362, endPoint x: 881, endPoint y: 362, distance: 11.3
click at [881, 362] on input "2l" at bounding box center [950, 364] width 169 height 30
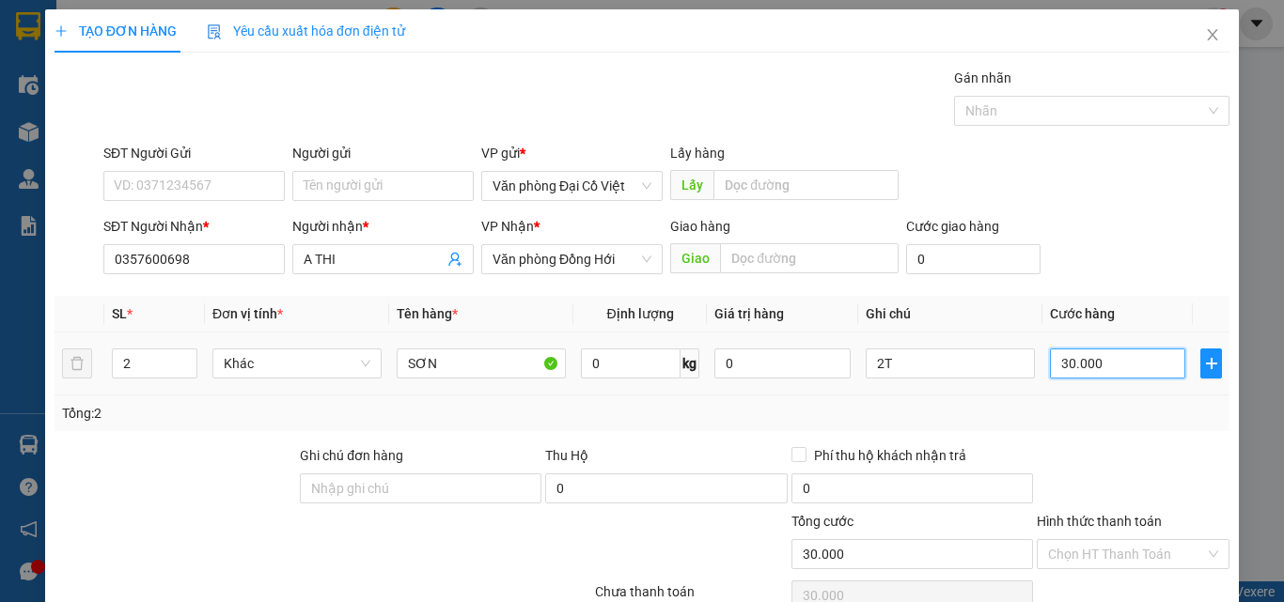
click at [1118, 367] on input "30.000" at bounding box center [1117, 364] width 135 height 30
click at [1101, 428] on div "Tổng: 2" at bounding box center [642, 414] width 1175 height 36
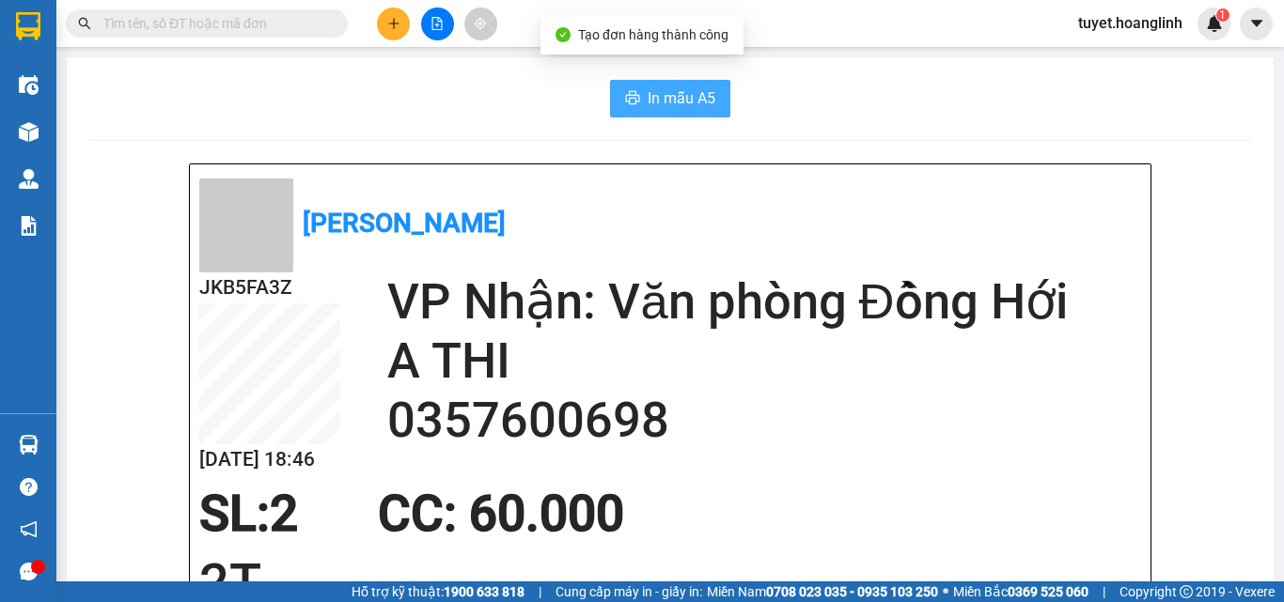
click at [678, 110] on span "In mẫu A5" at bounding box center [682, 97] width 68 height 23
click at [664, 91] on span "In mẫu A5" at bounding box center [682, 97] width 68 height 23
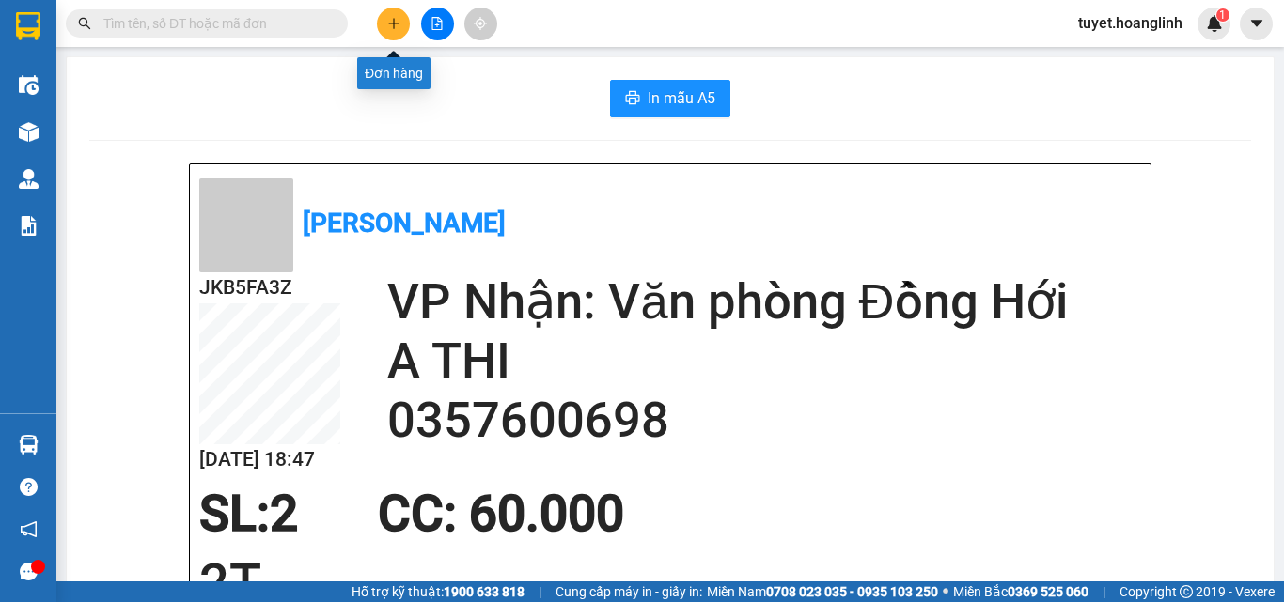
click at [387, 20] on icon "plus" at bounding box center [393, 23] width 13 height 13
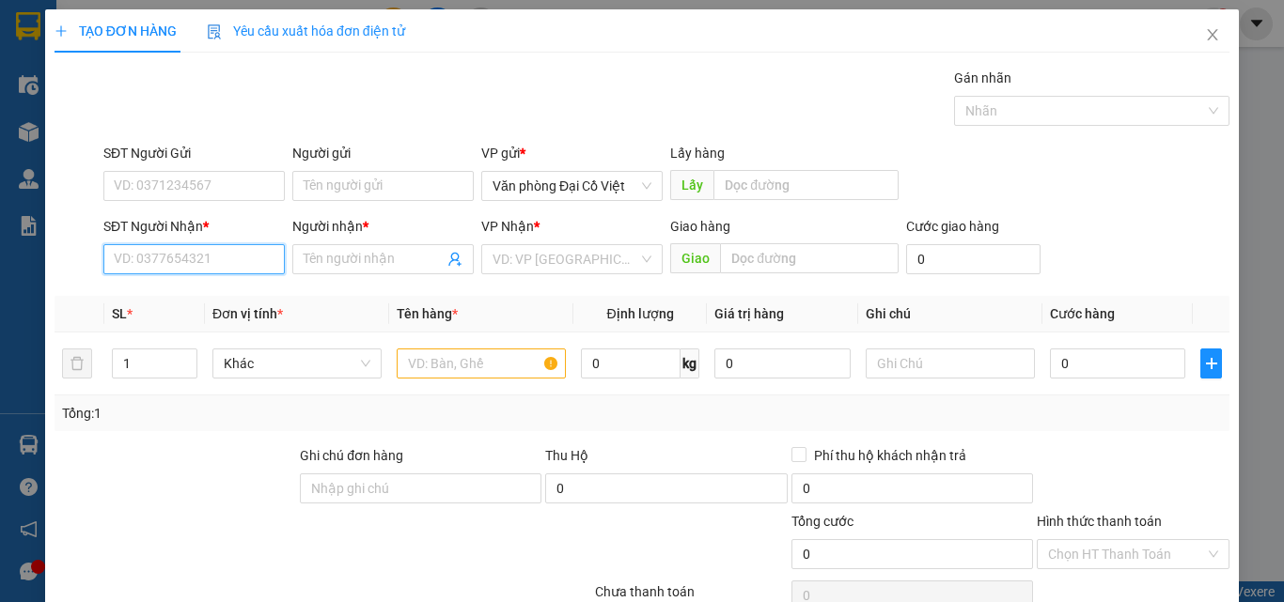
click at [153, 268] on input "SĐT Người Nhận *" at bounding box center [193, 259] width 181 height 30
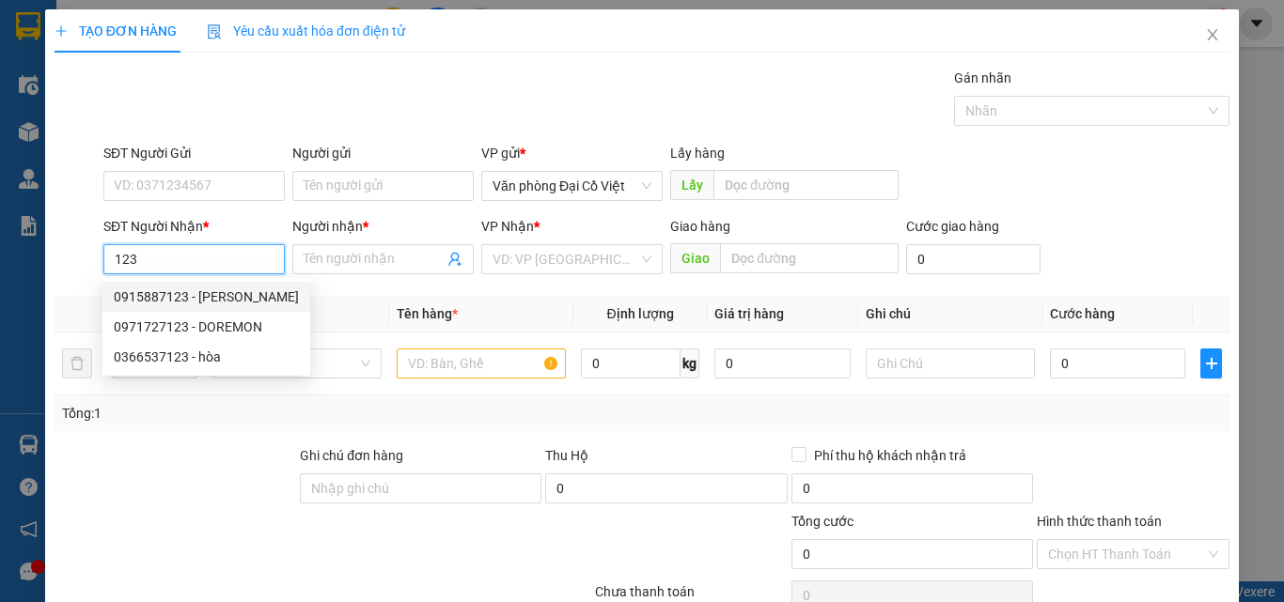
click at [107, 251] on input "123" at bounding box center [193, 259] width 181 height 30
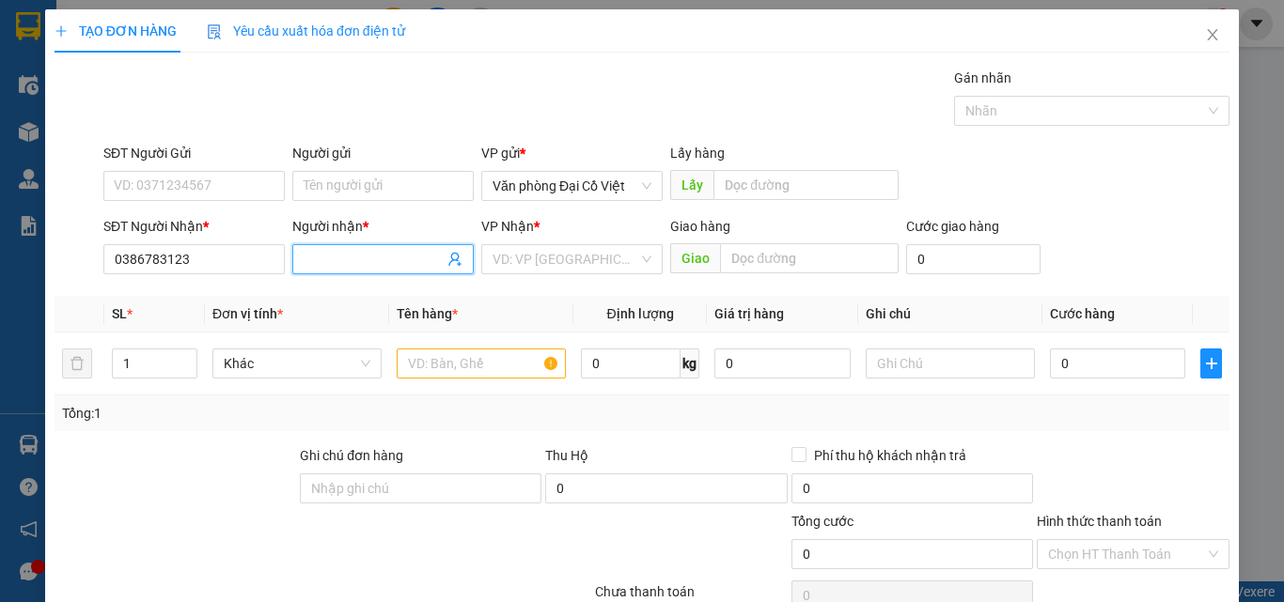
click at [325, 262] on input "Người nhận *" at bounding box center [374, 259] width 140 height 21
click at [527, 263] on input "search" at bounding box center [565, 259] width 146 height 28
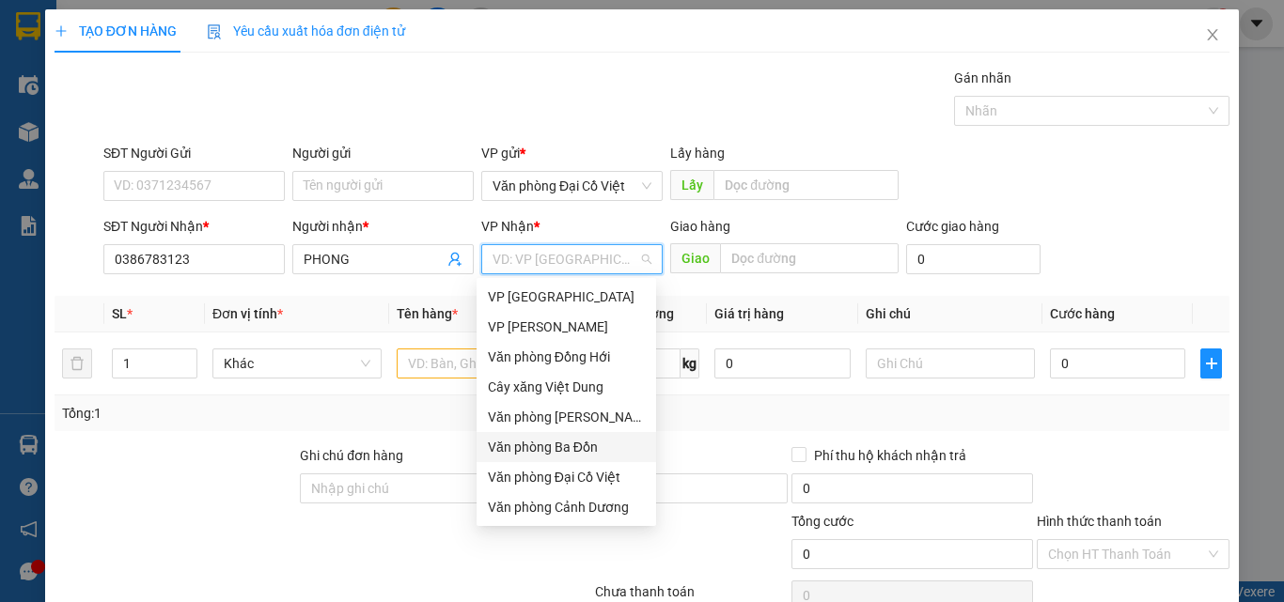
click at [536, 445] on div "Văn phòng Ba Đồn" at bounding box center [566, 447] width 157 height 21
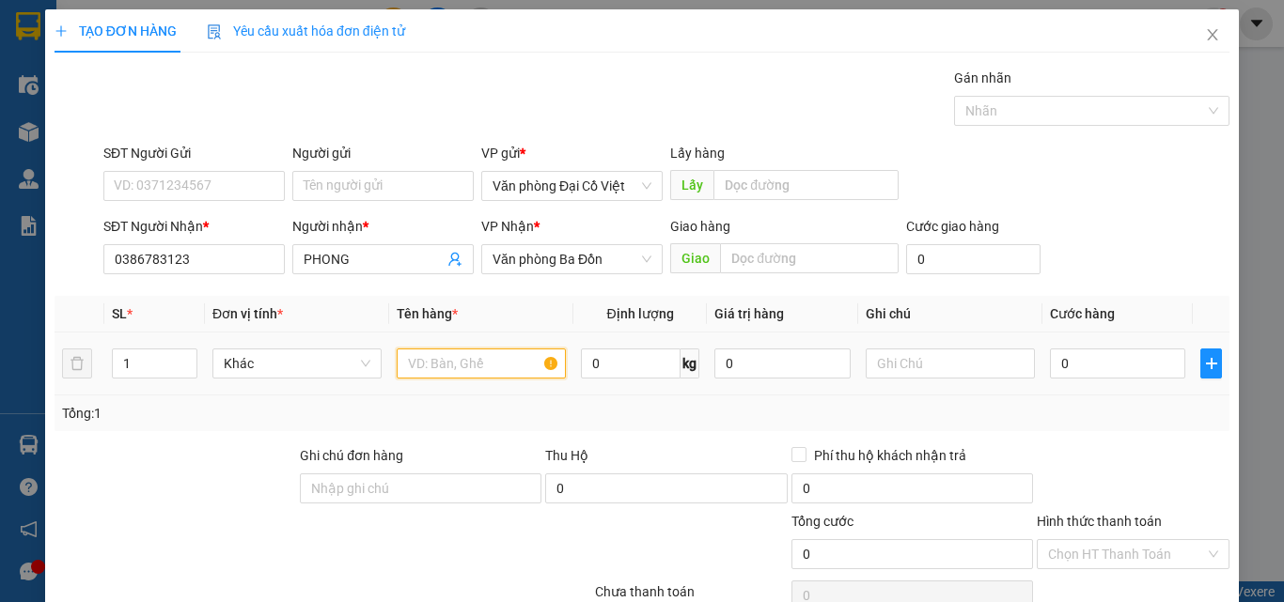
click at [439, 359] on input "text" at bounding box center [481, 364] width 169 height 30
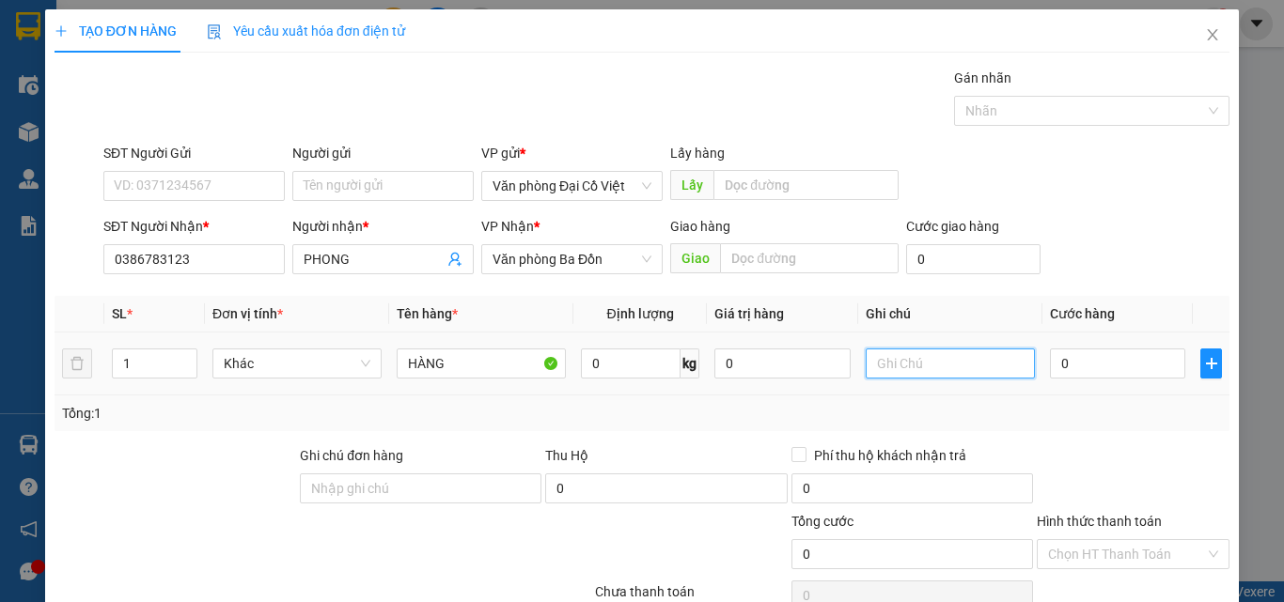
click at [942, 363] on input "text" at bounding box center [950, 364] width 169 height 30
click at [1085, 362] on input "0" at bounding box center [1117, 364] width 135 height 30
click at [1072, 397] on div "Tổng: 1" at bounding box center [642, 414] width 1175 height 36
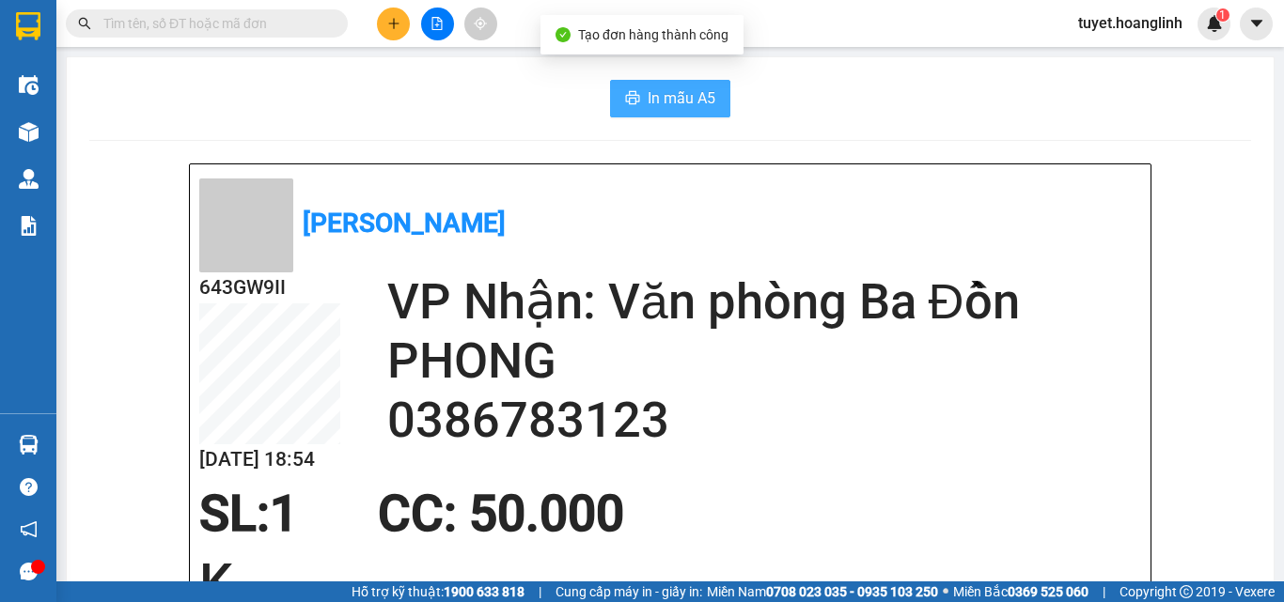
click at [661, 108] on span "In mẫu A5" at bounding box center [682, 97] width 68 height 23
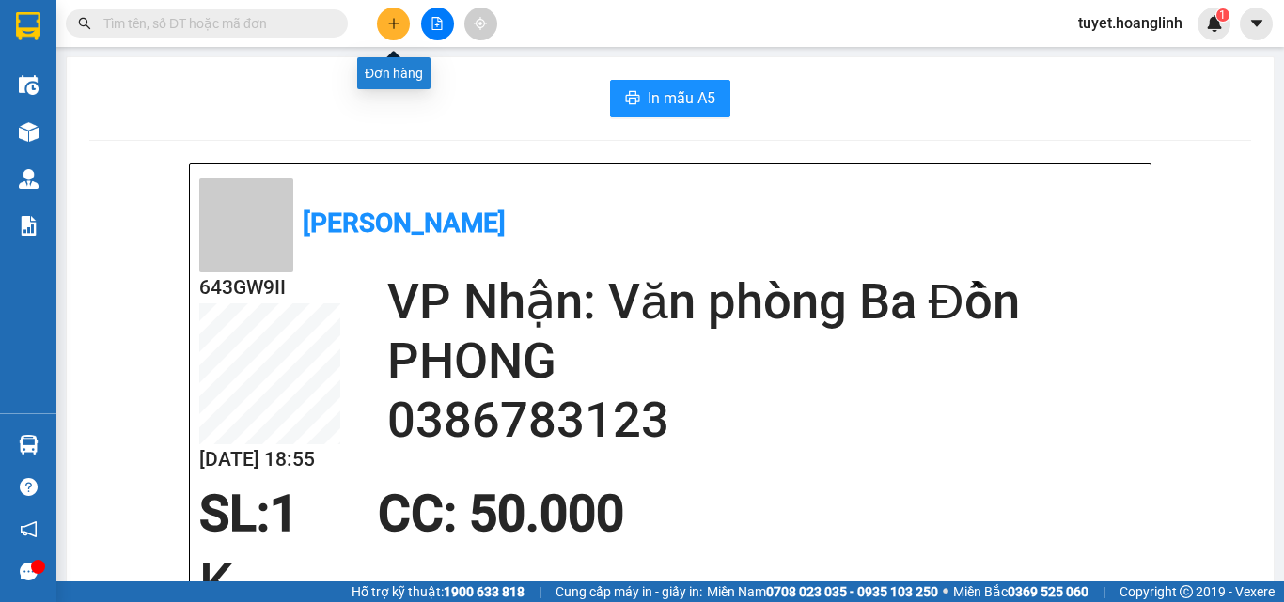
click at [398, 29] on icon "plus" at bounding box center [393, 23] width 13 height 13
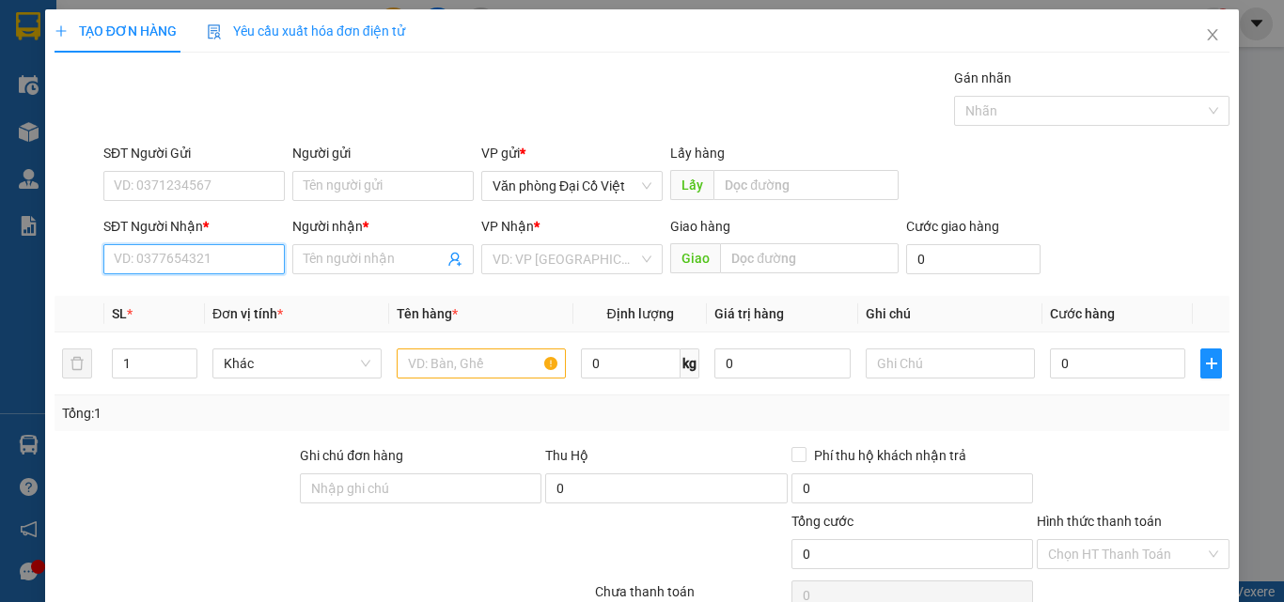
click at [155, 250] on input "SĐT Người Nhận *" at bounding box center [193, 259] width 181 height 30
click at [146, 292] on div "0975172402 - HOÀNG" at bounding box center [192, 297] width 157 height 21
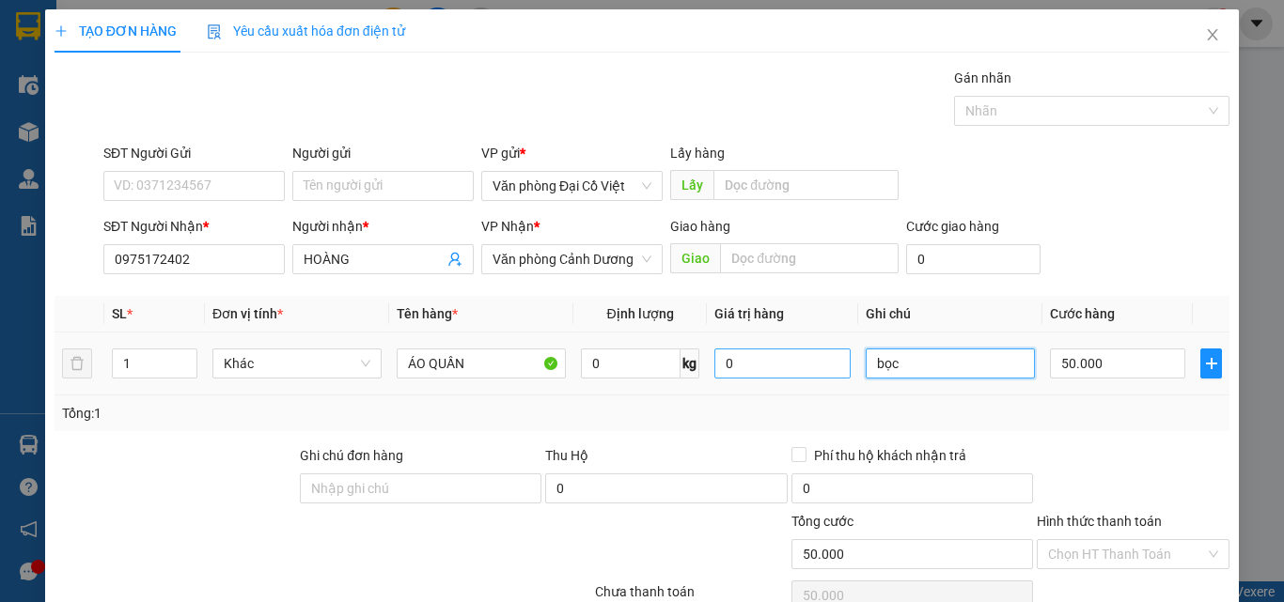
drag, startPoint x: 911, startPoint y: 221, endPoint x: 817, endPoint y: 202, distance: 95.8
click at [817, 333] on tr "1 Khác ÁO QUẦN 0 kg 0 bọc 50.000" at bounding box center [642, 364] width 1175 height 63
click at [1103, 349] on input "50.000" at bounding box center [1117, 364] width 135 height 30
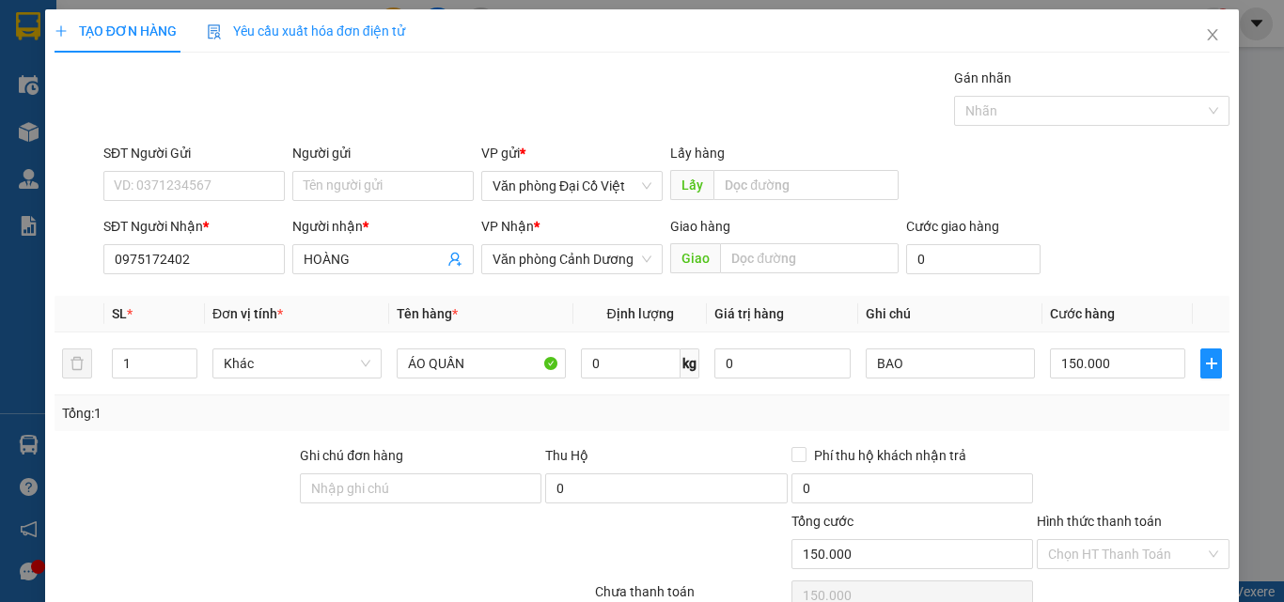
click at [1075, 403] on div "Tổng: 1" at bounding box center [642, 413] width 1160 height 21
click at [1074, 445] on div at bounding box center [1133, 478] width 196 height 66
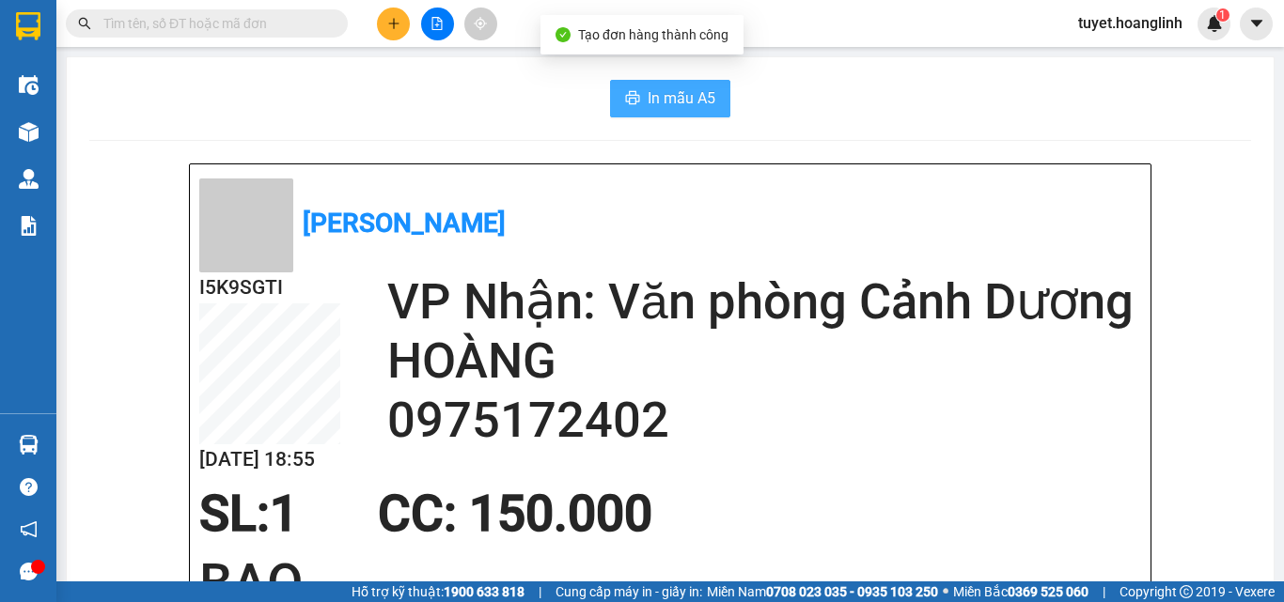
click at [636, 107] on button "In mẫu A5" at bounding box center [670, 99] width 120 height 38
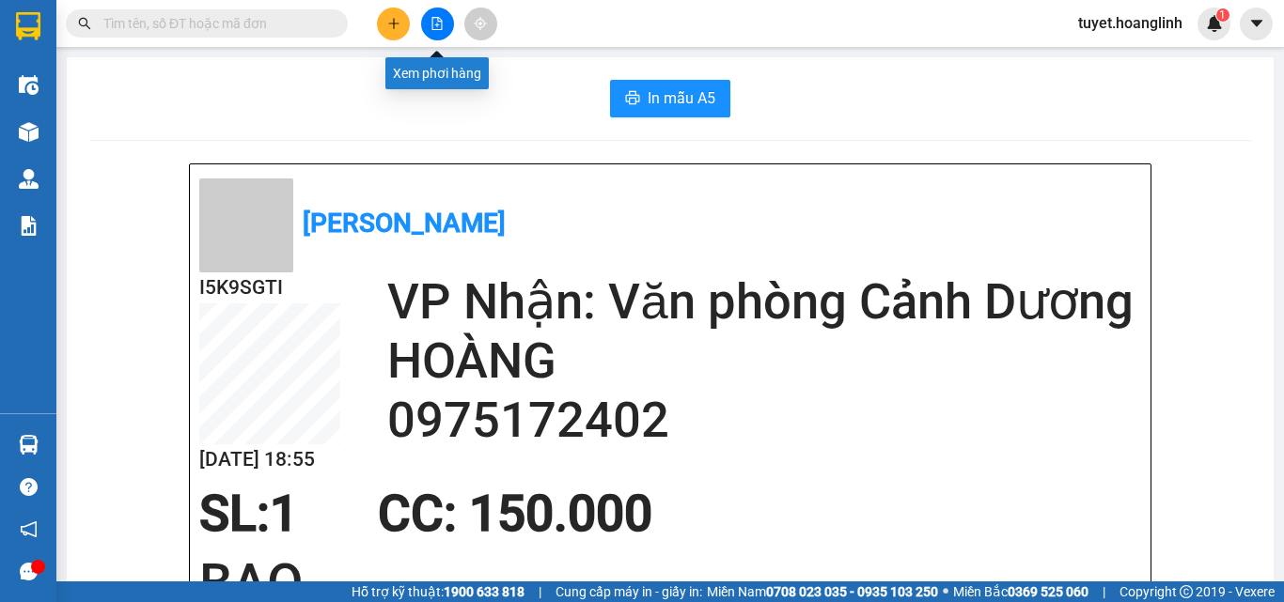
click at [441, 27] on icon "file-add" at bounding box center [436, 23] width 13 height 13
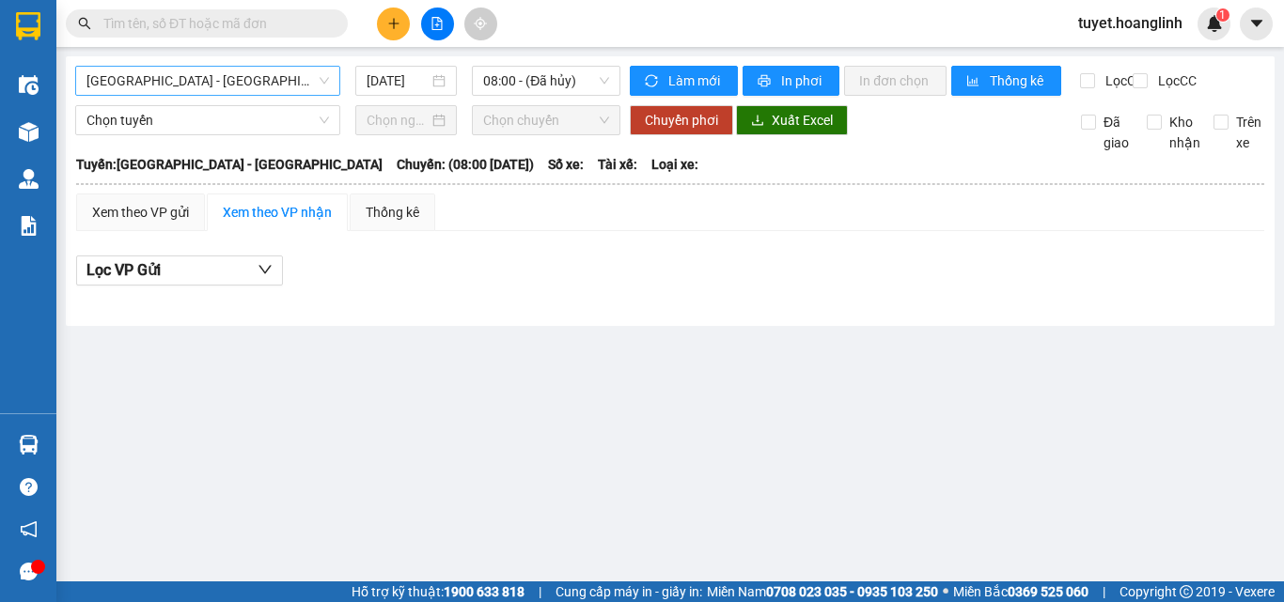
click at [183, 81] on span "[GEOGRAPHIC_DATA] - [GEOGRAPHIC_DATA]" at bounding box center [207, 81] width 242 height 28
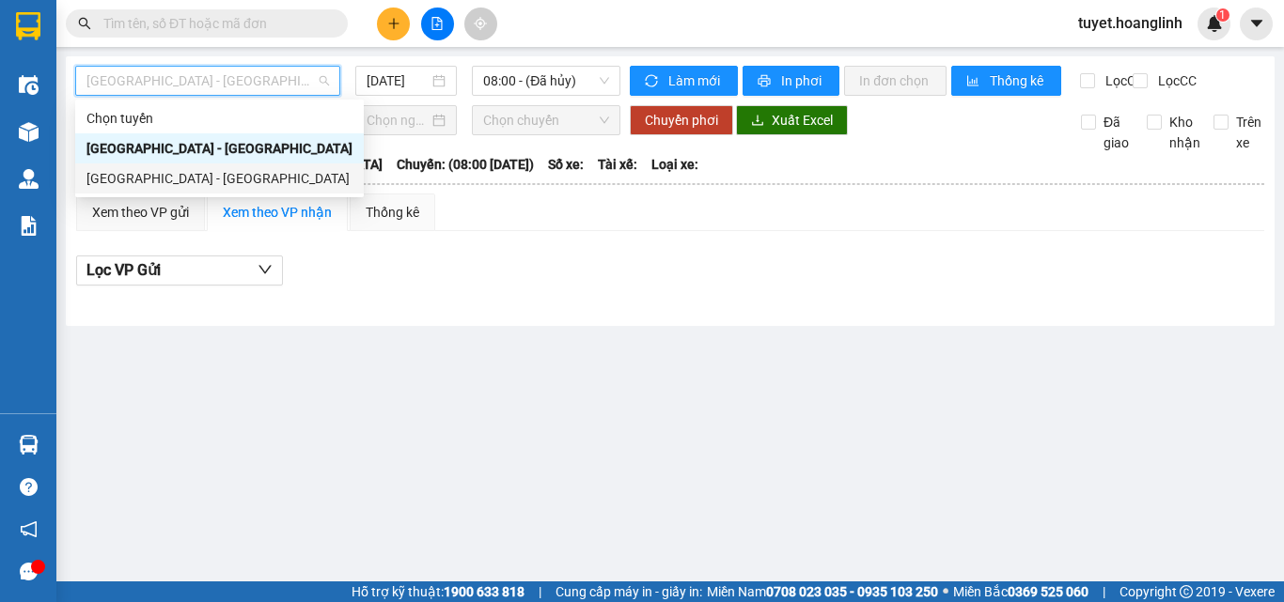
click at [124, 180] on div "[GEOGRAPHIC_DATA] - [GEOGRAPHIC_DATA]" at bounding box center [219, 178] width 266 height 21
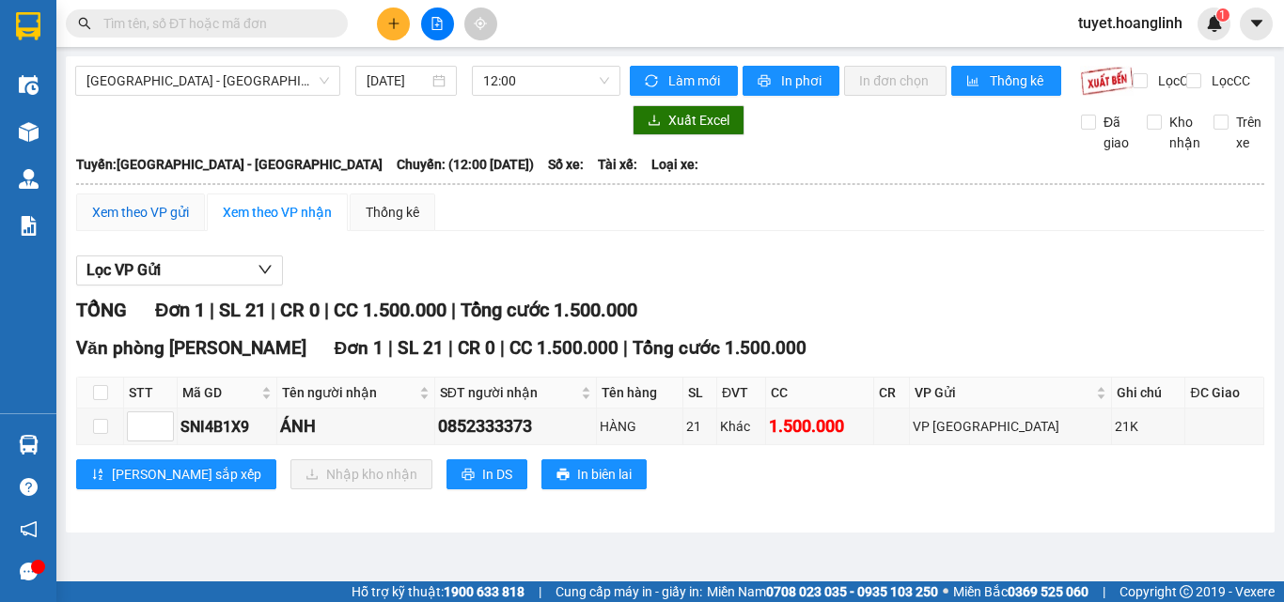
click at [136, 221] on div "Xem theo VP gửi" at bounding box center [140, 212] width 97 height 21
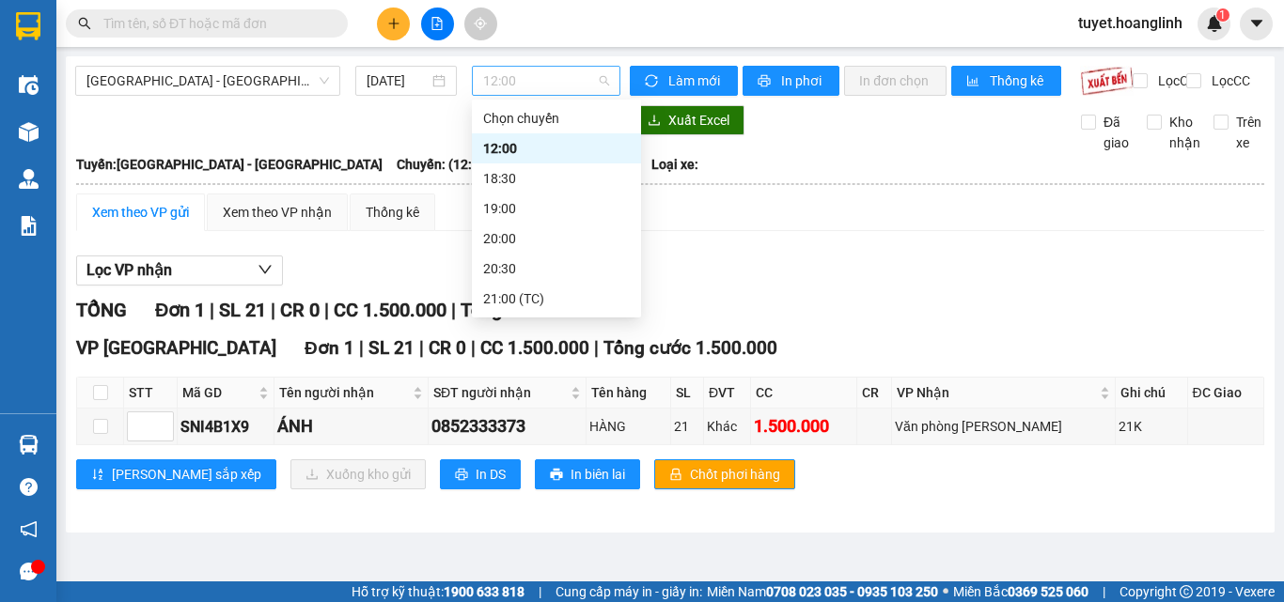
click at [518, 95] on div "12:00" at bounding box center [546, 81] width 148 height 30
click at [502, 178] on div "18:30" at bounding box center [556, 178] width 147 height 21
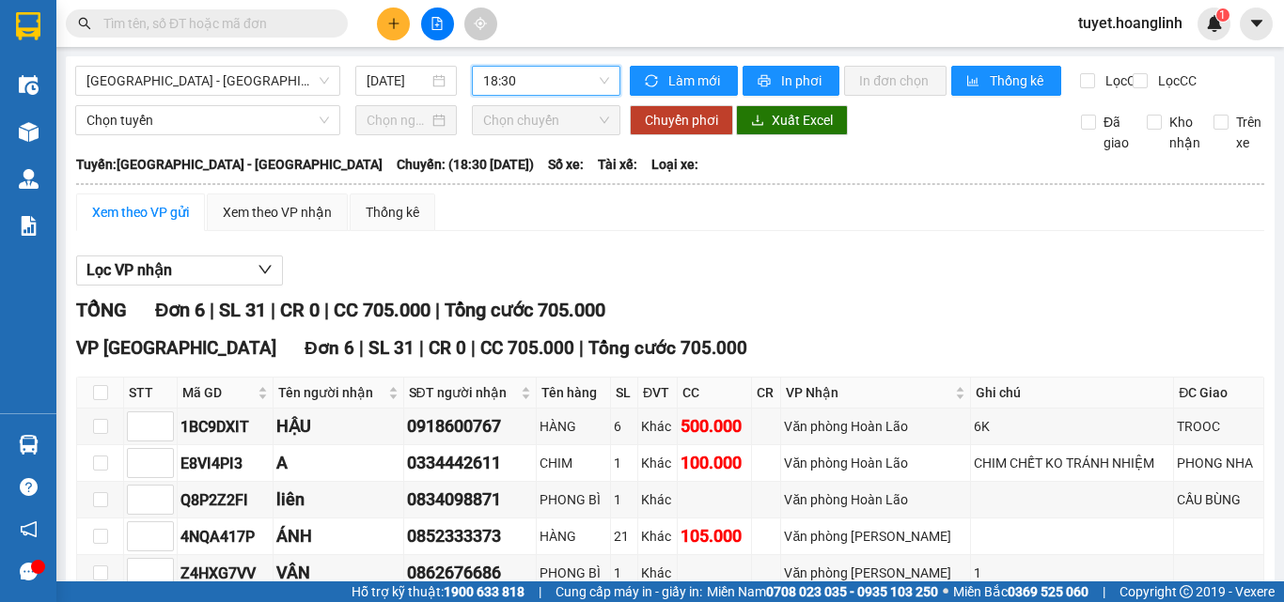
click at [542, 83] on span "18:30" at bounding box center [546, 81] width 126 height 28
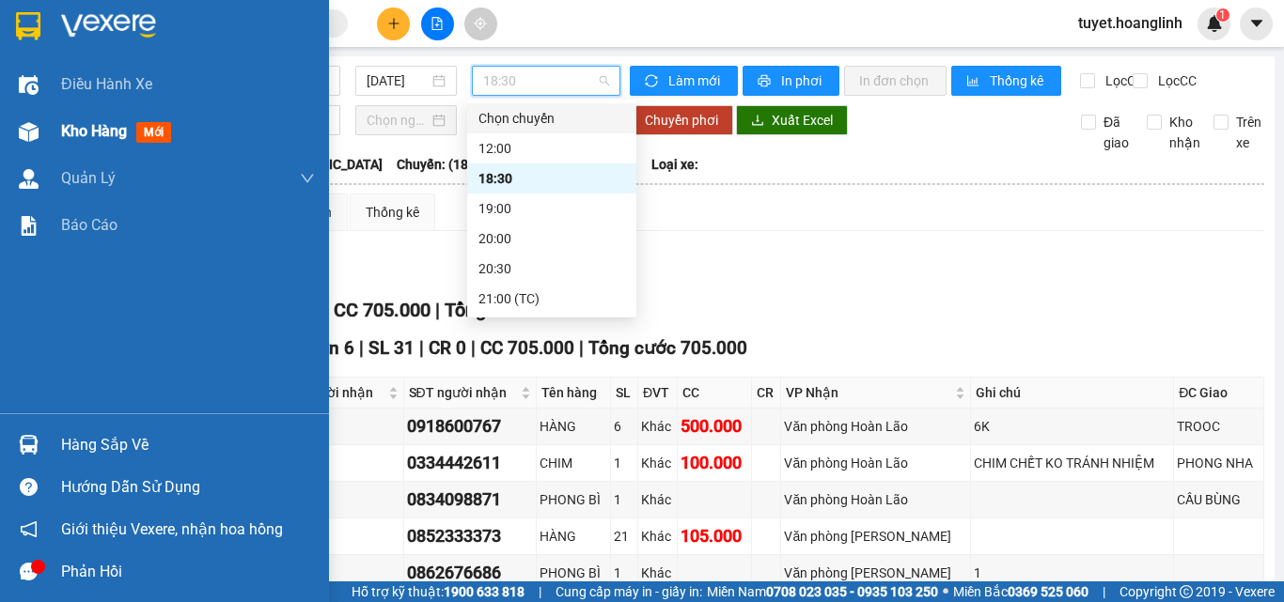
click at [33, 131] on img at bounding box center [29, 132] width 20 height 20
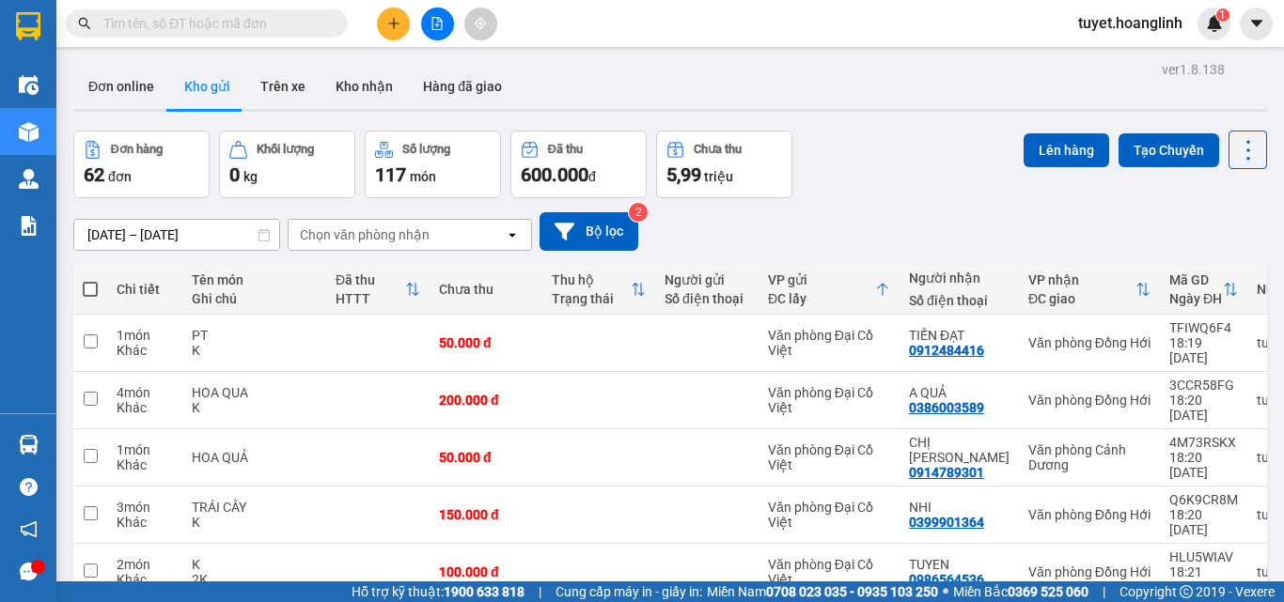
click at [397, 227] on div "Chọn văn phòng nhận" at bounding box center [365, 235] width 130 height 19
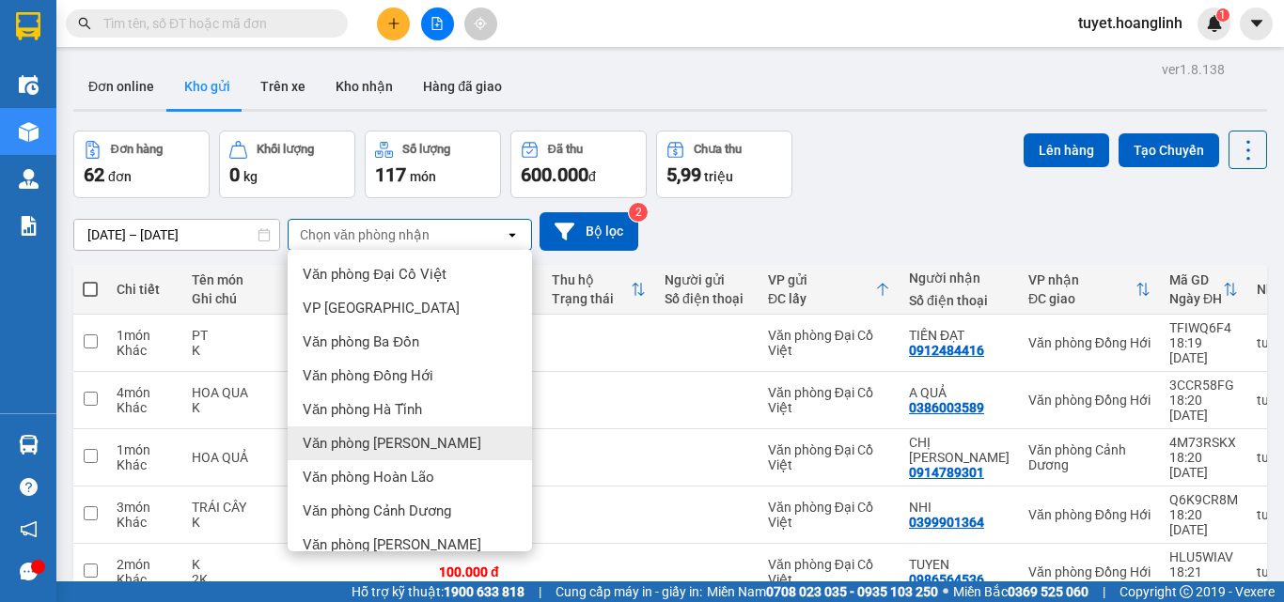
click at [364, 443] on span "Văn phòng [PERSON_NAME]" at bounding box center [392, 443] width 179 height 19
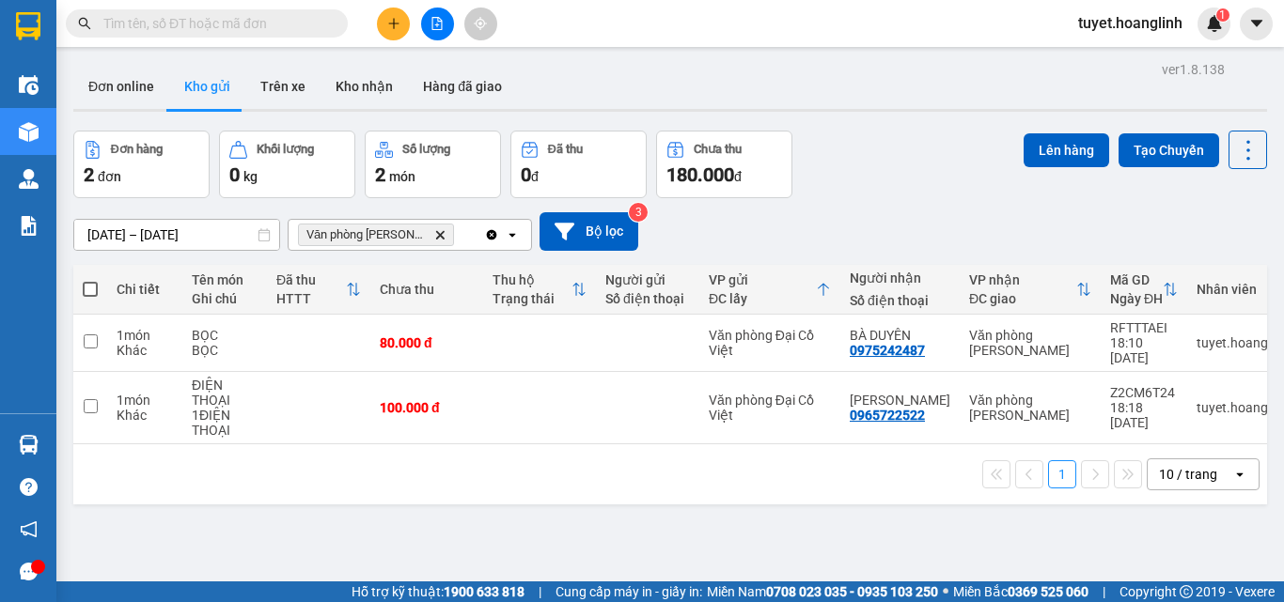
click at [509, 232] on icon "open" at bounding box center [512, 234] width 15 height 15
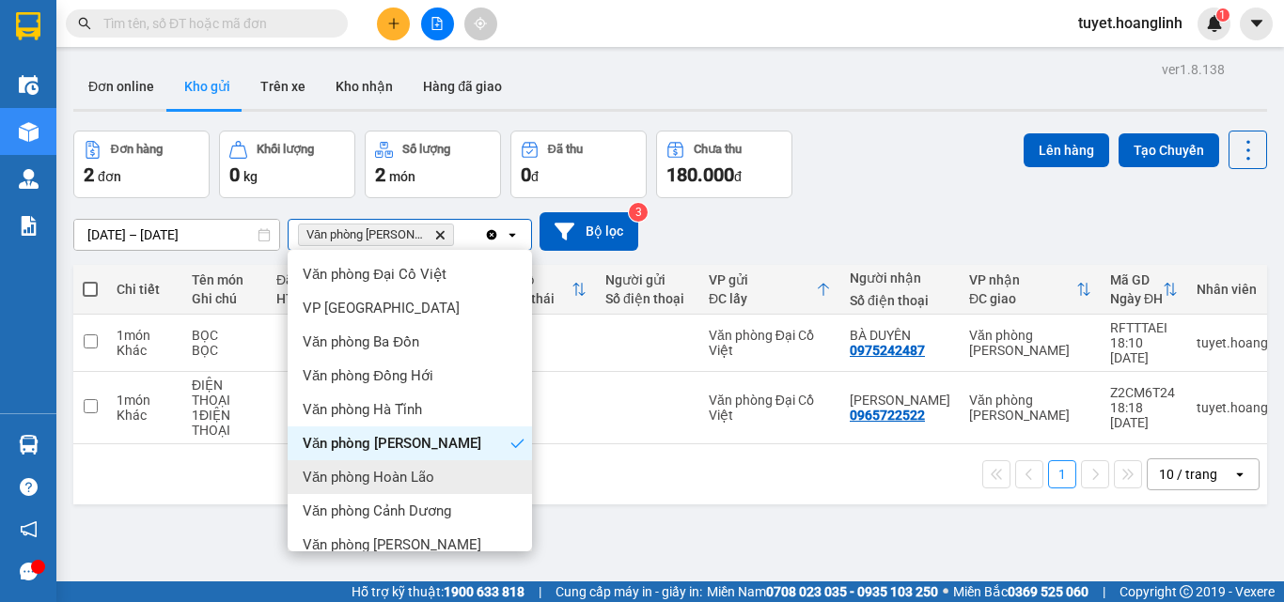
click at [397, 476] on span "Văn phòng Hoàn Lão" at bounding box center [369, 477] width 132 height 19
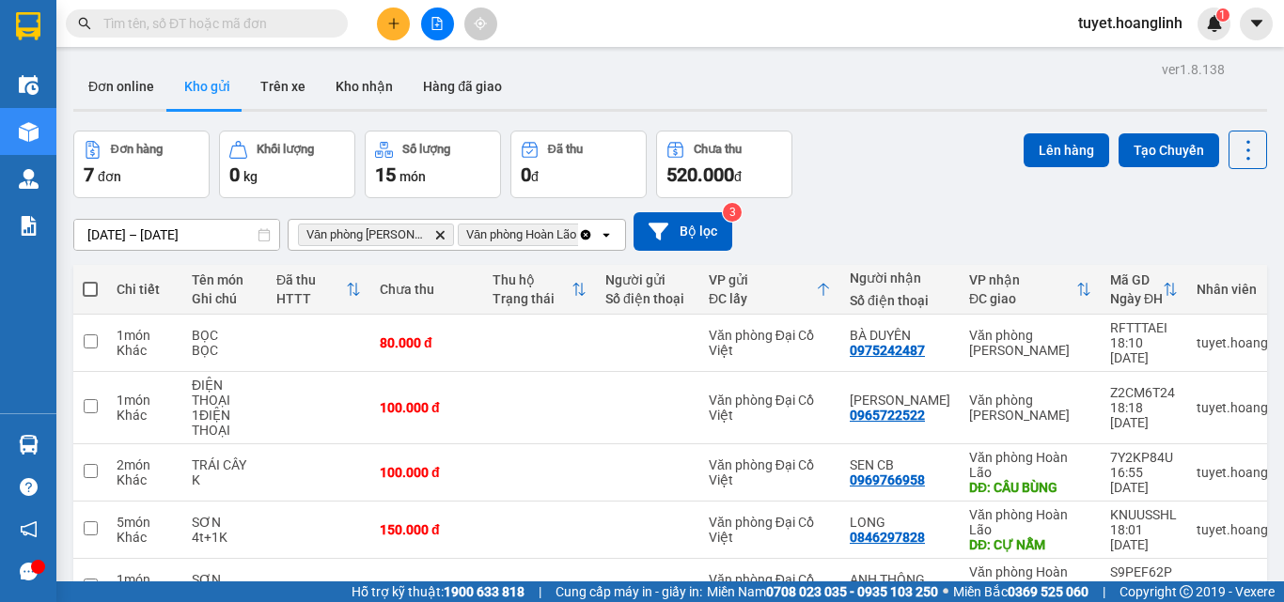
click at [89, 282] on span at bounding box center [90, 289] width 15 height 15
click at [90, 280] on input "checkbox" at bounding box center [90, 280] width 0 height 0
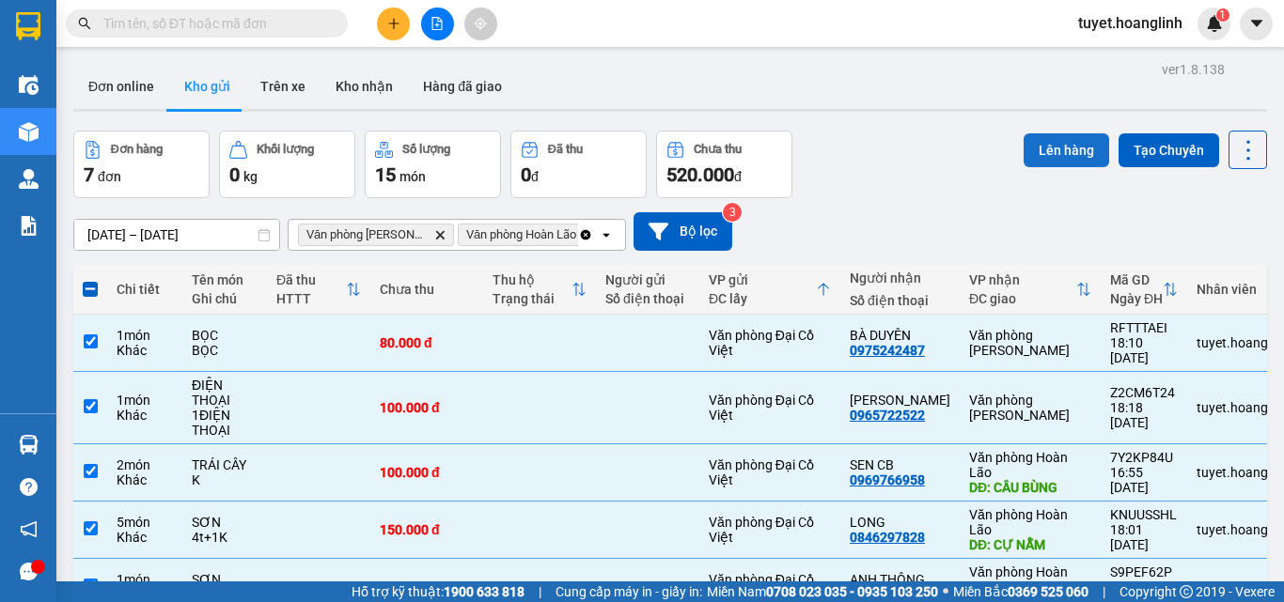
click at [1048, 157] on button "Lên hàng" at bounding box center [1066, 150] width 86 height 34
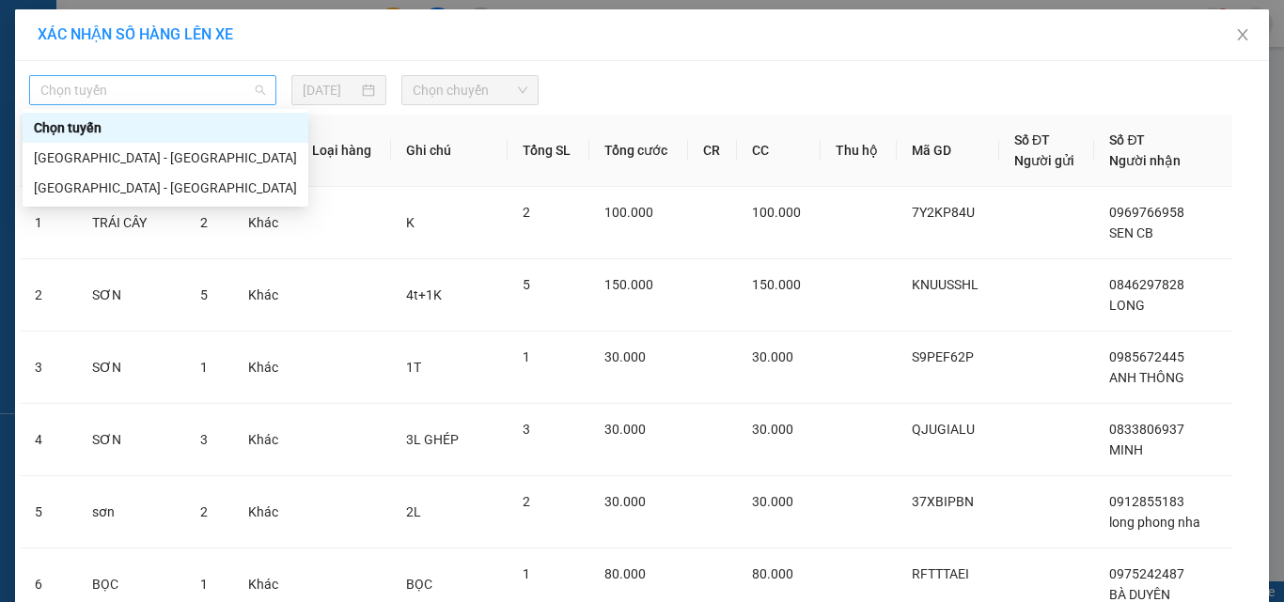
click at [160, 89] on span "Chọn tuyến" at bounding box center [152, 90] width 225 height 28
click at [98, 190] on div "[GEOGRAPHIC_DATA] - [GEOGRAPHIC_DATA]" at bounding box center [165, 188] width 263 height 21
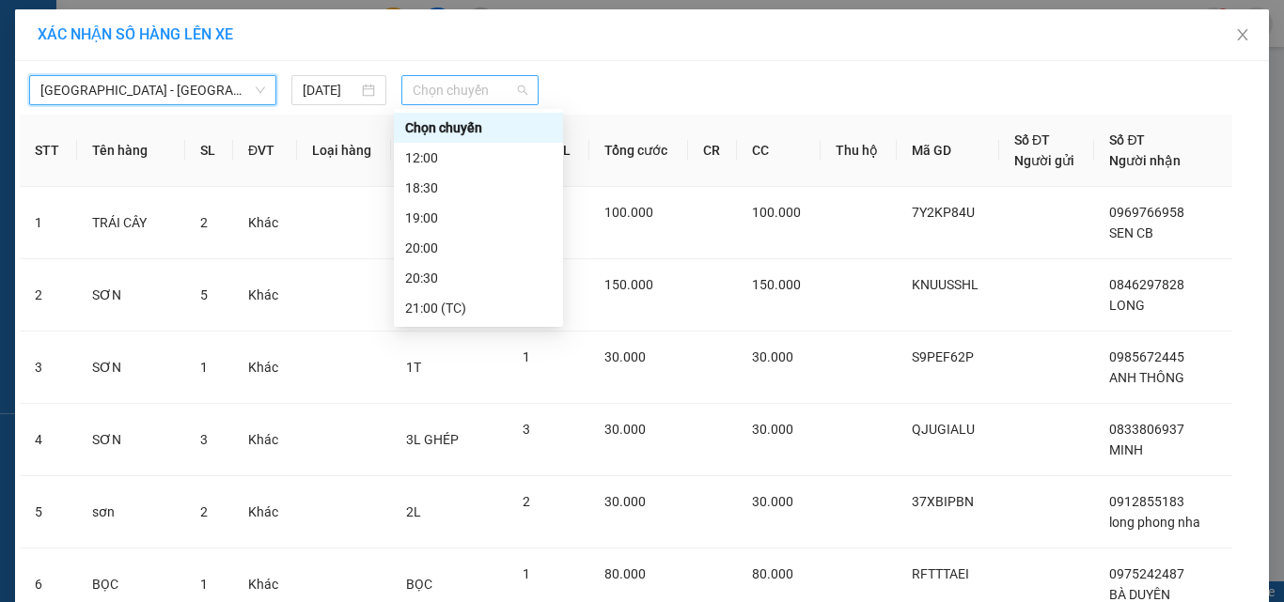
click at [442, 101] on span "Chọn chuyến" at bounding box center [471, 90] width 116 height 28
click at [429, 190] on div "18:30" at bounding box center [478, 188] width 147 height 21
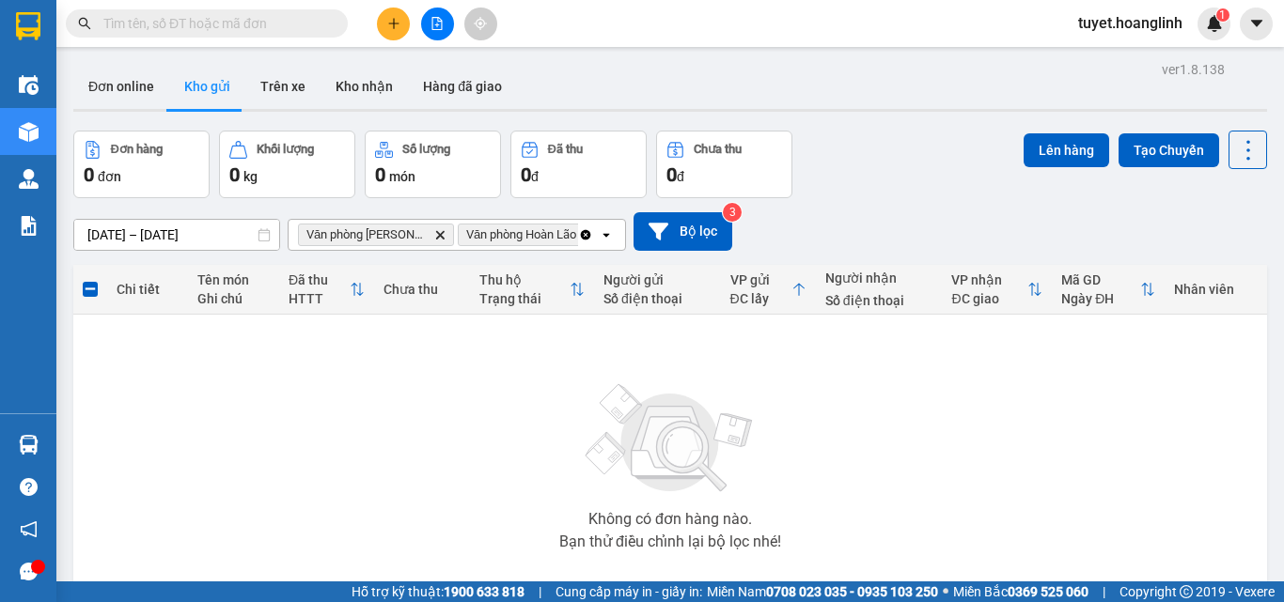
click at [586, 237] on icon "Clear all" at bounding box center [586, 234] width 10 height 10
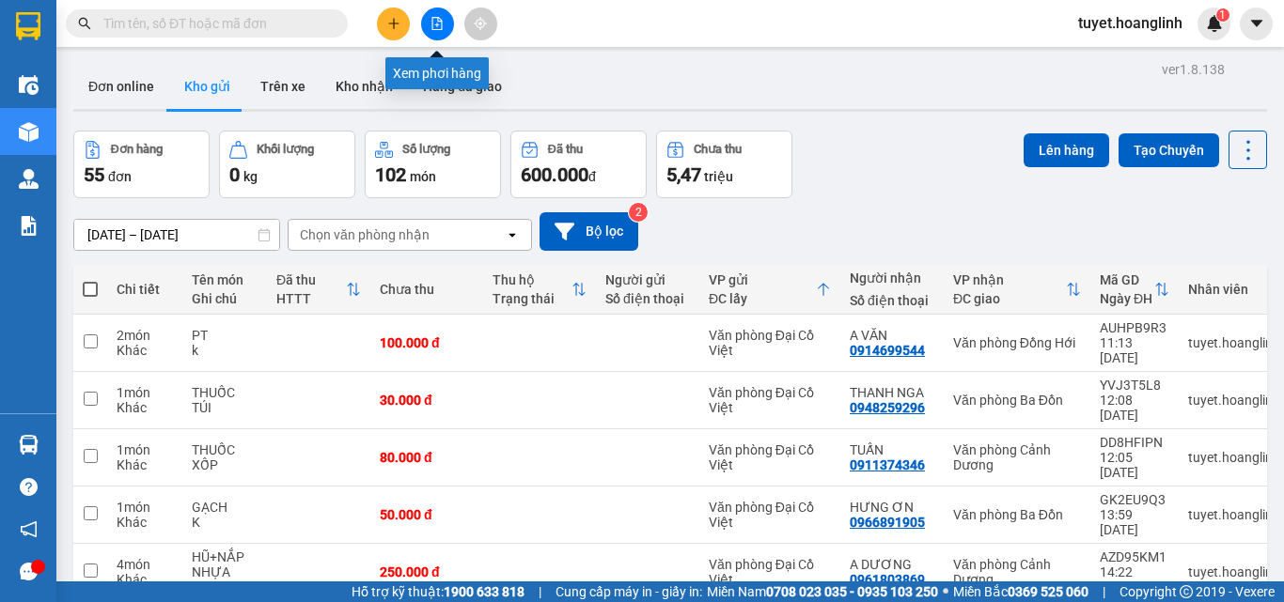
click at [436, 23] on icon "file-add" at bounding box center [436, 23] width 13 height 13
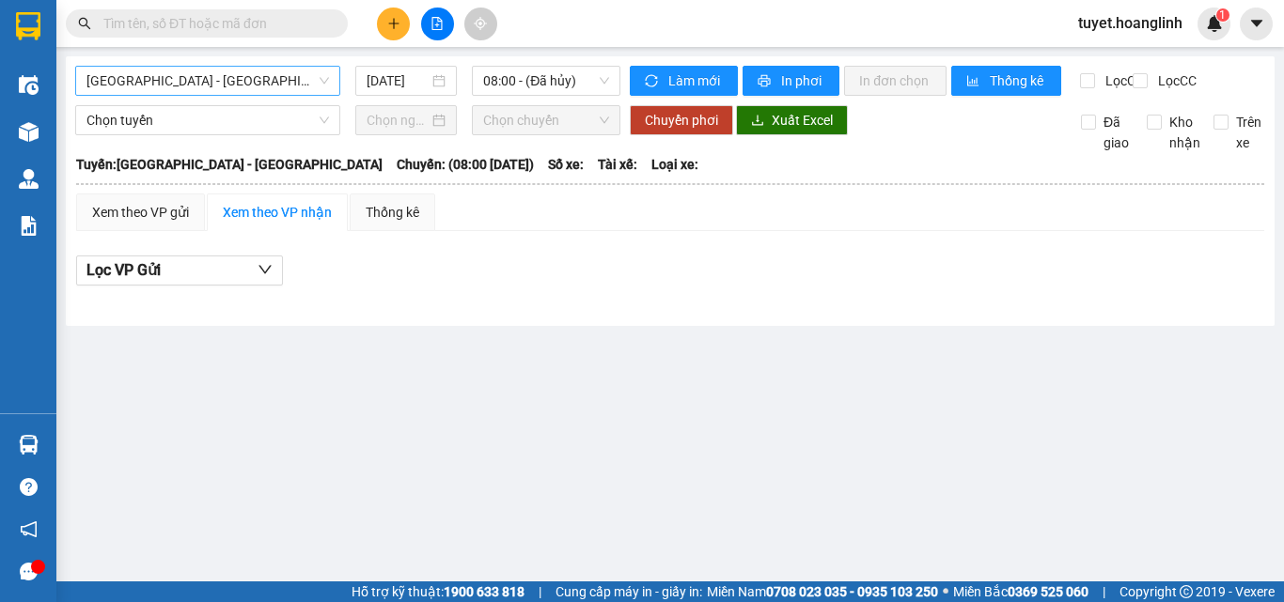
click at [206, 91] on span "[GEOGRAPHIC_DATA] - [GEOGRAPHIC_DATA]" at bounding box center [207, 81] width 242 height 28
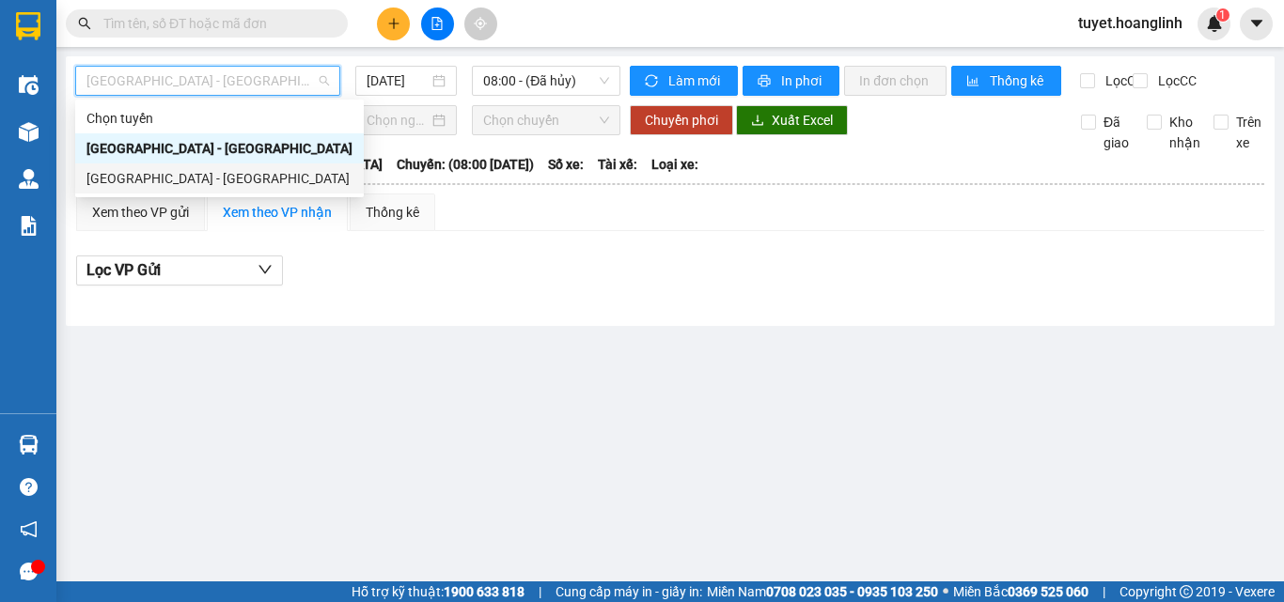
click at [119, 178] on div "[GEOGRAPHIC_DATA] - [GEOGRAPHIC_DATA]" at bounding box center [219, 178] width 266 height 21
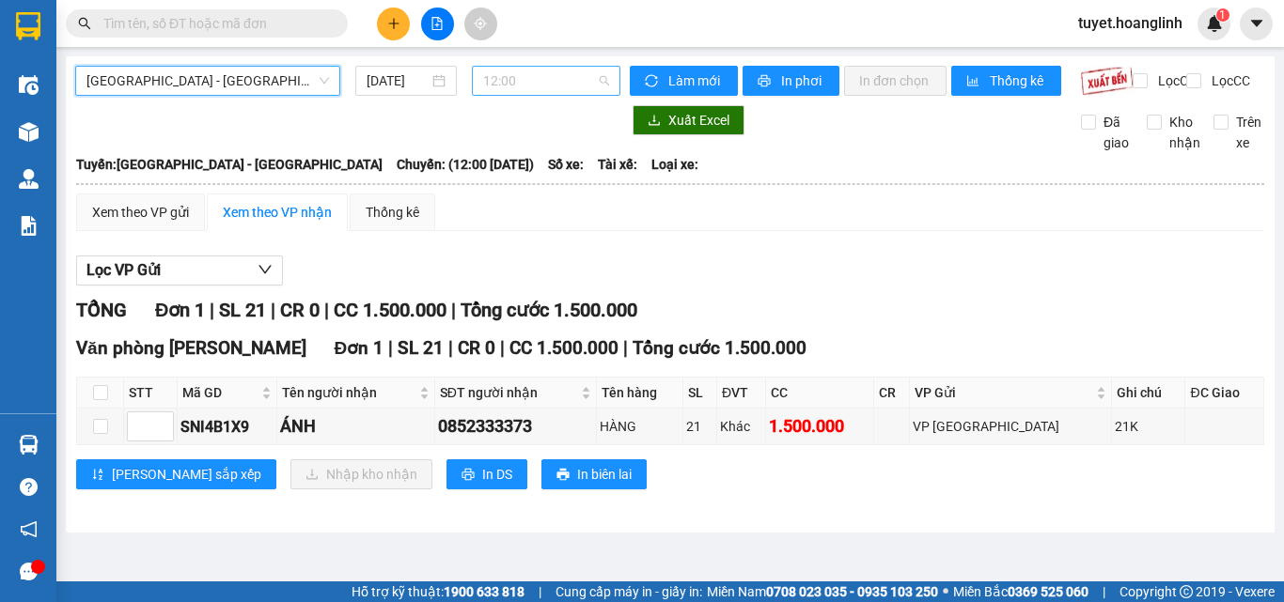
click at [533, 84] on span "12:00" at bounding box center [546, 81] width 126 height 28
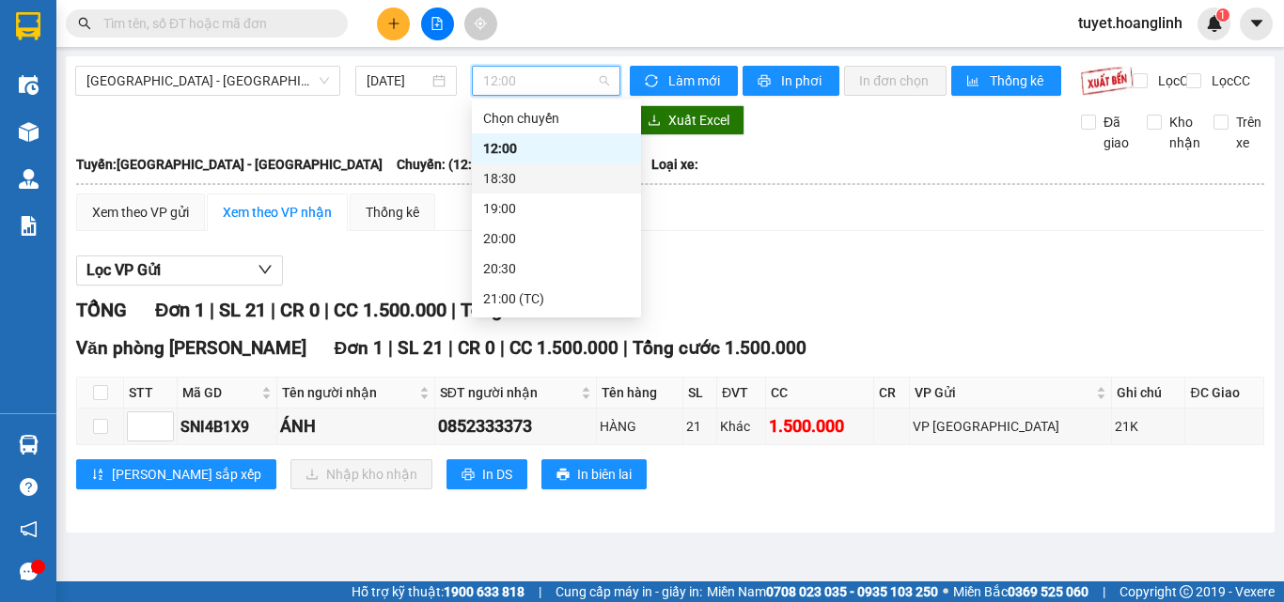
click at [499, 173] on div "18:30" at bounding box center [556, 178] width 147 height 21
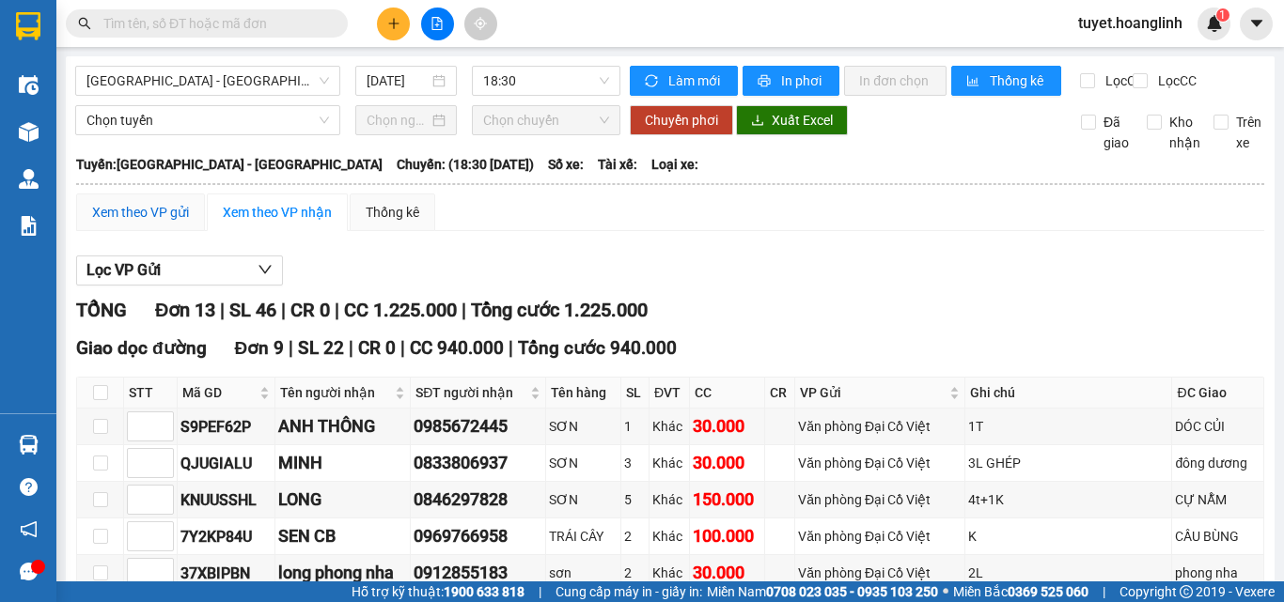
click at [119, 223] on div "Xem theo VP gửi" at bounding box center [140, 212] width 97 height 21
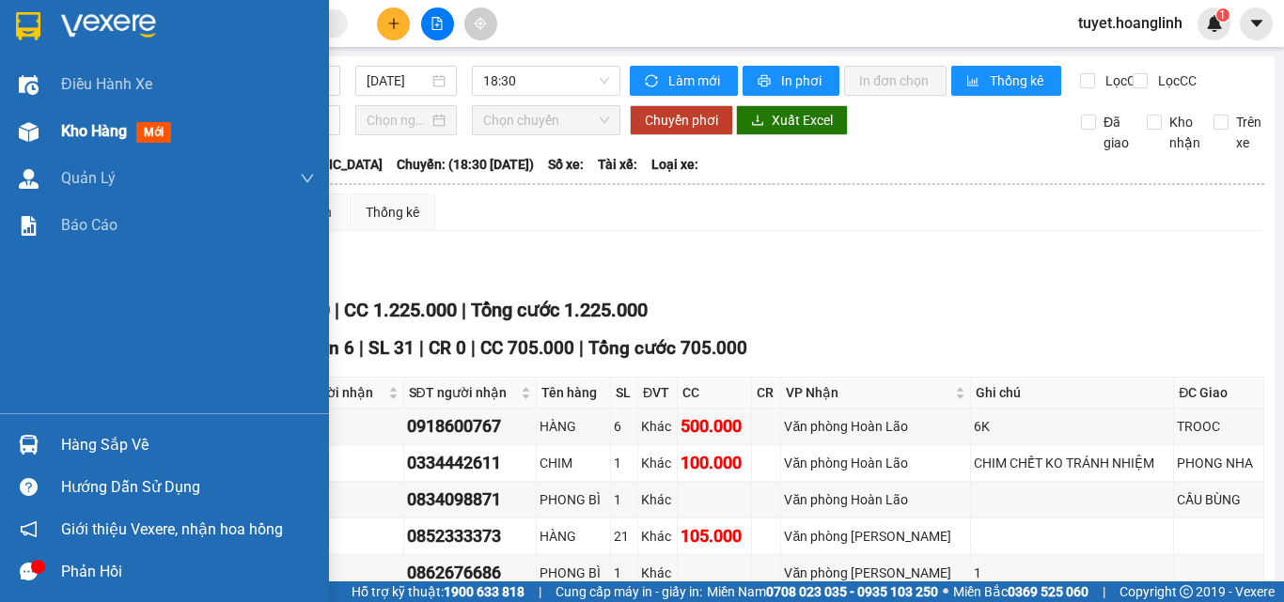
click at [35, 127] on img at bounding box center [29, 132] width 20 height 20
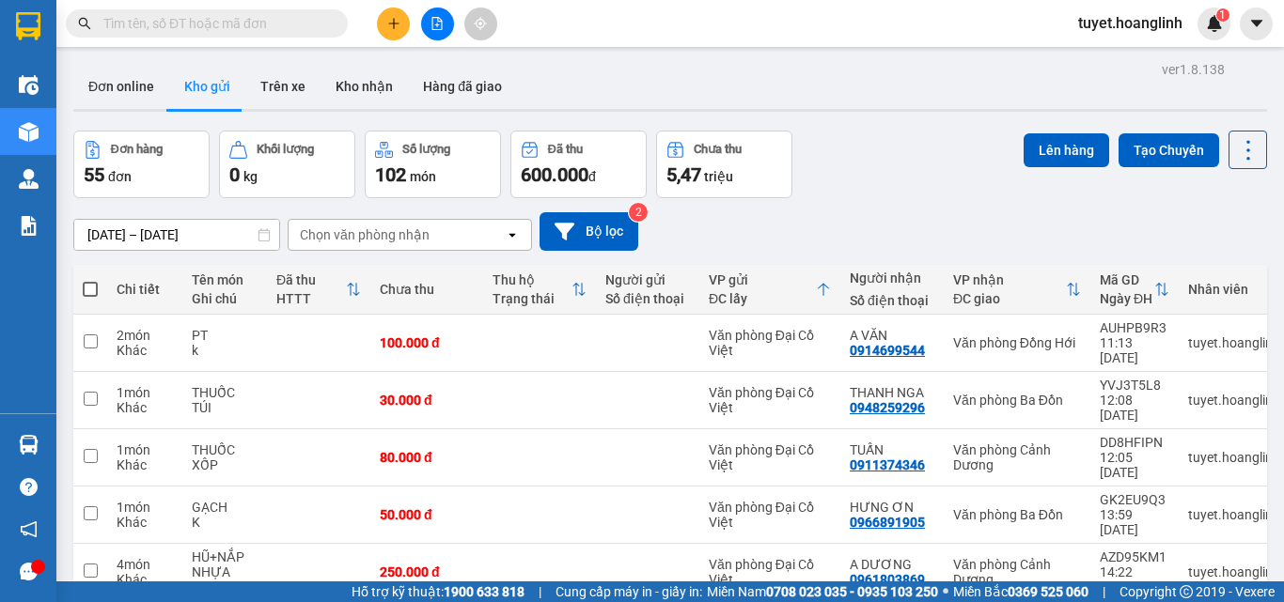
click at [398, 226] on div "Chọn văn phòng nhận" at bounding box center [365, 235] width 130 height 19
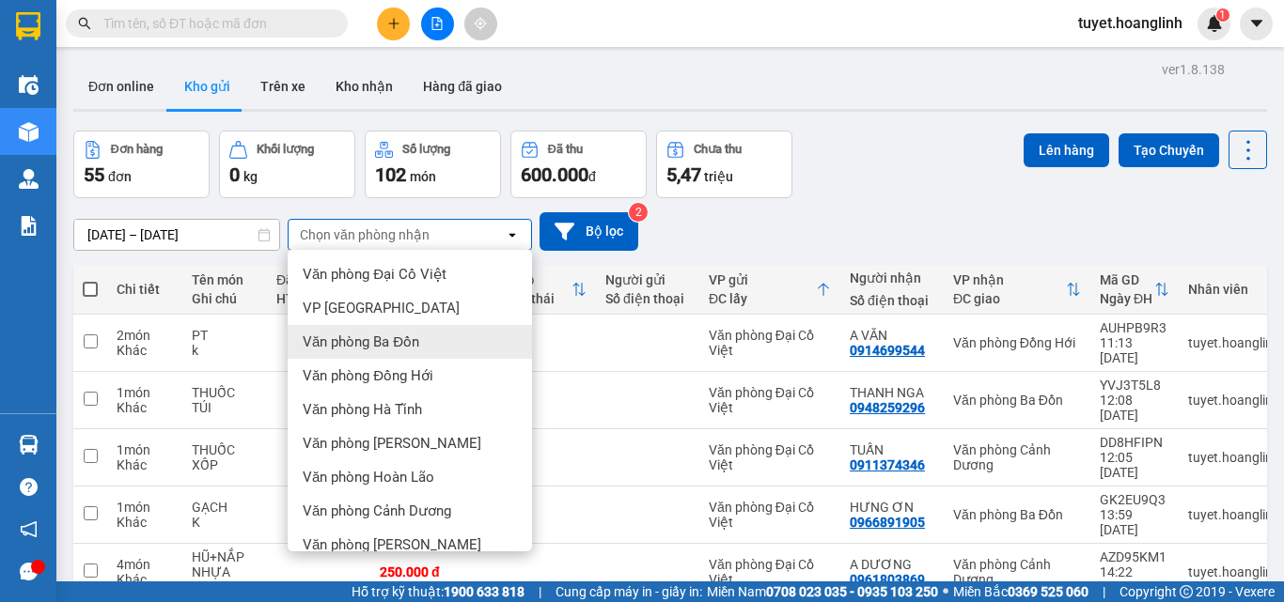
click at [399, 333] on span "Văn phòng Ba Đồn" at bounding box center [361, 342] width 117 height 19
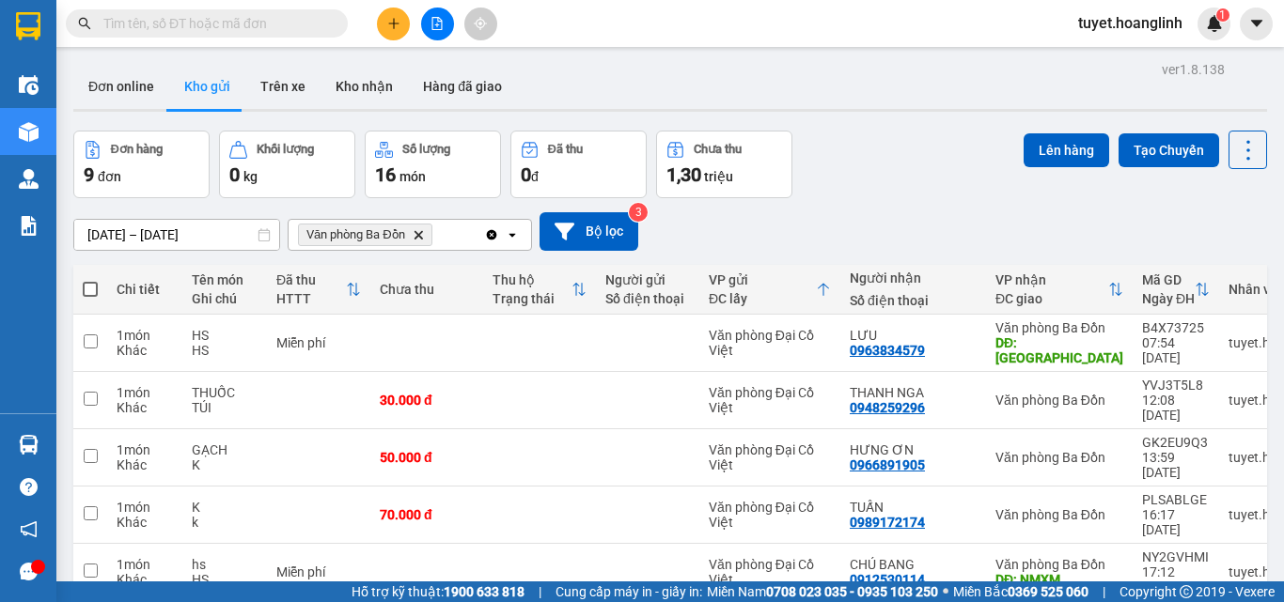
click at [512, 233] on icon at bounding box center [511, 235] width 7 height 4
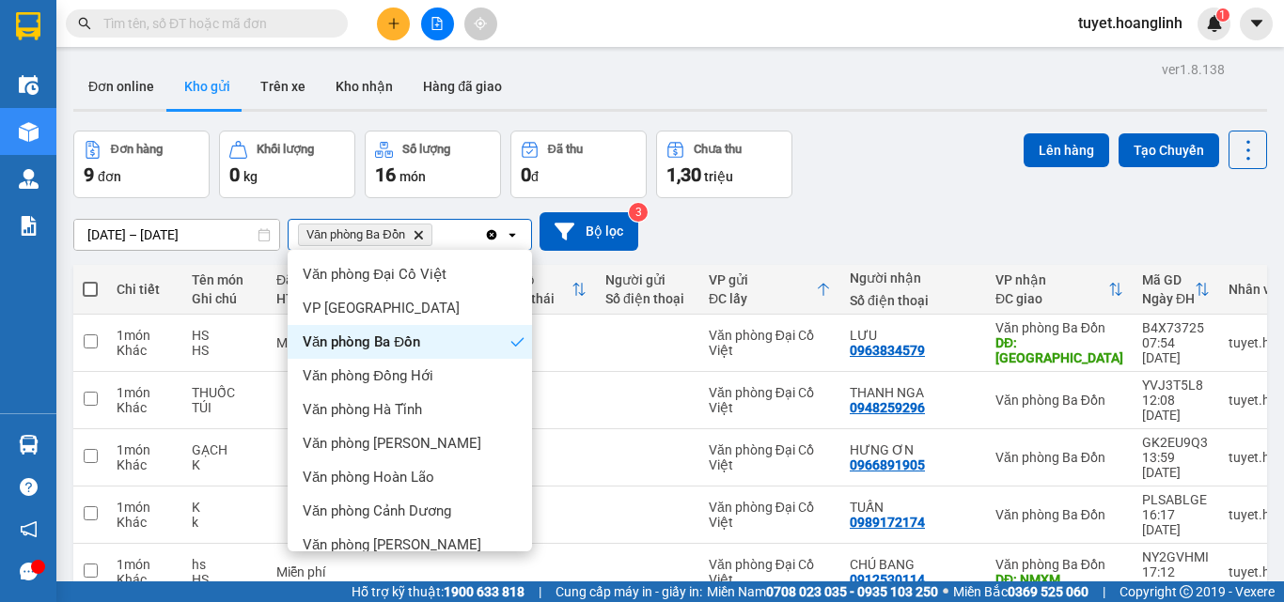
click at [350, 601] on span "VP [PERSON_NAME]" at bounding box center [368, 612] width 130 height 19
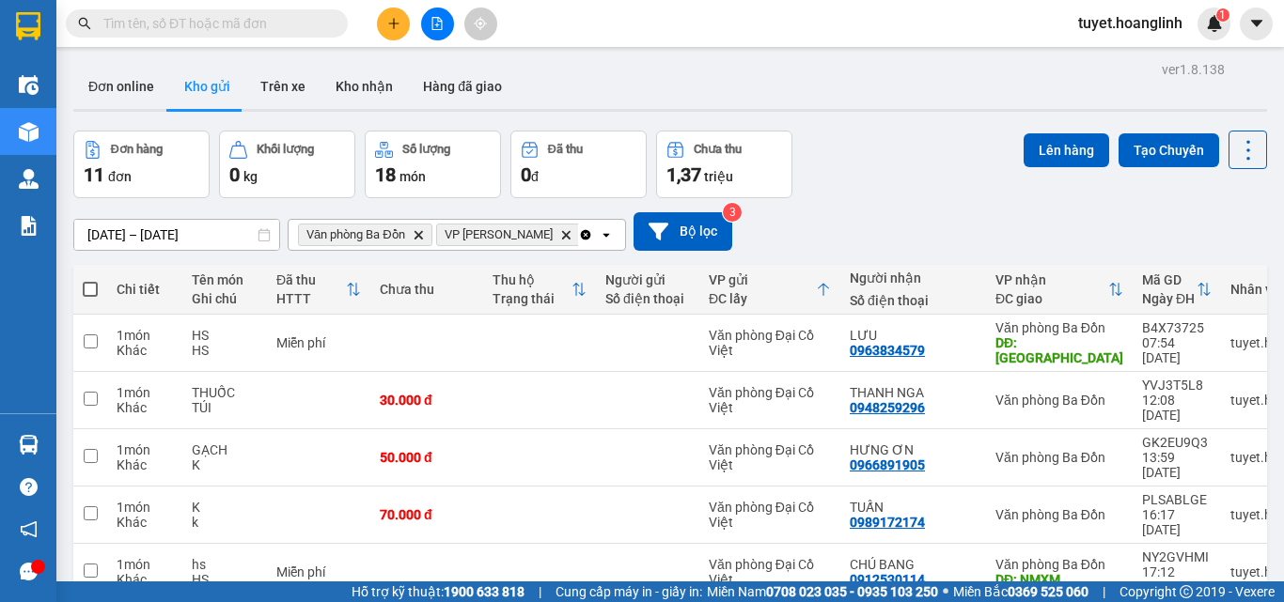
click at [91, 282] on span at bounding box center [90, 289] width 15 height 15
click at [90, 280] on input "checkbox" at bounding box center [90, 280] width 0 height 0
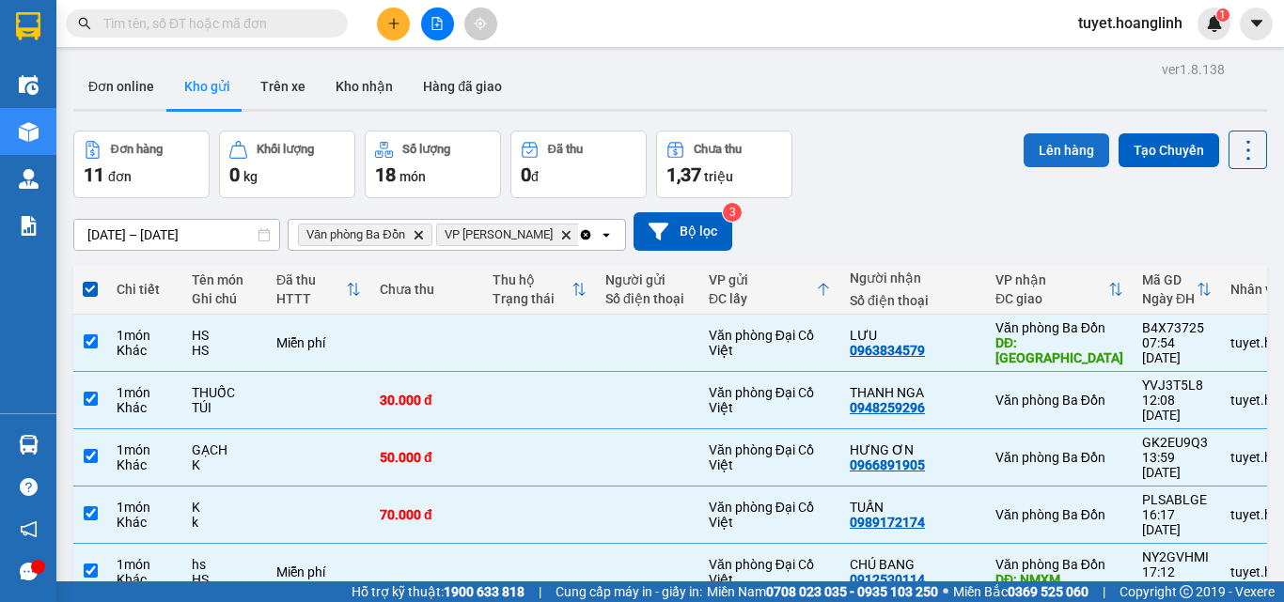
click at [1054, 133] on button "Lên hàng" at bounding box center [1066, 150] width 86 height 34
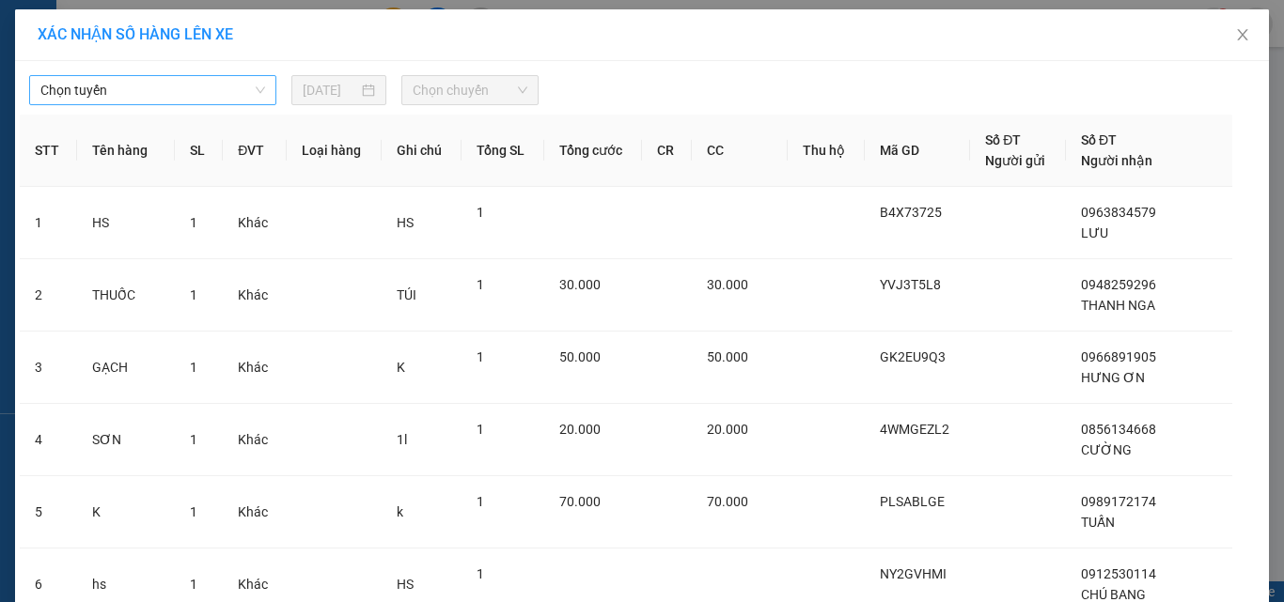
click at [149, 94] on span "Chọn tuyến" at bounding box center [152, 90] width 225 height 28
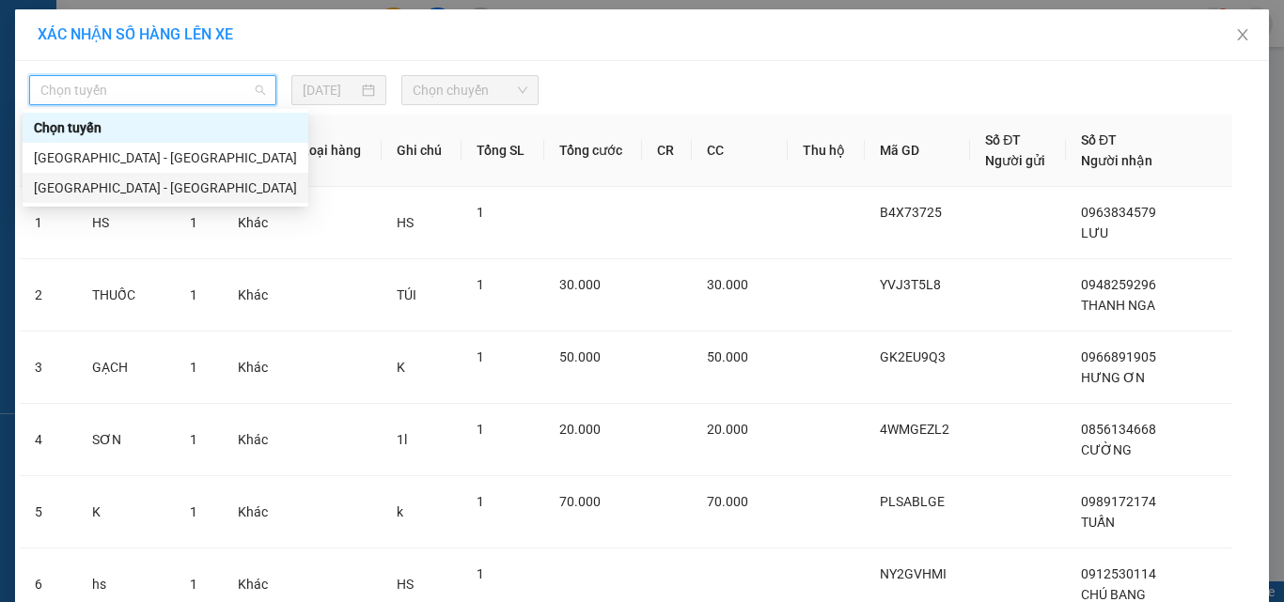
drag, startPoint x: 55, startPoint y: 185, endPoint x: 395, endPoint y: 114, distance: 346.7
click at [56, 185] on div "[GEOGRAPHIC_DATA] - [GEOGRAPHIC_DATA]" at bounding box center [165, 188] width 263 height 21
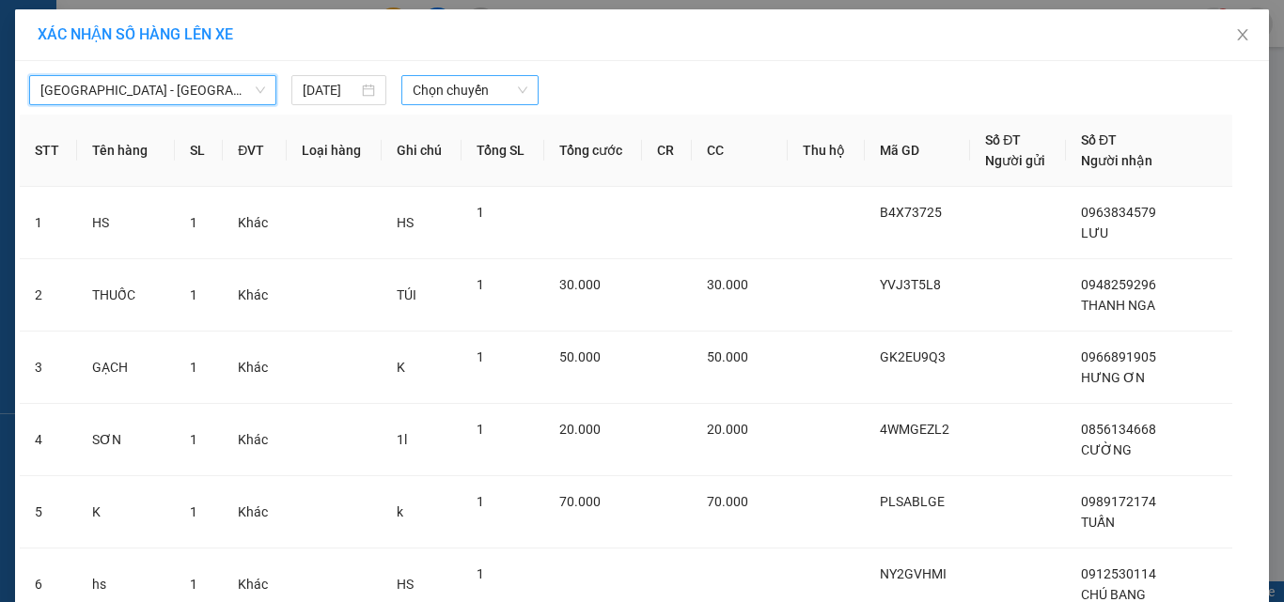
click at [460, 93] on span "Chọn chuyến" at bounding box center [471, 90] width 116 height 28
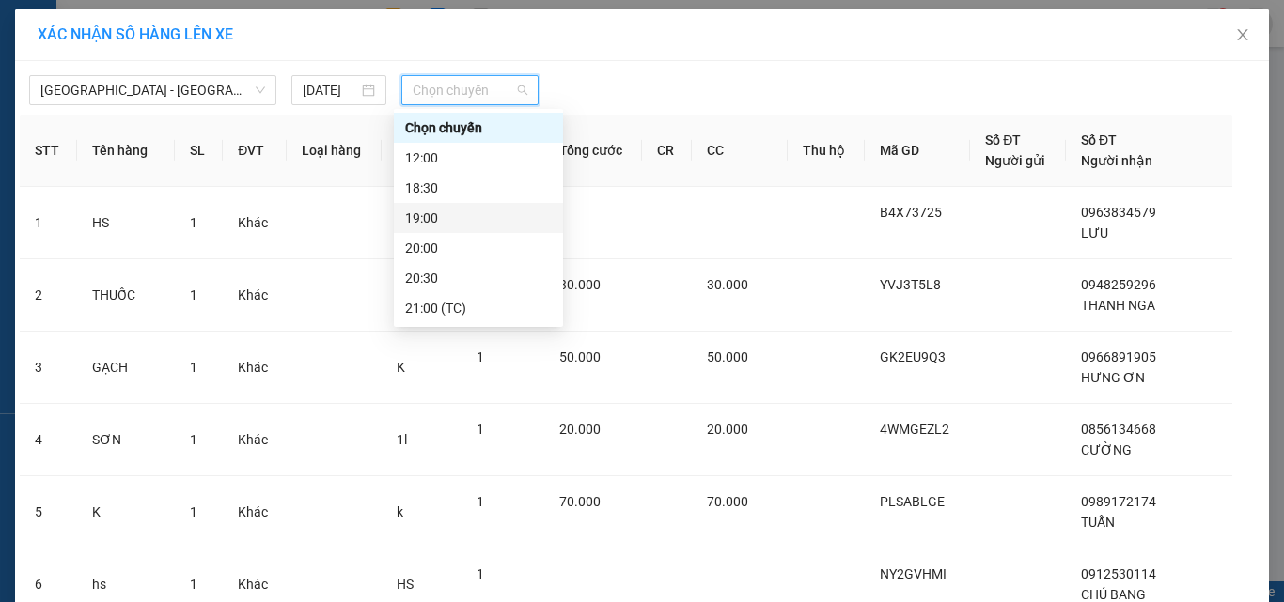
click at [430, 222] on div "19:00" at bounding box center [478, 218] width 147 height 21
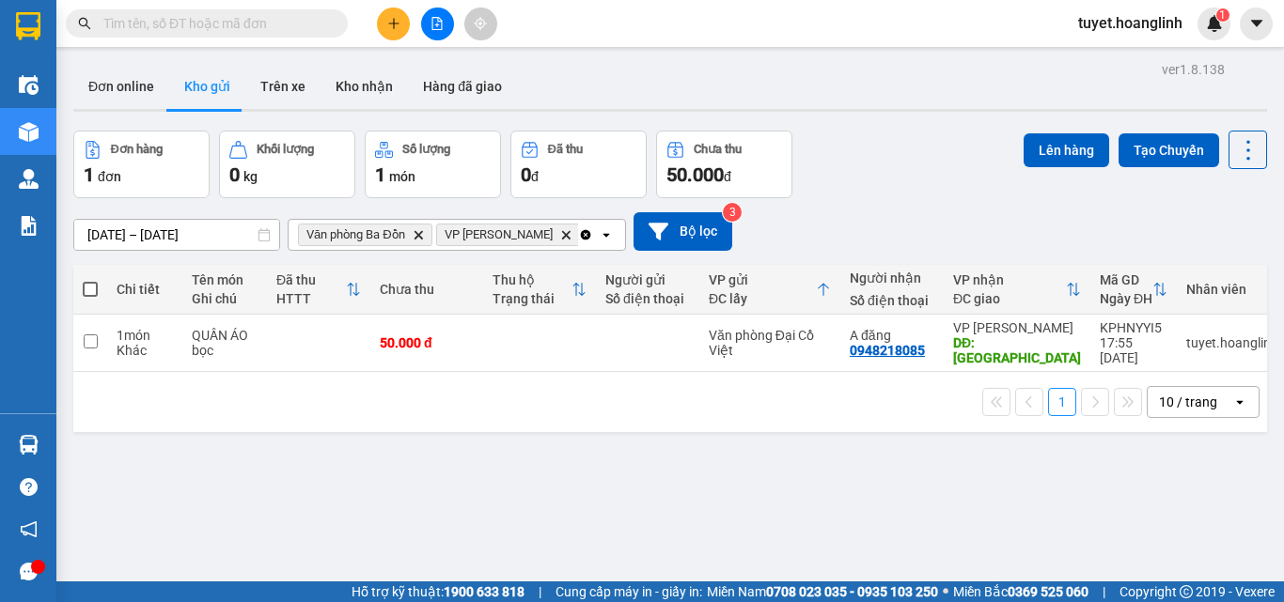
drag, startPoint x: 89, startPoint y: 283, endPoint x: 351, endPoint y: 234, distance: 265.8
click at [89, 282] on span at bounding box center [90, 289] width 15 height 15
click at [90, 280] on input "checkbox" at bounding box center [90, 280] width 0 height 0
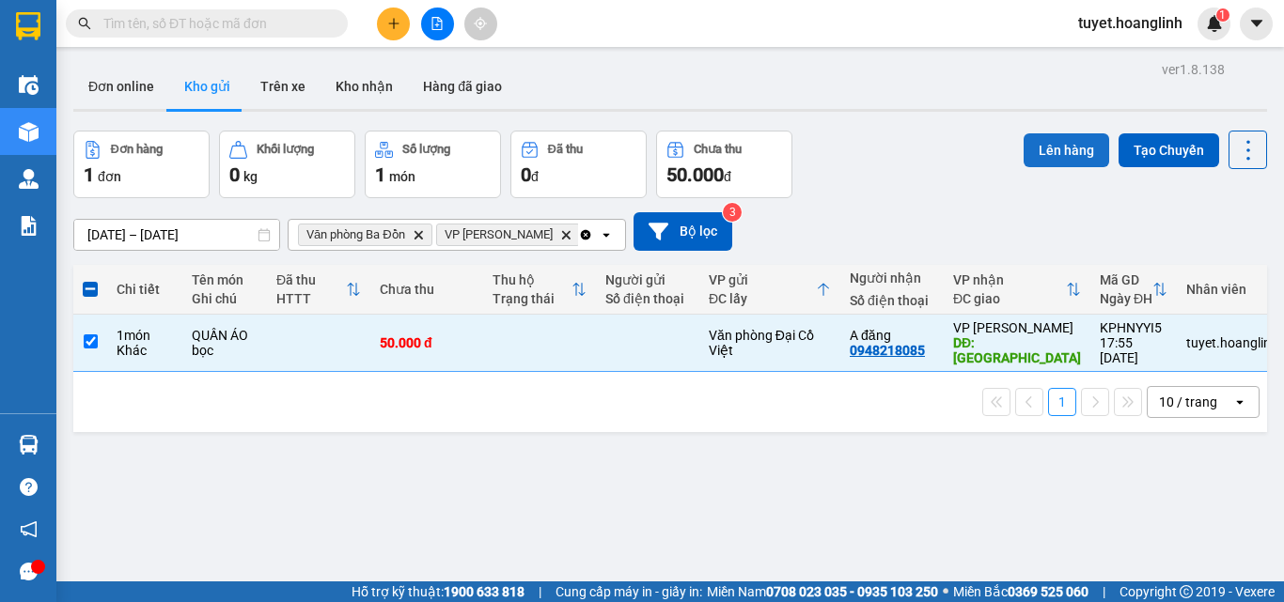
click at [1033, 145] on button "Lên hàng" at bounding box center [1066, 150] width 86 height 34
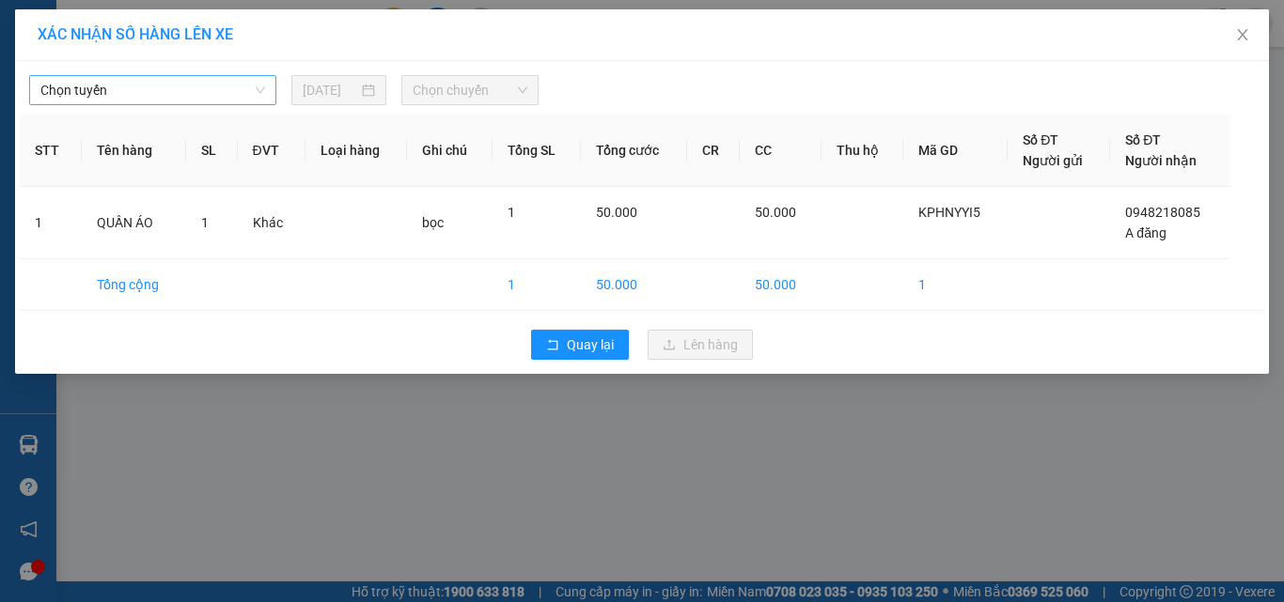
click at [90, 93] on span "Chọn tuyến" at bounding box center [152, 90] width 225 height 28
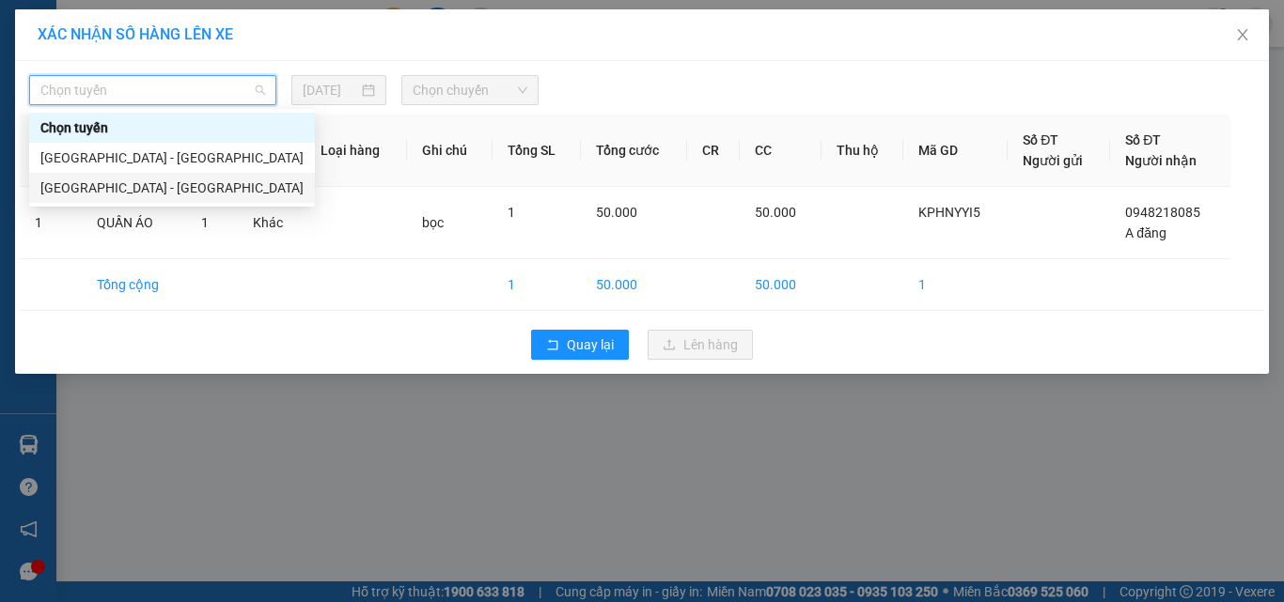
click at [66, 180] on div "[GEOGRAPHIC_DATA] - [GEOGRAPHIC_DATA]" at bounding box center [171, 188] width 263 height 21
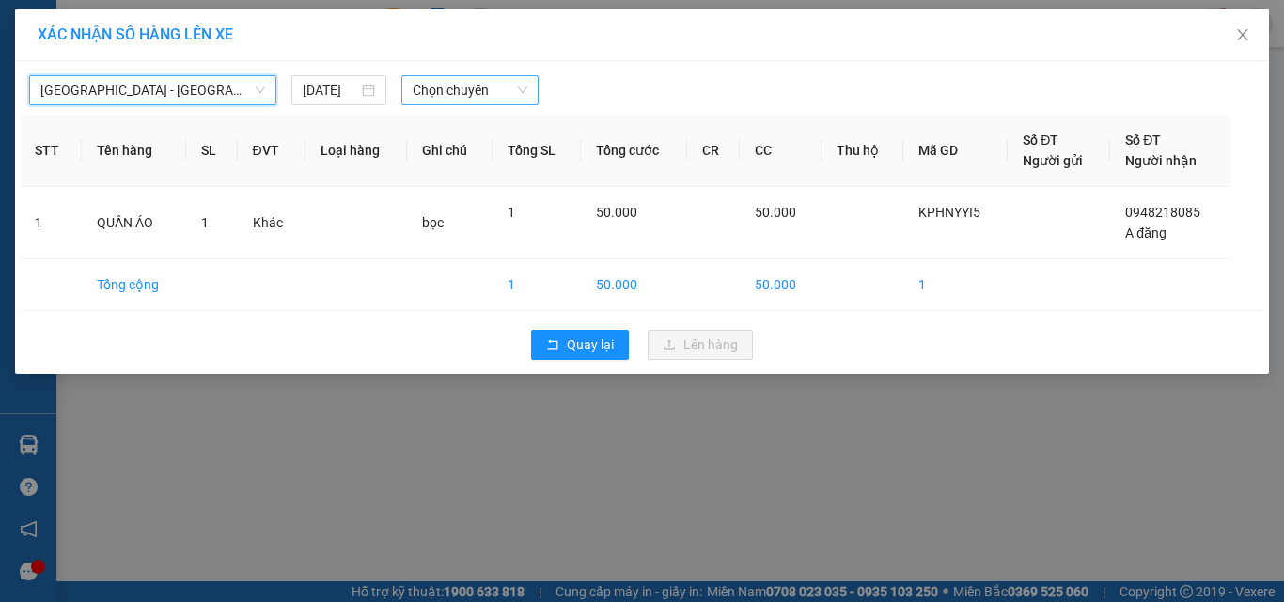
click at [424, 96] on span "Chọn chuyến" at bounding box center [471, 90] width 116 height 28
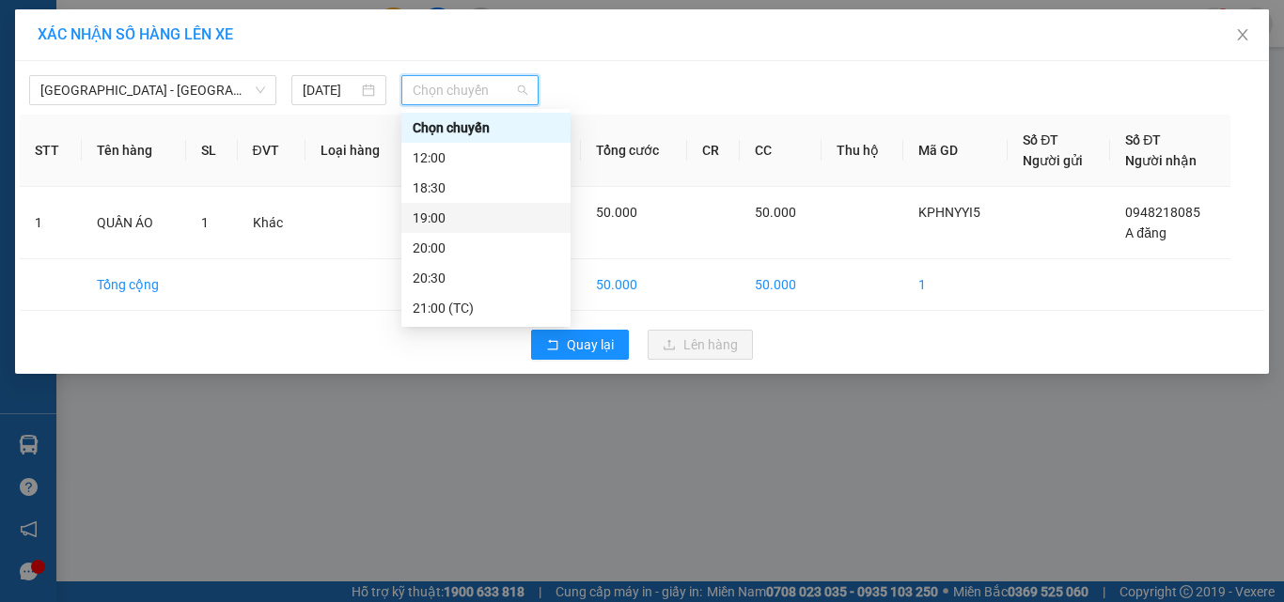
click at [427, 217] on div "19:00" at bounding box center [486, 218] width 147 height 21
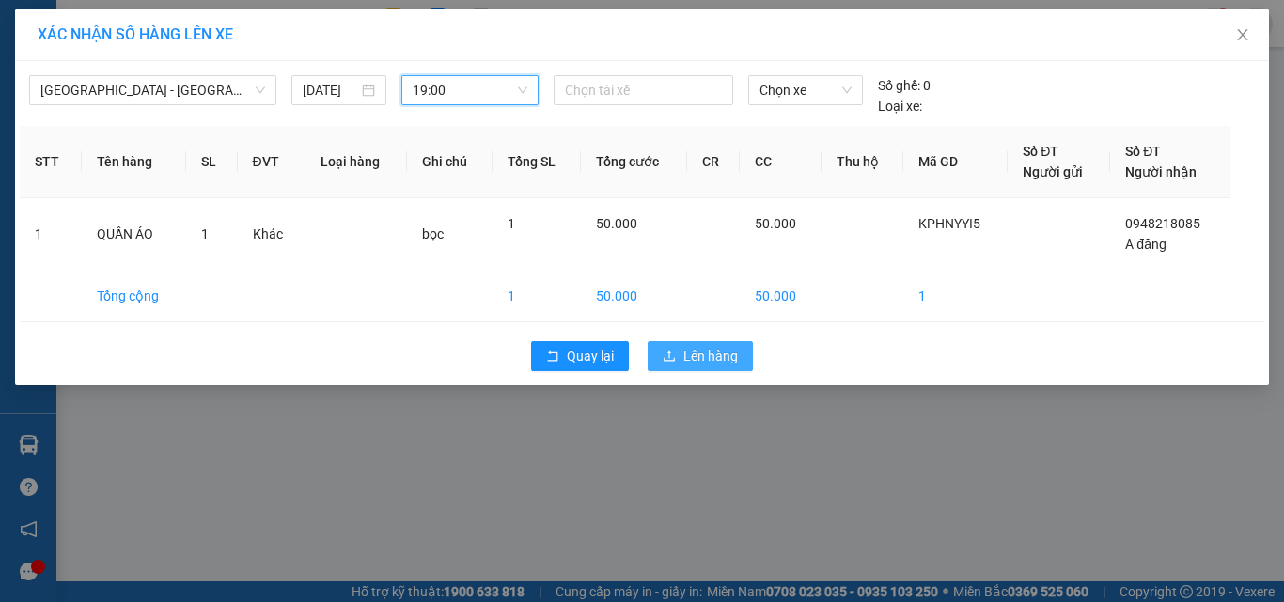
click at [695, 347] on span "Lên hàng" at bounding box center [710, 356] width 55 height 21
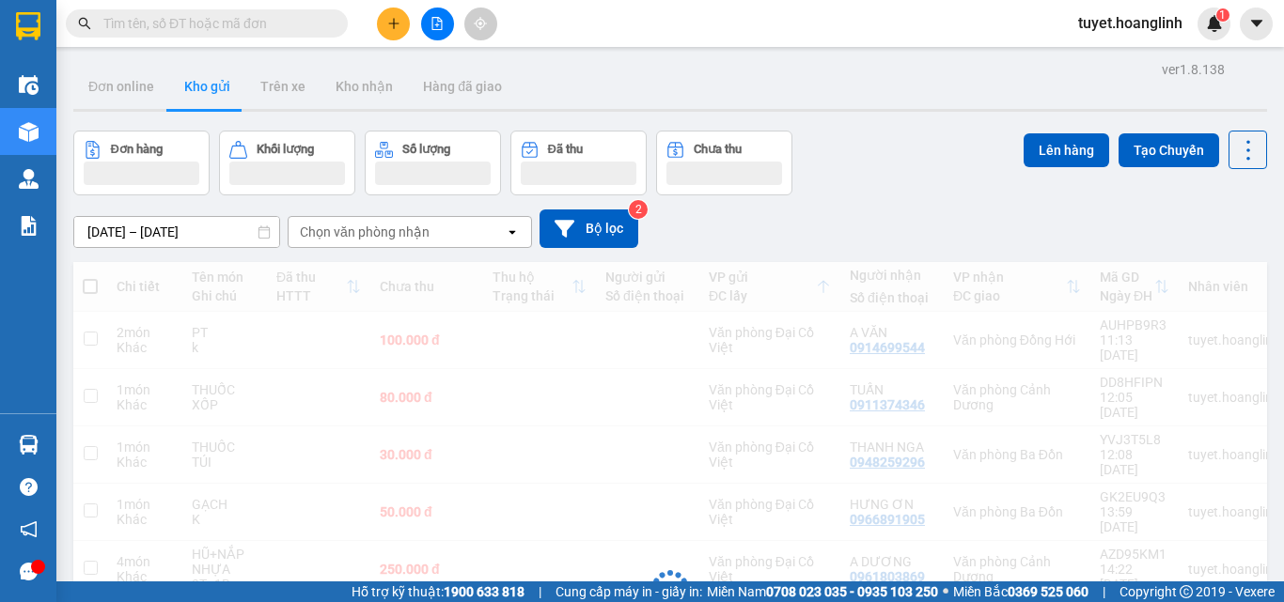
click at [384, 23] on button at bounding box center [393, 24] width 33 height 33
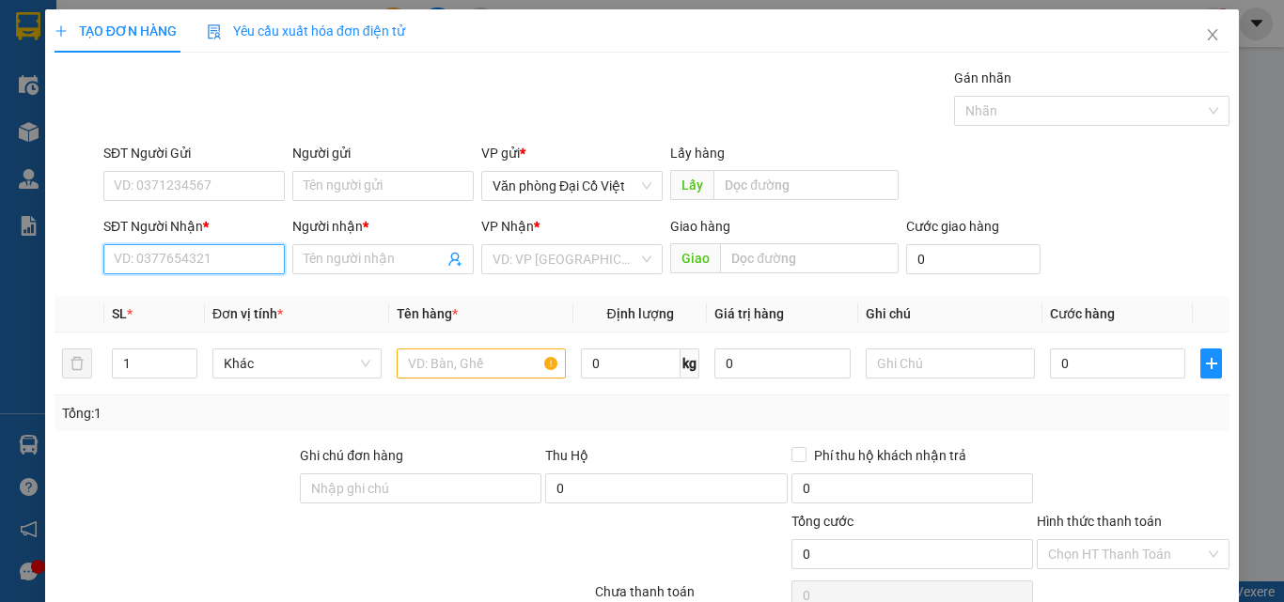
click at [155, 253] on input "SĐT Người Nhận *" at bounding box center [193, 259] width 181 height 30
click at [141, 291] on div "0915203223 - MÍT SU" at bounding box center [192, 297] width 157 height 21
type input "0915203223"
type input "MÍT SU"
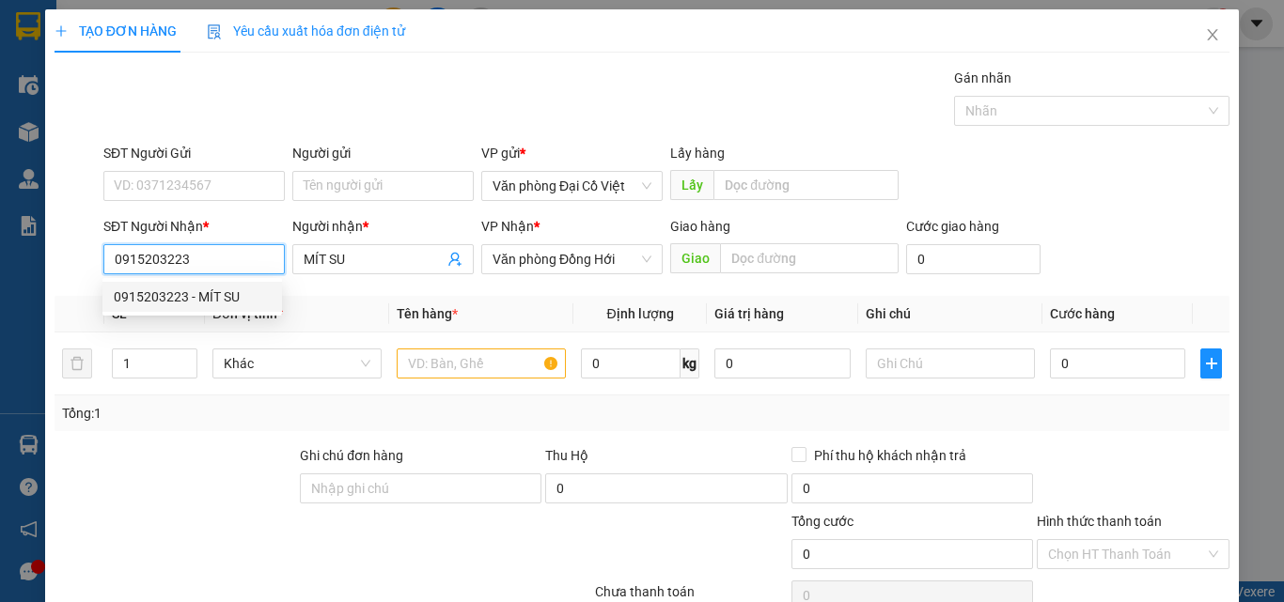
type input "50.000"
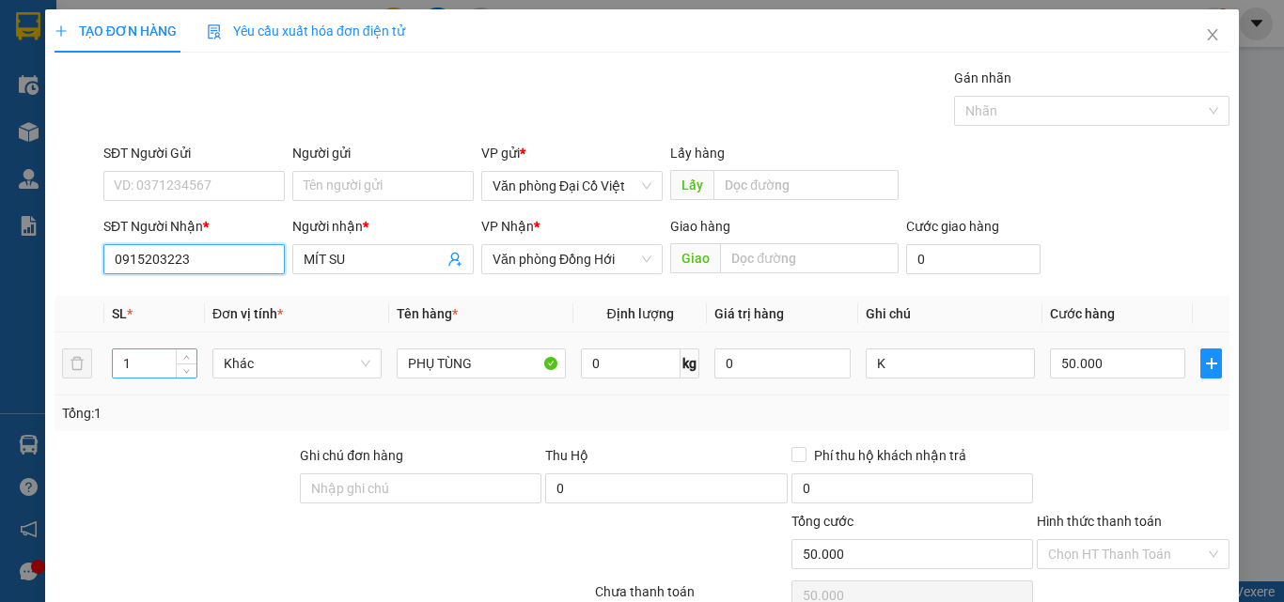
type input "0915203223"
drag, startPoint x: 141, startPoint y: 363, endPoint x: 94, endPoint y: 362, distance: 47.0
click at [94, 362] on tr "1 Khác PHỤ TÙNG 0 kg 0 K 50.000" at bounding box center [642, 364] width 1175 height 63
type input "2"
click at [1108, 367] on input "50.000" at bounding box center [1117, 364] width 135 height 30
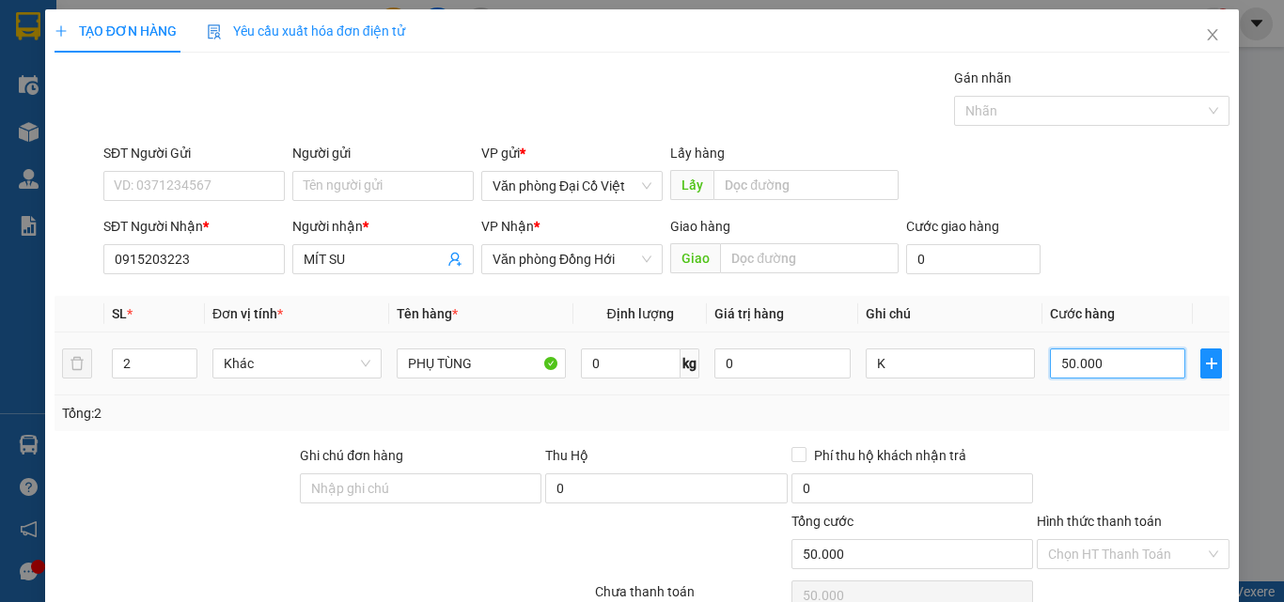
type input "2"
type input "20"
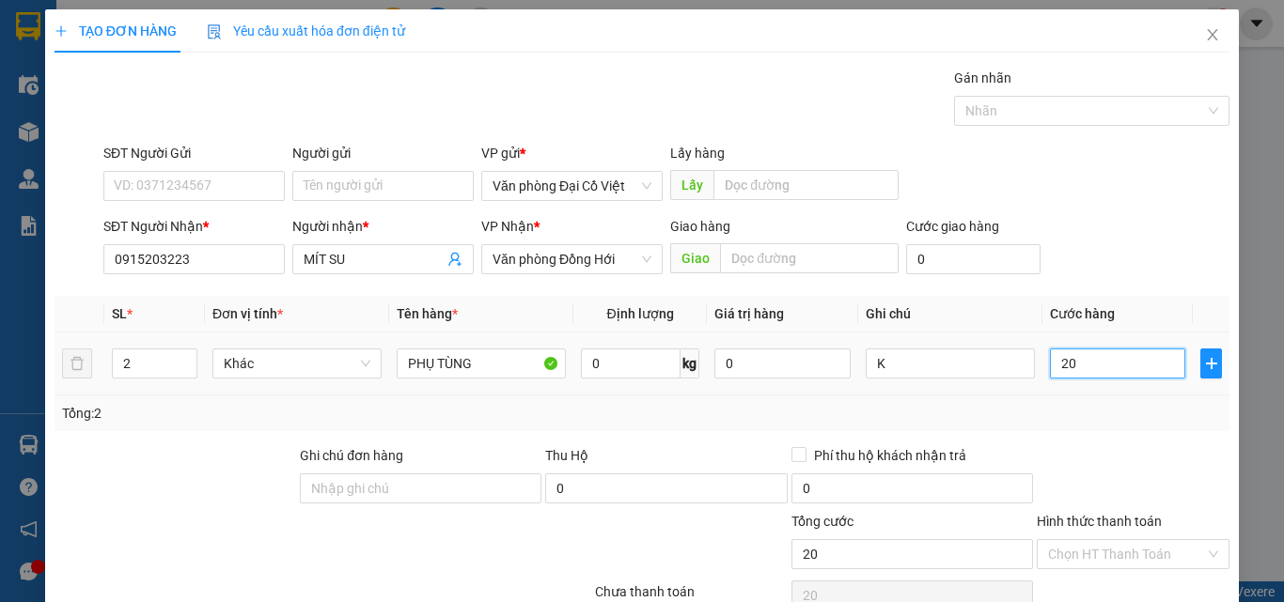
type input "200"
type input "200.000"
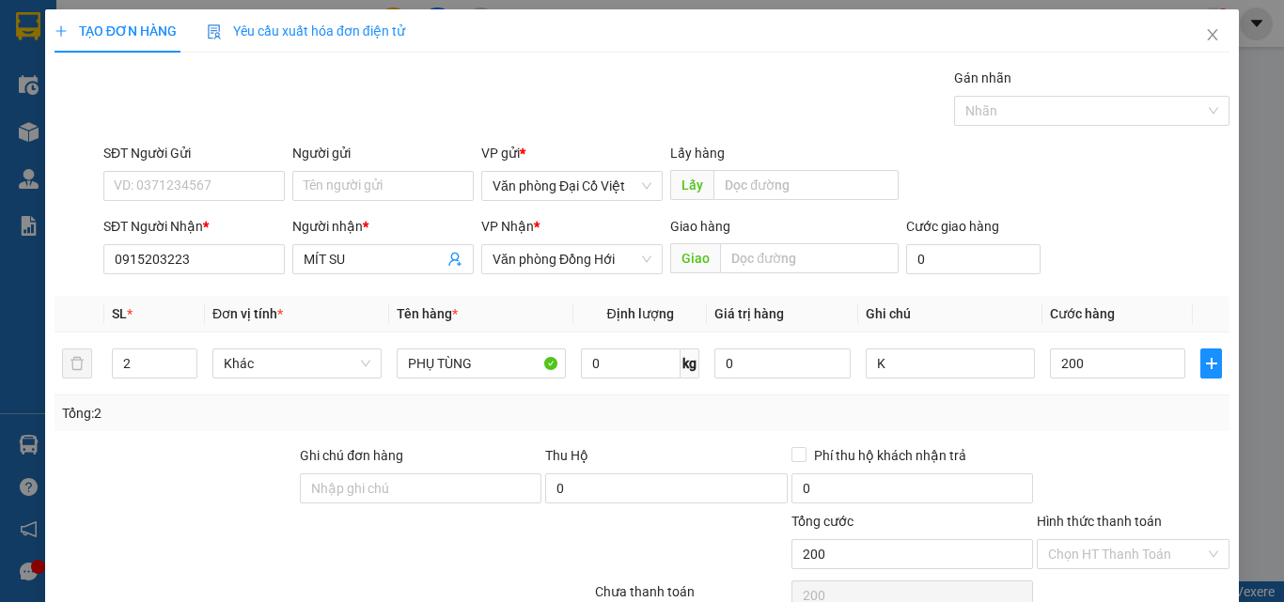
type input "200.000"
click at [1103, 414] on div "Tổng: 2" at bounding box center [642, 413] width 1160 height 21
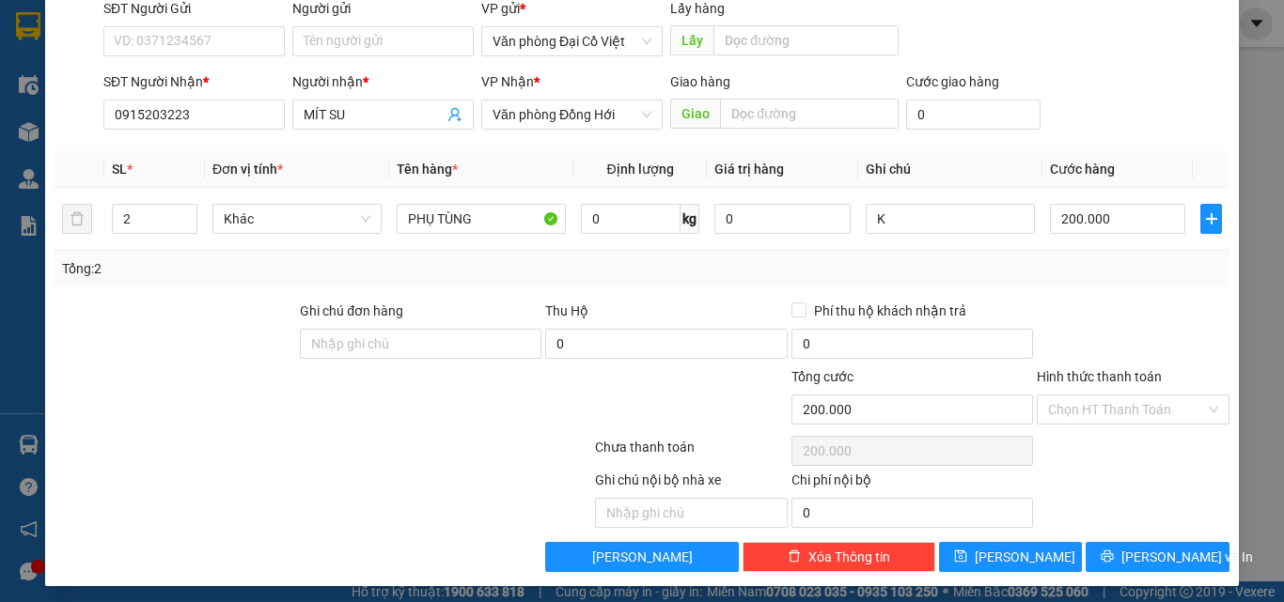
scroll to position [151, 0]
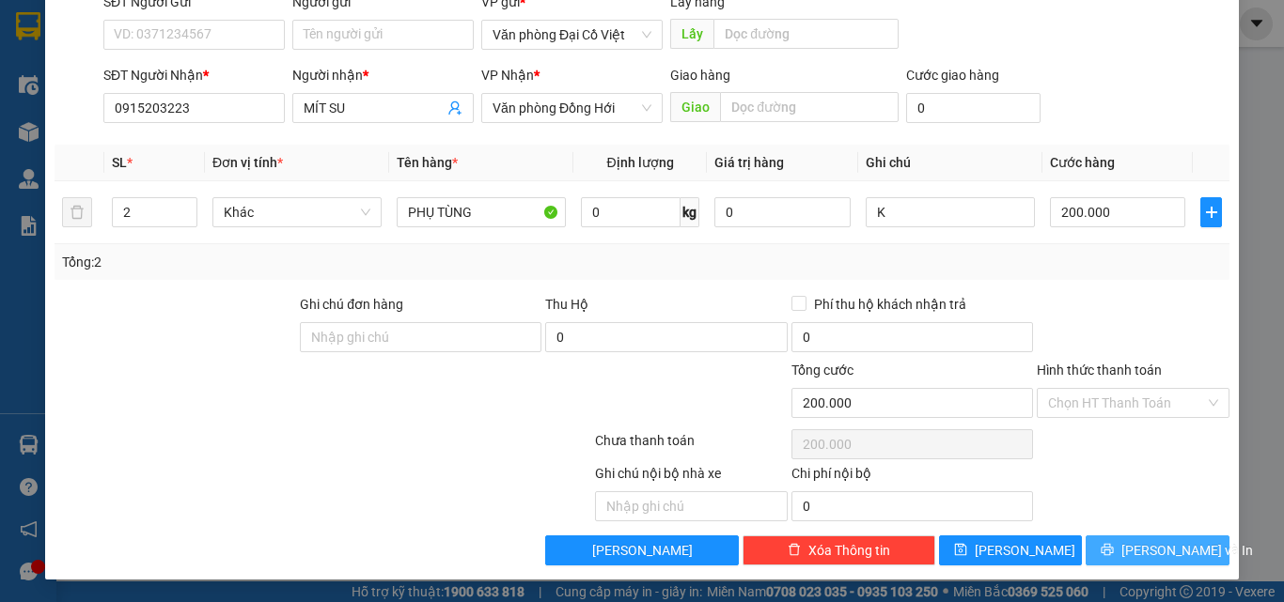
click at [1103, 546] on button "Lưu và In" at bounding box center [1157, 551] width 144 height 30
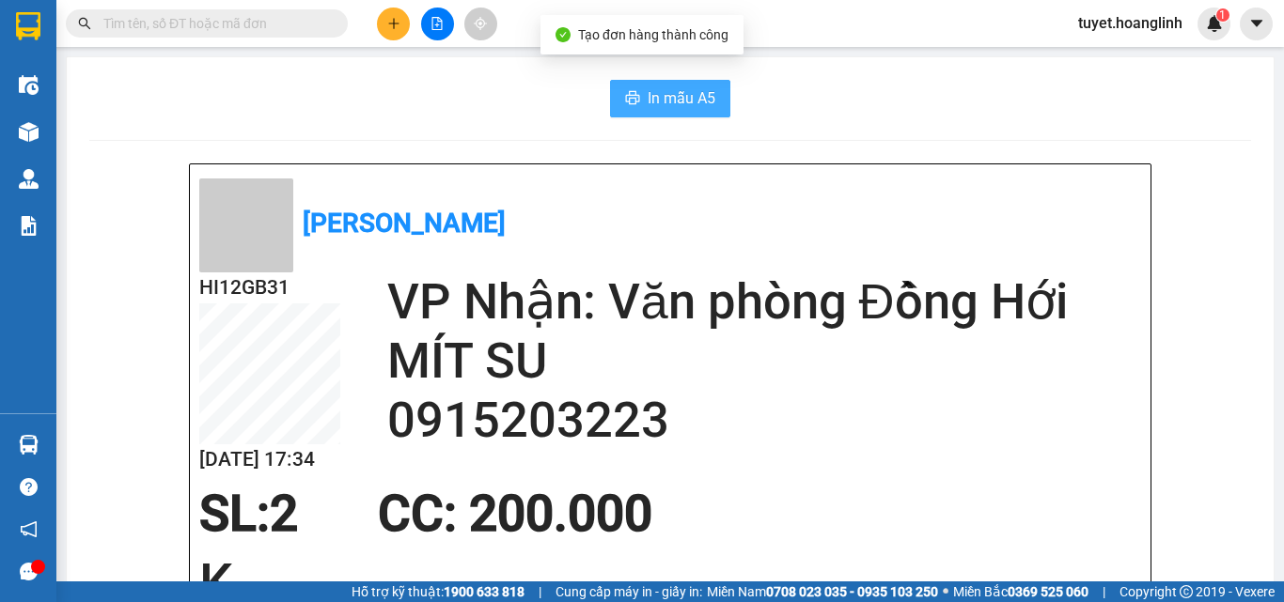
click at [648, 95] on span "In mẫu A5" at bounding box center [682, 97] width 68 height 23
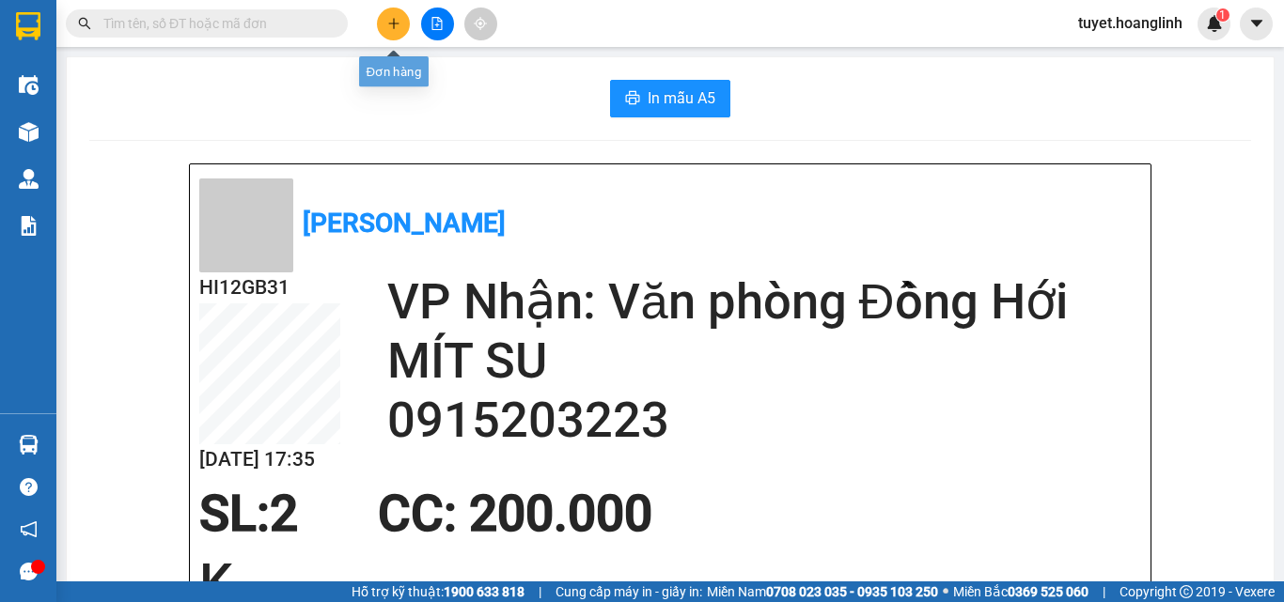
click at [392, 23] on icon "plus" at bounding box center [393, 23] width 10 height 1
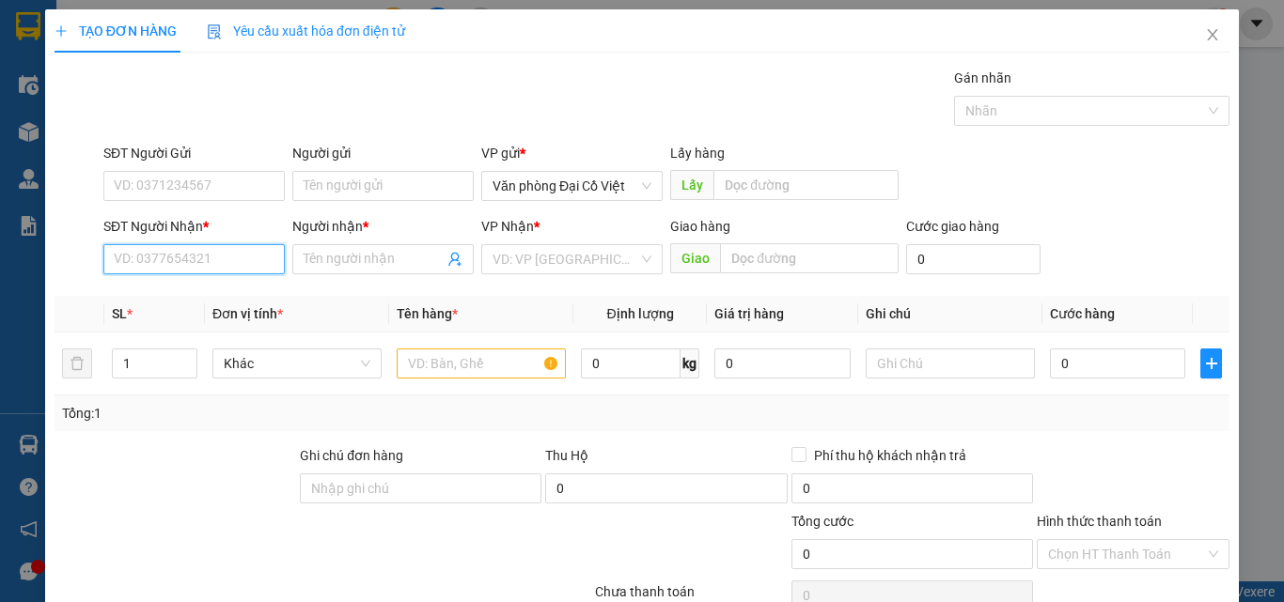
click at [175, 260] on input "SĐT Người Nhận *" at bounding box center [193, 259] width 181 height 30
click at [173, 297] on div "0972108654 - THẢO" at bounding box center [206, 297] width 185 height 21
type input "0972108654"
type input "THẢO"
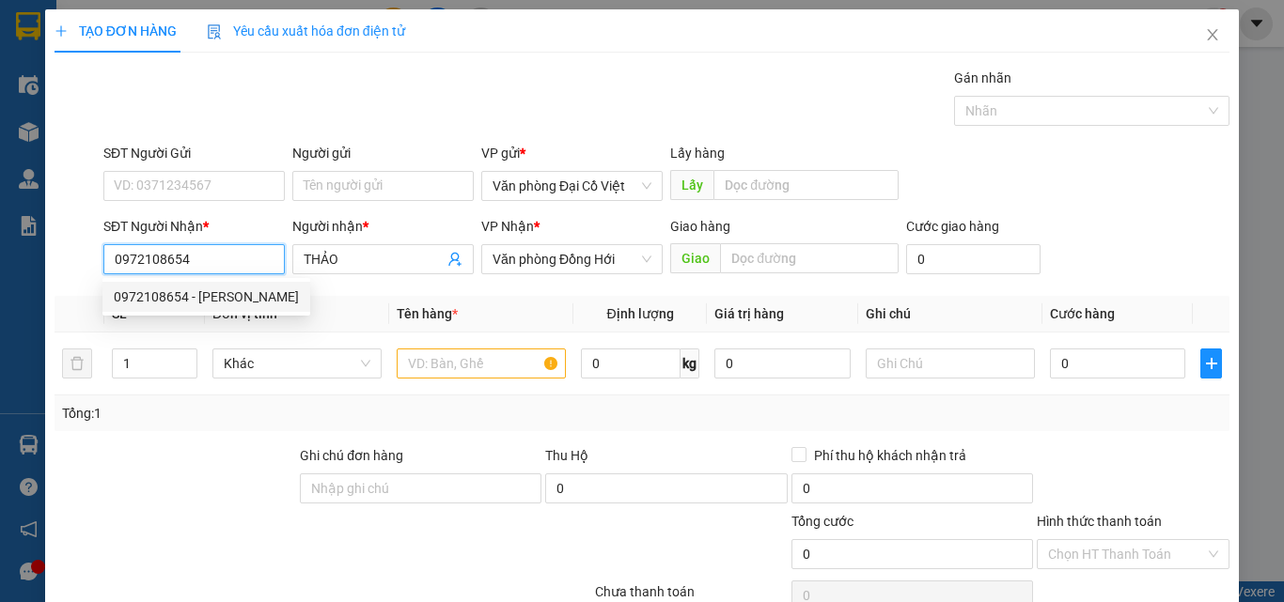
type input "50.000"
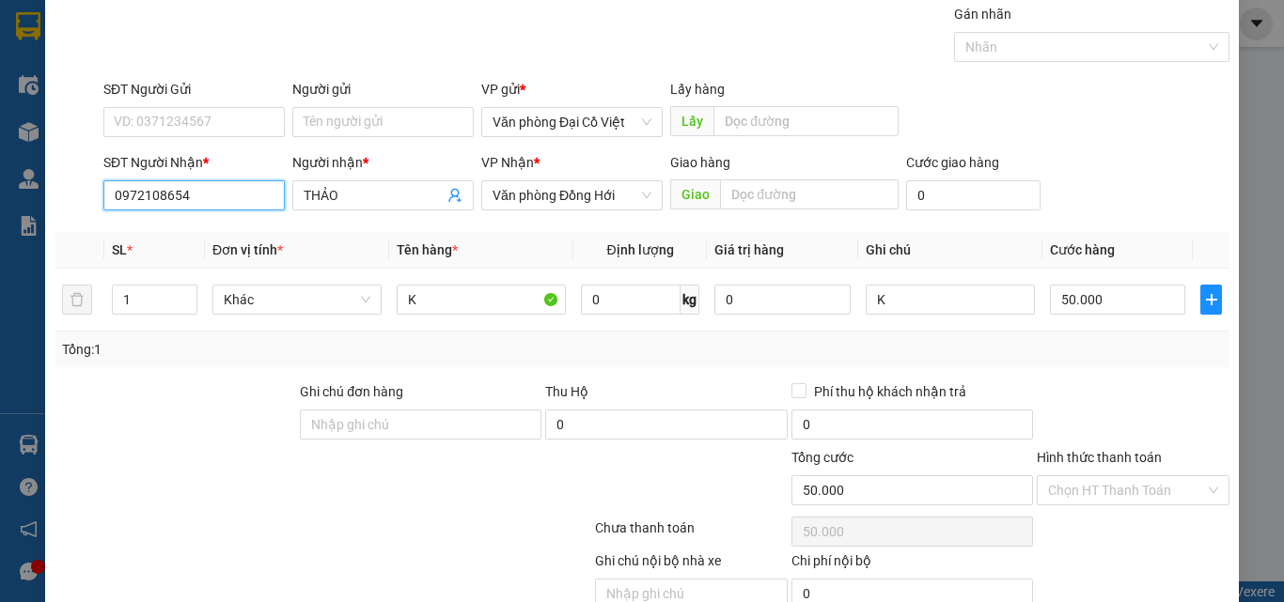
scroll to position [94, 0]
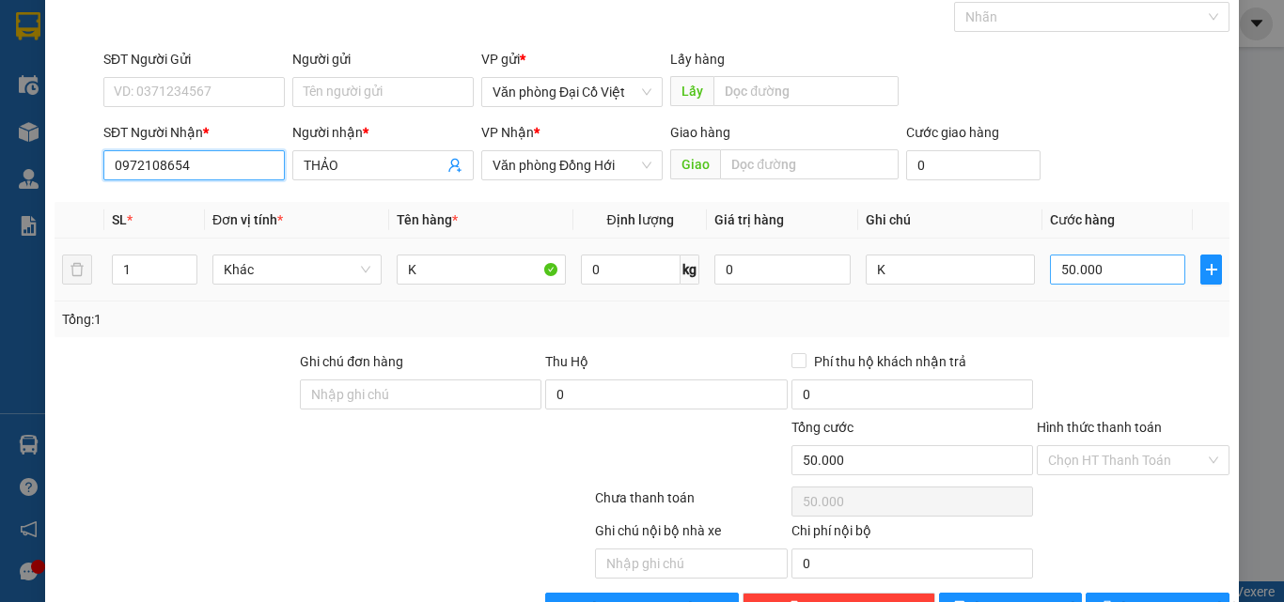
type input "0972108654"
click at [1092, 269] on input "50.000" at bounding box center [1117, 270] width 135 height 30
type input "6"
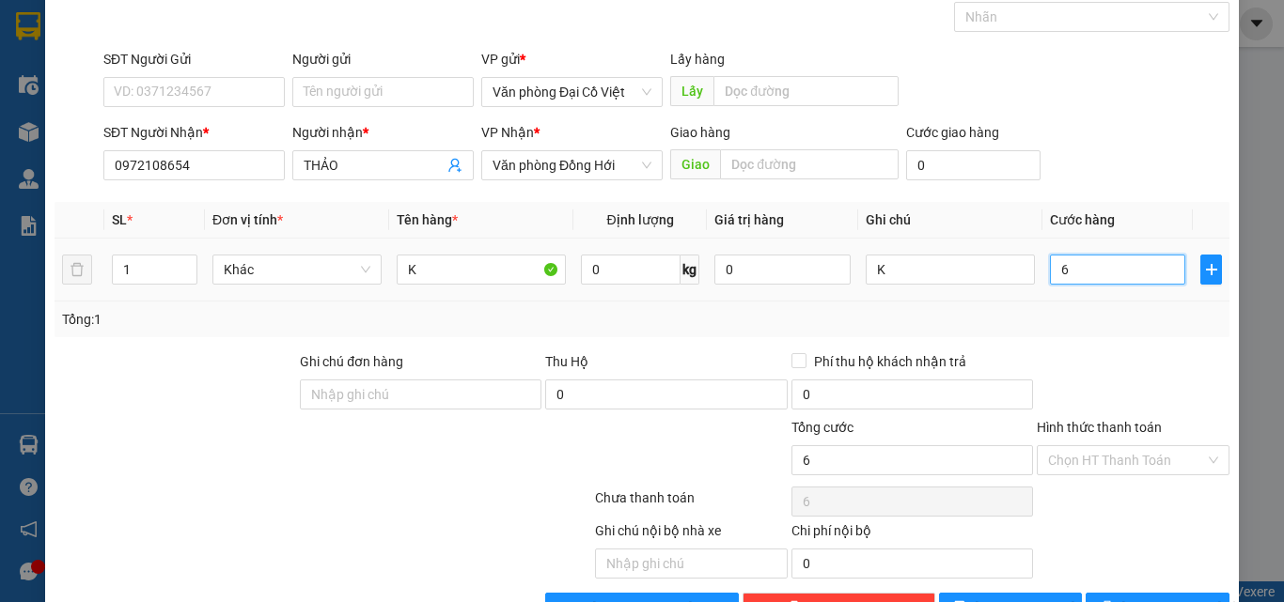
type input "60"
type input "60.000"
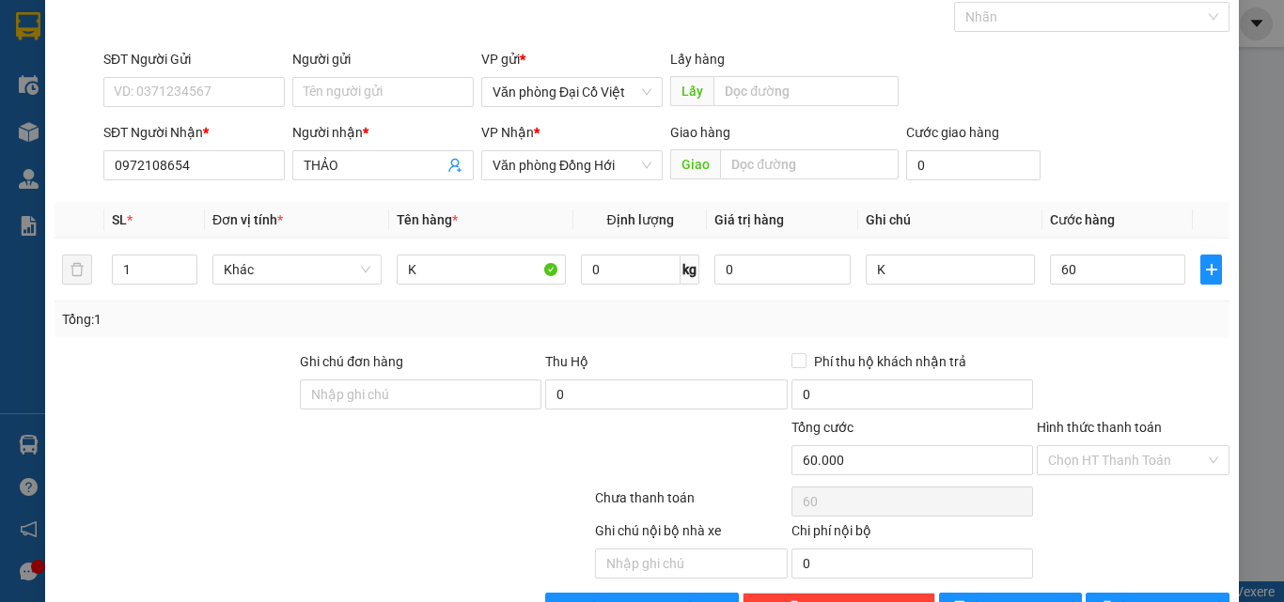
type input "60.000"
click at [1082, 335] on div "Tổng: 1" at bounding box center [642, 320] width 1175 height 36
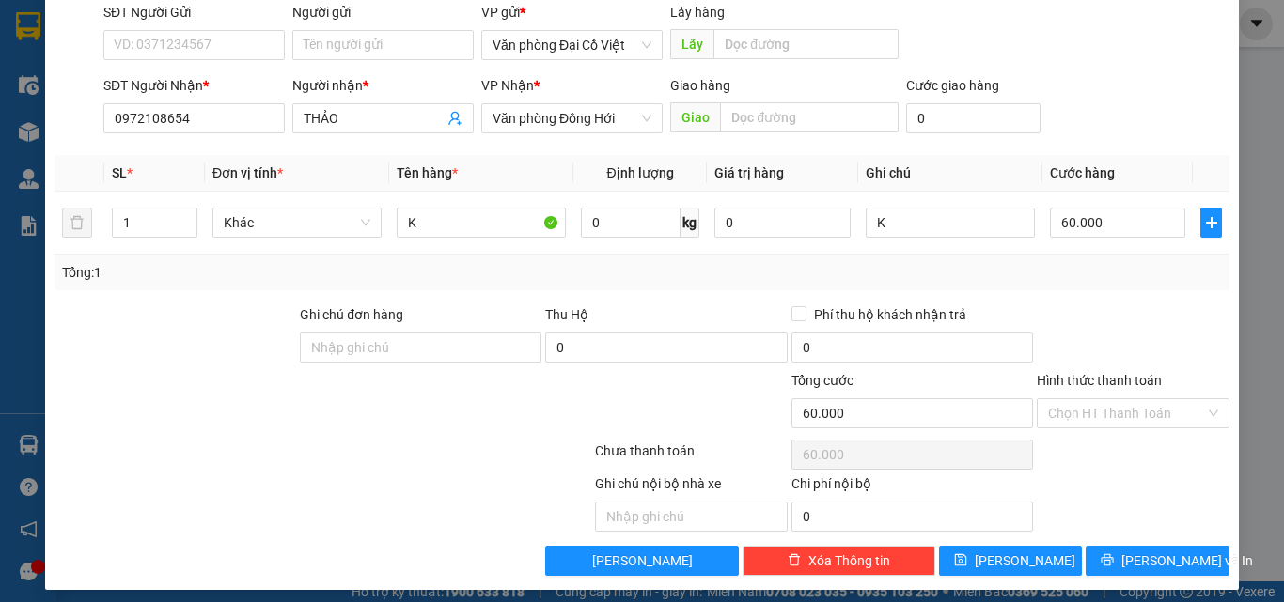
scroll to position [151, 0]
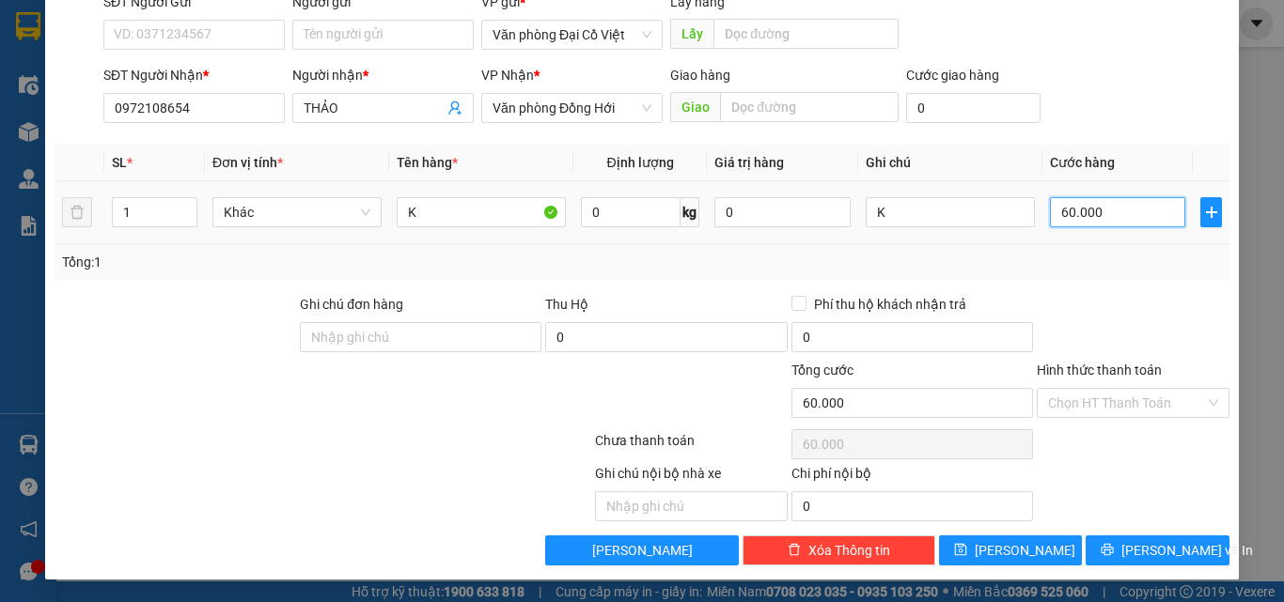
click at [1097, 206] on input "60.000" at bounding box center [1117, 212] width 135 height 30
type input "5"
type input "50"
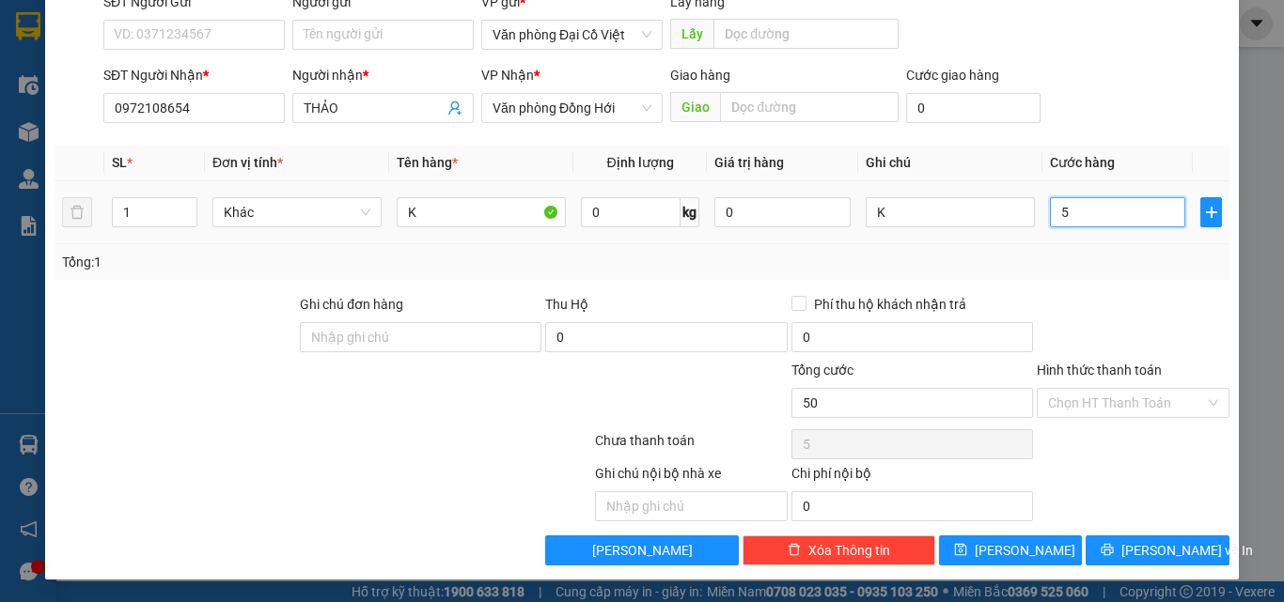
type input "50"
type input "50.000"
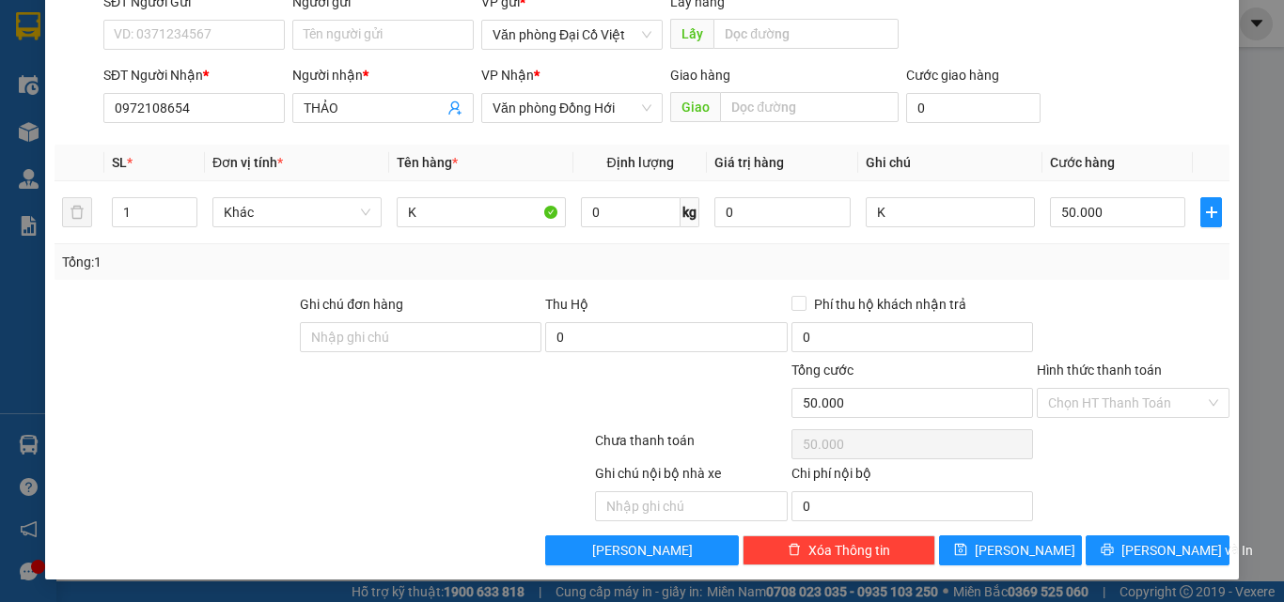
click at [1054, 285] on div "Transit Pickup Surcharge Ids Transit Deliver Surcharge Ids Transit Deliver Surc…" at bounding box center [642, 240] width 1175 height 649
click at [1129, 551] on span "Lưu và In" at bounding box center [1187, 550] width 132 height 21
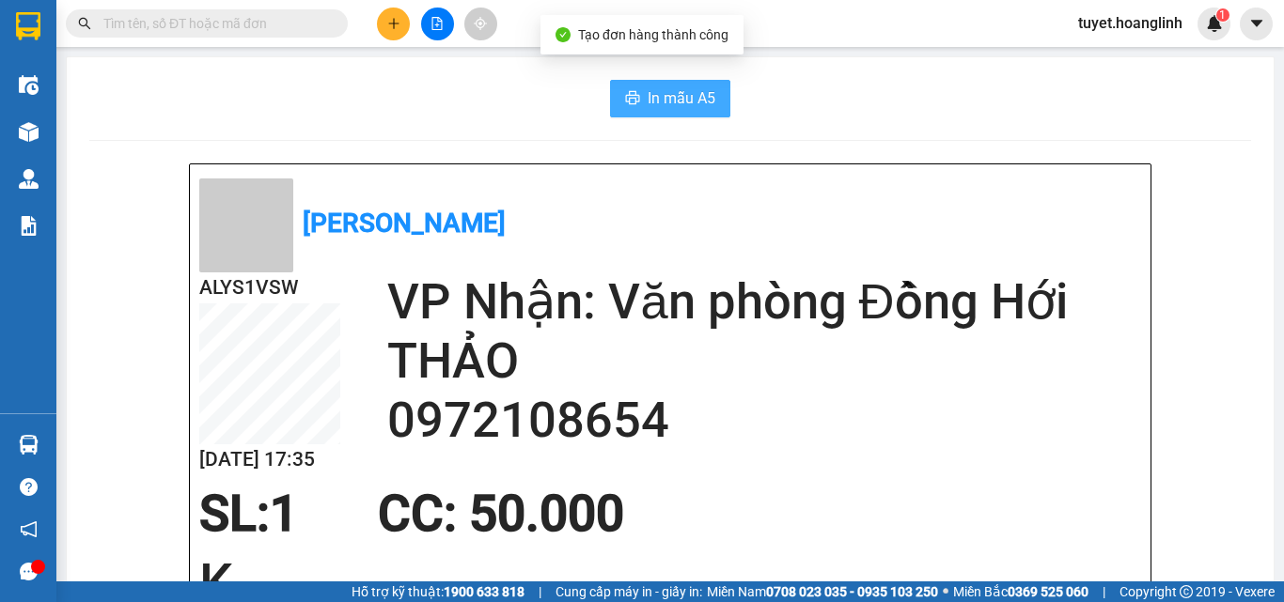
click at [699, 106] on span "In mẫu A5" at bounding box center [682, 97] width 68 height 23
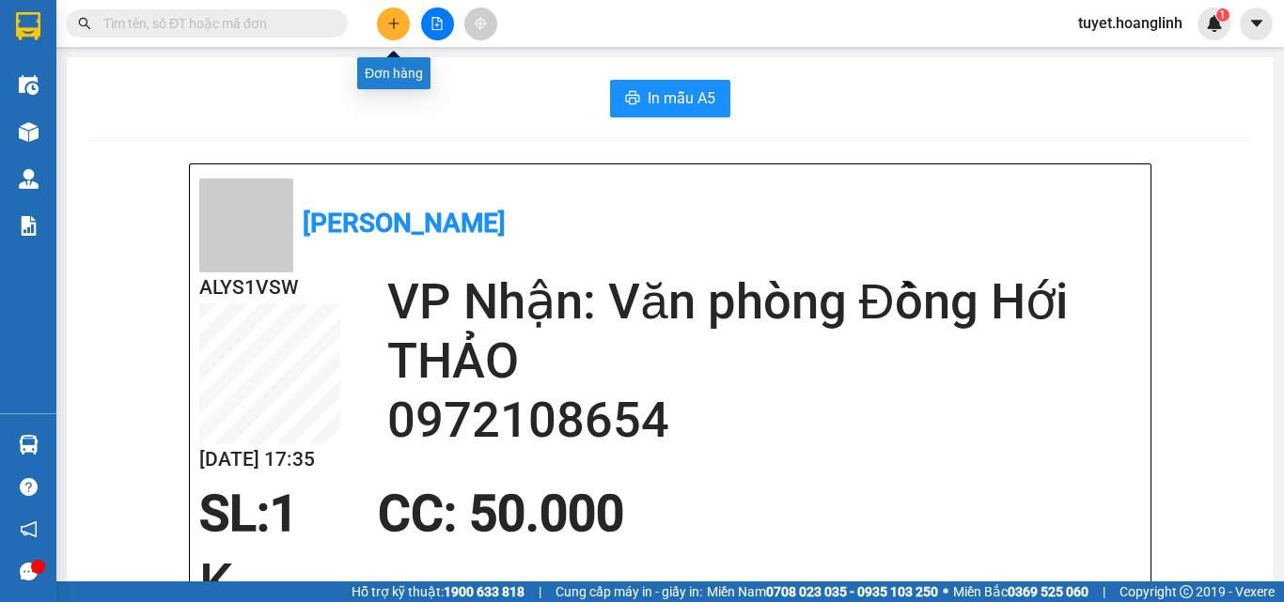
click at [382, 16] on button at bounding box center [393, 24] width 33 height 33
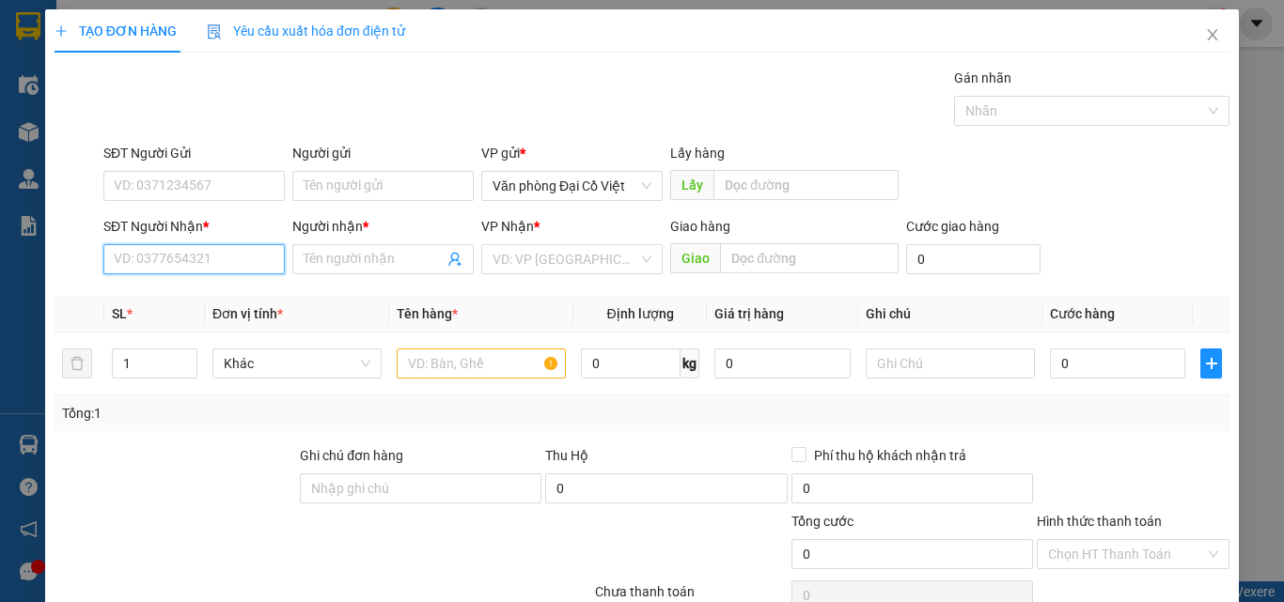
click at [251, 263] on input "SĐT Người Nhận *" at bounding box center [193, 259] width 181 height 30
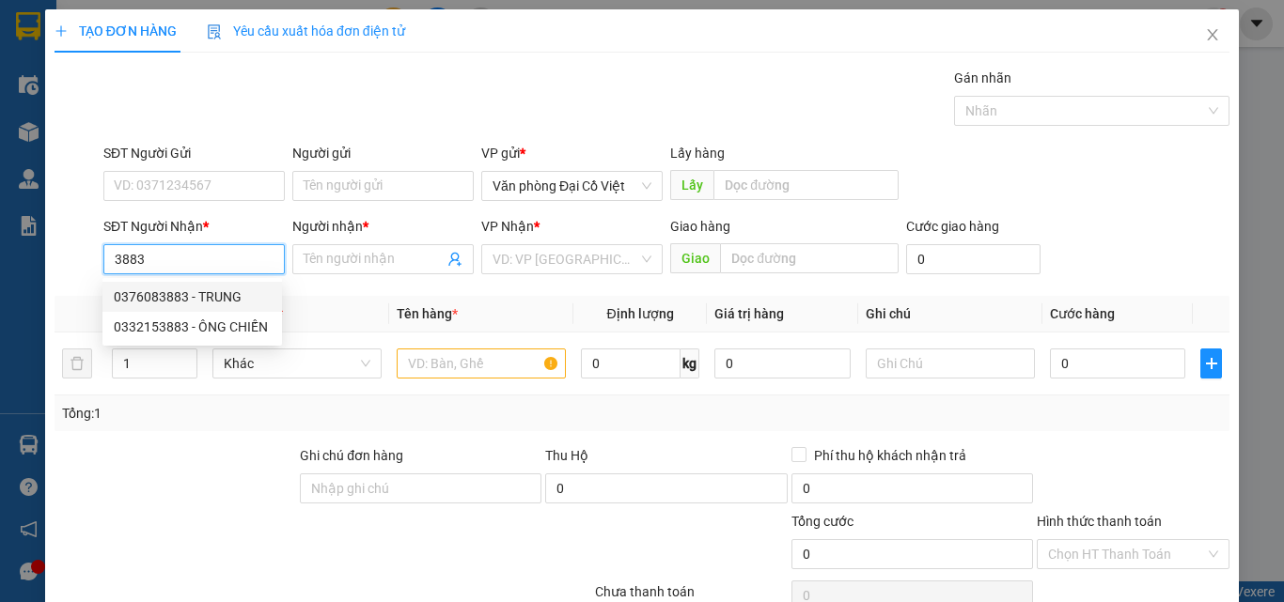
click at [226, 293] on div "0376083883 - TRUNG" at bounding box center [192, 297] width 157 height 21
type input "0376083883"
type input "TRUNG"
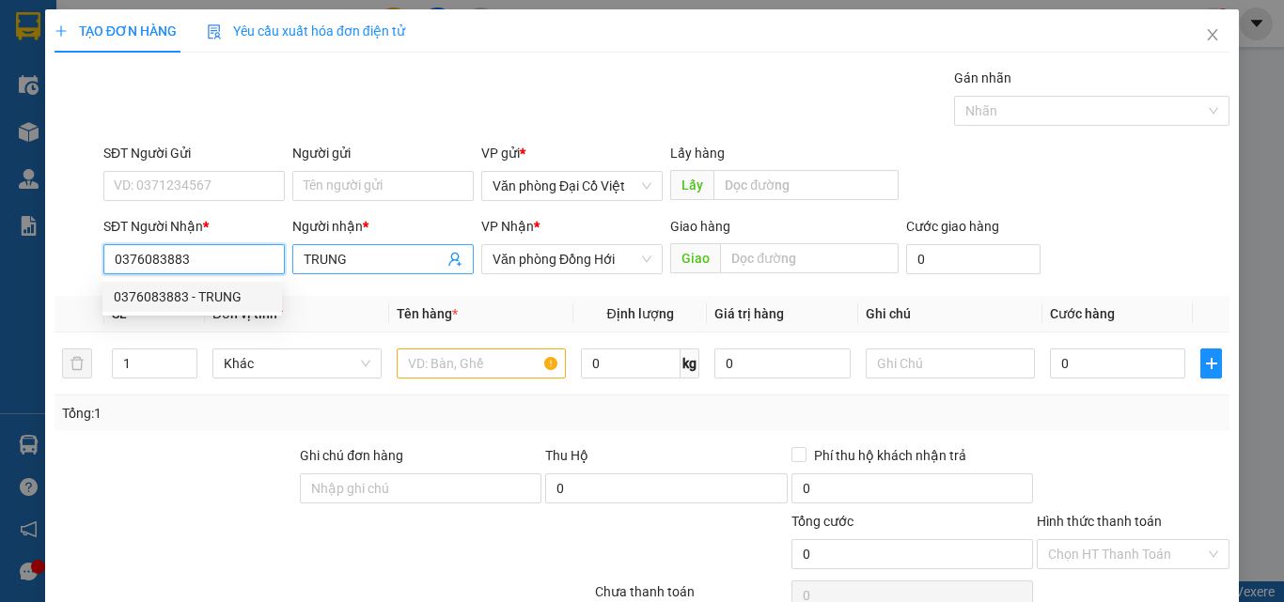
type input "330.000"
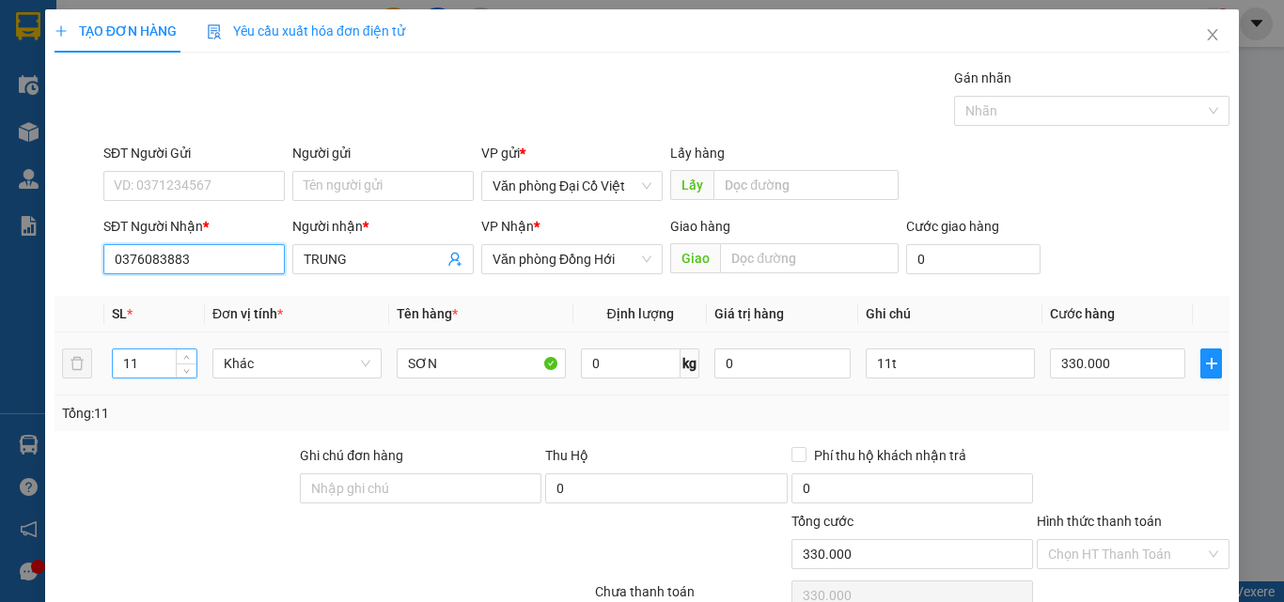
type input "0376083883"
click at [161, 367] on input "11" at bounding box center [155, 364] width 84 height 28
type input "4"
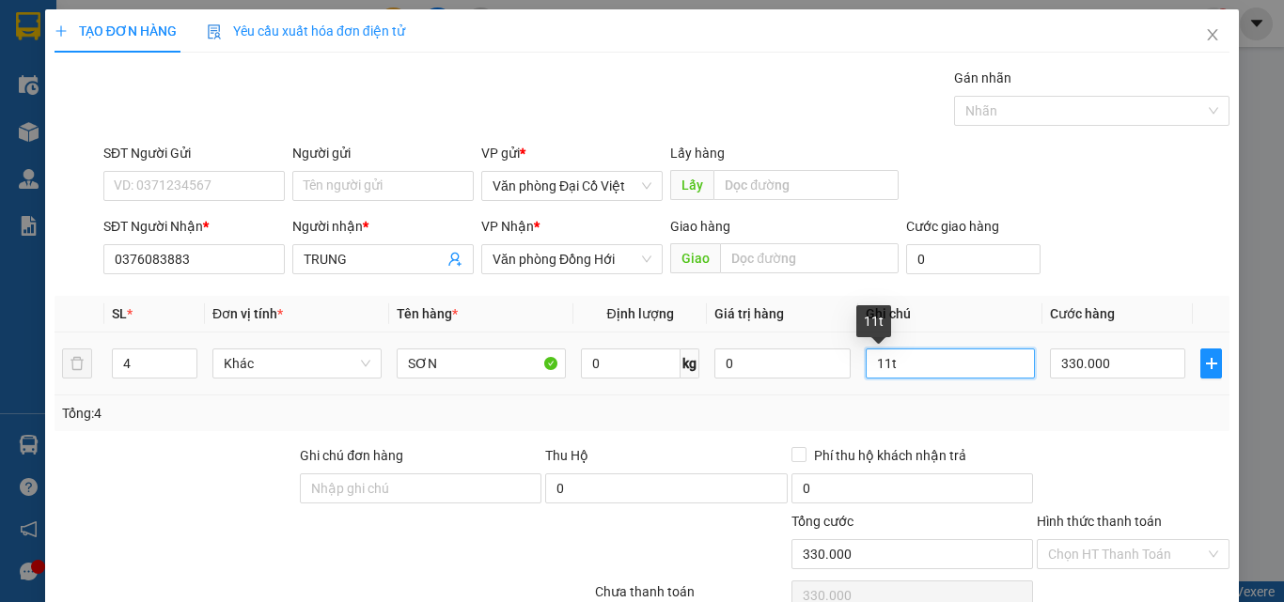
click at [909, 356] on input "11t" at bounding box center [950, 364] width 169 height 30
type input "2T+1B+1L"
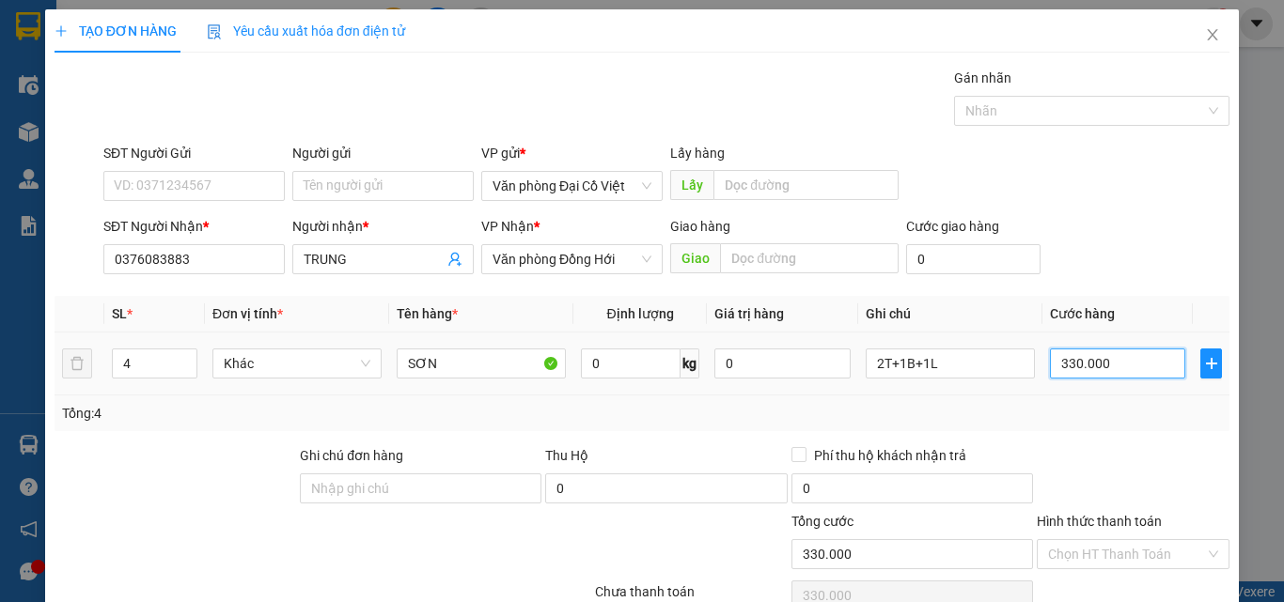
click at [1116, 365] on input "330.000" at bounding box center [1117, 364] width 135 height 30
type input "1"
type input "12"
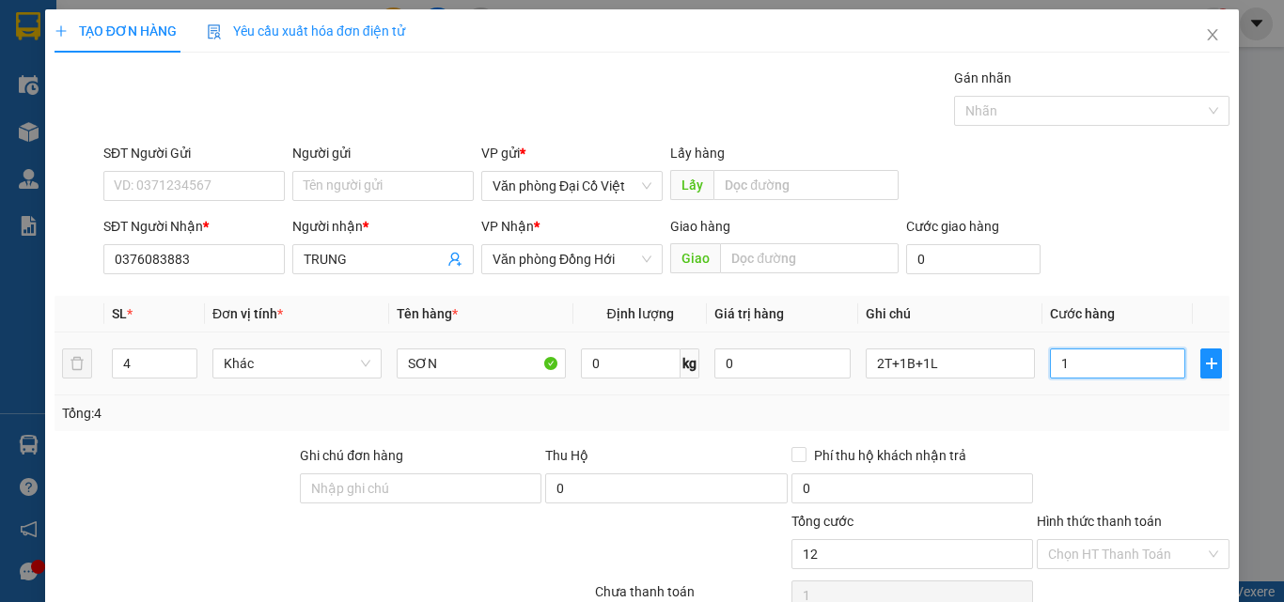
type input "12"
type input "120"
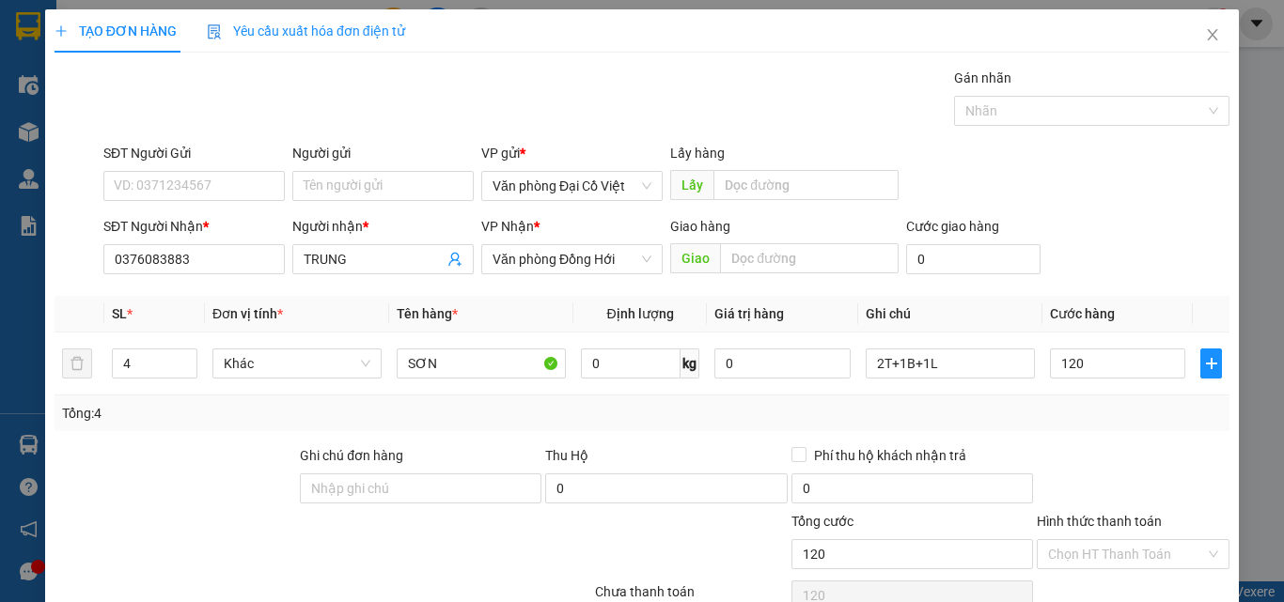
type input "120.000"
click at [1120, 427] on div "Tổng: 4" at bounding box center [642, 414] width 1175 height 36
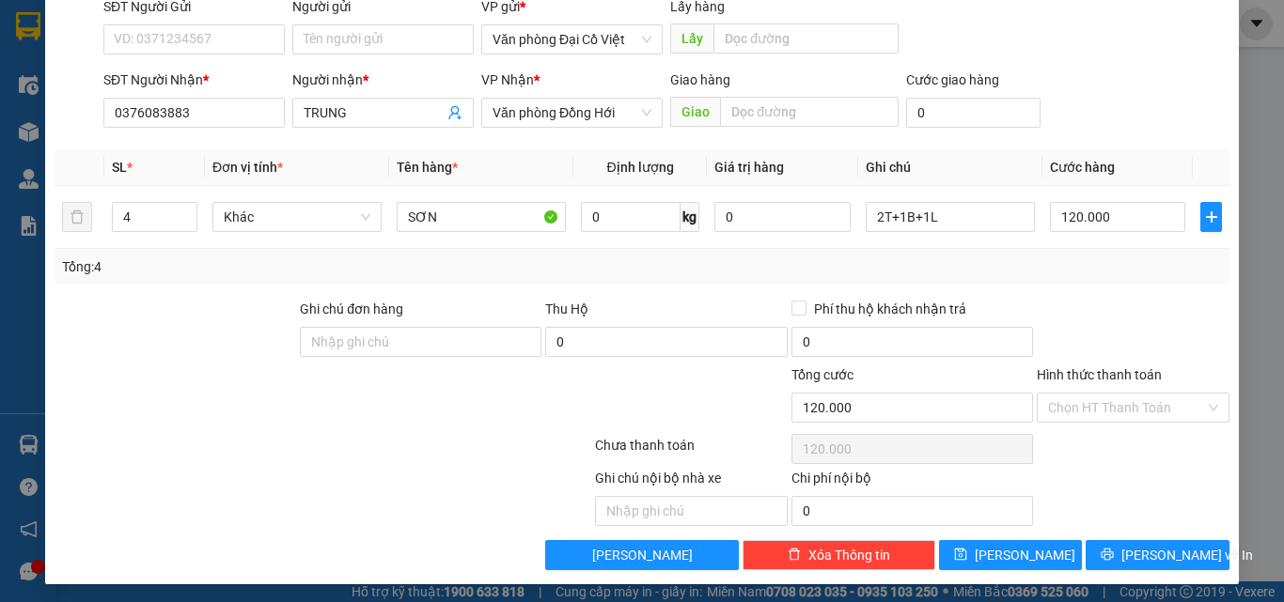
scroll to position [151, 0]
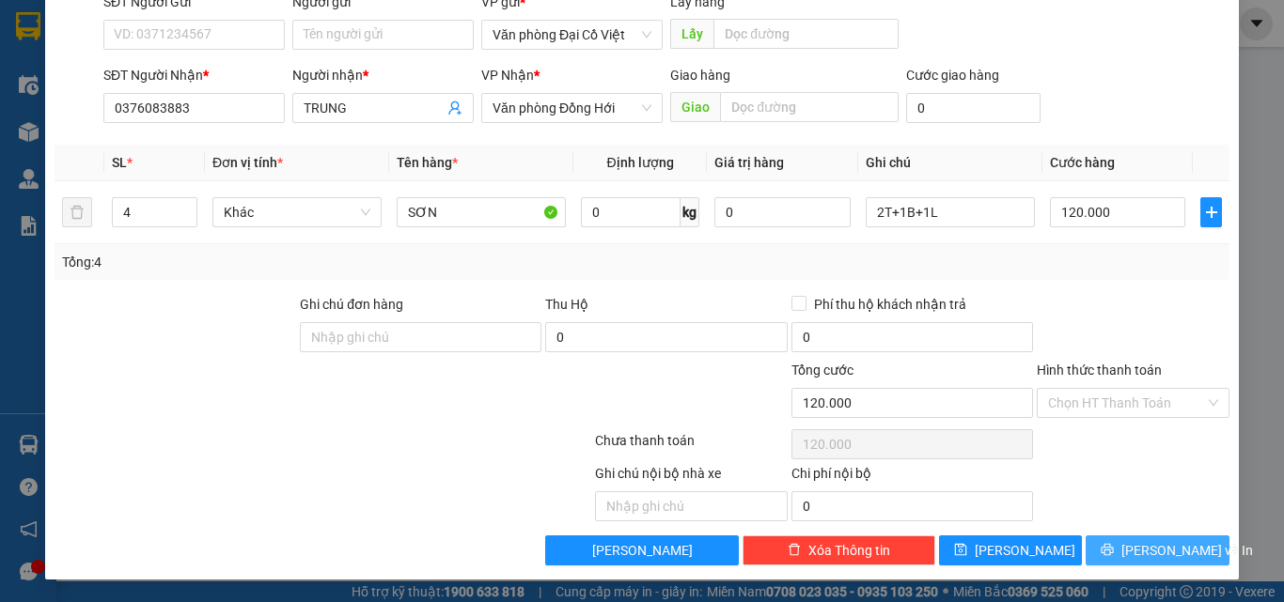
click at [1174, 552] on span "Lưu và In" at bounding box center [1187, 550] width 132 height 21
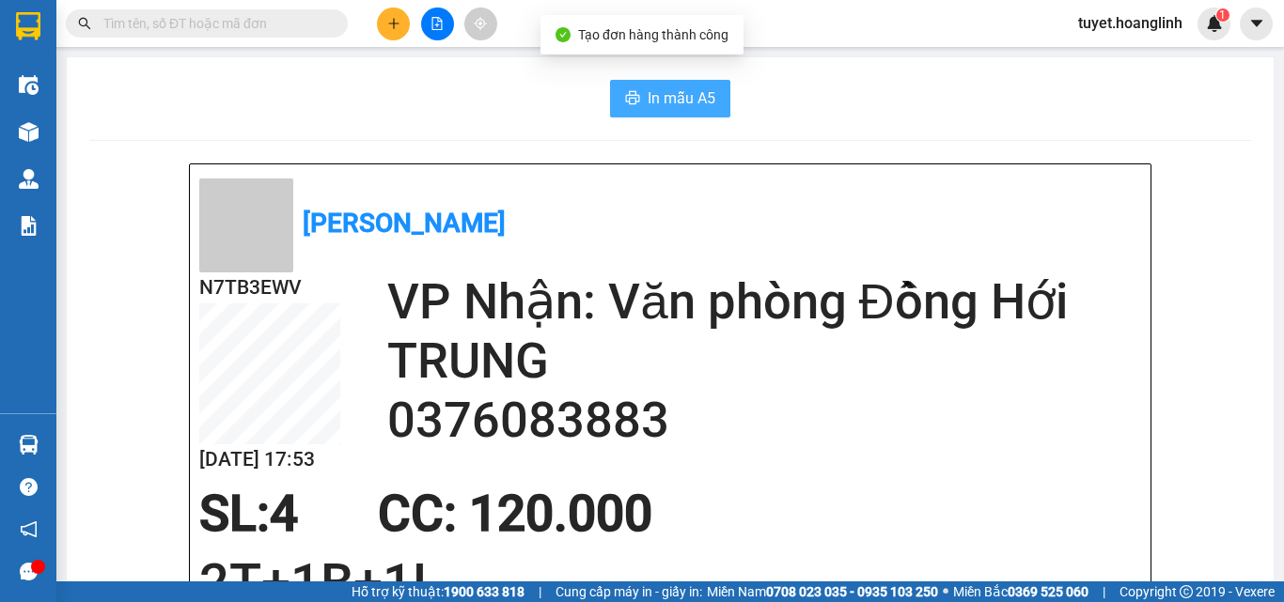
click at [648, 90] on span "In mẫu A5" at bounding box center [682, 97] width 68 height 23
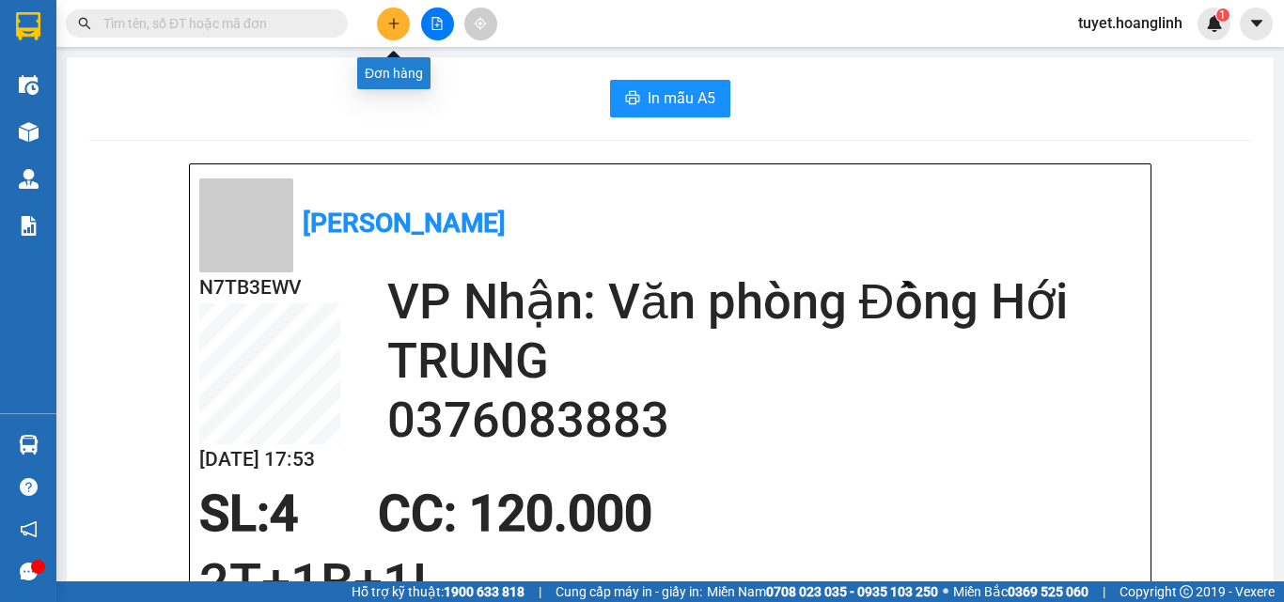
click at [390, 36] on button at bounding box center [393, 24] width 33 height 33
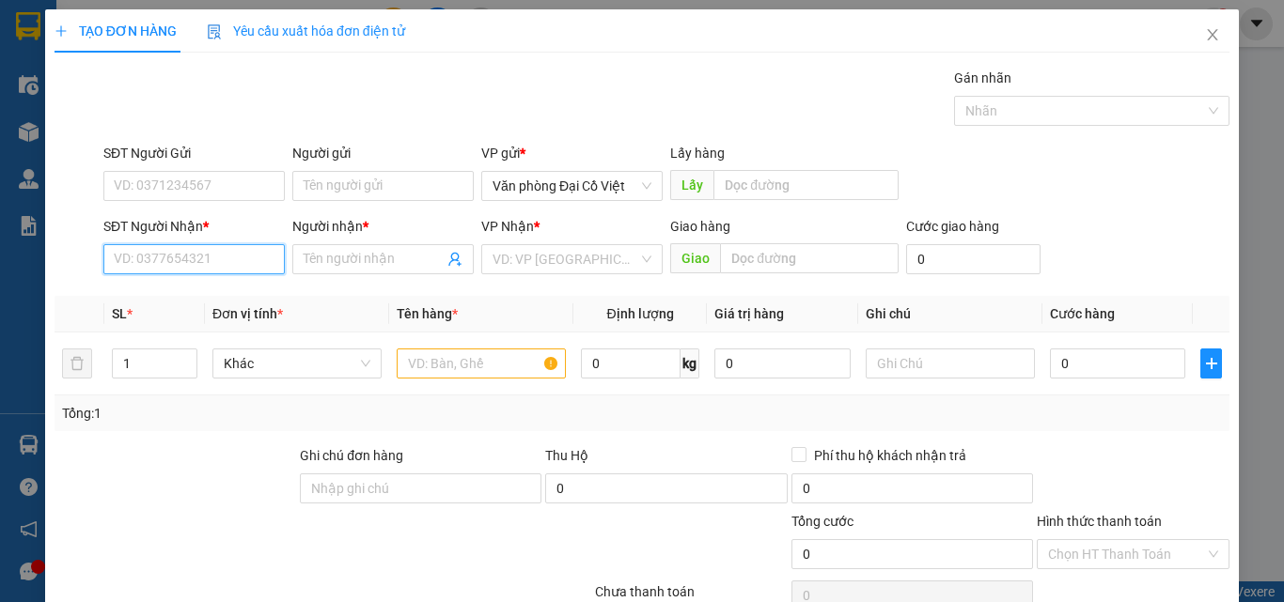
click at [227, 268] on input "SĐT Người Nhận *" at bounding box center [193, 259] width 181 height 30
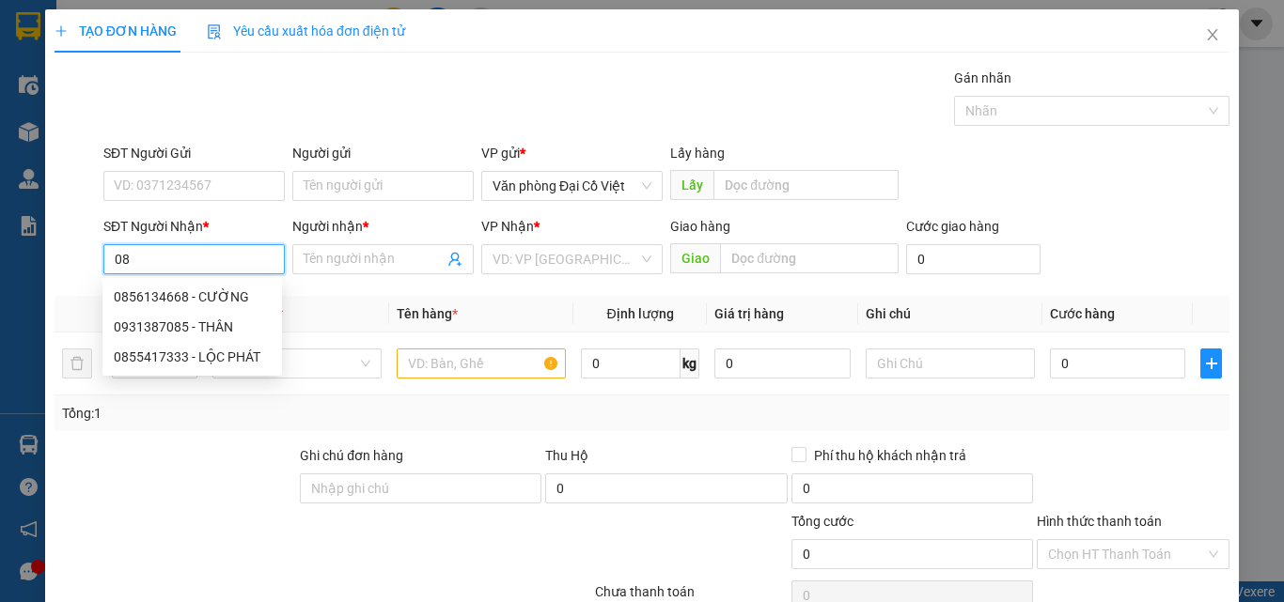
type input "0"
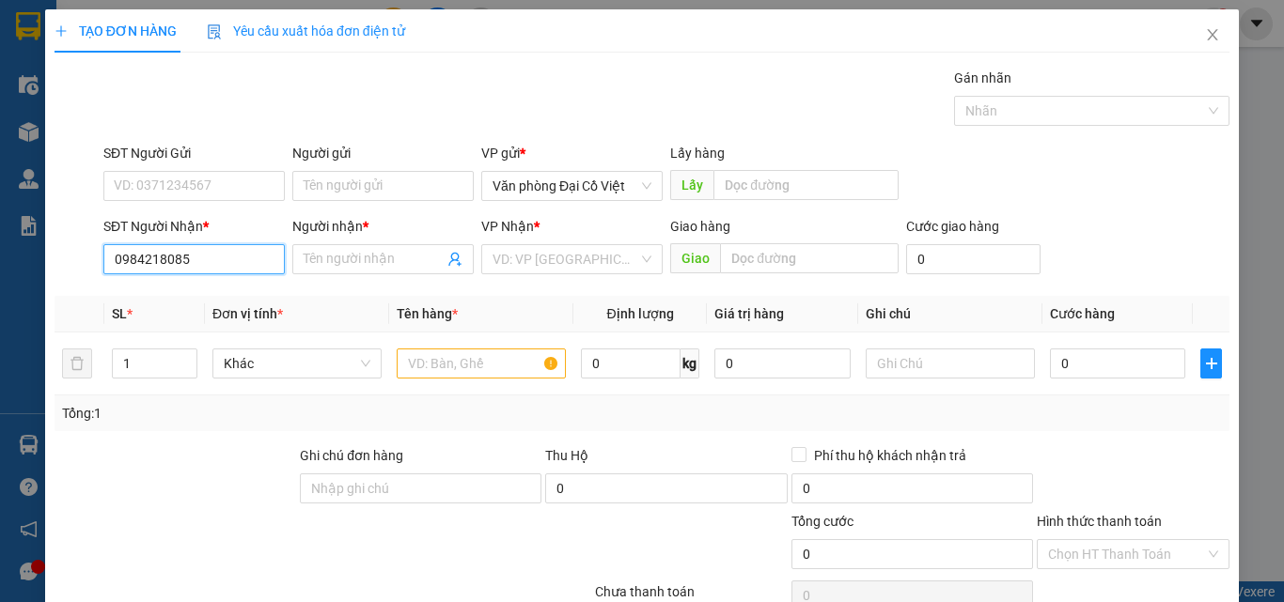
click at [227, 266] on input "0984218085" at bounding box center [193, 259] width 181 height 30
type input "0948218085"
click at [210, 298] on div "0948218085 - A đăng" at bounding box center [192, 297] width 157 height 21
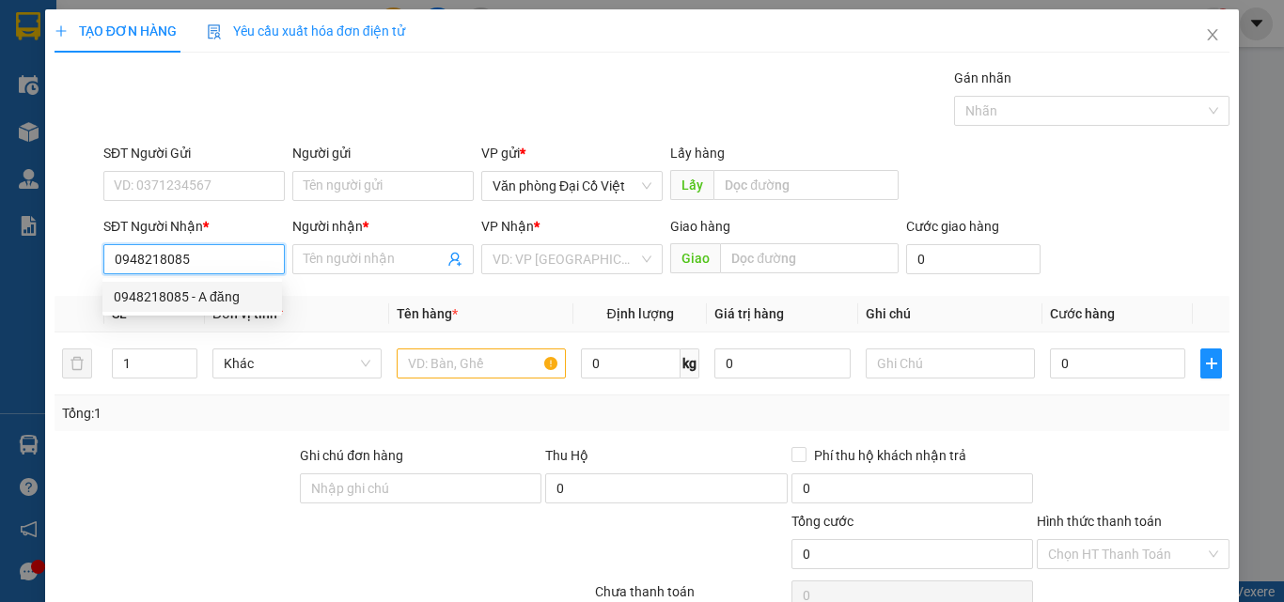
type input "A đăng"
type input "CHỢ GÁT"
type input "30.000"
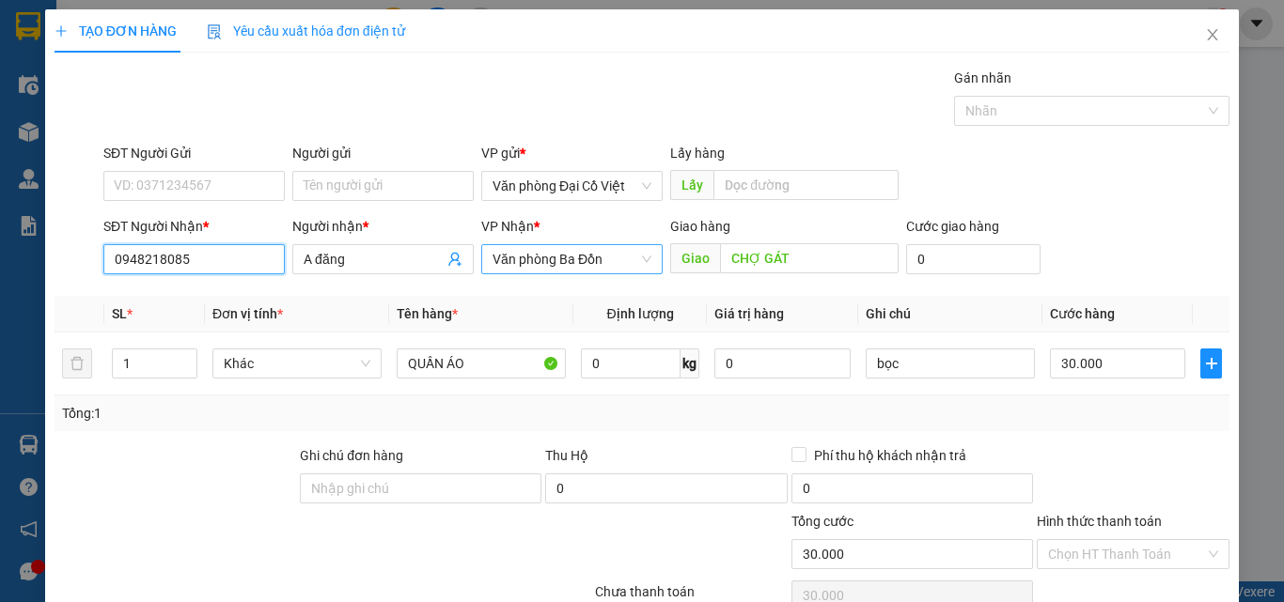
click at [605, 260] on span "Văn phòng Ba Đồn" at bounding box center [571, 259] width 159 height 28
type input "0948218085"
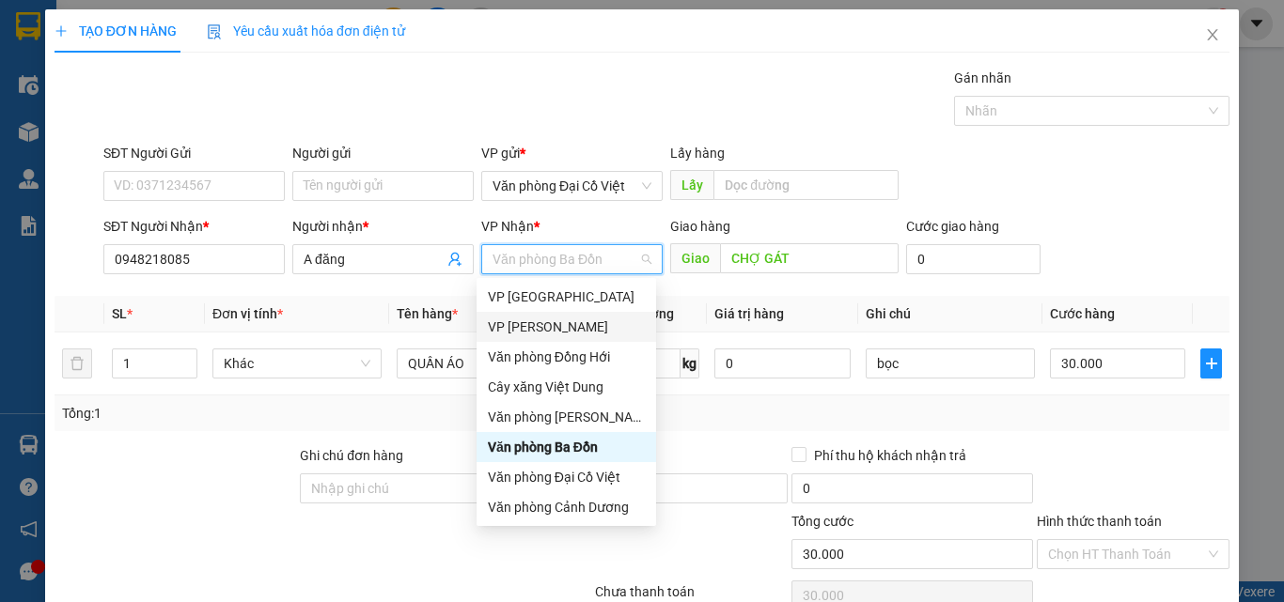
click at [510, 328] on div "VP [PERSON_NAME]" at bounding box center [566, 327] width 157 height 21
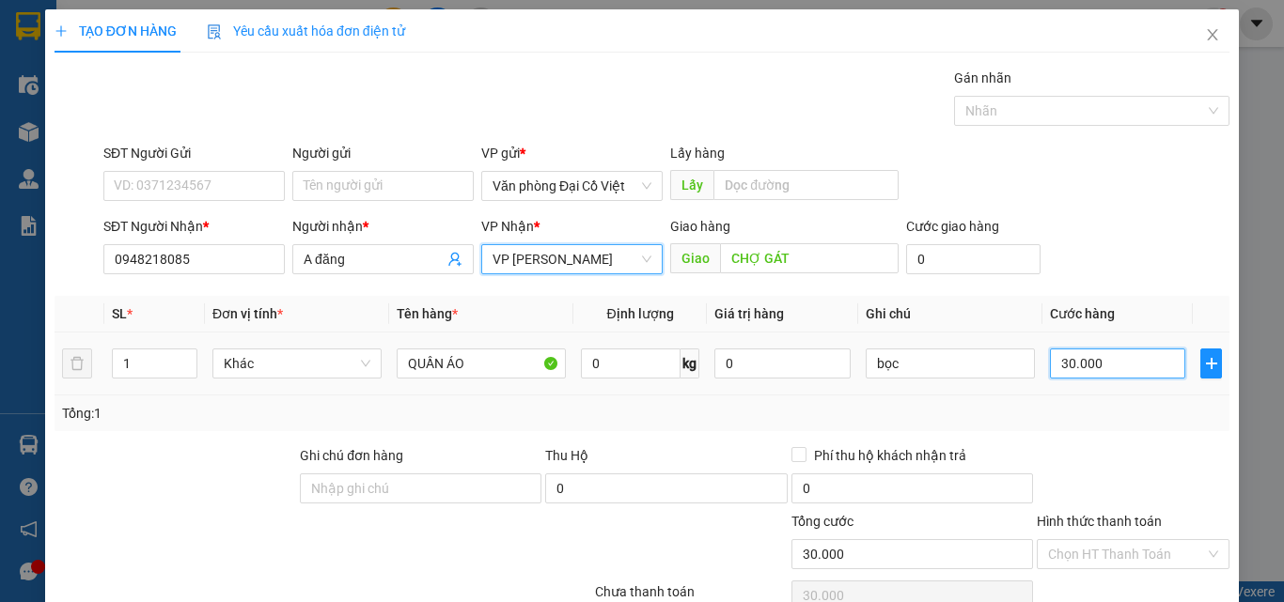
click at [1099, 363] on input "30.000" at bounding box center [1117, 364] width 135 height 30
type input "5"
type input "50"
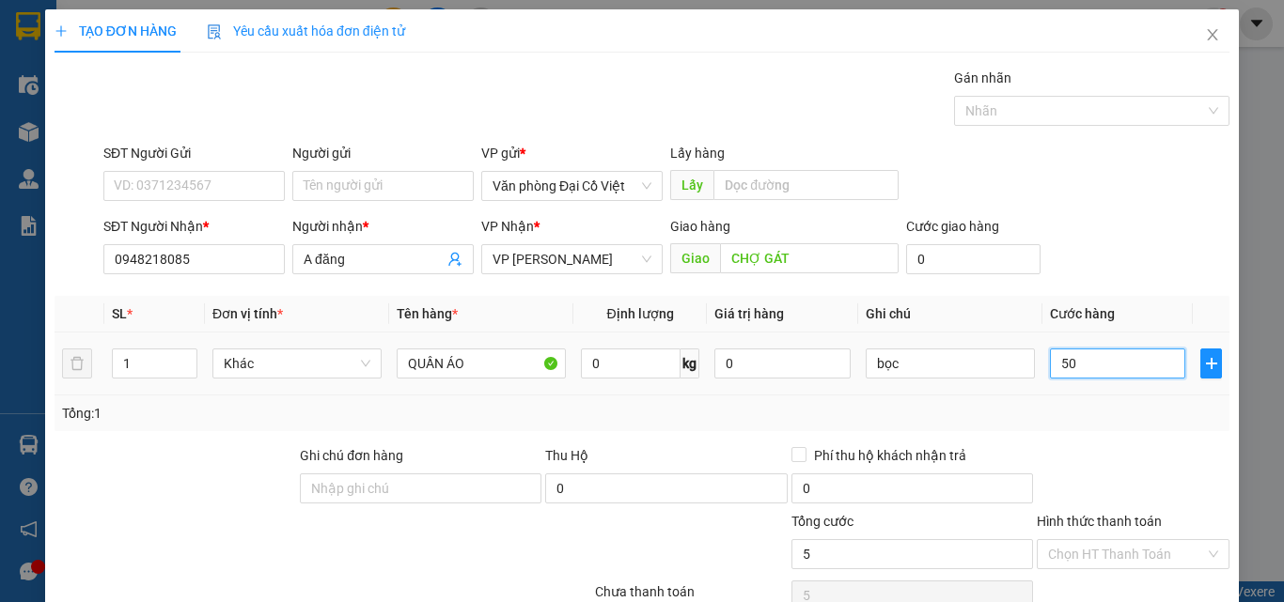
type input "50"
type input "50.000"
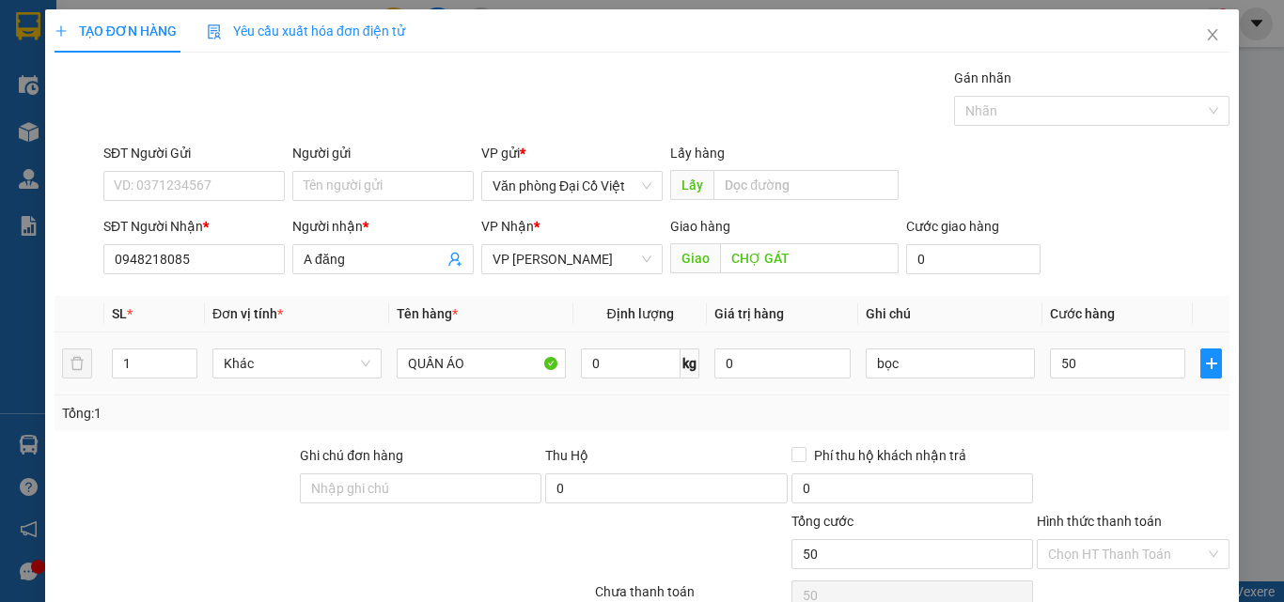
type input "50.000"
click at [1056, 410] on div "Tổng: 1" at bounding box center [642, 413] width 1160 height 21
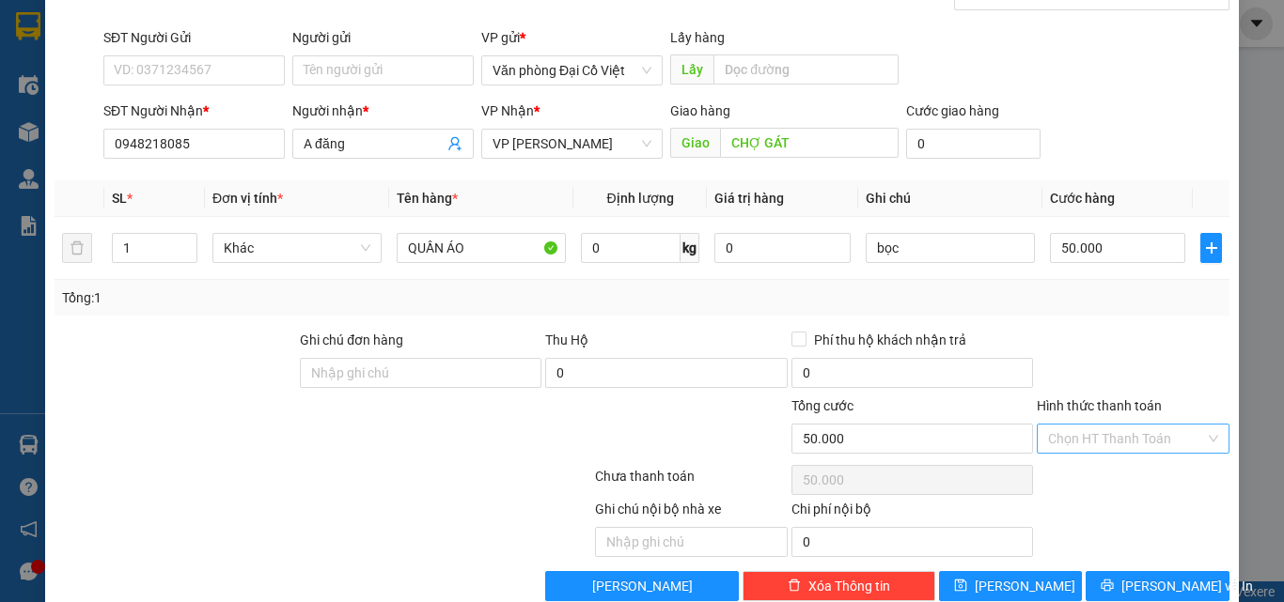
scroll to position [151, 0]
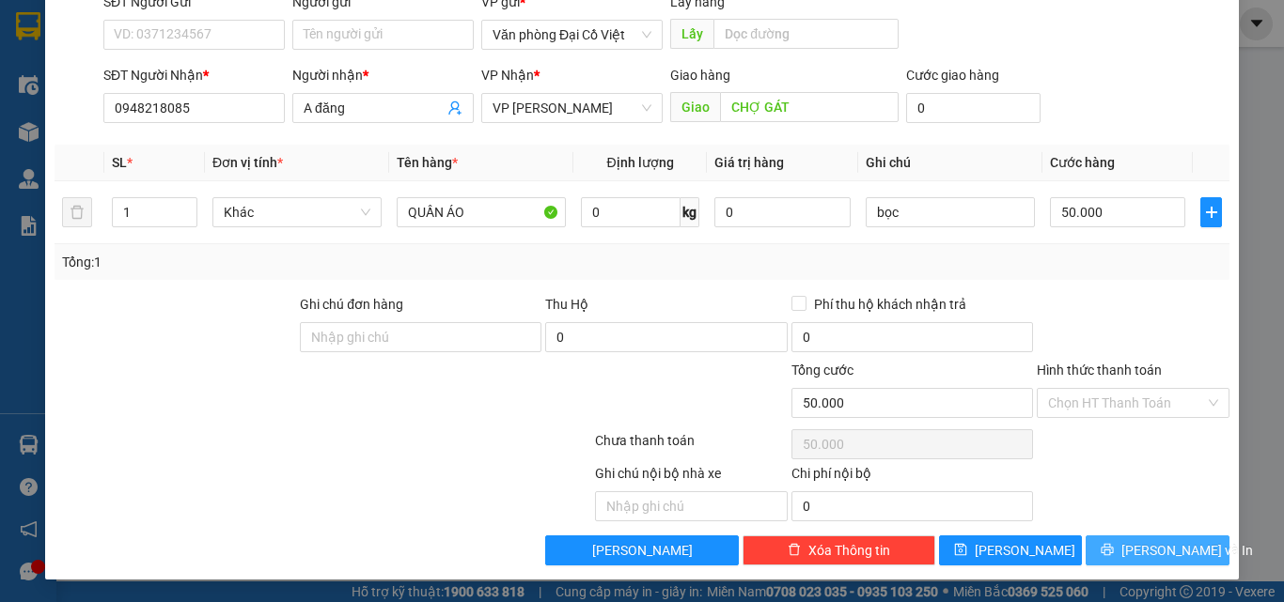
click at [1099, 542] on button "Lưu và In" at bounding box center [1157, 551] width 144 height 30
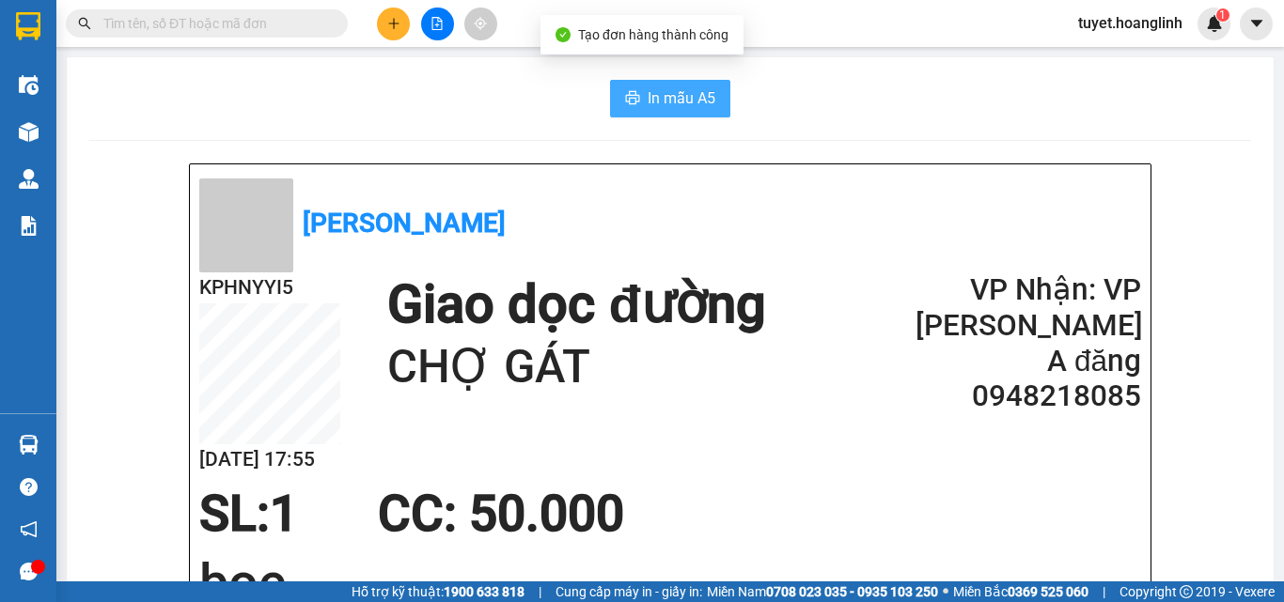
click at [648, 107] on span "In mẫu A5" at bounding box center [682, 97] width 68 height 23
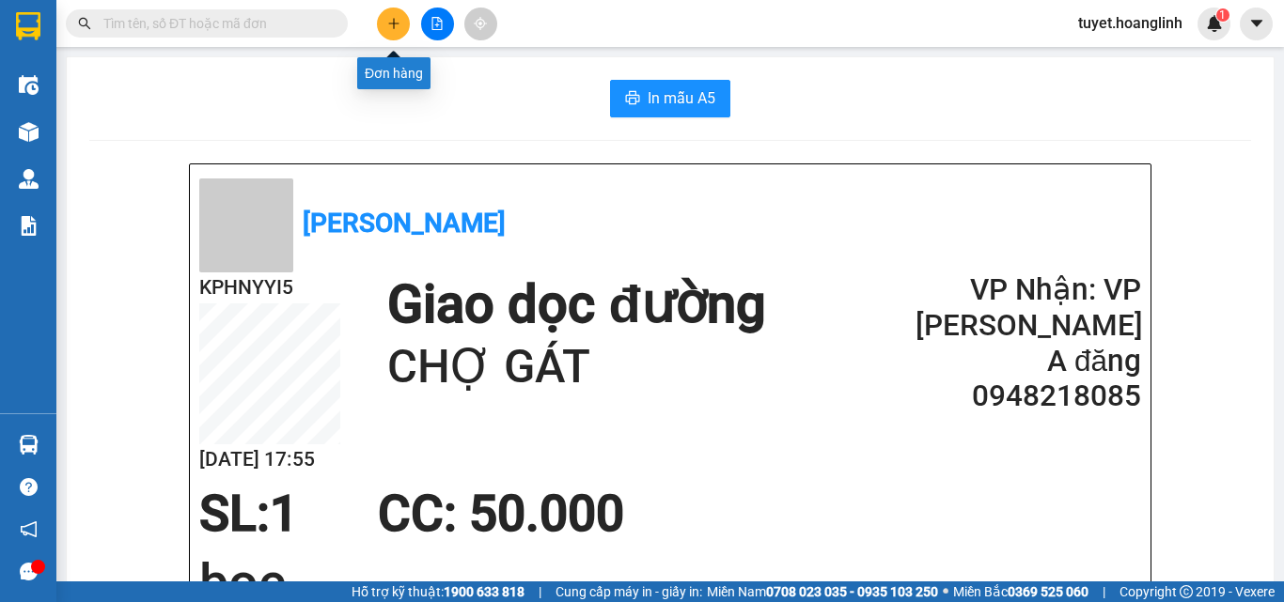
click at [398, 19] on icon "plus" at bounding box center [393, 23] width 13 height 13
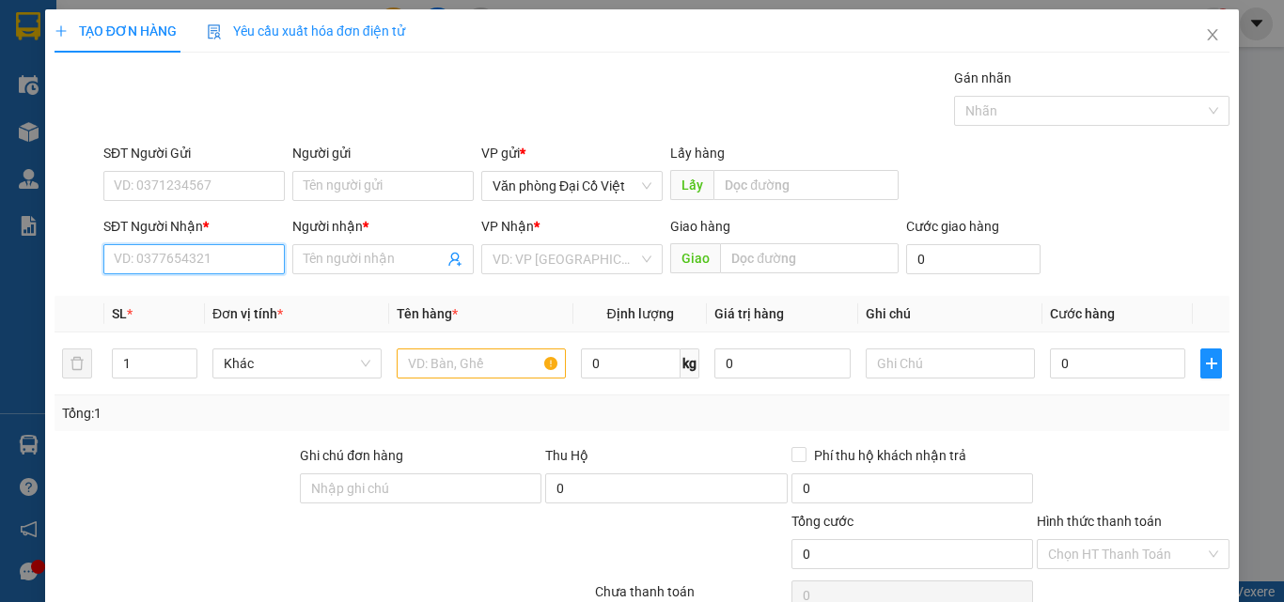
click at [209, 262] on input "SĐT Người Nhận *" at bounding box center [193, 259] width 181 height 30
click at [208, 262] on input "SĐT Người Nhận *" at bounding box center [193, 259] width 181 height 30
click at [180, 258] on input "SĐT Người Nhận *" at bounding box center [193, 259] width 181 height 30
type input "6"
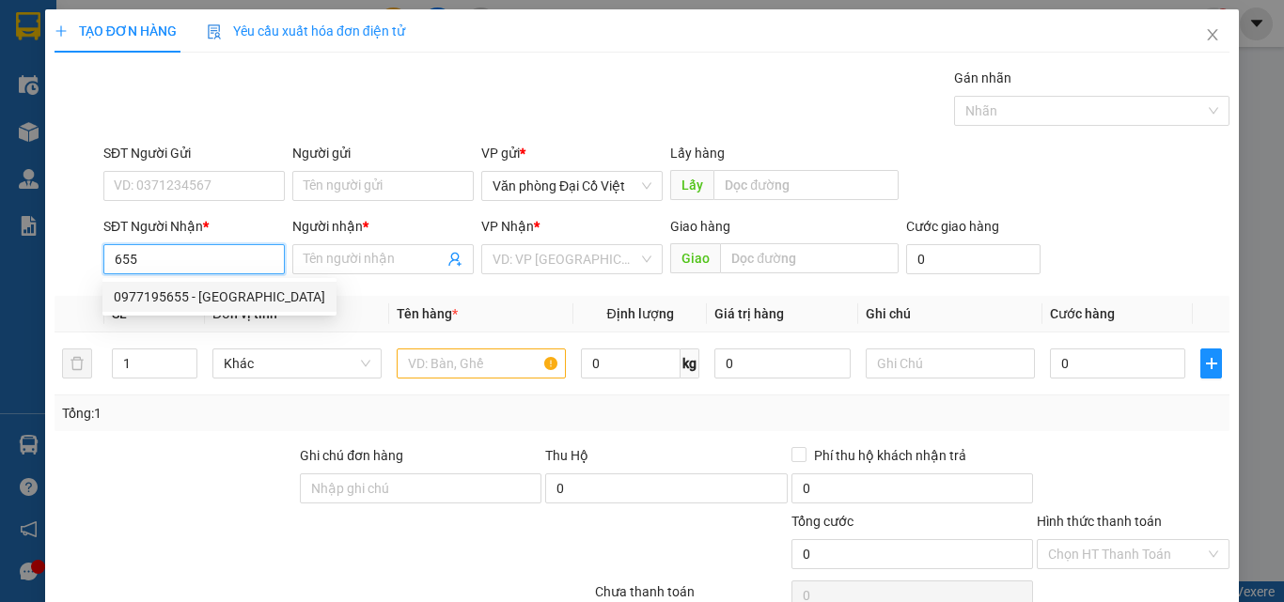
click at [148, 293] on div "0977195655 - NHẬT ANH" at bounding box center [219, 297] width 211 height 21
type input "0977195655"
type input "[GEOGRAPHIC_DATA]"
type input "50.000"
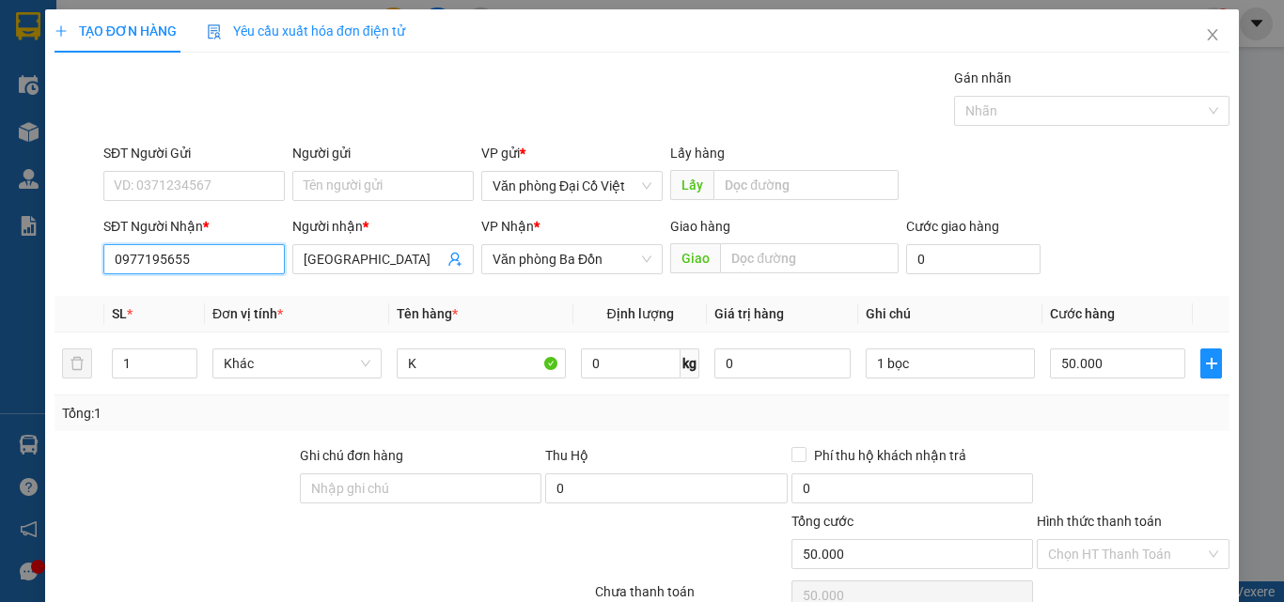
type input "0977195655"
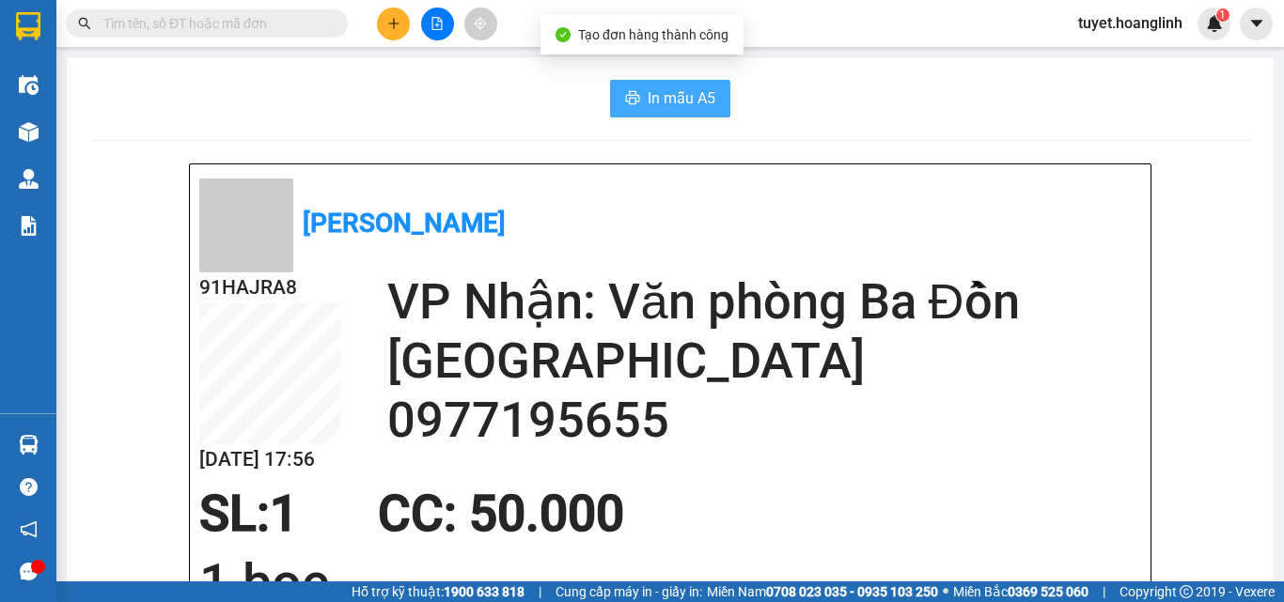
click at [658, 99] on span "In mẫu A5" at bounding box center [682, 97] width 68 height 23
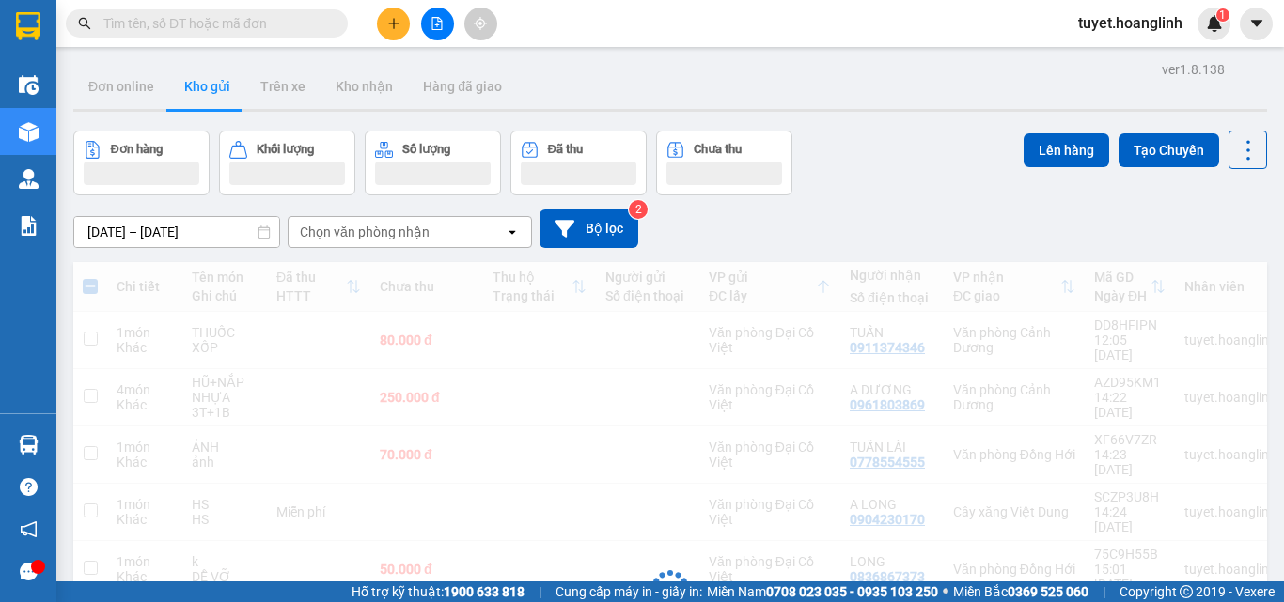
click at [436, 21] on icon "file-add" at bounding box center [436, 23] width 13 height 13
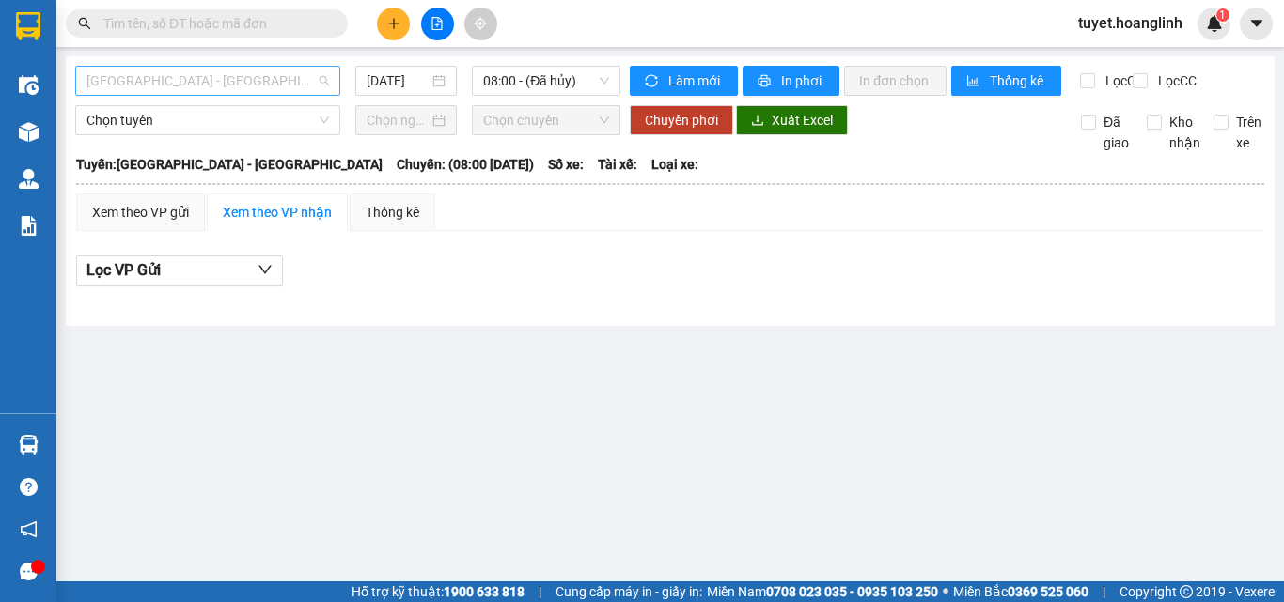
click at [180, 84] on span "[GEOGRAPHIC_DATA] - [GEOGRAPHIC_DATA]" at bounding box center [207, 81] width 242 height 28
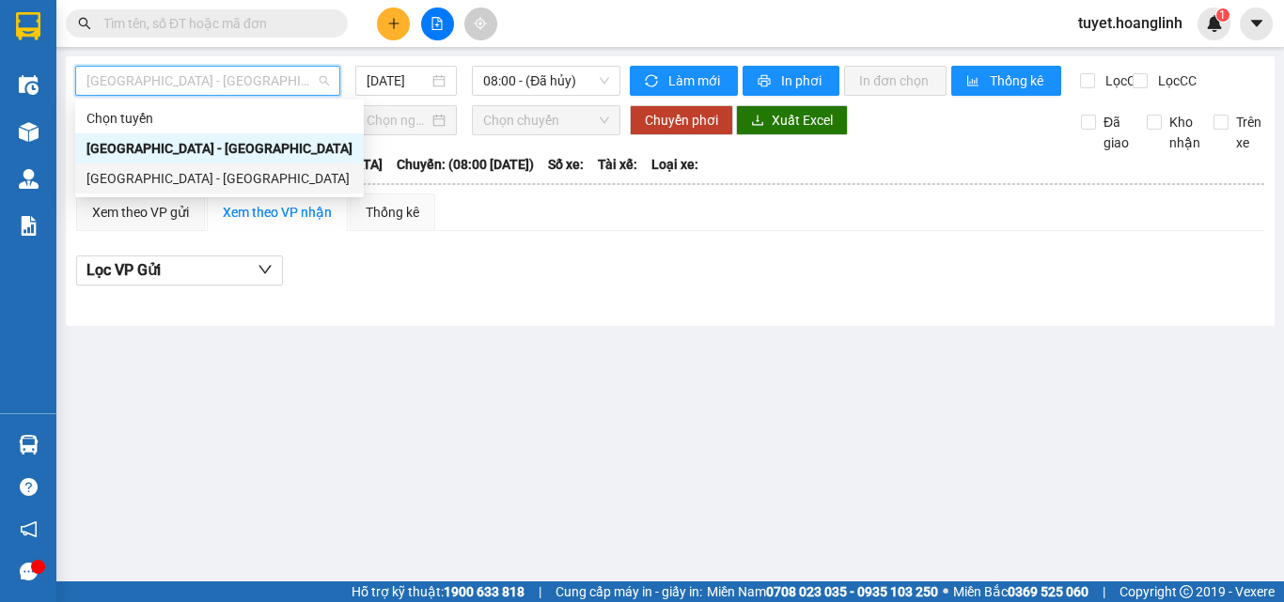
click at [140, 173] on div "[GEOGRAPHIC_DATA] - [GEOGRAPHIC_DATA]" at bounding box center [219, 178] width 266 height 21
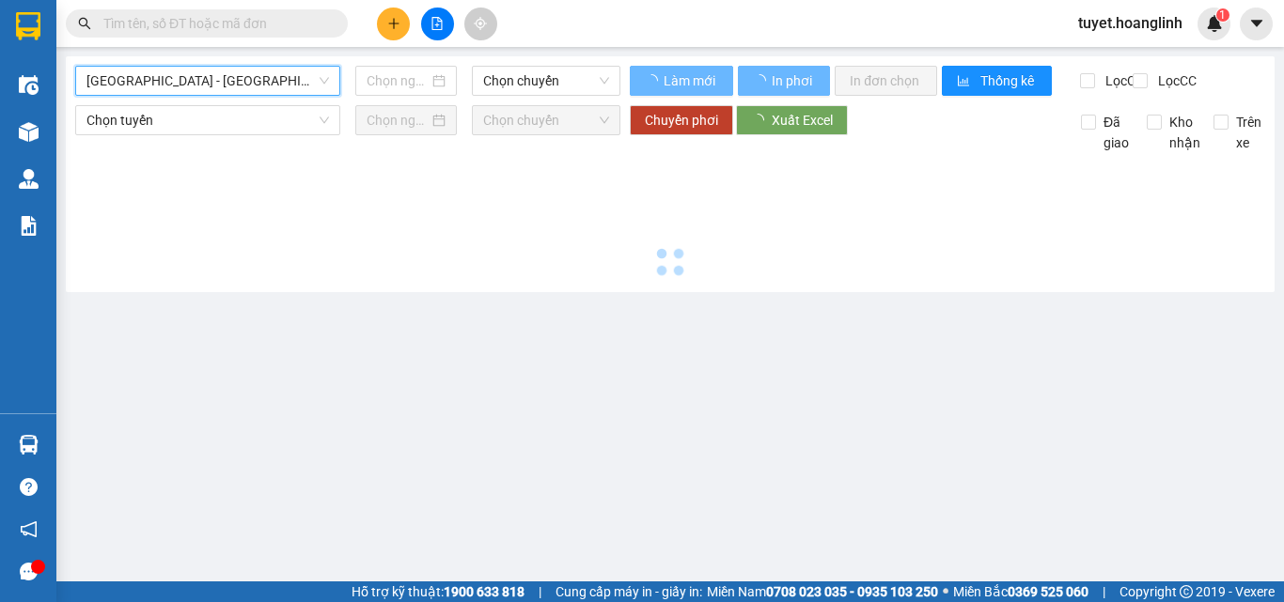
type input "[DATE]"
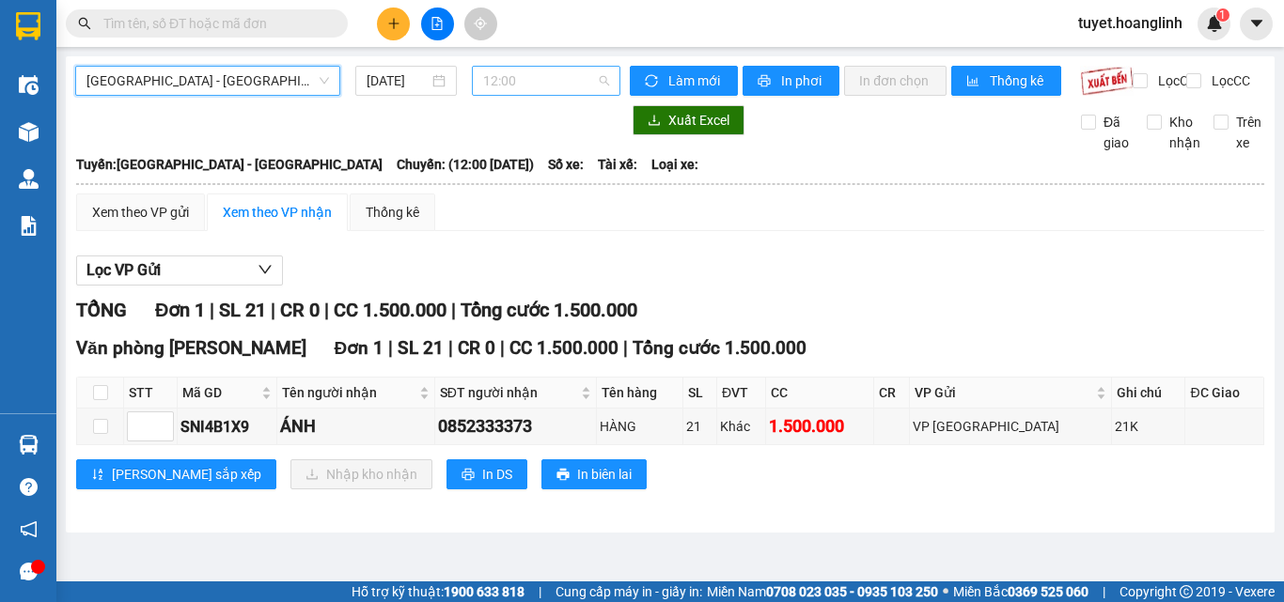
click at [518, 82] on span "12:00" at bounding box center [546, 81] width 126 height 28
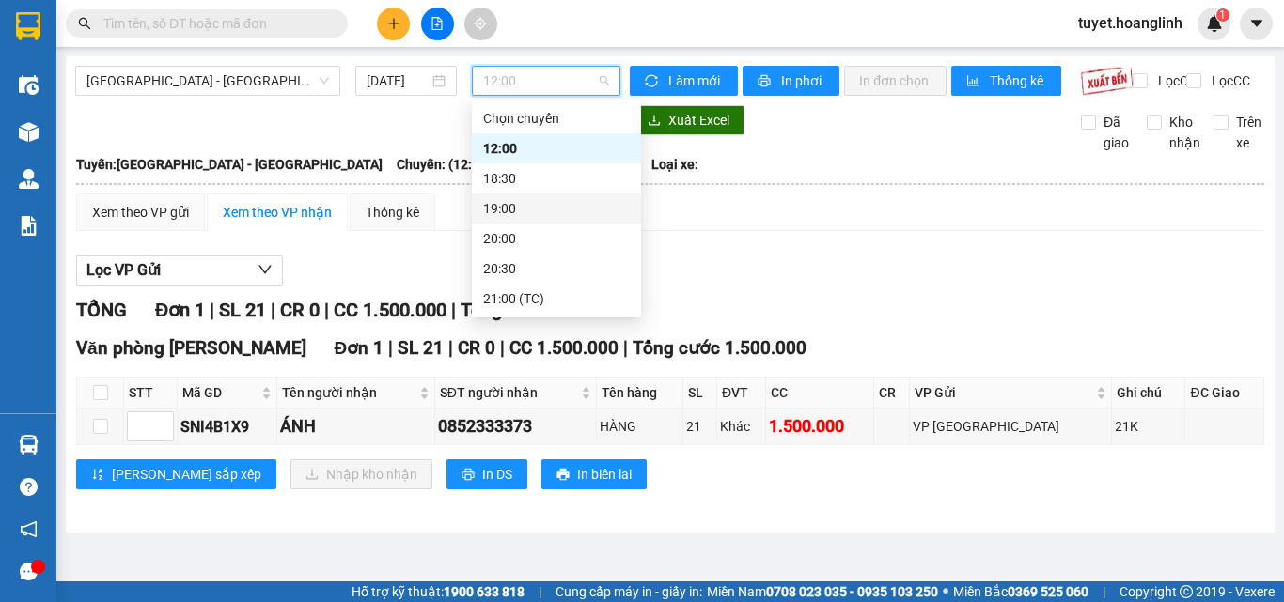
click at [495, 202] on div "19:00" at bounding box center [556, 208] width 147 height 21
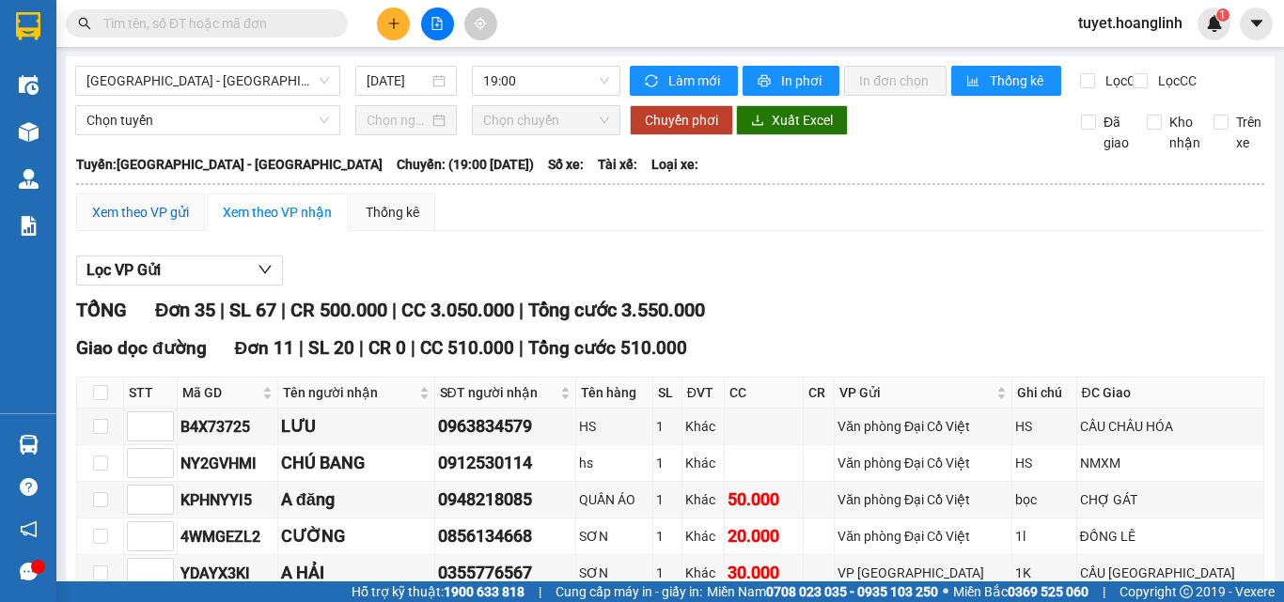
click at [130, 223] on div "Xem theo VP gửi" at bounding box center [140, 212] width 97 height 21
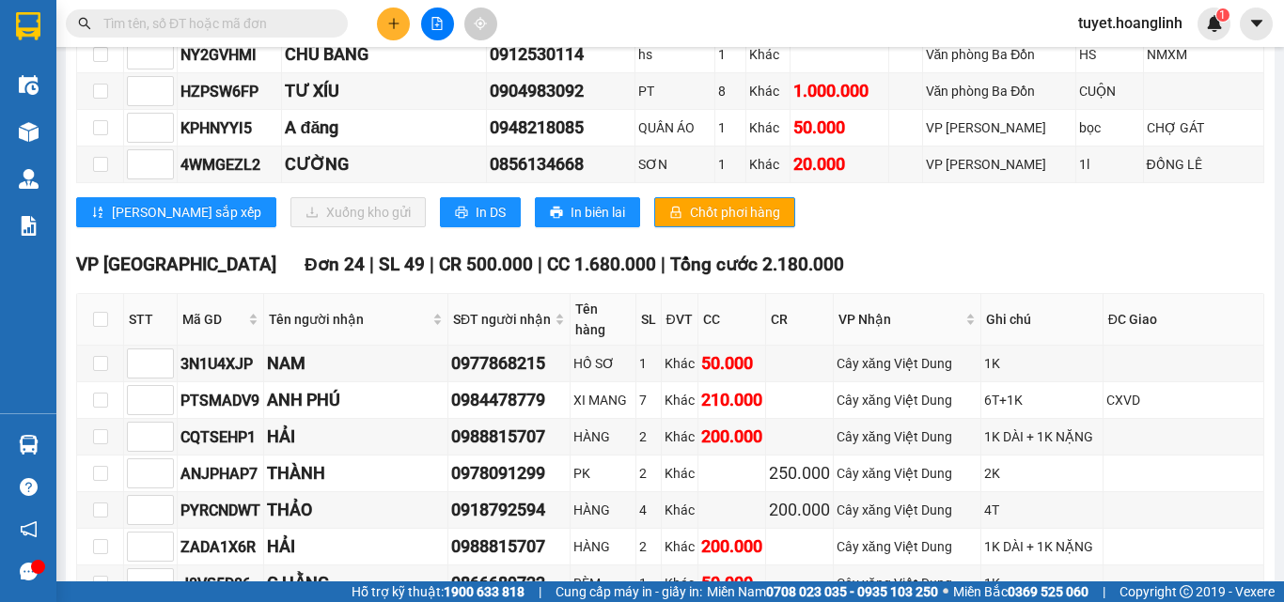
scroll to position [613, 0]
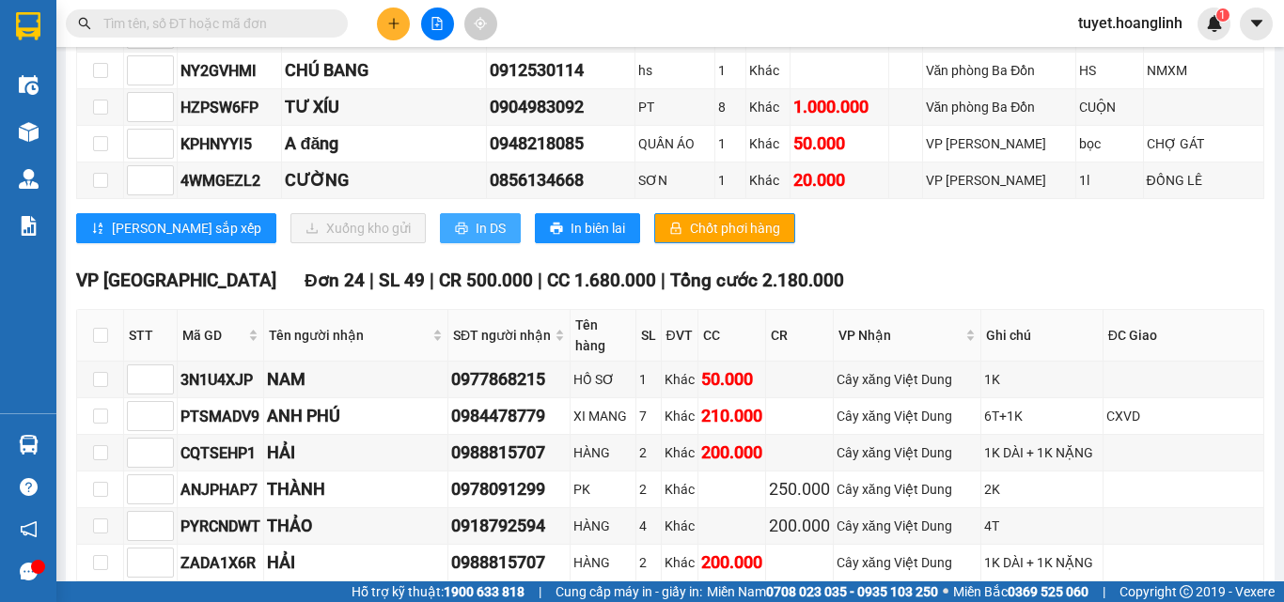
click at [476, 239] on span "In DS" at bounding box center [491, 228] width 30 height 21
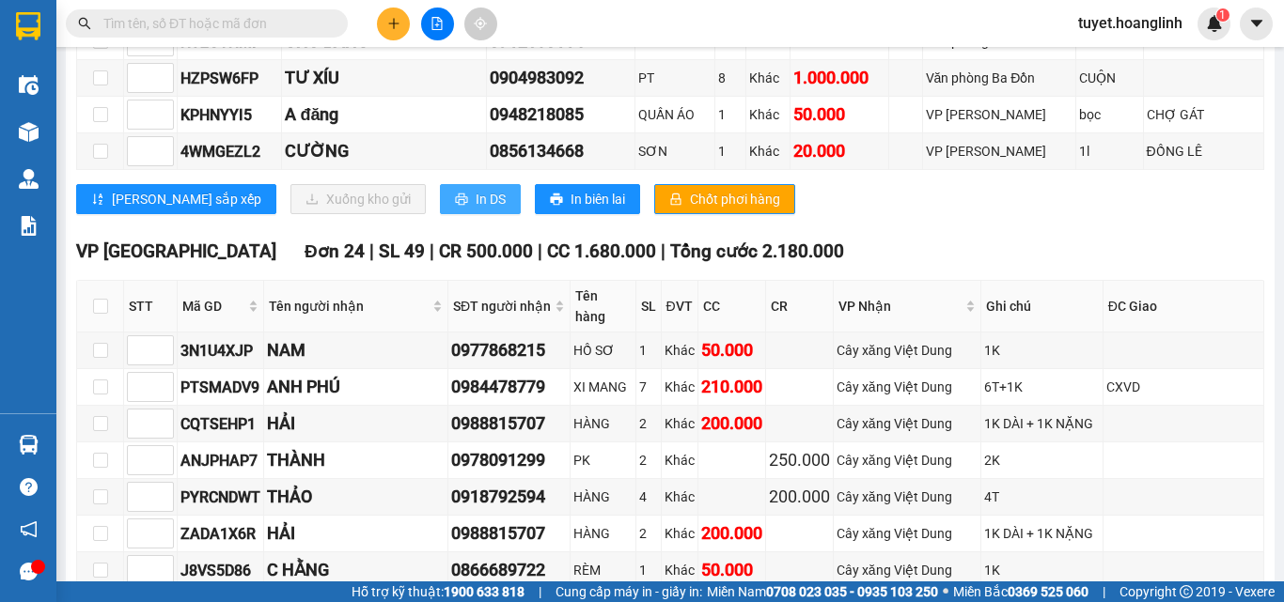
scroll to position [331, 0]
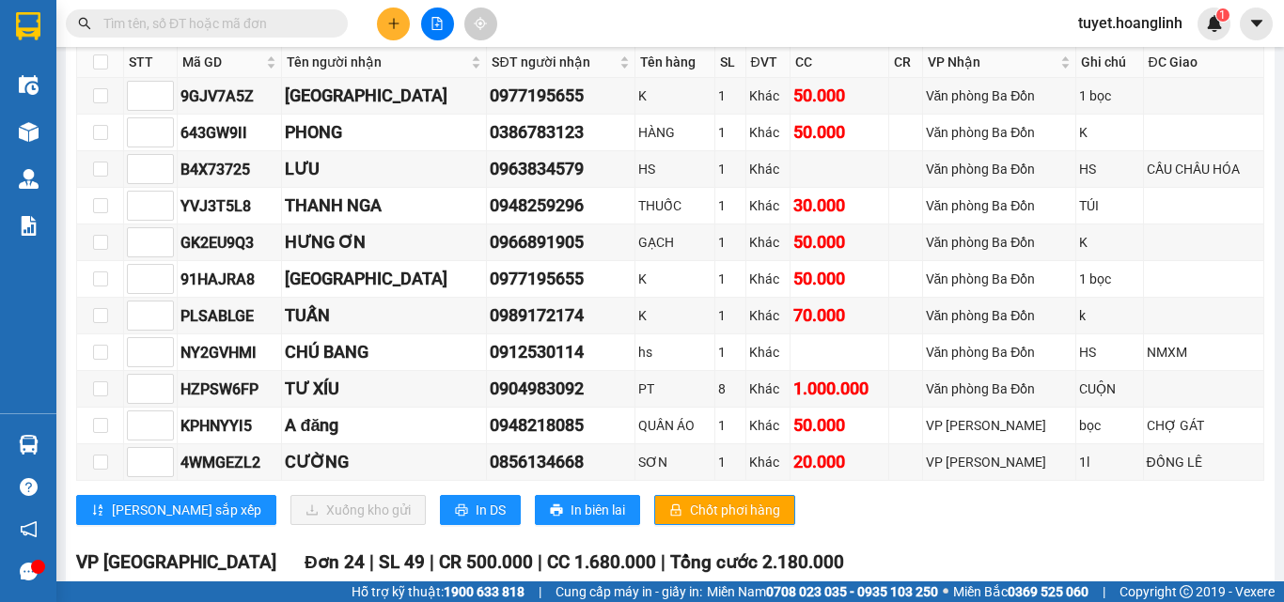
click at [195, 25] on input "text" at bounding box center [214, 23] width 222 height 21
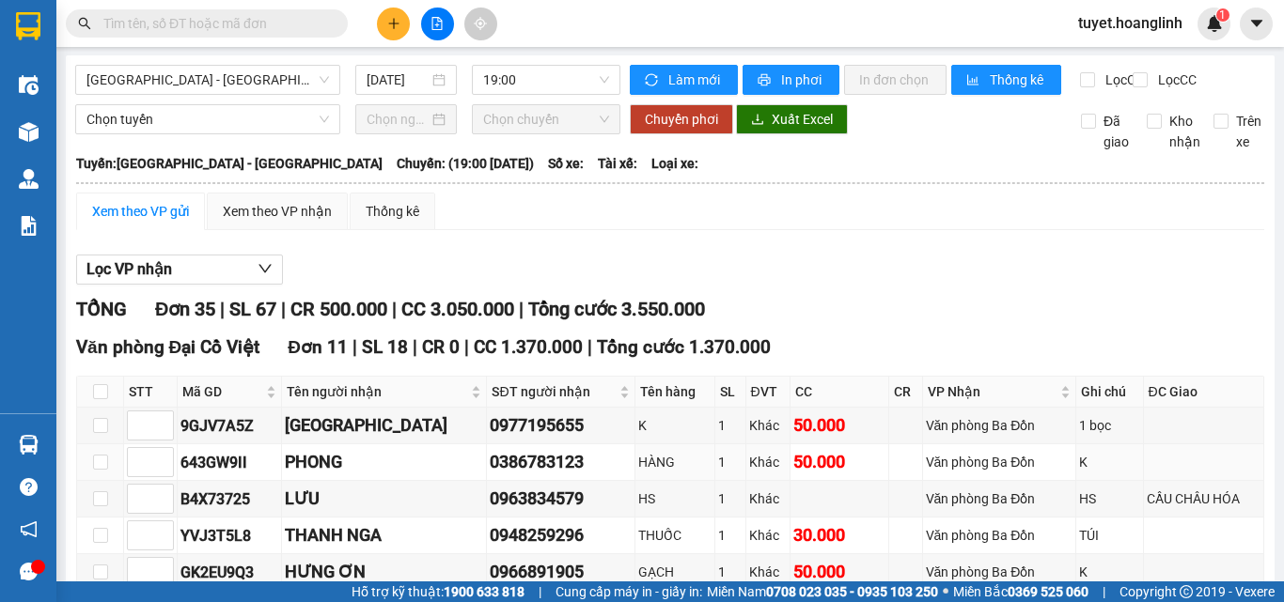
scroll to position [0, 0]
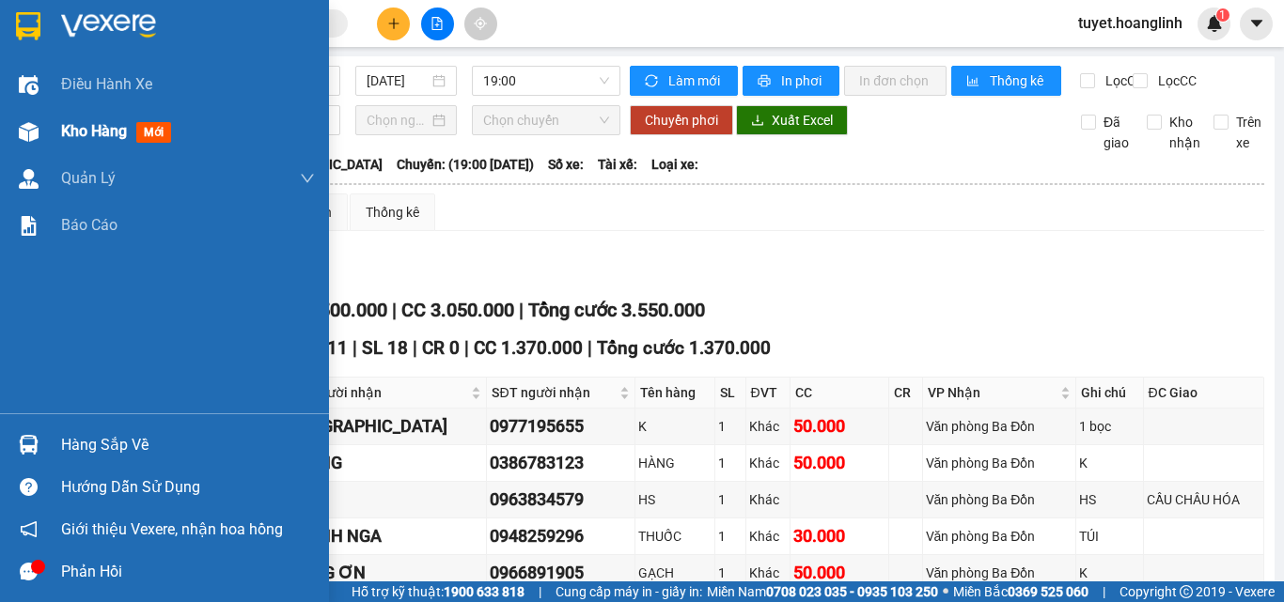
click at [23, 124] on img at bounding box center [29, 132] width 20 height 20
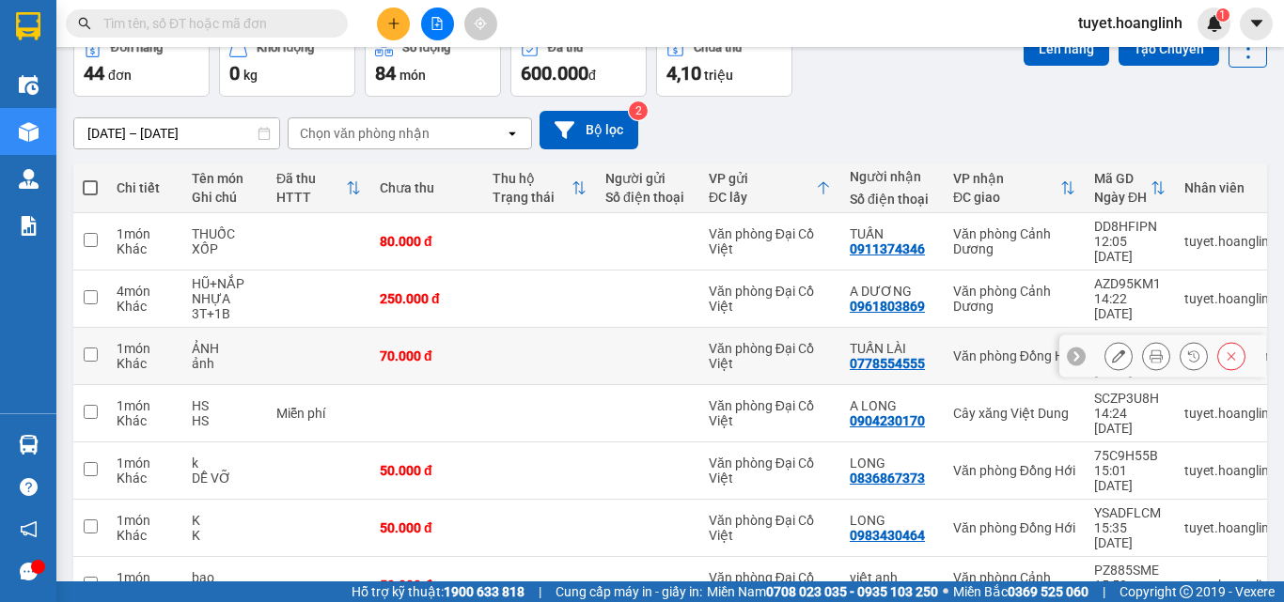
scroll to position [94, 0]
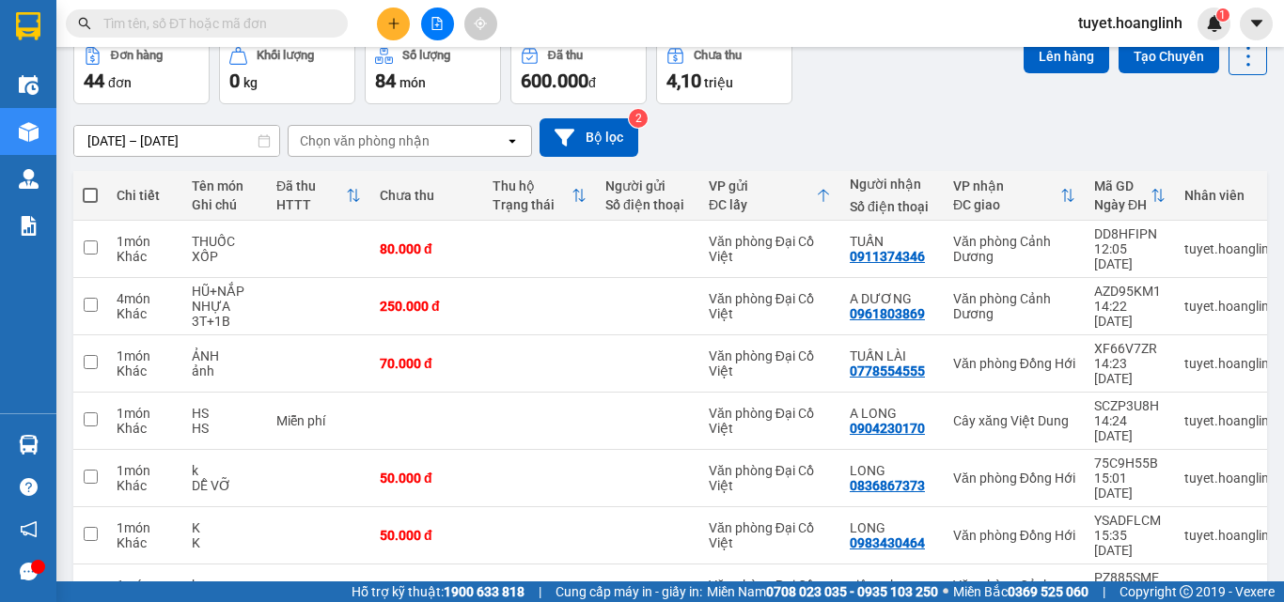
click at [387, 144] on div "Chọn văn phòng nhận" at bounding box center [365, 141] width 130 height 19
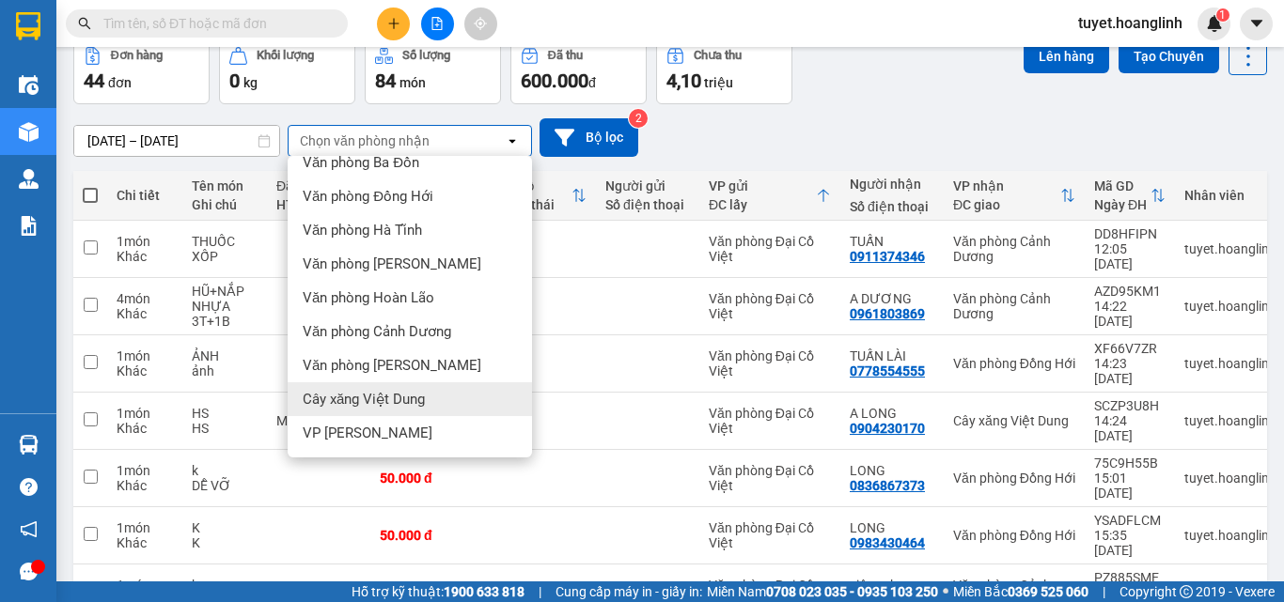
click at [398, 398] on span "Cây xăng Việt Dung" at bounding box center [364, 399] width 122 height 19
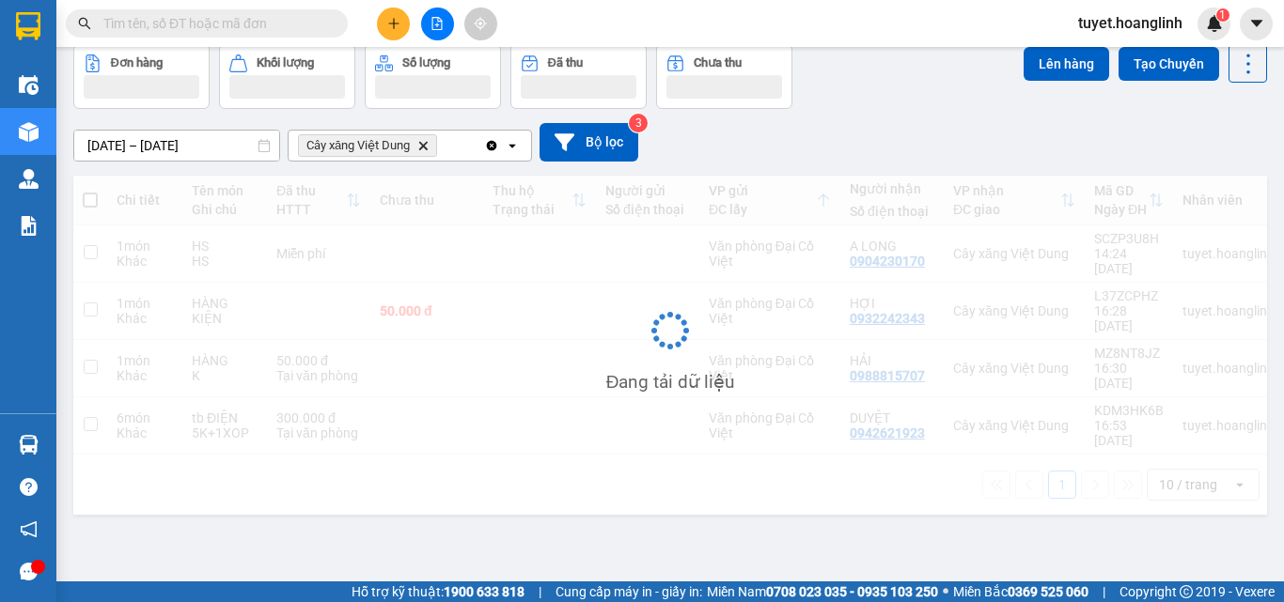
scroll to position [86, 0]
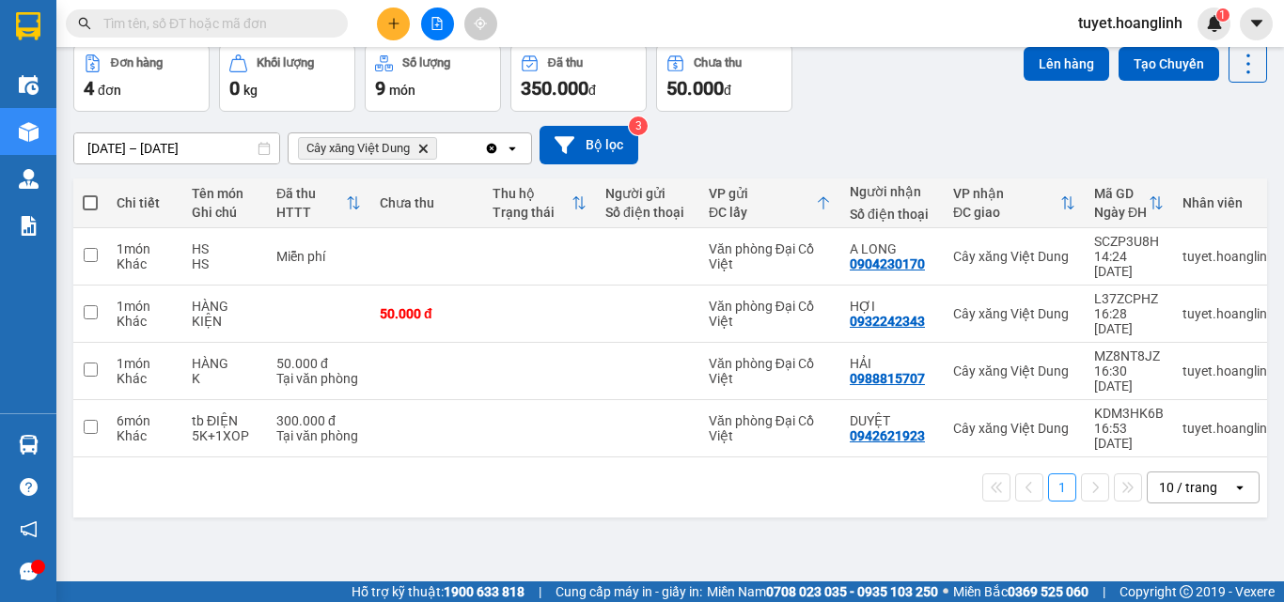
drag, startPoint x: 88, startPoint y: 204, endPoint x: 284, endPoint y: 147, distance: 203.7
click at [88, 202] on span at bounding box center [90, 202] width 15 height 15
click at [90, 194] on input "checkbox" at bounding box center [90, 194] width 0 height 0
checkbox input "true"
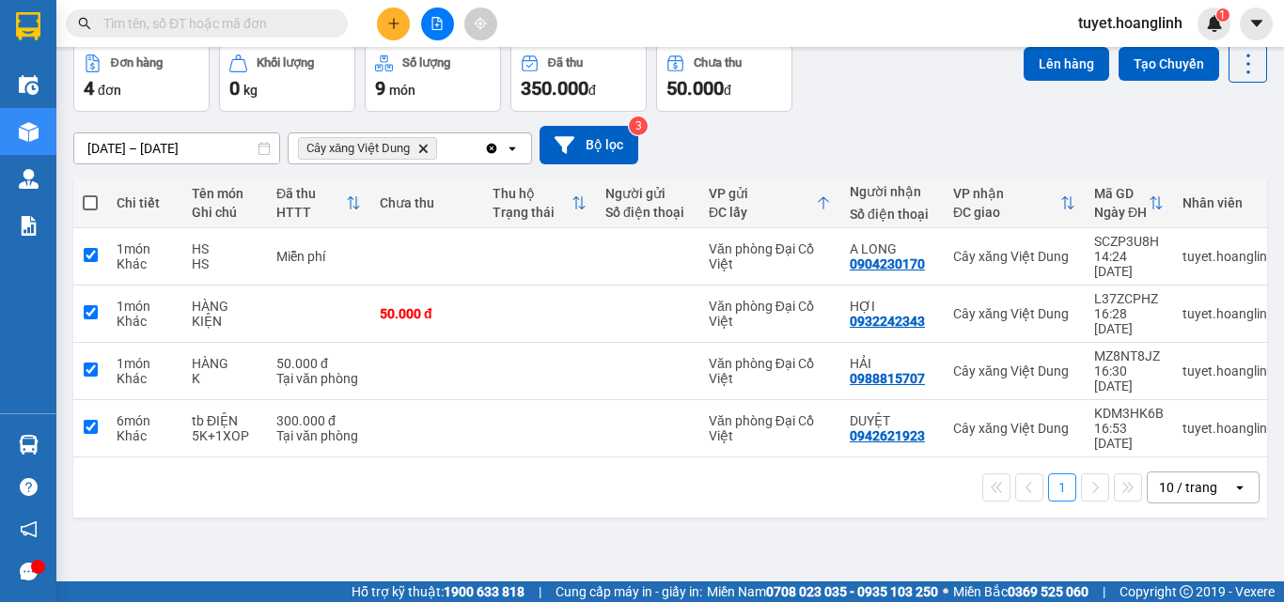
checkbox input "true"
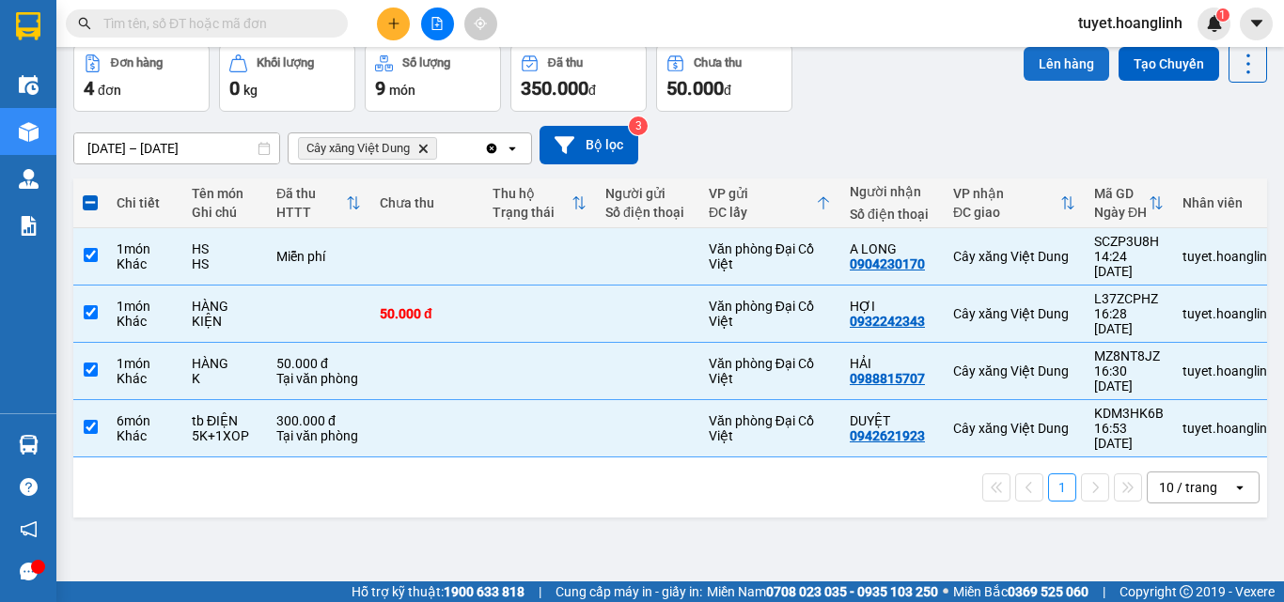
click at [1037, 69] on button "Lên hàng" at bounding box center [1066, 64] width 86 height 34
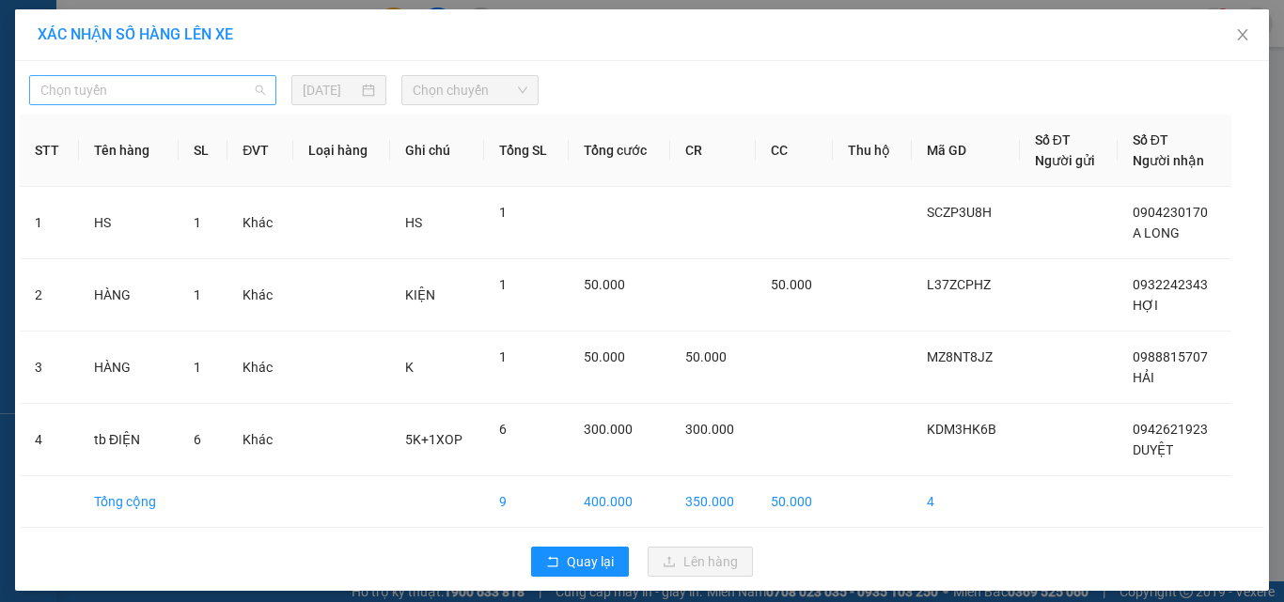
click at [130, 81] on span "Chọn tuyến" at bounding box center [152, 90] width 225 height 28
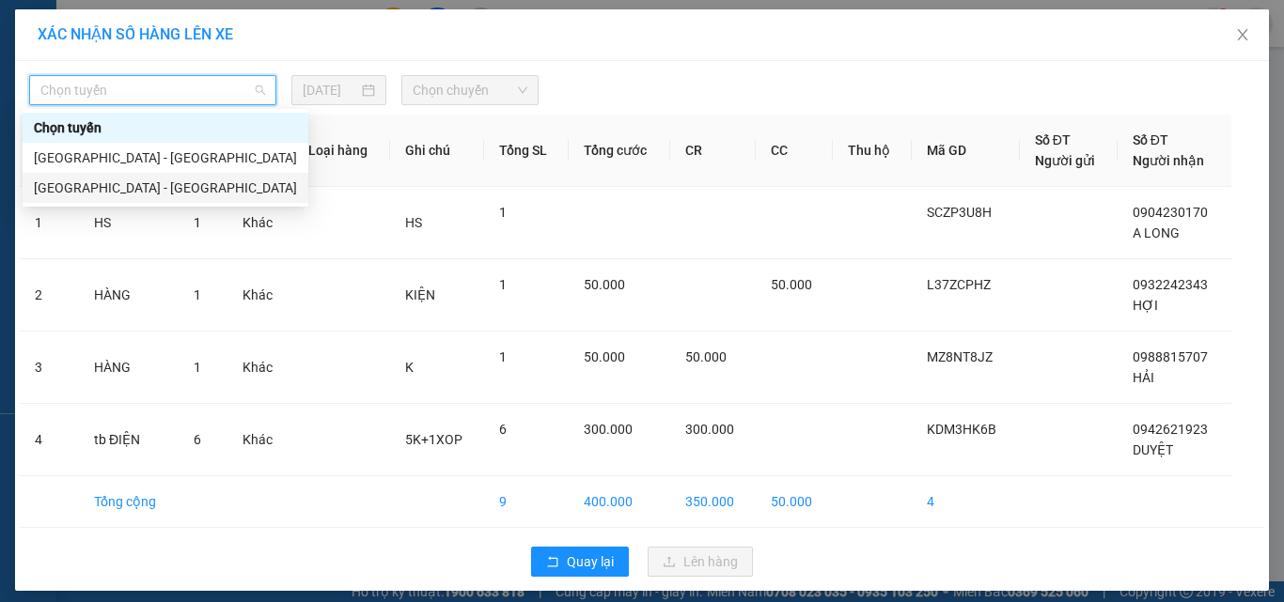
click at [55, 180] on div "[GEOGRAPHIC_DATA] - [GEOGRAPHIC_DATA]" at bounding box center [165, 188] width 263 height 21
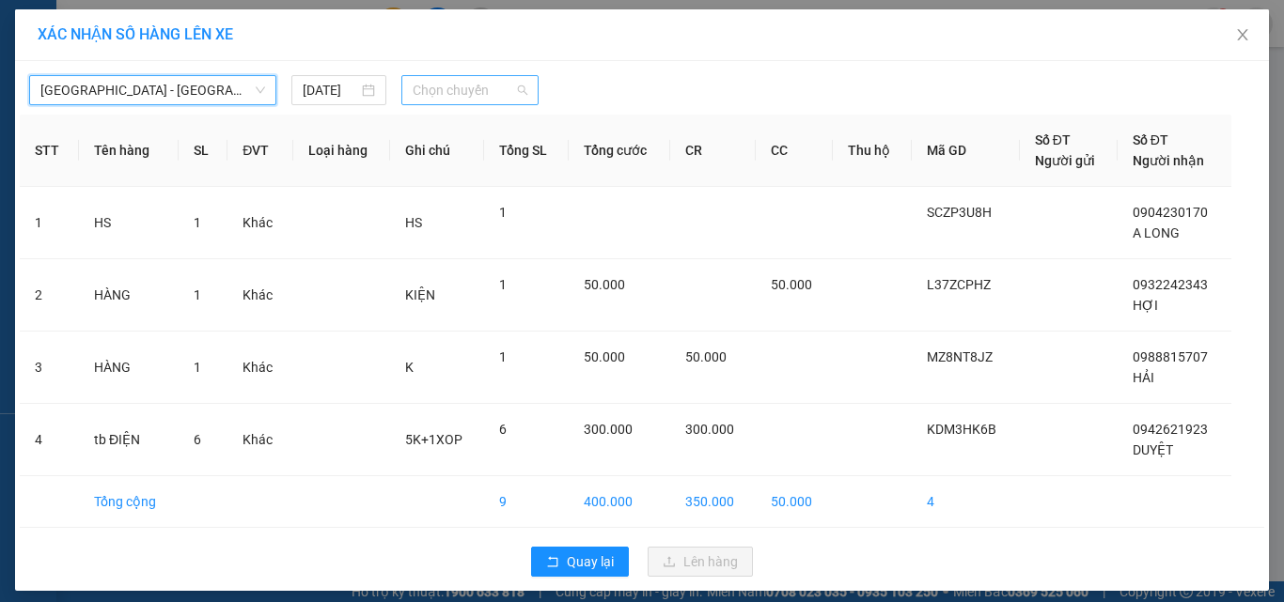
click at [433, 95] on span "Chọn chuyến" at bounding box center [471, 90] width 116 height 28
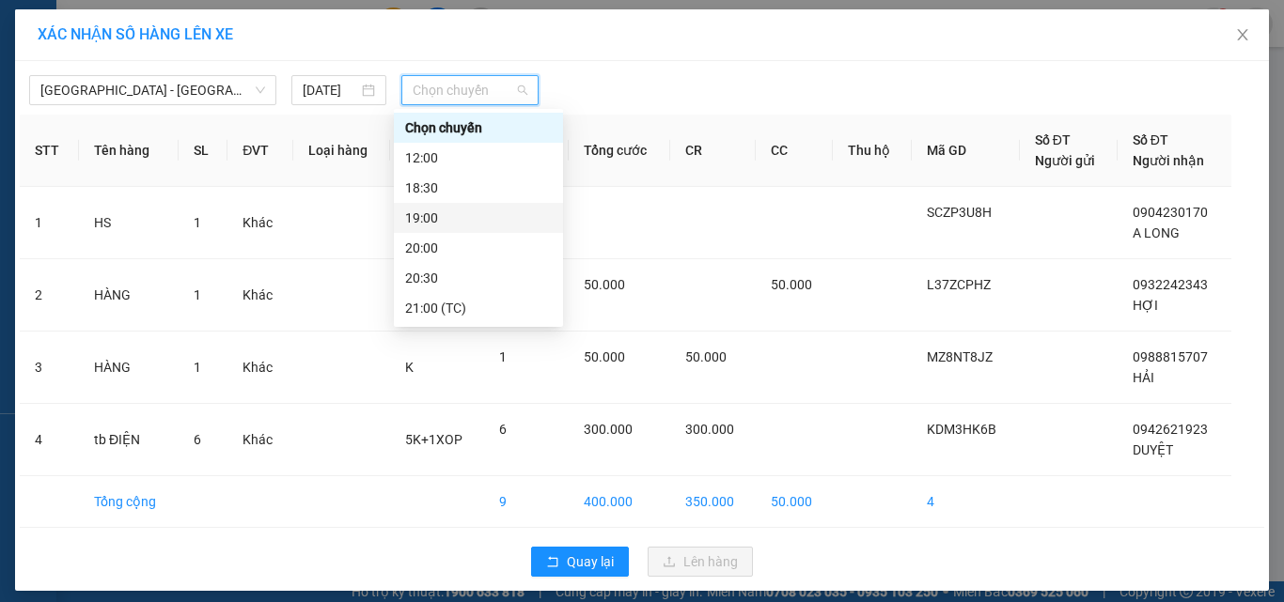
click at [415, 217] on div "19:00" at bounding box center [478, 218] width 147 height 21
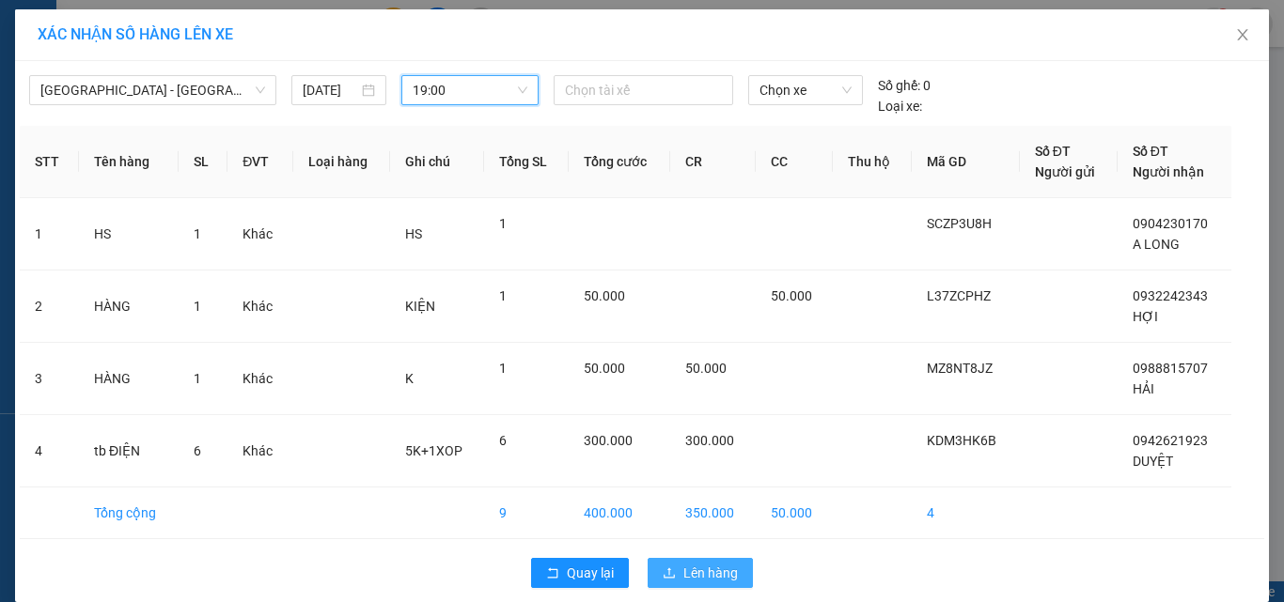
click at [697, 578] on span "Lên hàng" at bounding box center [710, 573] width 55 height 21
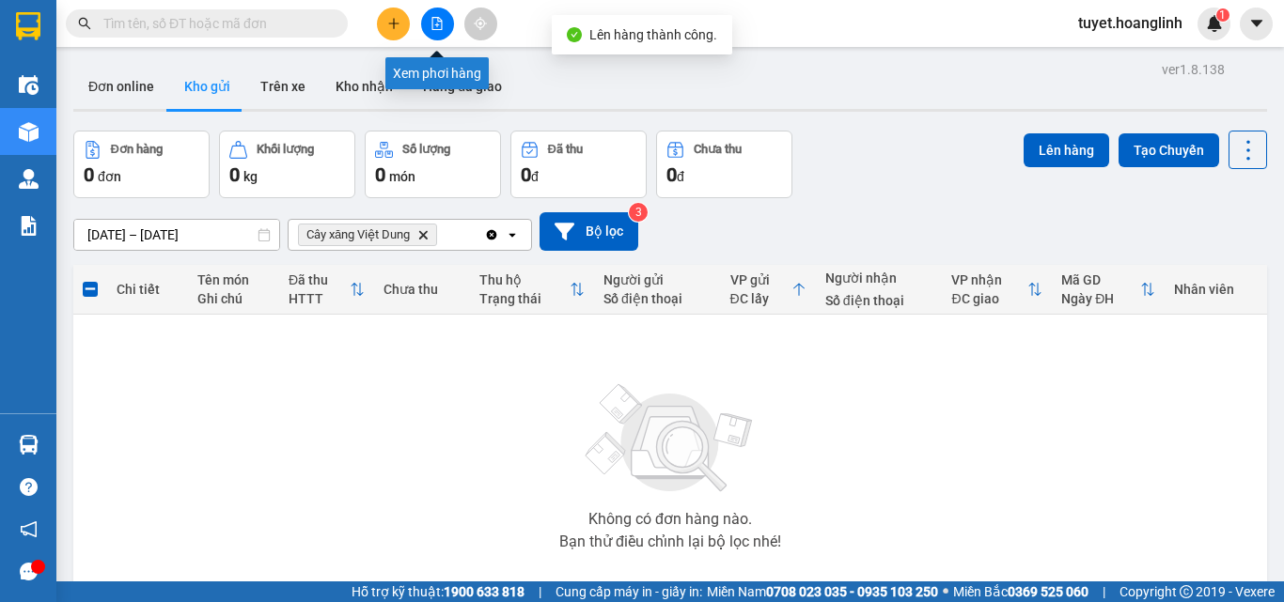
click at [432, 23] on icon "file-add" at bounding box center [437, 23] width 10 height 13
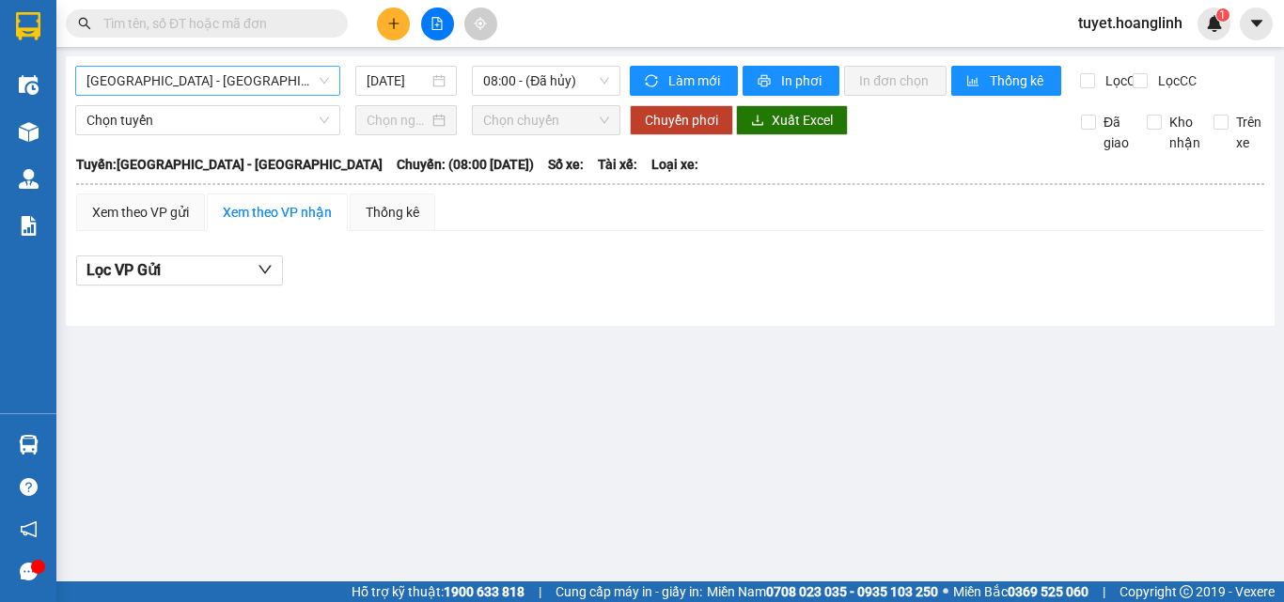
drag, startPoint x: 171, startPoint y: 77, endPoint x: 158, endPoint y: 91, distance: 19.3
click at [169, 78] on span "[GEOGRAPHIC_DATA] - [GEOGRAPHIC_DATA]" at bounding box center [207, 81] width 242 height 28
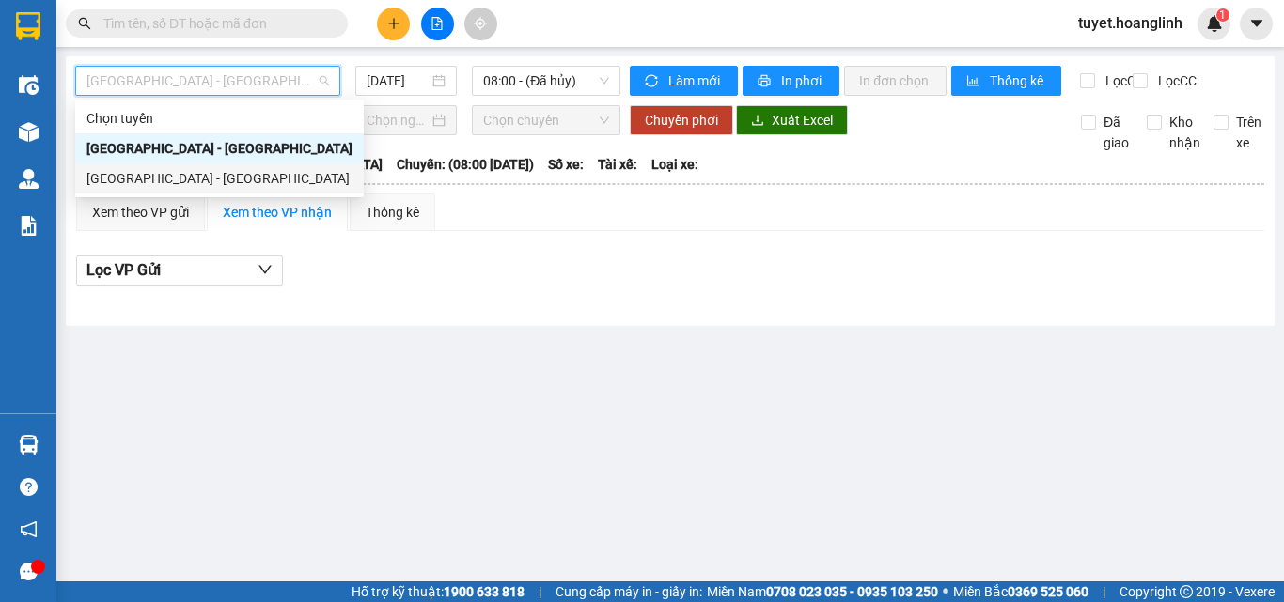
click at [107, 175] on div "[GEOGRAPHIC_DATA] - [GEOGRAPHIC_DATA]" at bounding box center [219, 178] width 266 height 21
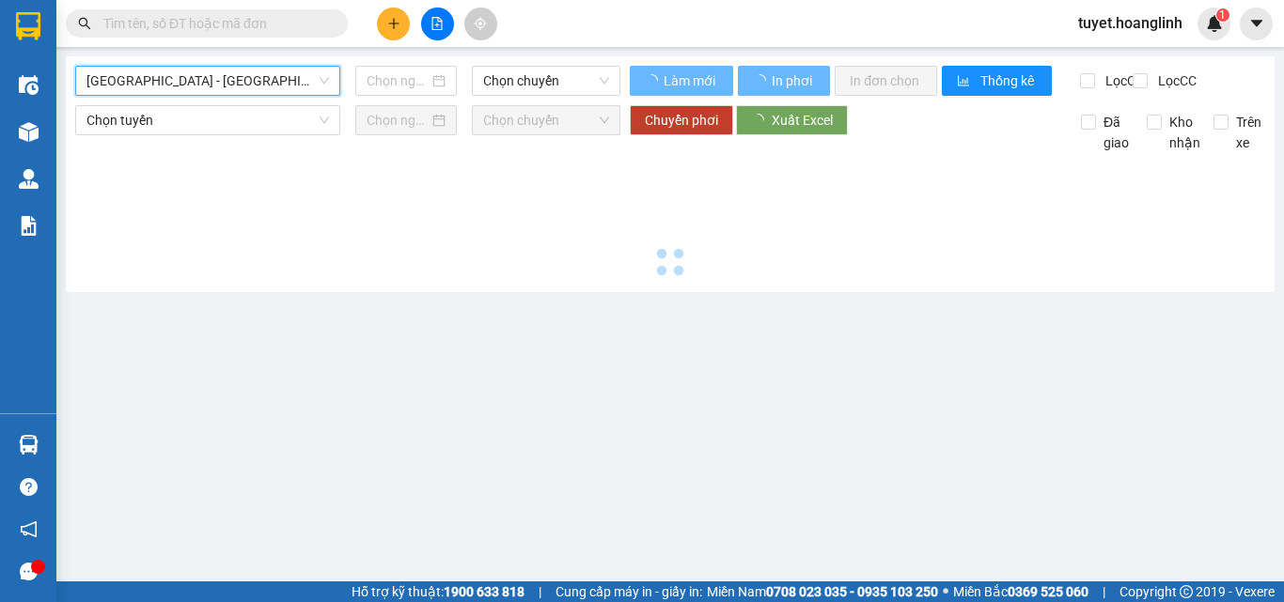
type input "[DATE]"
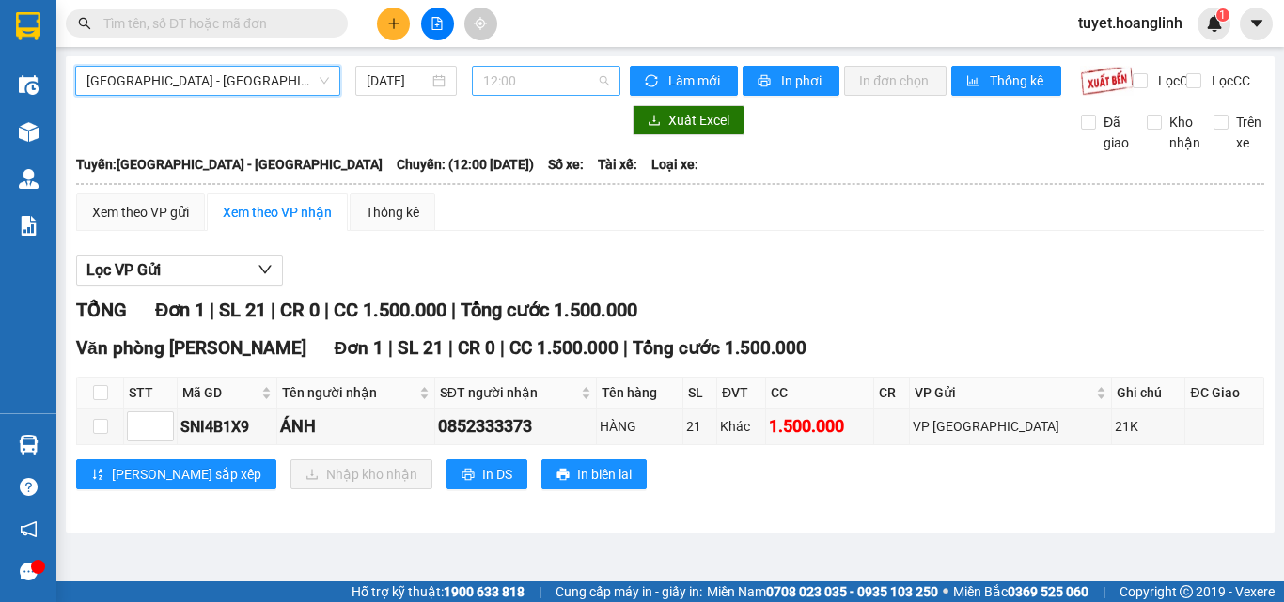
click at [528, 72] on span "12:00" at bounding box center [546, 81] width 126 height 28
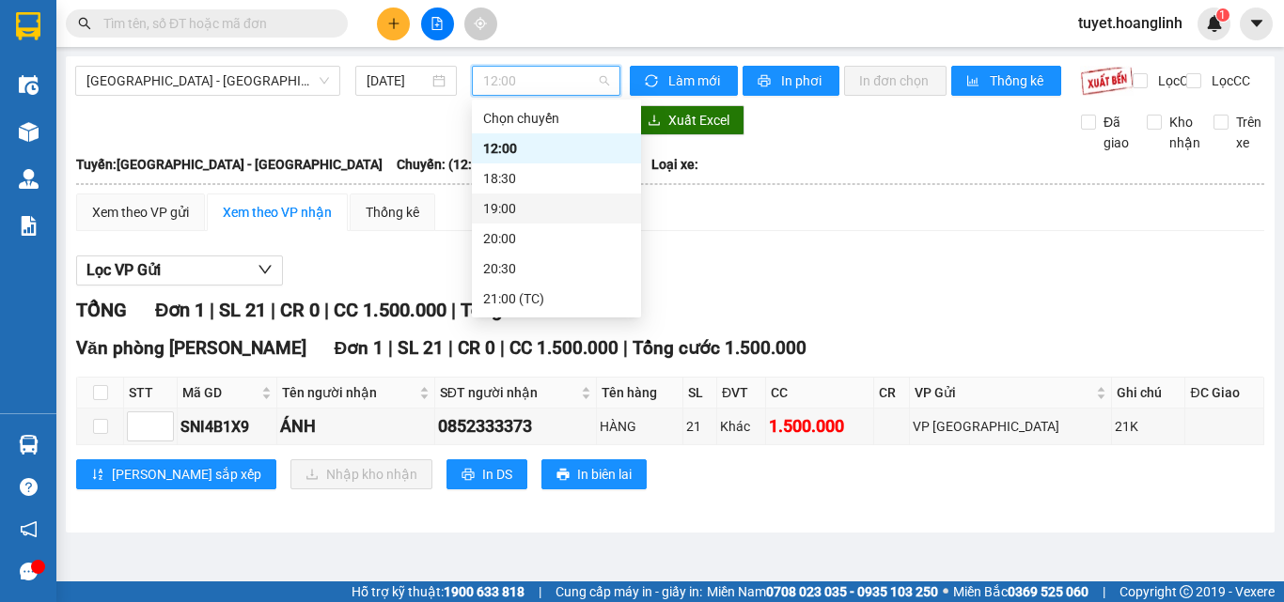
click at [501, 209] on div "19:00" at bounding box center [556, 208] width 147 height 21
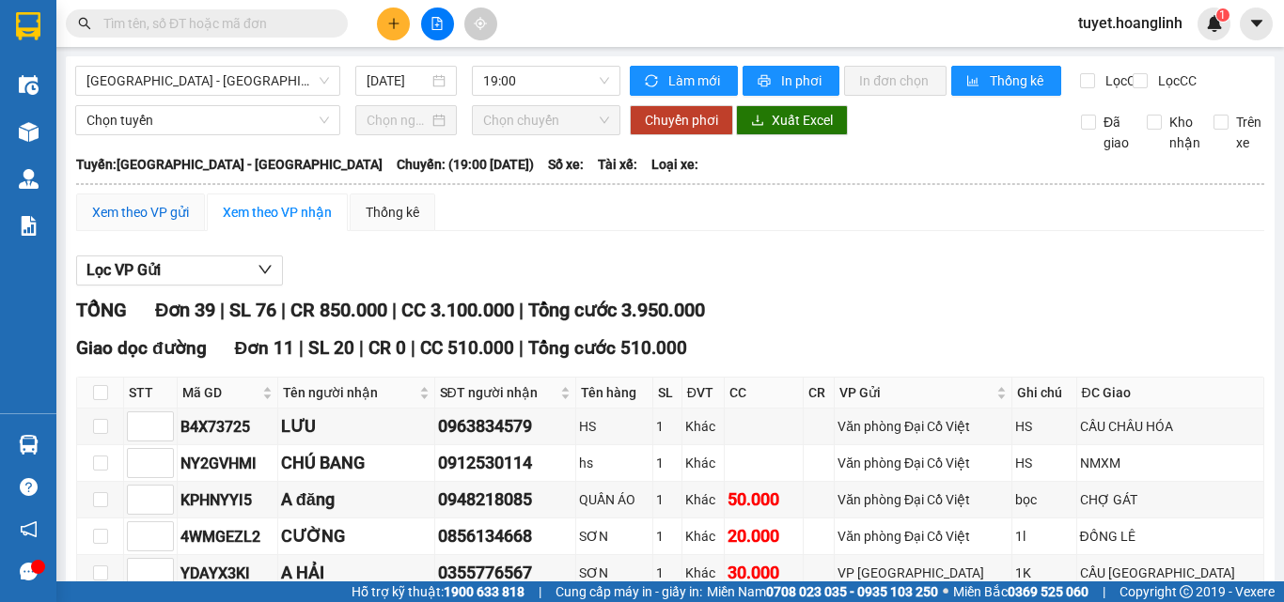
click at [131, 222] on div "Xem theo VP gửi" at bounding box center [140, 212] width 97 height 21
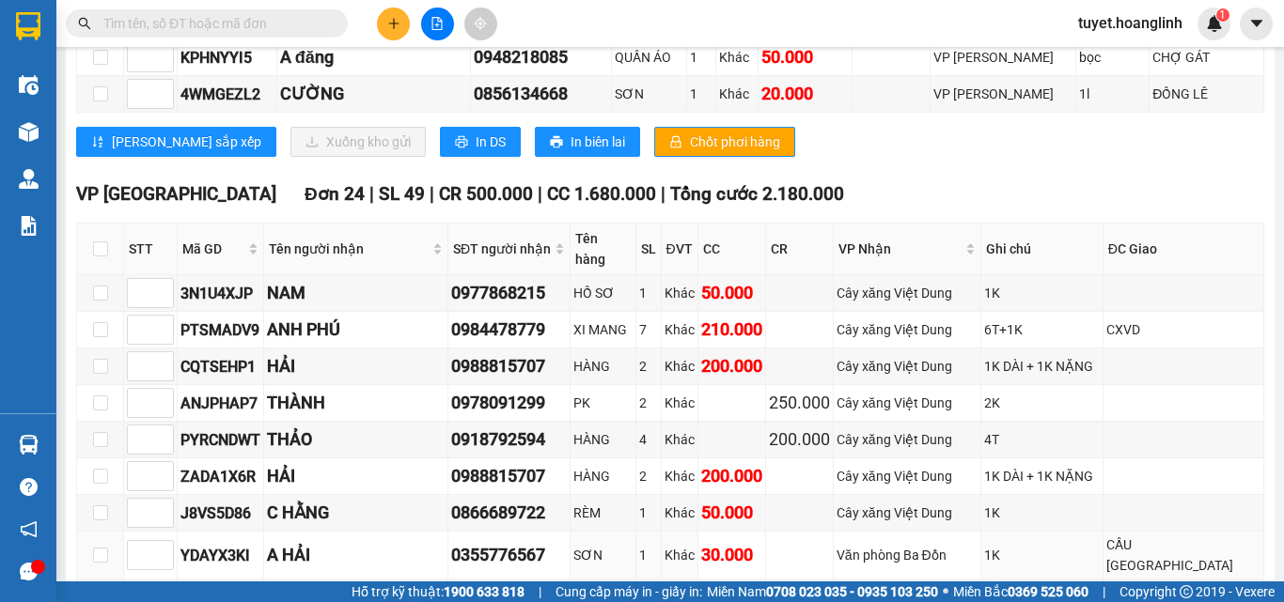
scroll to position [752, 0]
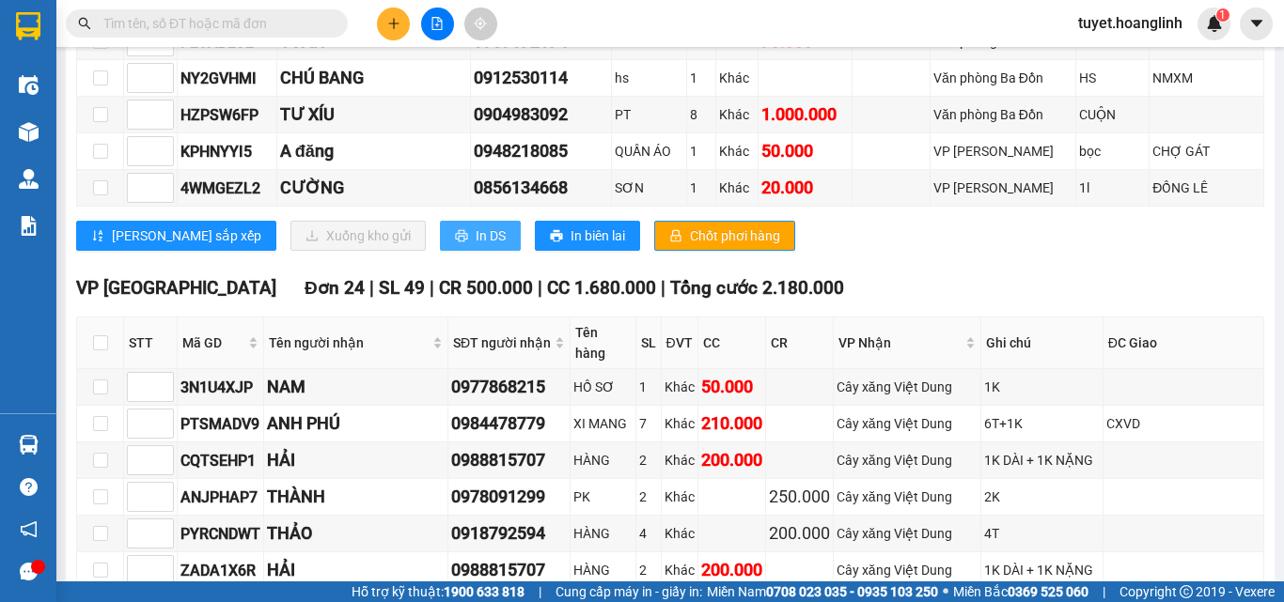
click at [476, 246] on span "In DS" at bounding box center [491, 236] width 30 height 21
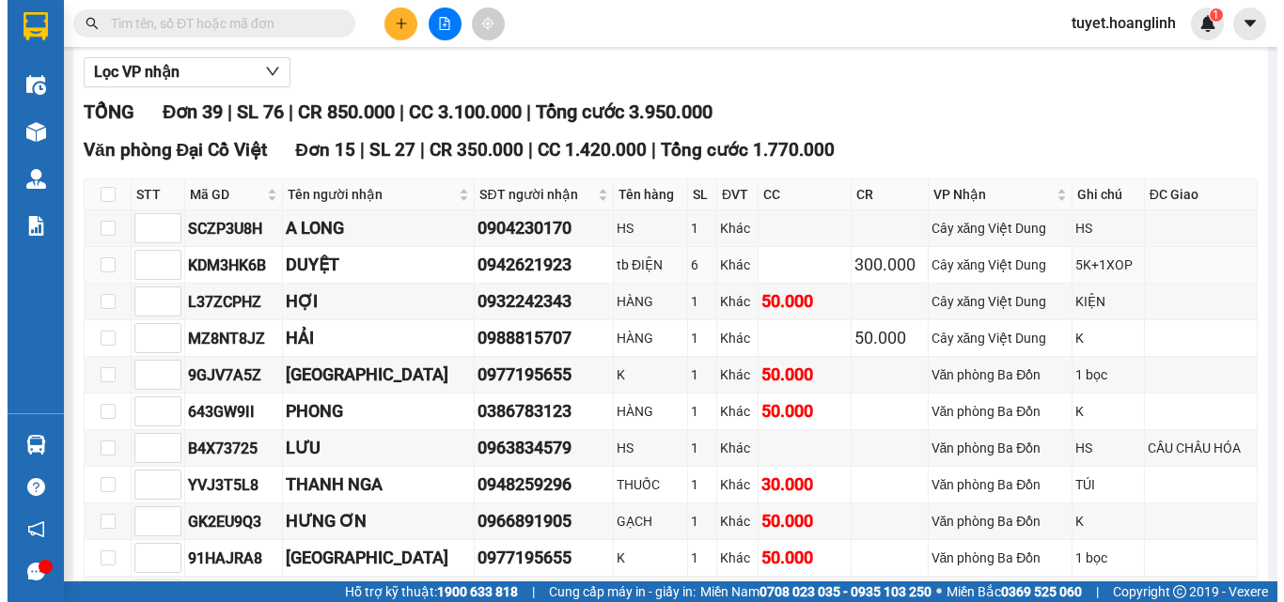
scroll to position [94, 0]
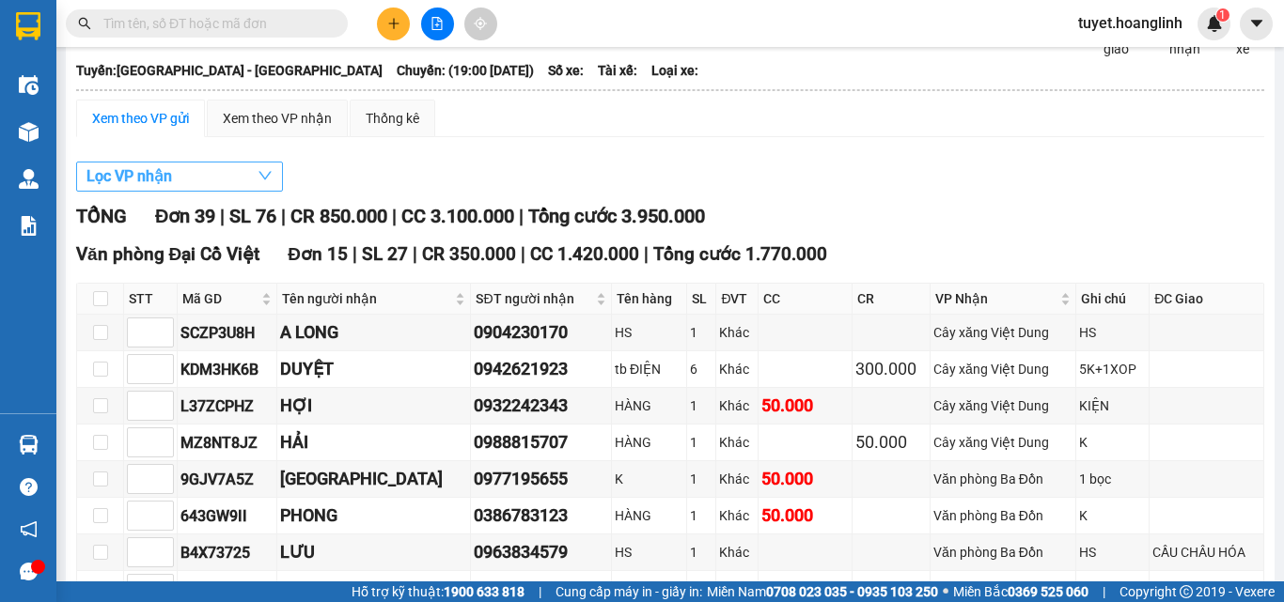
click at [199, 192] on button "Lọc VP nhận" at bounding box center [179, 177] width 207 height 30
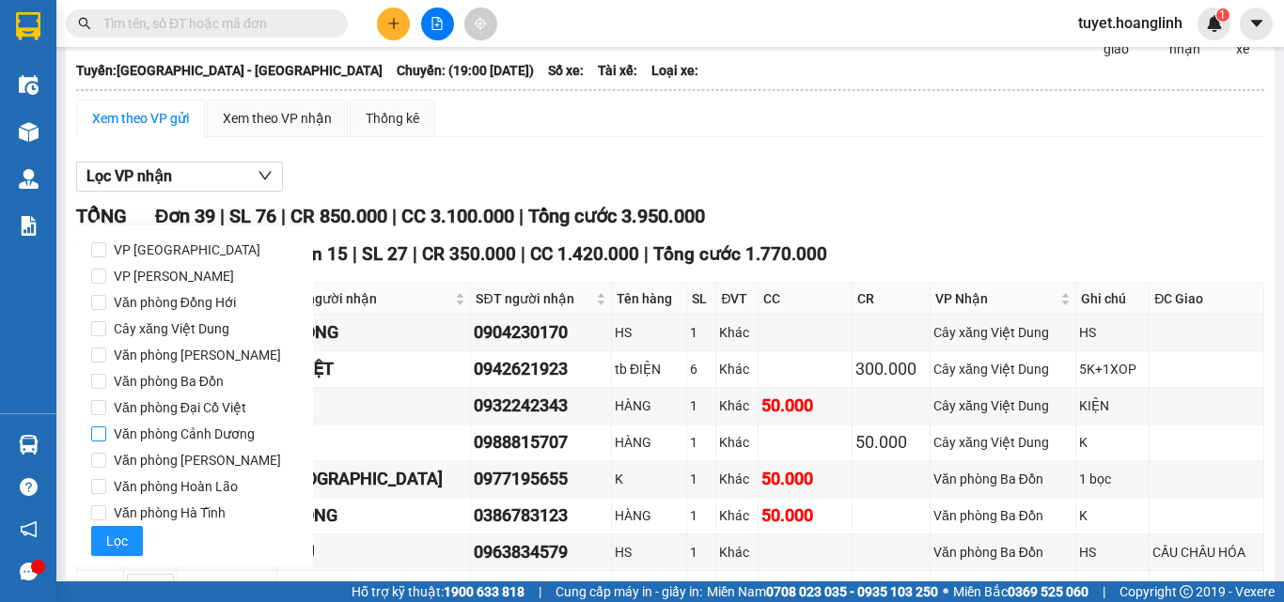
click at [95, 428] on input "Văn phòng Cảnh Dương" at bounding box center [98, 434] width 15 height 15
checkbox input "true"
click at [116, 539] on span "Lọc" at bounding box center [117, 541] width 22 height 21
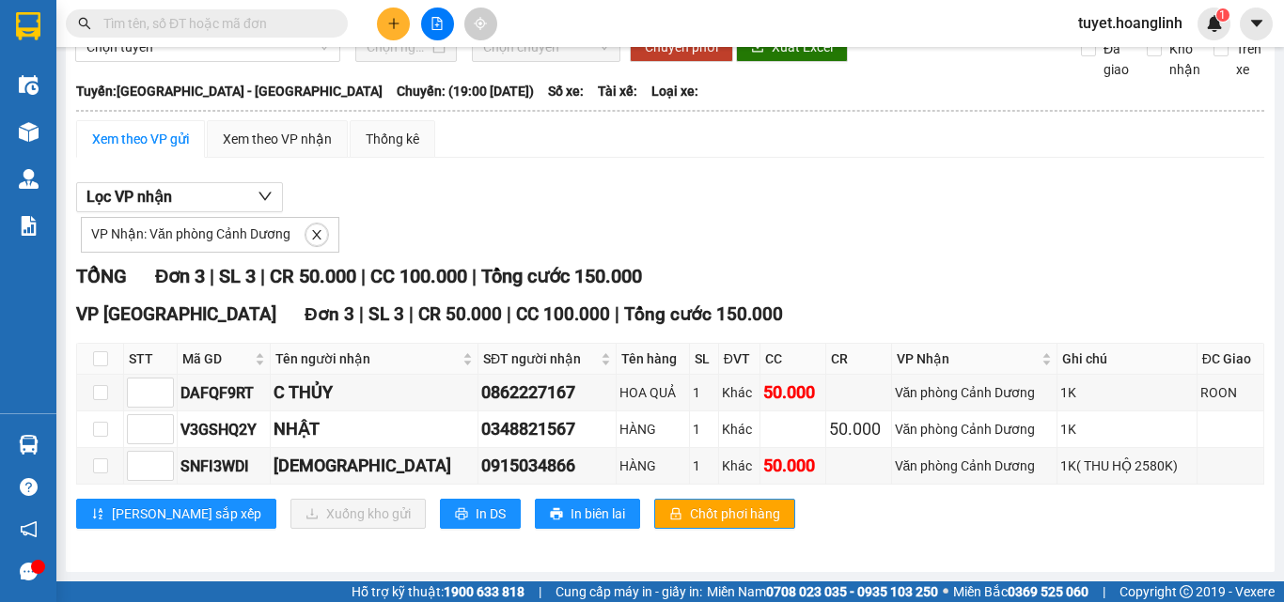
scroll to position [89, 0]
click at [306, 231] on span "close" at bounding box center [316, 234] width 21 height 13
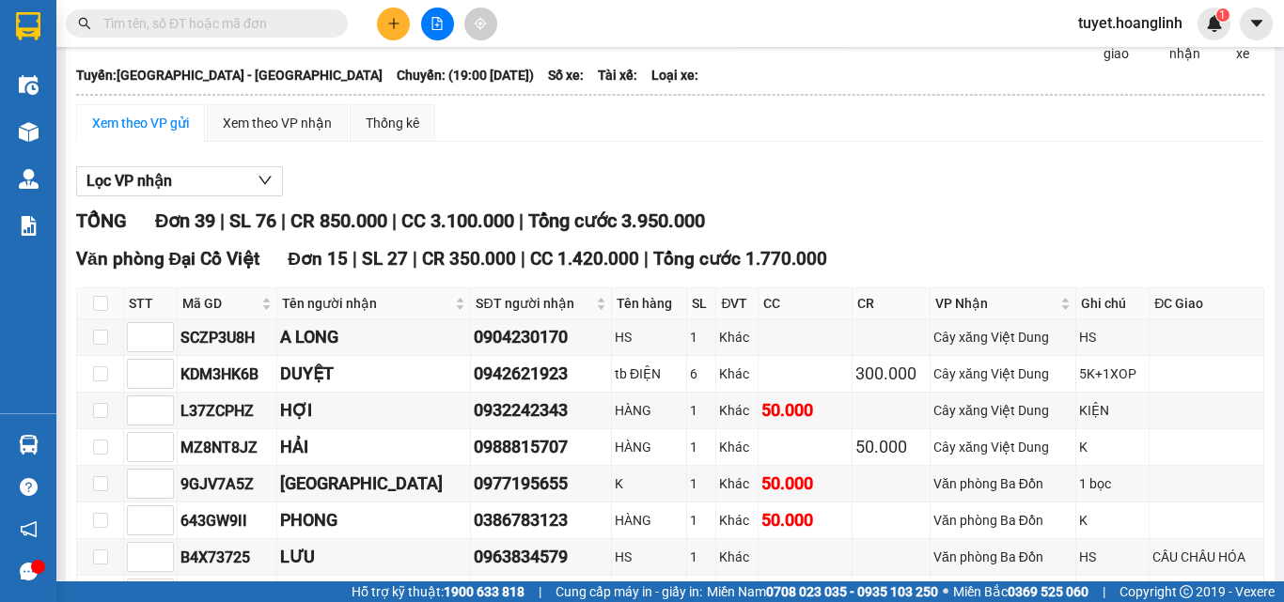
scroll to position [0, 0]
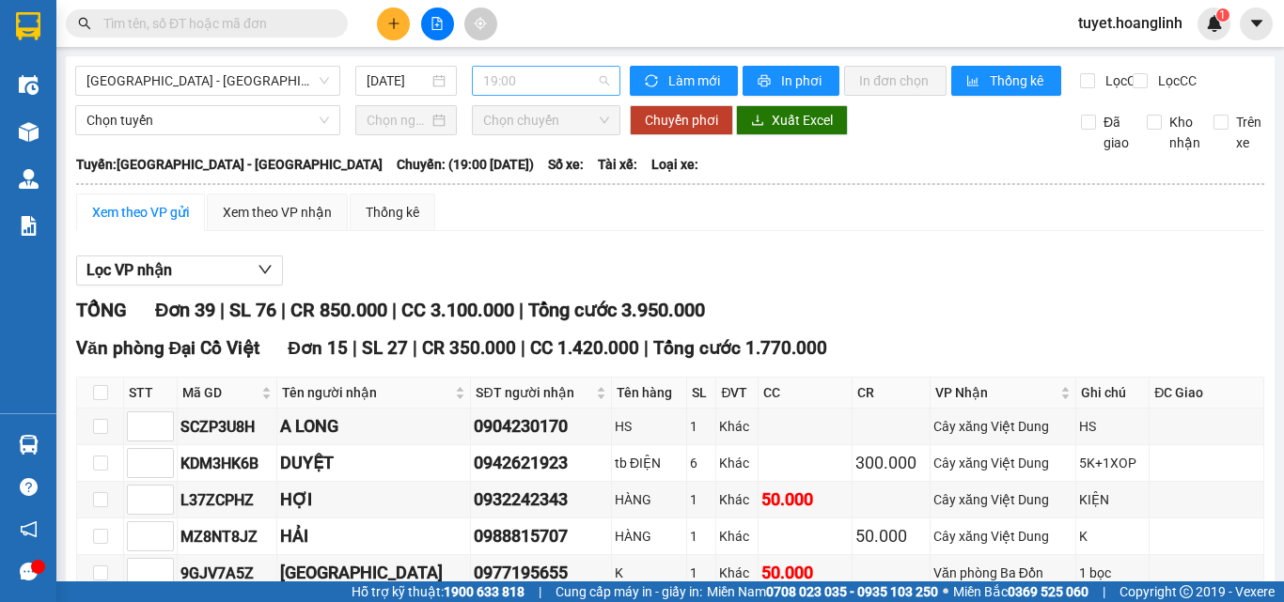
click at [525, 80] on span "19:00" at bounding box center [546, 81] width 126 height 28
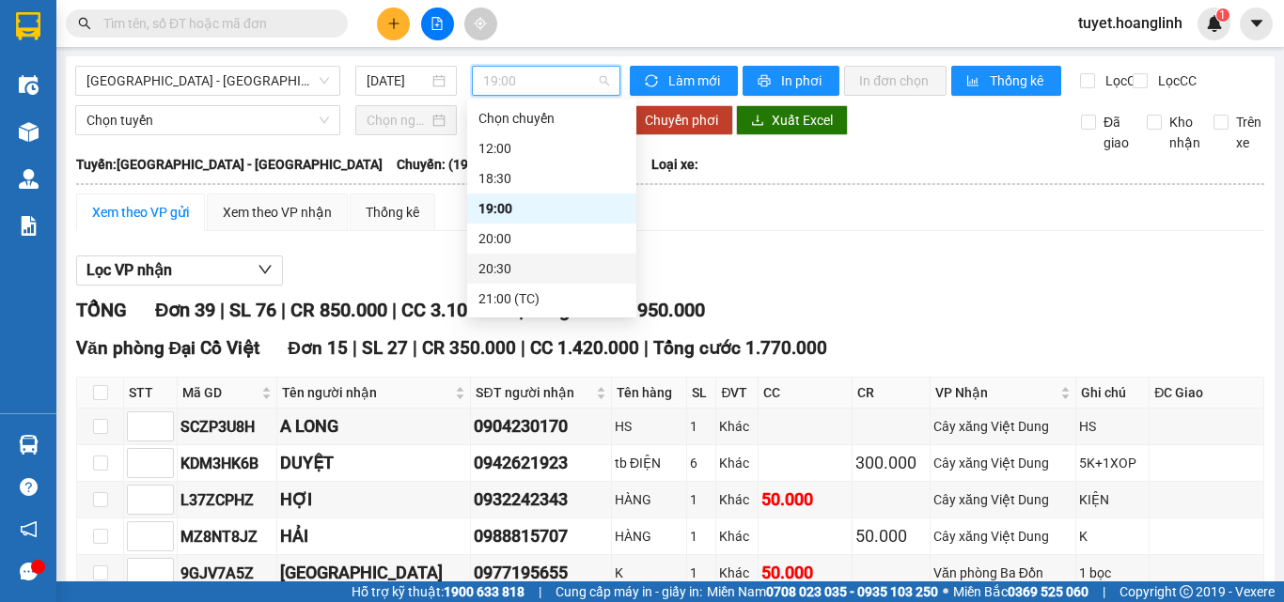
click at [489, 273] on div "20:30" at bounding box center [551, 268] width 147 height 21
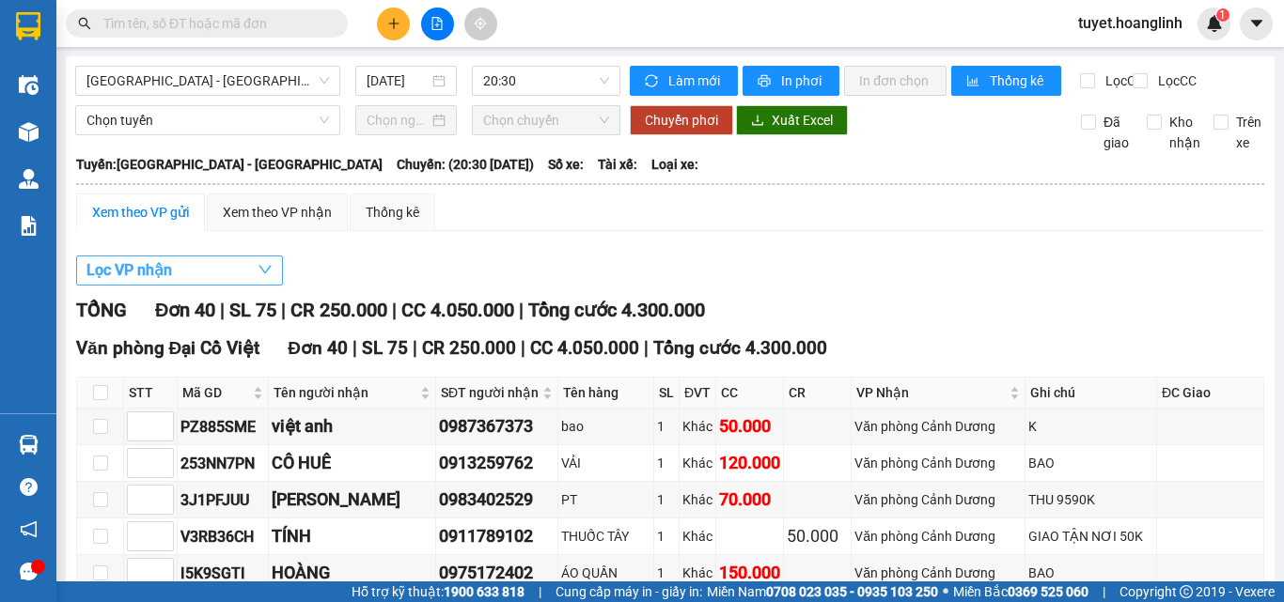
click at [162, 282] on span "Lọc VP nhận" at bounding box center [129, 269] width 86 height 23
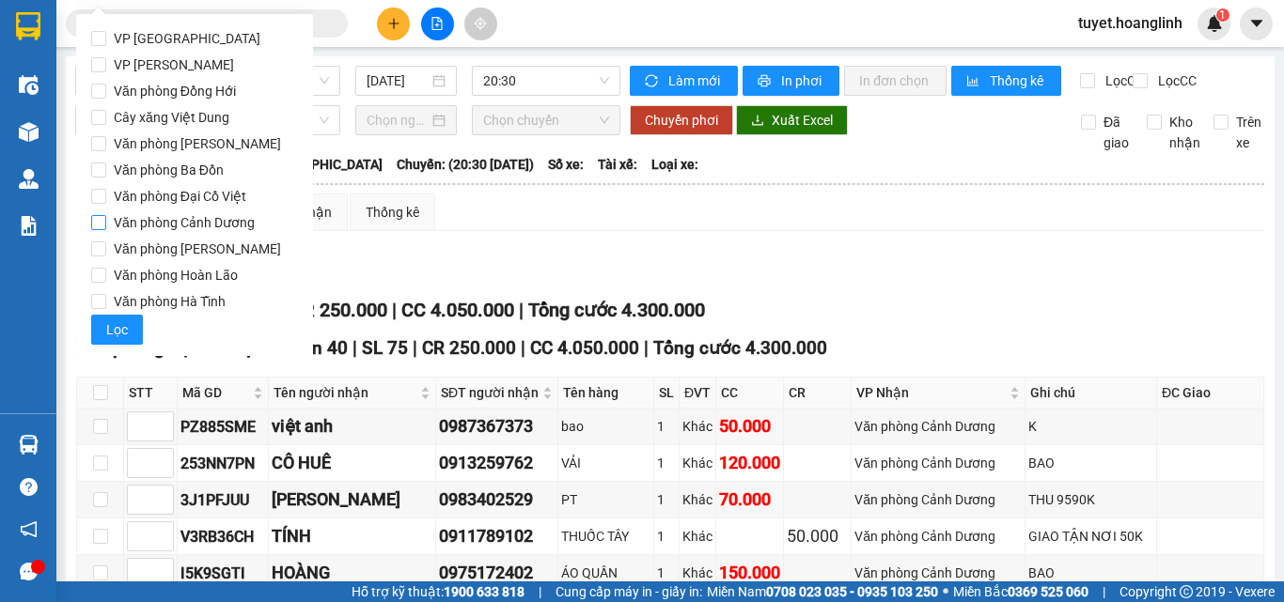
click at [181, 217] on span "Văn phòng Cảnh Dương" at bounding box center [184, 223] width 156 height 26
click at [106, 217] on input "Văn phòng Cảnh Dương" at bounding box center [98, 222] width 15 height 15
checkbox input "true"
click at [118, 328] on span "Lọc" at bounding box center [117, 330] width 22 height 21
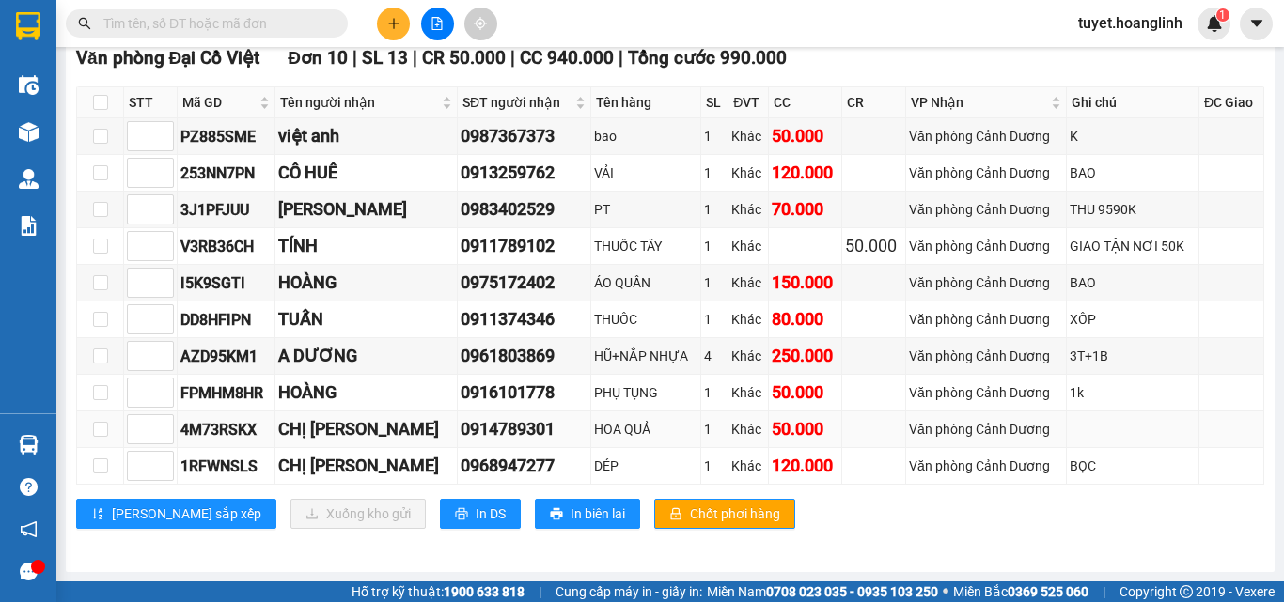
scroll to position [346, 0]
click at [440, 515] on button "In DS" at bounding box center [480, 514] width 81 height 30
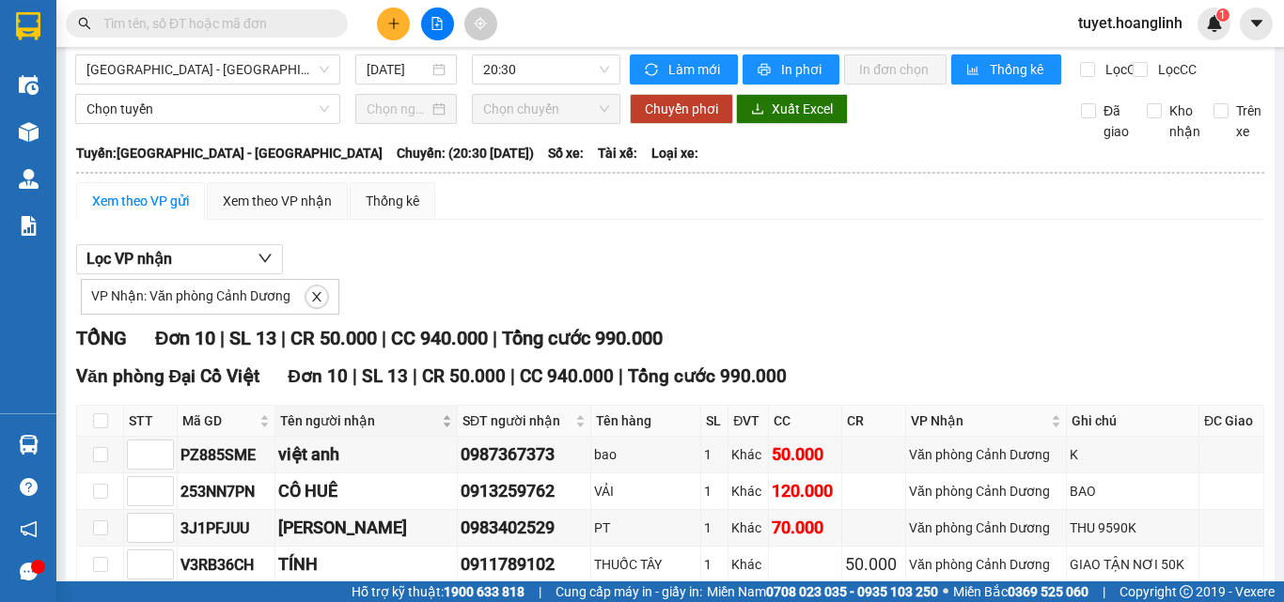
scroll to position [0, 0]
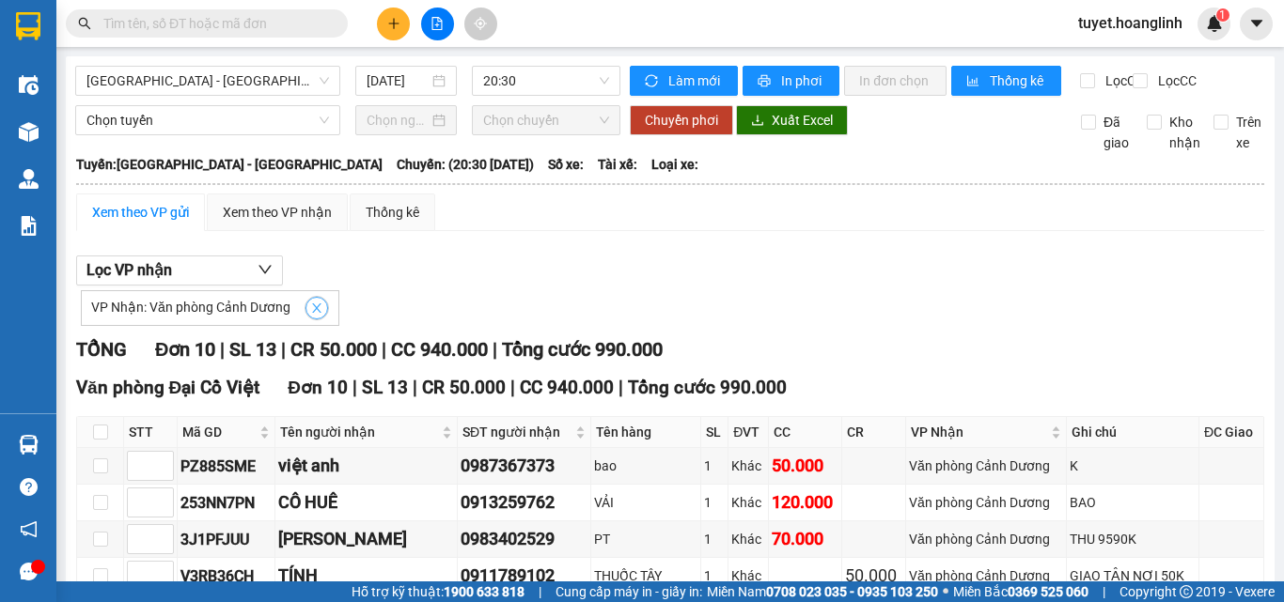
click at [321, 315] on span "close" at bounding box center [316, 308] width 21 height 13
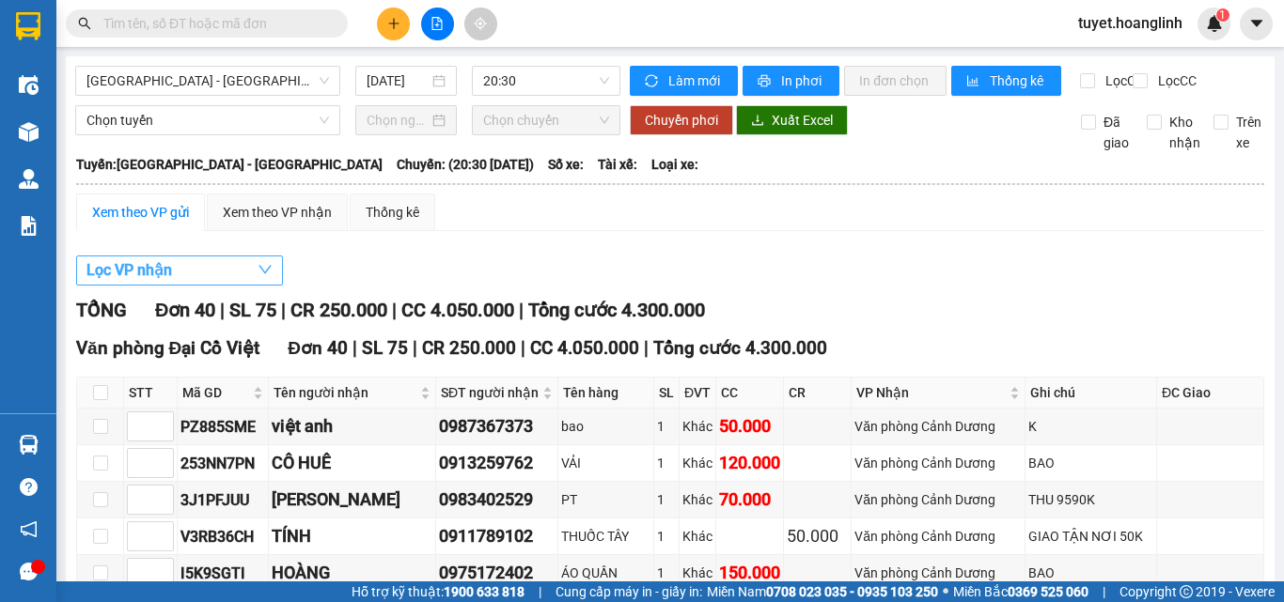
click at [207, 286] on button "Lọc VP nhận" at bounding box center [179, 271] width 207 height 30
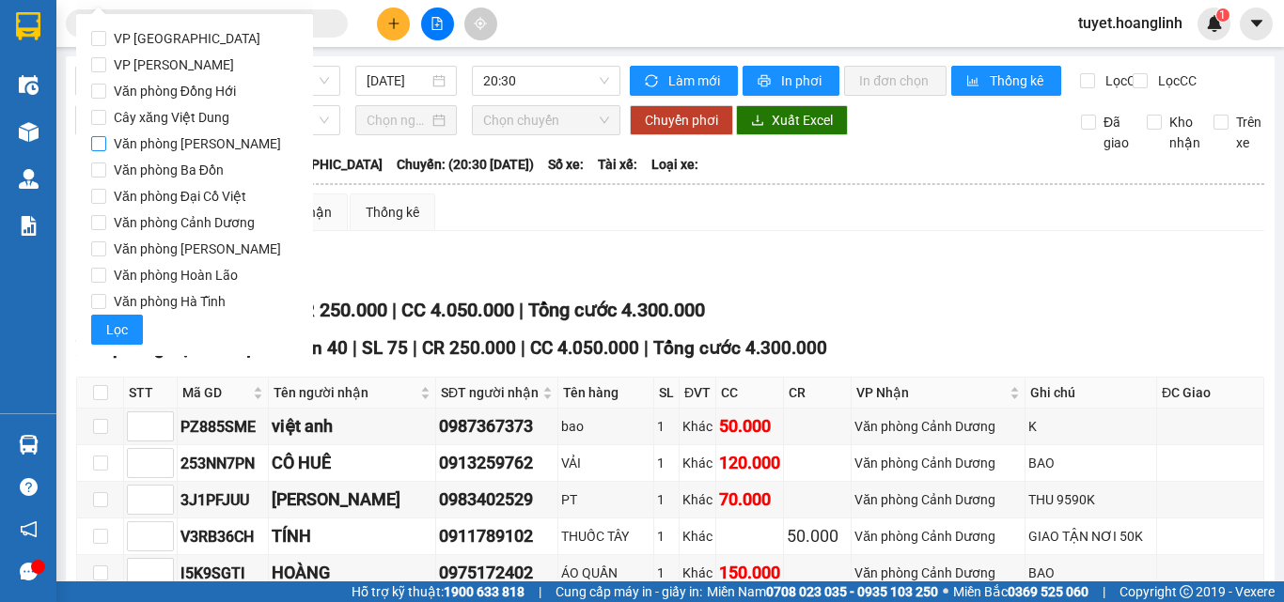
click at [102, 144] on input "Văn phòng [PERSON_NAME]" at bounding box center [98, 143] width 15 height 15
checkbox input "true"
click at [107, 328] on span "Lọc" at bounding box center [117, 330] width 22 height 21
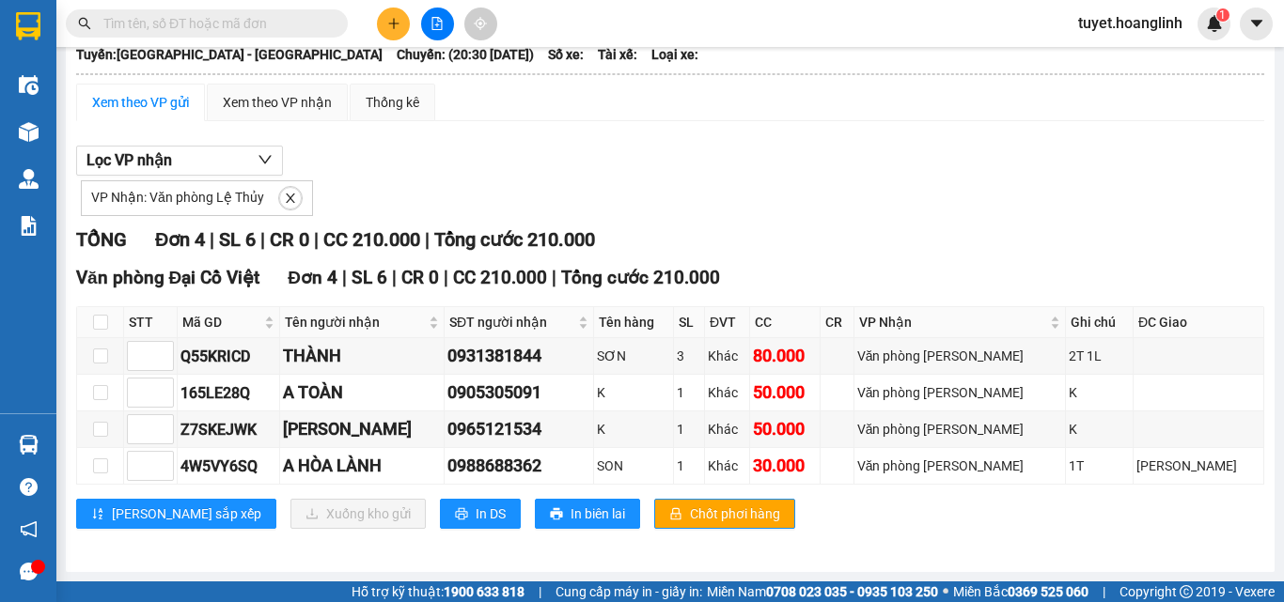
scroll to position [126, 0]
click at [476, 516] on span "In DS" at bounding box center [491, 514] width 30 height 21
click at [291, 195] on icon "close" at bounding box center [290, 198] width 13 height 13
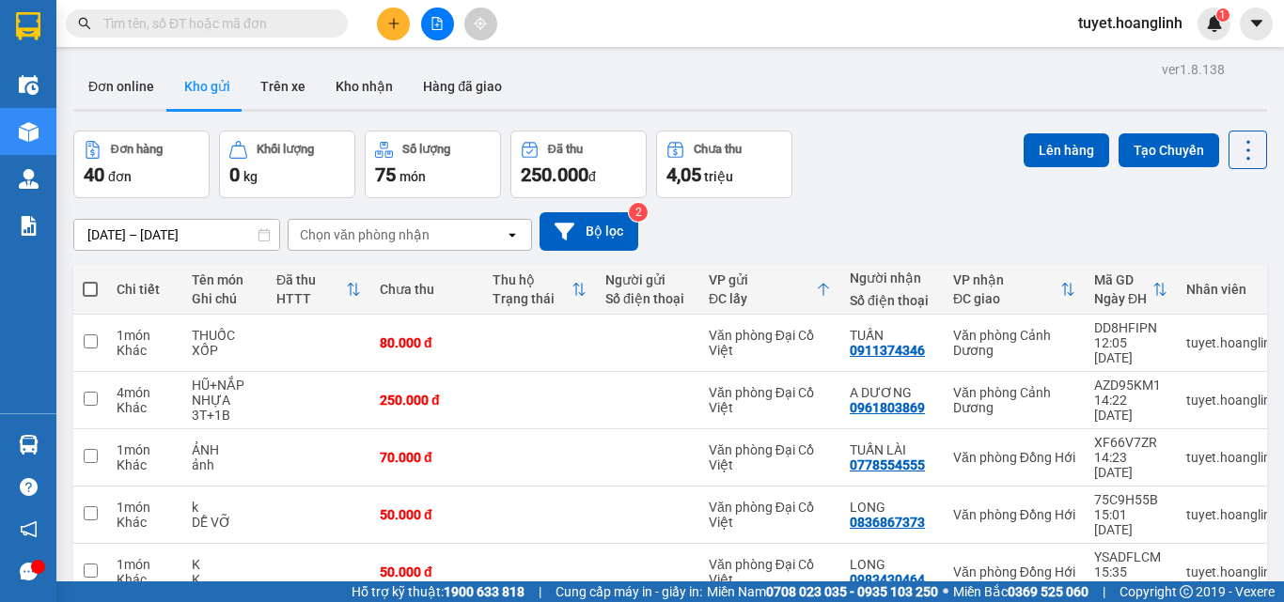
click at [89, 290] on span at bounding box center [90, 289] width 15 height 15
click at [90, 280] on input "checkbox" at bounding box center [90, 280] width 0 height 0
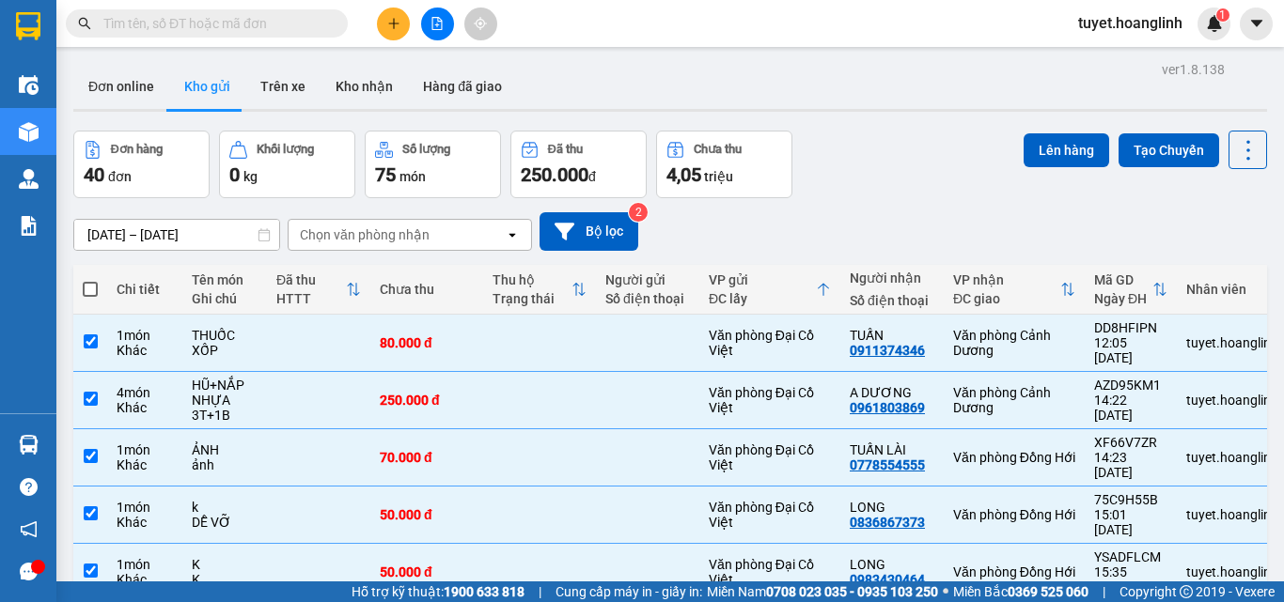
checkbox input "true"
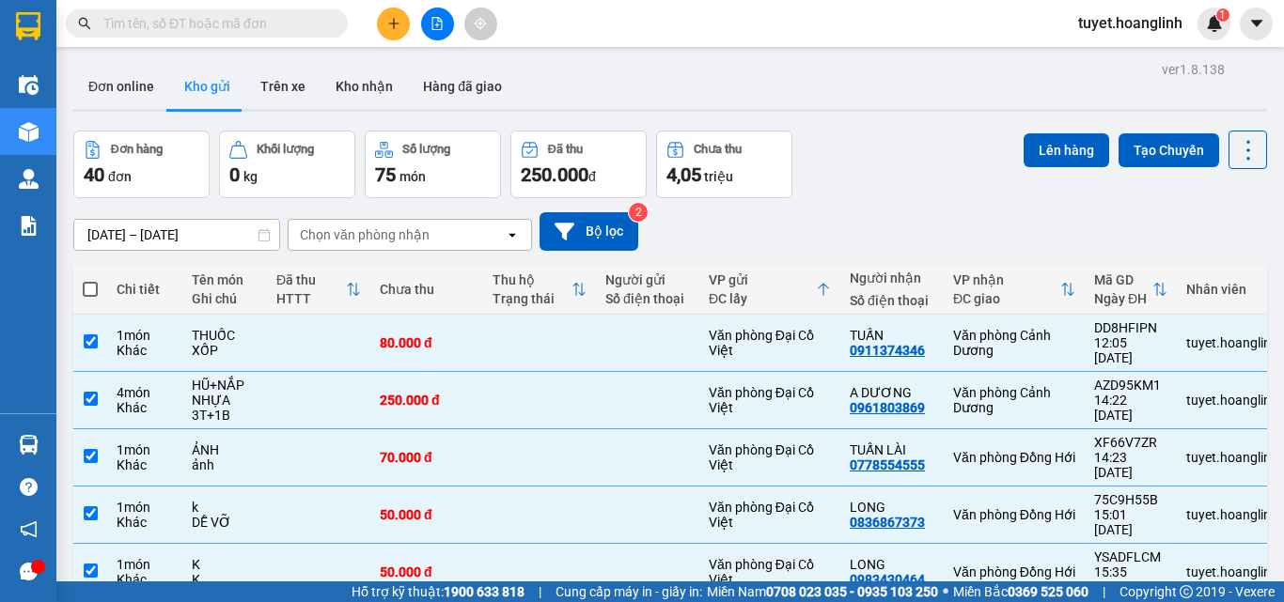
checkbox input "true"
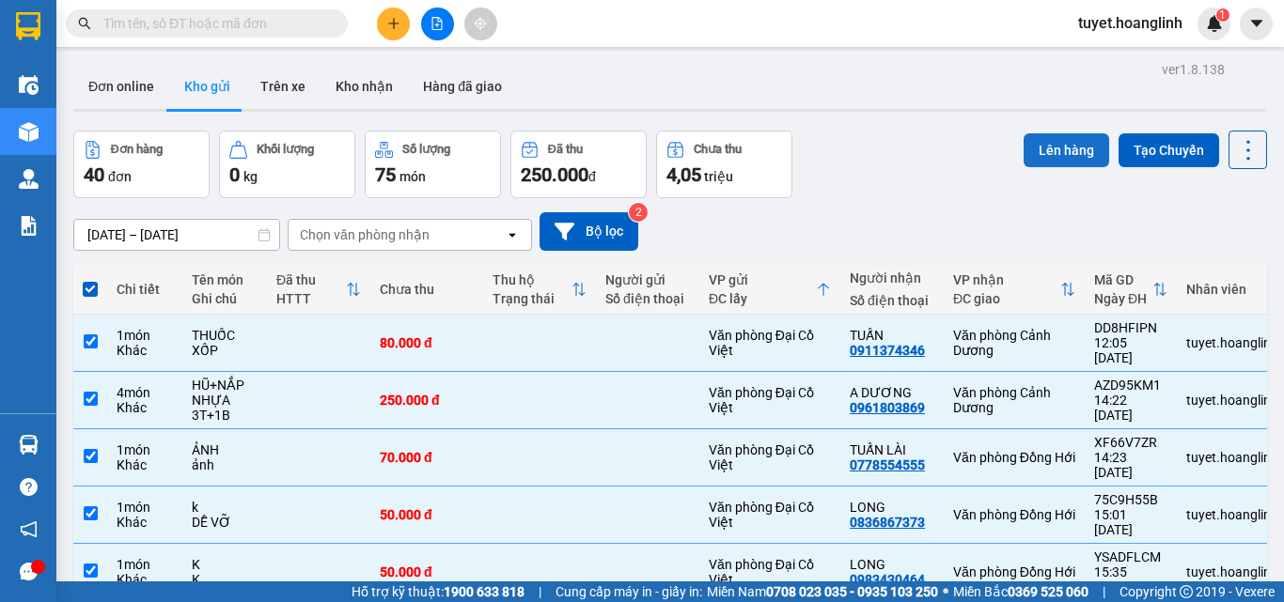
click at [1040, 142] on button "Lên hàng" at bounding box center [1066, 150] width 86 height 34
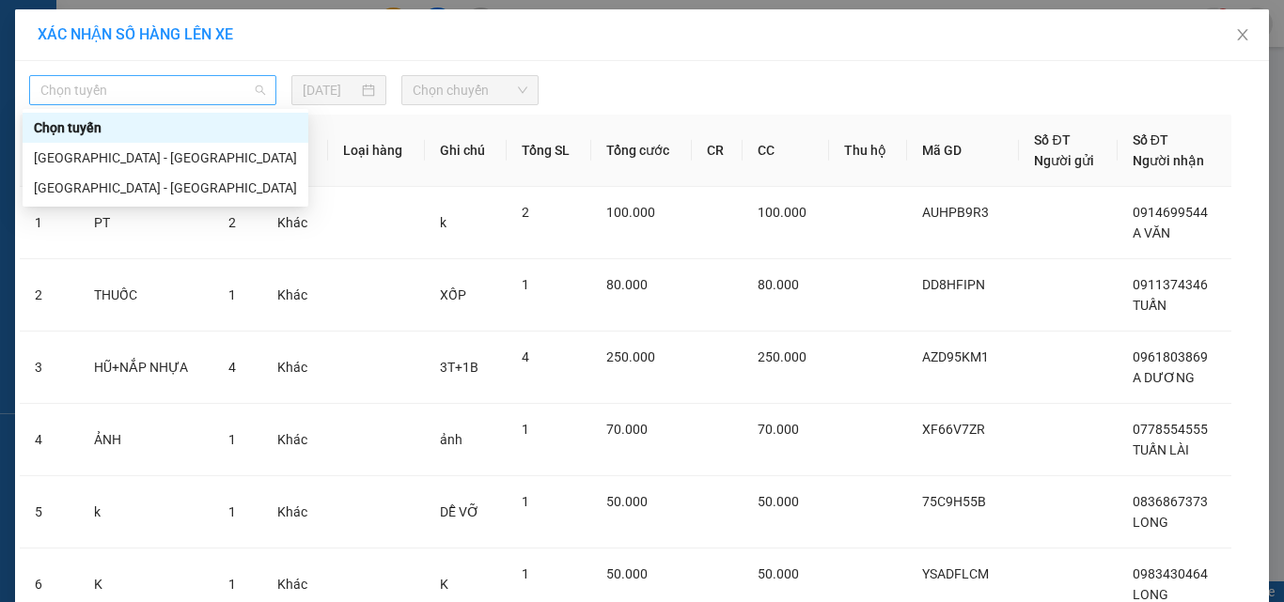
click at [155, 99] on span "Chọn tuyến" at bounding box center [152, 90] width 225 height 28
click at [79, 190] on div "[GEOGRAPHIC_DATA] - [GEOGRAPHIC_DATA]" at bounding box center [165, 188] width 263 height 21
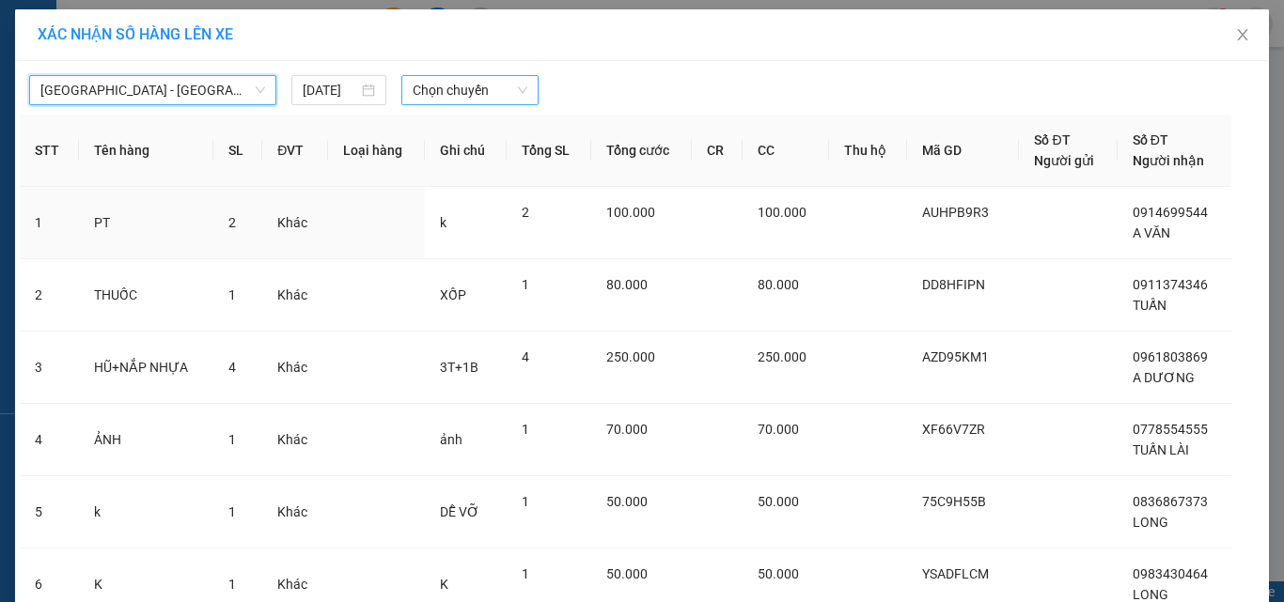
click at [445, 98] on span "Chọn chuyến" at bounding box center [471, 90] width 116 height 28
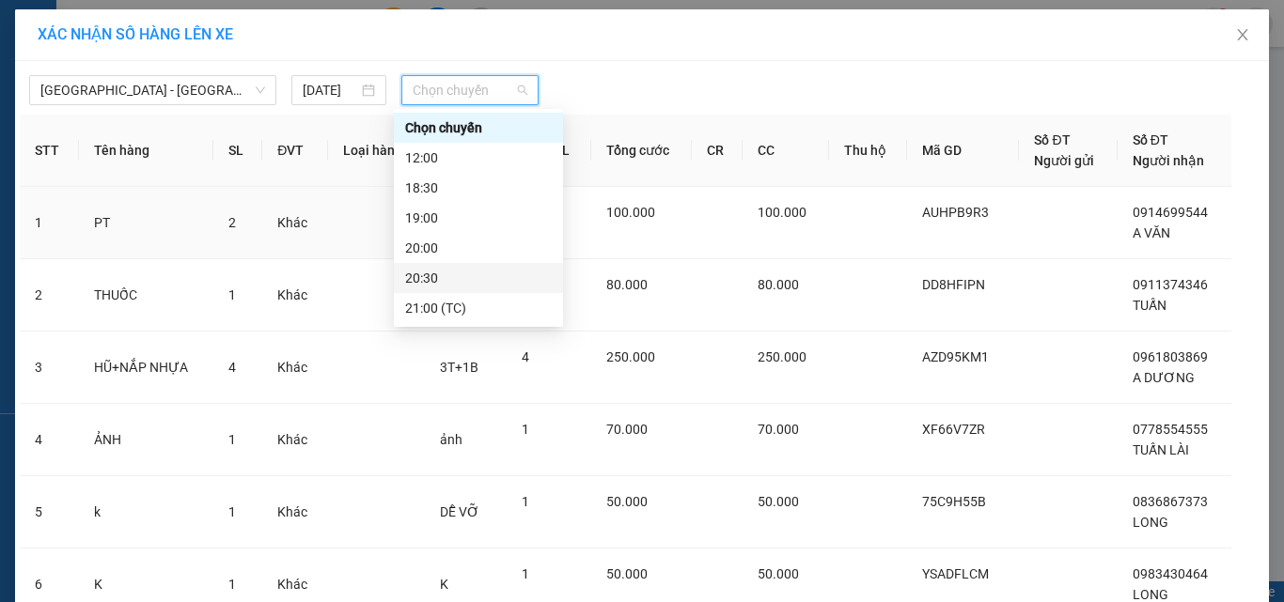
click at [427, 278] on div "20:30" at bounding box center [478, 278] width 147 height 21
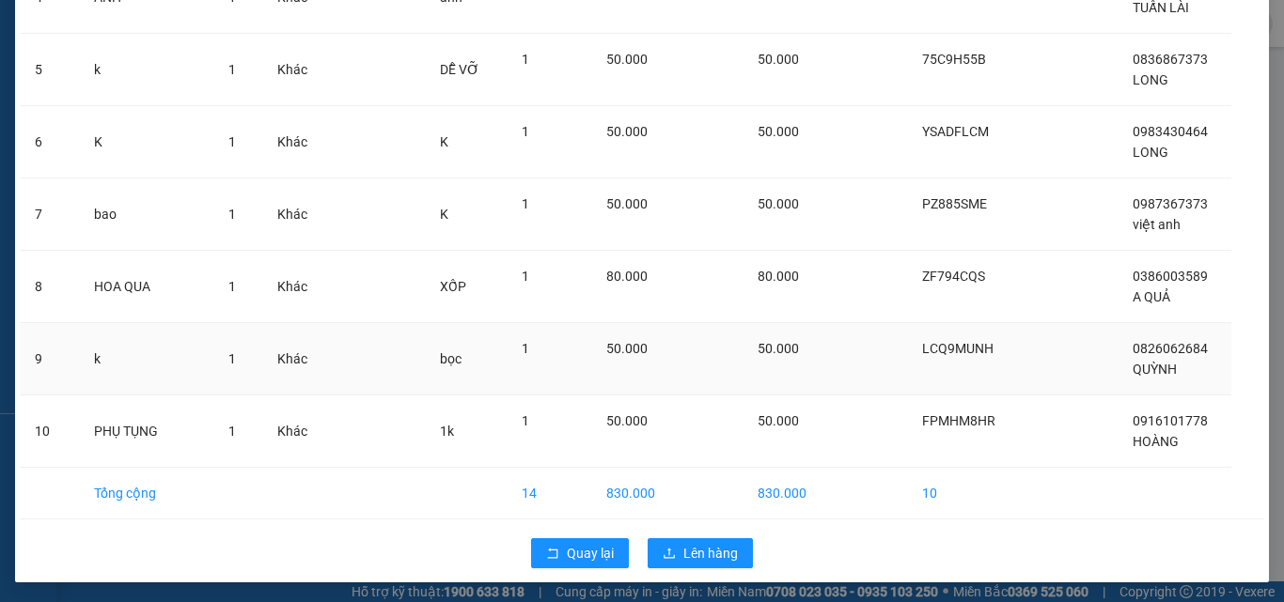
scroll to position [457, 0]
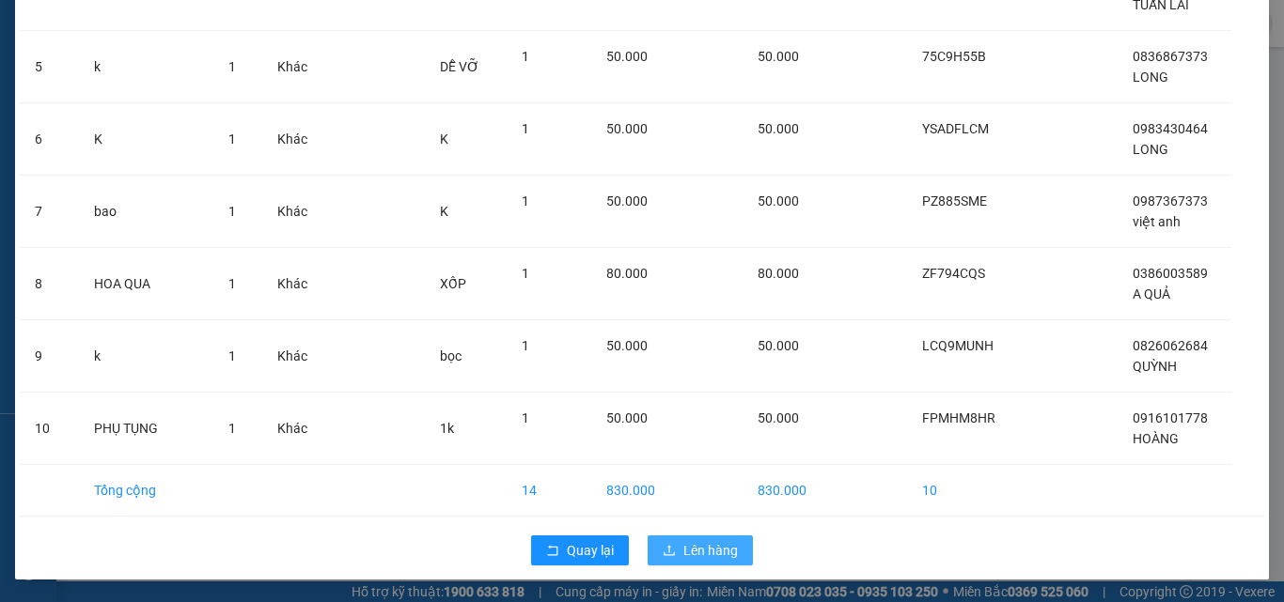
click at [697, 548] on span "Lên hàng" at bounding box center [710, 550] width 55 height 21
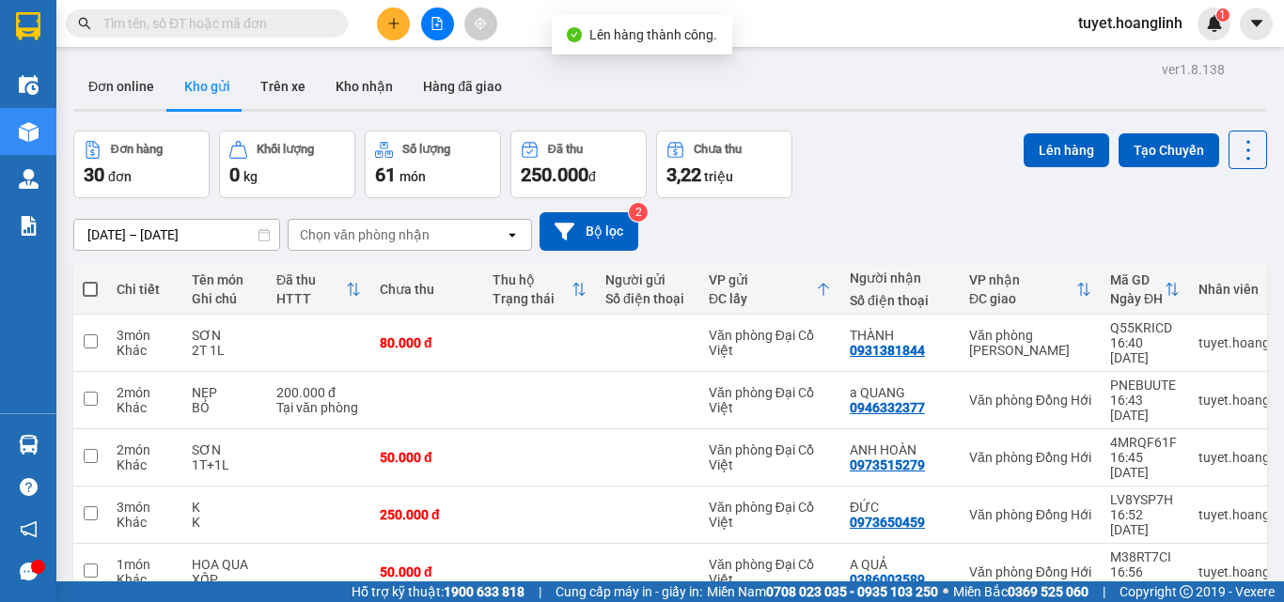
click at [87, 288] on span at bounding box center [90, 289] width 15 height 15
click at [90, 280] on input "checkbox" at bounding box center [90, 280] width 0 height 0
checkbox input "true"
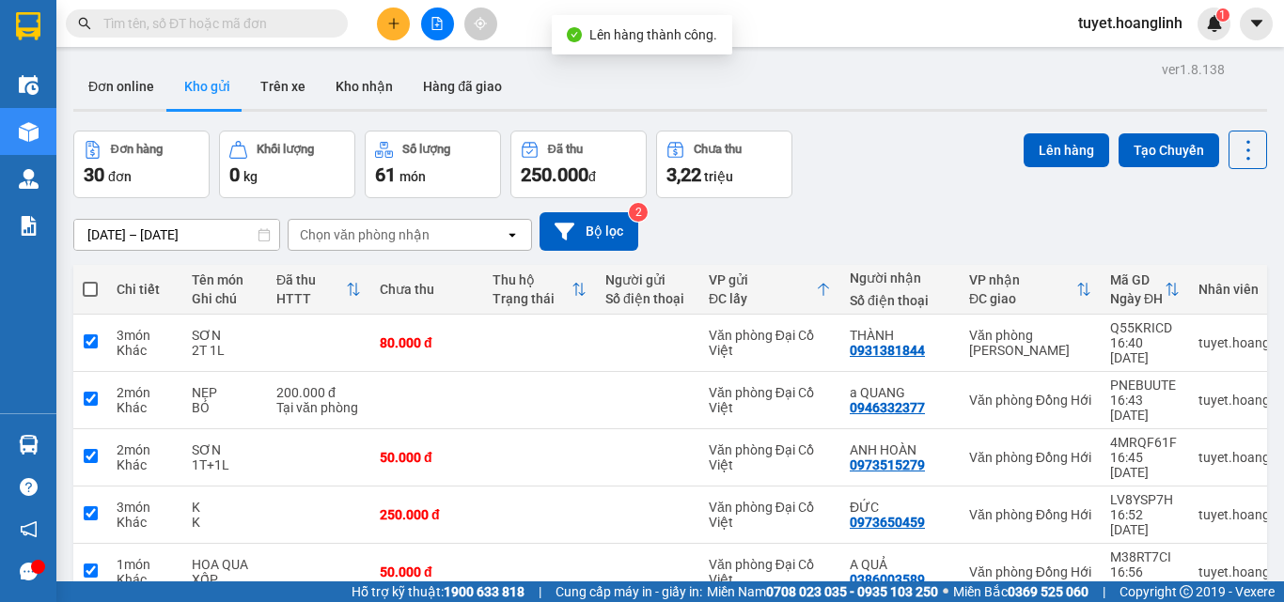
checkbox input "true"
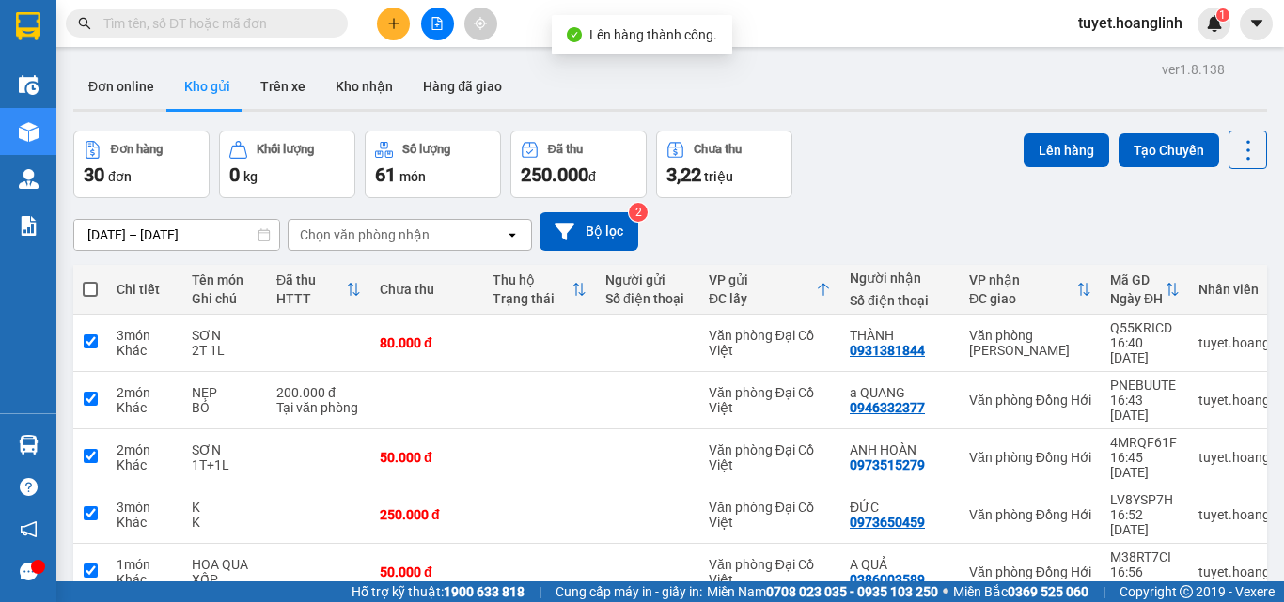
checkbox input "true"
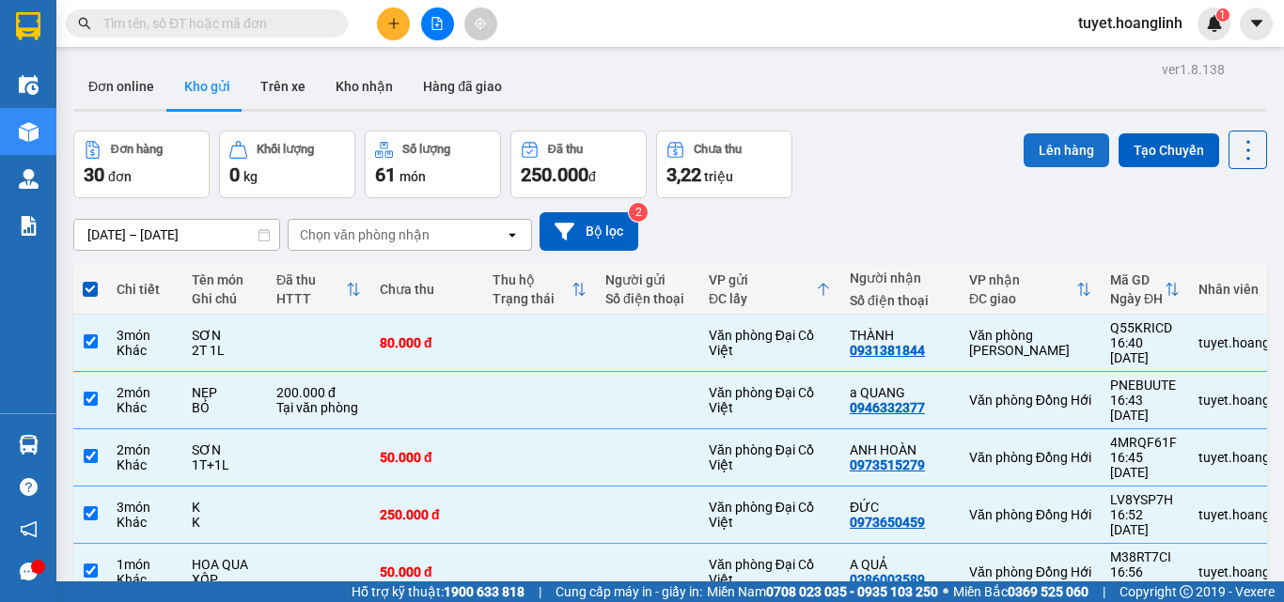
click at [1036, 148] on button "Lên hàng" at bounding box center [1066, 150] width 86 height 34
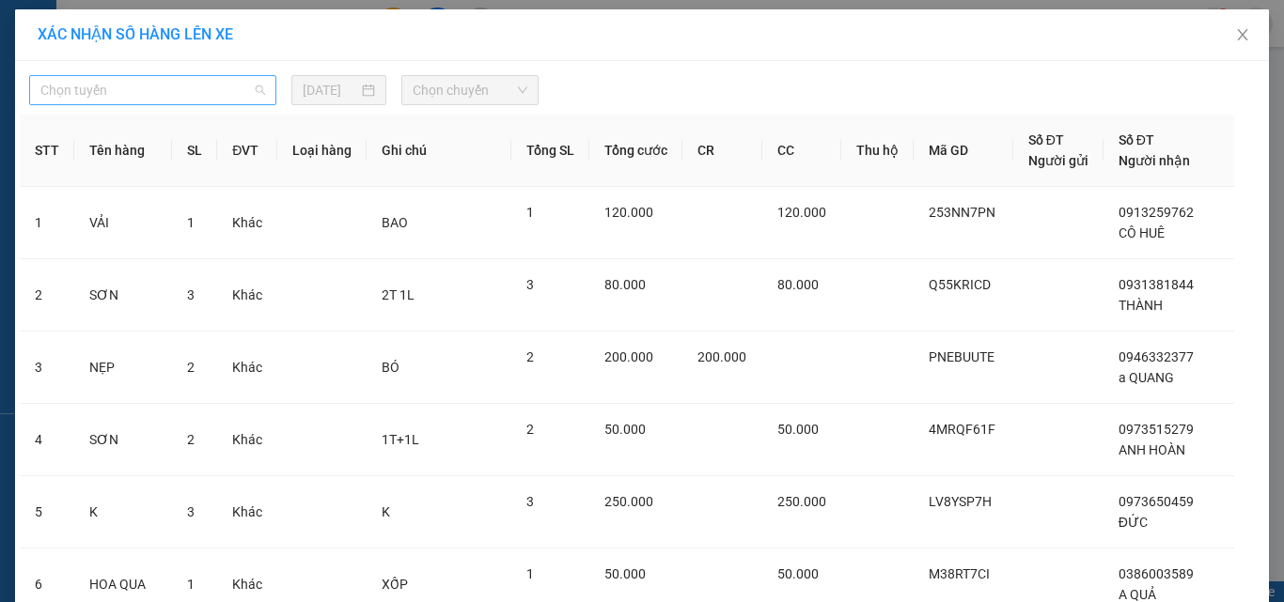
click at [144, 91] on span "Chọn tuyến" at bounding box center [152, 90] width 225 height 28
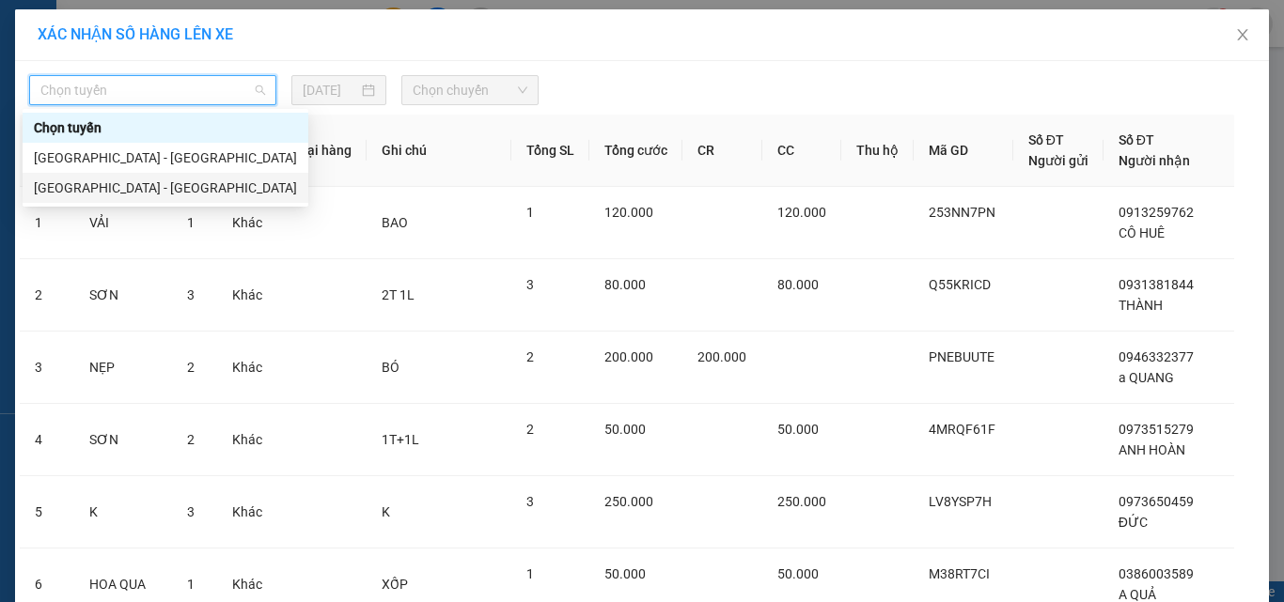
click at [44, 183] on div "[GEOGRAPHIC_DATA] - [GEOGRAPHIC_DATA]" at bounding box center [165, 188] width 263 height 21
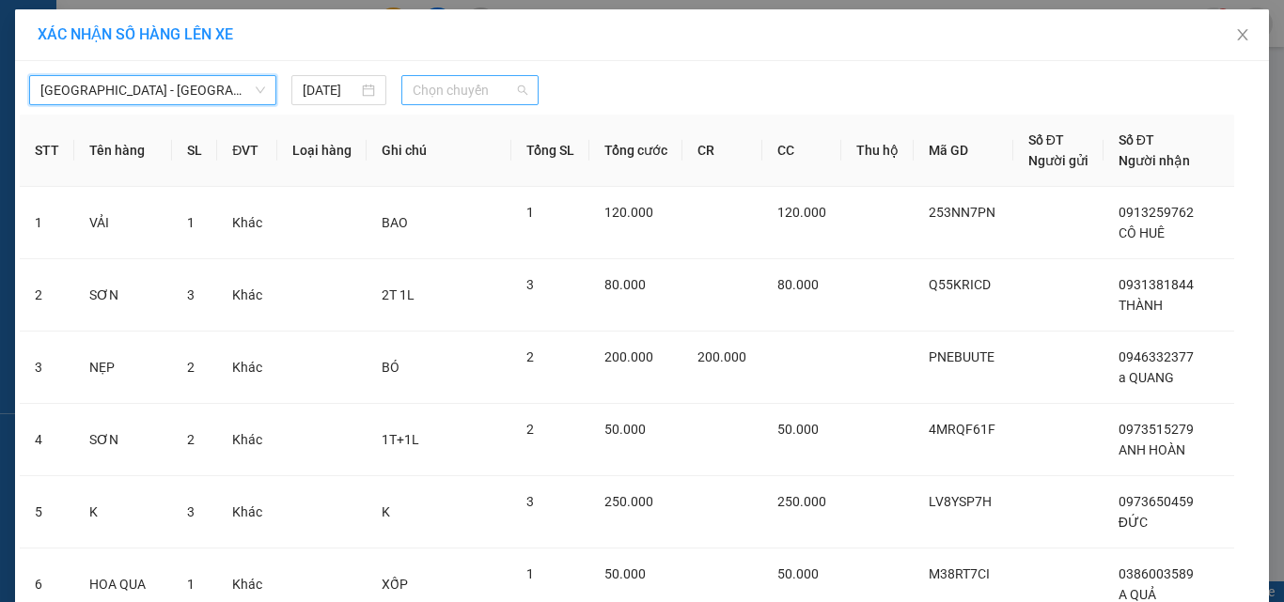
click at [434, 86] on span "Chọn chuyến" at bounding box center [471, 90] width 116 height 28
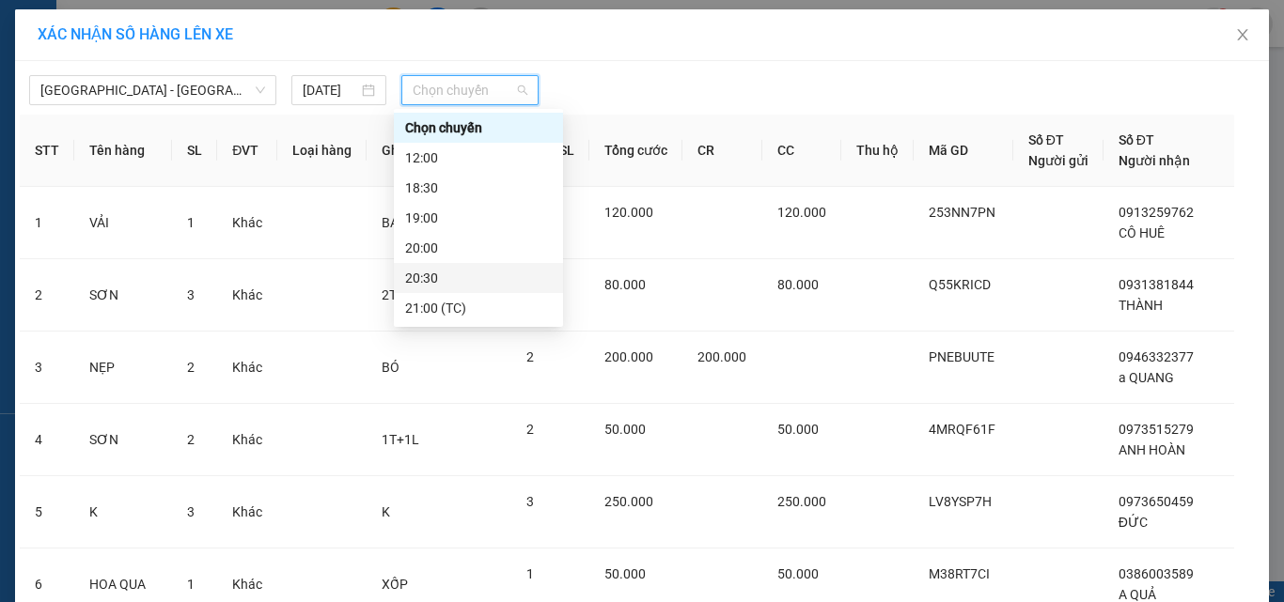
click at [422, 276] on div "20:30" at bounding box center [478, 278] width 147 height 21
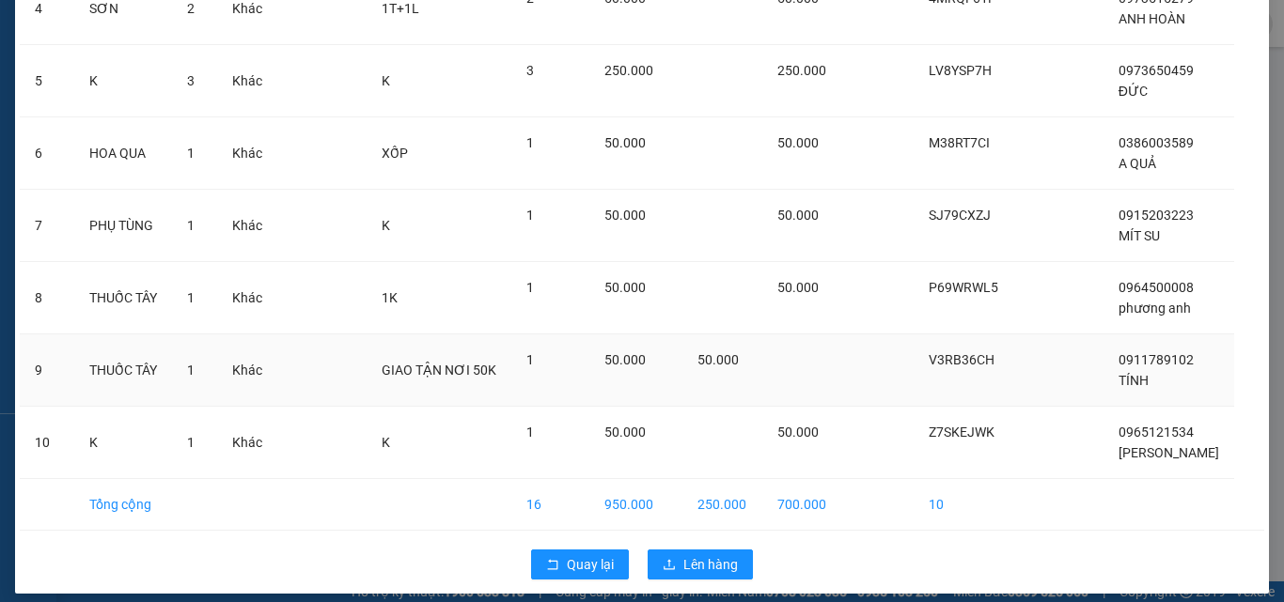
scroll to position [457, 0]
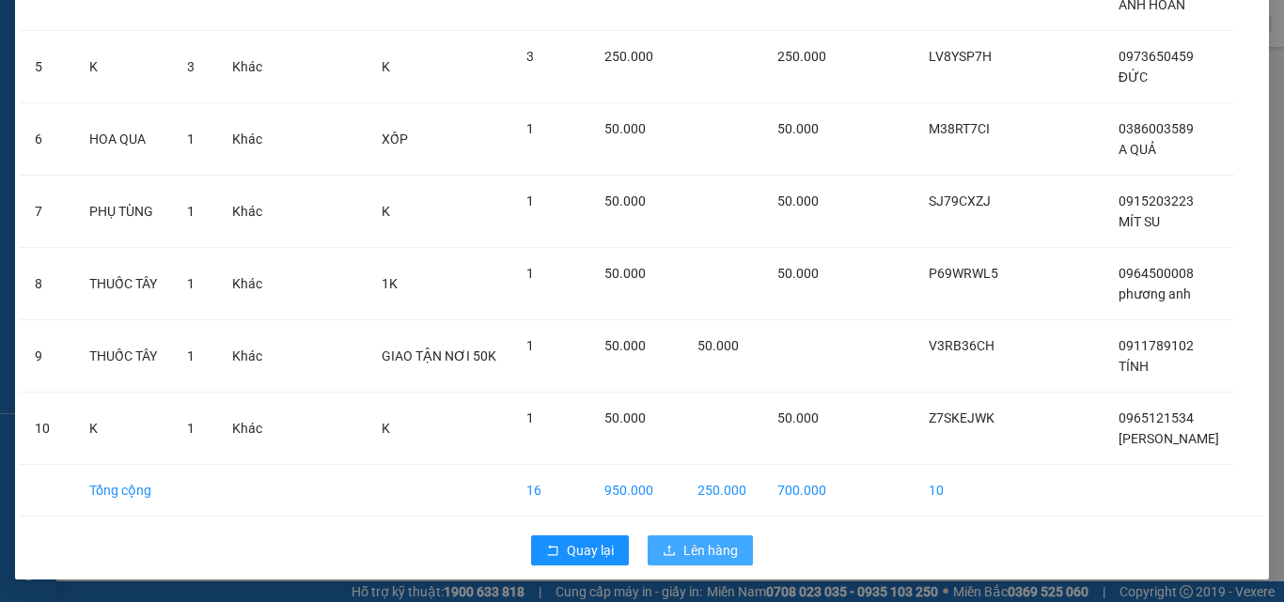
click at [693, 546] on span "Lên hàng" at bounding box center [710, 550] width 55 height 21
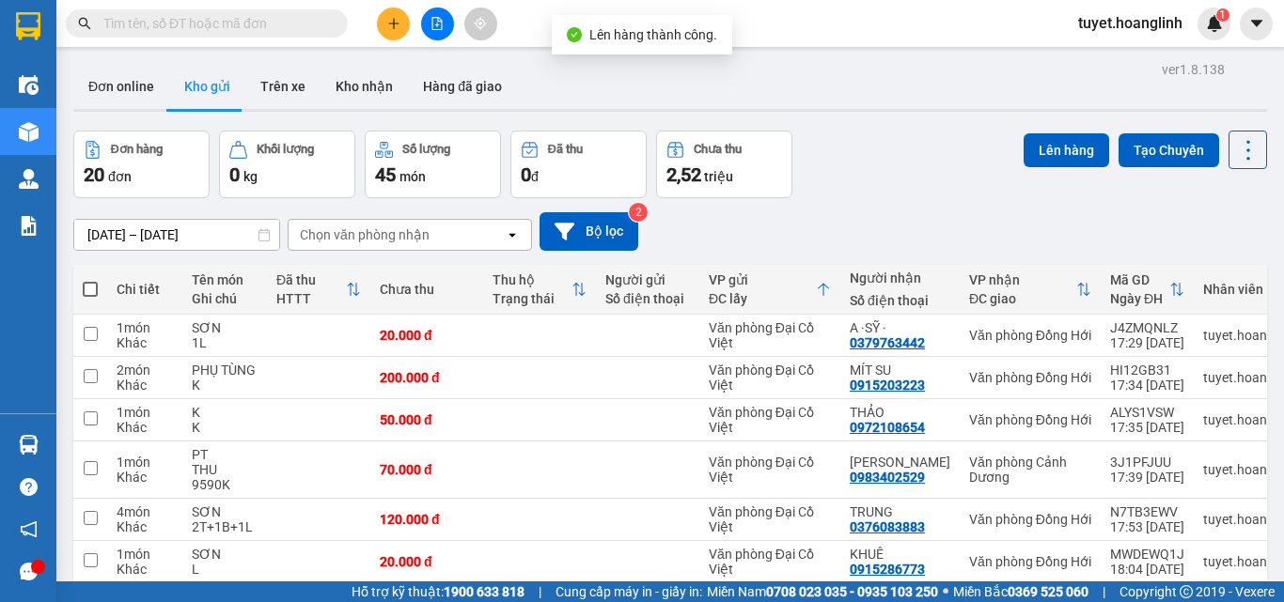
drag, startPoint x: 90, startPoint y: 288, endPoint x: 103, endPoint y: 289, distance: 13.3
click at [94, 289] on span at bounding box center [90, 289] width 15 height 15
click at [90, 280] on input "checkbox" at bounding box center [90, 280] width 0 height 0
checkbox input "true"
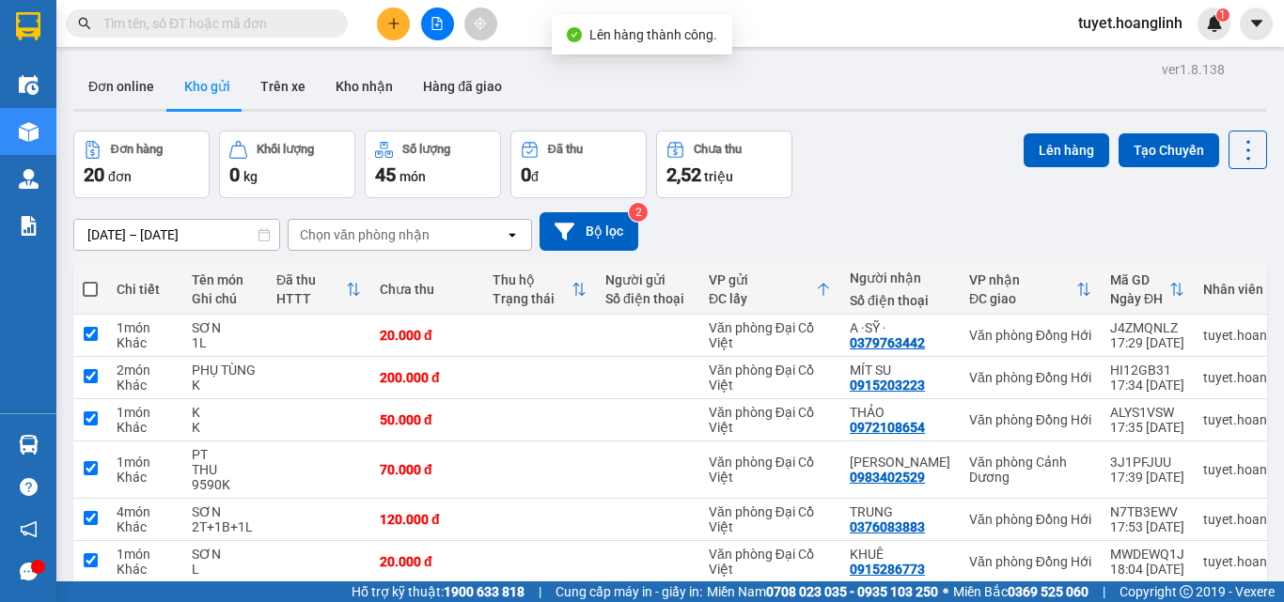
checkbox input "true"
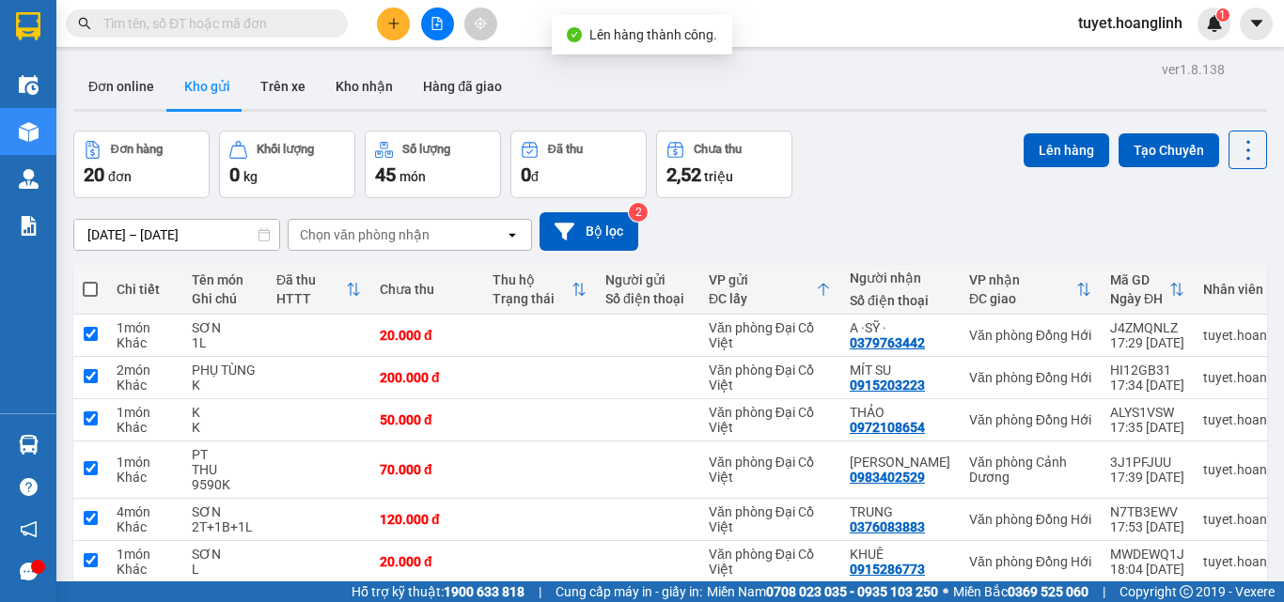
checkbox input "true"
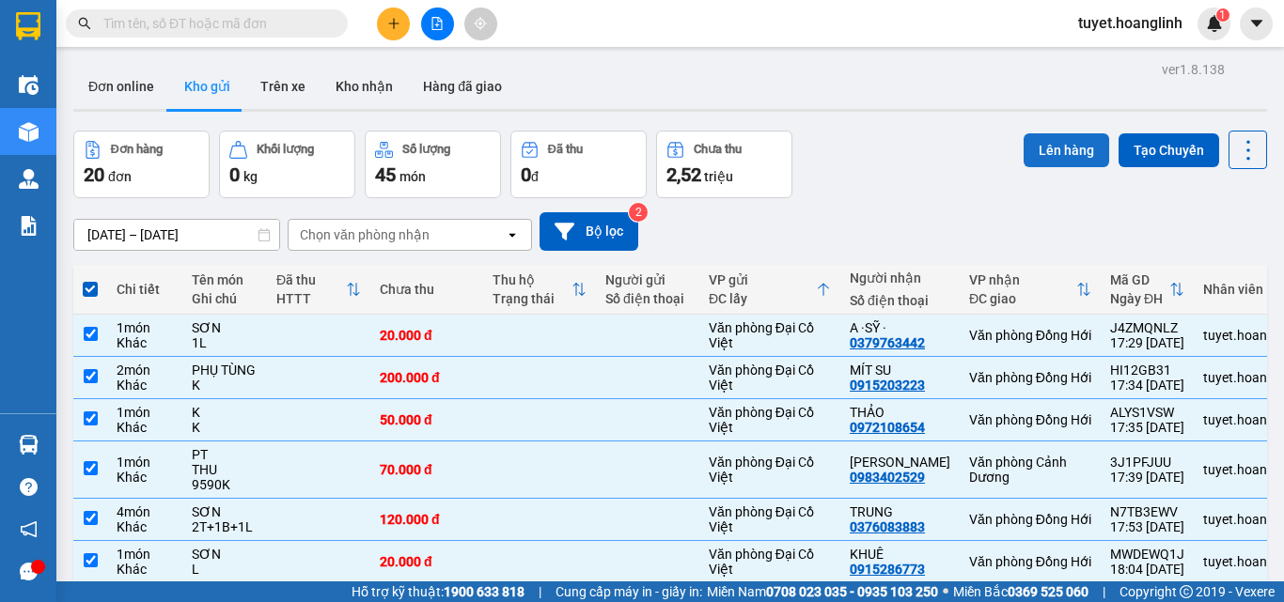
click at [1040, 145] on button "Lên hàng" at bounding box center [1066, 150] width 86 height 34
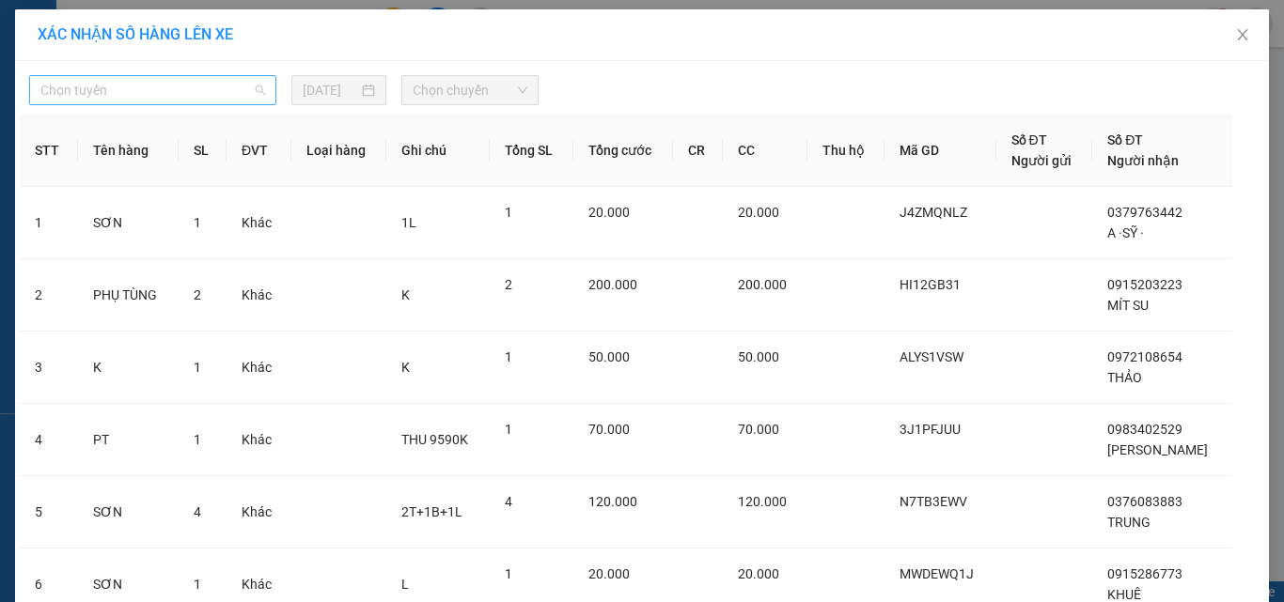
click at [94, 98] on span "Chọn tuyến" at bounding box center [152, 90] width 225 height 28
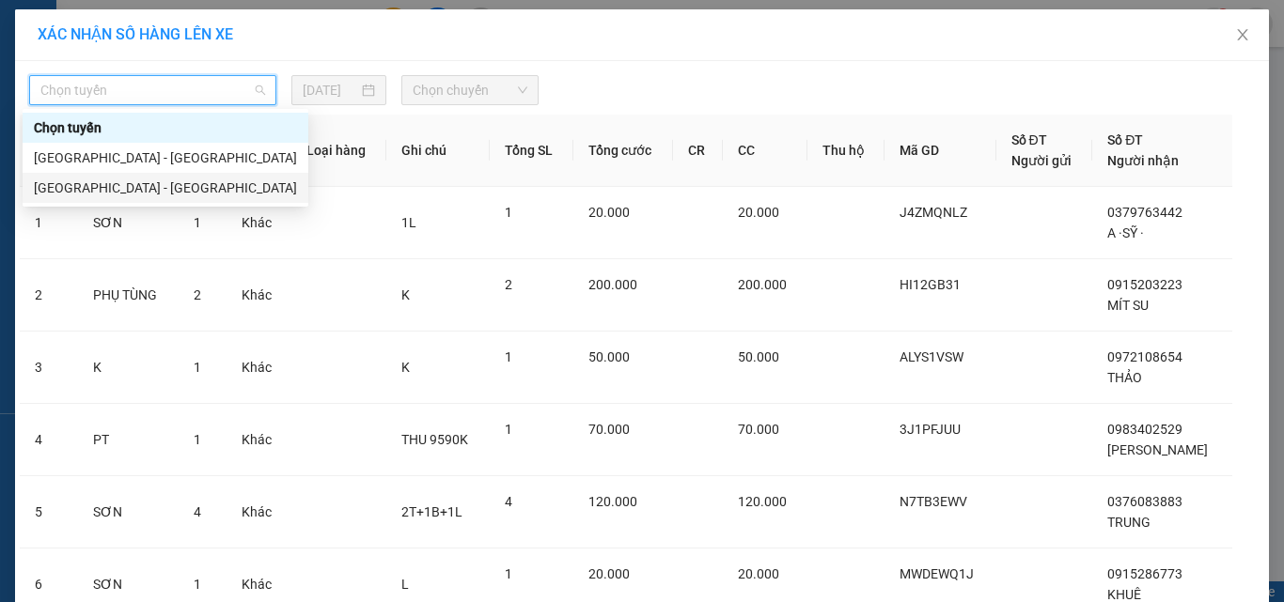
click at [47, 184] on div "[GEOGRAPHIC_DATA] - [GEOGRAPHIC_DATA]" at bounding box center [165, 188] width 263 height 21
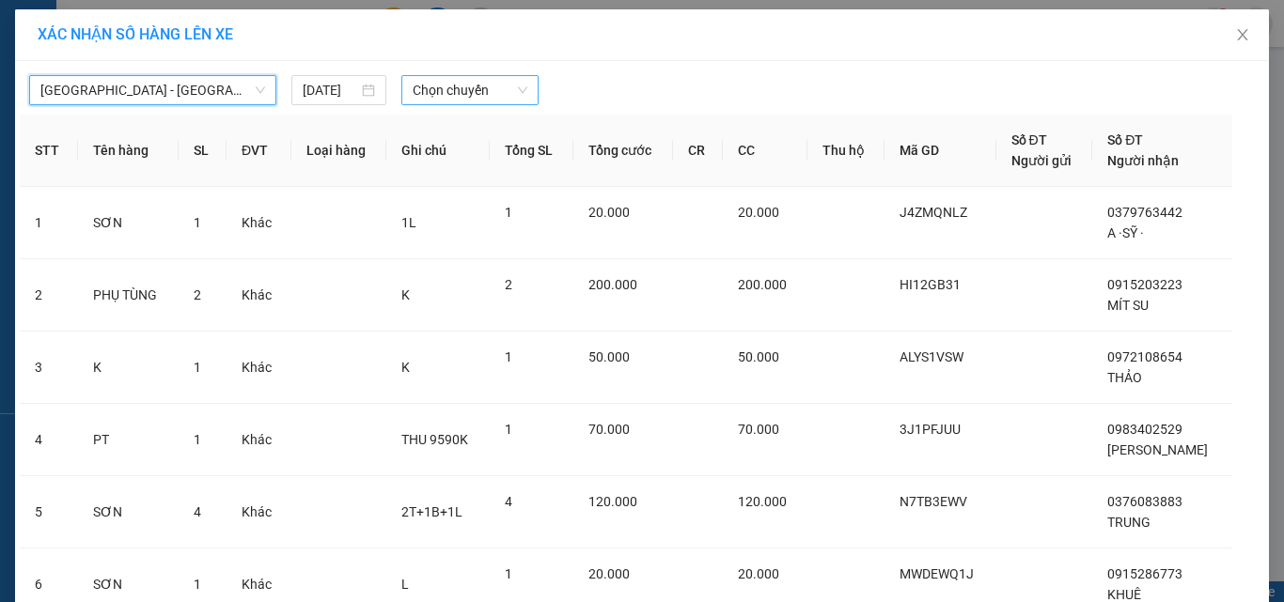
click at [444, 97] on span "Chọn chuyến" at bounding box center [471, 90] width 116 height 28
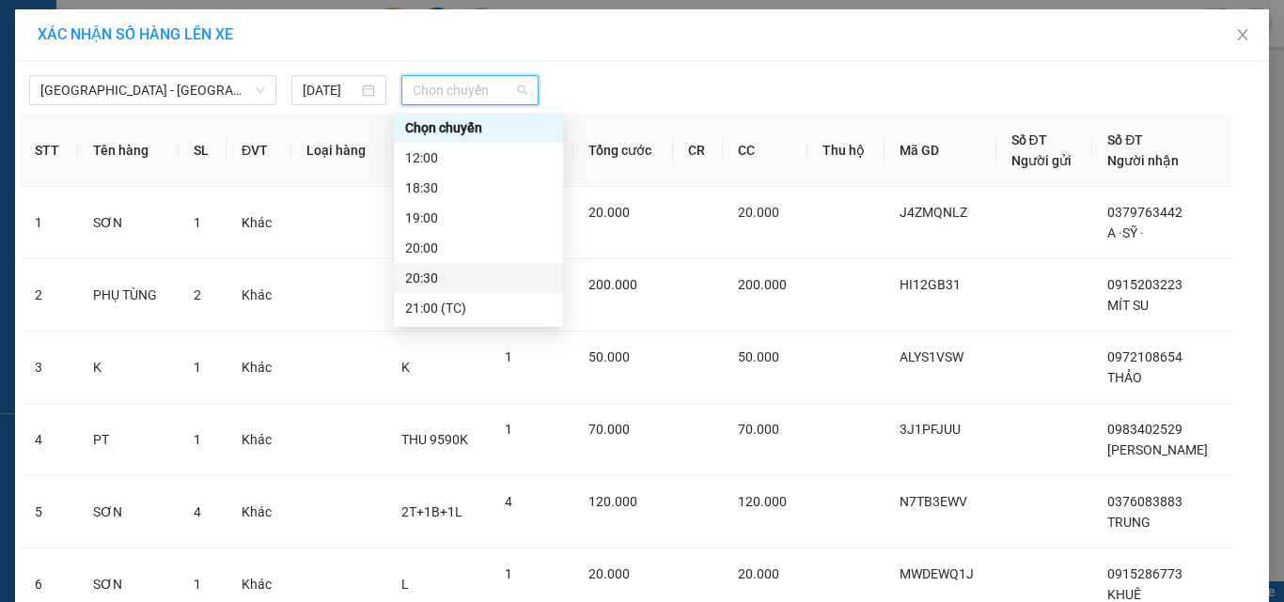
click at [420, 275] on div "20:30" at bounding box center [478, 278] width 147 height 21
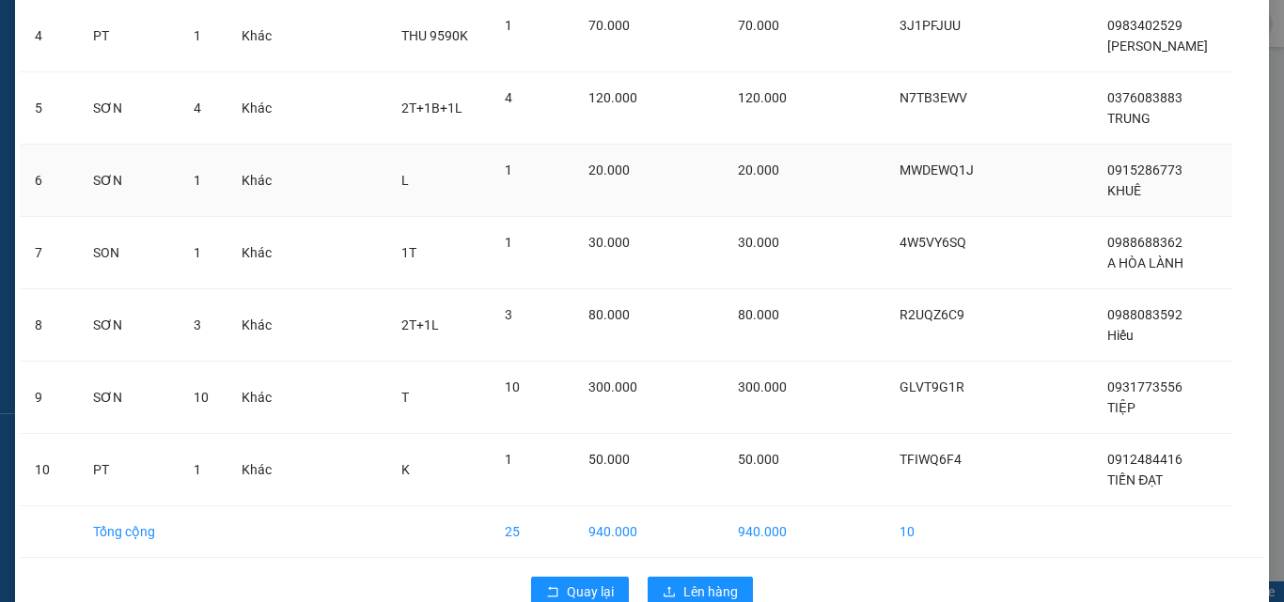
scroll to position [457, 0]
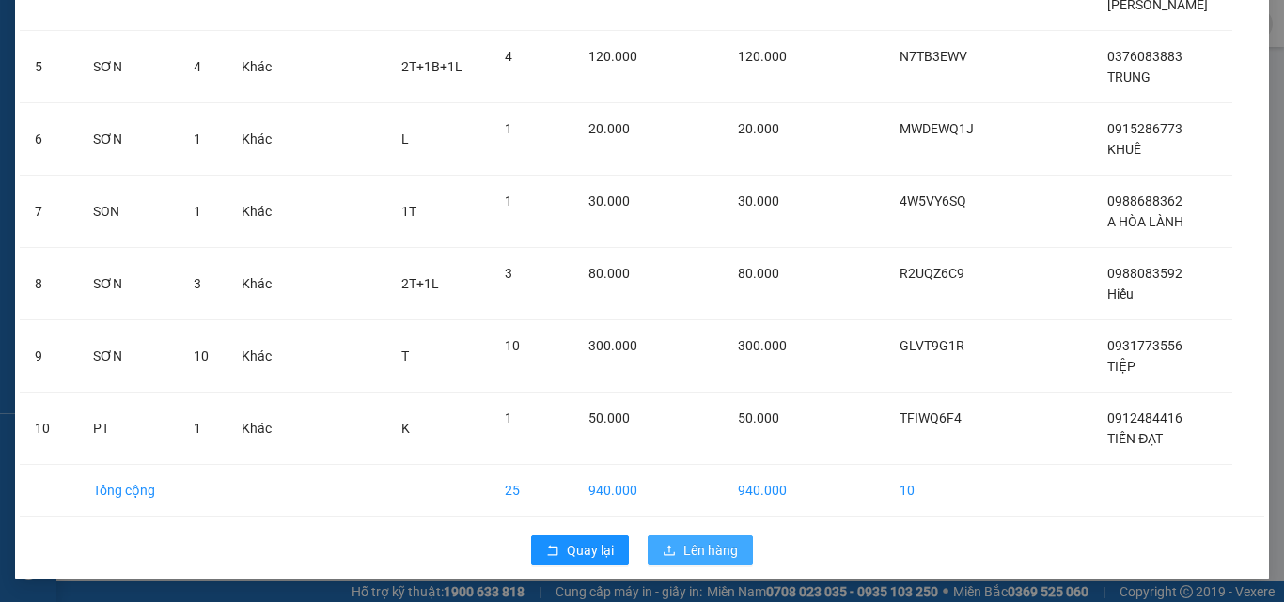
click at [683, 551] on span "Lên hàng" at bounding box center [710, 550] width 55 height 21
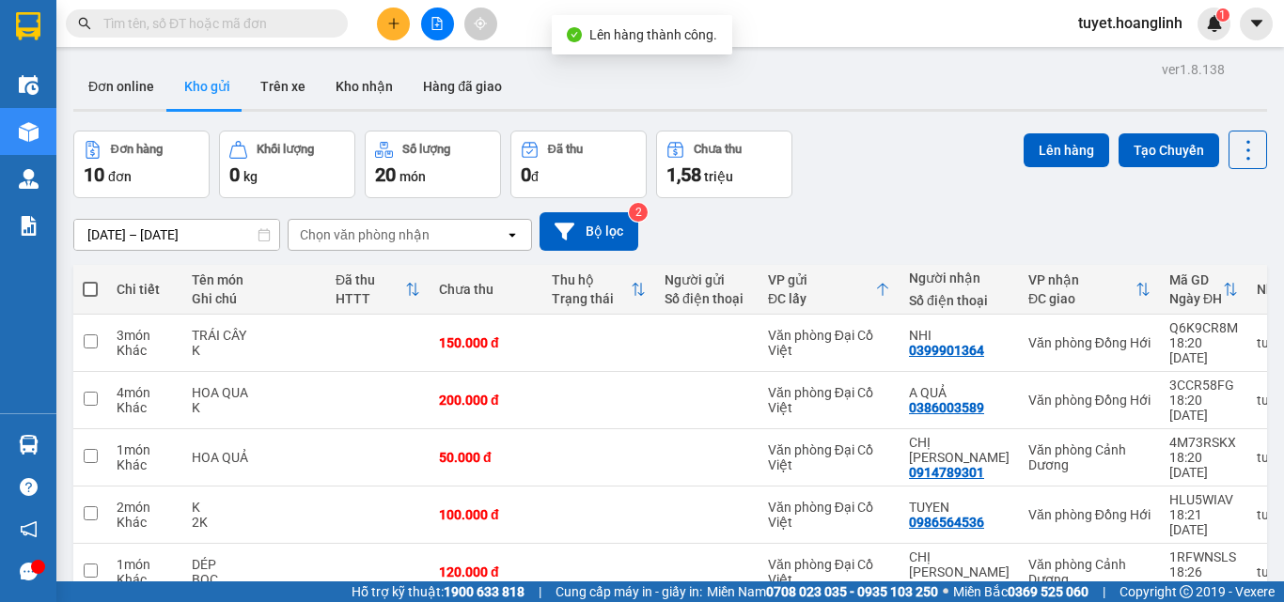
scroll to position [94, 0]
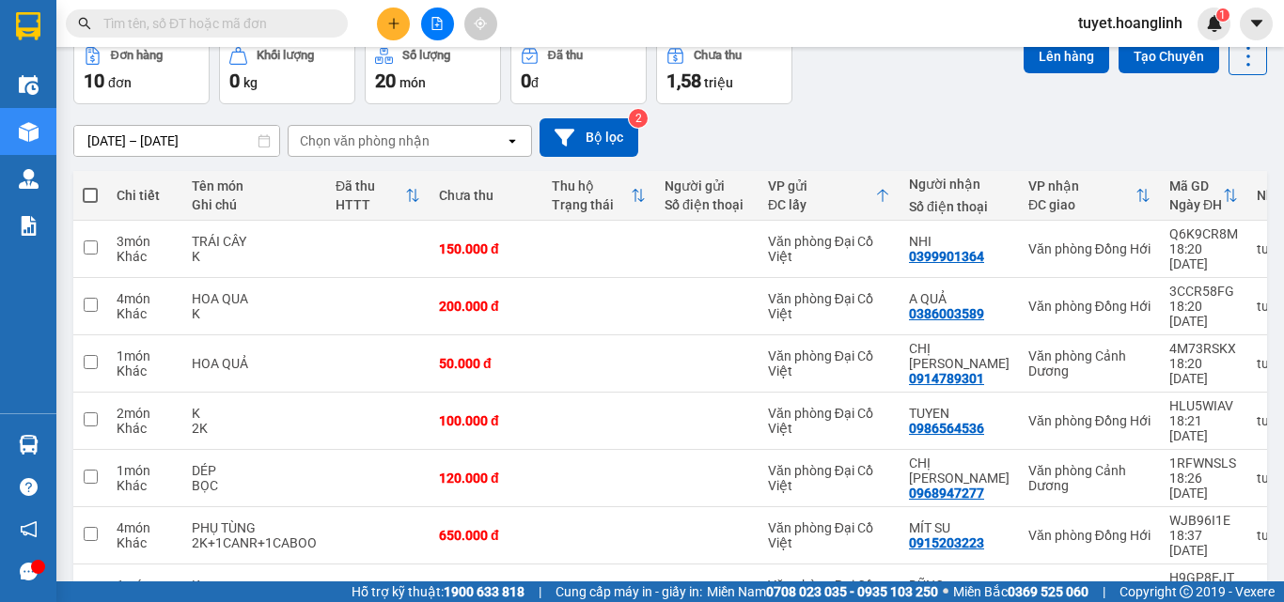
drag, startPoint x: 94, startPoint y: 191, endPoint x: 783, endPoint y: 72, distance: 699.0
click at [429, 125] on div "ver 1.8.138 Đơn online Kho gửi Trên xe Kho nhận Hàng đã giao Đơn hàng 10 đơn Kh…" at bounding box center [670, 411] width 1209 height 899
click at [87, 194] on span at bounding box center [90, 195] width 15 height 15
click at [90, 186] on input "checkbox" at bounding box center [90, 186] width 0 height 0
checkbox input "true"
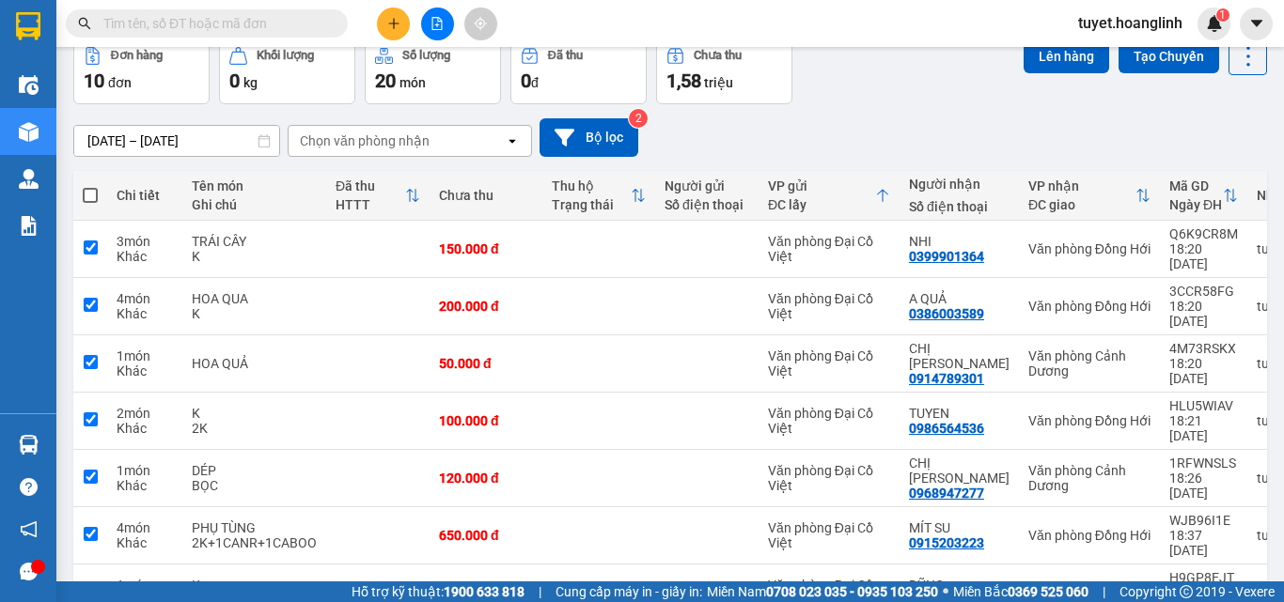
checkbox input "true"
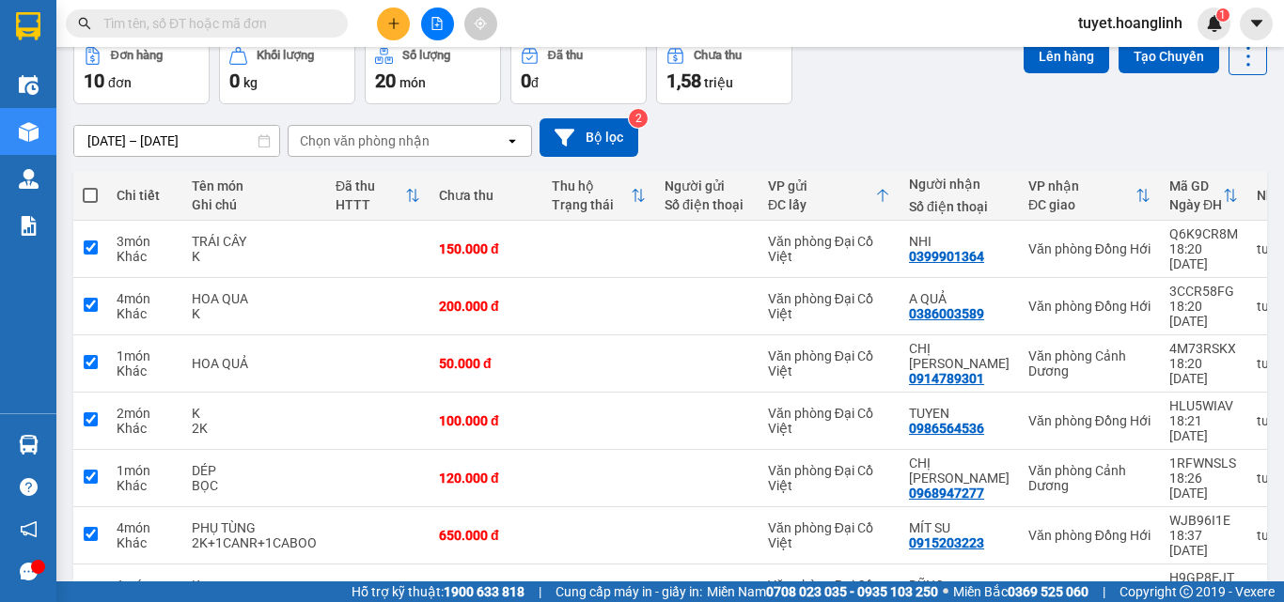
checkbox input "true"
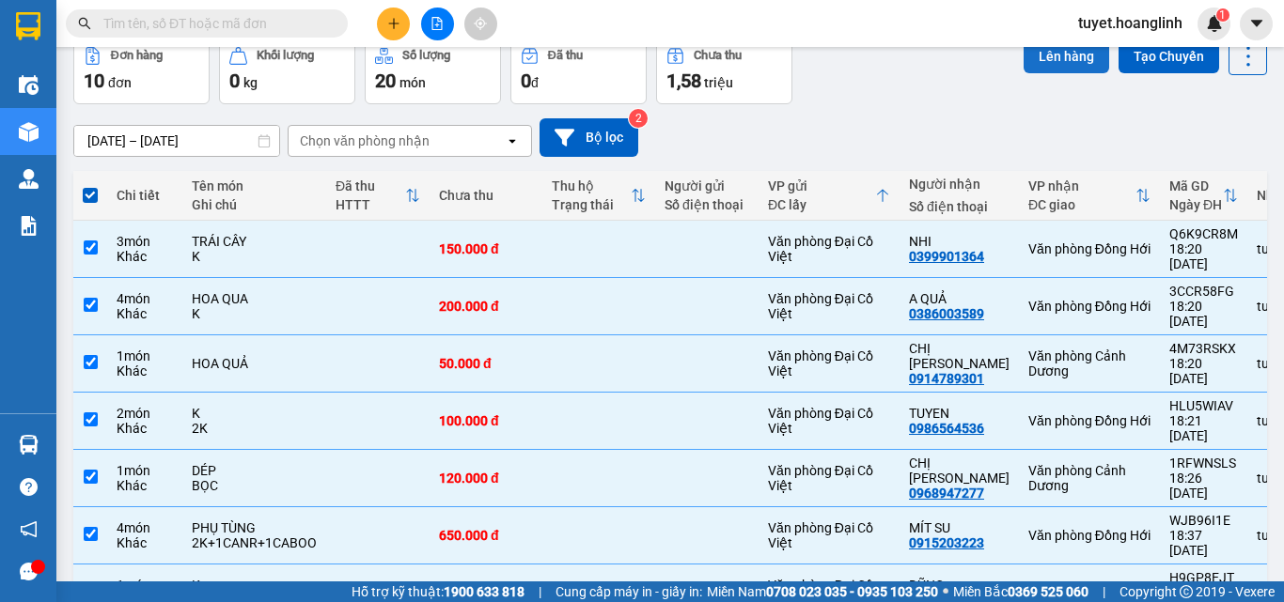
click at [1033, 60] on button "Lên hàng" at bounding box center [1066, 56] width 86 height 34
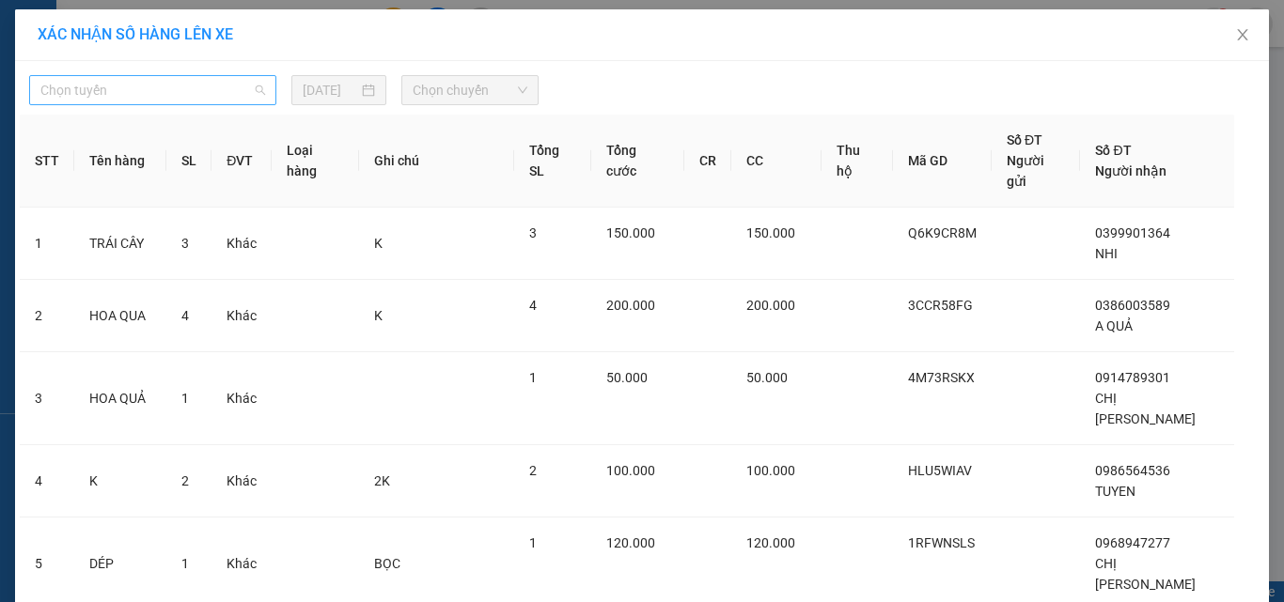
click at [123, 89] on span "Chọn tuyến" at bounding box center [152, 90] width 225 height 28
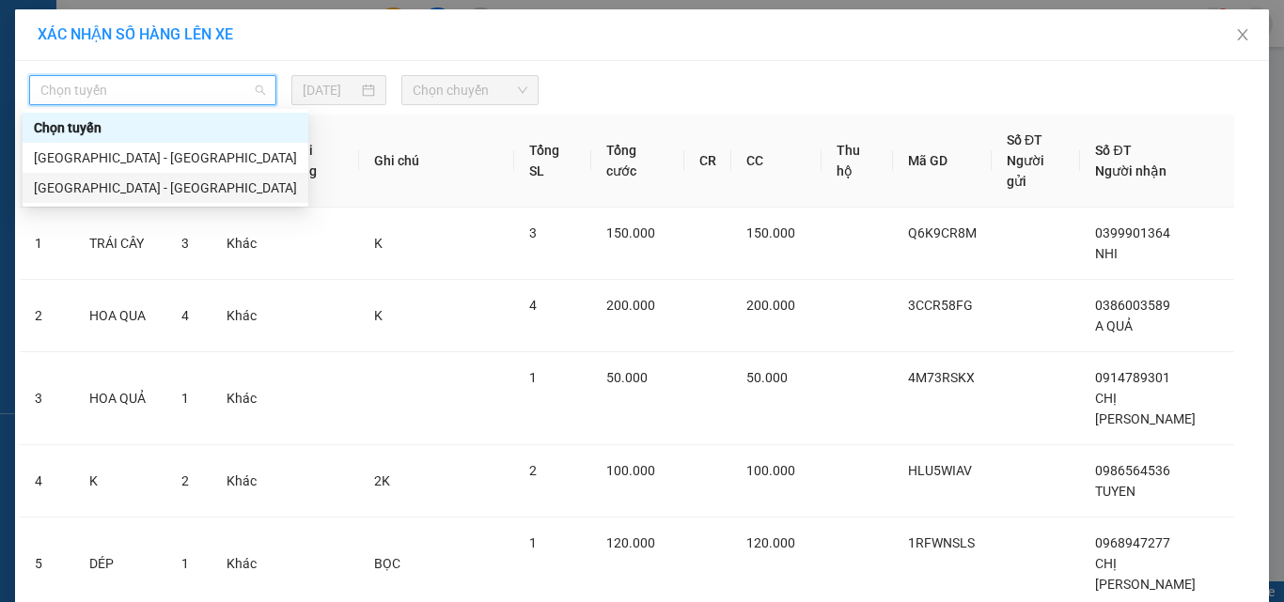
click at [62, 183] on div "[GEOGRAPHIC_DATA] - [GEOGRAPHIC_DATA]" at bounding box center [165, 188] width 263 height 21
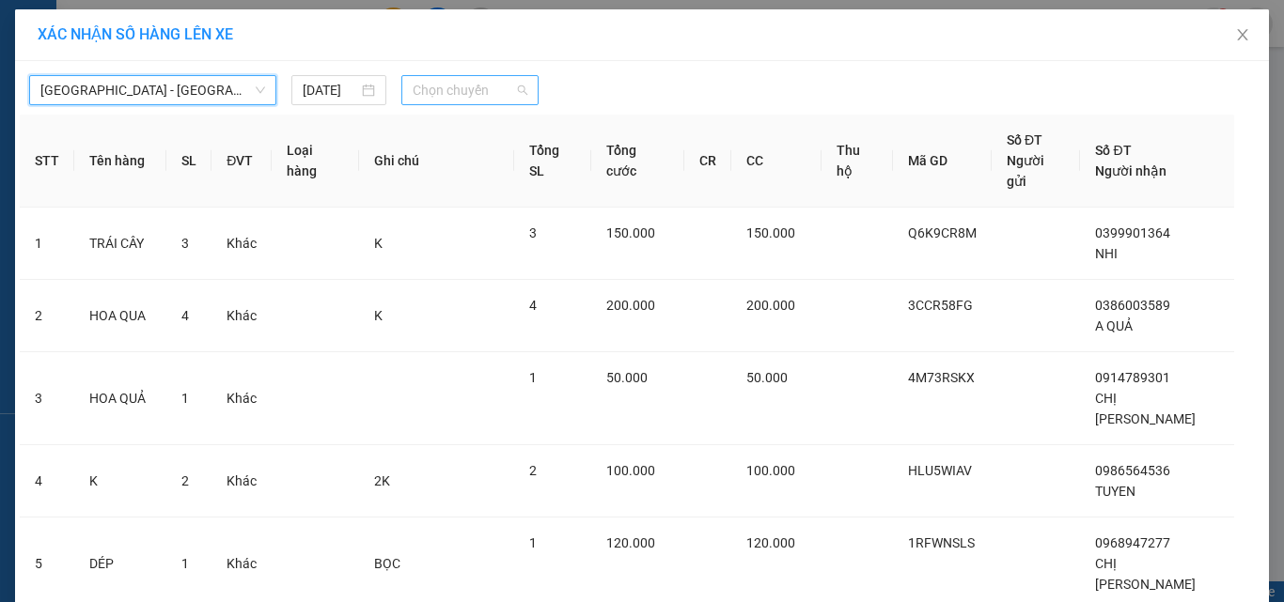
click at [471, 90] on span "Chọn chuyến" at bounding box center [471, 90] width 116 height 28
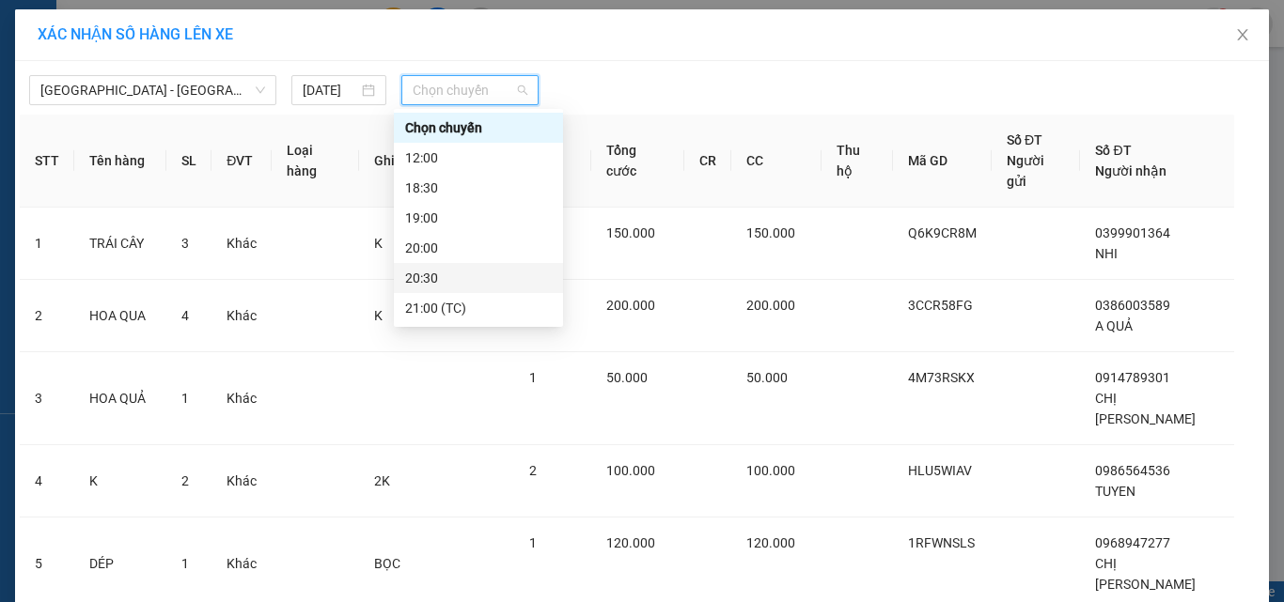
click at [418, 277] on div "20:30" at bounding box center [478, 278] width 147 height 21
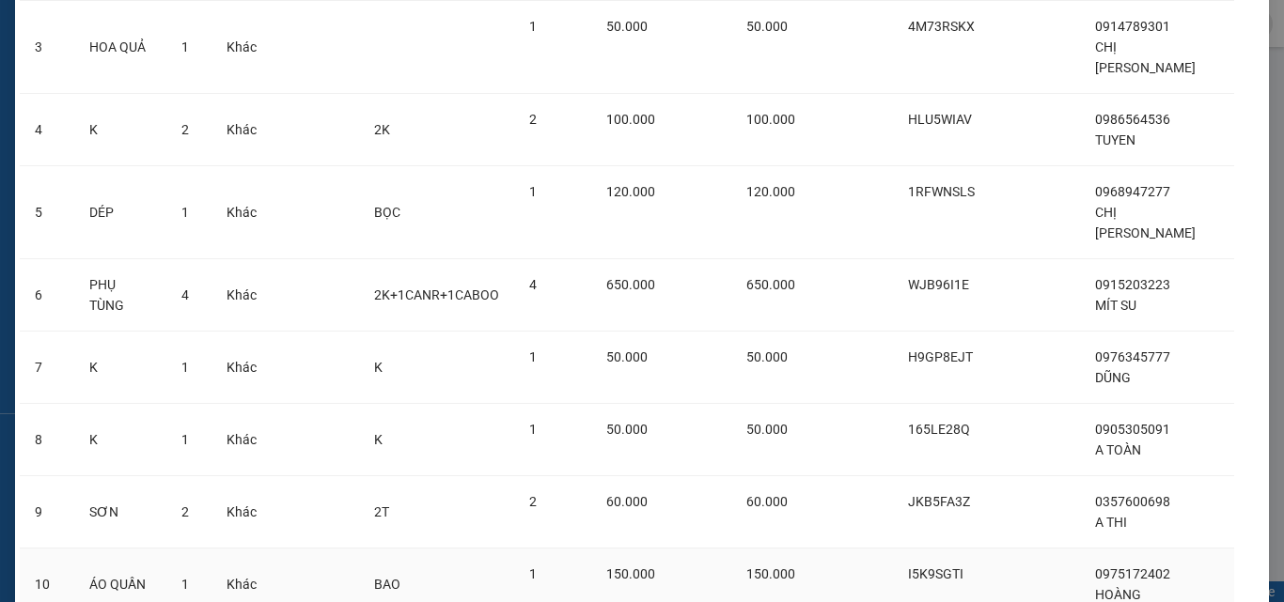
scroll to position [457, 0]
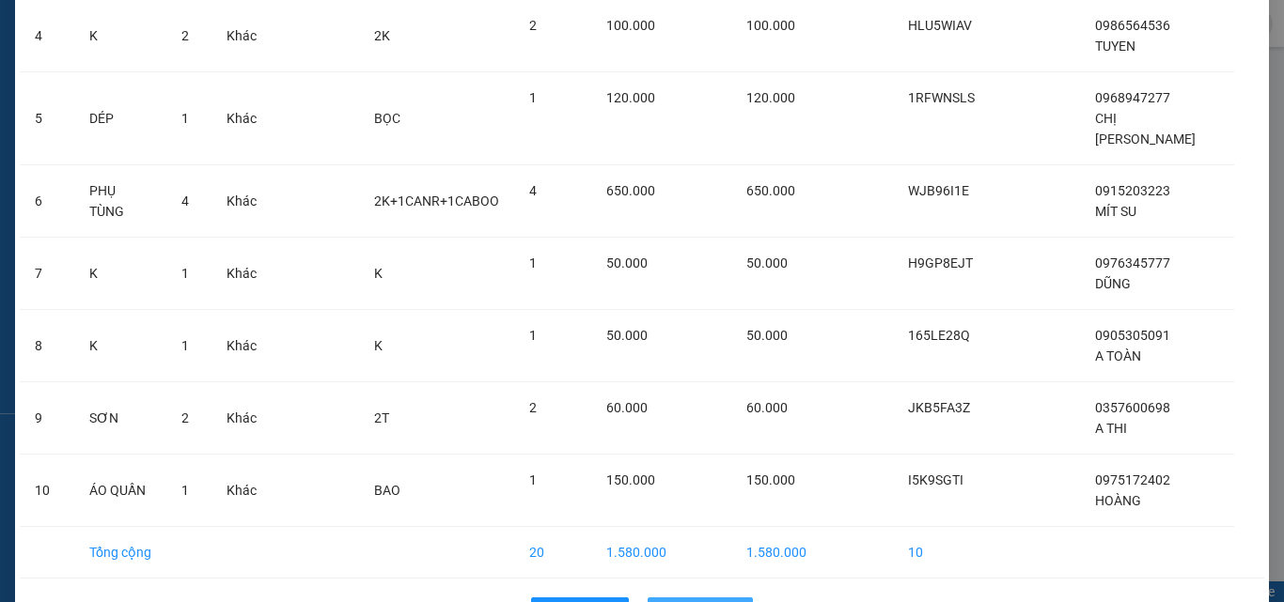
click at [683, 601] on span "Lên hàng" at bounding box center [710, 612] width 55 height 21
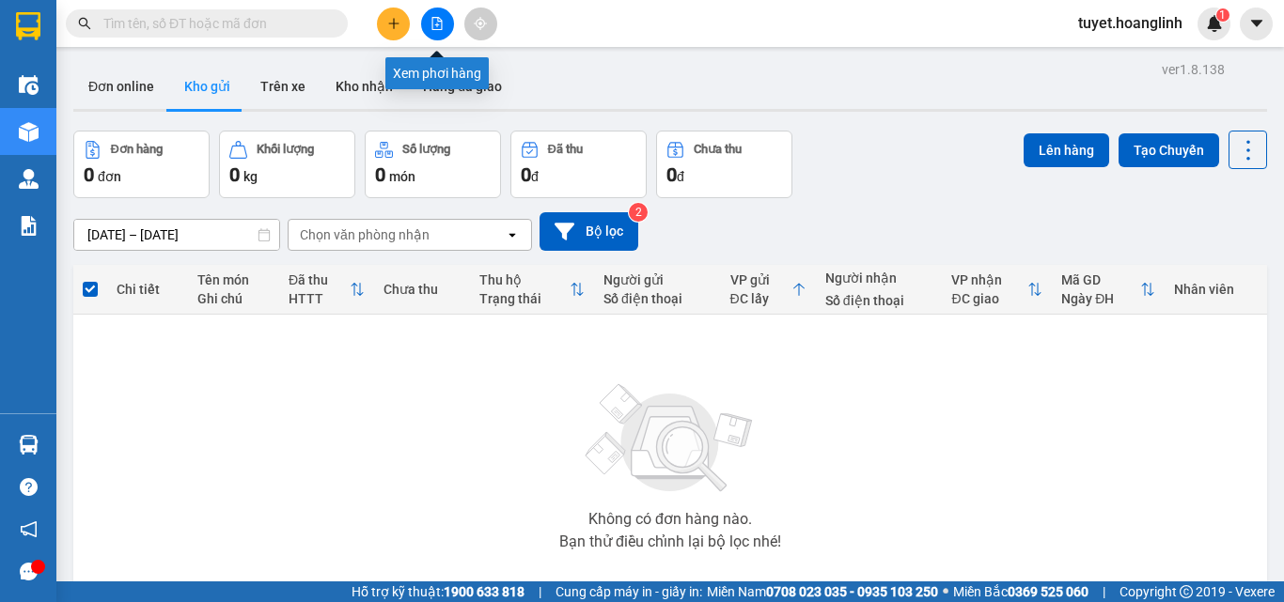
click at [430, 23] on icon "file-add" at bounding box center [436, 23] width 13 height 13
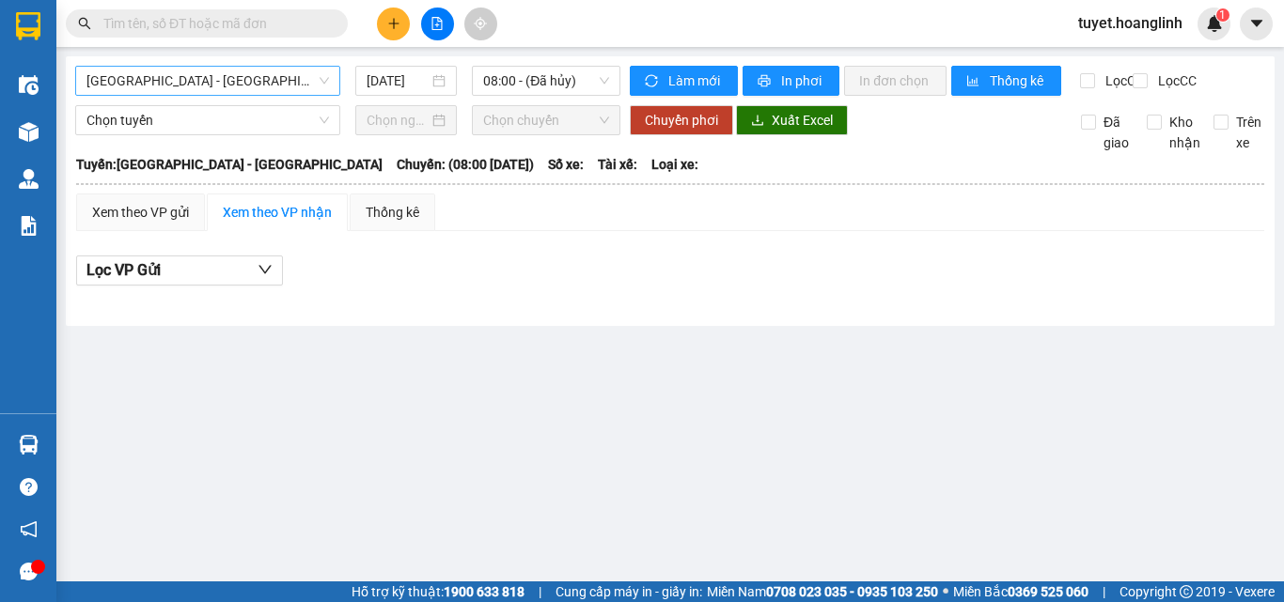
click at [210, 80] on span "[GEOGRAPHIC_DATA] - [GEOGRAPHIC_DATA]" at bounding box center [207, 81] width 242 height 28
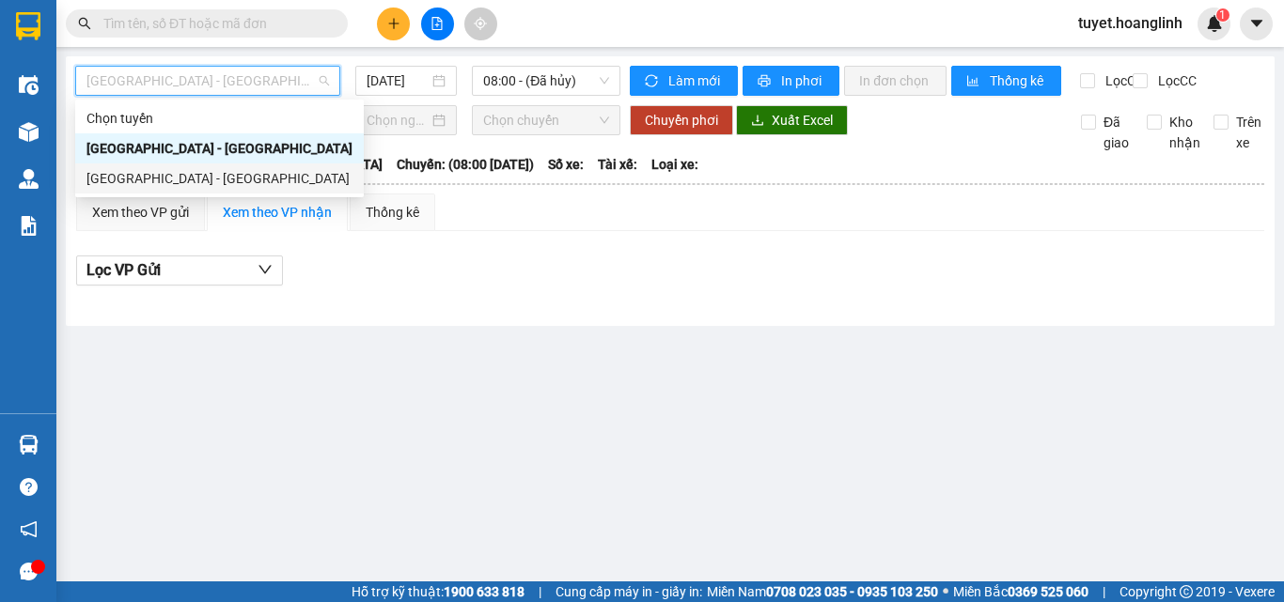
click at [106, 180] on div "[GEOGRAPHIC_DATA] - [GEOGRAPHIC_DATA]" at bounding box center [219, 178] width 266 height 21
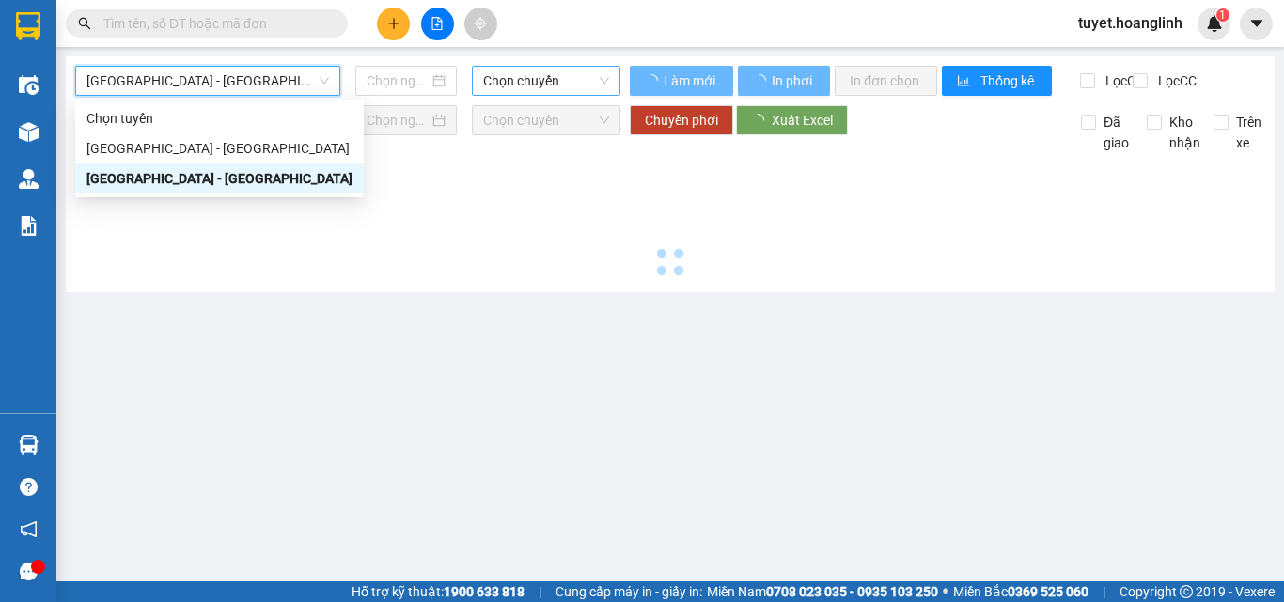
type input "[DATE]"
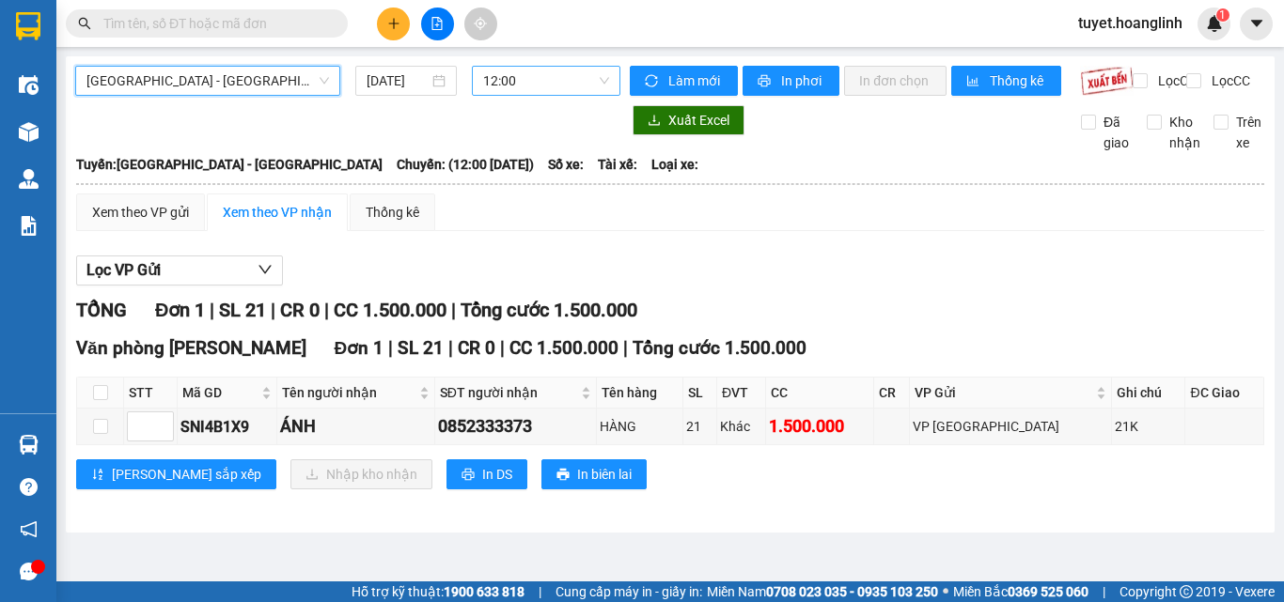
click at [520, 83] on span "12:00" at bounding box center [546, 81] width 126 height 28
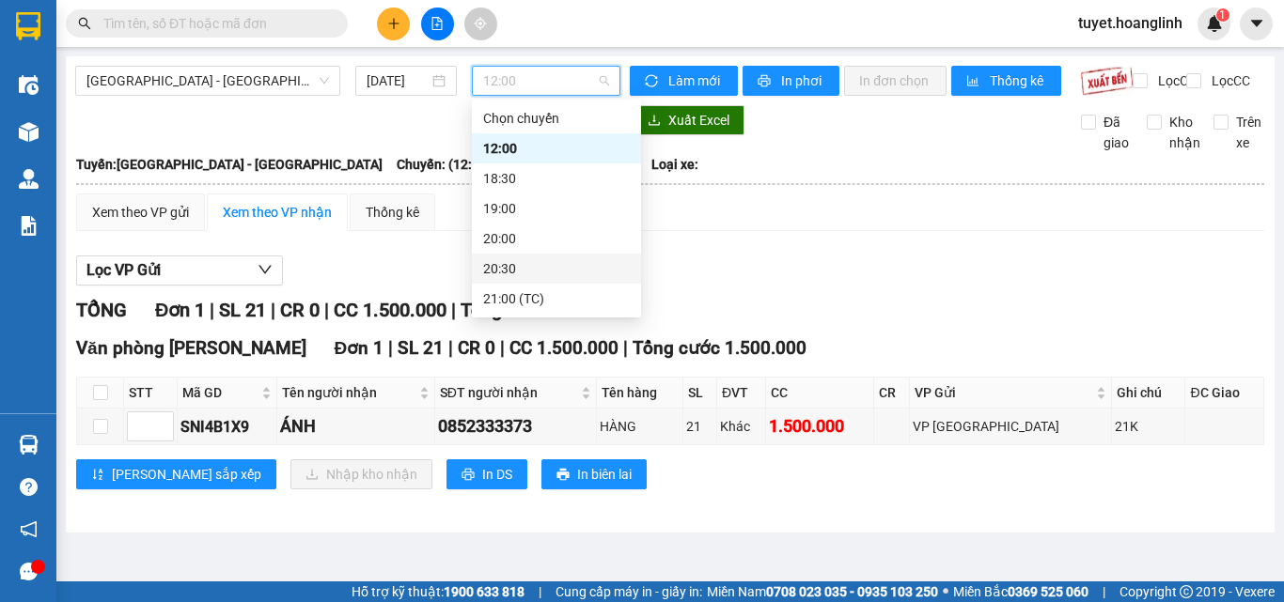
click at [498, 268] on div "20:30" at bounding box center [556, 268] width 147 height 21
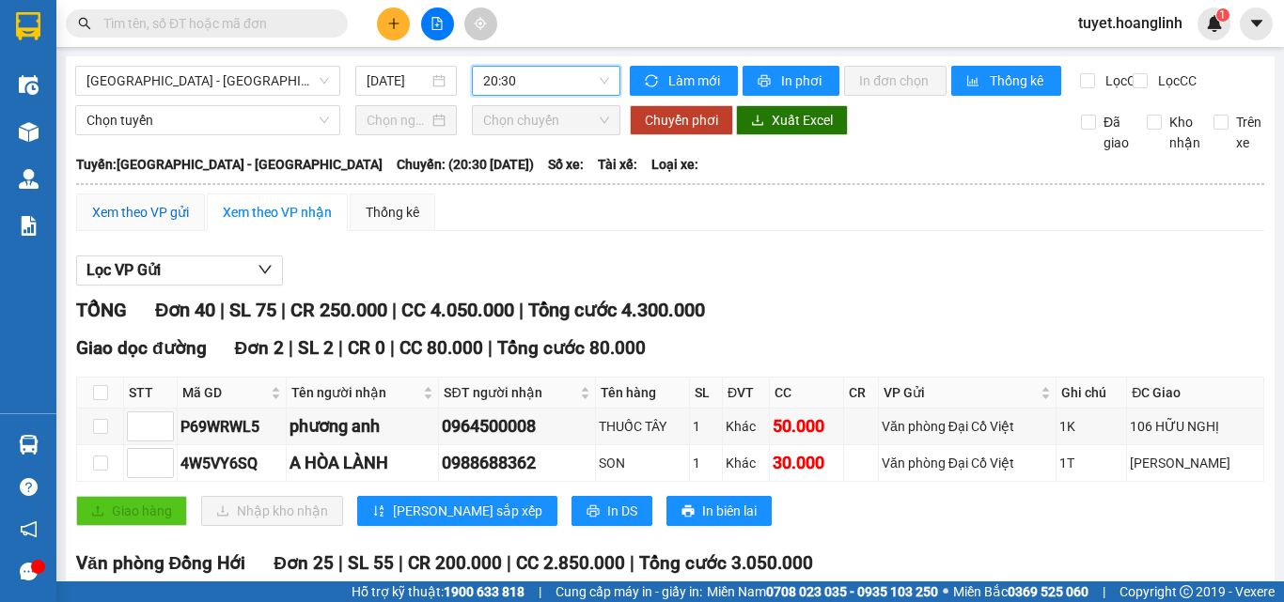
click at [144, 223] on div "Xem theo VP gửi" at bounding box center [140, 212] width 97 height 21
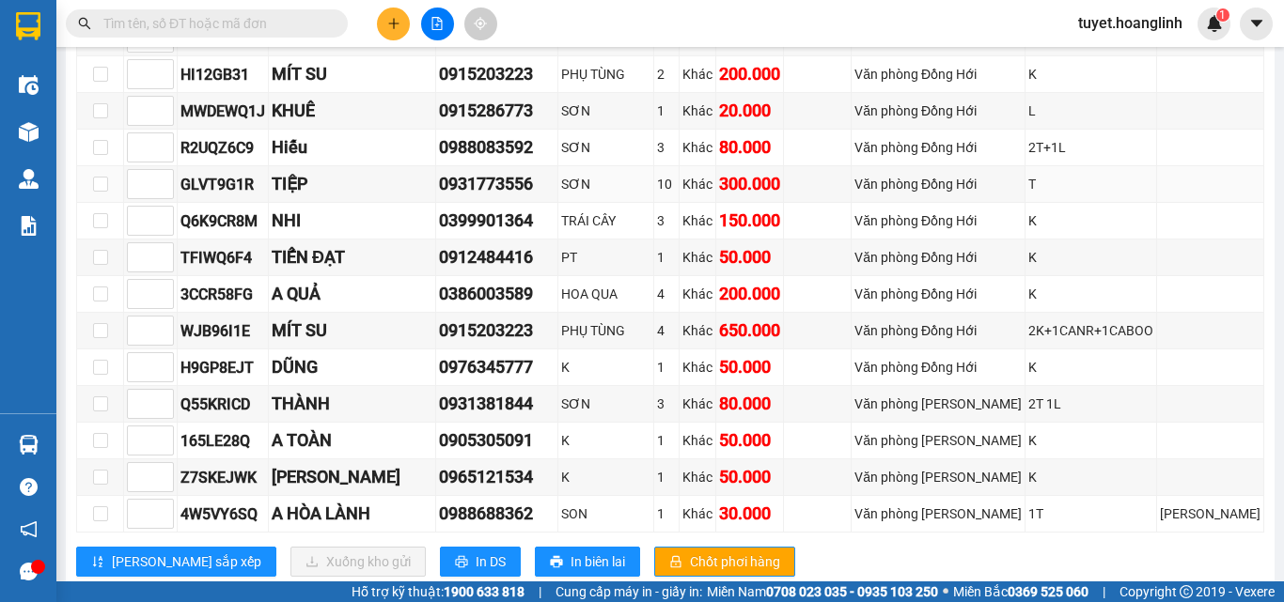
scroll to position [1406, 0]
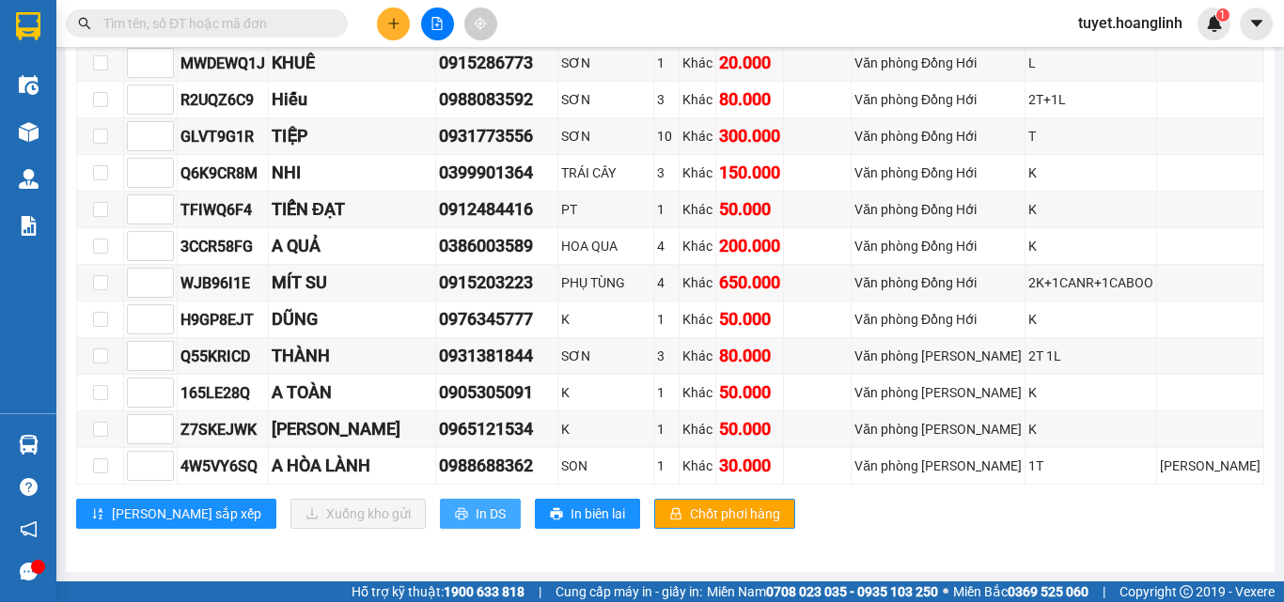
click at [476, 519] on span "In DS" at bounding box center [491, 514] width 30 height 21
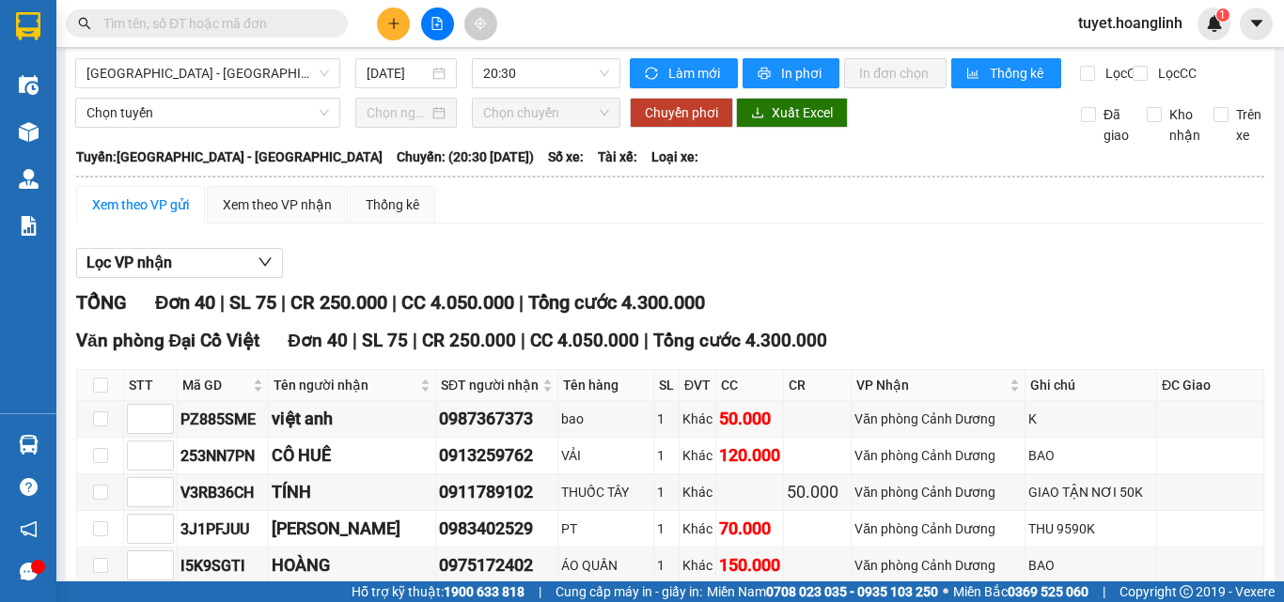
scroll to position [0, 0]
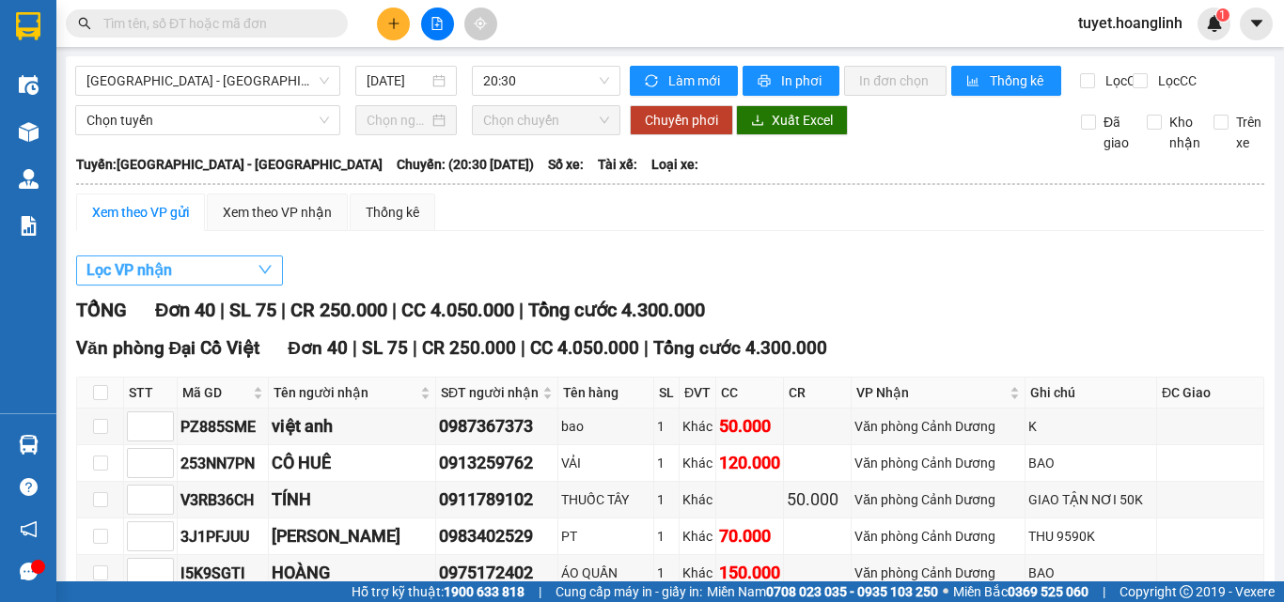
click at [204, 285] on button "Lọc VP nhận" at bounding box center [179, 271] width 207 height 30
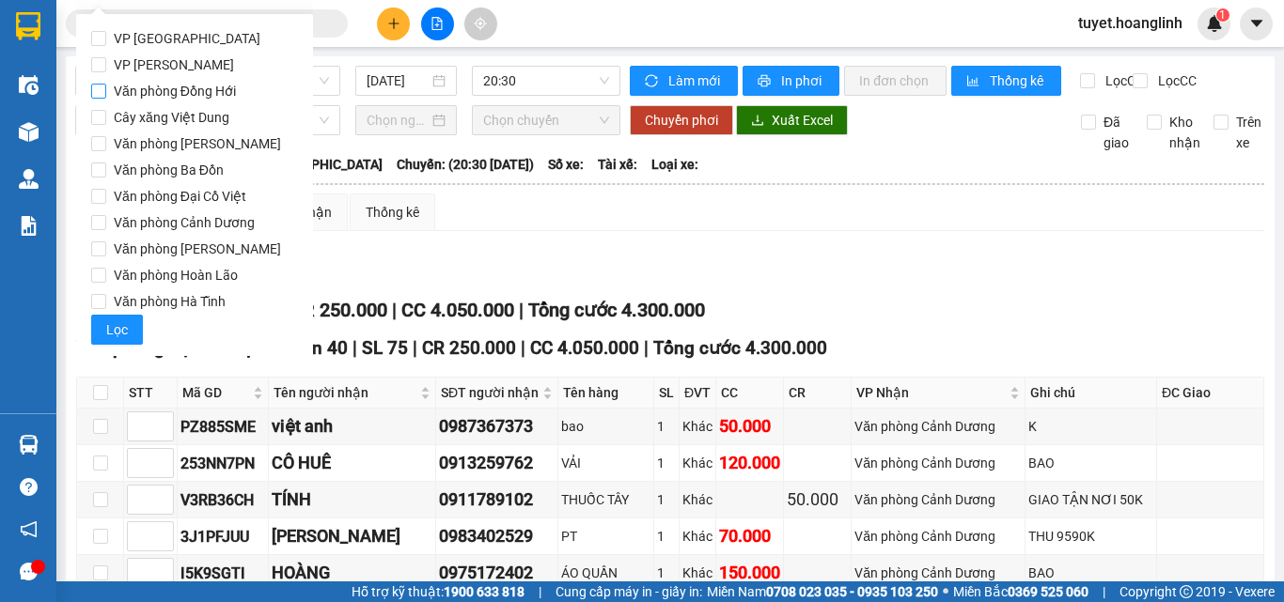
click at [94, 95] on input "Văn phòng Đồng Hới" at bounding box center [98, 91] width 15 height 15
checkbox input "true"
click at [112, 323] on span "Lọc" at bounding box center [117, 330] width 22 height 21
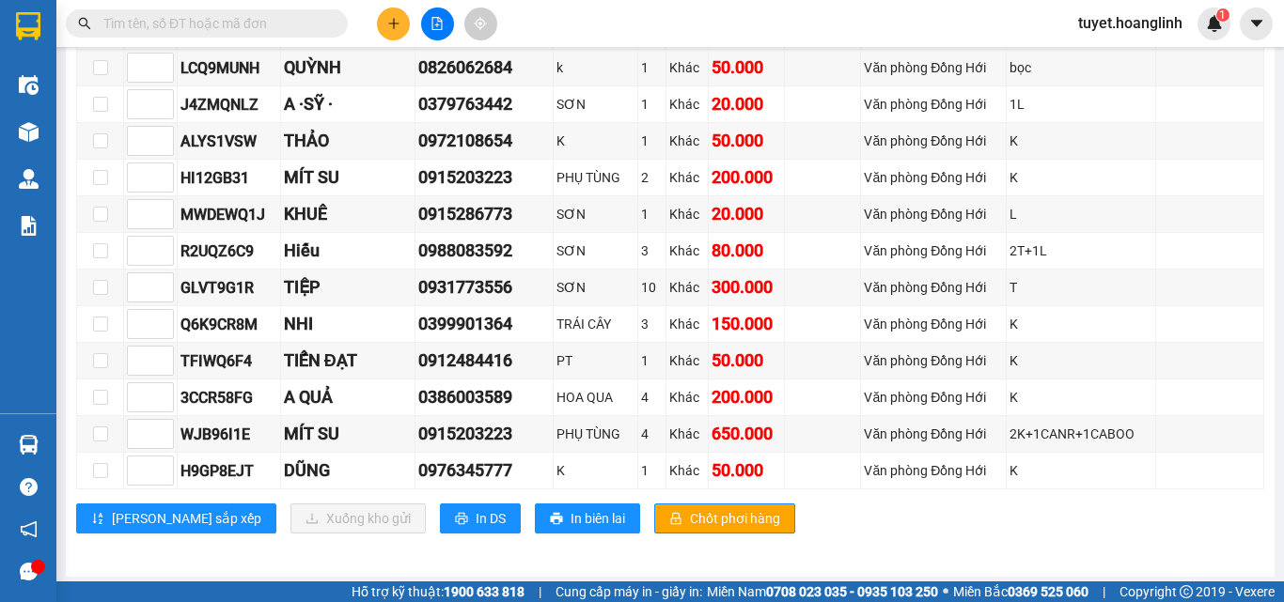
scroll to position [932, 0]
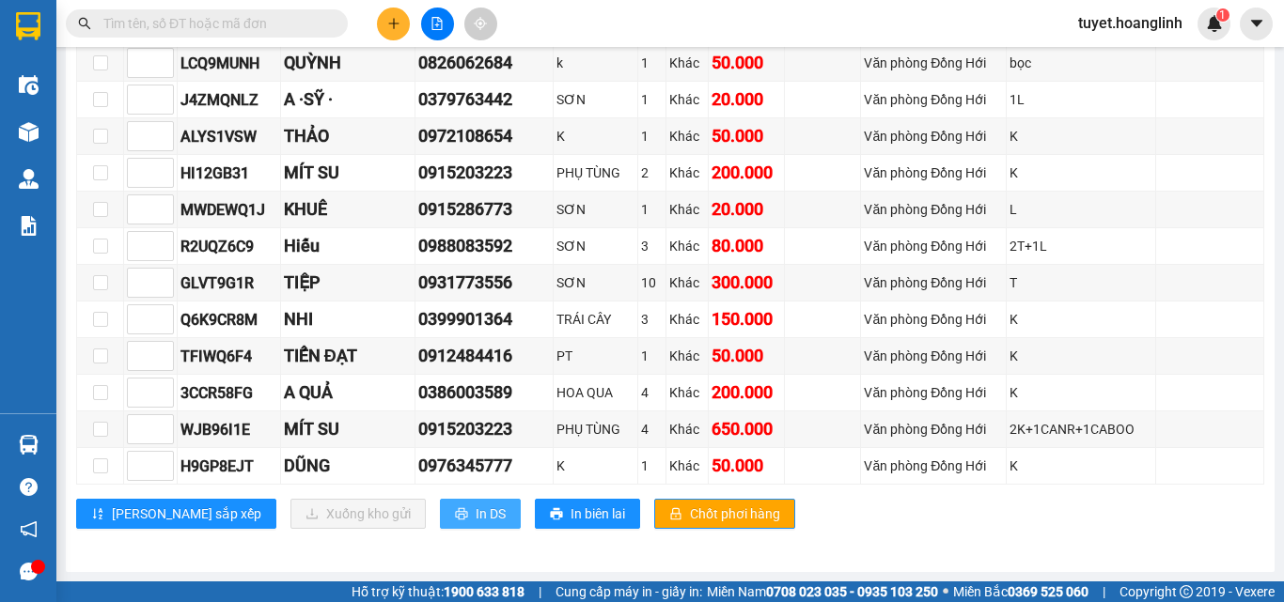
click at [476, 508] on span "In DS" at bounding box center [491, 514] width 30 height 21
